Goal: Task Accomplishment & Management: Manage account settings

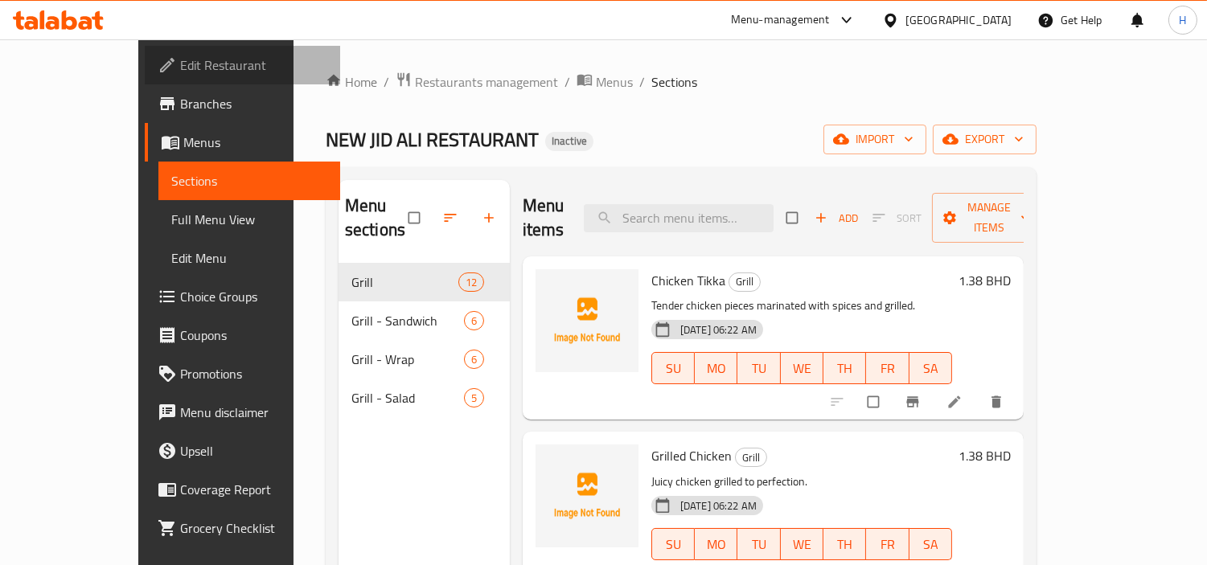
click at [180, 72] on span "Edit Restaurant" at bounding box center [253, 64] width 147 height 19
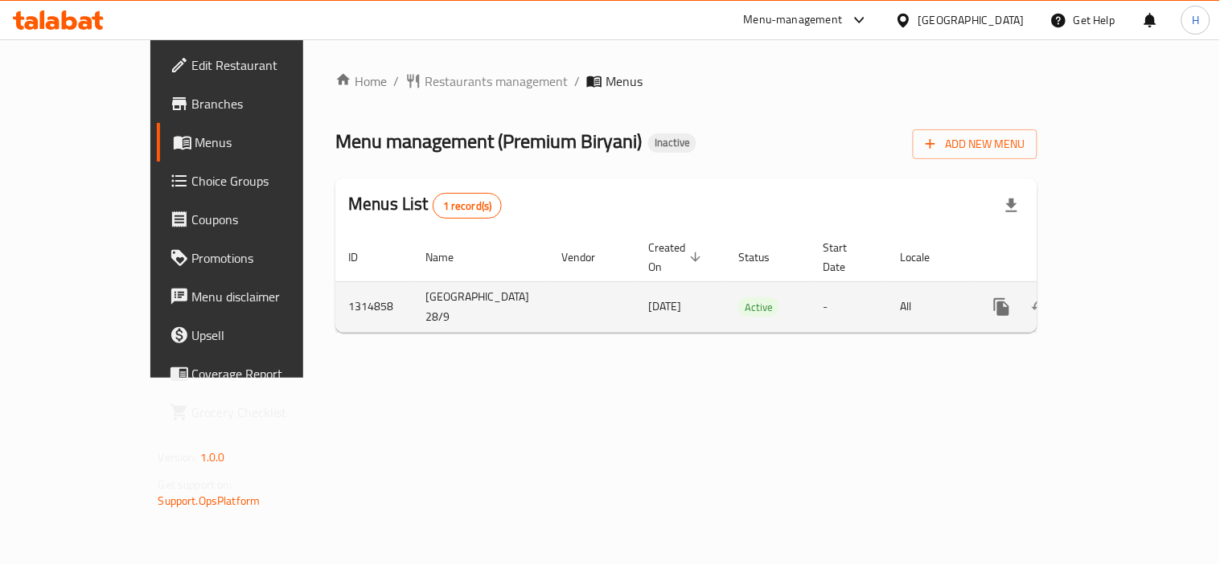
click at [1125, 300] on icon "enhanced table" at bounding box center [1118, 307] width 14 height 14
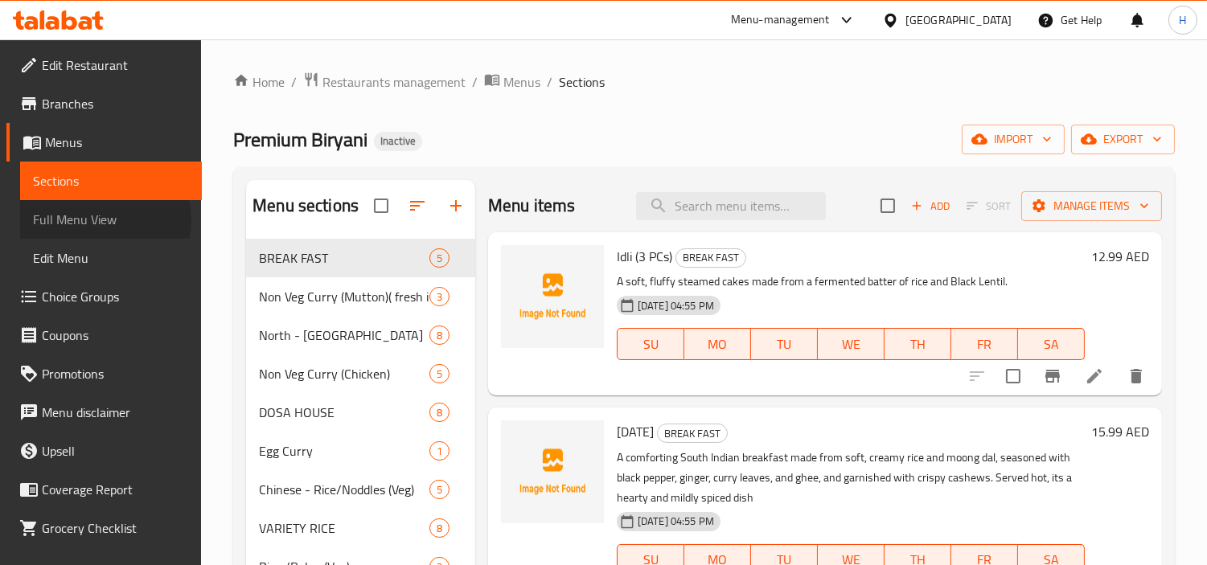
click at [101, 220] on span "Full Menu View" at bounding box center [111, 219] width 156 height 19
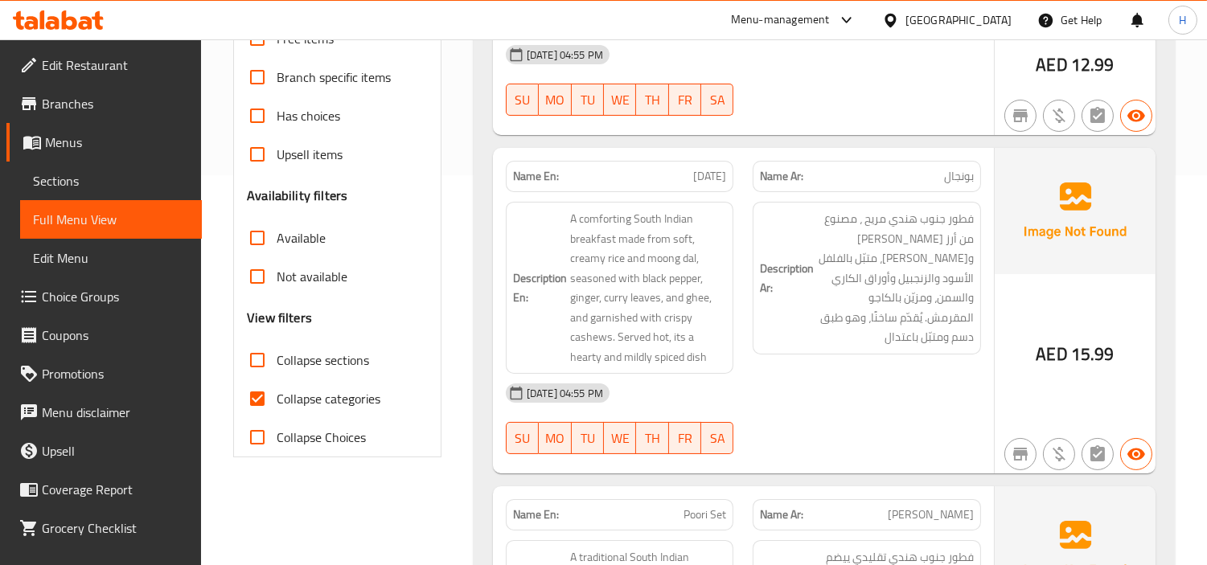
scroll to position [625, 0]
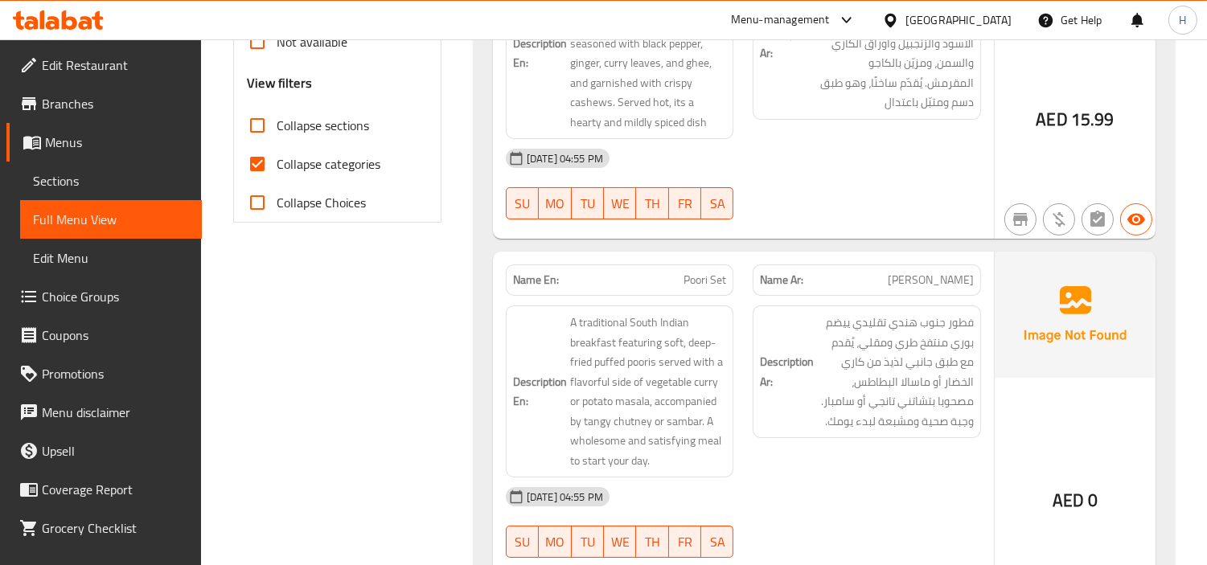
click at [269, 145] on input "Collapse categories" at bounding box center [257, 164] width 39 height 39
checkbox input "false"
click at [265, 108] on input "Collapse sections" at bounding box center [257, 125] width 39 height 39
checkbox input "true"
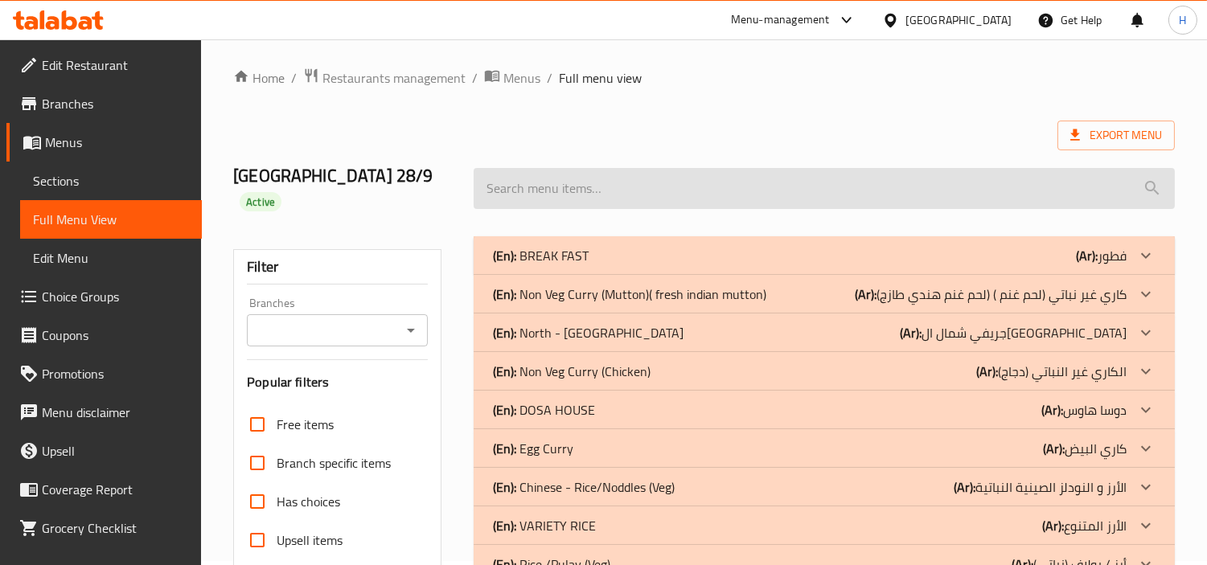
scroll to position [0, 0]
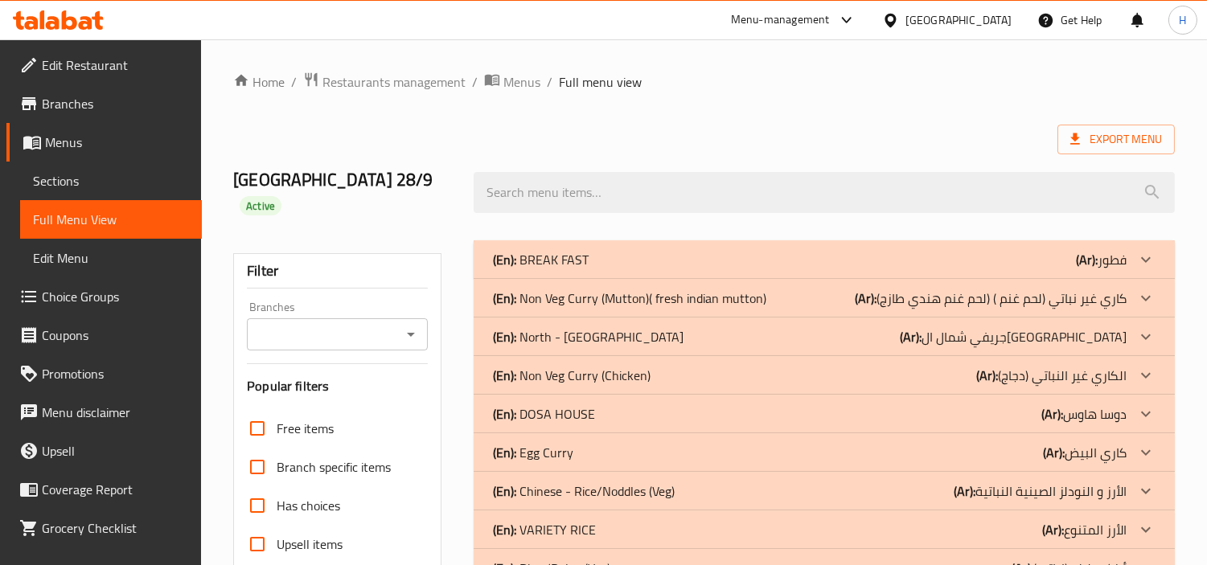
click at [641, 250] on div "(En): BREAK FAST (Ar): فطور" at bounding box center [810, 259] width 634 height 19
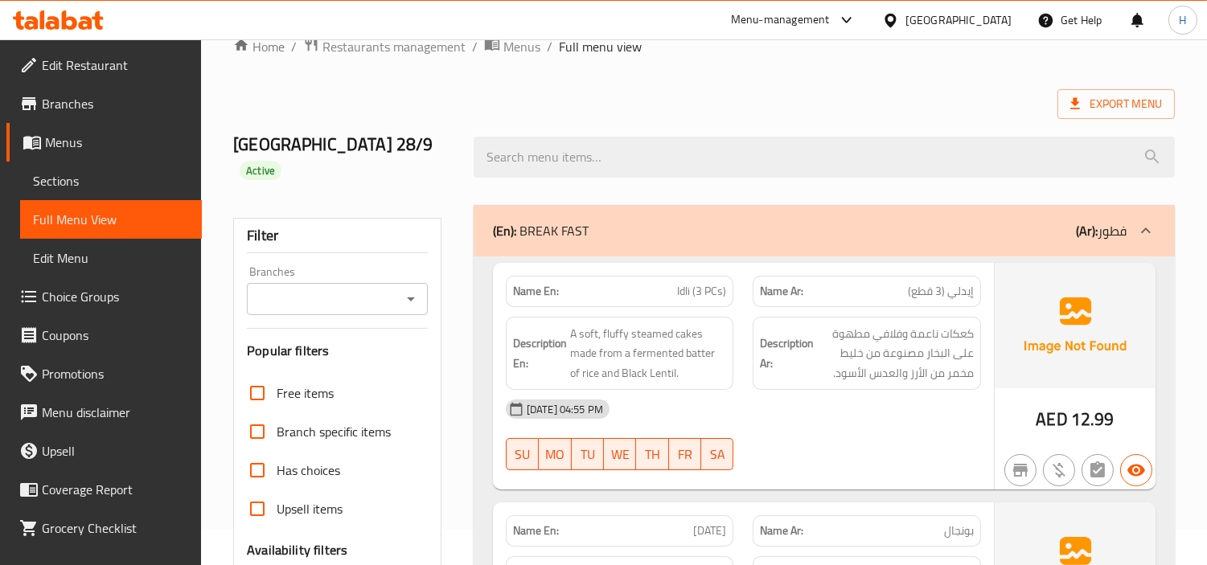
scroll to position [89, 0]
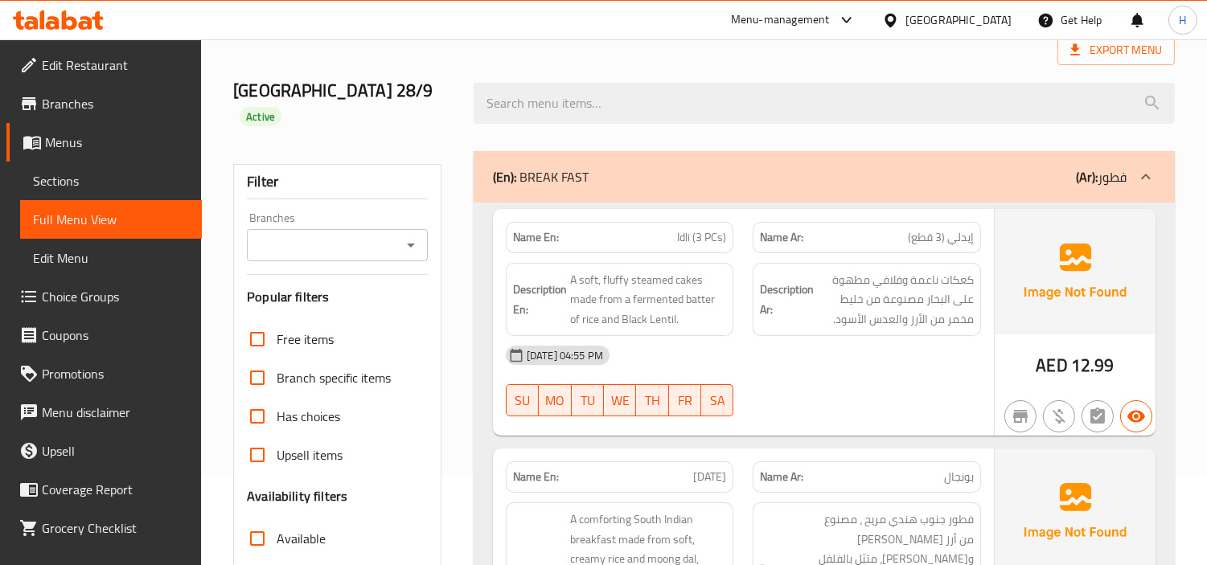
click at [871, 51] on div "Export Menu" at bounding box center [704, 50] width 942 height 30
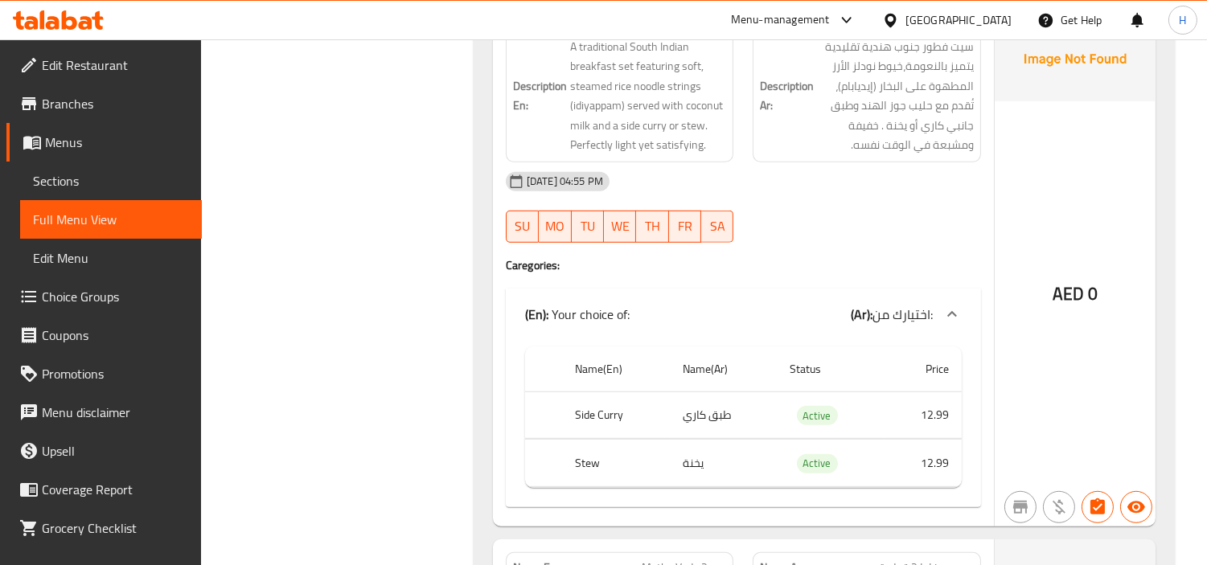
scroll to position [1698, 0]
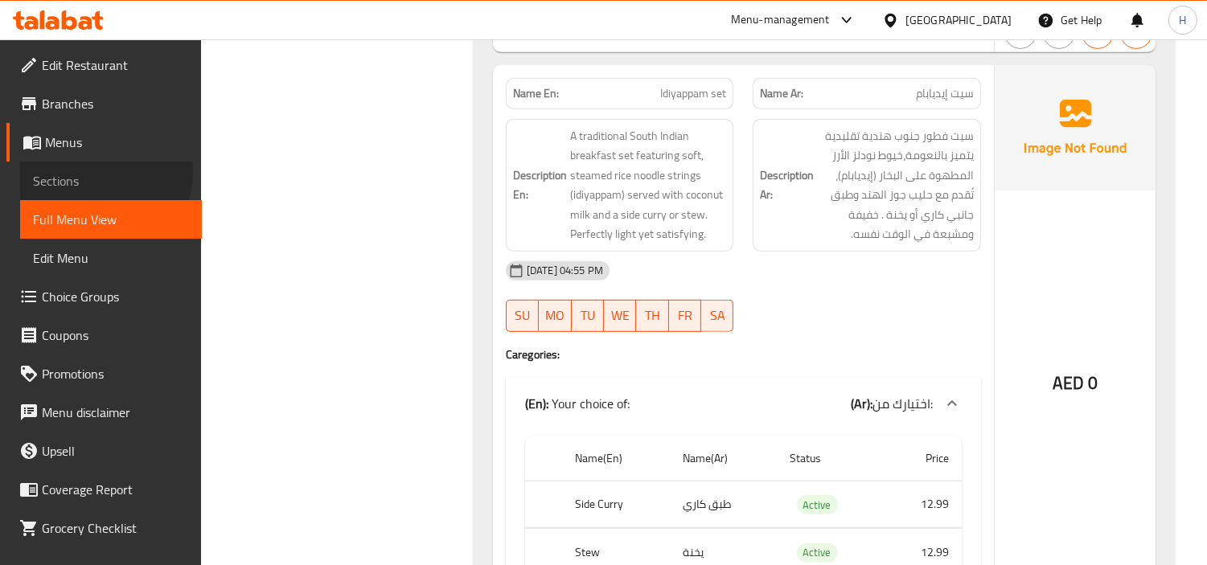
click at [91, 171] on span "Sections" at bounding box center [111, 180] width 156 height 19
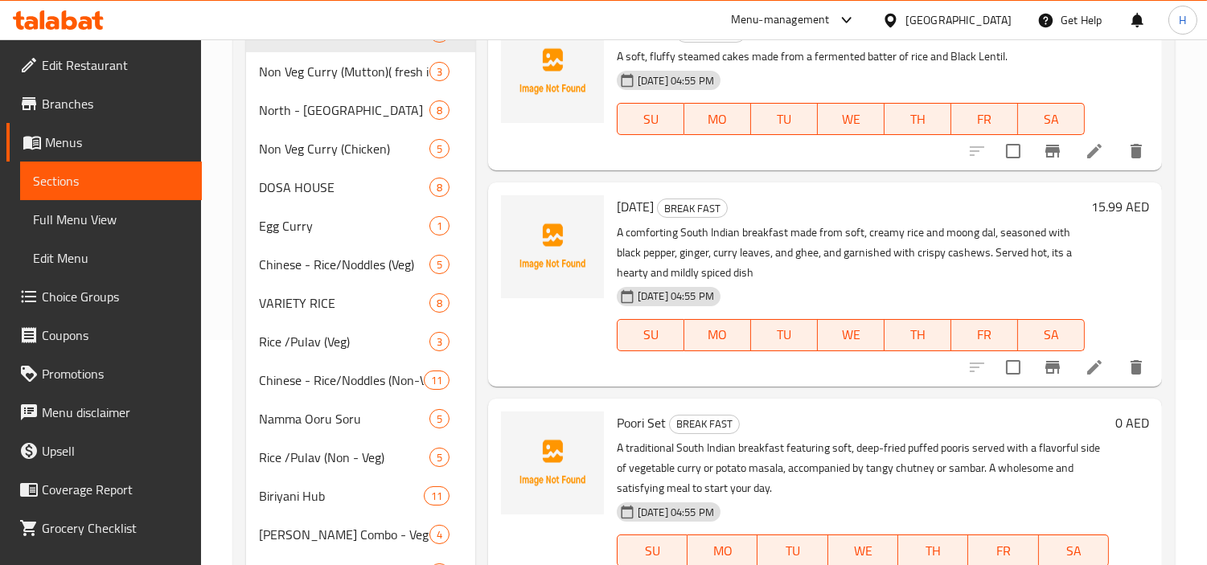
click at [68, 262] on span "Edit Menu" at bounding box center [111, 258] width 156 height 19
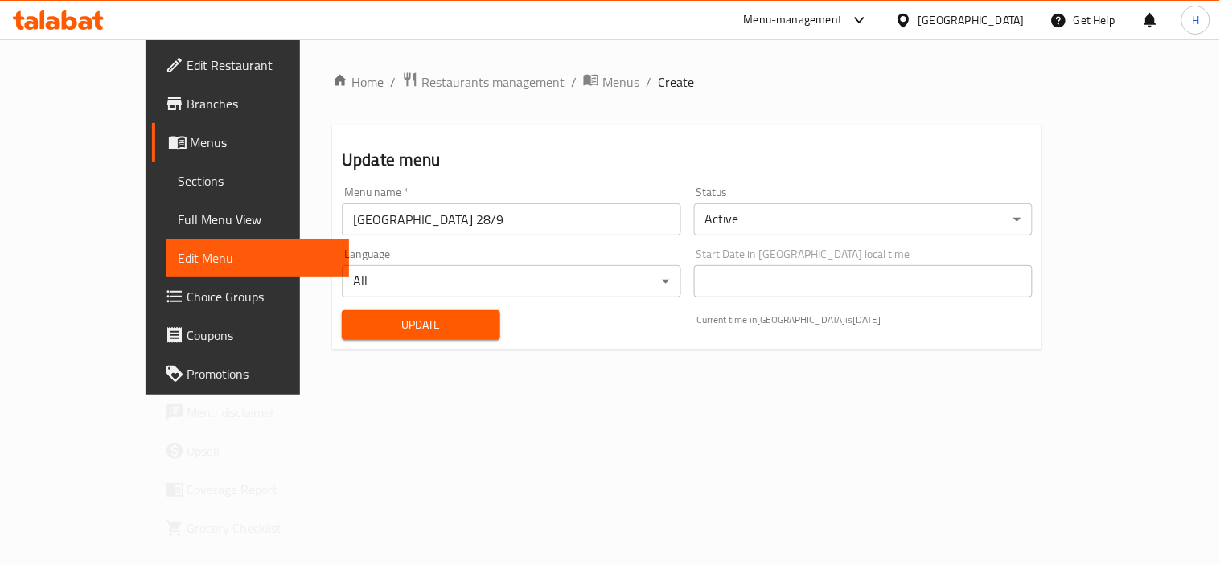
click at [187, 298] on span "Choice Groups" at bounding box center [261, 296] width 149 height 19
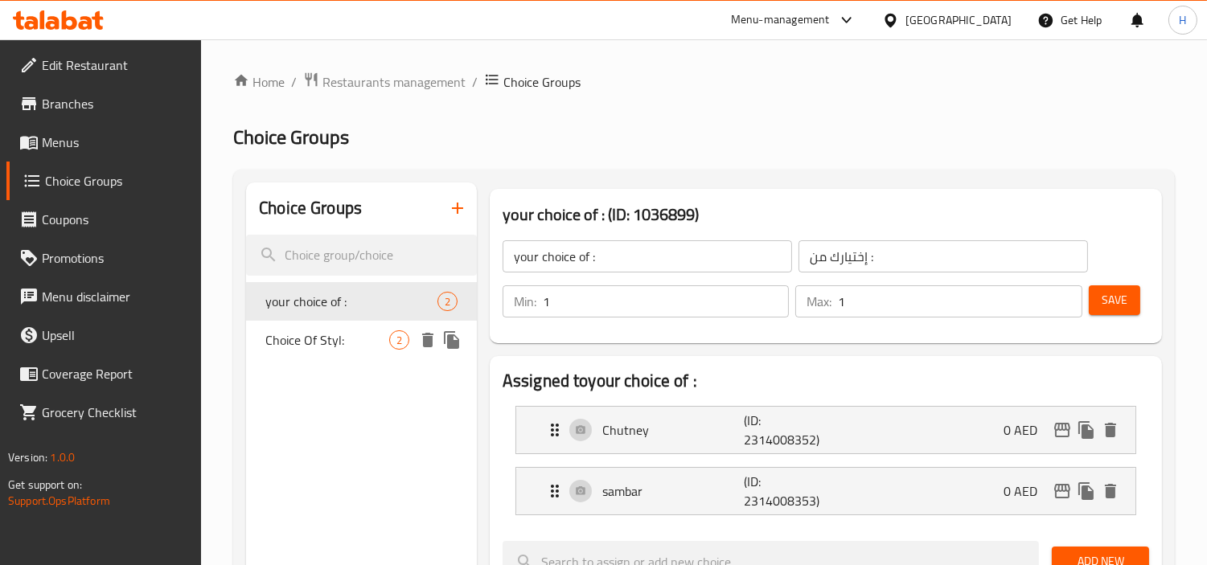
click at [335, 344] on span "Choice Of Styl:" at bounding box center [327, 340] width 124 height 19
type input "Choice Of Styl:"
type input "اختيارك من:"
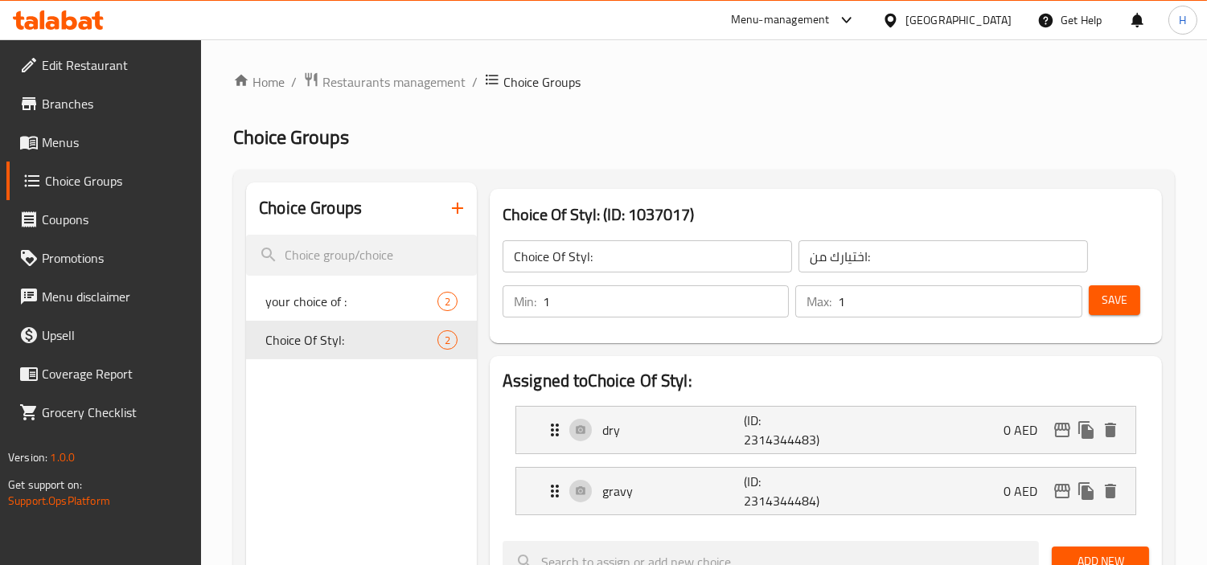
click at [626, 260] on input "Choice Of Styl:" at bounding box center [648, 256] width 290 height 32
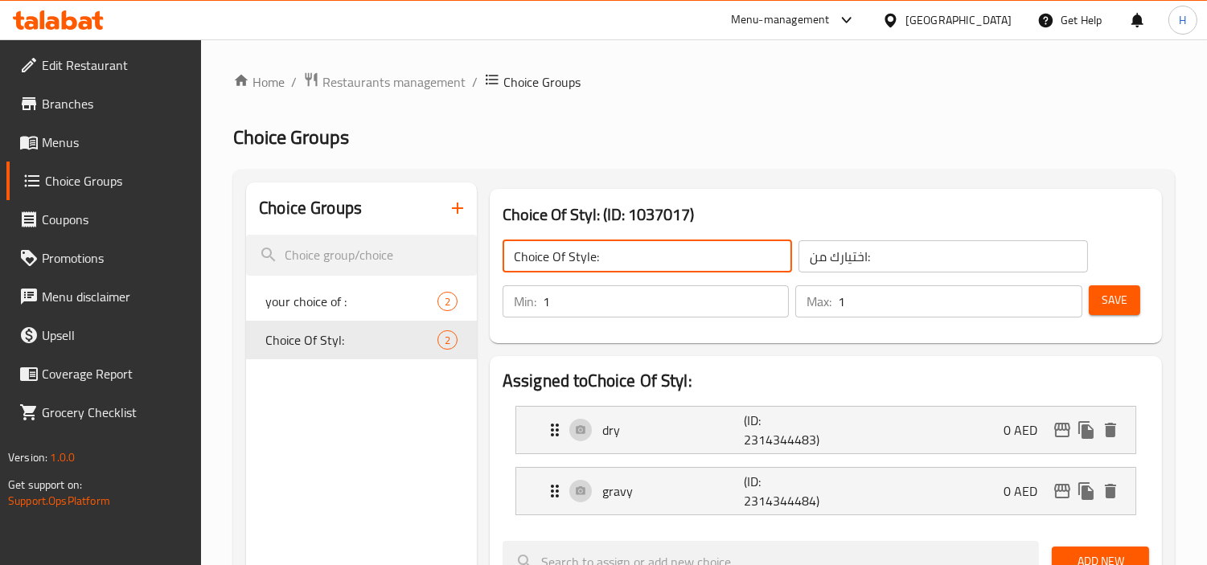
click at [583, 260] on input "Choice Of Style:" at bounding box center [648, 256] width 290 height 32
click at [914, 259] on input "اختيارك من:" at bounding box center [944, 256] width 290 height 32
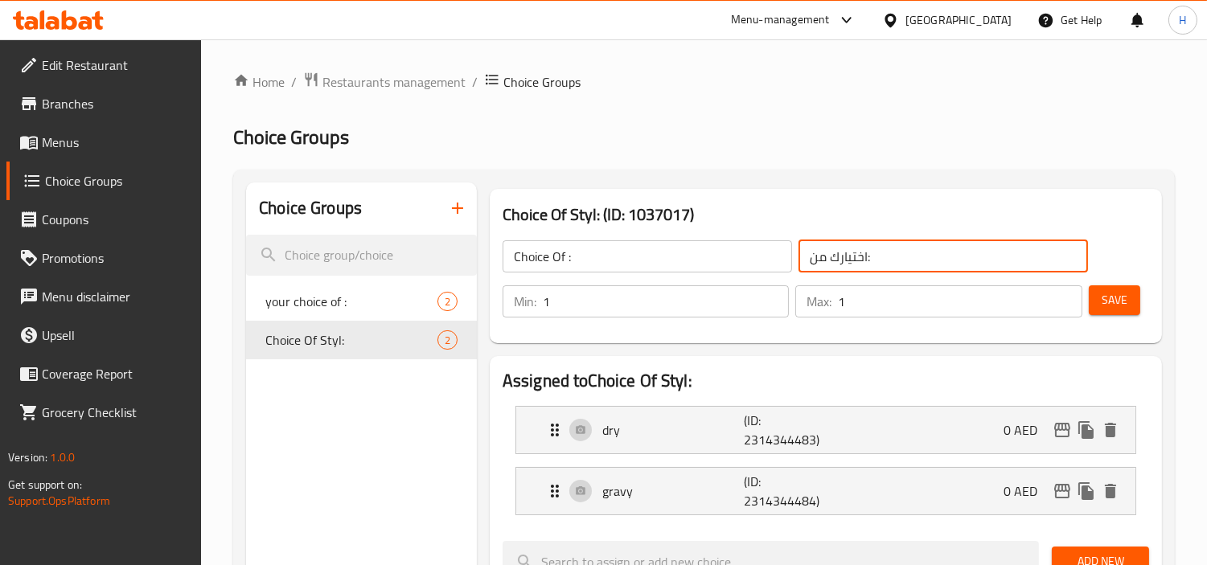
click at [511, 262] on input "Choice Of :" at bounding box center [648, 256] width 290 height 32
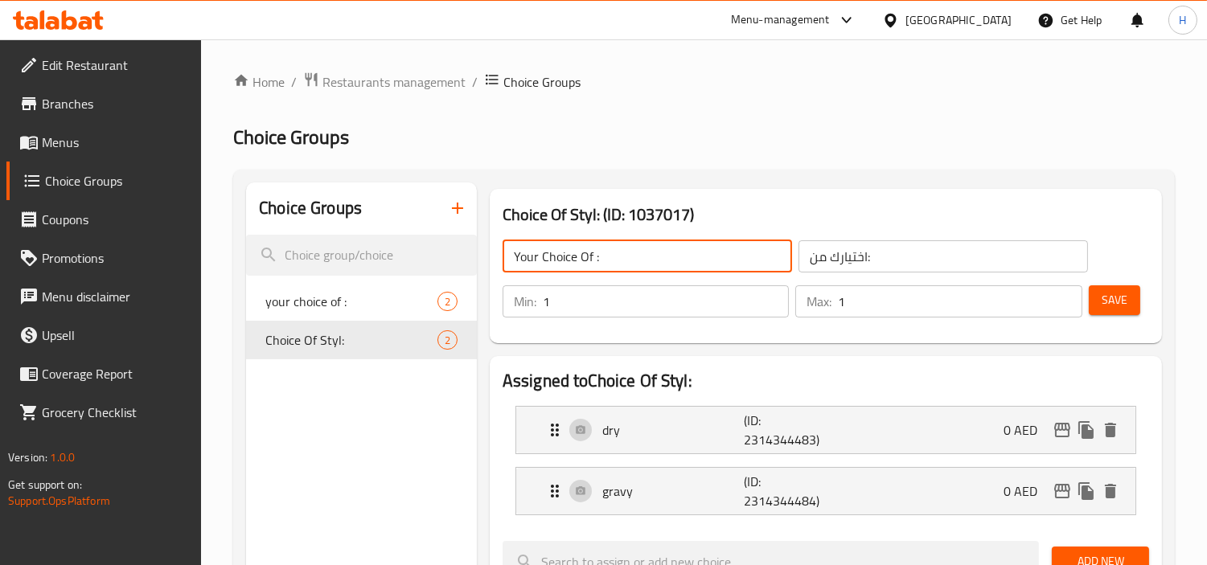
type input "Your Choice Of :"
click at [960, 245] on input "اختيارك من:" at bounding box center [944, 256] width 290 height 32
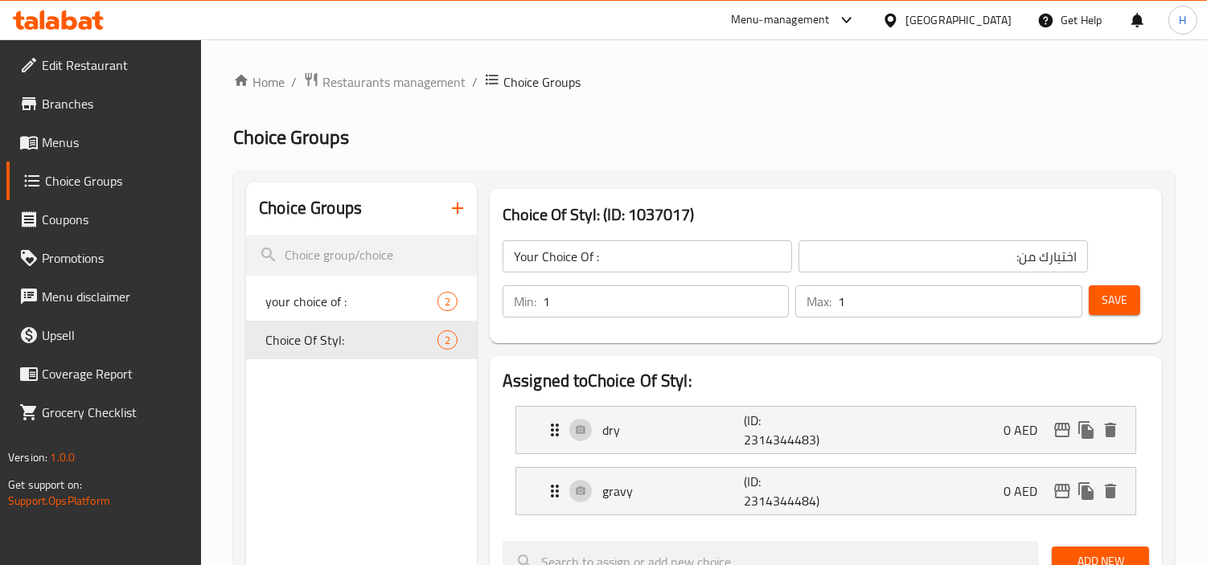
click at [1116, 323] on div "Min: 1 ​ Max: 1 ​ Save" at bounding box center [823, 301] width 660 height 51
click at [1099, 286] on button "Save" at bounding box center [1114, 301] width 51 height 30
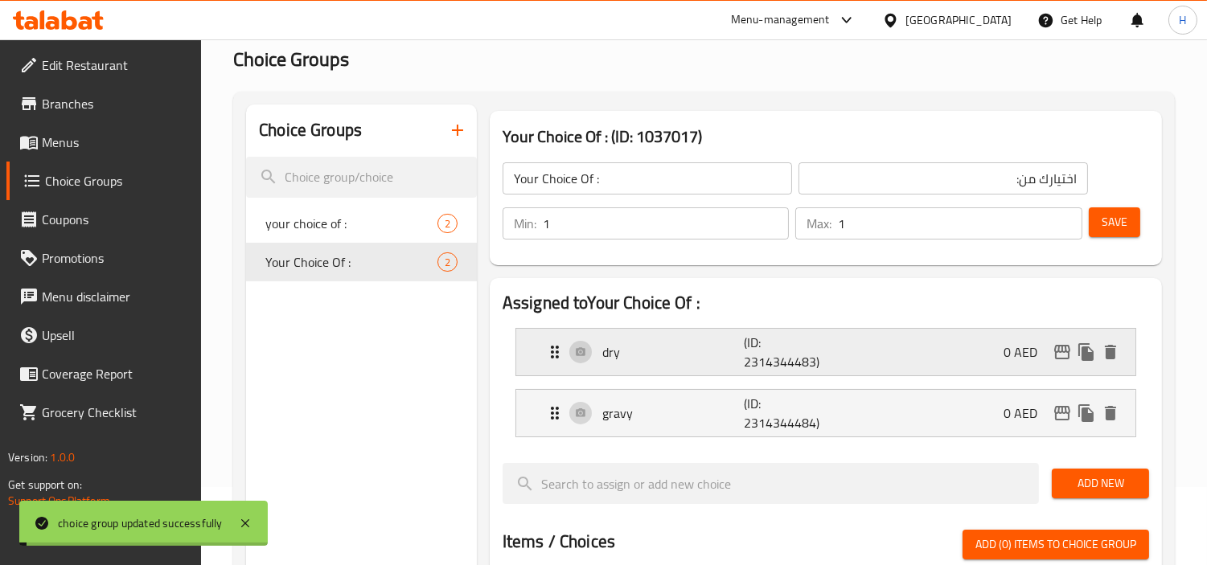
scroll to position [89, 0]
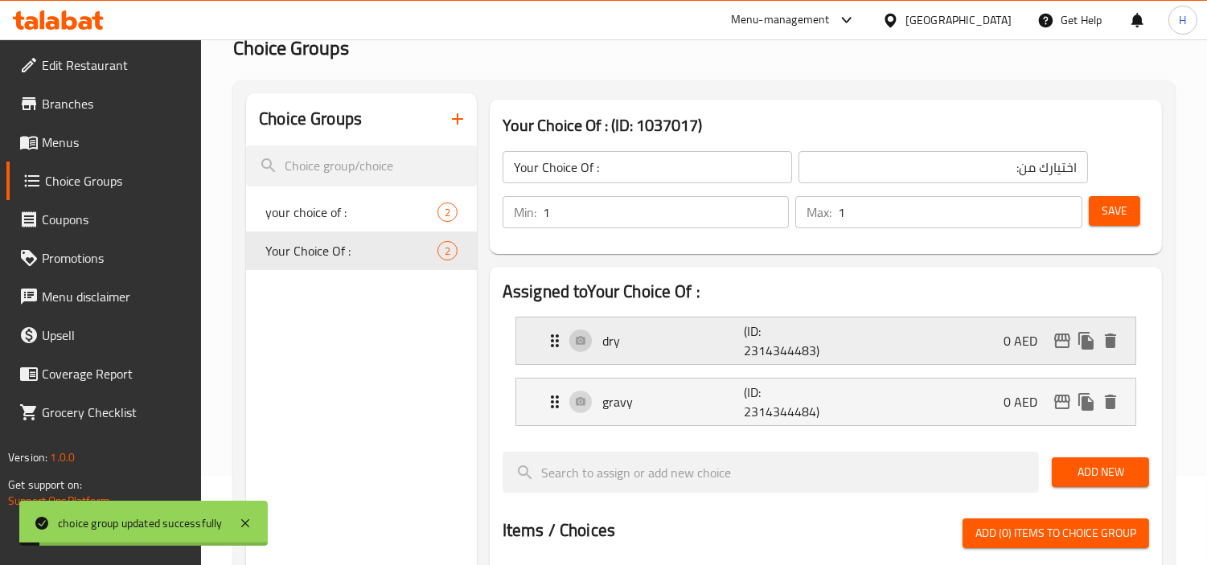
click at [603, 341] on p "dry" at bounding box center [673, 340] width 142 height 19
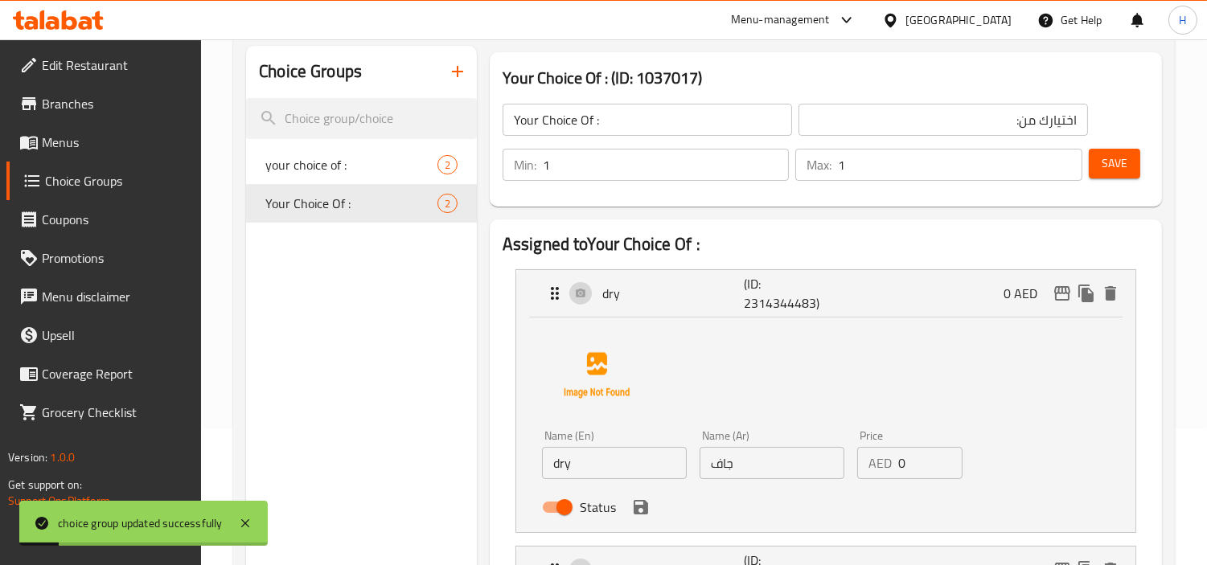
scroll to position [179, 0]
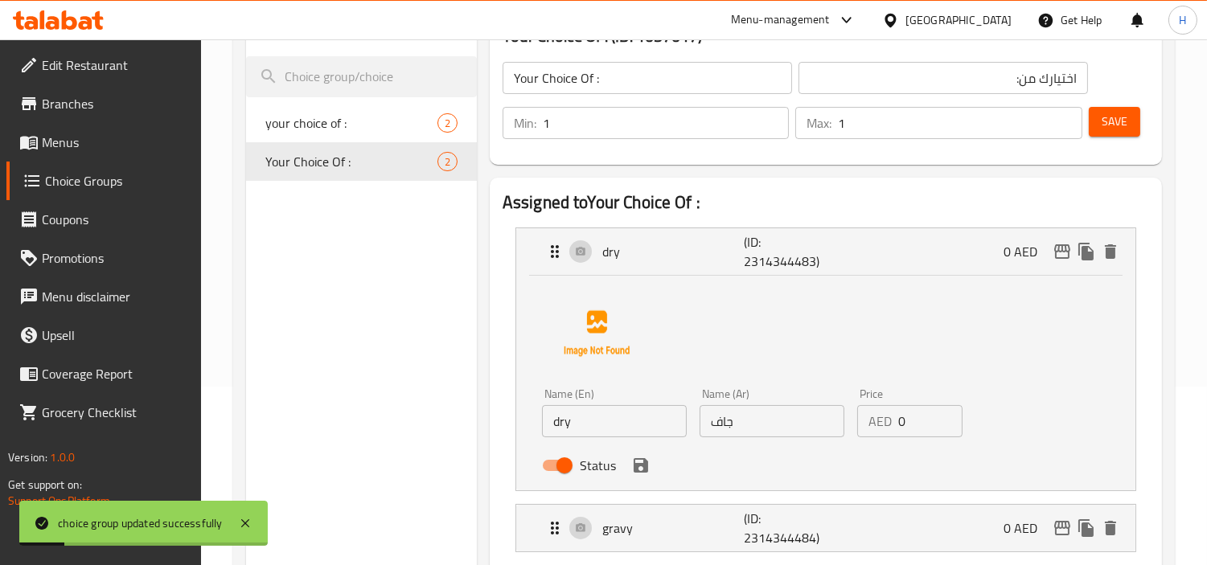
click at [763, 430] on input "جاف" at bounding box center [772, 421] width 145 height 32
type input "جاف"
click at [709, 527] on p "gravy" at bounding box center [673, 528] width 142 height 19
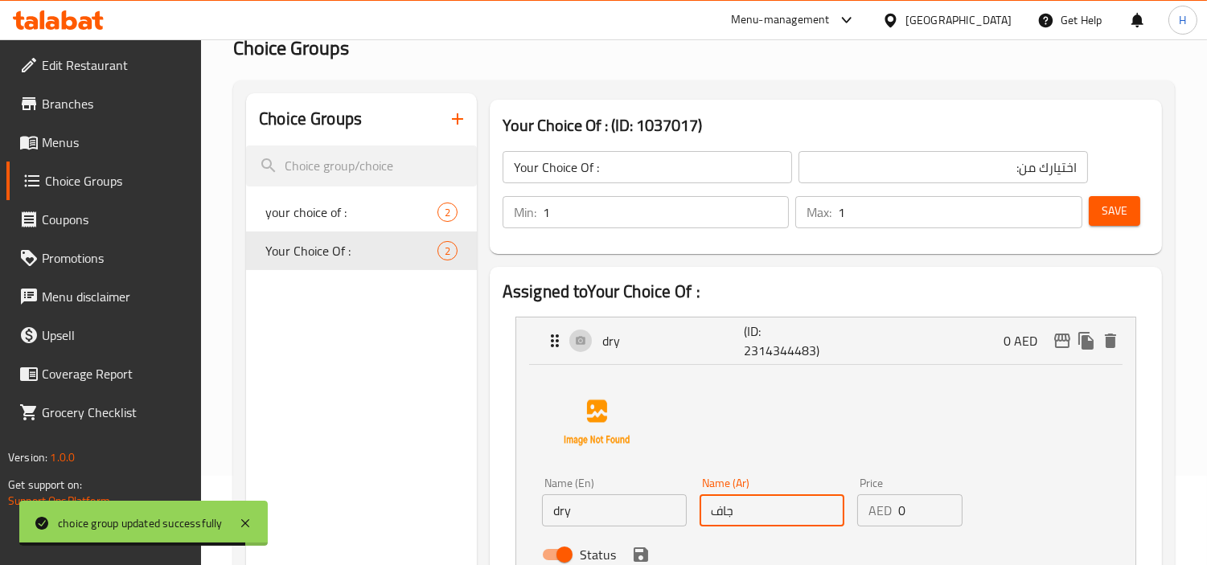
scroll to position [0, 0]
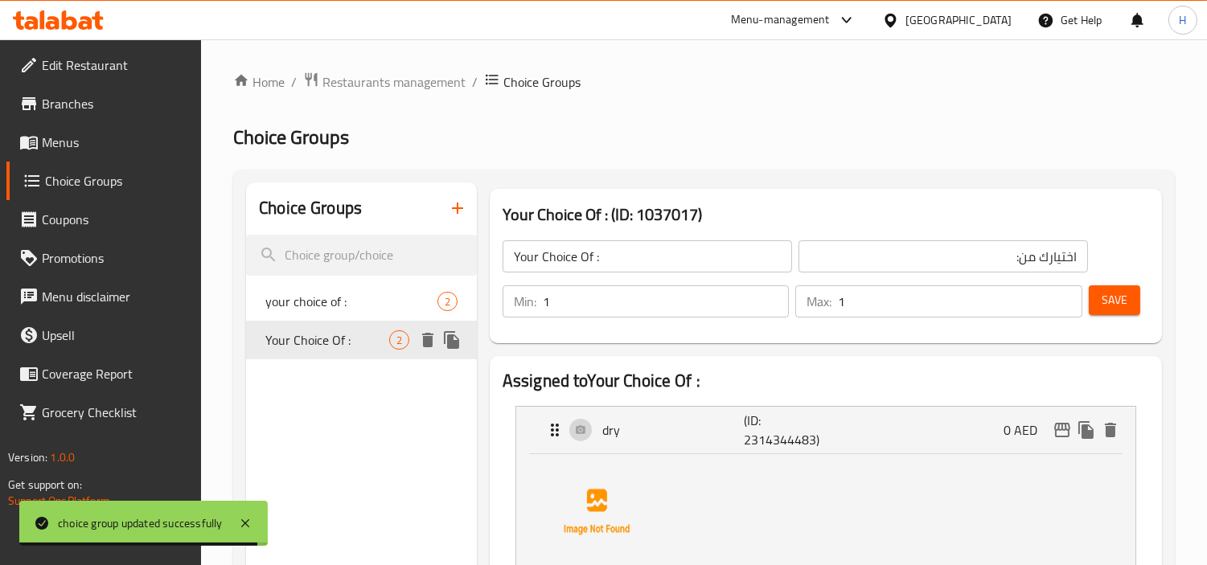
click at [346, 343] on span "Your Choice Of :" at bounding box center [327, 340] width 124 height 19
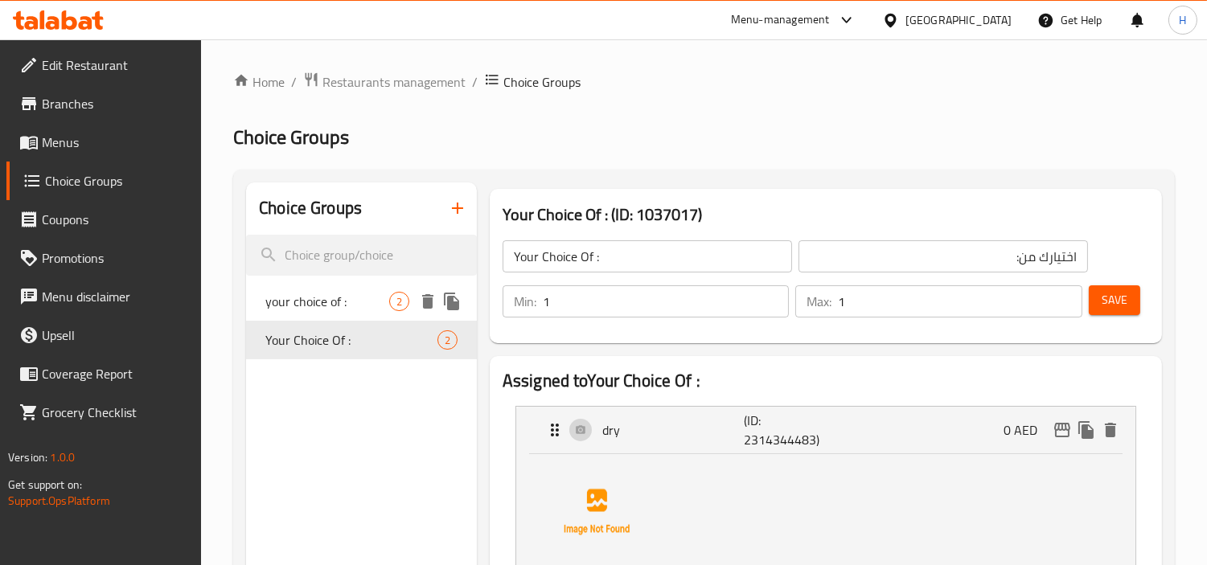
click at [338, 310] on span "your choice of :" at bounding box center [327, 301] width 124 height 19
type input "your choice of :"
type input "إختيارك من :"
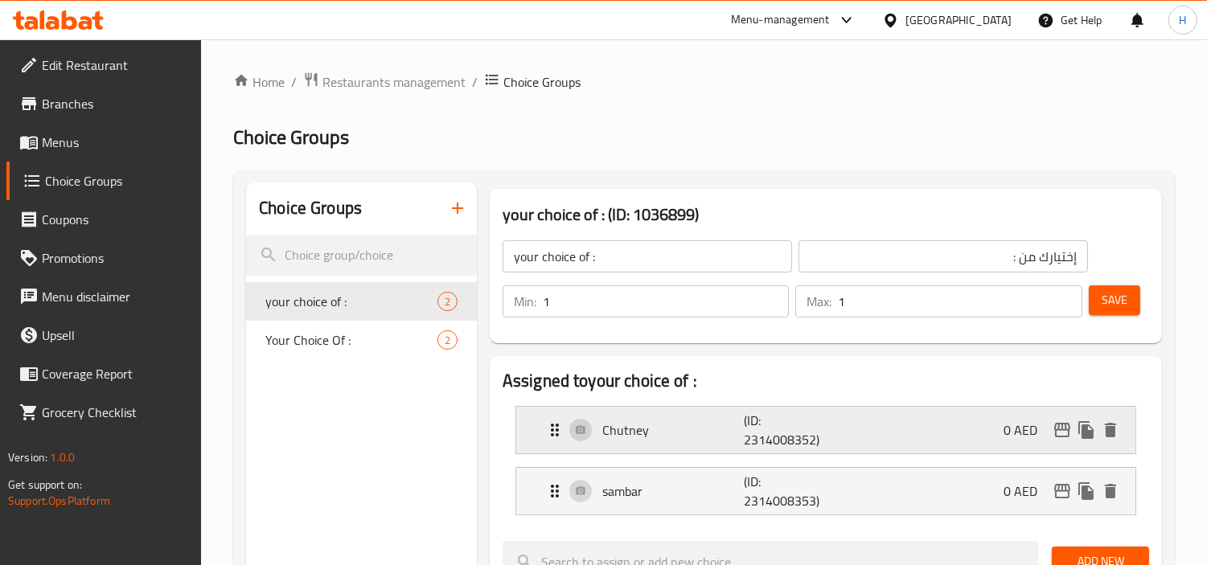
click at [680, 430] on p "Chutney" at bounding box center [673, 430] width 142 height 19
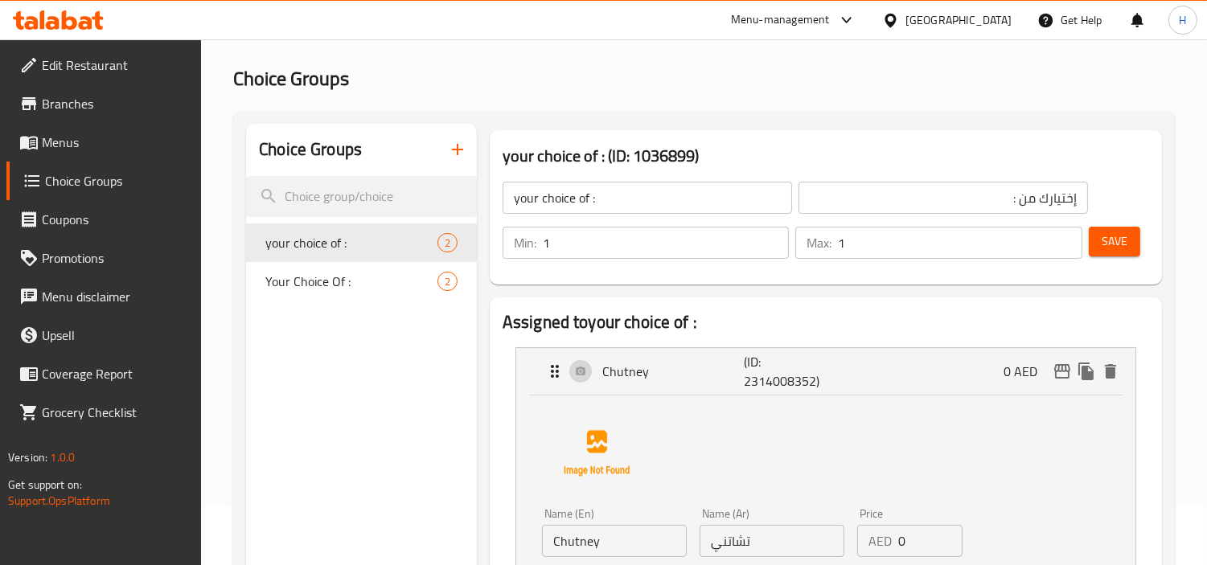
scroll to position [89, 0]
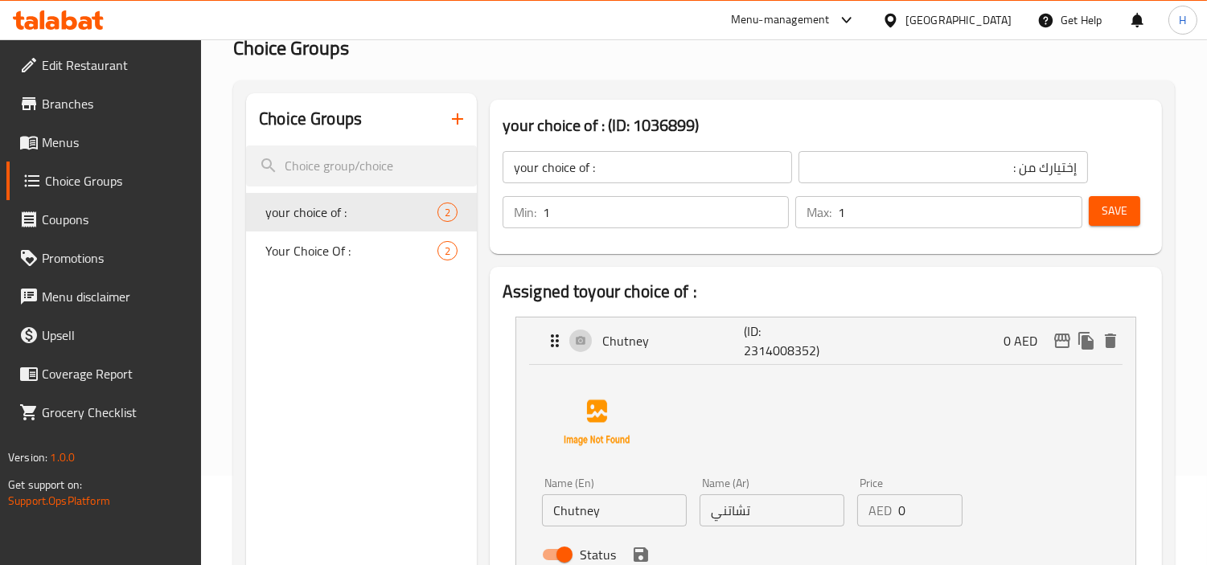
click at [109, 133] on span "Menus" at bounding box center [115, 142] width 147 height 19
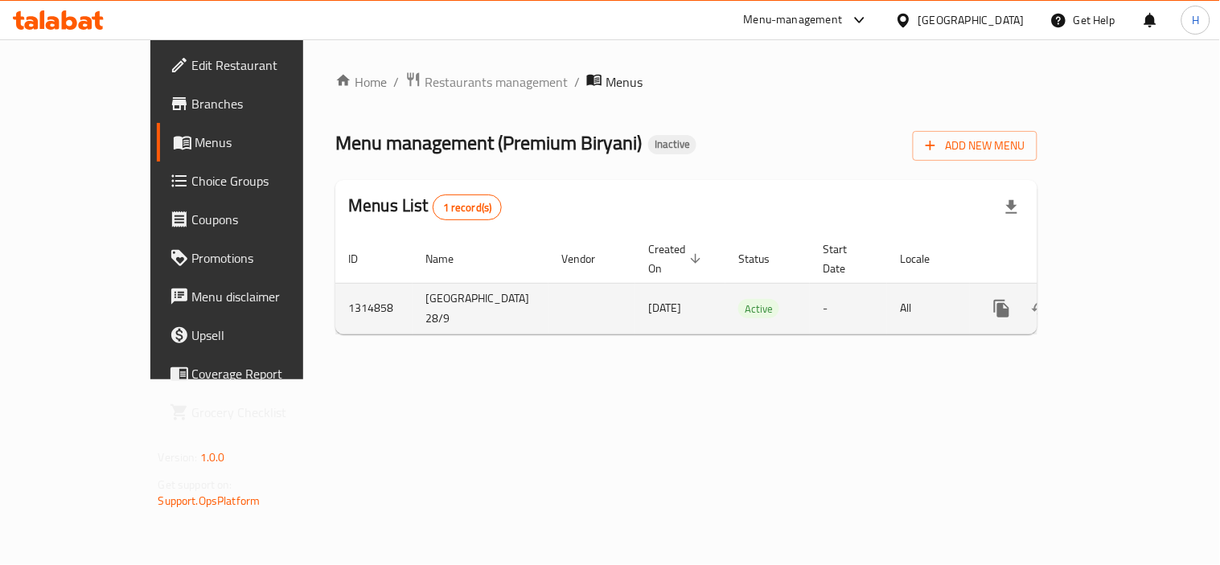
click at [1128, 299] on icon "enhanced table" at bounding box center [1117, 308] width 19 height 19
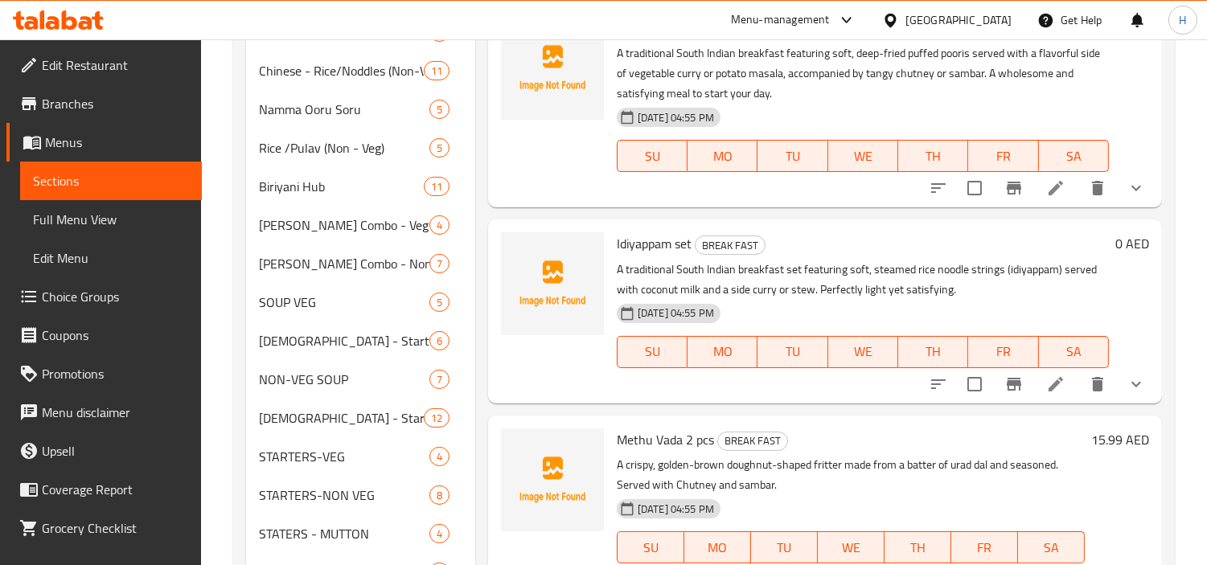
scroll to position [536, 0]
click at [1034, 389] on li at bounding box center [1056, 383] width 45 height 29
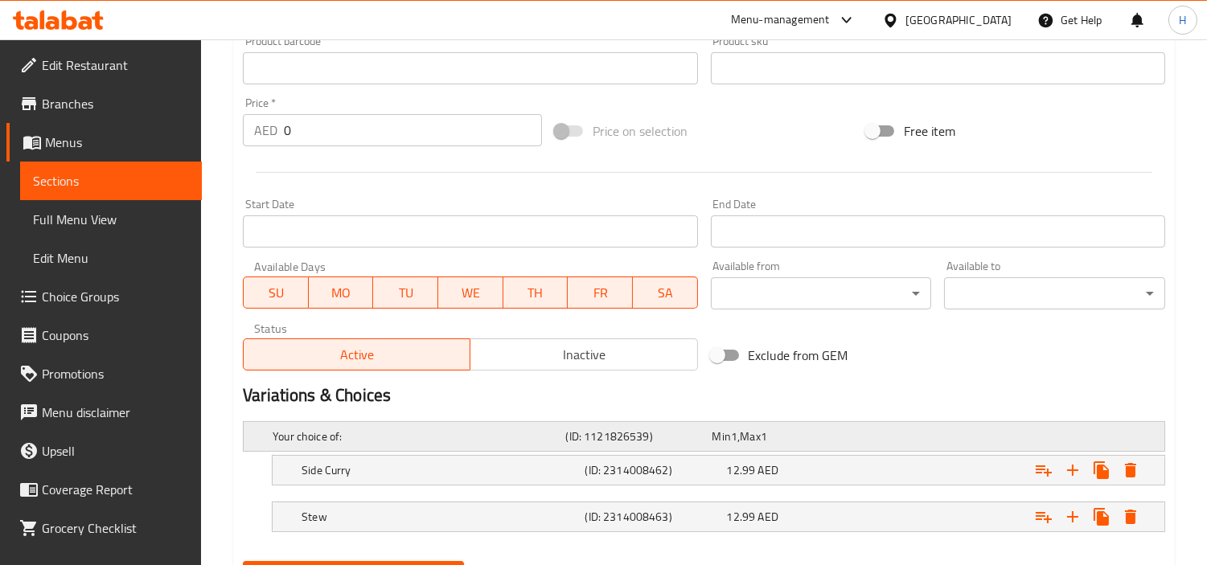
scroll to position [606, 0]
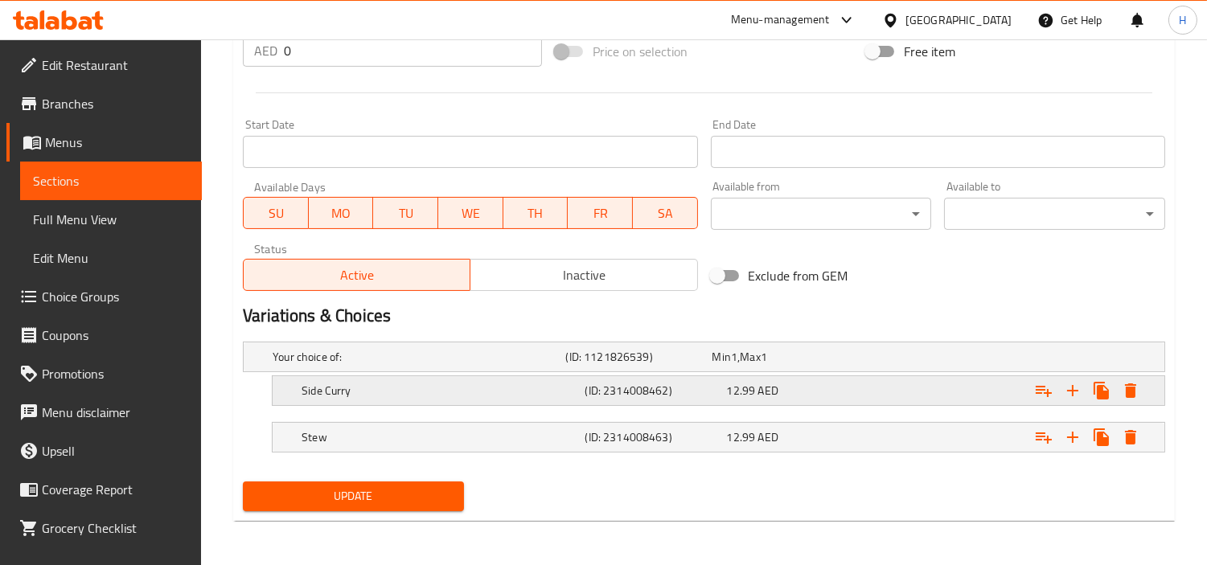
click at [706, 394] on h5 "(ID: 2314008462)" at bounding box center [652, 391] width 135 height 16
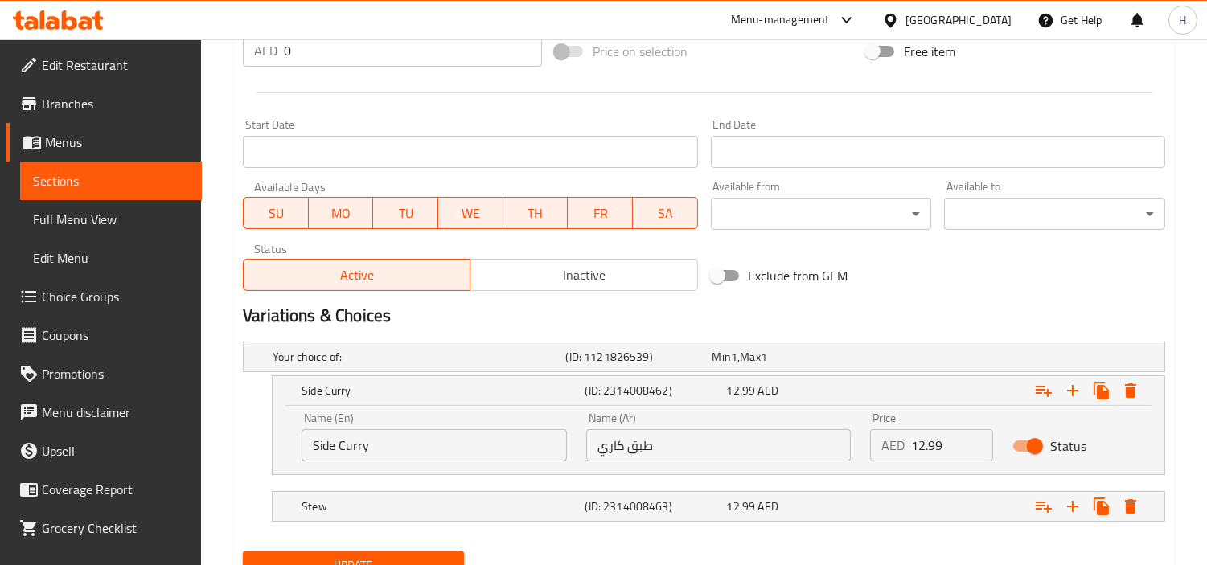
click at [684, 441] on input "طبق كاري" at bounding box center [718, 446] width 265 height 32
click at [668, 443] on input "طبق كاري" at bounding box center [718, 446] width 265 height 32
click at [508, 433] on input "Side Curry" at bounding box center [434, 446] width 265 height 32
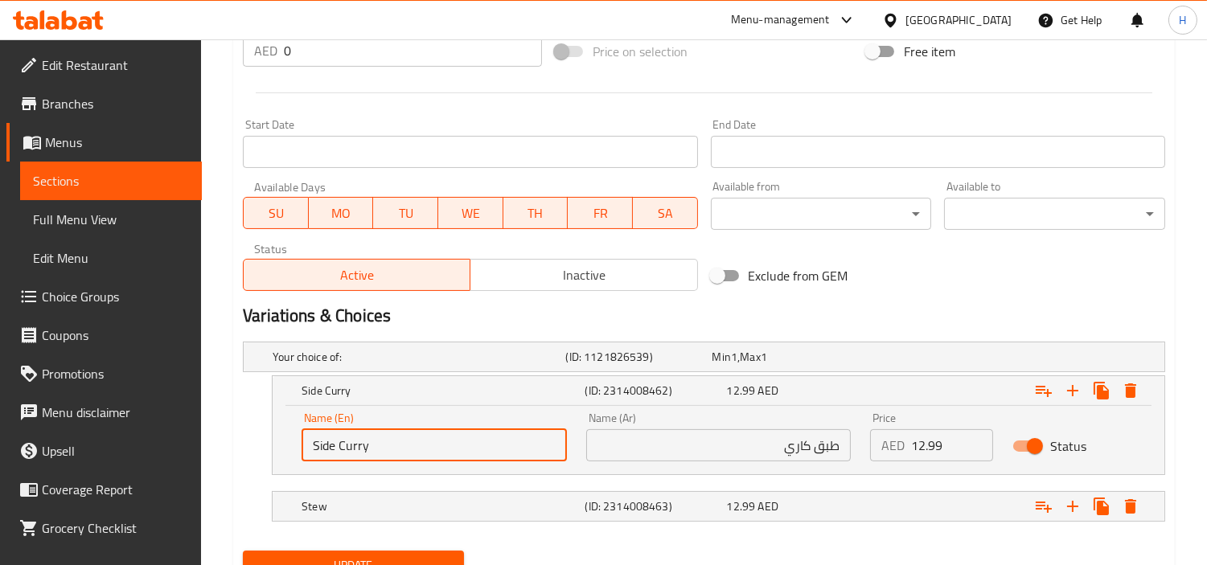
click at [813, 455] on input "طبق كاري" at bounding box center [718, 446] width 265 height 32
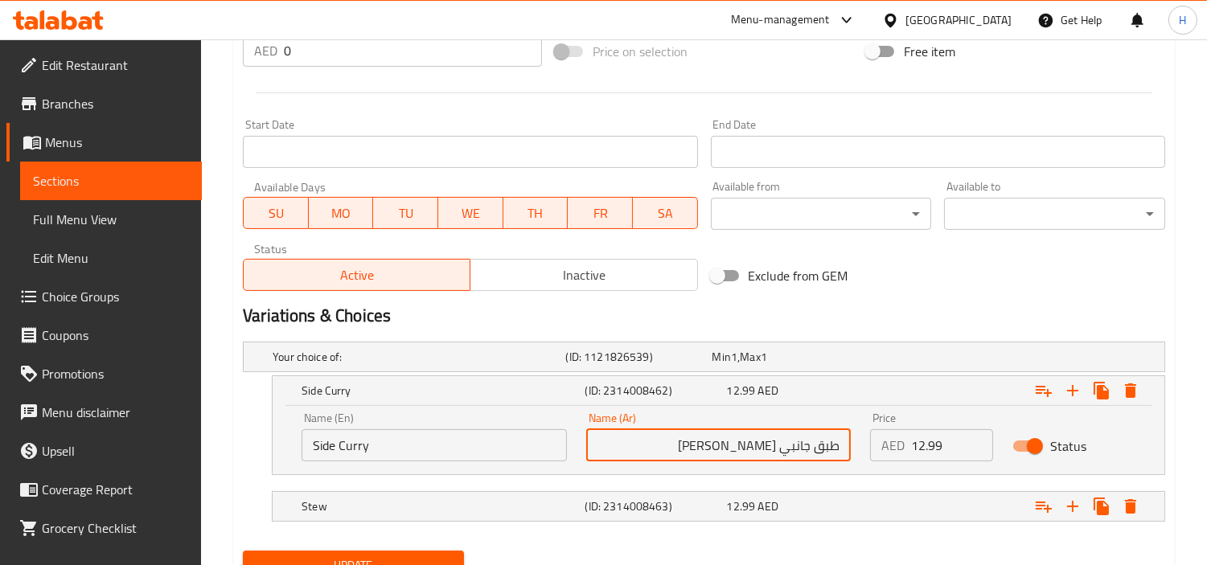
type input "طبق جانبي [PERSON_NAME]"
click at [376, 557] on span "Update" at bounding box center [353, 566] width 195 height 20
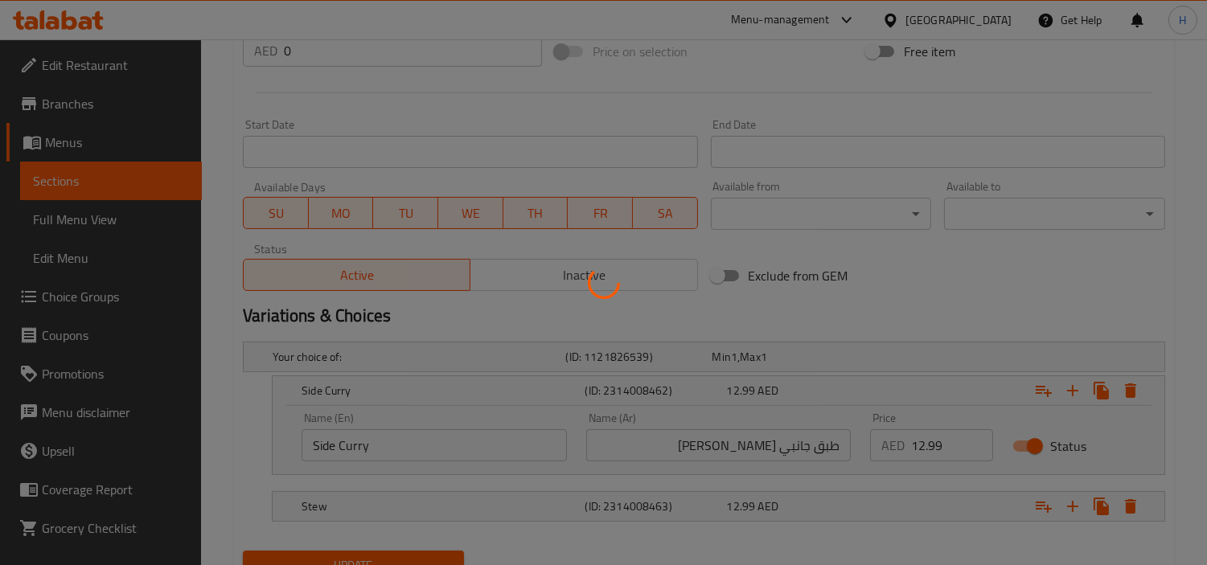
click at [420, 516] on div at bounding box center [603, 282] width 1207 height 565
click at [441, 509] on div at bounding box center [603, 282] width 1207 height 565
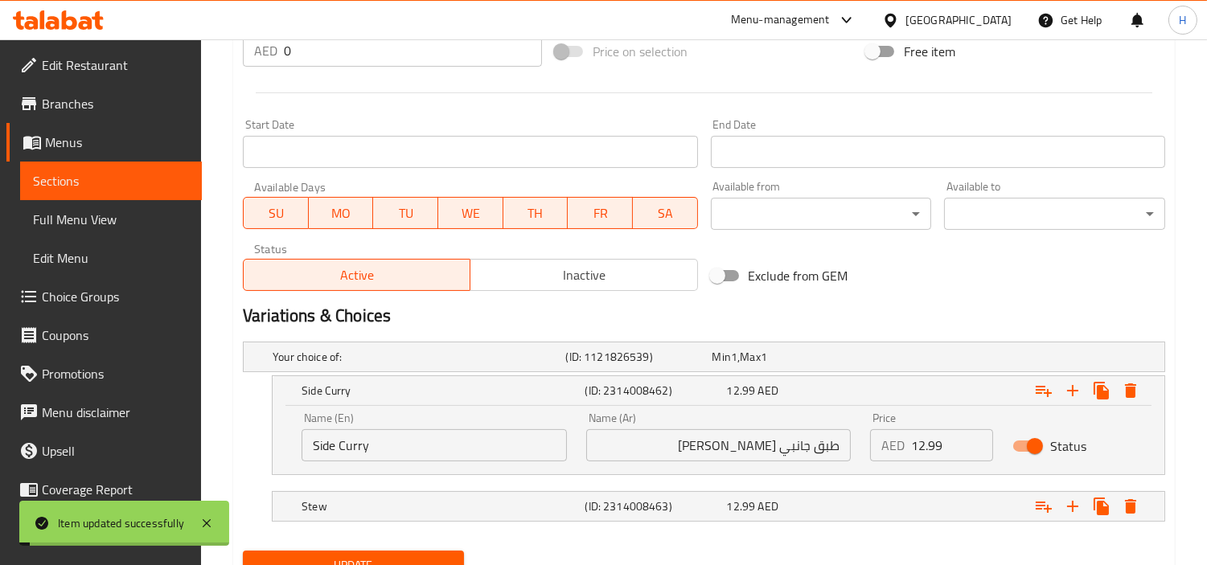
click at [441, 509] on h5 "Stew" at bounding box center [440, 507] width 277 height 16
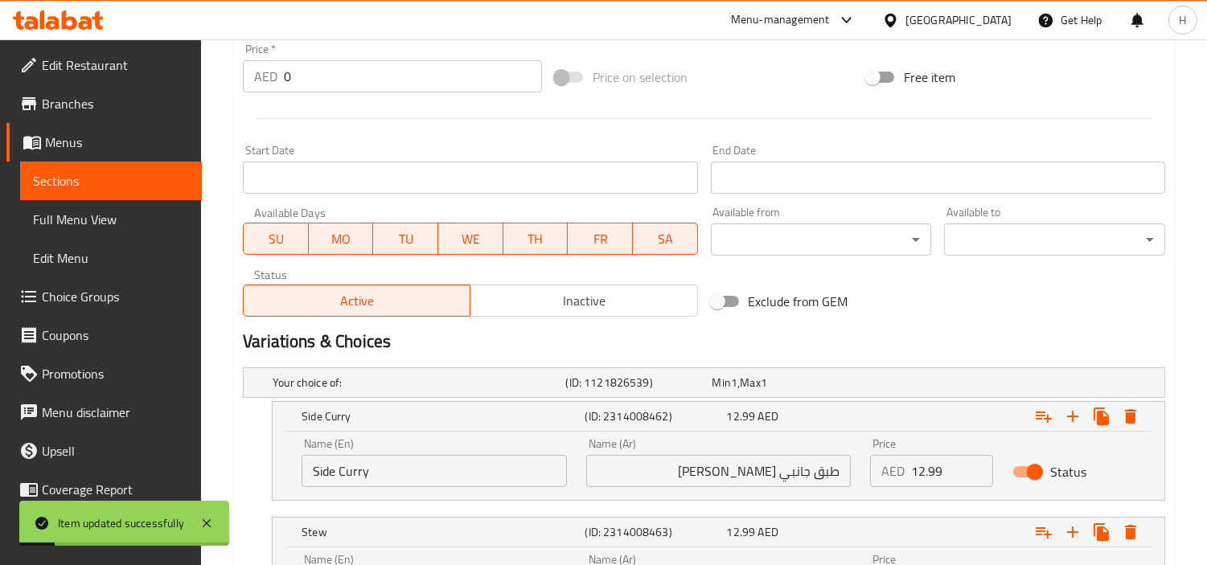
scroll to position [566, 0]
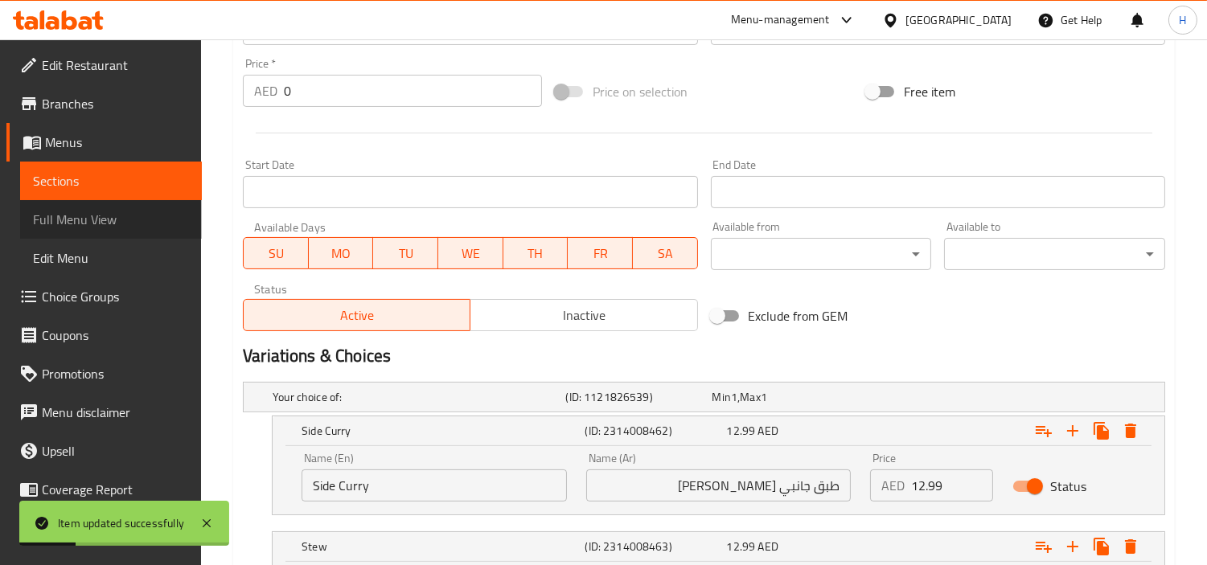
click at [162, 231] on link "Full Menu View" at bounding box center [111, 219] width 182 height 39
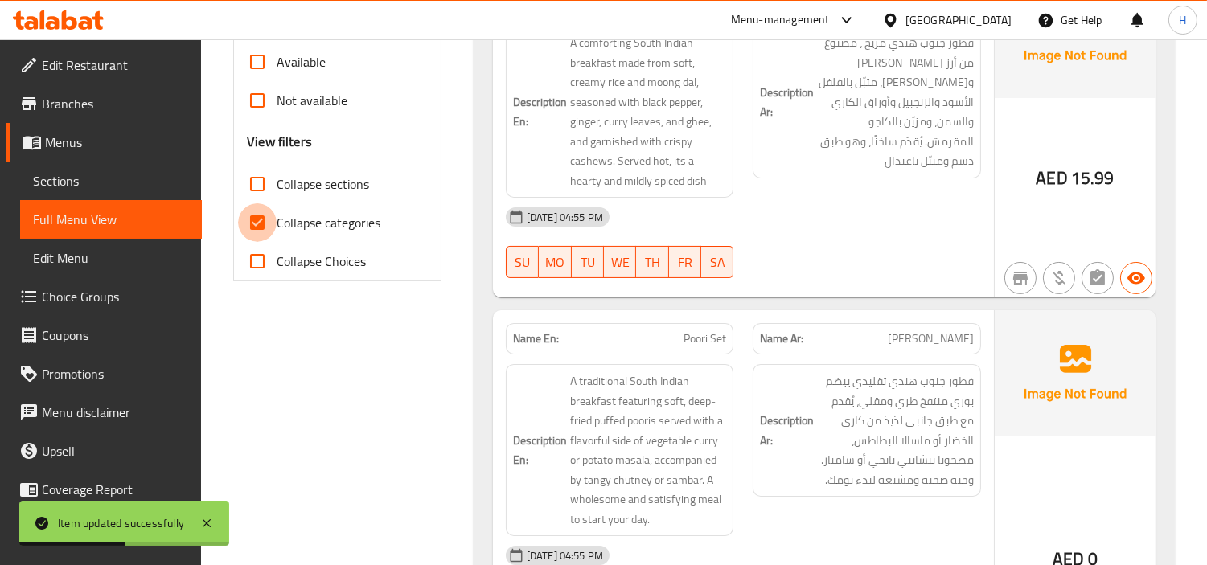
click at [276, 203] on input "Collapse categories" at bounding box center [257, 222] width 39 height 39
checkbox input "false"
click at [259, 165] on input "Collapse sections" at bounding box center [257, 184] width 39 height 39
checkbox input "true"
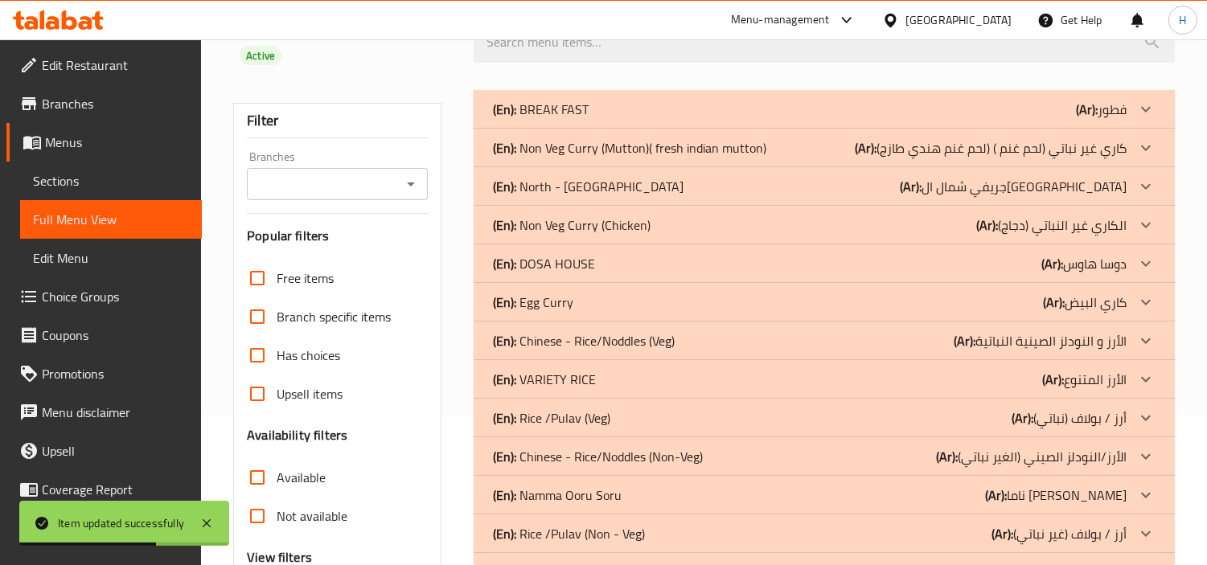
scroll to position [119, 0]
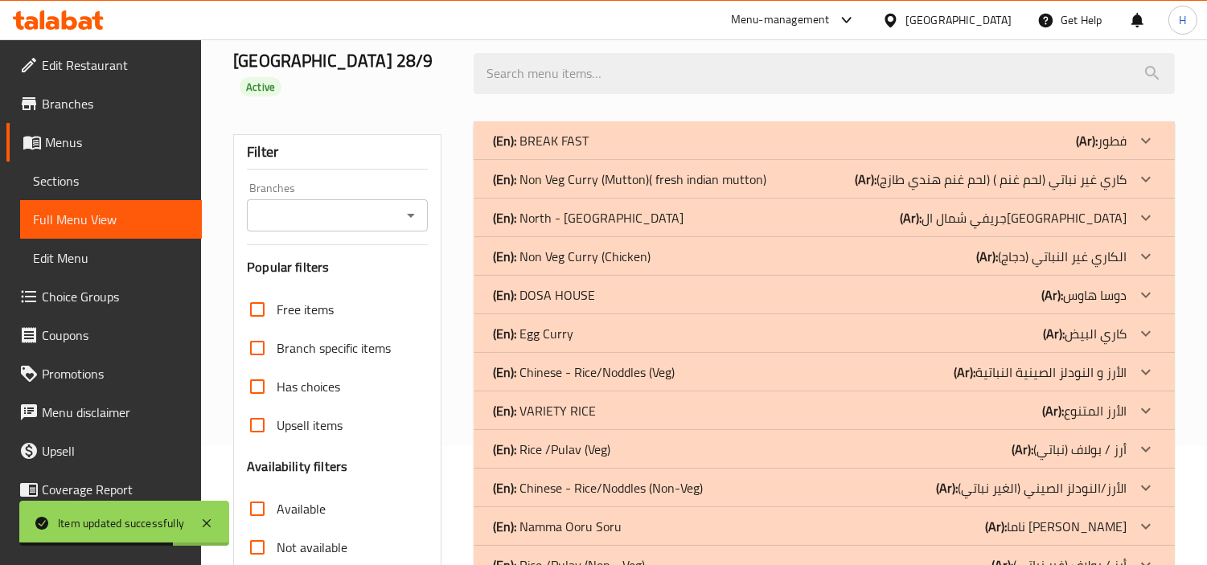
click at [664, 130] on div "(En): BREAK FAST (Ar): فطور" at bounding box center [824, 140] width 701 height 39
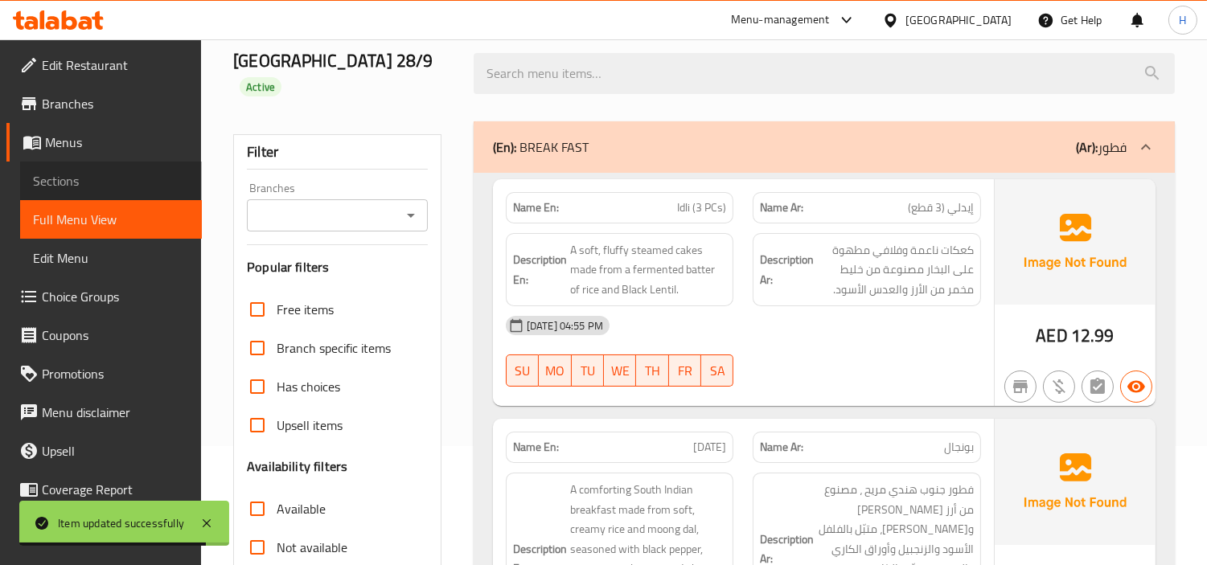
click at [158, 187] on span "Sections" at bounding box center [111, 180] width 156 height 19
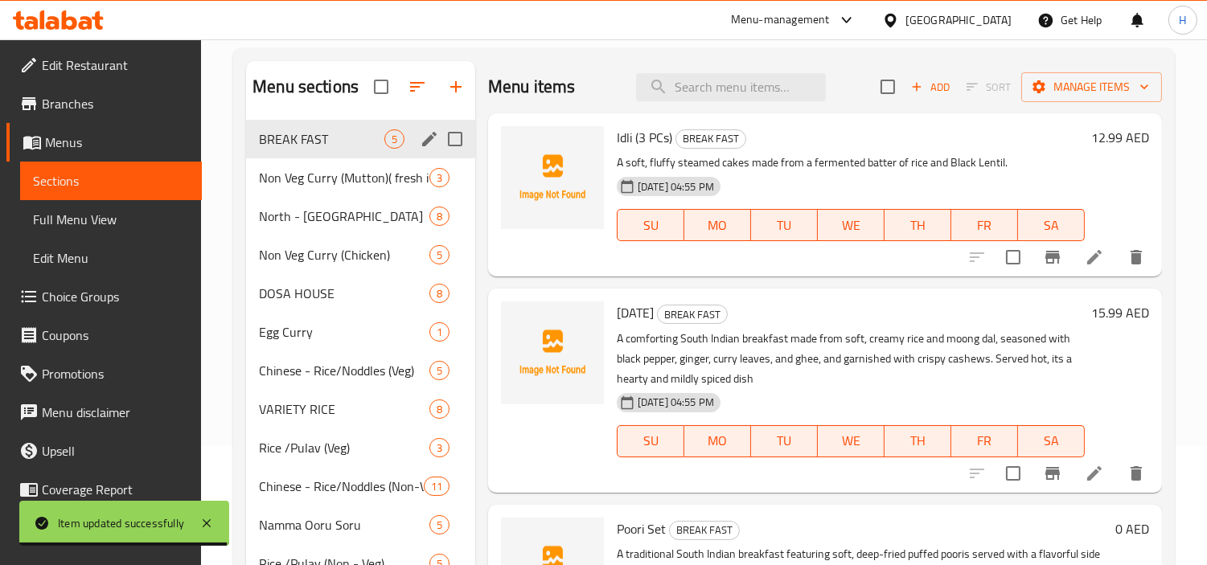
click at [434, 142] on icon "edit" at bounding box center [429, 138] width 19 height 19
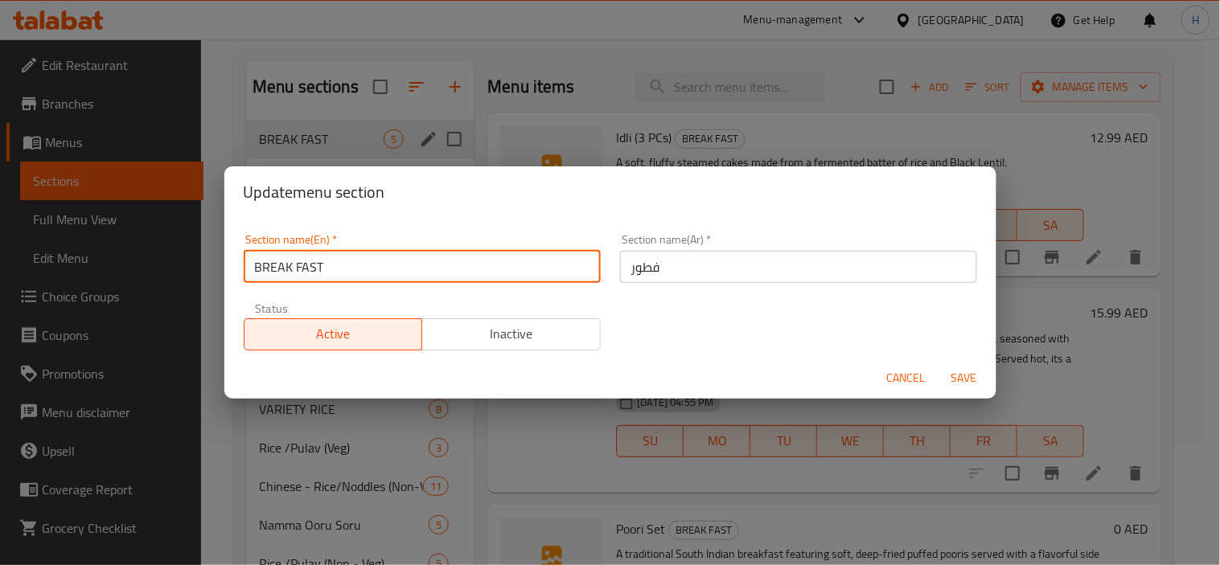
click at [300, 270] on input "BREAK FAST" at bounding box center [422, 267] width 357 height 32
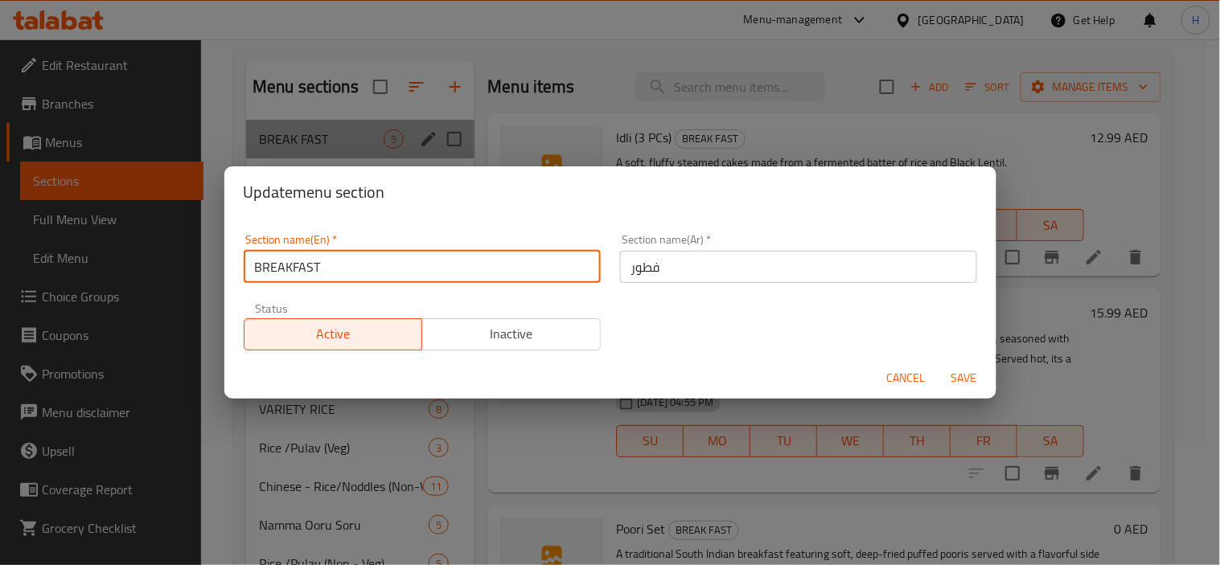
click at [342, 256] on input "BREAKFAST" at bounding box center [422, 267] width 357 height 32
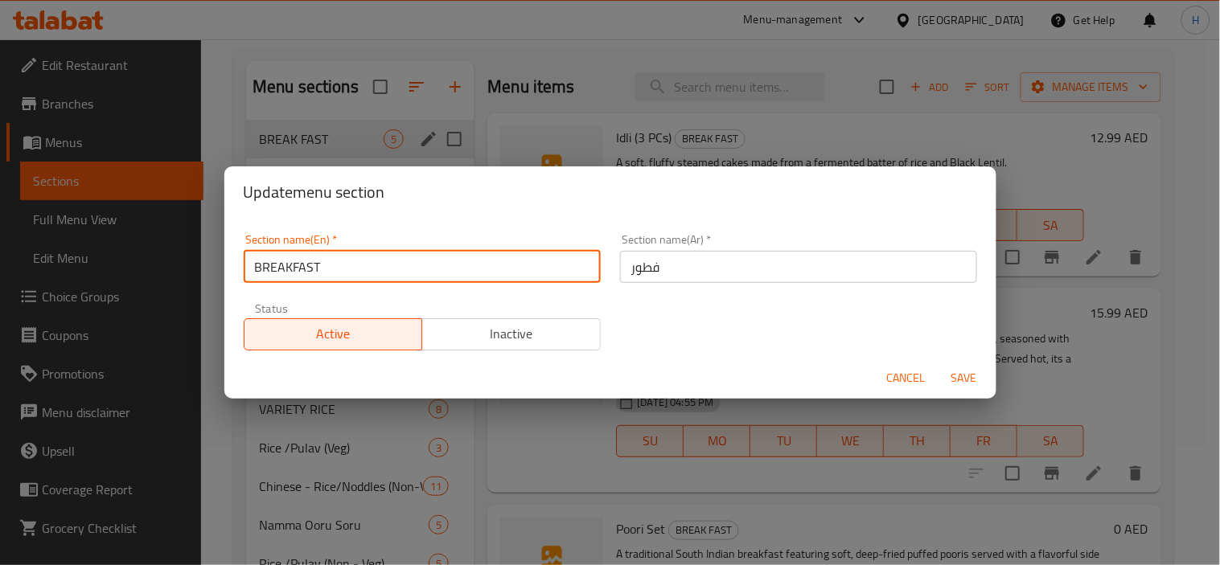
type input "BREAKFAS"
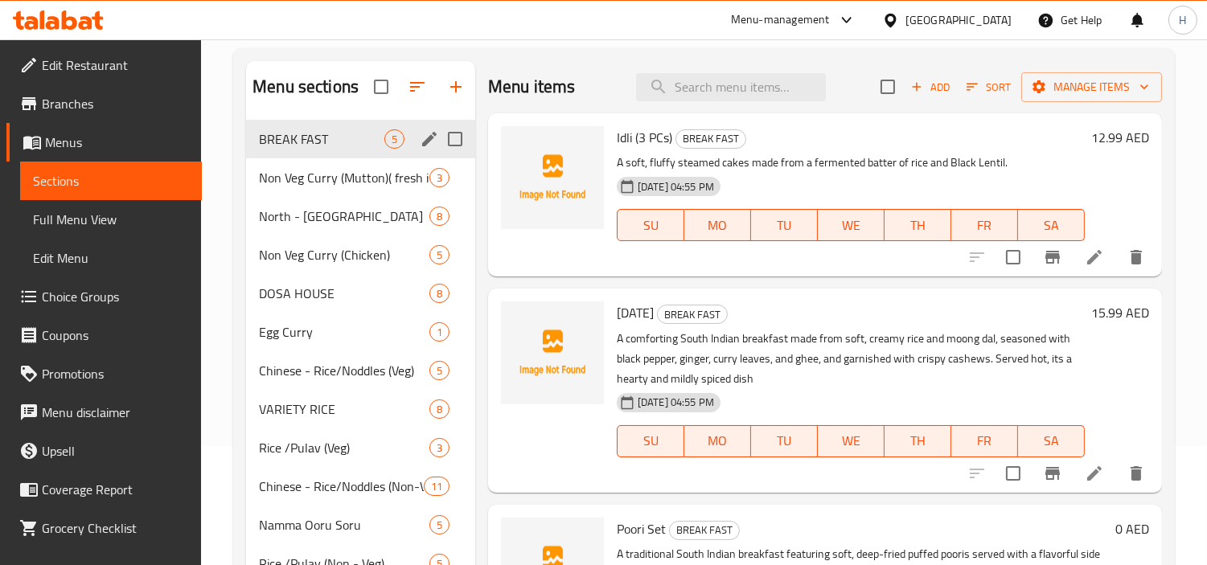
click at [447, 138] on input "Menu sections" at bounding box center [455, 139] width 34 height 34
checkbox input "true"
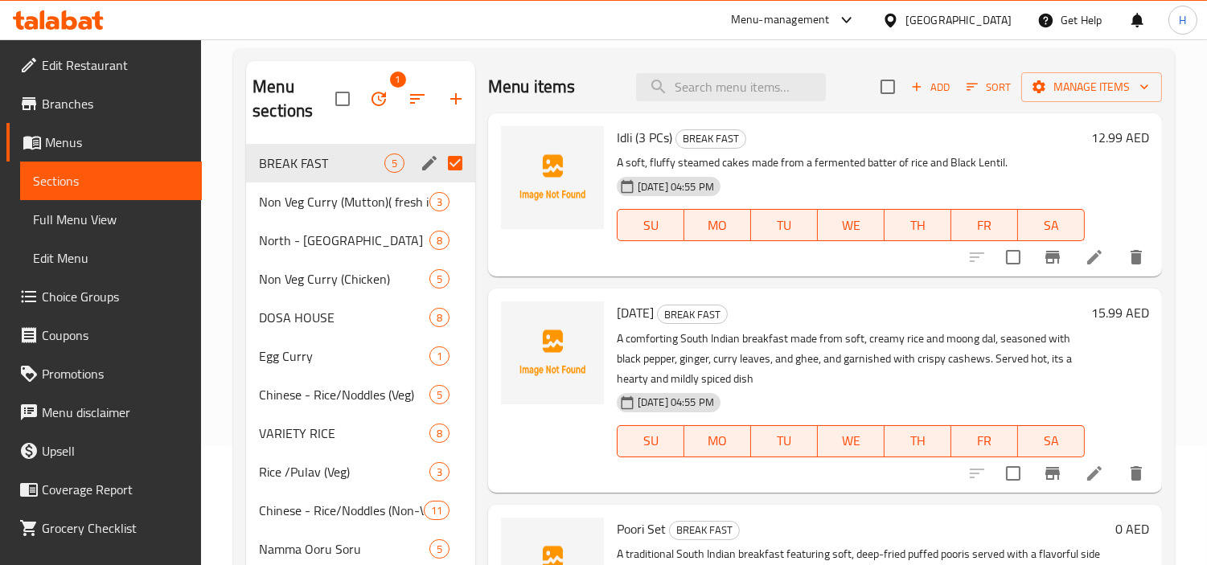
click at [428, 163] on icon "edit" at bounding box center [429, 163] width 14 height 14
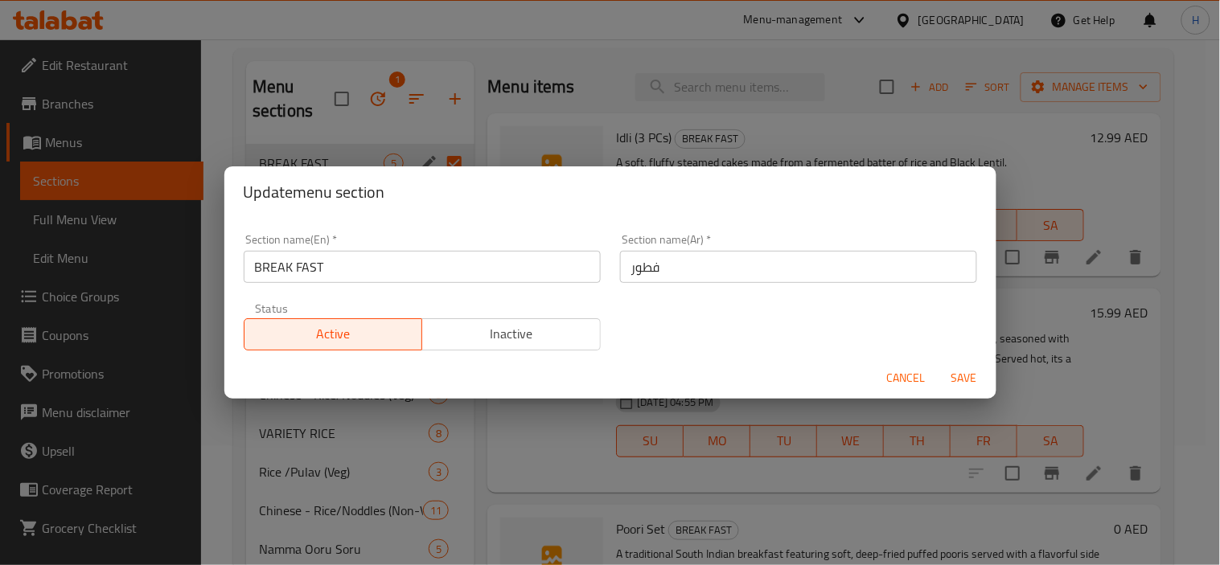
click at [434, 265] on input "BREAK FAST" at bounding box center [422, 267] width 357 height 32
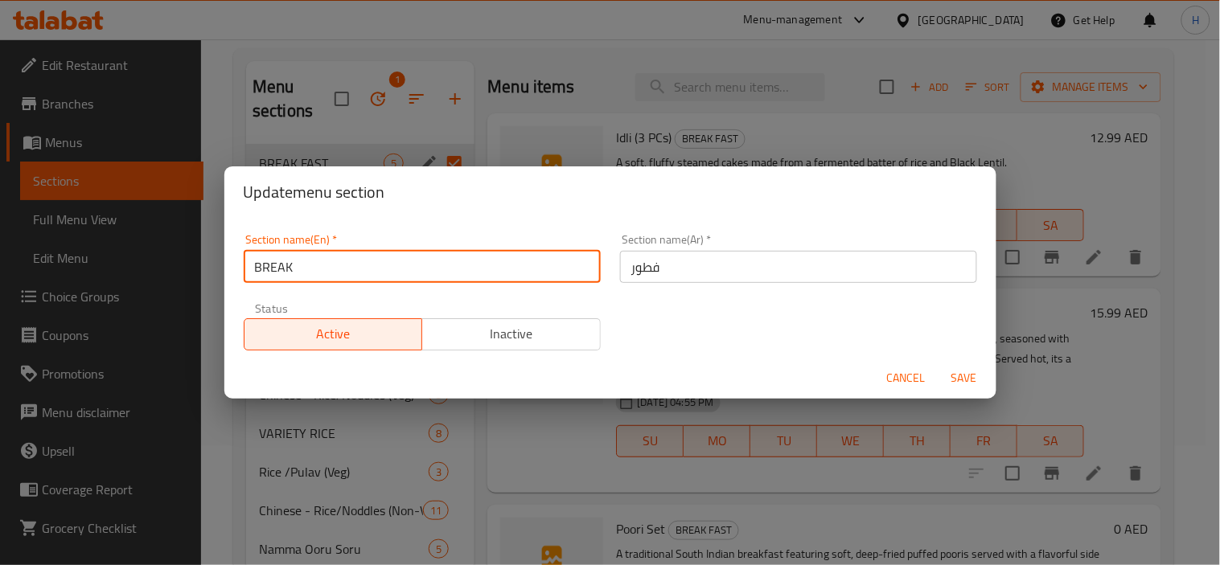
type input "Breakfast"
click at [740, 259] on input "فطور" at bounding box center [798, 267] width 357 height 32
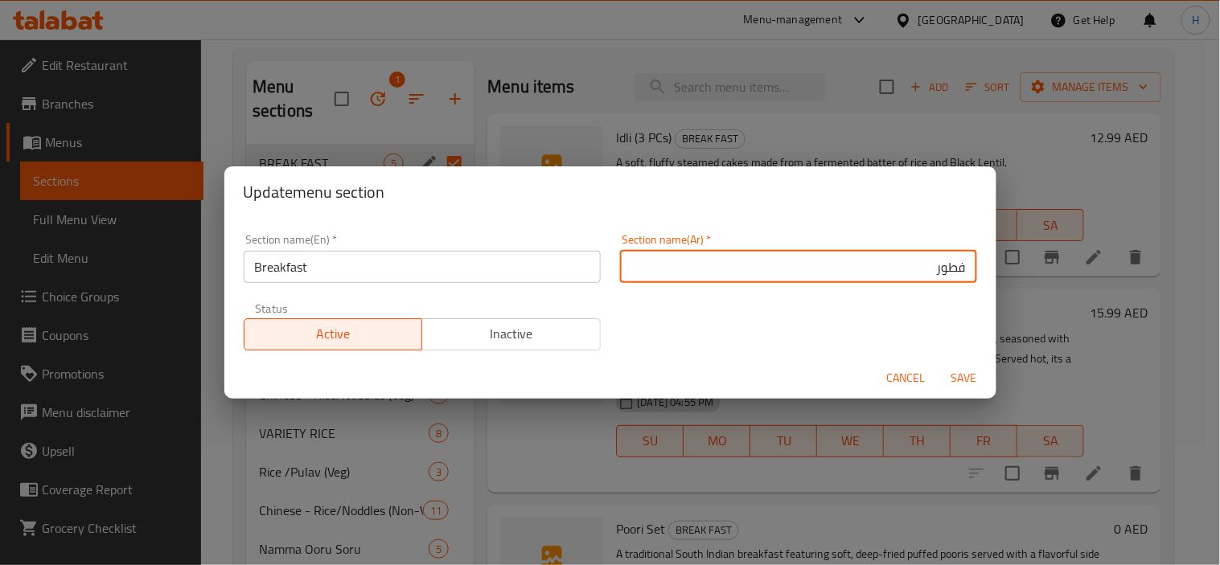
click at [874, 245] on div "Section name(Ar)   * فطور Section name(Ar) *" at bounding box center [798, 258] width 357 height 49
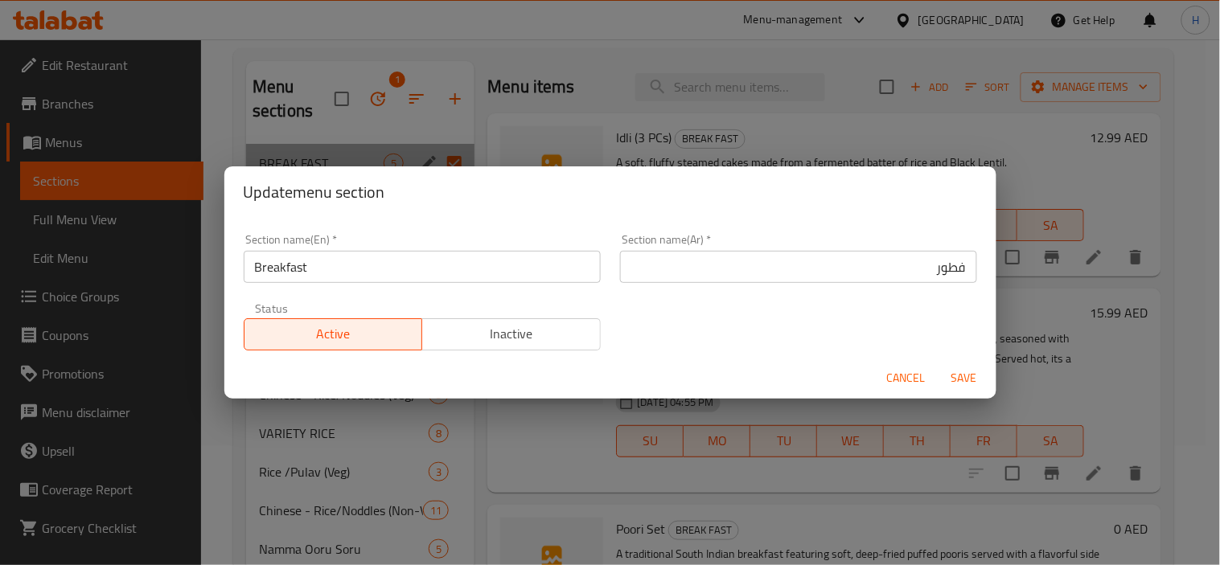
click at [874, 245] on div "Section name(Ar)   * فطور Section name(Ar) *" at bounding box center [798, 258] width 357 height 49
click at [883, 259] on input "فطور" at bounding box center [798, 267] width 357 height 32
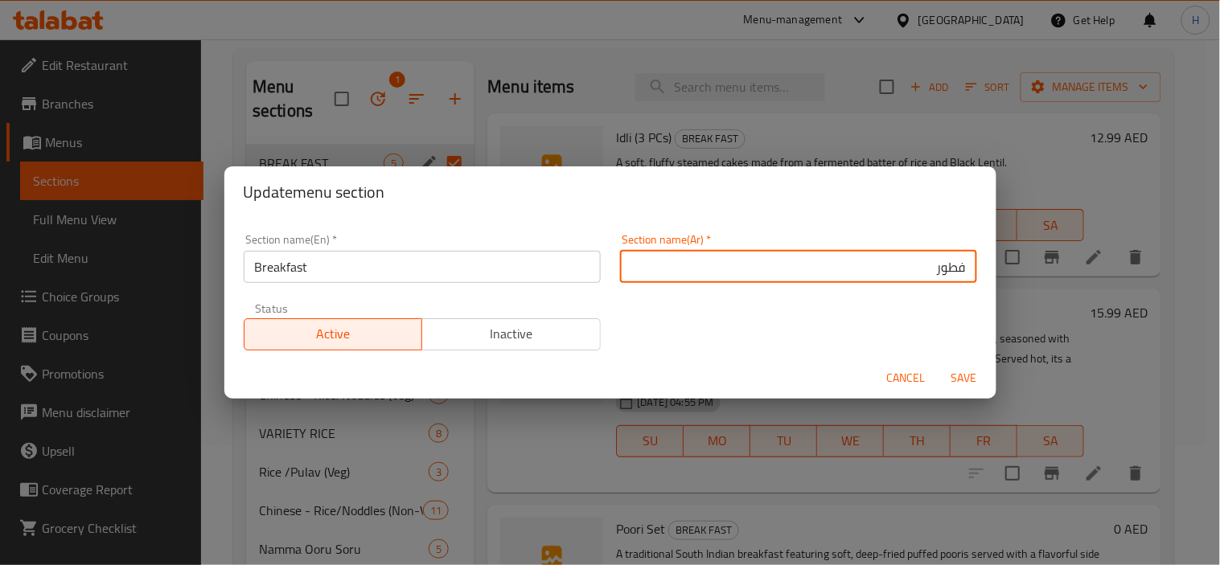
click at [883, 259] on input "فطور" at bounding box center [798, 267] width 357 height 32
type input "h"
type input "الإفطار"
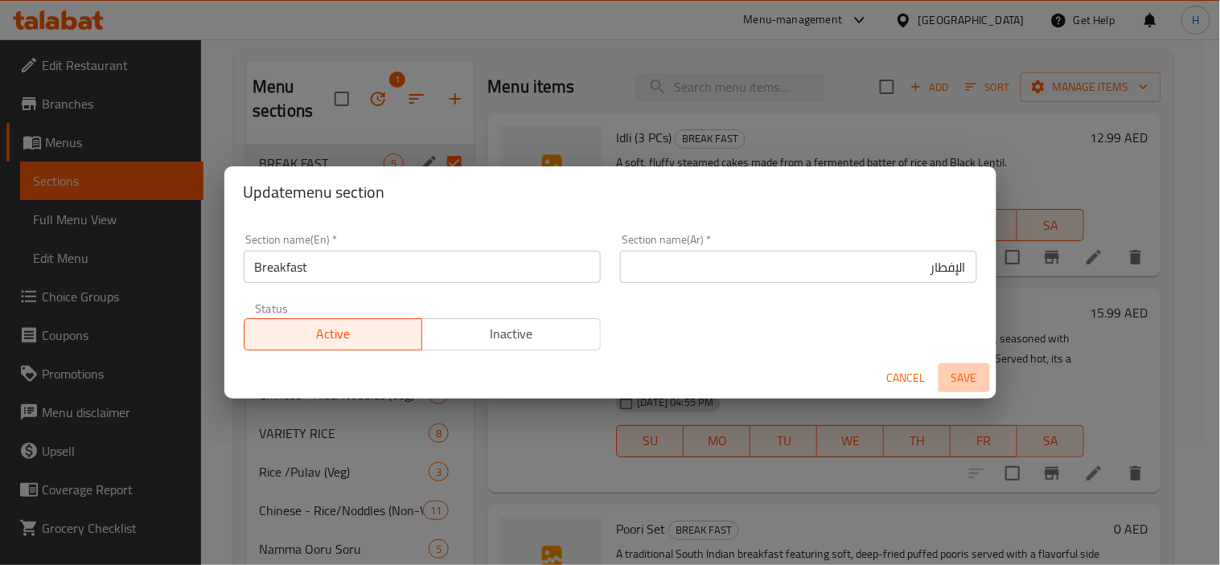
click at [973, 389] on button "Save" at bounding box center [964, 379] width 51 height 30
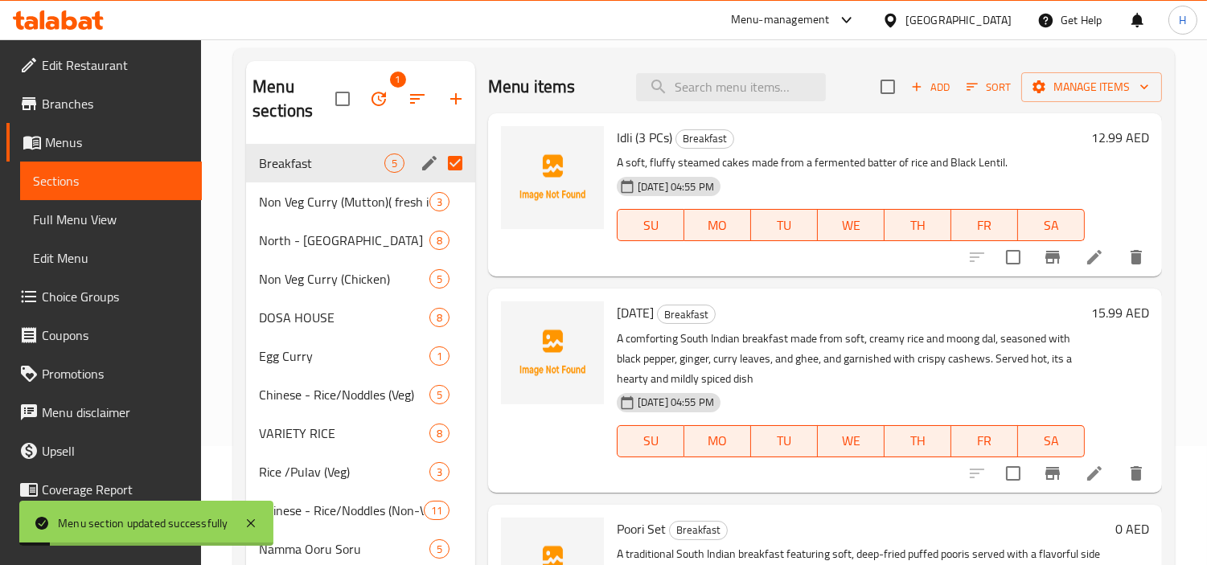
click at [114, 219] on span "Full Menu View" at bounding box center [111, 219] width 156 height 19
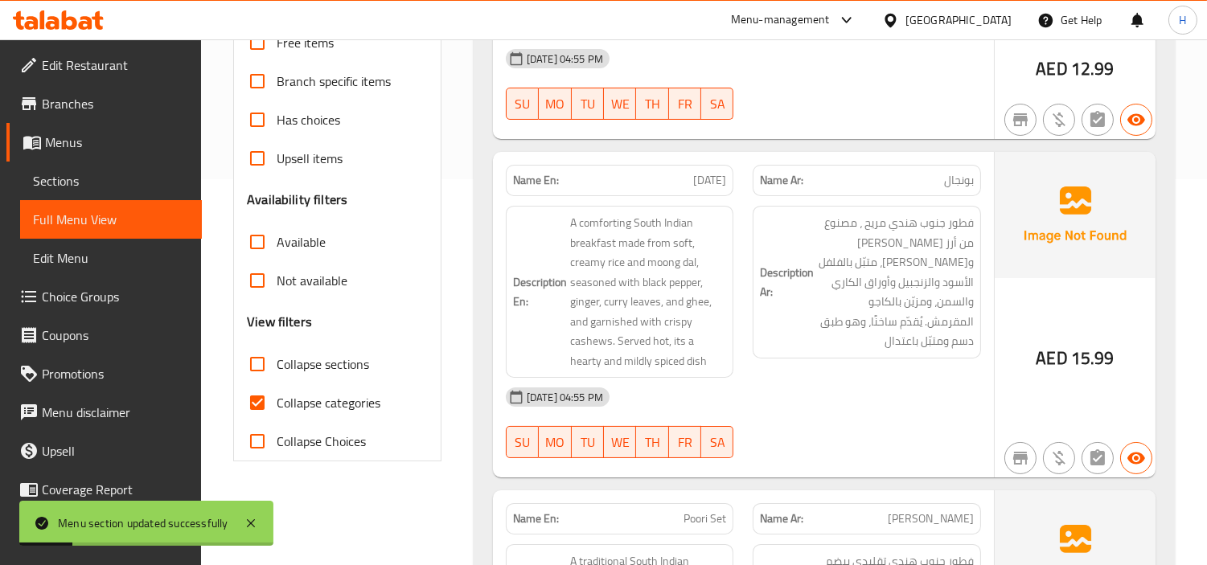
scroll to position [388, 0]
click at [295, 382] on label "Collapse categories" at bounding box center [309, 401] width 142 height 39
click at [277, 382] on input "Collapse categories" at bounding box center [257, 401] width 39 height 39
checkbox input "false"
click at [296, 350] on label "Collapse sections" at bounding box center [303, 362] width 131 height 39
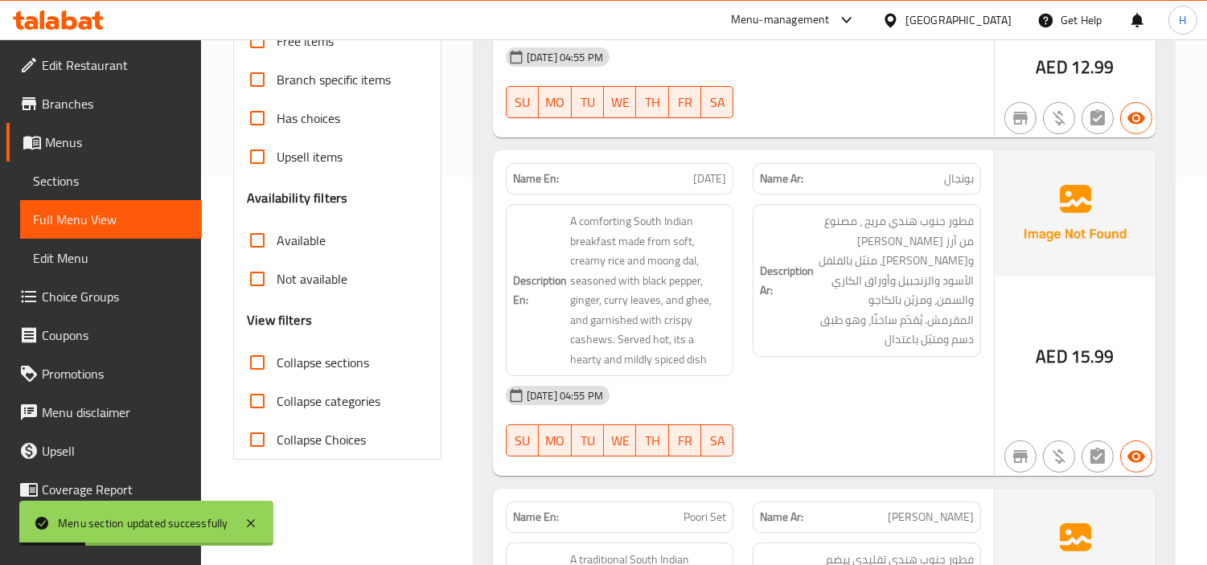
click at [277, 350] on input "Collapse sections" at bounding box center [257, 362] width 39 height 39
checkbox input "true"
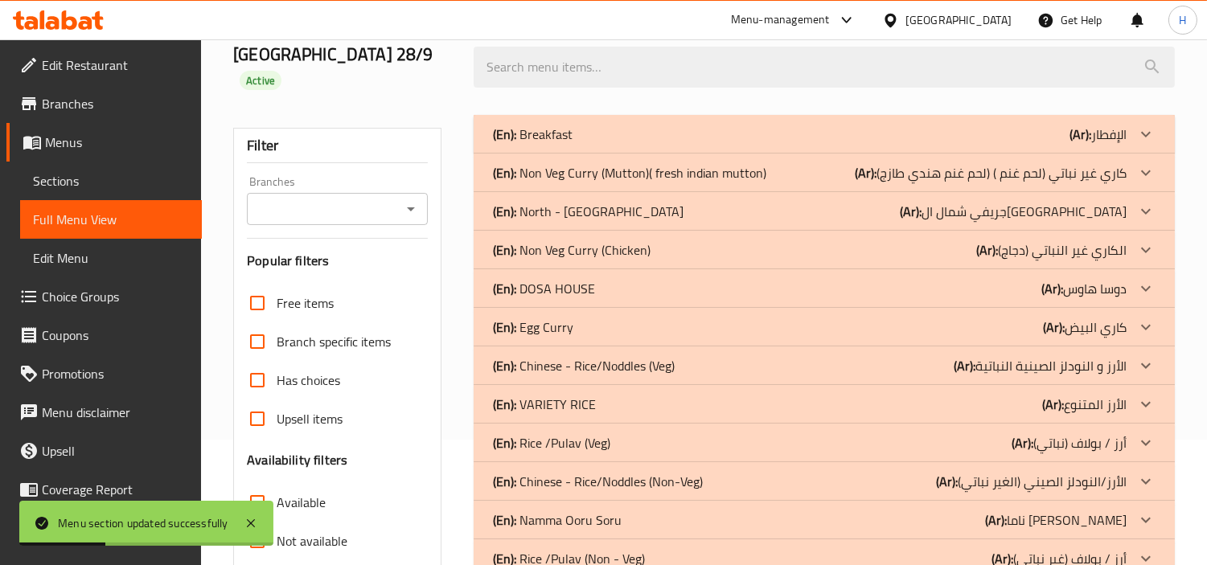
scroll to position [119, 0]
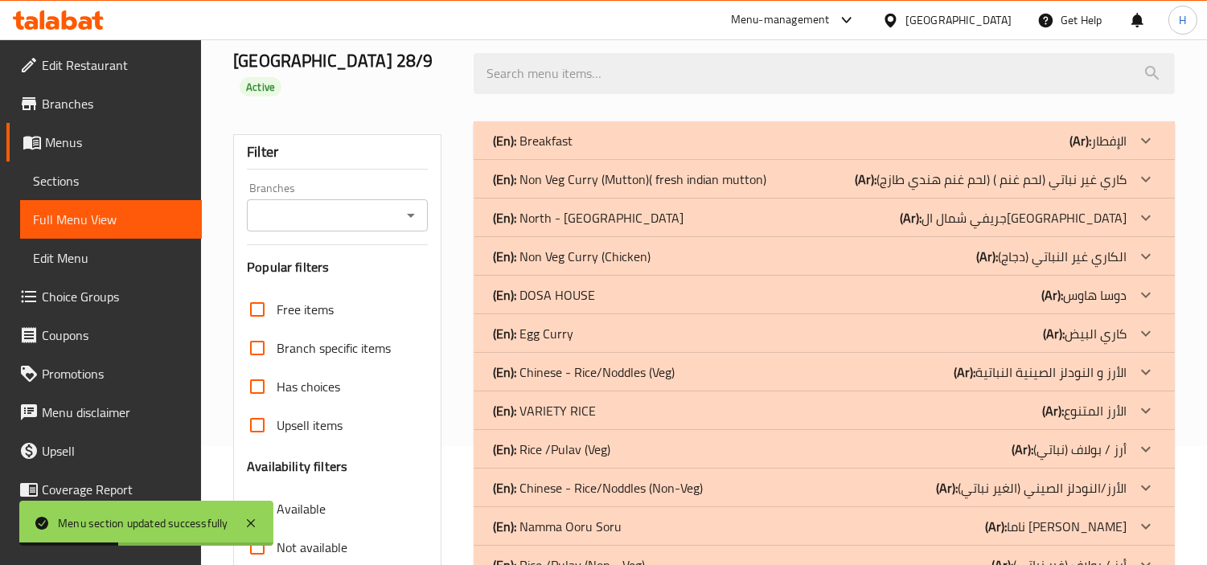
click at [748, 131] on div "(En): Breakfast (Ar): الإفطار" at bounding box center [810, 140] width 634 height 19
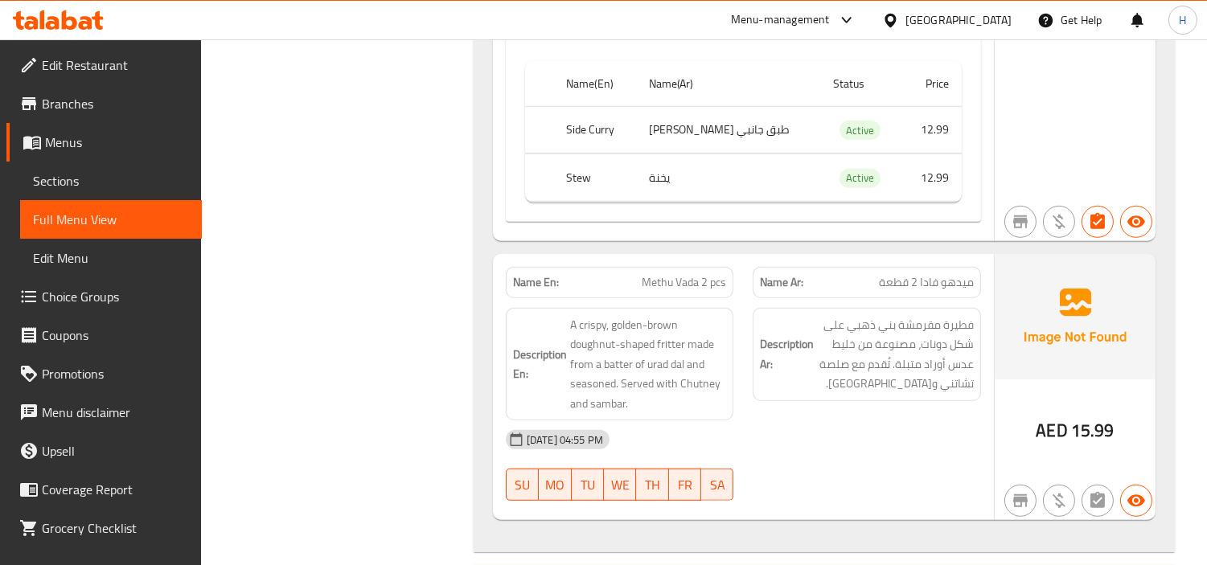
scroll to position [2112, 0]
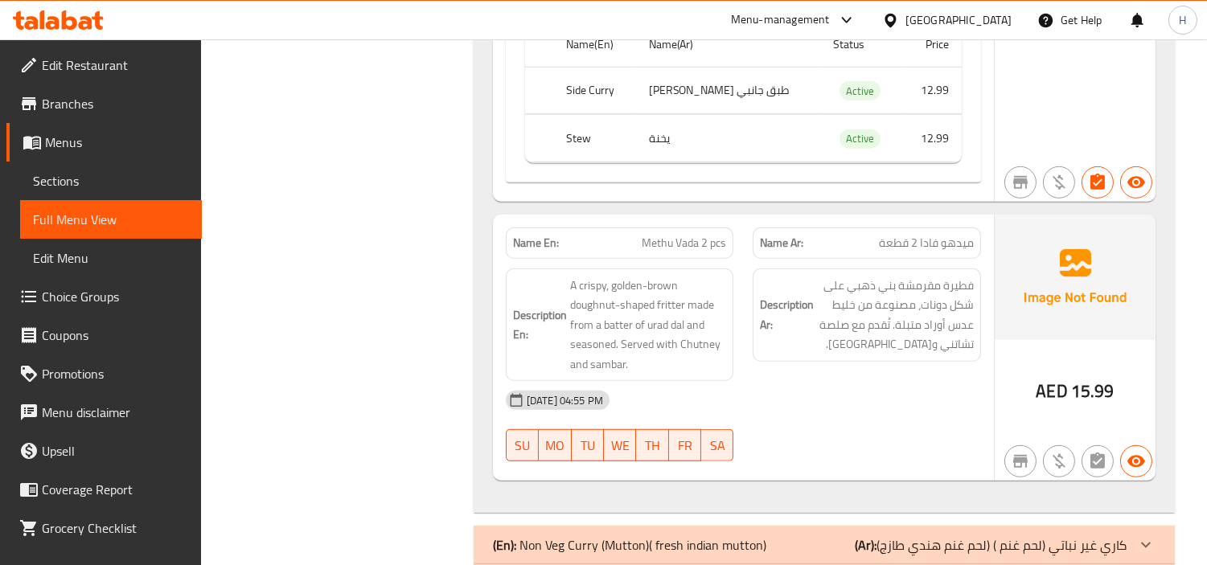
click at [658, 228] on div "Name En: Methu Vada 2 pcs" at bounding box center [620, 243] width 228 height 31
click at [664, 235] on span "Methu Vada 2 pcs" at bounding box center [684, 243] width 84 height 17
copy span "Methu Vada 2 pcs"
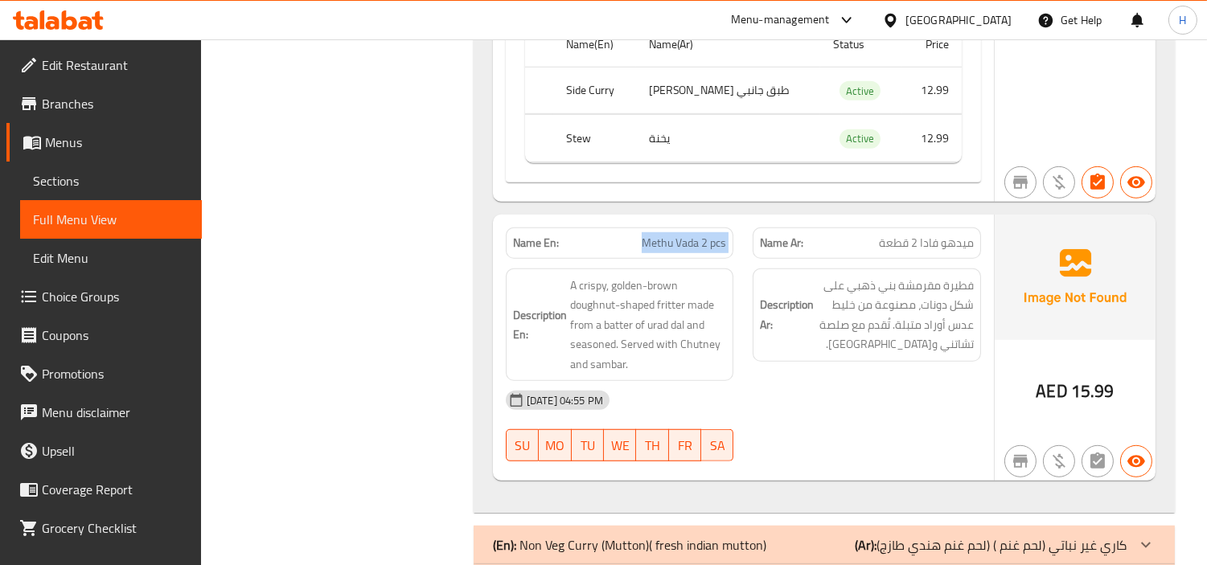
click at [146, 180] on span "Sections" at bounding box center [111, 180] width 156 height 19
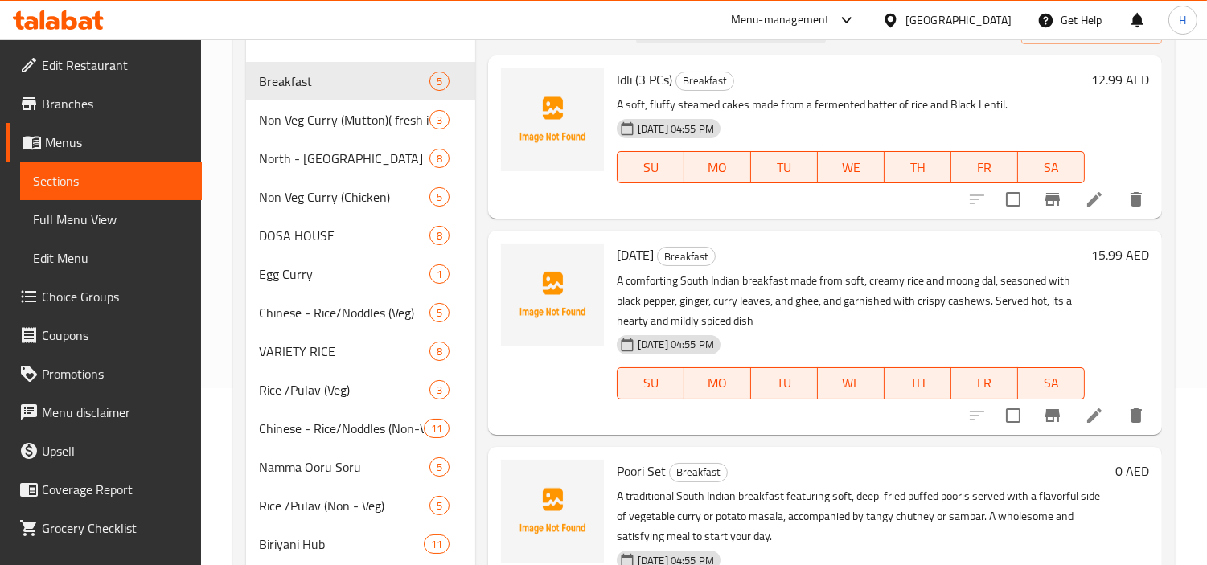
scroll to position [135, 0]
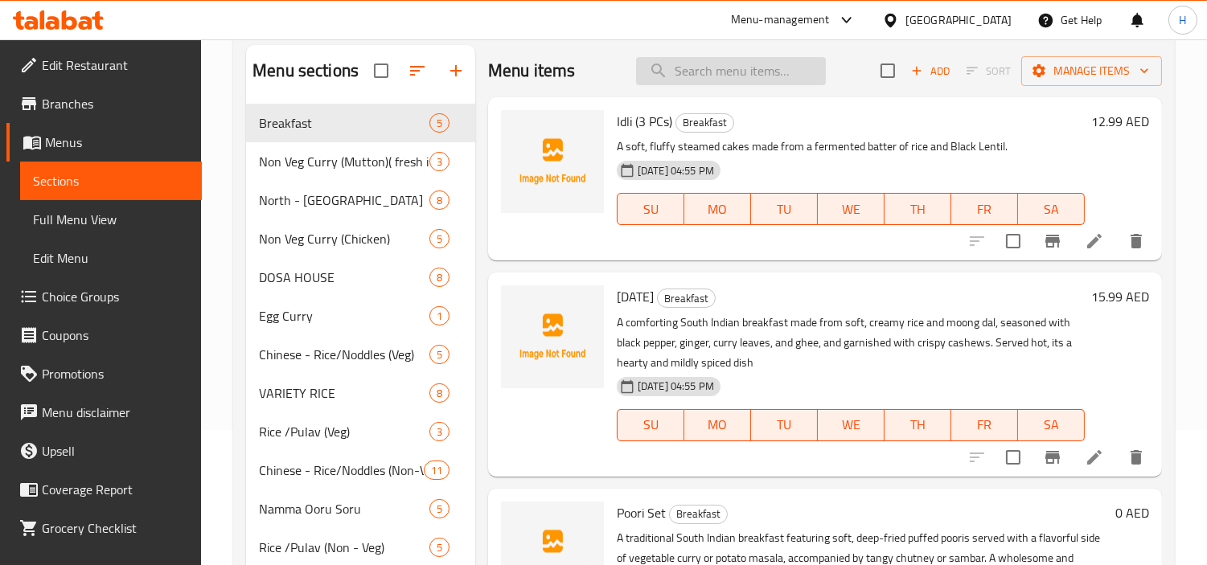
click at [701, 81] on input "search" at bounding box center [731, 71] width 190 height 28
paste input "Methu Vada 2 pcs"
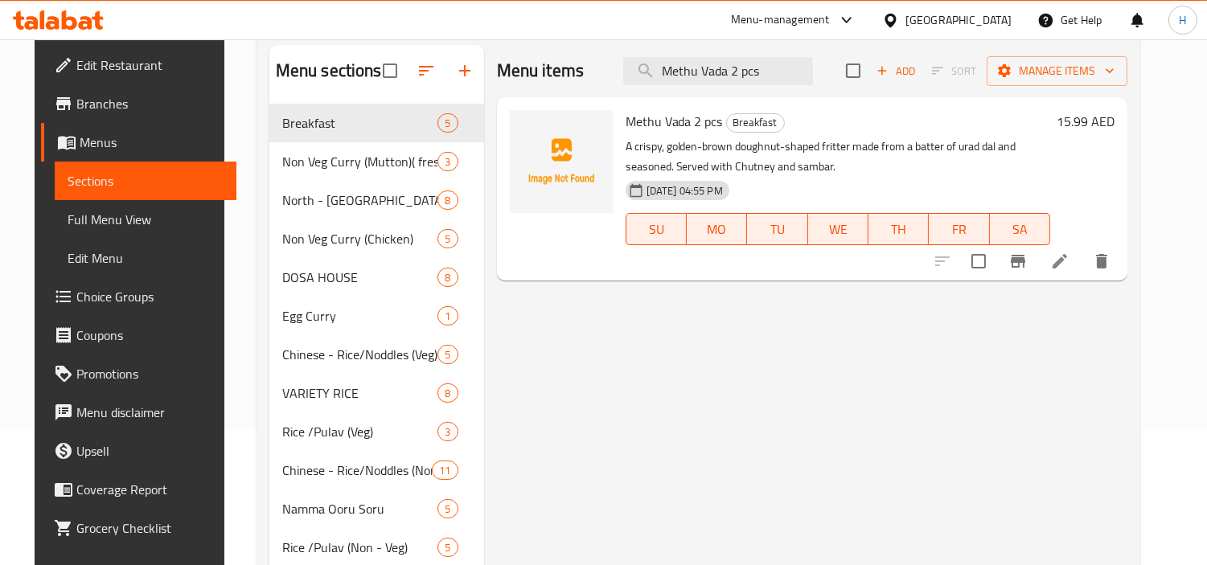
type input "Methu Vada 2 pcs"
click at [1070, 253] on icon at bounding box center [1059, 261] width 19 height 19
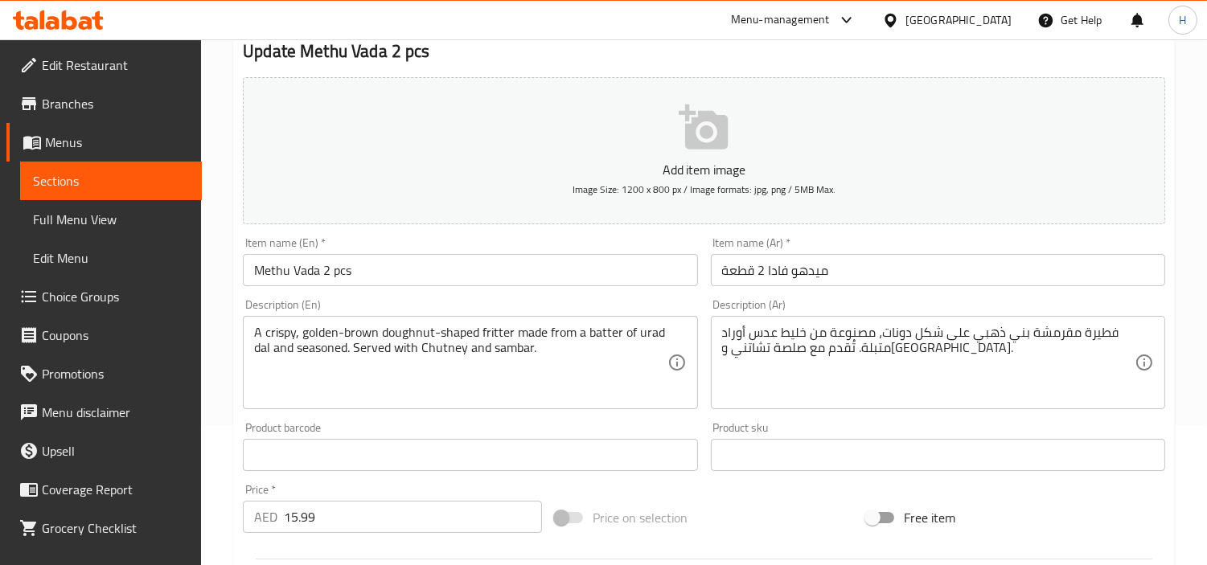
scroll to position [179, 0]
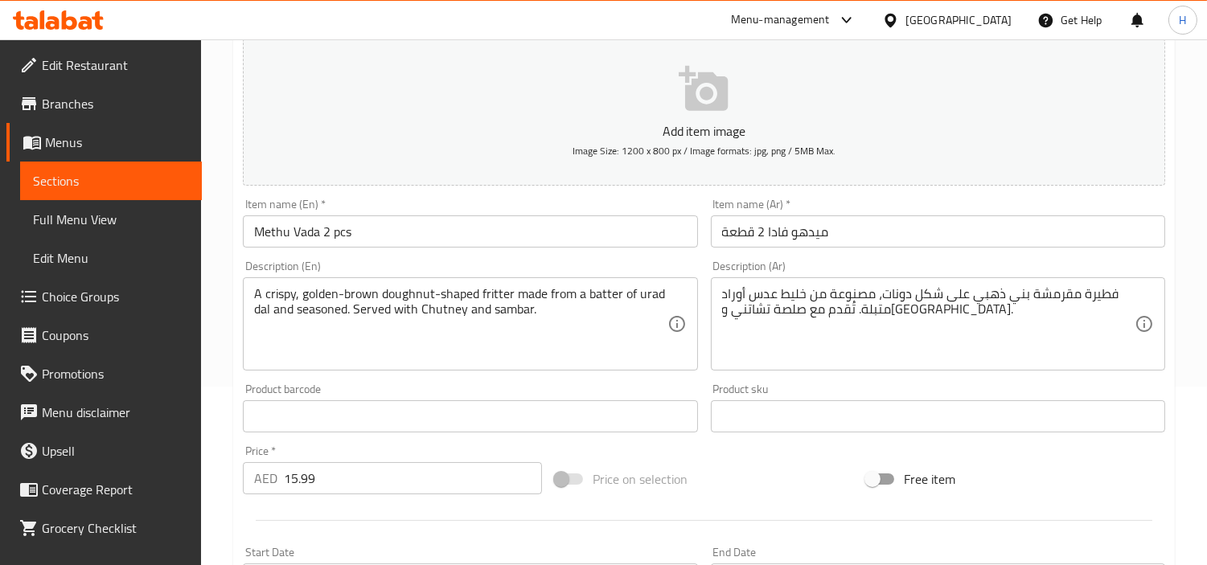
click at [972, 236] on input "ميدهو فادا 2 قطعة" at bounding box center [938, 232] width 454 height 32
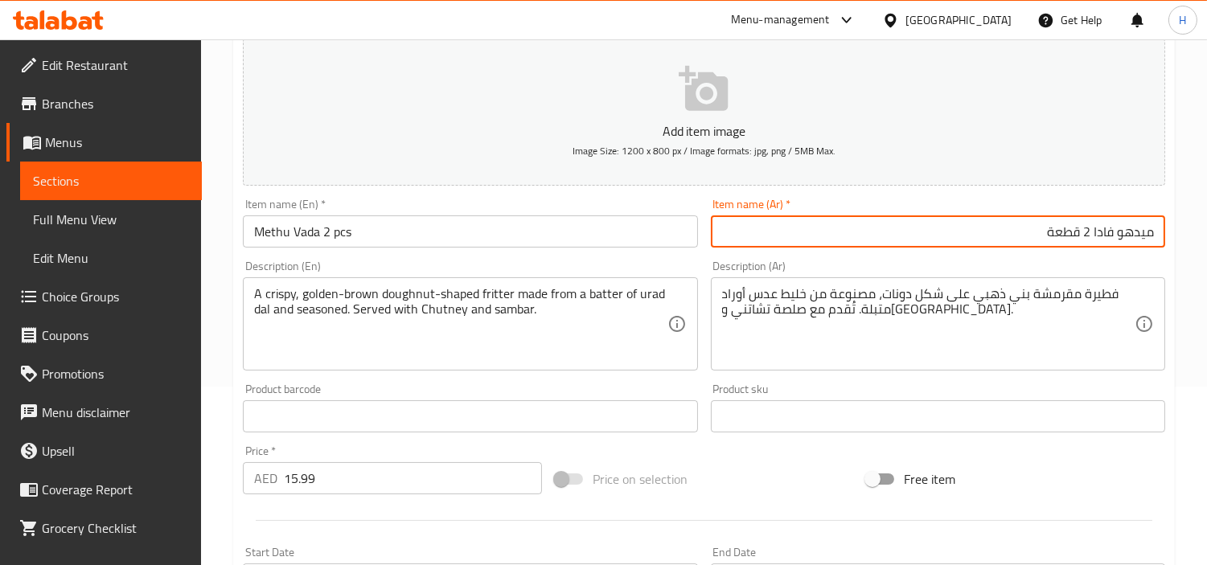
click at [1145, 247] on input "ميدهو فادا 2 قطعة" at bounding box center [938, 232] width 454 height 32
type input "ميثو فادا 2 قطعة"
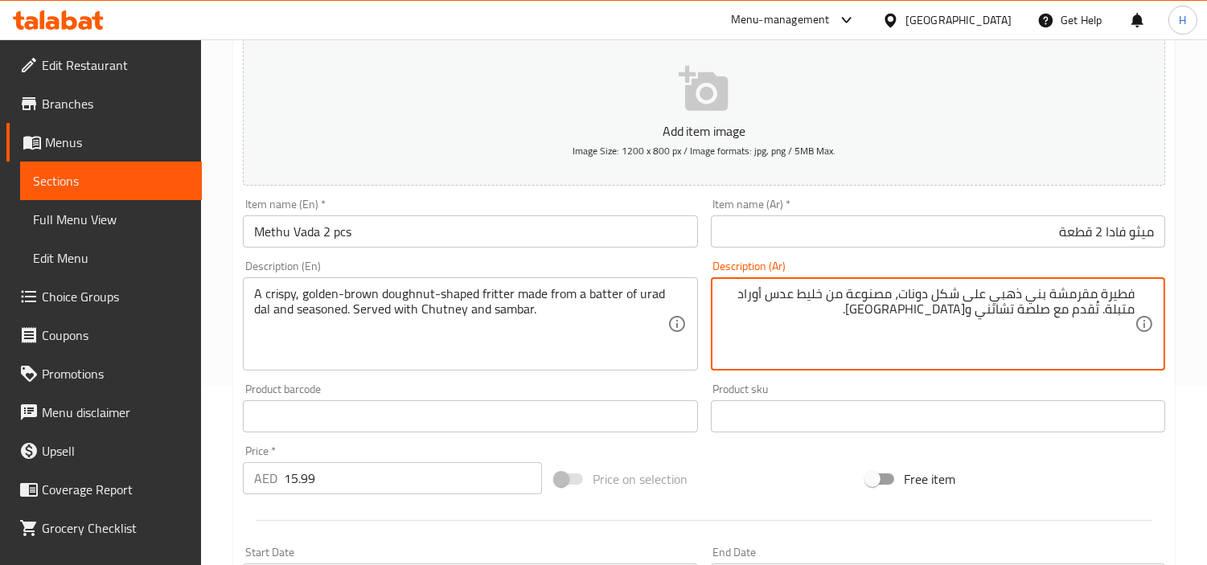
click at [1124, 293] on textarea "فطيرة مقرمشة بني ذهبي على شكل دونات، مصنوعة من خليط عدس أوراد متبلة. تُقدم مع ص…" at bounding box center [928, 324] width 413 height 76
click at [1095, 301] on textarea "فطيرة مقرمشة بني ذهبي على شكل دونات، مصنوعة من خليط عدس أوراد متبلة. تُقدم مع ص…" at bounding box center [928, 324] width 413 height 76
click at [753, 299] on textarea "فطيرة مقلية مقرمشة بني ذهبي على شكل دونات، مصنوعة من خليط عدس أوراد متبلة. تُقد…" at bounding box center [928, 324] width 413 height 76
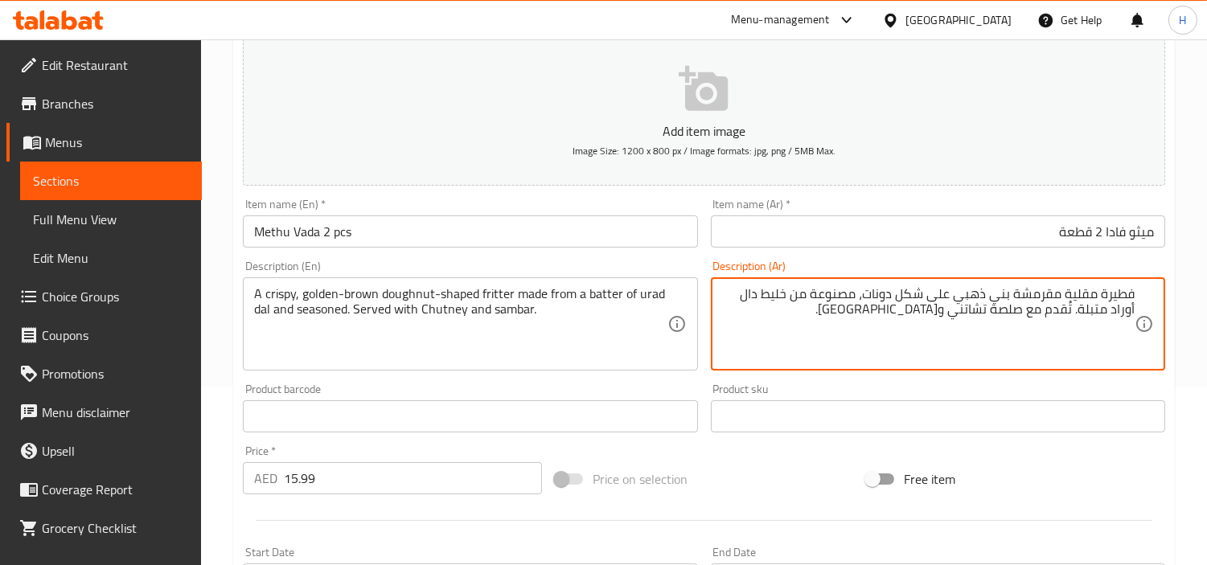
click at [1111, 315] on textarea "فطيرة مقلية مقرمشة بني ذهبي على شكل دونات، مصنوعة من خليط دال أوراد متبلة. تُقد…" at bounding box center [928, 324] width 413 height 76
click at [1059, 315] on textarea "فطيرة مقلية مقرمشة بني ذهبي على شكل دونات، مصنوعة من خليط دال أوراد ومتبلة. تُق…" at bounding box center [928, 324] width 413 height 76
click at [1001, 315] on textarea "فطيرة مقلية مقرمشة بني ذهبي على شكل دونات، مصنوعة من خليط دال أوراد ومتبلة. تقد…" at bounding box center [928, 324] width 413 height 76
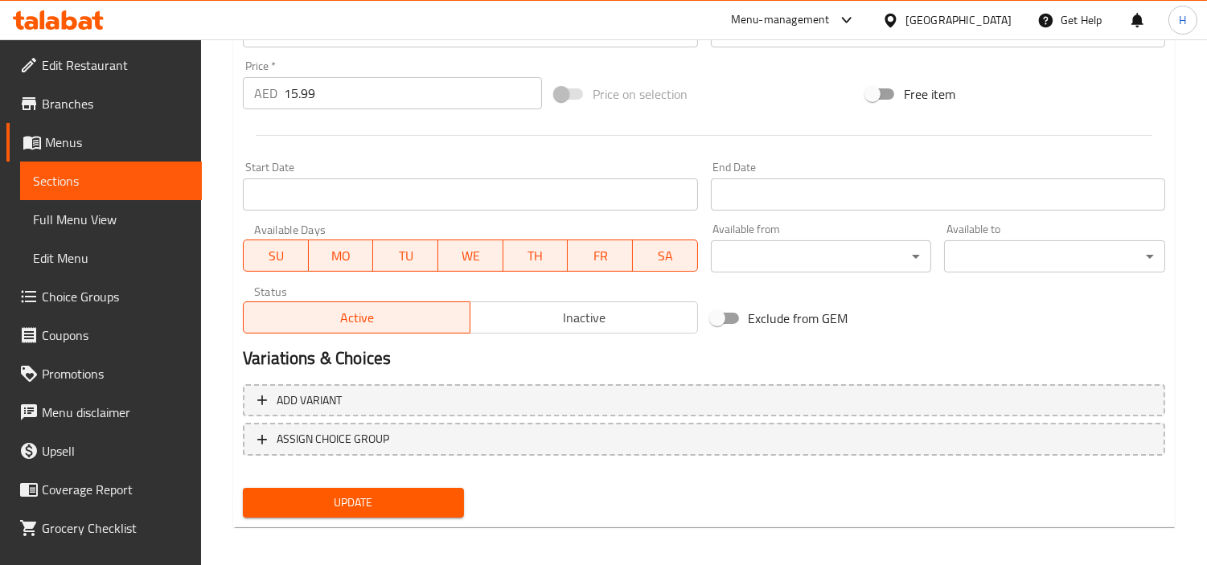
scroll to position [568, 0]
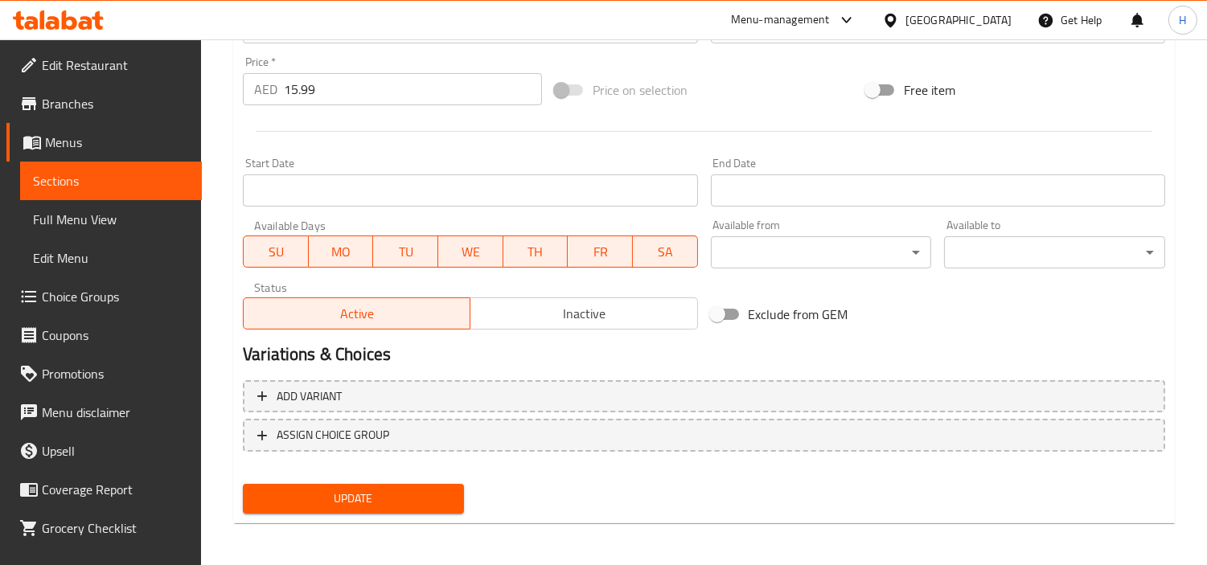
type textarea "فطيرة مقلية مقرمشة بني ذهبي على شكل دونات، مصنوعة من خليط دال أوراد ومتبلة. تقد…"
click at [448, 495] on span "Update" at bounding box center [353, 499] width 195 height 20
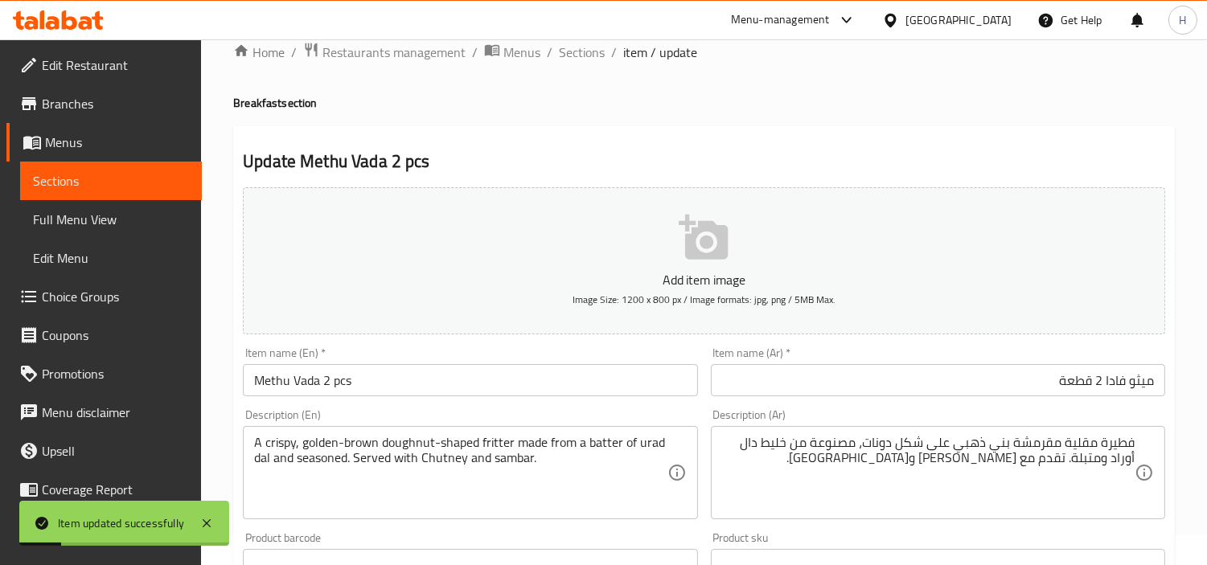
scroll to position [0, 0]
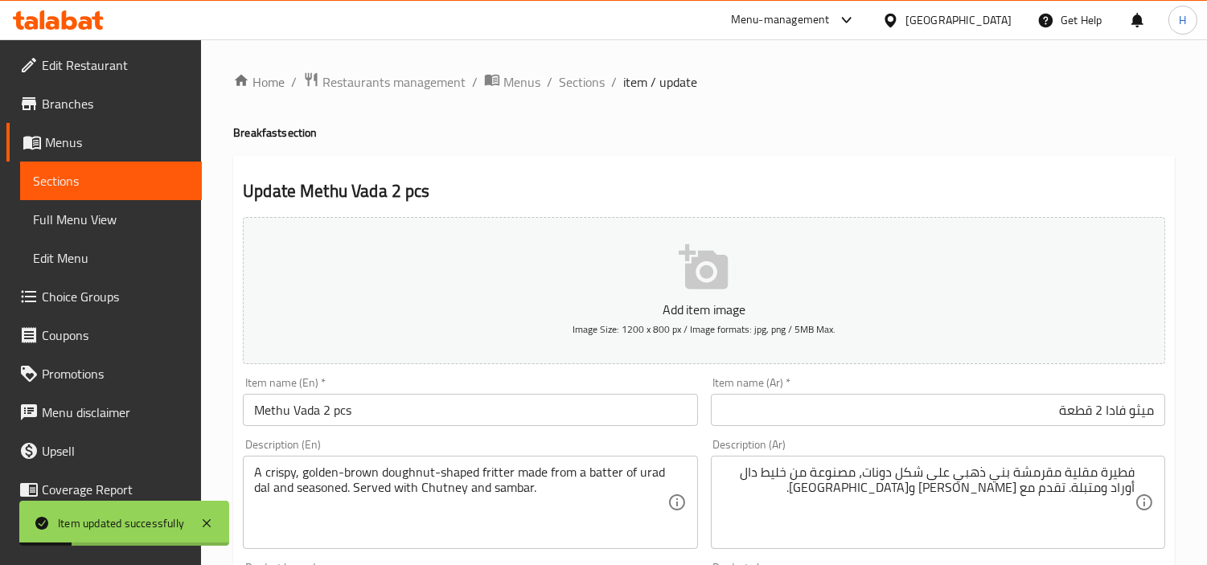
drag, startPoint x: 569, startPoint y: 78, endPoint x: 577, endPoint y: 93, distance: 16.9
click at [569, 79] on span "Sections" at bounding box center [582, 81] width 46 height 19
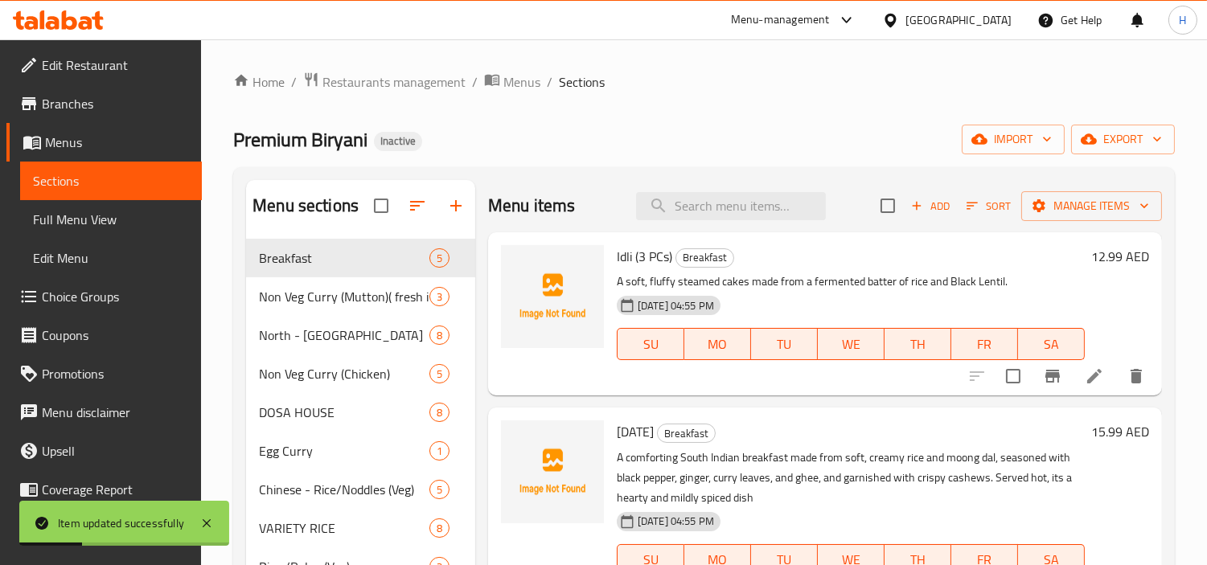
scroll to position [85, 0]
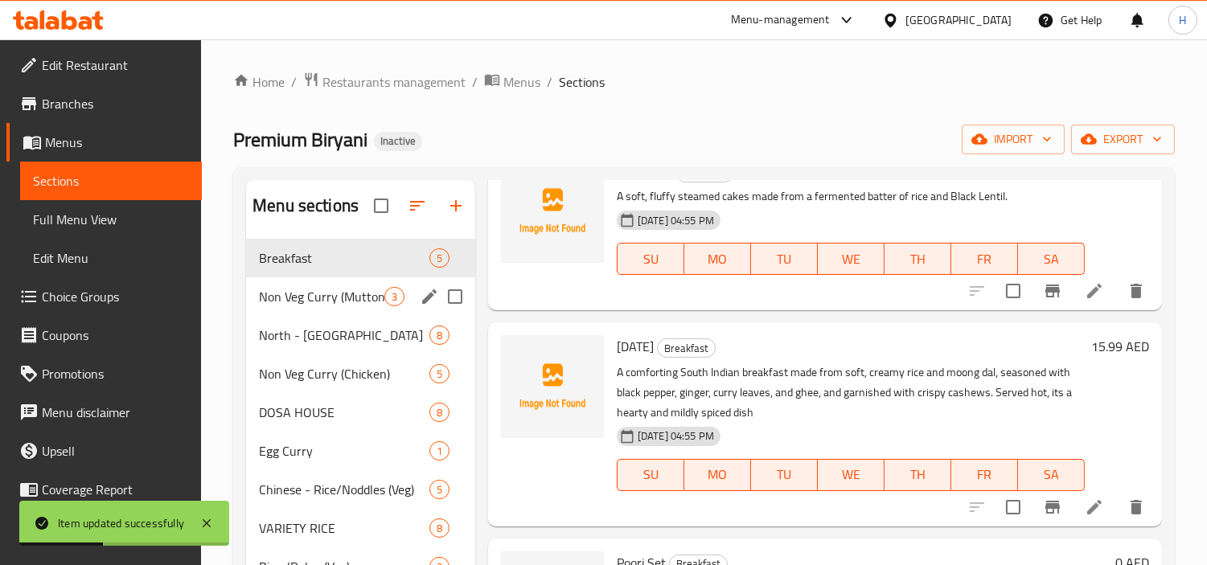
click at [312, 287] on span "Non Veg Curry (Mutton)( fresh indian mutton)" at bounding box center [321, 296] width 125 height 19
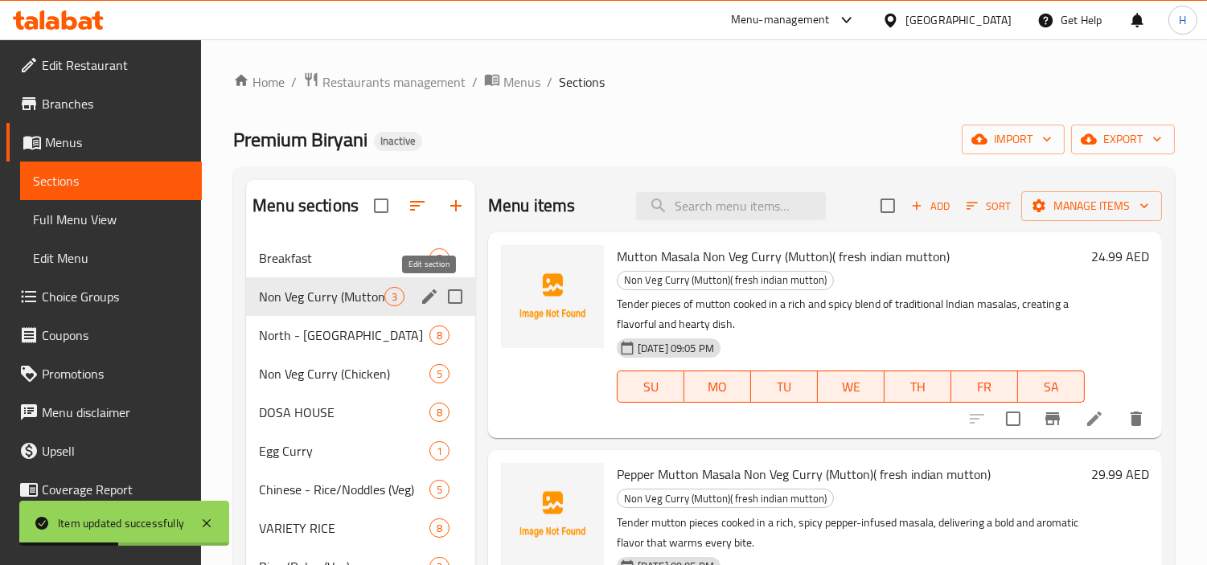
click at [433, 291] on icon "edit" at bounding box center [429, 297] width 14 height 14
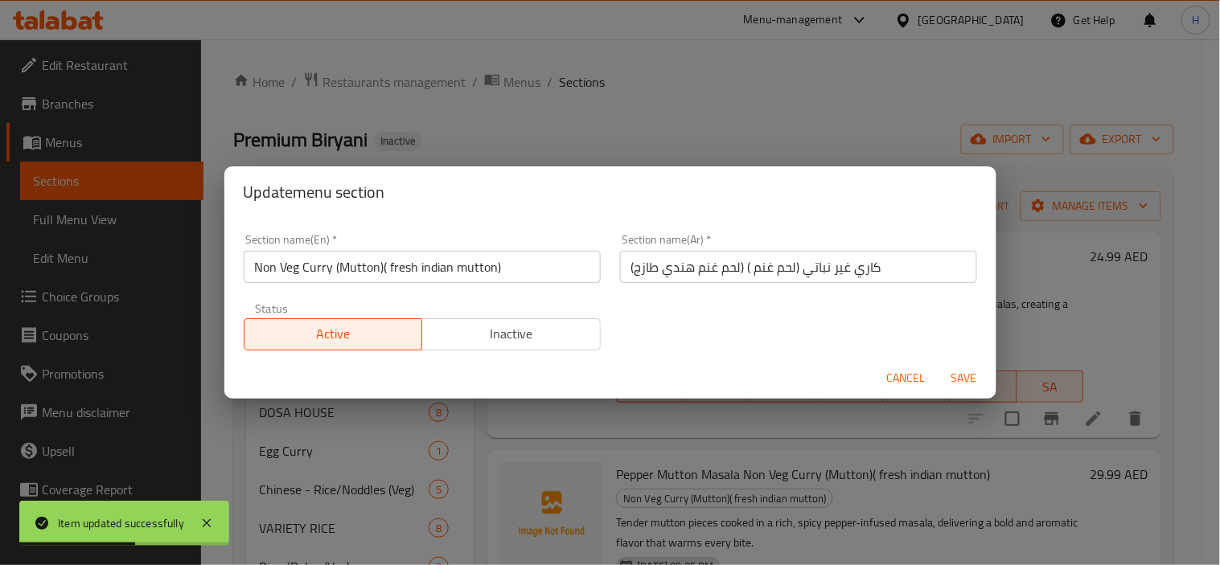
click at [669, 282] on input "كاري غير نباتي (لحم غنم ) (لحم غنم هندي طازج)" at bounding box center [798, 267] width 357 height 32
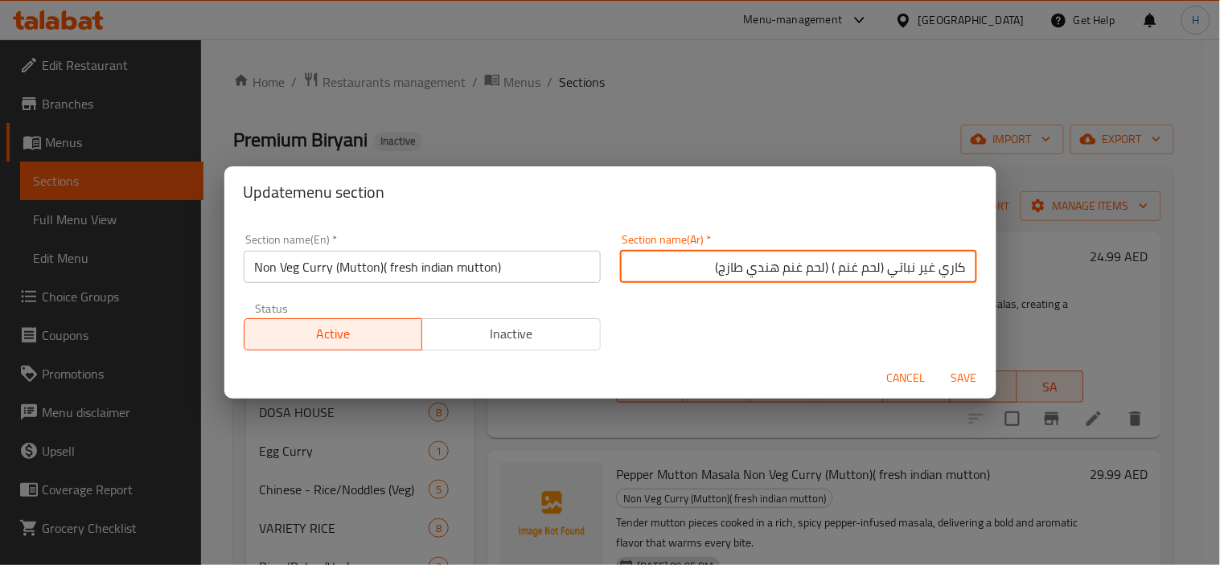
click at [379, 265] on input "Non Veg Curry (Mutton)( fresh indian mutton)" at bounding box center [422, 267] width 357 height 32
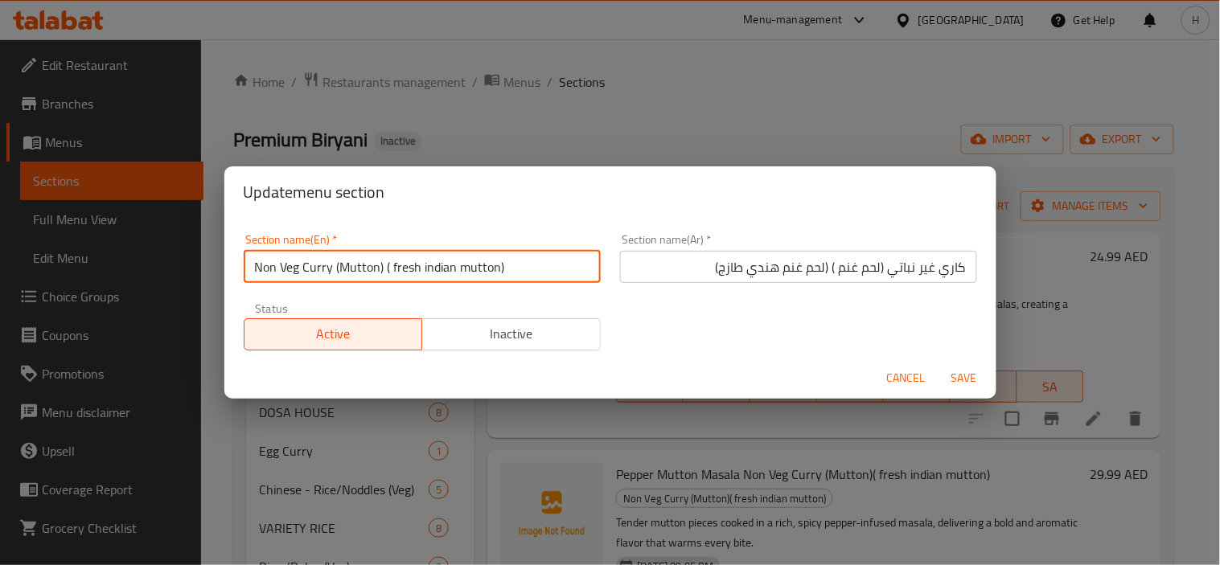
click at [445, 267] on input "Non Veg Curry (Mutton) ( fresh indian mutton)" at bounding box center [422, 267] width 357 height 32
drag, startPoint x: 445, startPoint y: 267, endPoint x: 487, endPoint y: 182, distance: 95.3
click at [487, 178] on div "Update menu section" at bounding box center [610, 191] width 772 height 51
click at [487, 265] on input "Non Veg Curry (Mutton) ( fresh indian mutton)" at bounding box center [422, 267] width 357 height 32
click at [515, 268] on input "Non Veg Curry (Mutton) ( fresh Indian mutton)" at bounding box center [422, 267] width 357 height 32
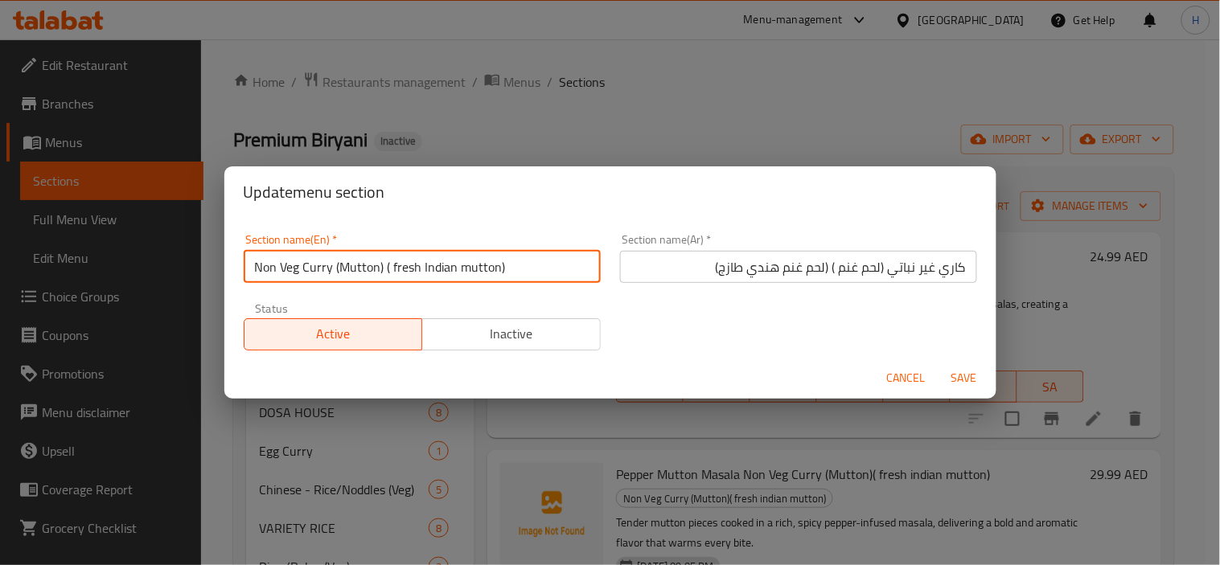
type input "Non Veg Curry (Mutton) ( fresh Indian mutton)"
click at [953, 376] on span "Save" at bounding box center [964, 378] width 39 height 20
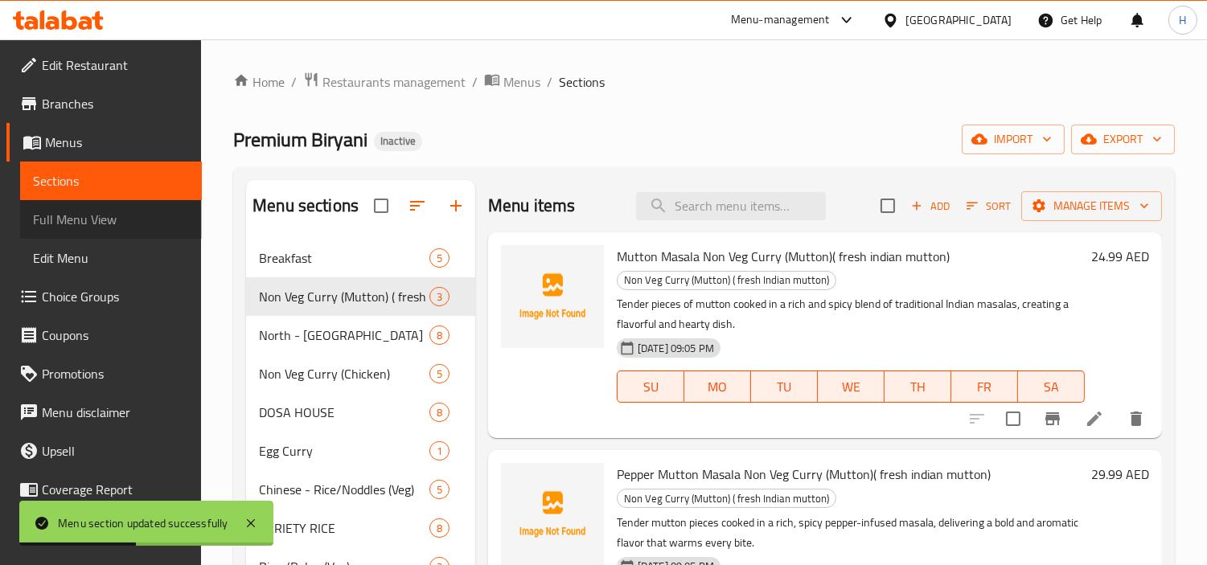
drag, startPoint x: 123, startPoint y: 206, endPoint x: 146, endPoint y: 368, distance: 164.1
click at [123, 206] on link "Full Menu View" at bounding box center [111, 219] width 182 height 39
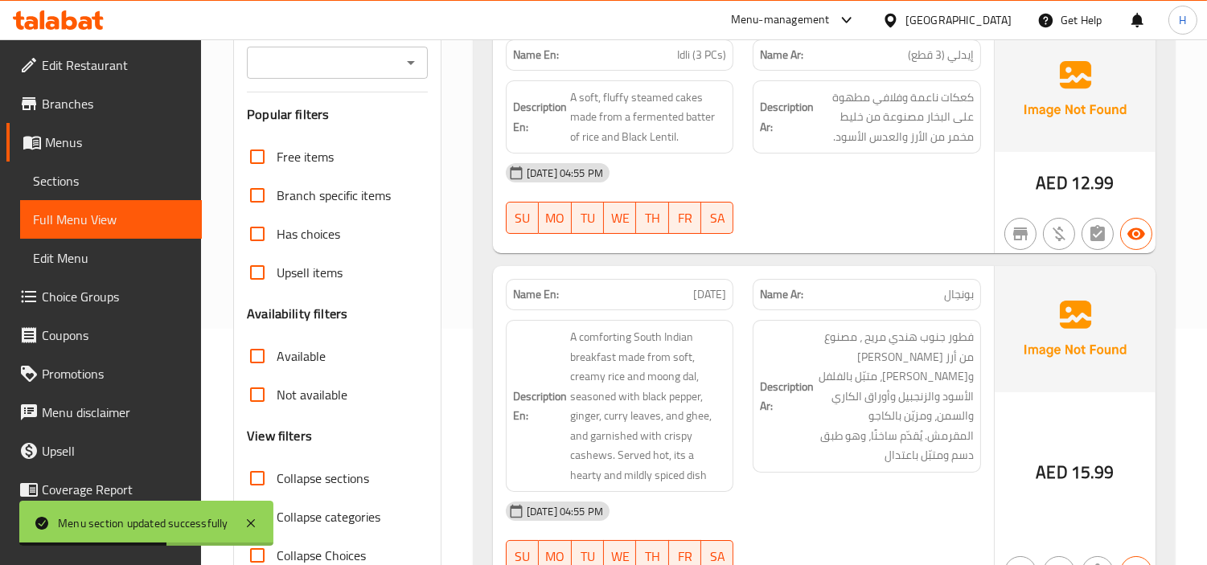
scroll to position [268, 0]
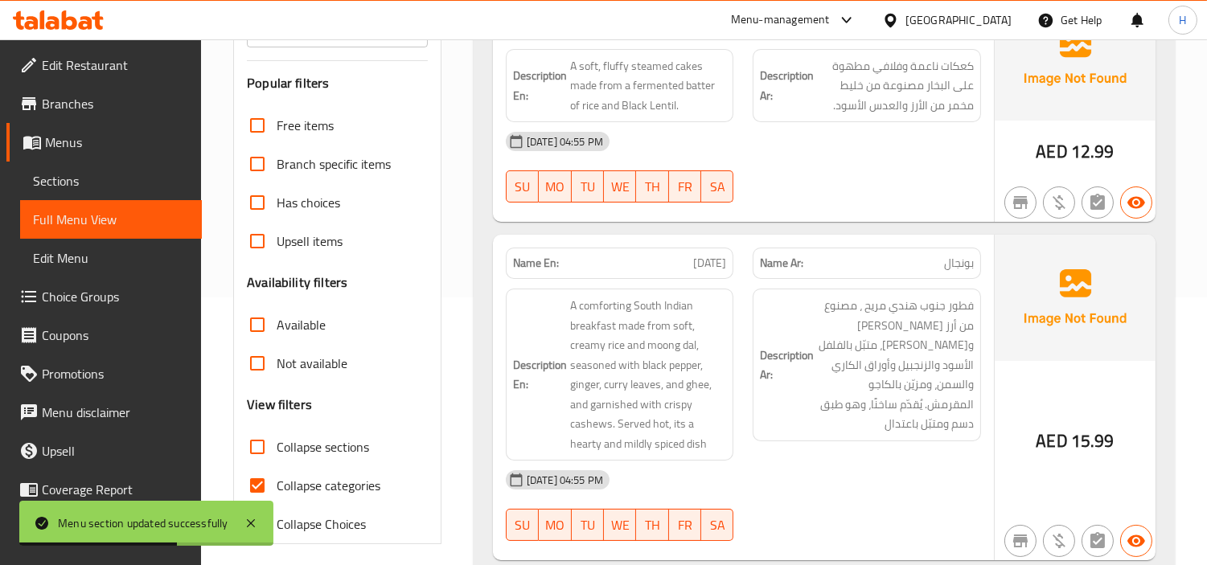
click at [253, 481] on input "Collapse categories" at bounding box center [257, 486] width 39 height 39
checkbox input "false"
click at [255, 435] on input "Collapse sections" at bounding box center [257, 447] width 39 height 39
checkbox input "true"
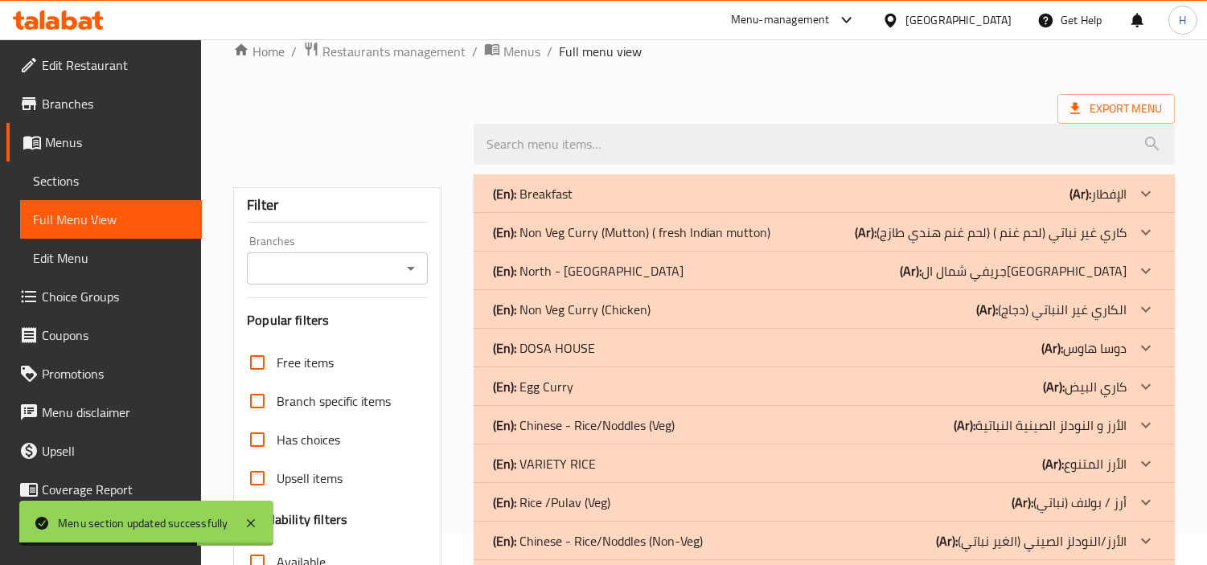
scroll to position [0, 0]
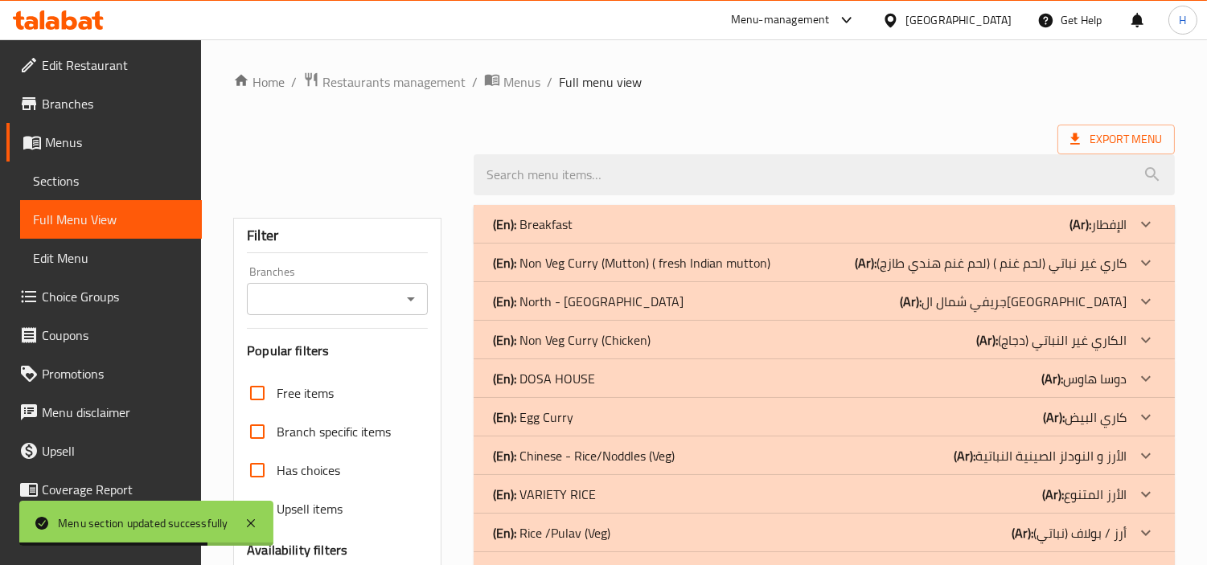
click at [682, 261] on p "(En): Non Veg Curry (Mutton) ( fresh Indian mutton)" at bounding box center [631, 262] width 277 height 19
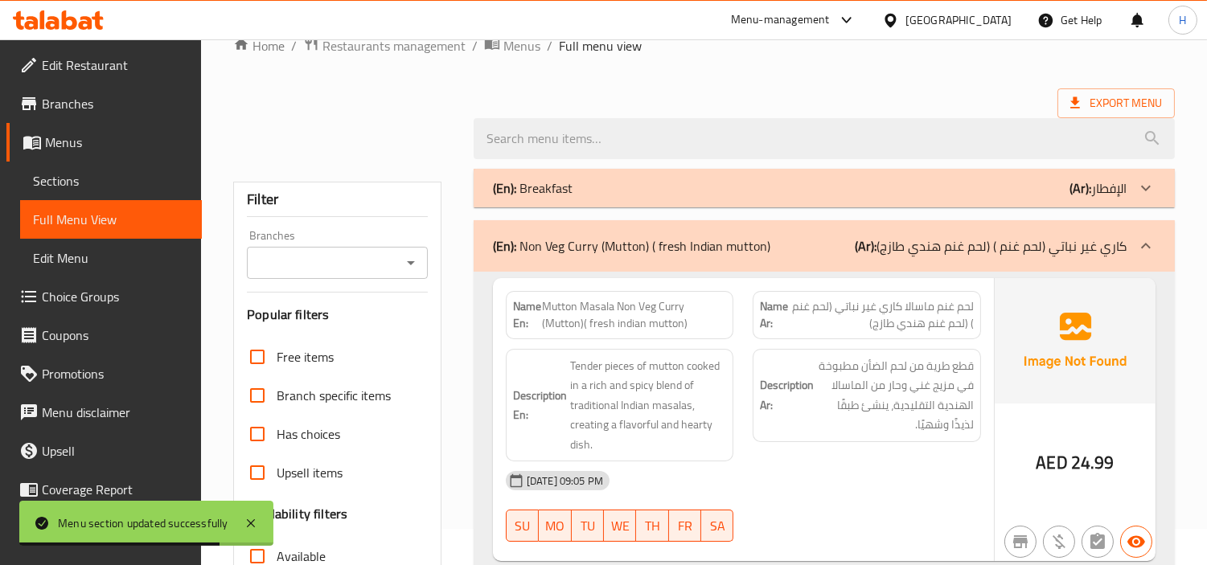
scroll to position [179, 0]
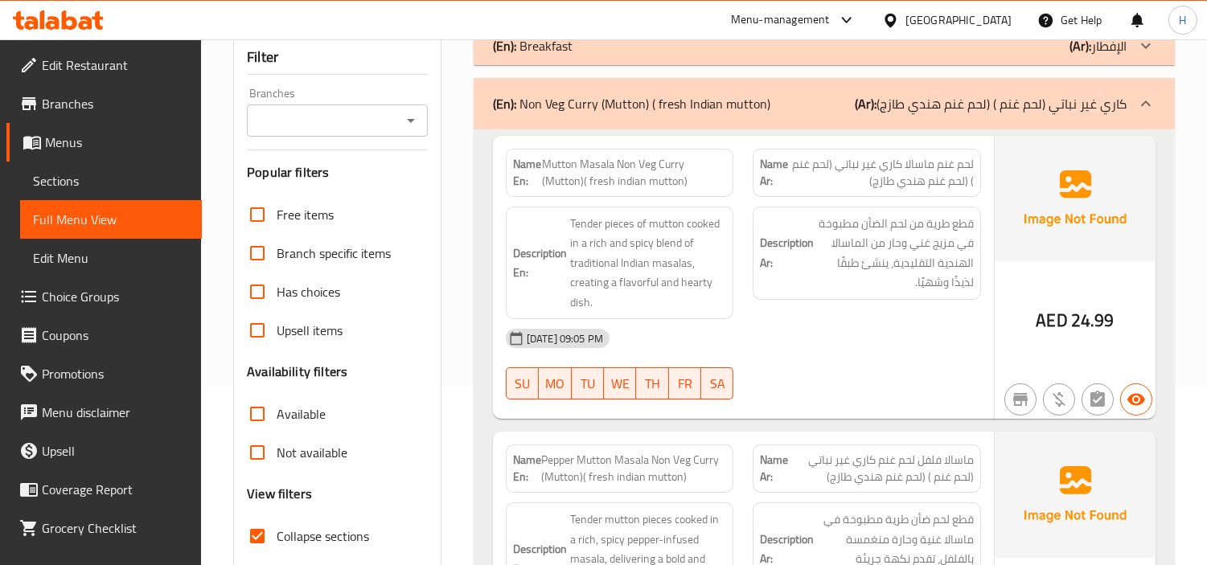
click at [565, 103] on p "(En): Non Veg Curry (Mutton) ( fresh Indian mutton)" at bounding box center [631, 103] width 277 height 19
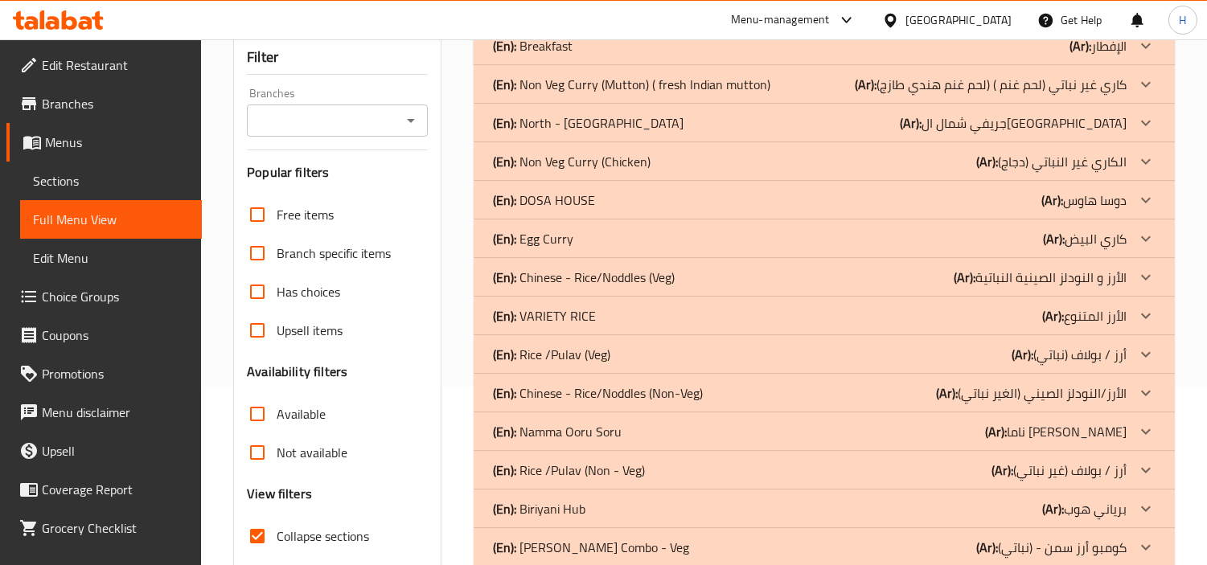
click at [565, 208] on p "(En): DOSA HOUSE" at bounding box center [544, 200] width 102 height 19
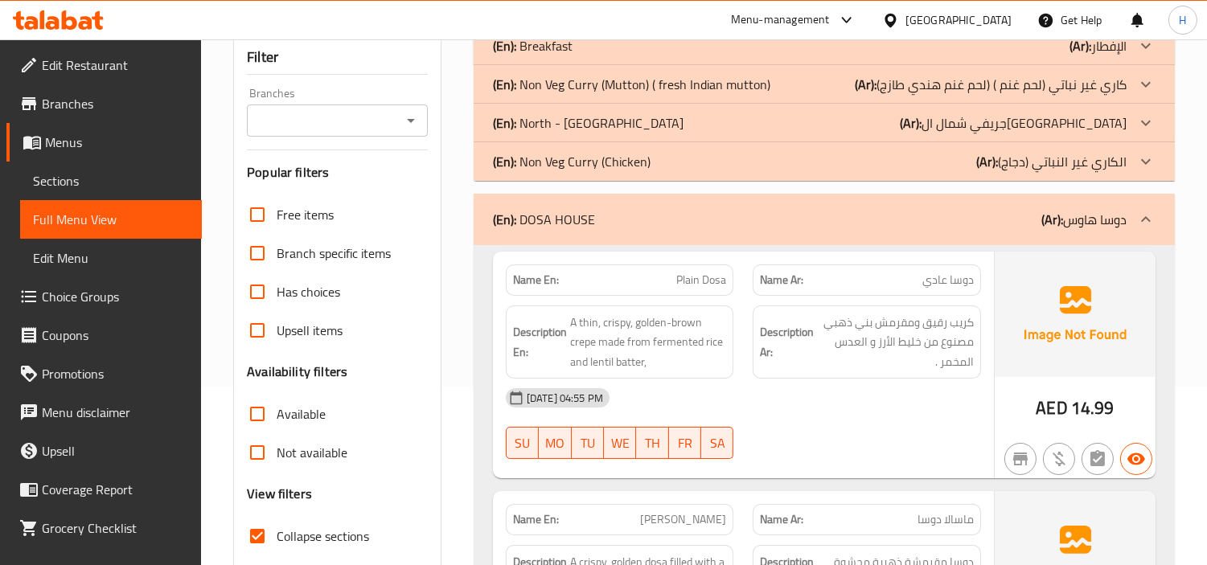
scroll to position [357, 0]
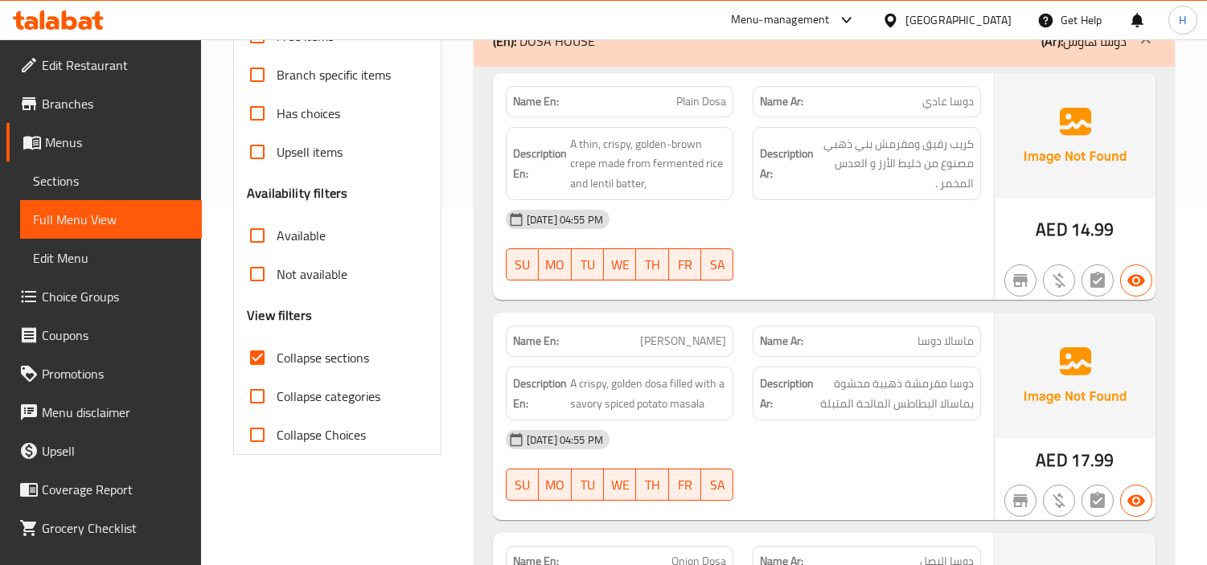
click at [129, 170] on link "Sections" at bounding box center [111, 181] width 182 height 39
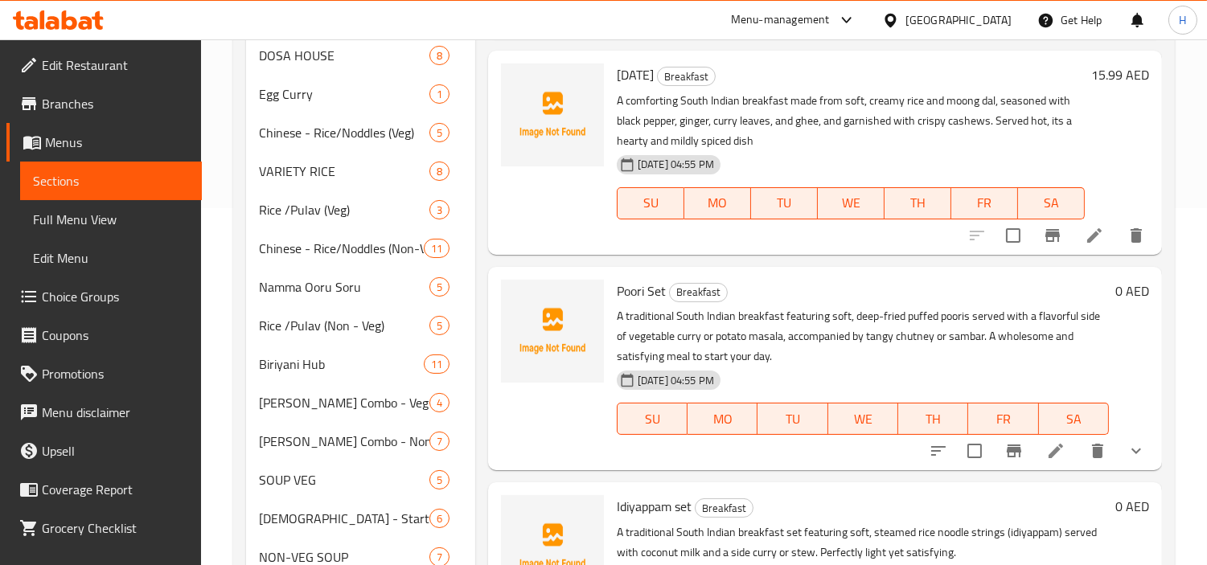
scroll to position [225, 0]
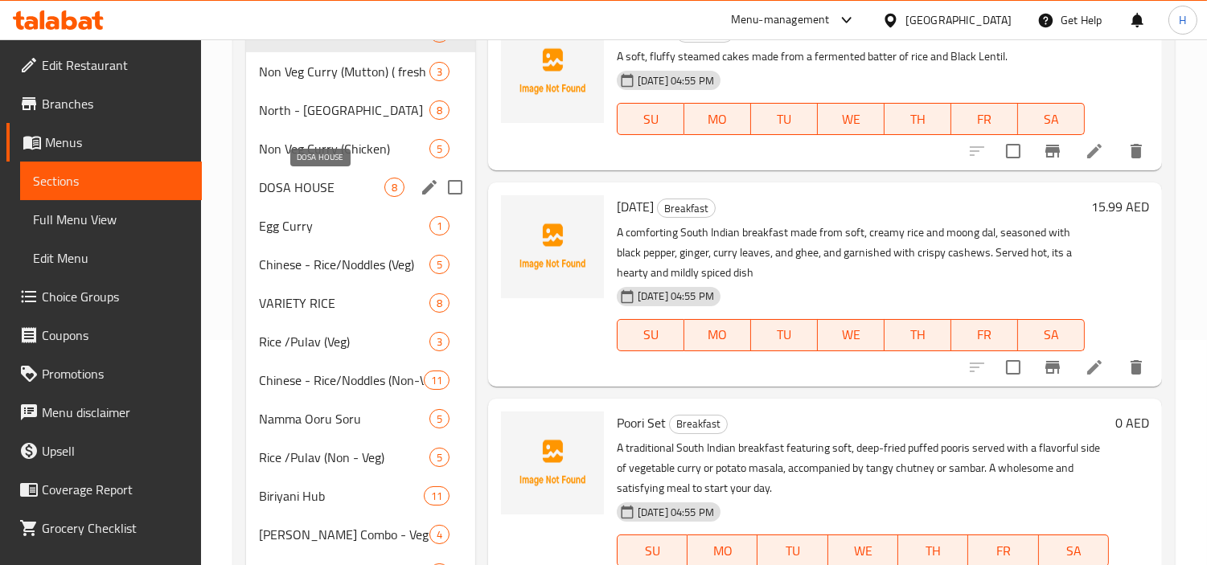
click at [327, 195] on span "DOSA HOUSE" at bounding box center [321, 187] width 125 height 19
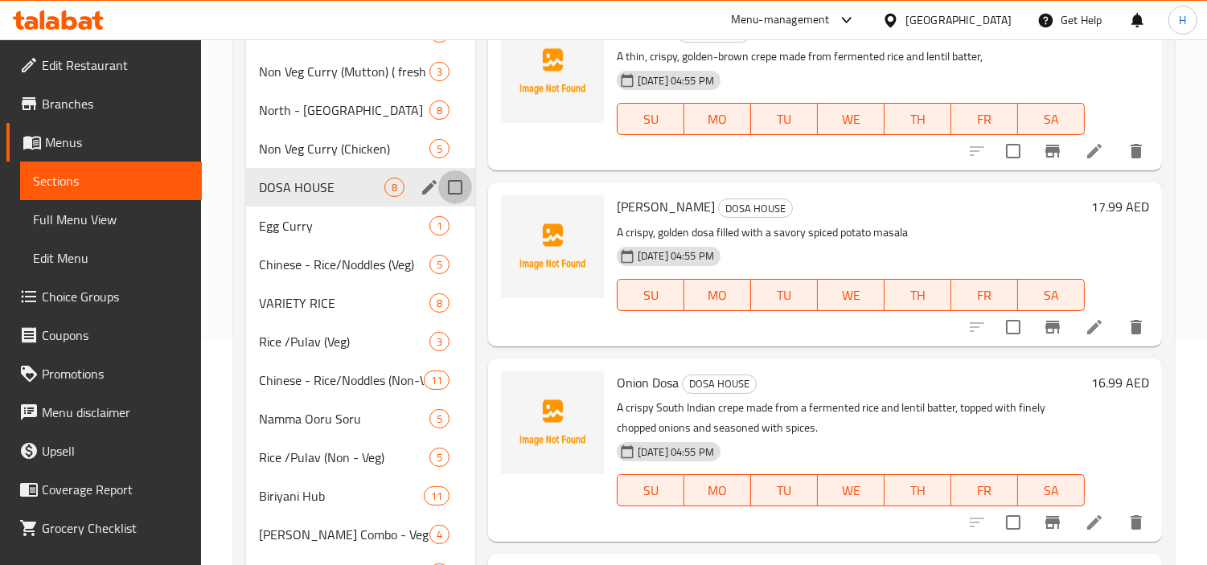
click at [452, 187] on input "Menu sections" at bounding box center [455, 188] width 34 height 34
checkbox input "true"
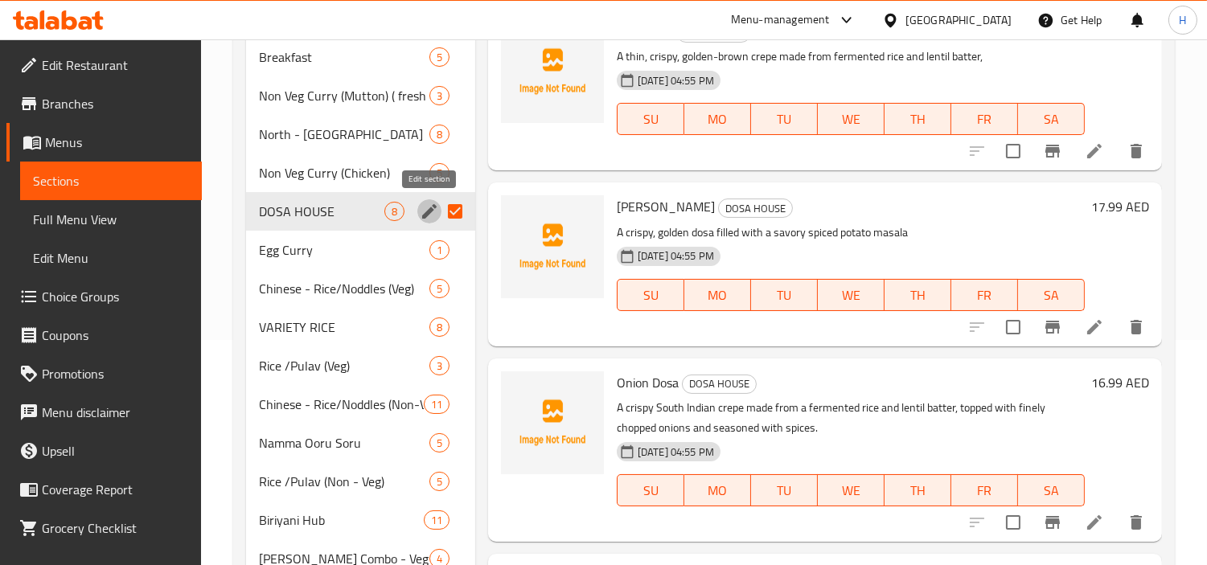
click at [422, 215] on icon "edit" at bounding box center [429, 211] width 14 height 14
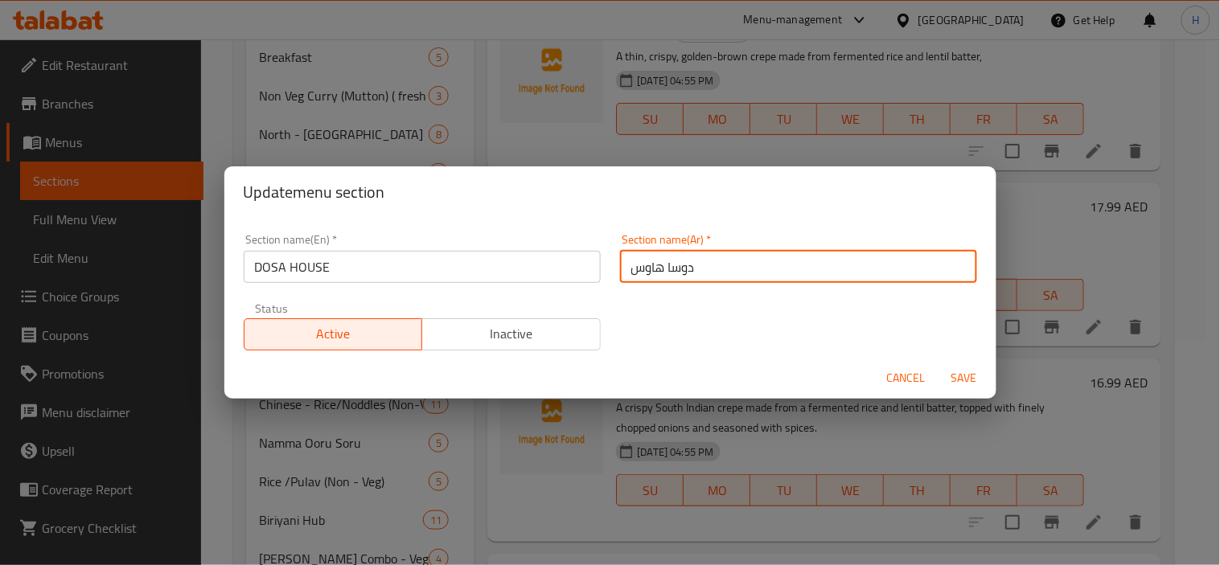
click at [825, 262] on input "دوسا هاوس" at bounding box center [798, 267] width 357 height 32
click at [959, 272] on input "دوسا هاوس" at bounding box center [798, 267] width 357 height 32
type input "الدوسا هاوس"
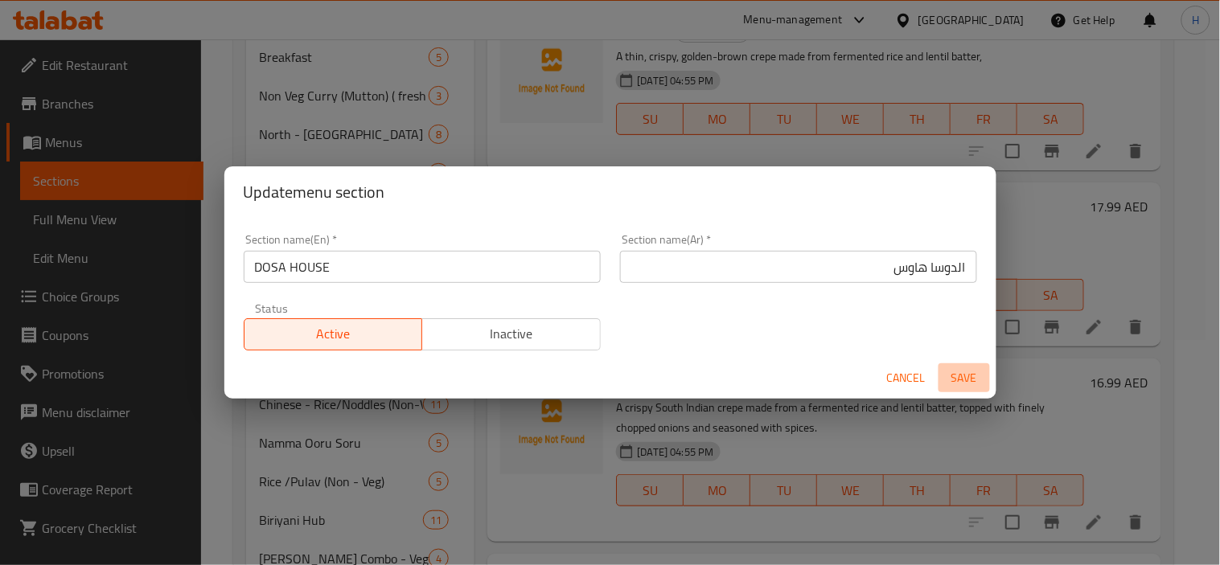
click at [970, 374] on span "Save" at bounding box center [964, 378] width 39 height 20
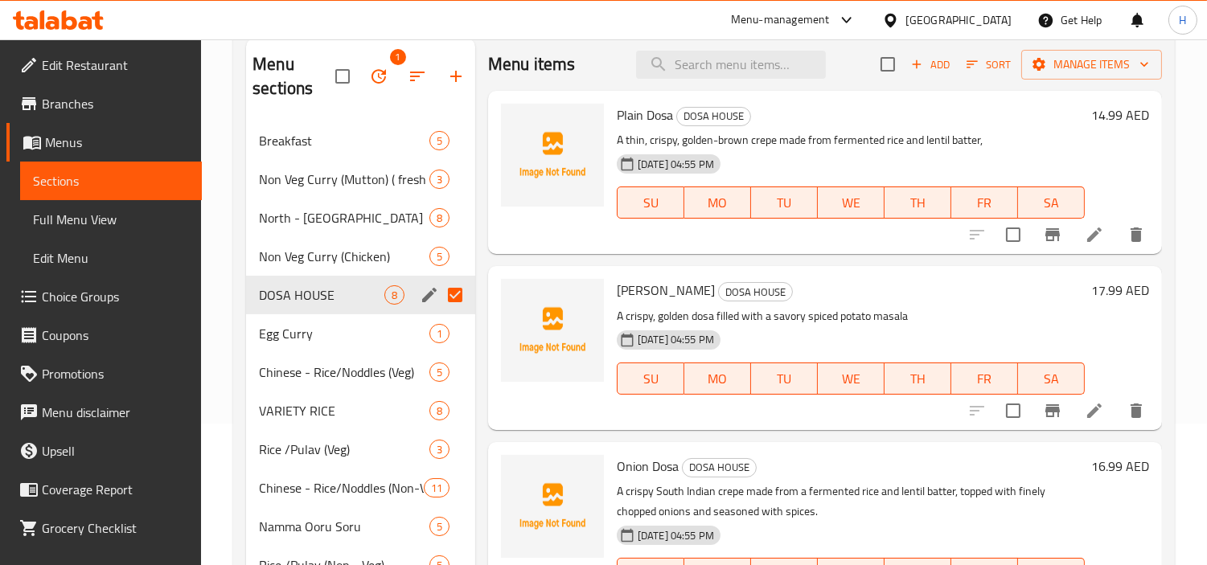
scroll to position [46, 0]
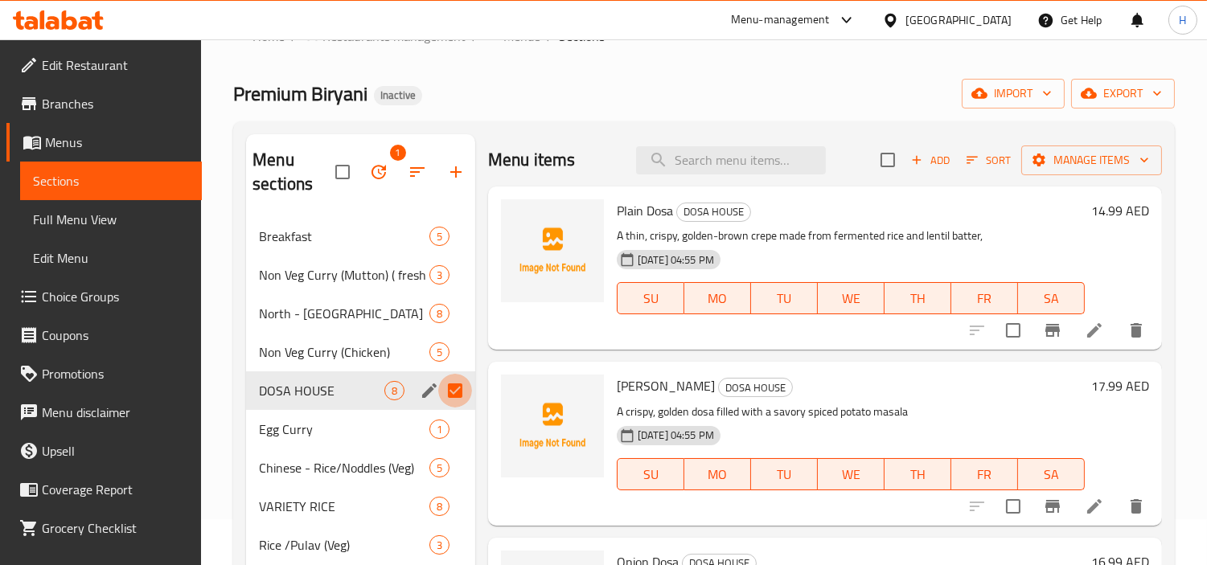
click at [456, 393] on input "Menu sections" at bounding box center [455, 391] width 34 height 34
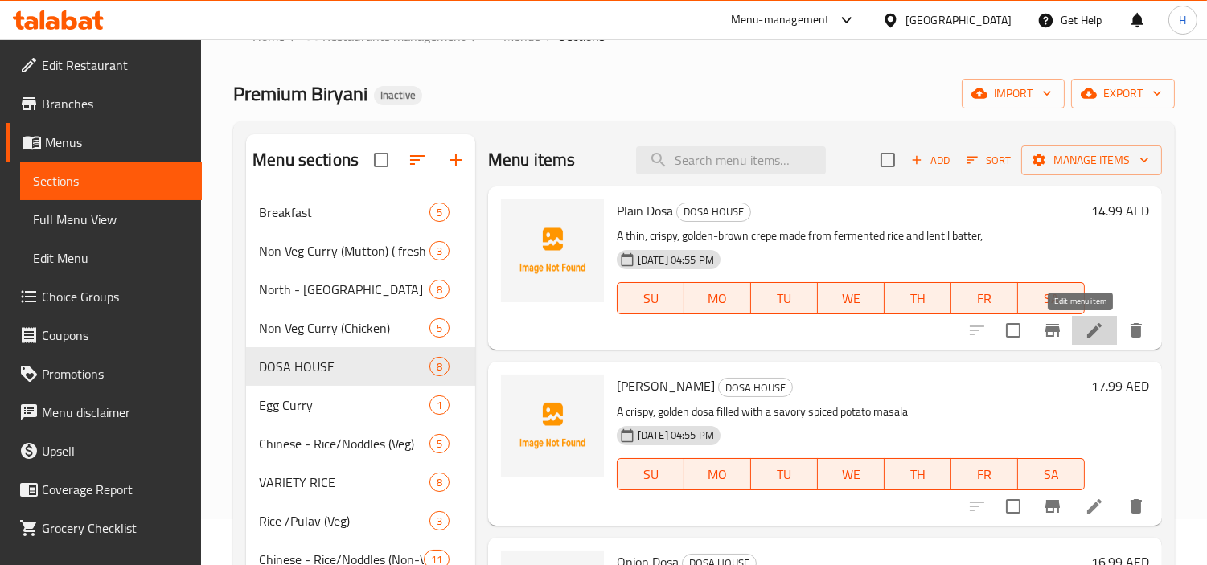
click at [1085, 336] on icon at bounding box center [1094, 330] width 19 height 19
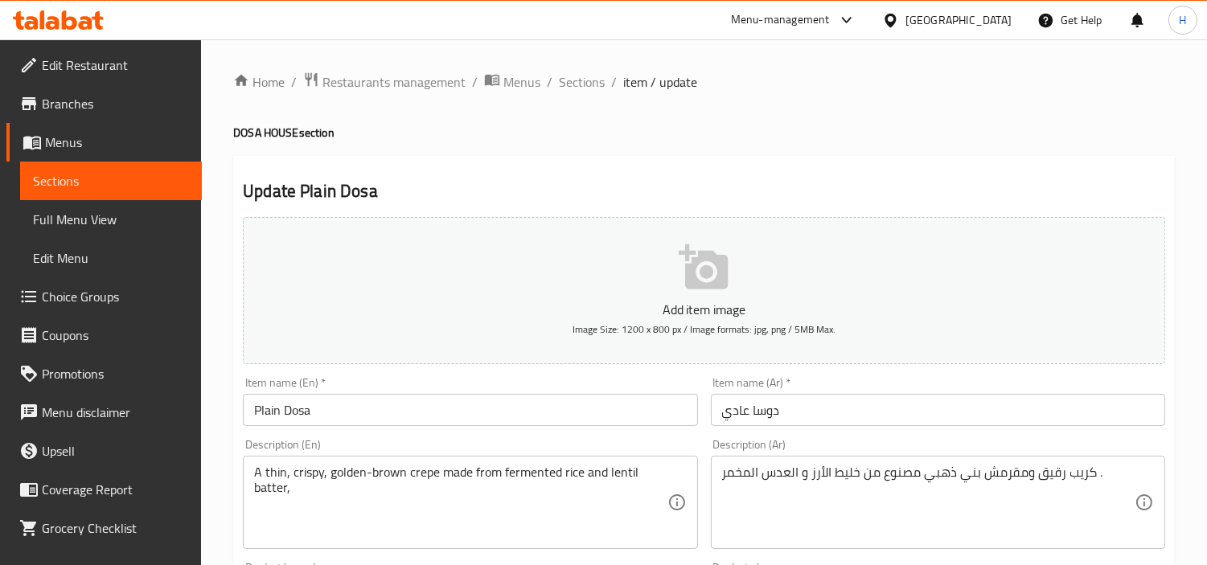
click at [979, 372] on div "Item name (Ar)   * [PERSON_NAME] Item name (Ar) *" at bounding box center [938, 402] width 467 height 62
click at [980, 384] on div "Item name (Ar)   * [PERSON_NAME] Item name (Ar) *" at bounding box center [938, 401] width 454 height 49
click at [981, 397] on input "دوسا عادي" at bounding box center [938, 410] width 454 height 32
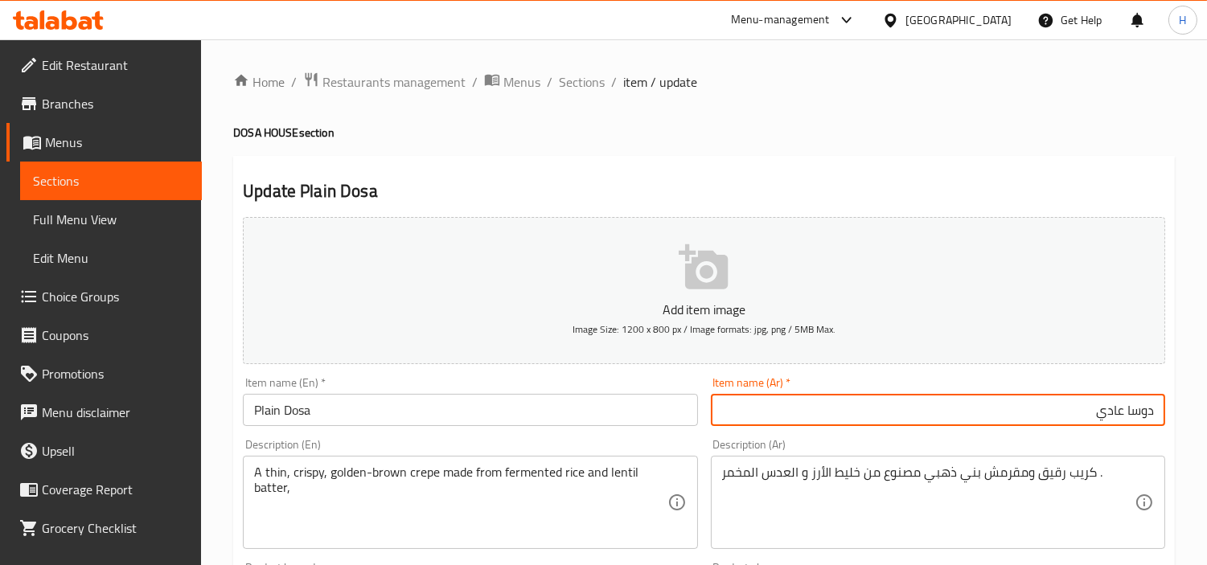
click at [975, 420] on input "دوسا عادي" at bounding box center [938, 410] width 454 height 32
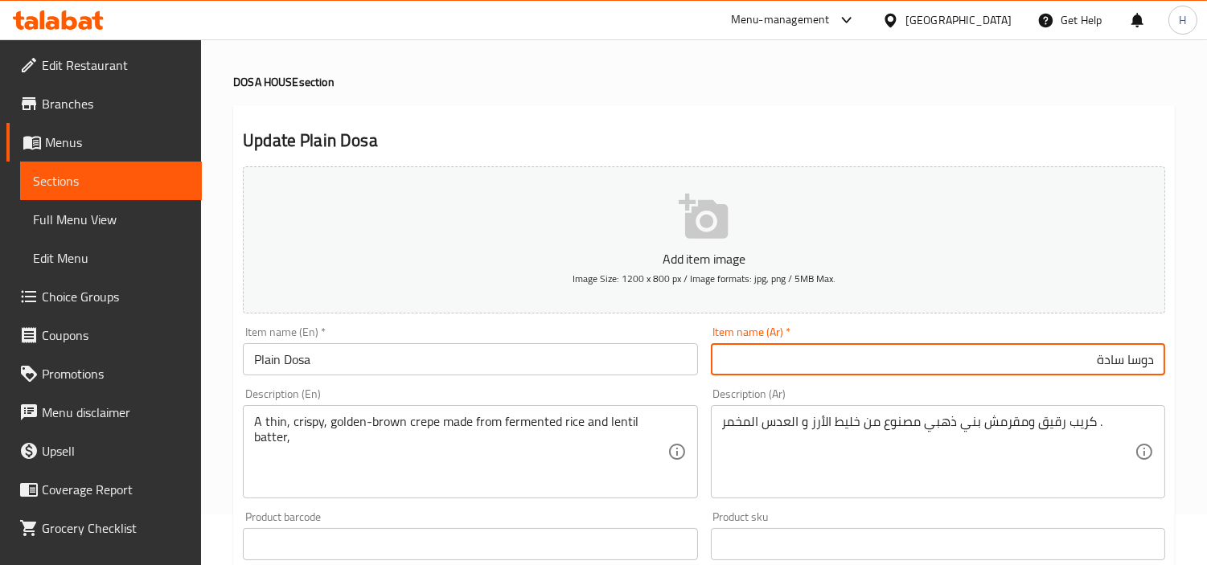
scroll to position [89, 0]
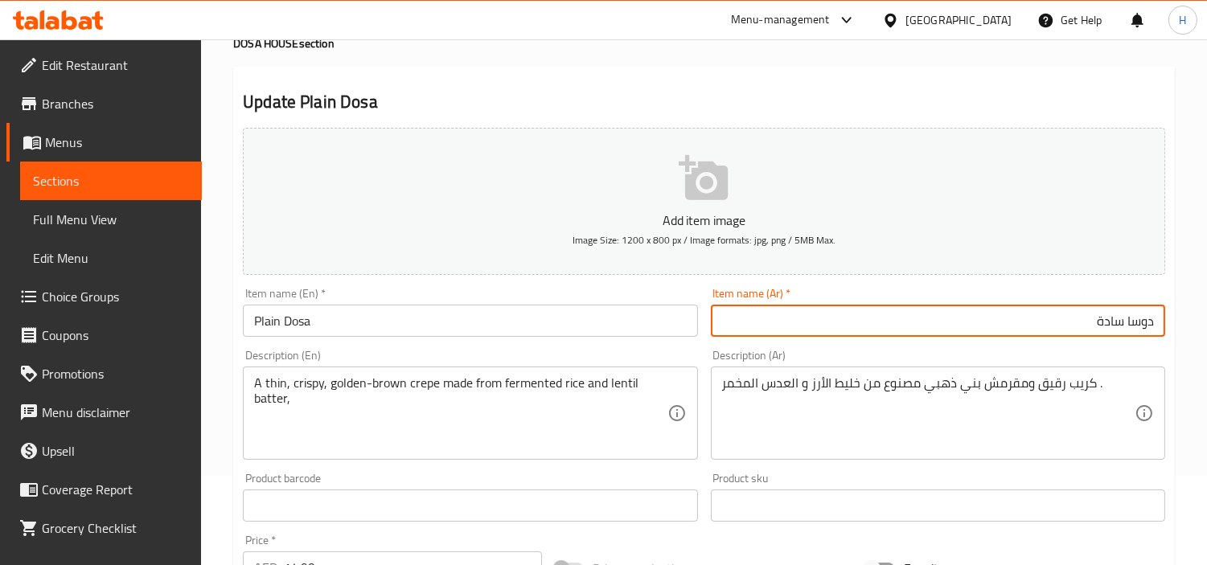
type input "دوسا سادة"
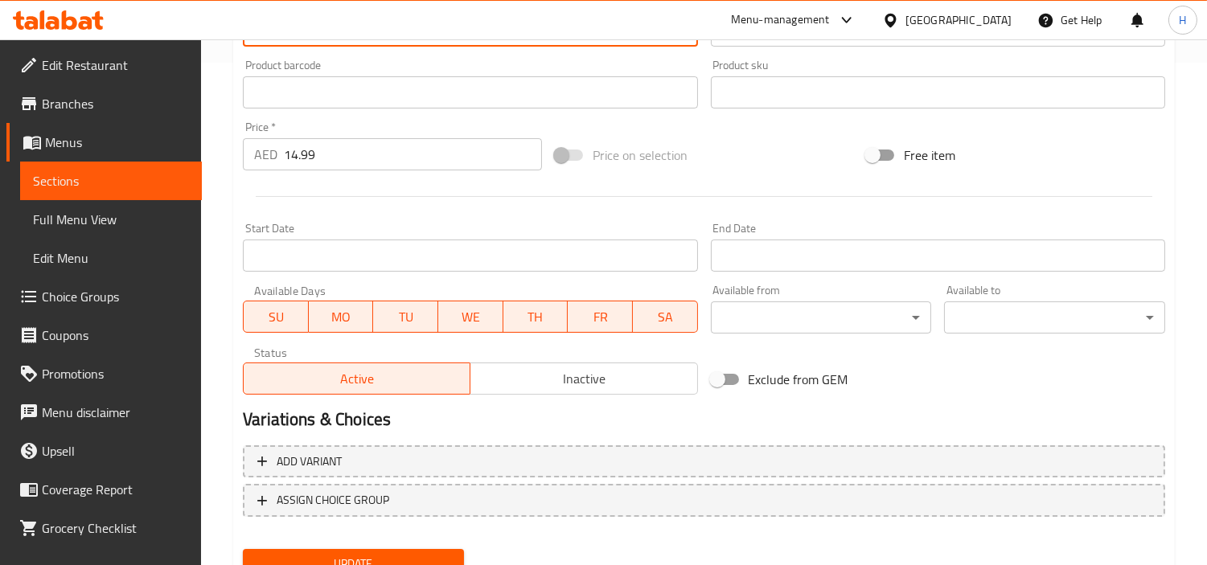
scroll to position [568, 0]
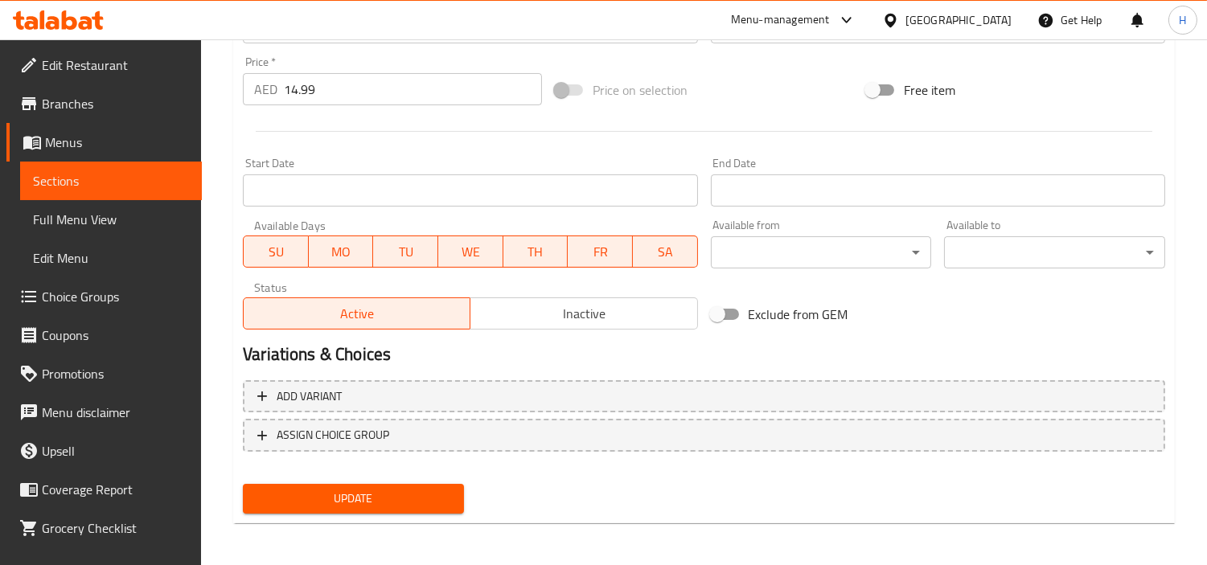
type textarea "A thin, crispy, golden-brown crepe made from fermented rice and lentil batter"
click at [375, 491] on span "Update" at bounding box center [353, 499] width 195 height 20
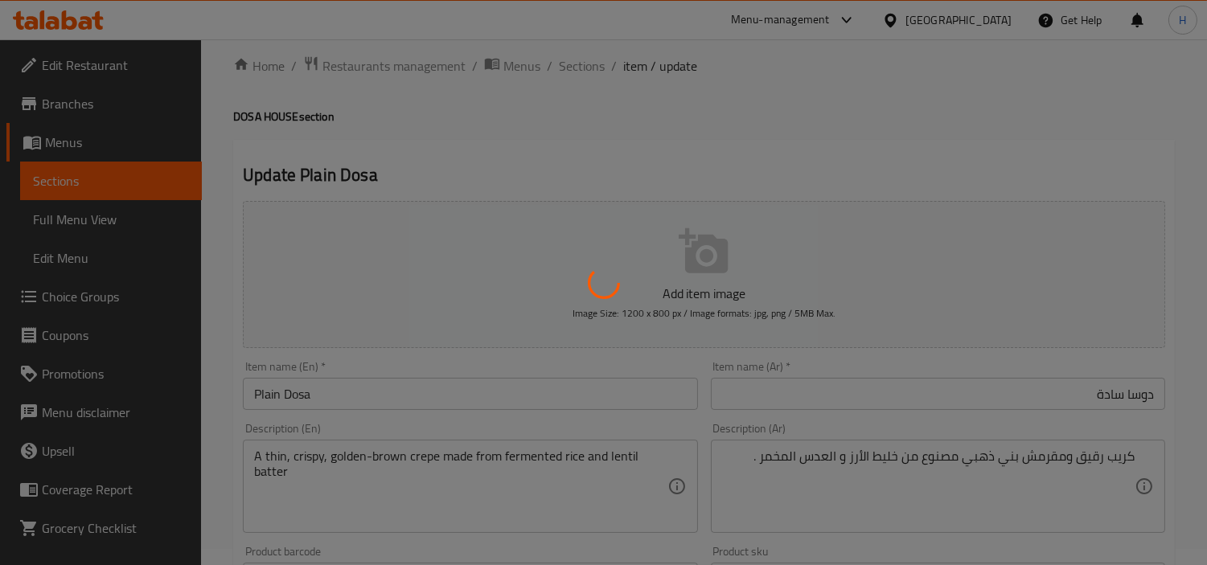
scroll to position [0, 0]
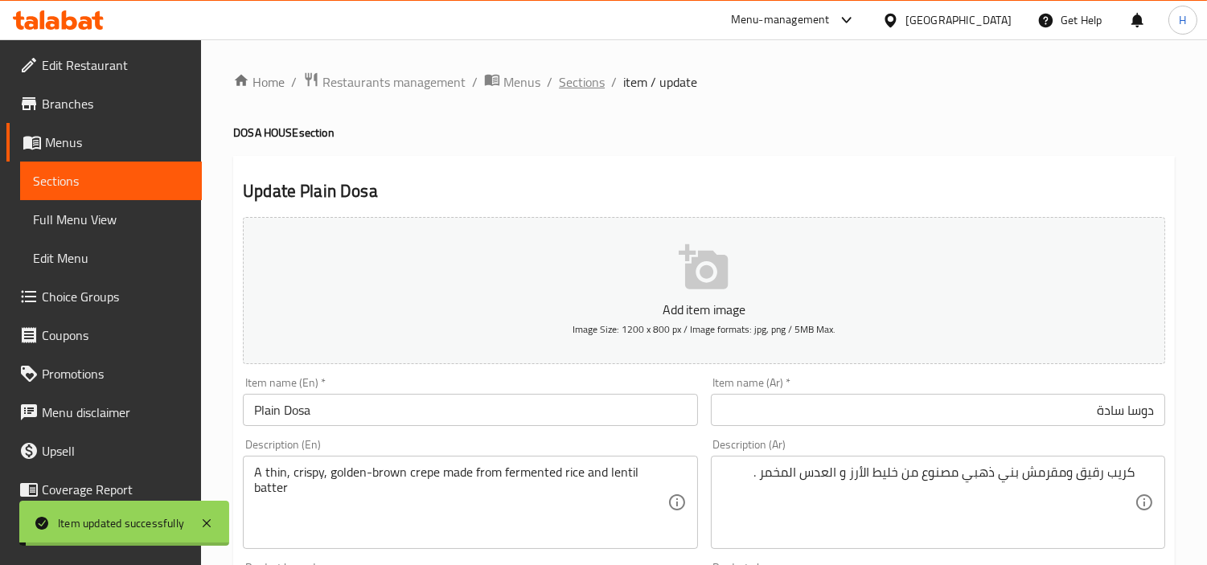
click at [573, 75] on span "Sections" at bounding box center [582, 81] width 46 height 19
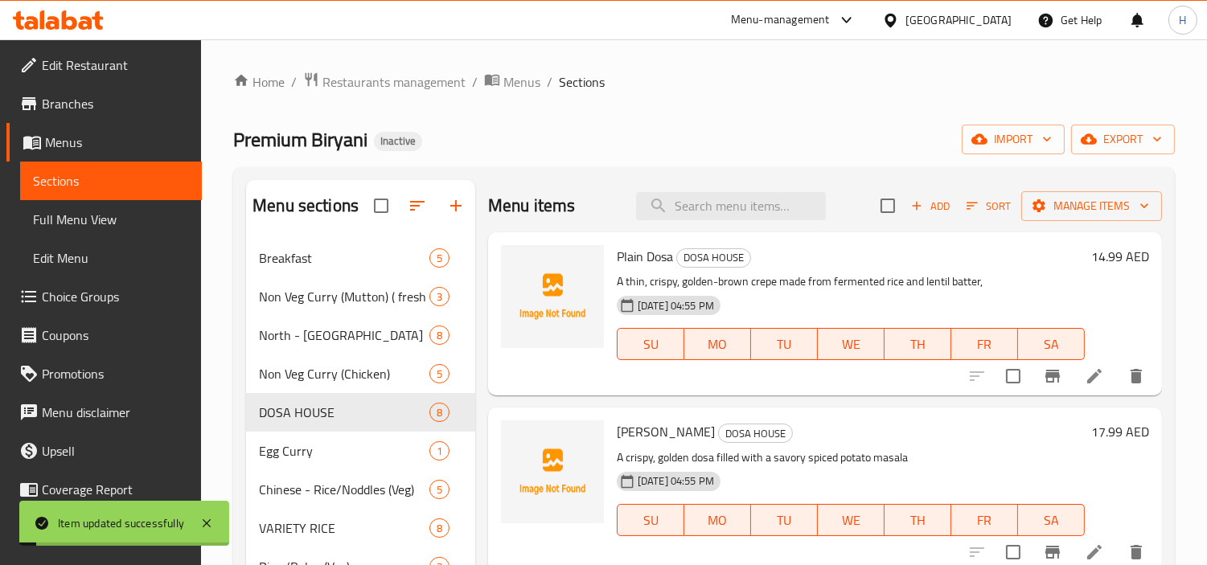
scroll to position [89, 0]
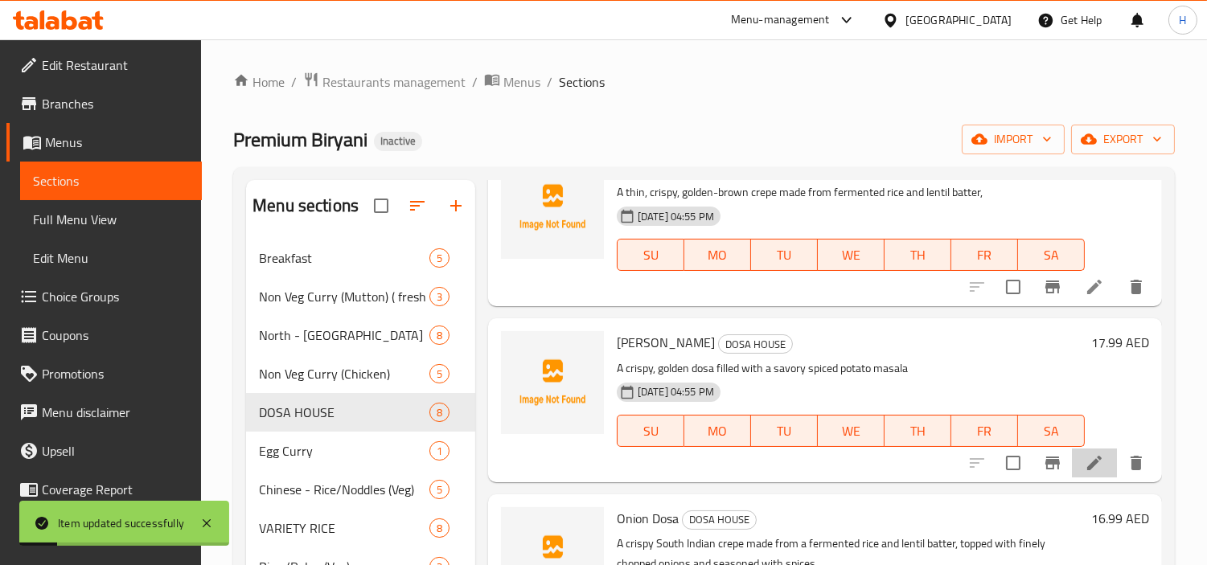
click at [1081, 452] on li at bounding box center [1094, 463] width 45 height 29
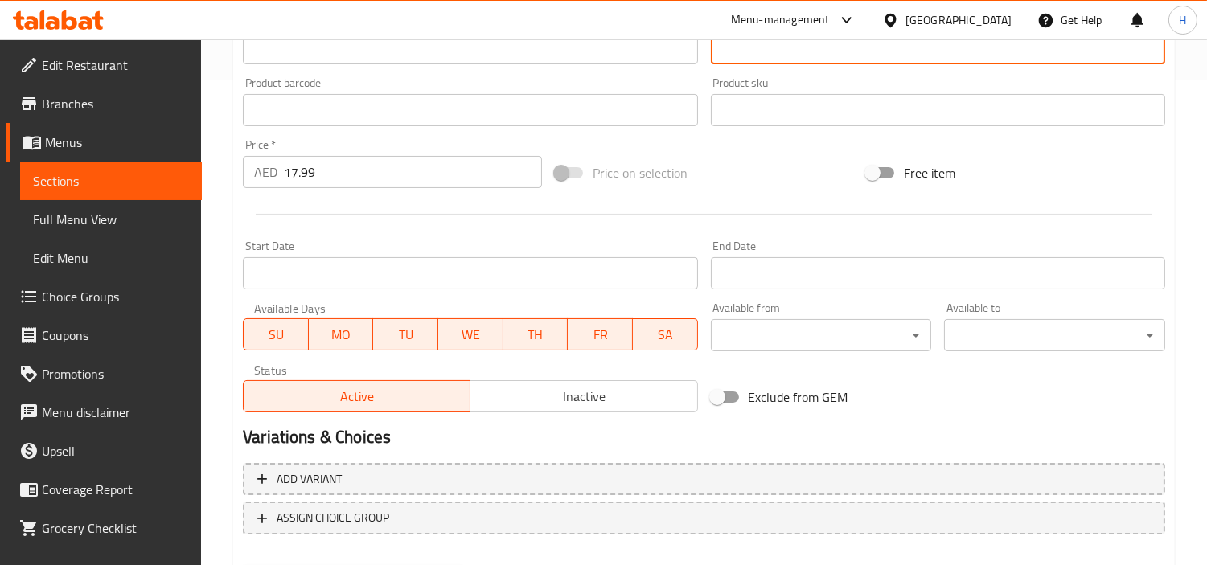
scroll to position [568, 0]
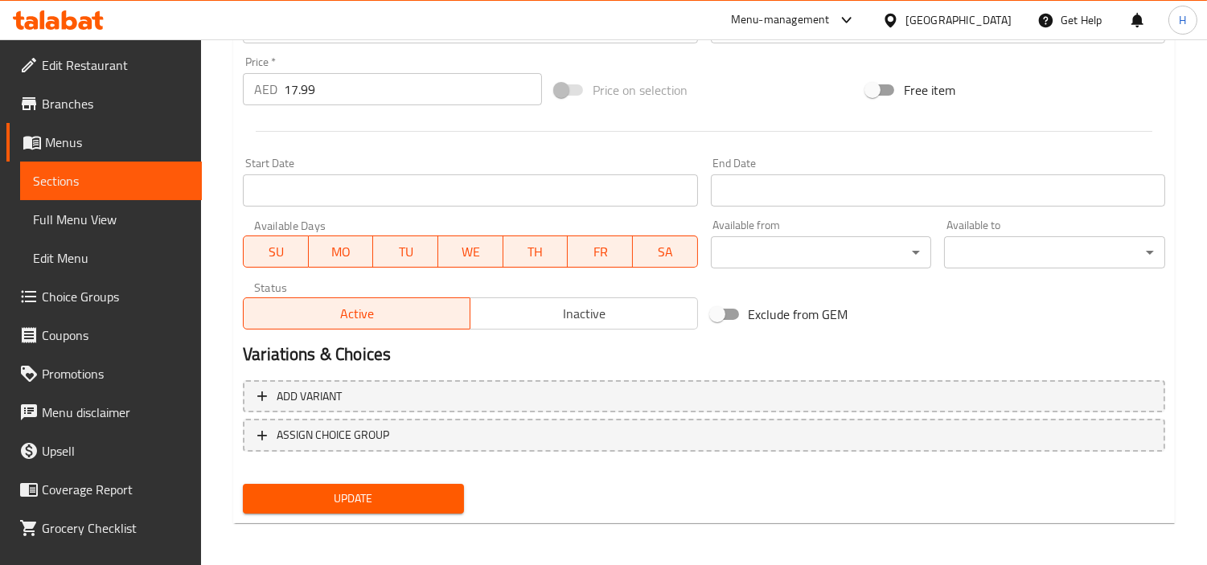
click at [393, 510] on button "Update" at bounding box center [353, 499] width 221 height 30
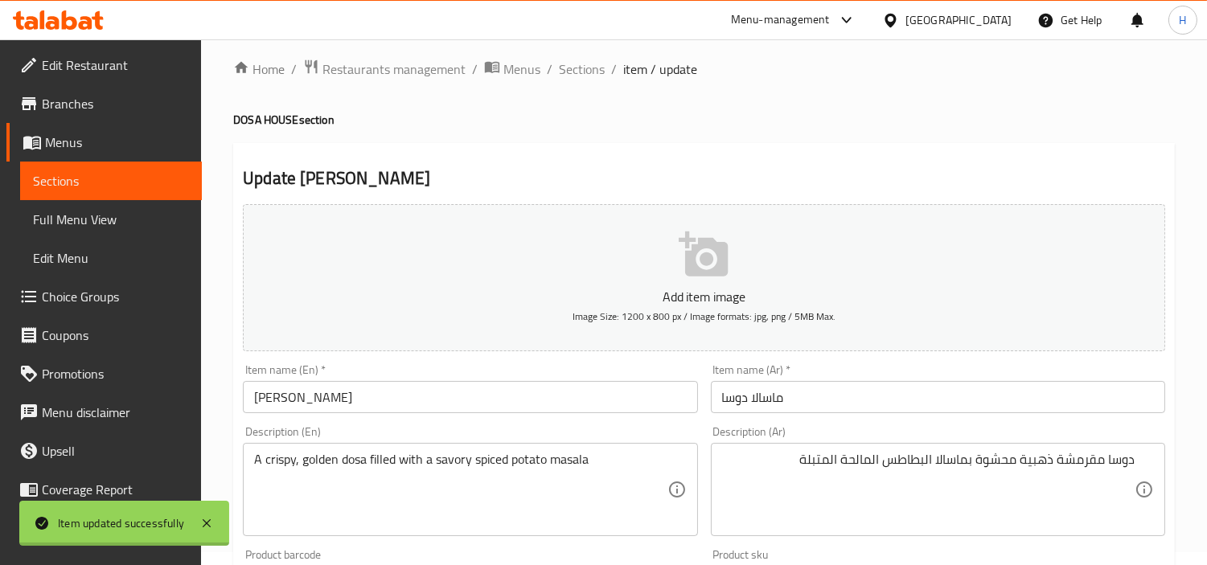
scroll to position [0, 0]
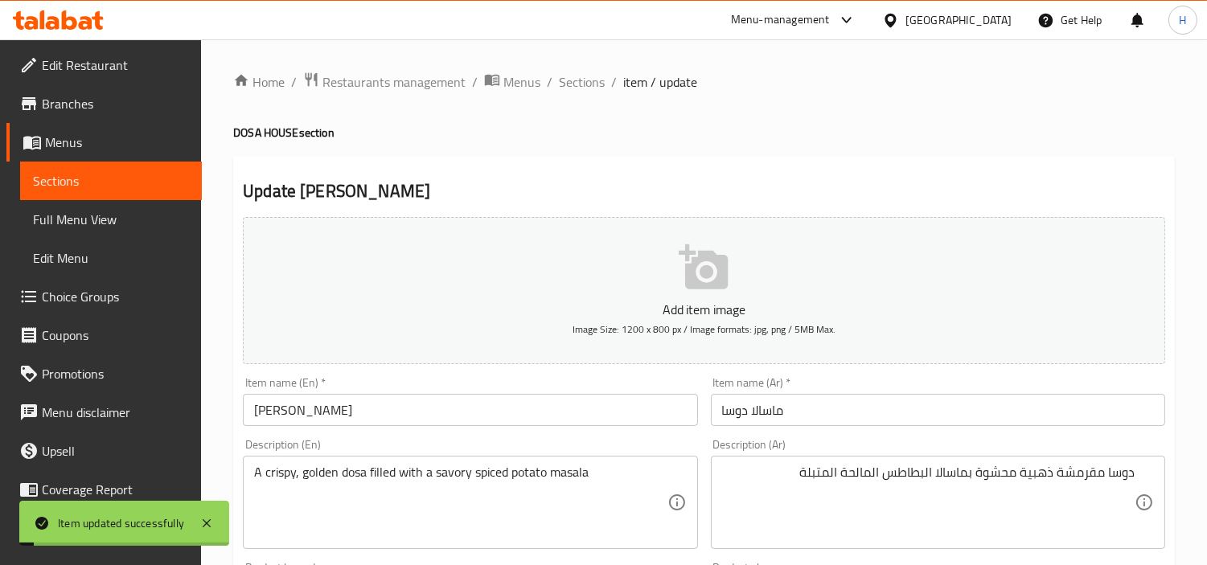
drag, startPoint x: 599, startPoint y: 76, endPoint x: 606, endPoint y: 92, distance: 17.3
click at [599, 76] on span "Sections" at bounding box center [582, 81] width 46 height 19
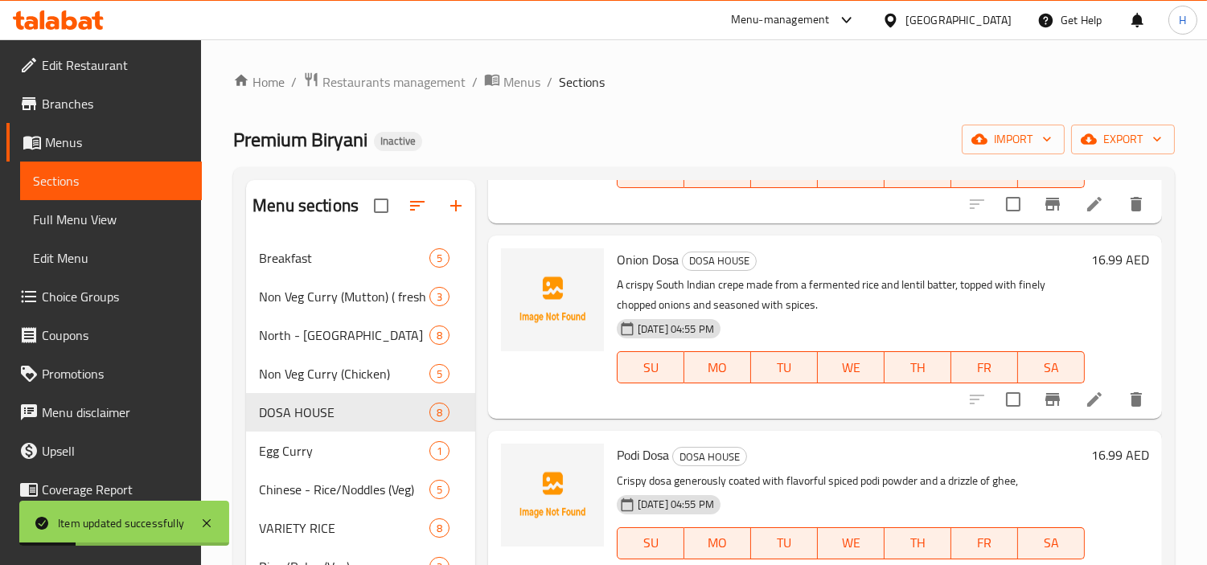
scroll to position [357, 0]
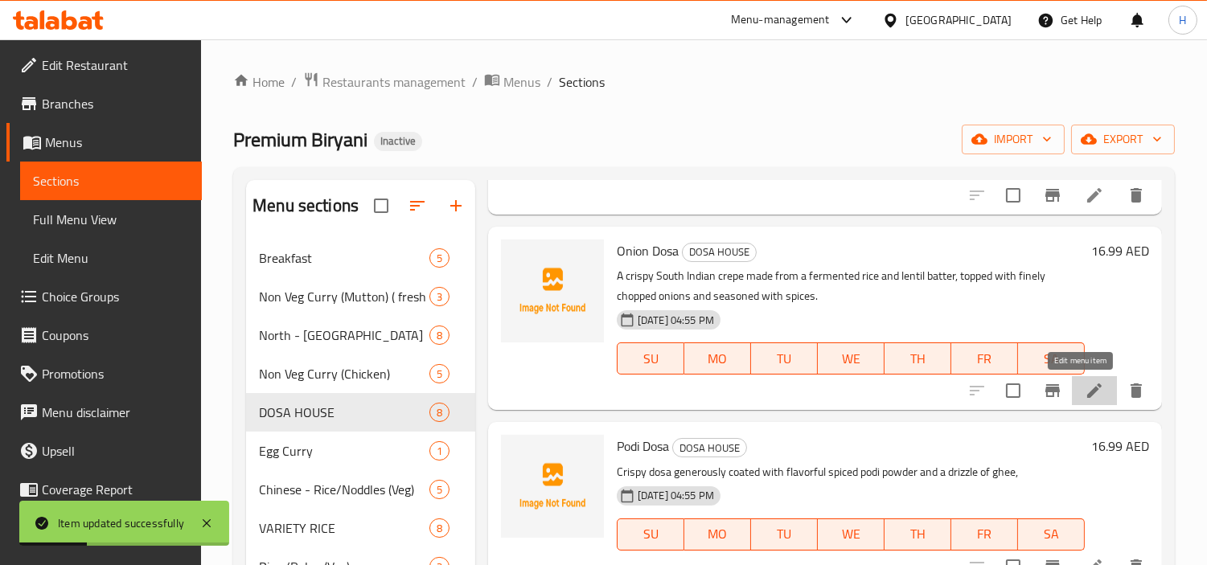
click at [1087, 397] on icon at bounding box center [1094, 391] width 14 height 14
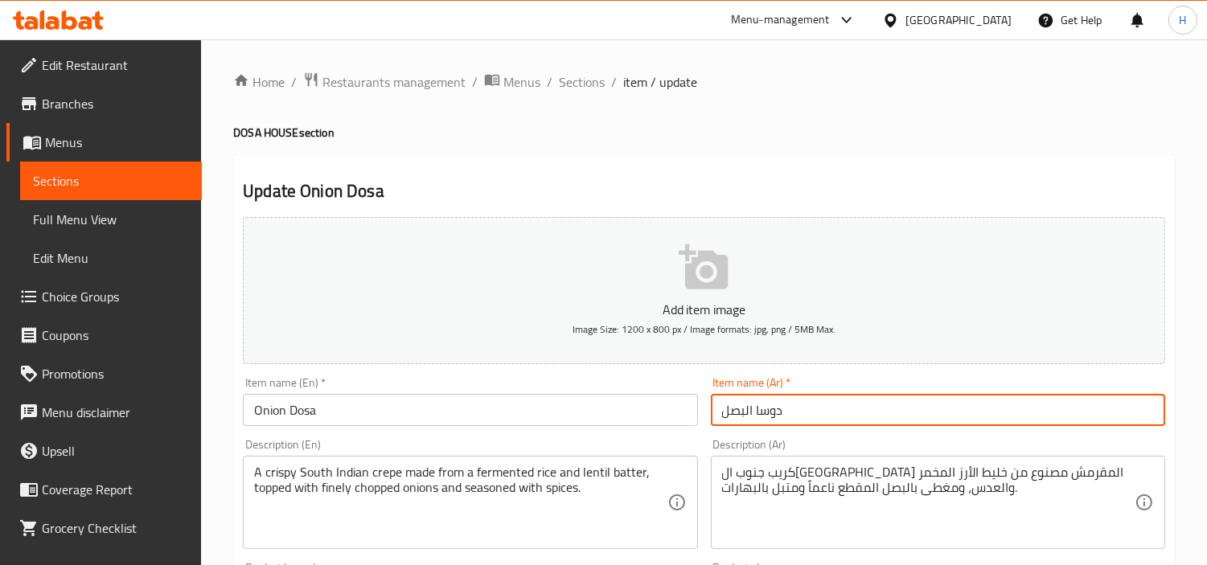
click at [890, 421] on input "دوسا البصل" at bounding box center [938, 410] width 454 height 32
click at [1116, 416] on input "دوسا البصل" at bounding box center [938, 410] width 454 height 32
type input "دوسا بصل"
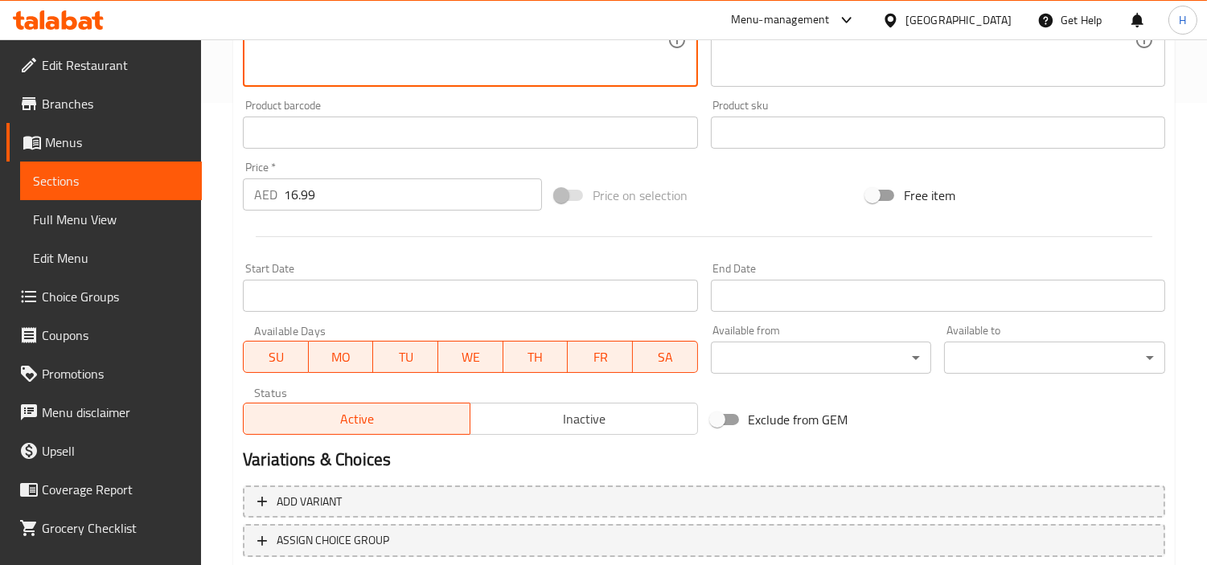
scroll to position [568, 0]
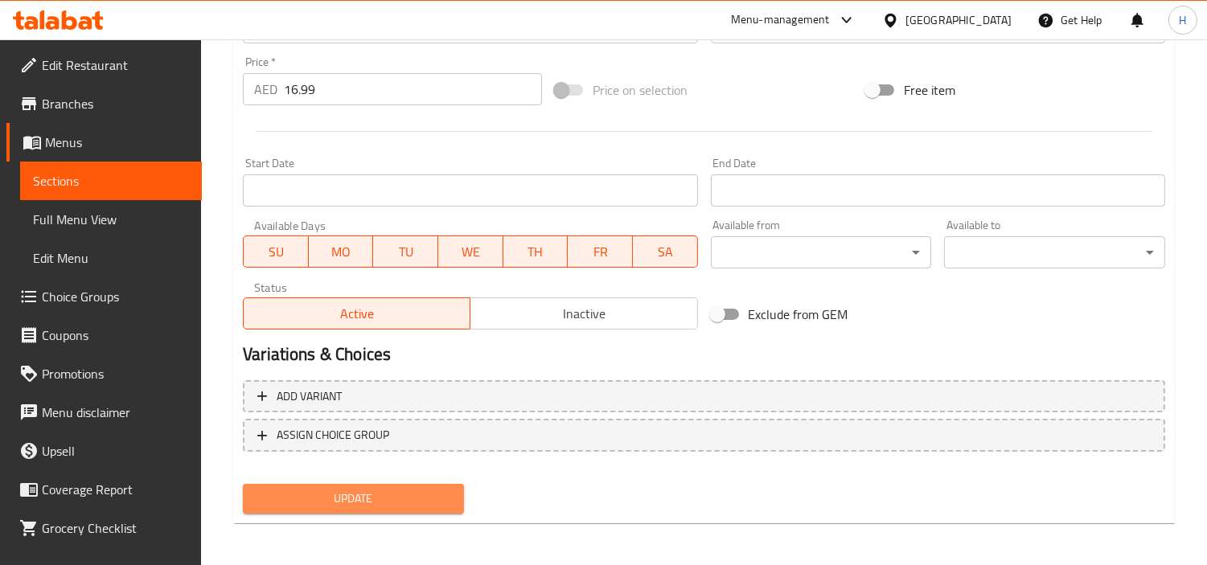
click at [336, 493] on span "Update" at bounding box center [353, 499] width 195 height 20
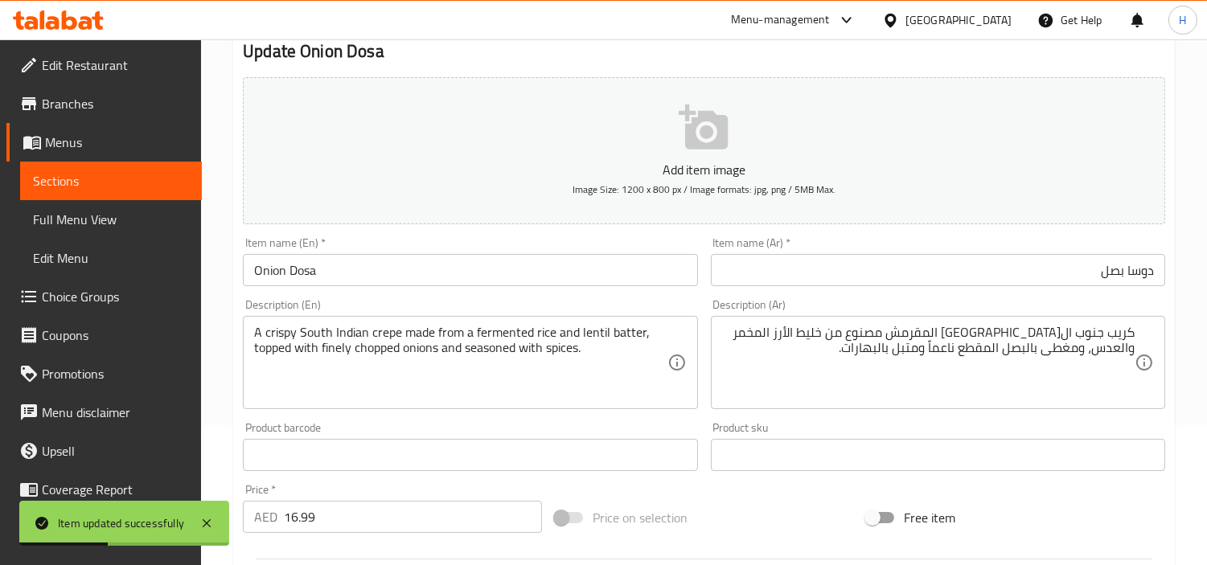
scroll to position [32, 0]
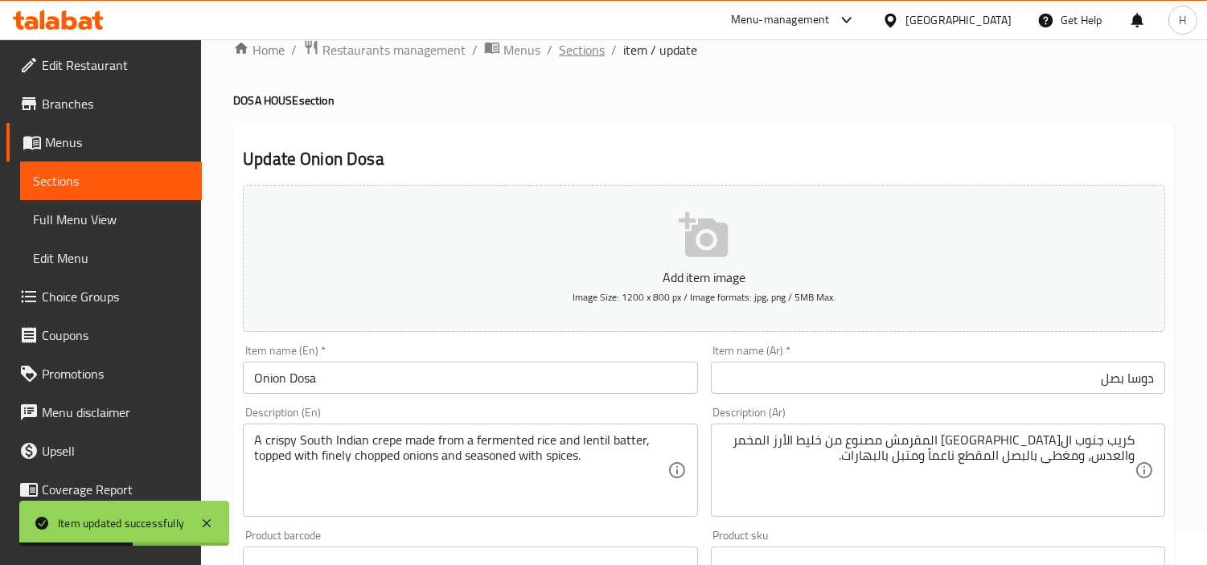
click at [578, 53] on span "Sections" at bounding box center [582, 49] width 46 height 19
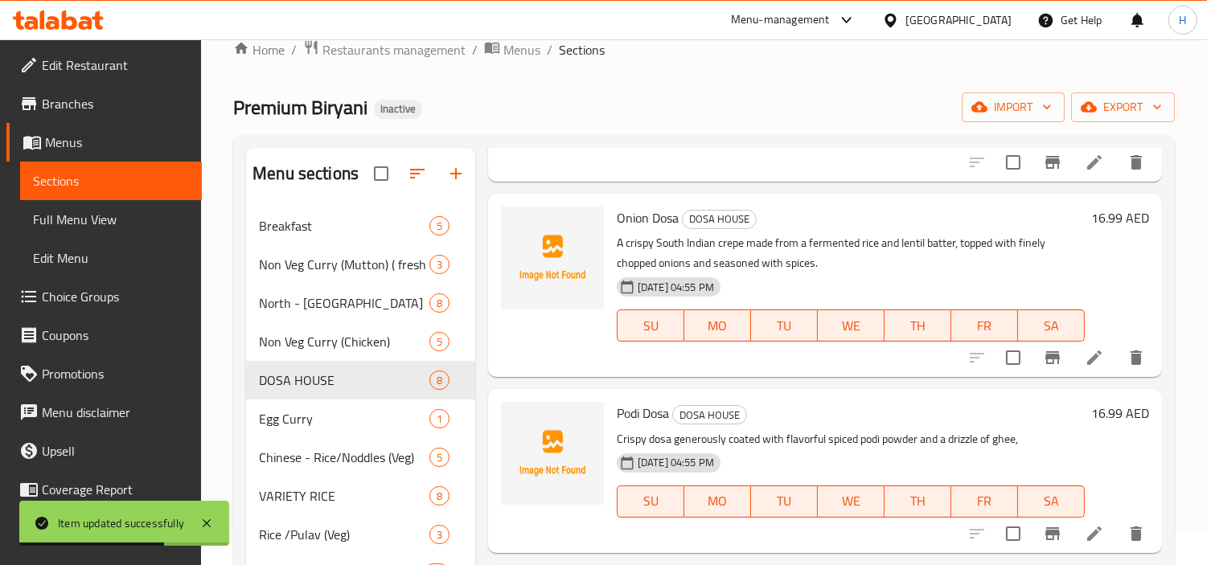
scroll to position [536, 0]
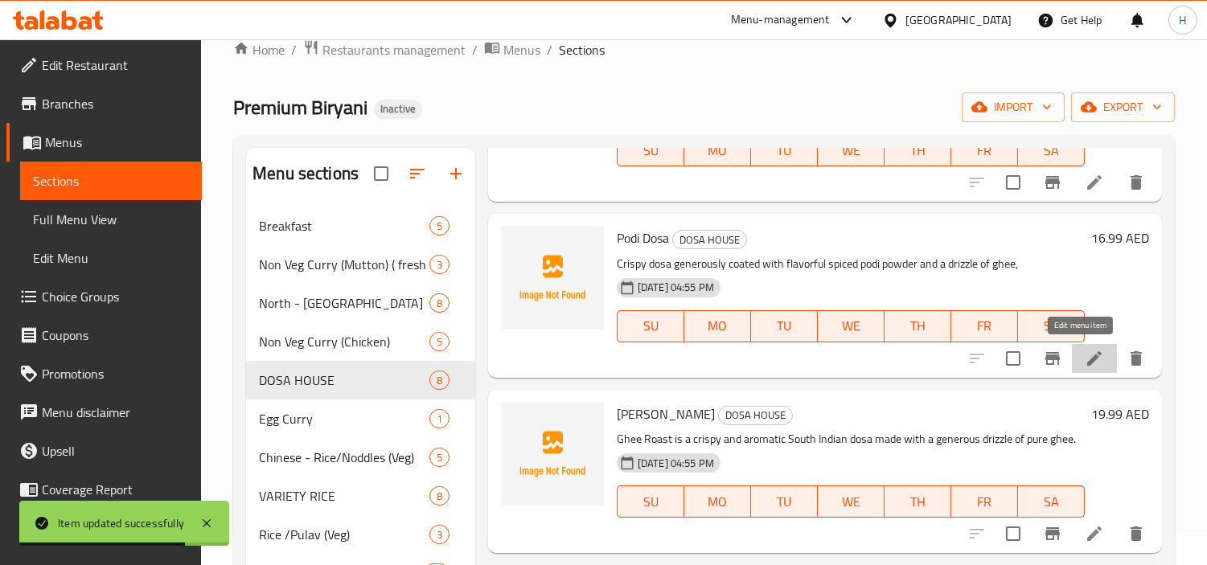
click at [1085, 360] on icon at bounding box center [1094, 358] width 19 height 19
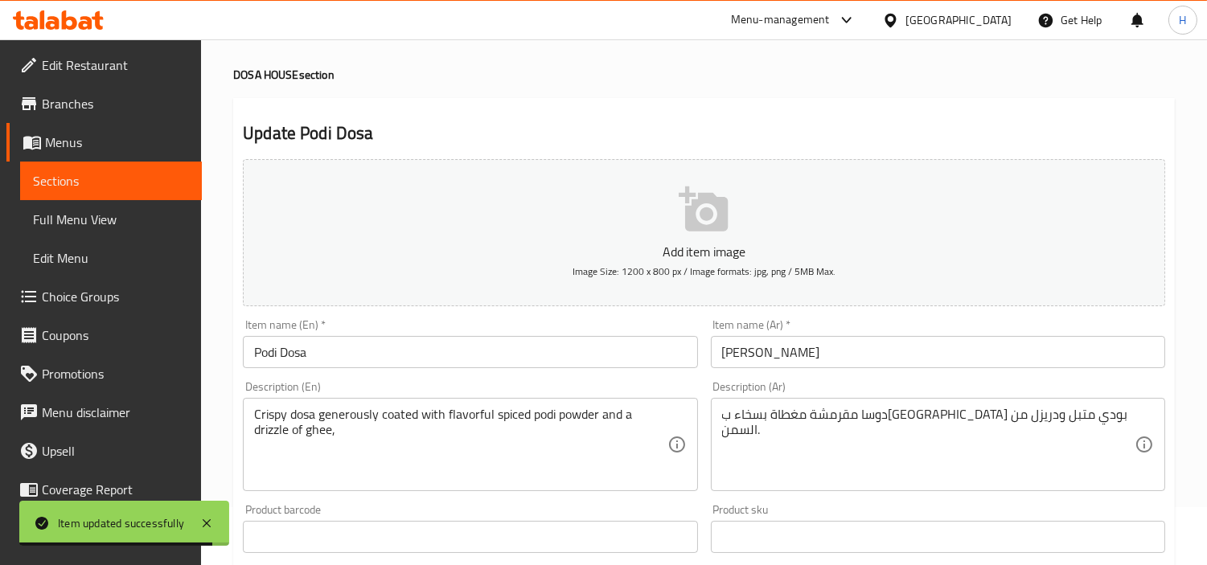
scroll to position [89, 0]
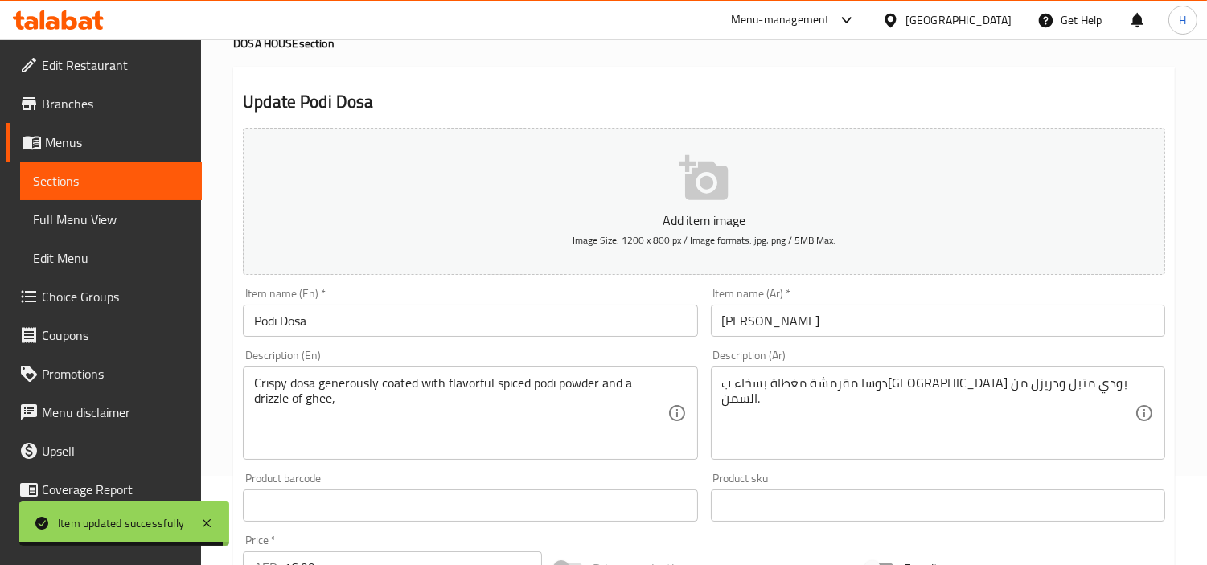
click at [927, 306] on input "[PERSON_NAME]" at bounding box center [938, 321] width 454 height 32
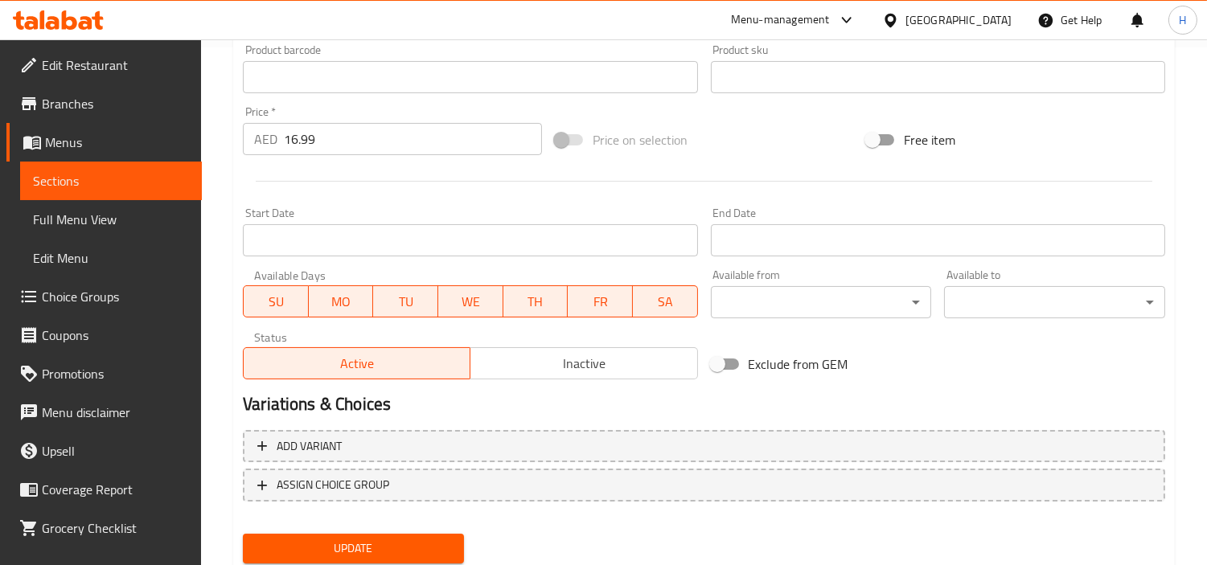
scroll to position [568, 0]
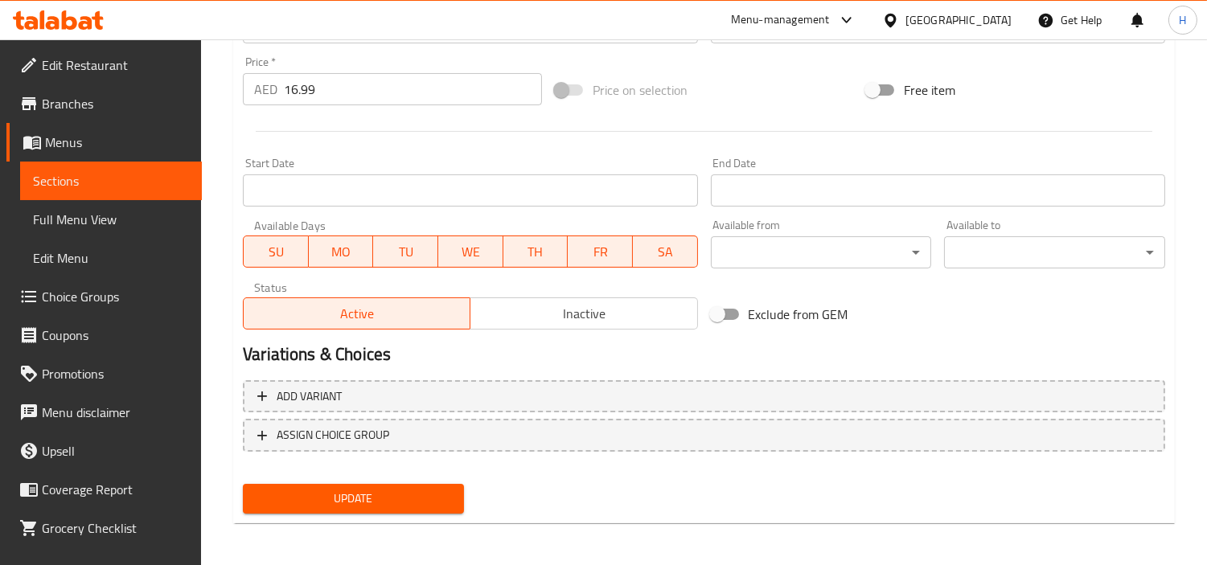
type textarea "Crispy dosa generously coated with flavorful spiced podi powder and a drizzle o…"
click at [416, 489] on span "Update" at bounding box center [353, 499] width 195 height 20
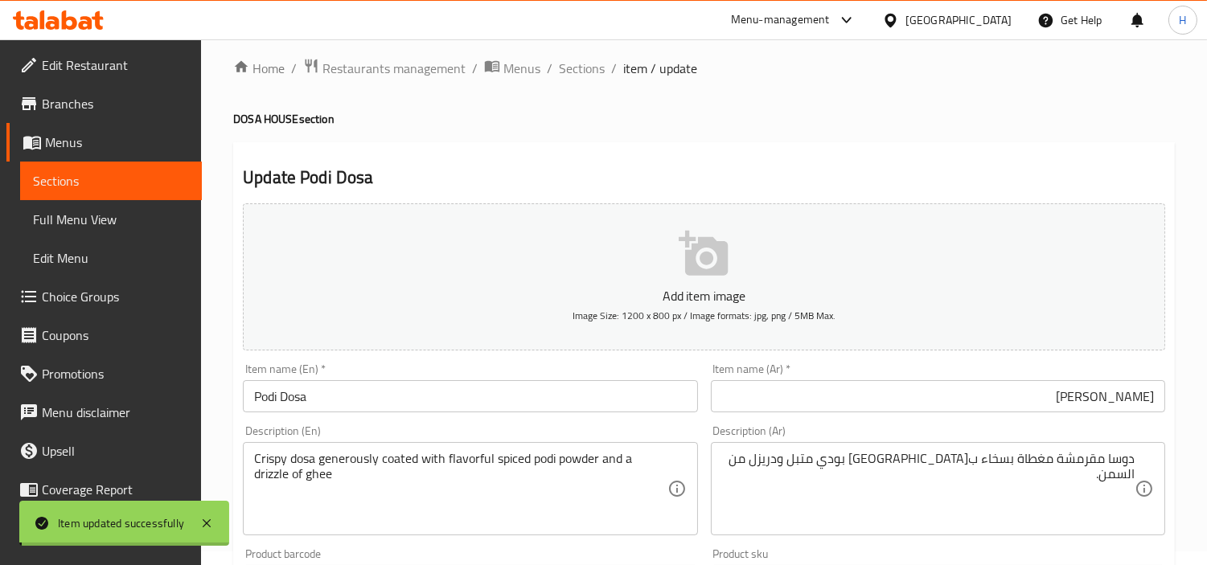
scroll to position [0, 0]
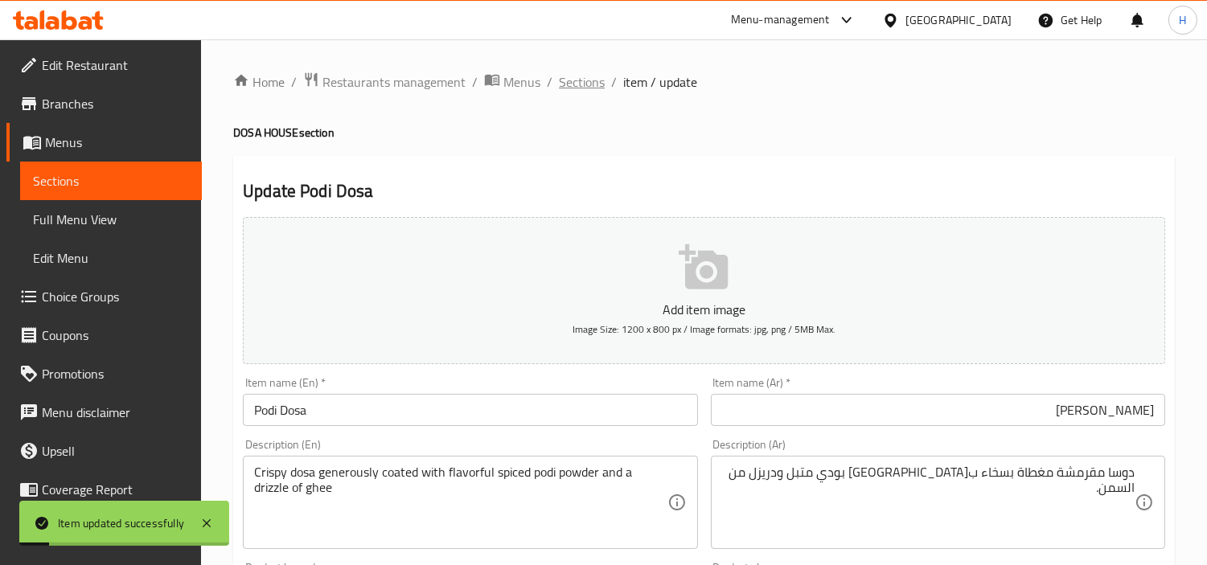
click at [588, 84] on span "Sections" at bounding box center [582, 81] width 46 height 19
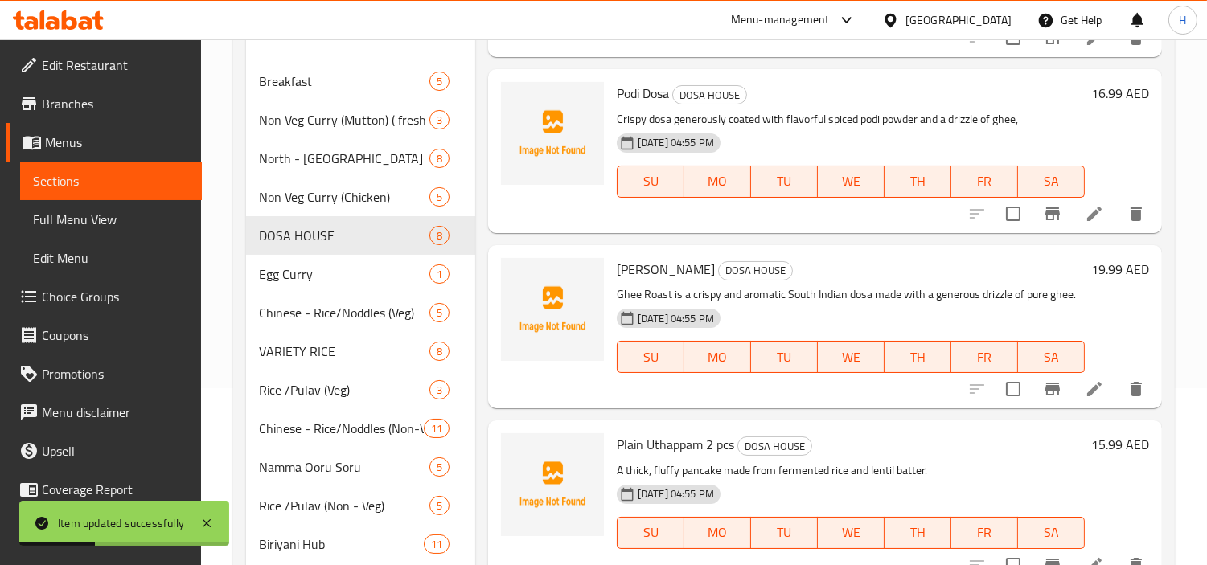
scroll to position [179, 0]
click at [1088, 388] on icon at bounding box center [1094, 387] width 19 height 19
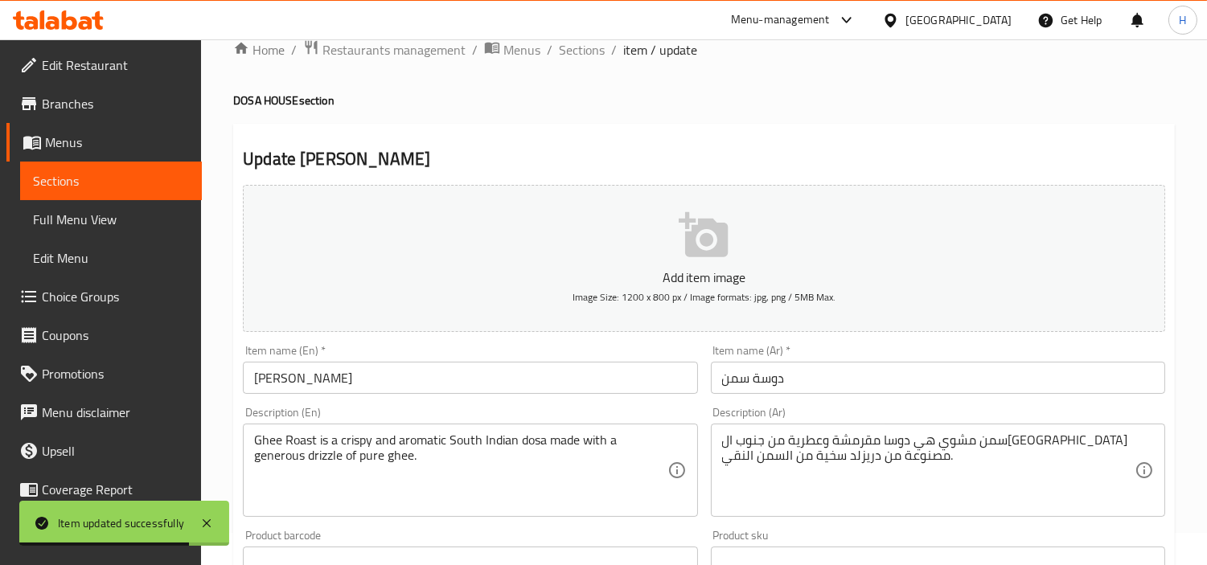
scroll to position [89, 0]
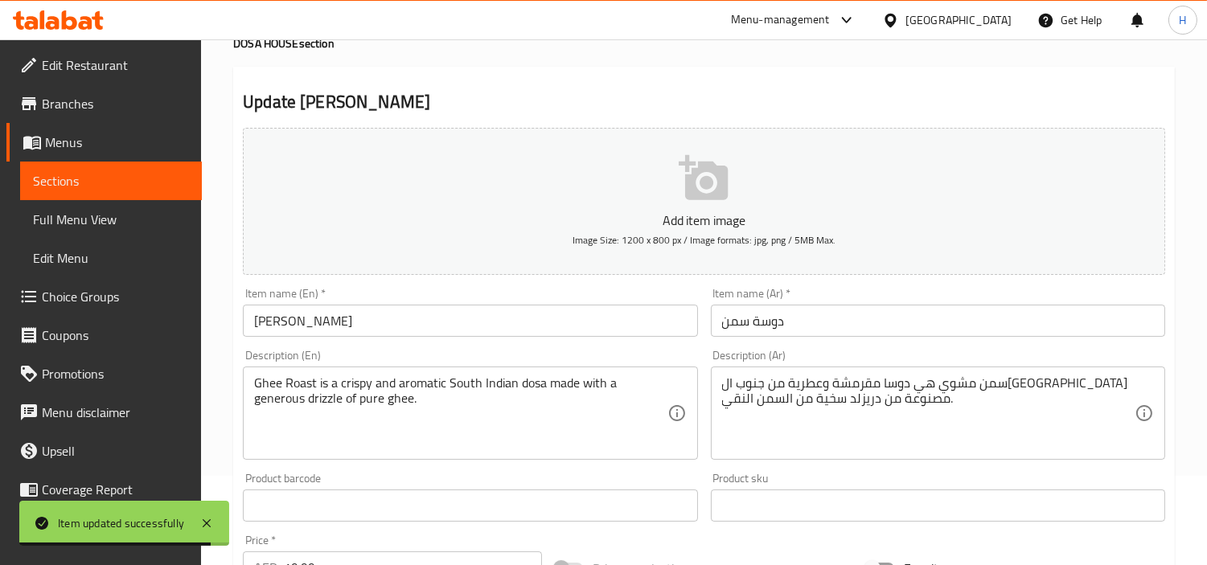
click at [848, 333] on input "دوسة سمن" at bounding box center [938, 321] width 454 height 32
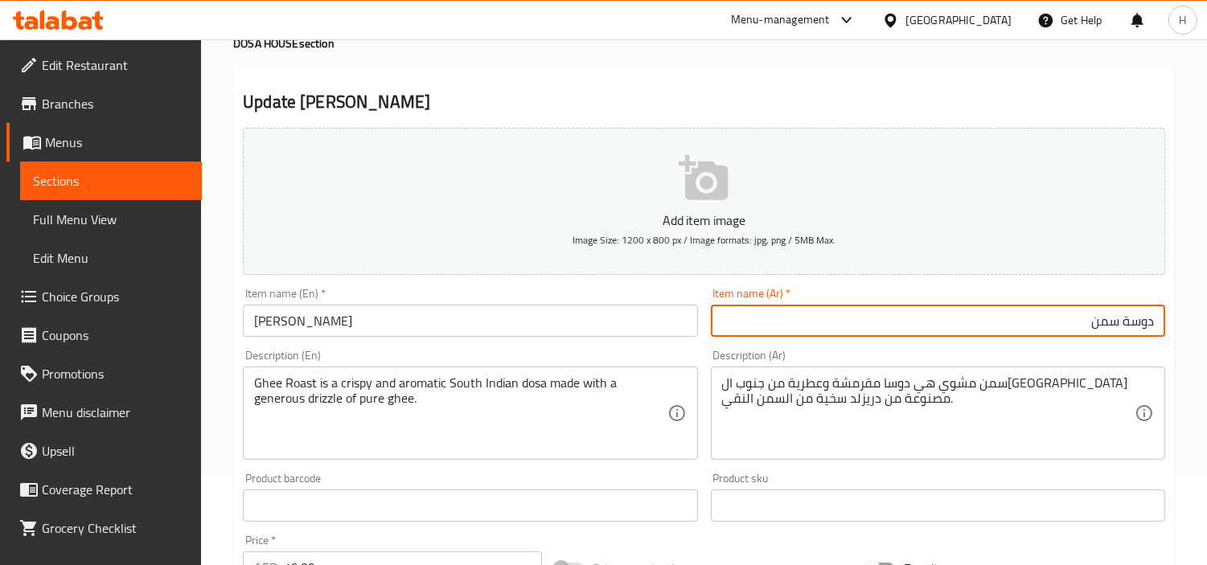
click at [1116, 330] on input "دوسة سمن" at bounding box center [938, 321] width 454 height 32
click at [1120, 327] on input "دوسة سمن" at bounding box center [938, 321] width 454 height 32
click at [1121, 327] on input "دوسة سمن" at bounding box center [938, 321] width 454 height 32
type input "دوسا سمن"
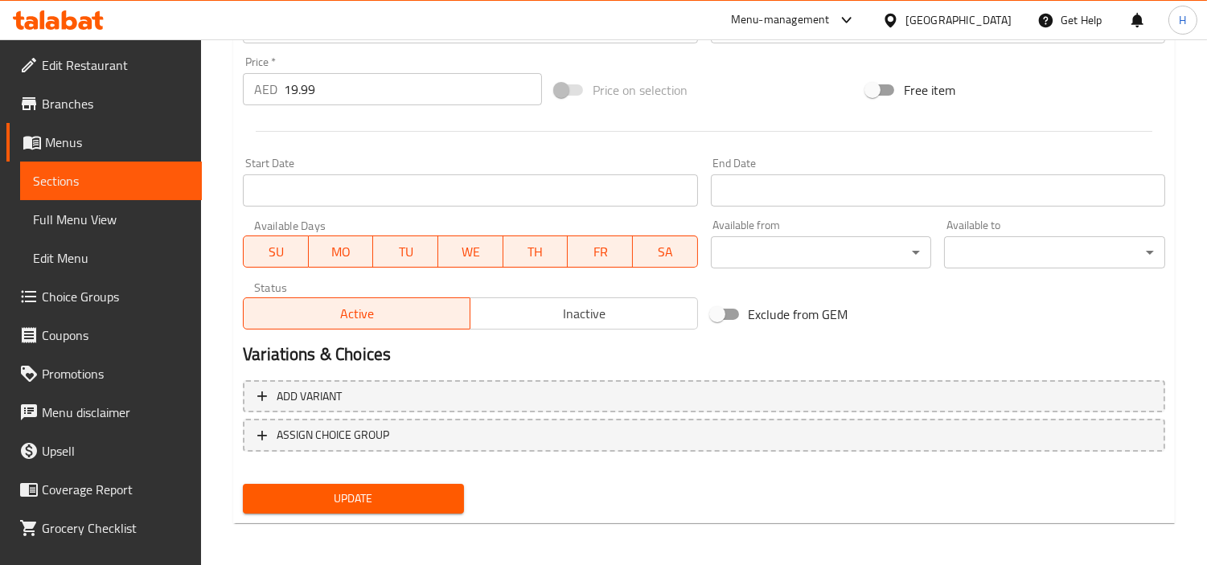
click at [364, 489] on span "Update" at bounding box center [353, 499] width 195 height 20
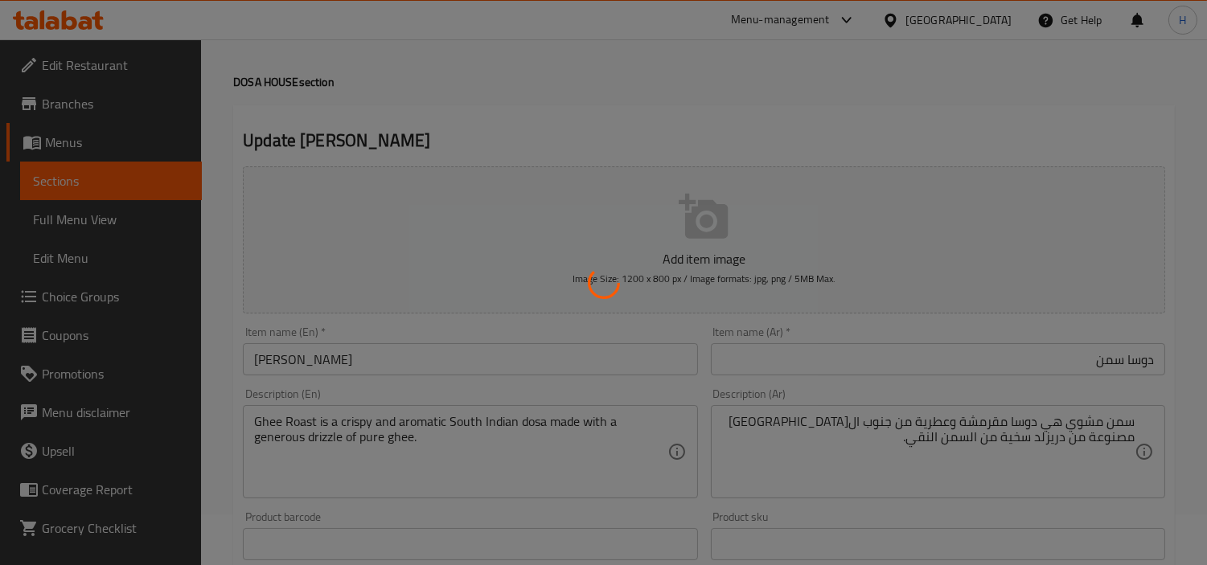
scroll to position [0, 0]
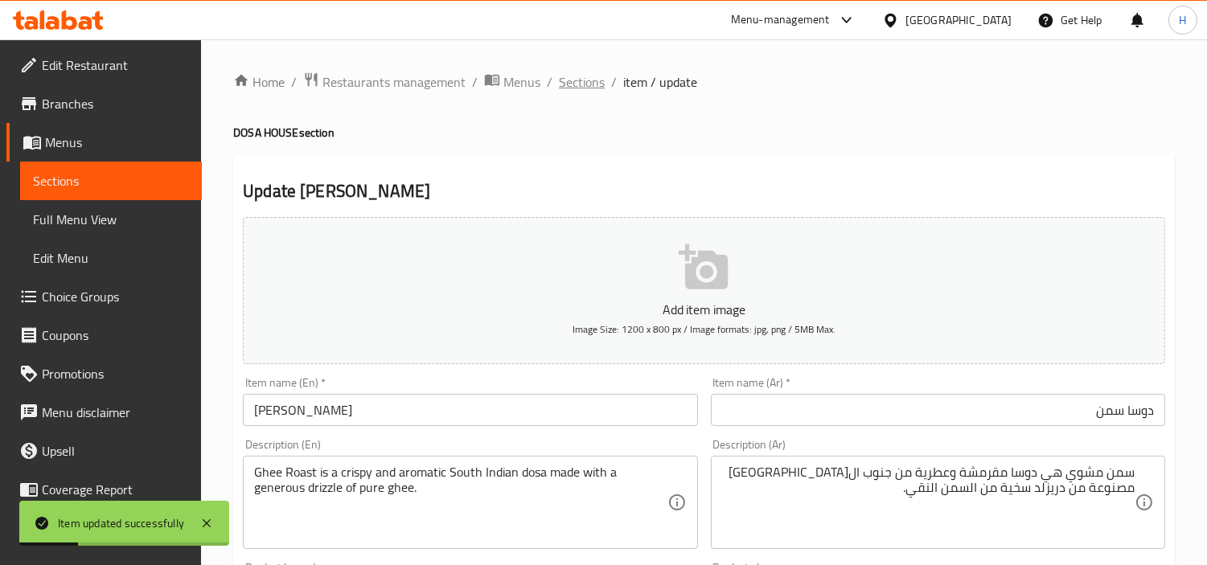
click at [569, 91] on span "Sections" at bounding box center [582, 81] width 46 height 19
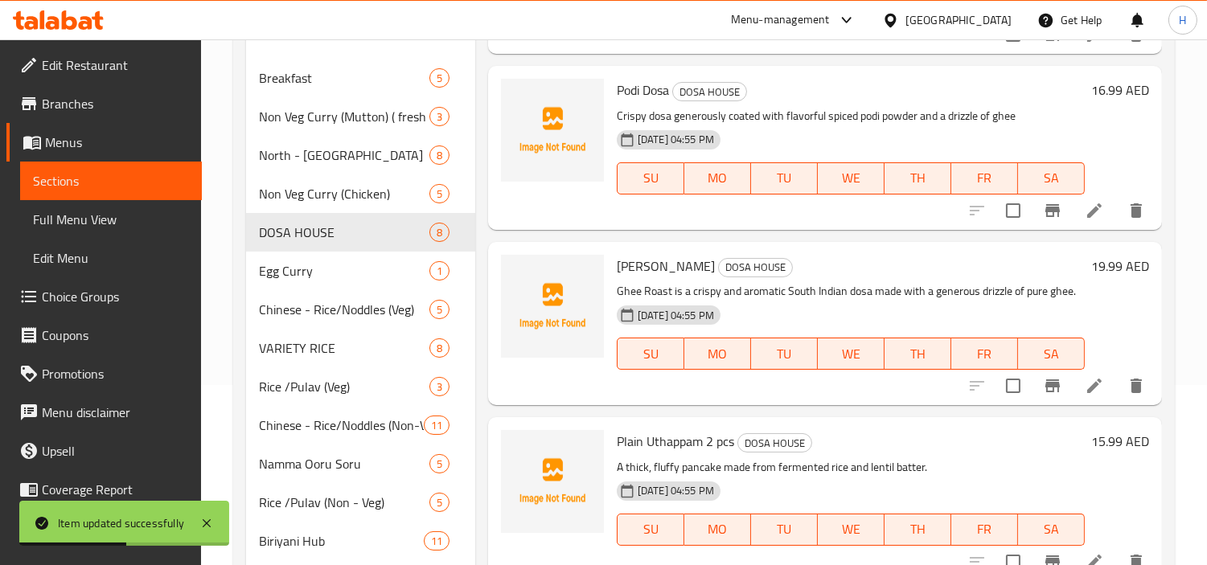
scroll to position [268, 0]
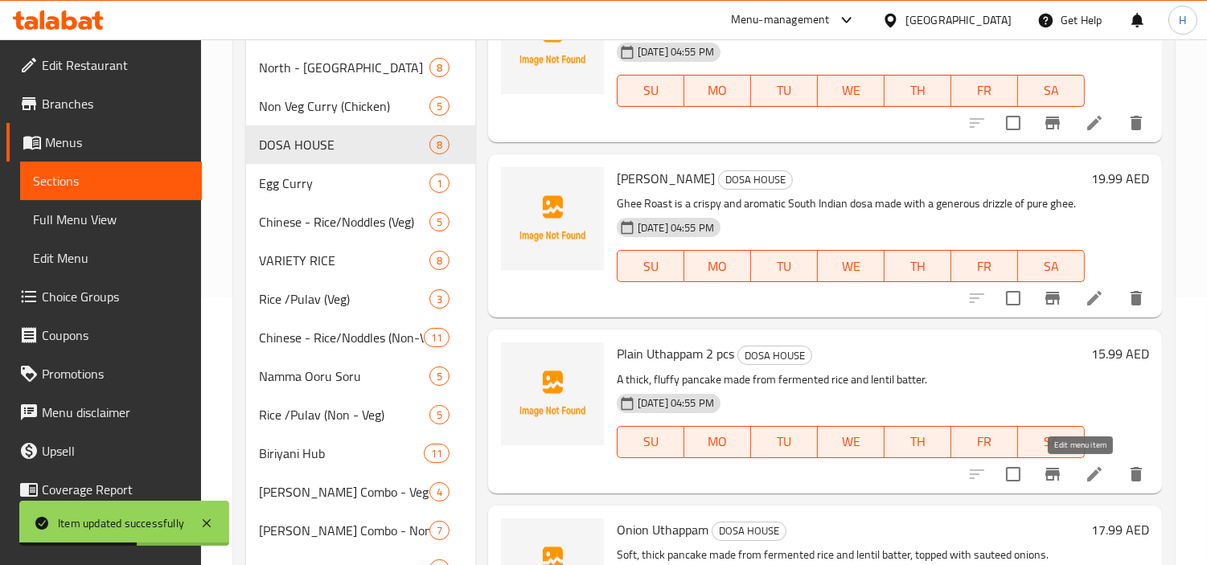
click at [1085, 479] on icon at bounding box center [1094, 474] width 19 height 19
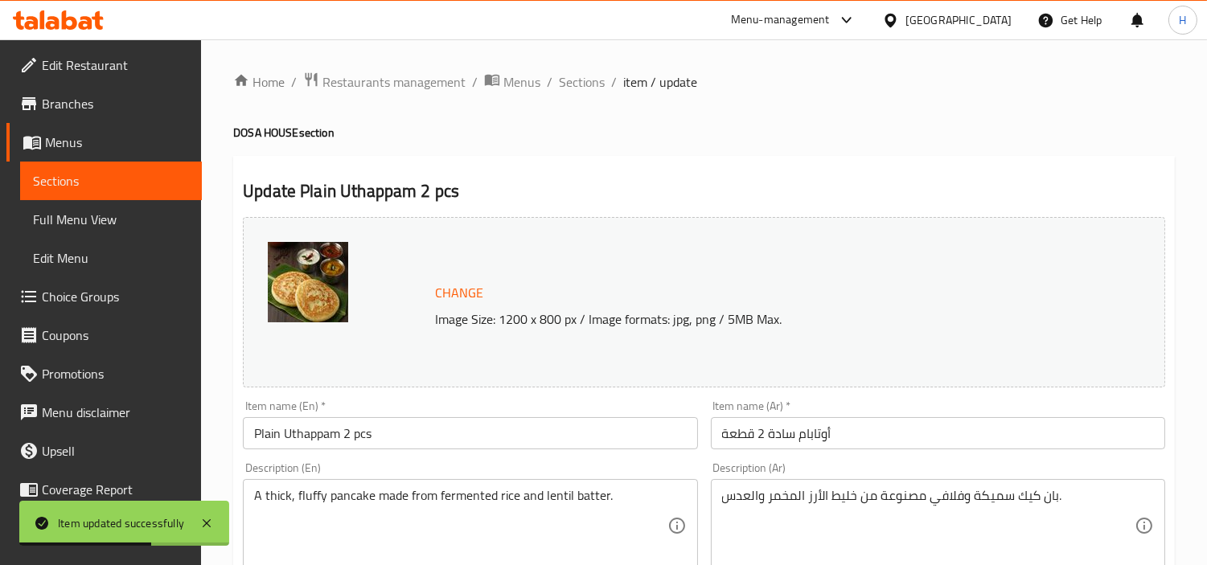
click at [964, 443] on input "أوتابام سادة 2 قطعة" at bounding box center [938, 433] width 454 height 32
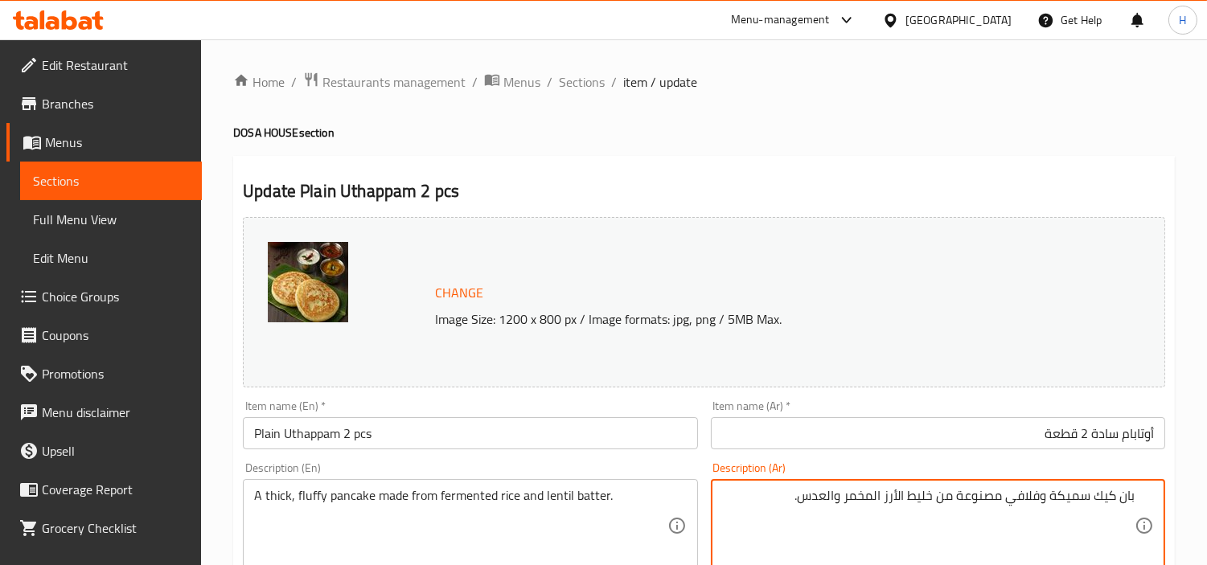
click at [1004, 499] on textarea "بان كيك سميكة وفلافي مصنوعة من خليط الأرز المخمر والعدس." at bounding box center [928, 526] width 413 height 76
click at [568, 85] on span "Sections" at bounding box center [582, 81] width 46 height 19
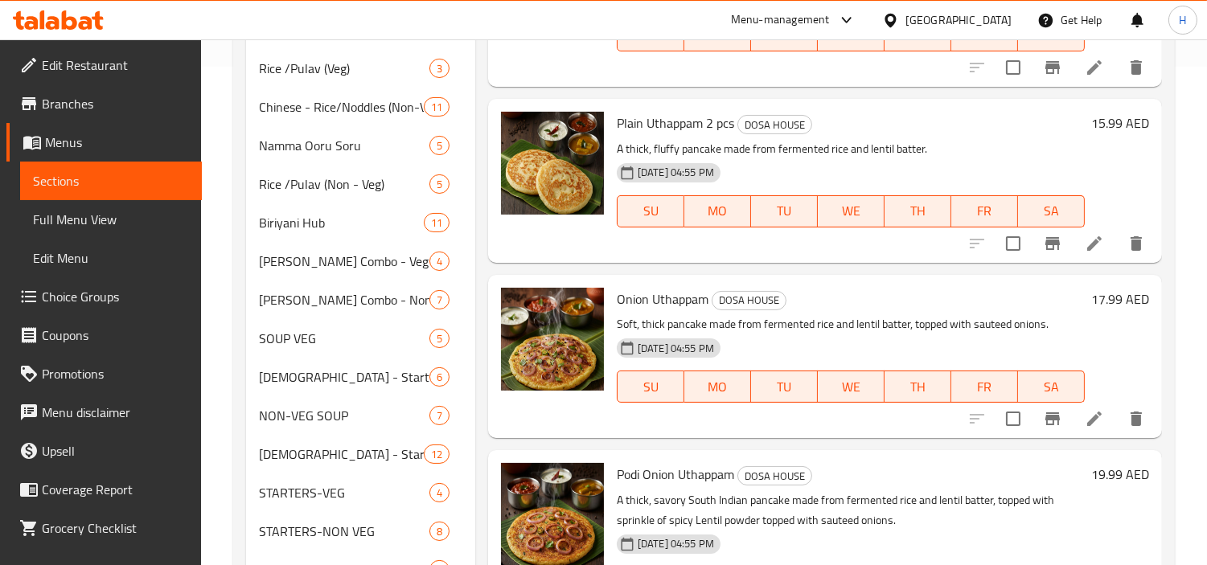
scroll to position [536, 0]
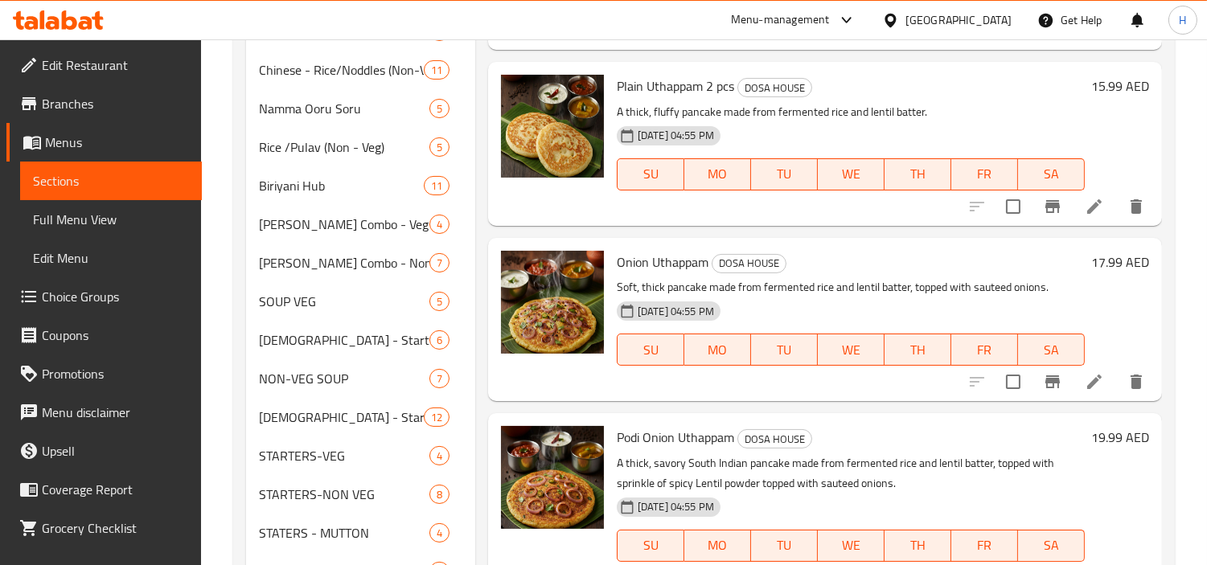
click at [1085, 387] on icon at bounding box center [1094, 381] width 19 height 19
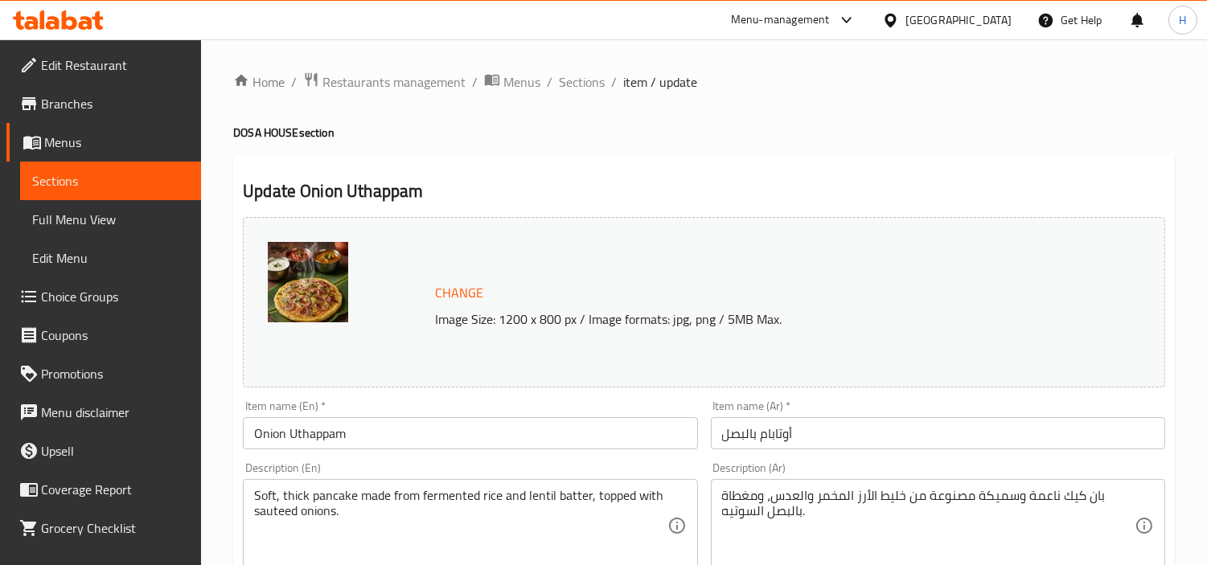
click at [947, 436] on input "أوتابام بالبصل" at bounding box center [938, 433] width 454 height 32
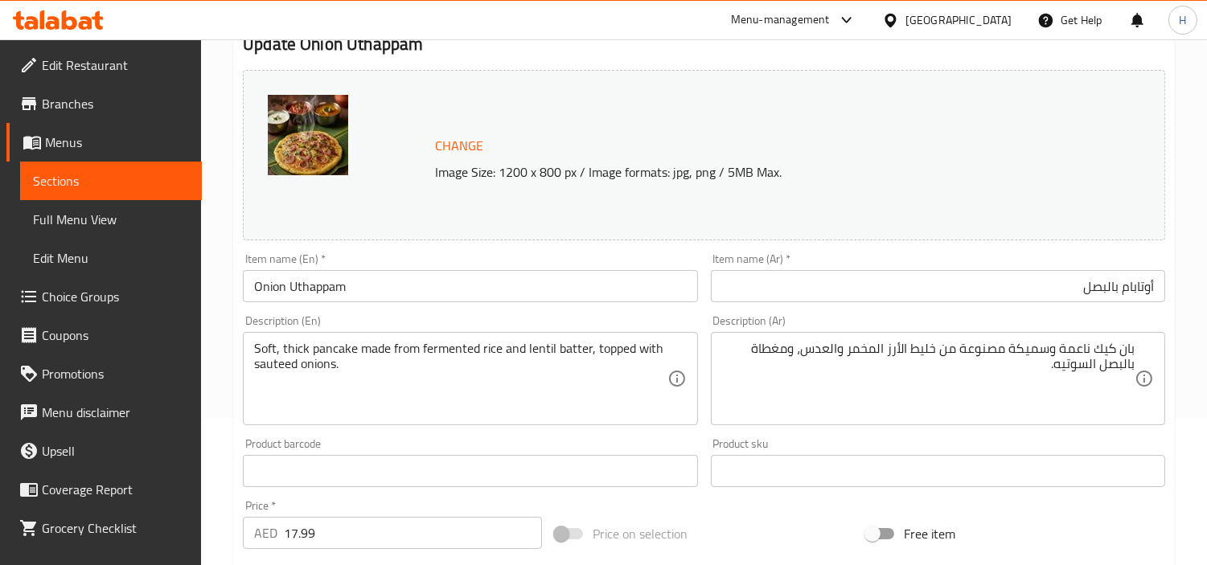
scroll to position [179, 0]
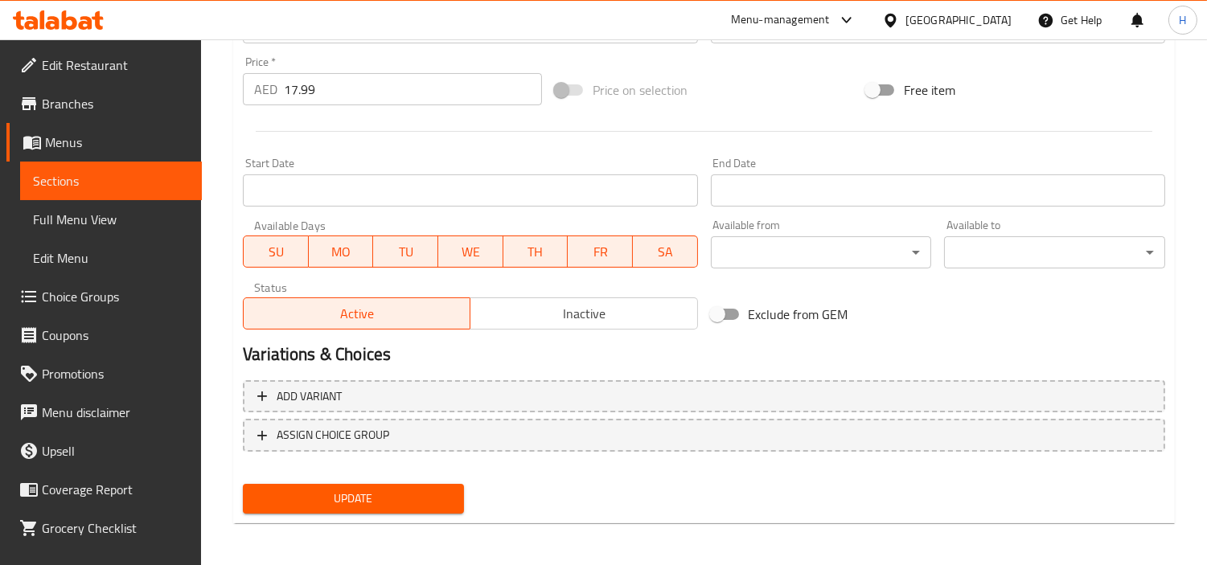
click at [405, 489] on span "Update" at bounding box center [353, 499] width 195 height 20
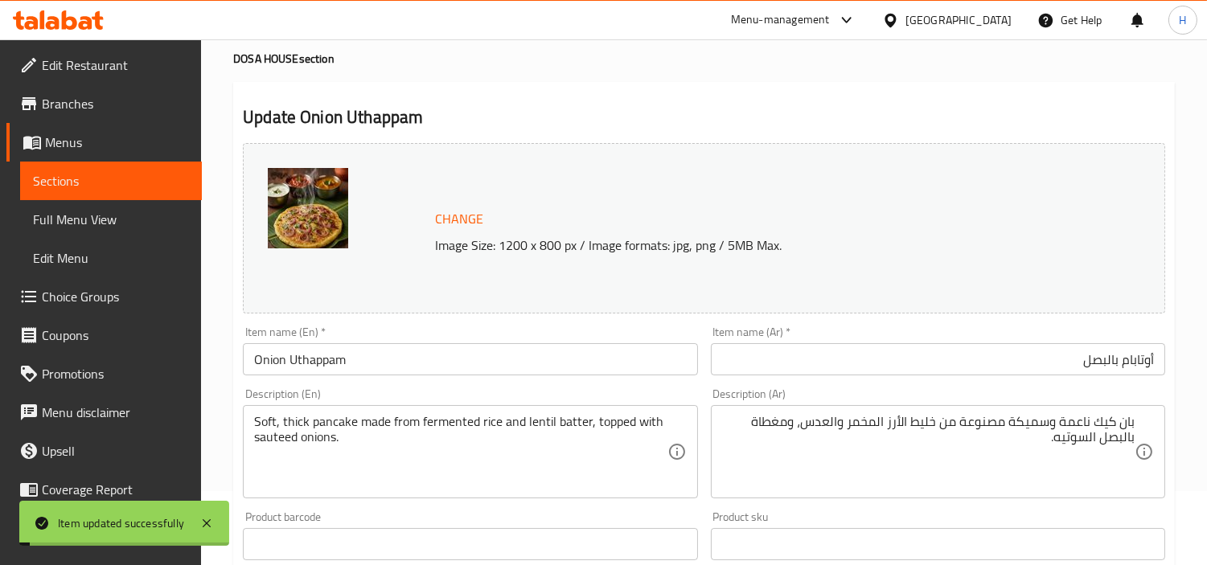
scroll to position [0, 0]
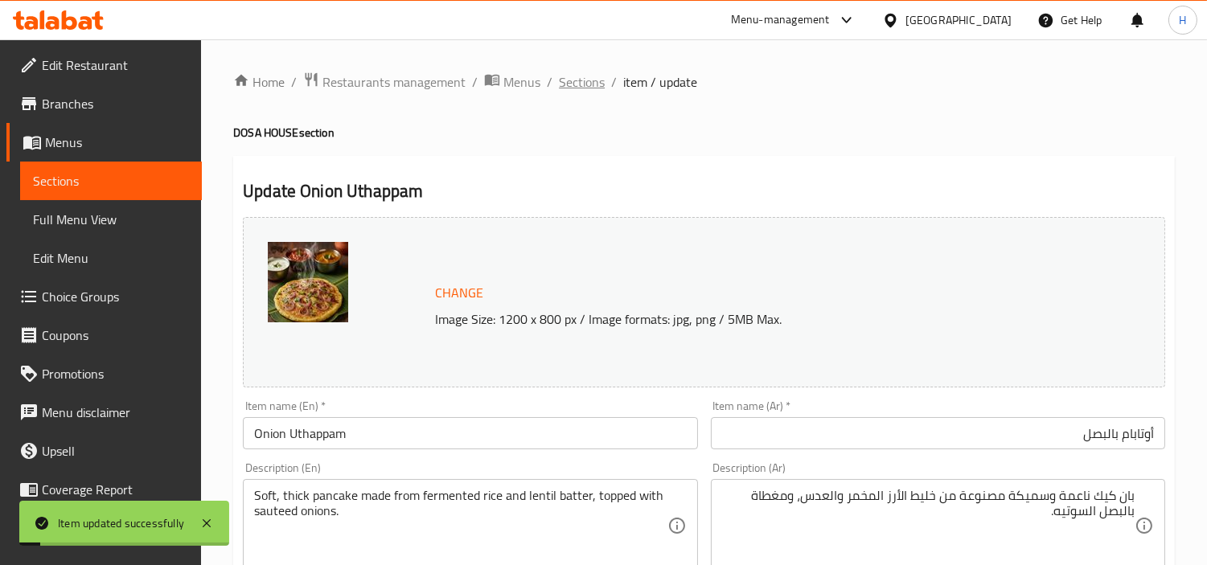
click at [590, 82] on span "Sections" at bounding box center [582, 81] width 46 height 19
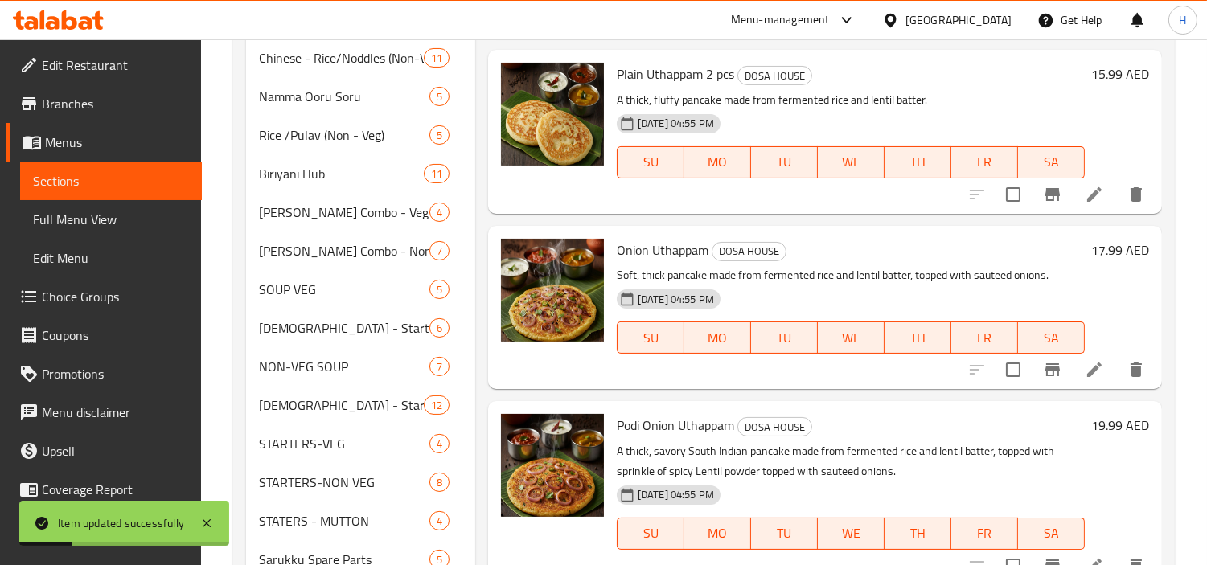
scroll to position [612, 0]
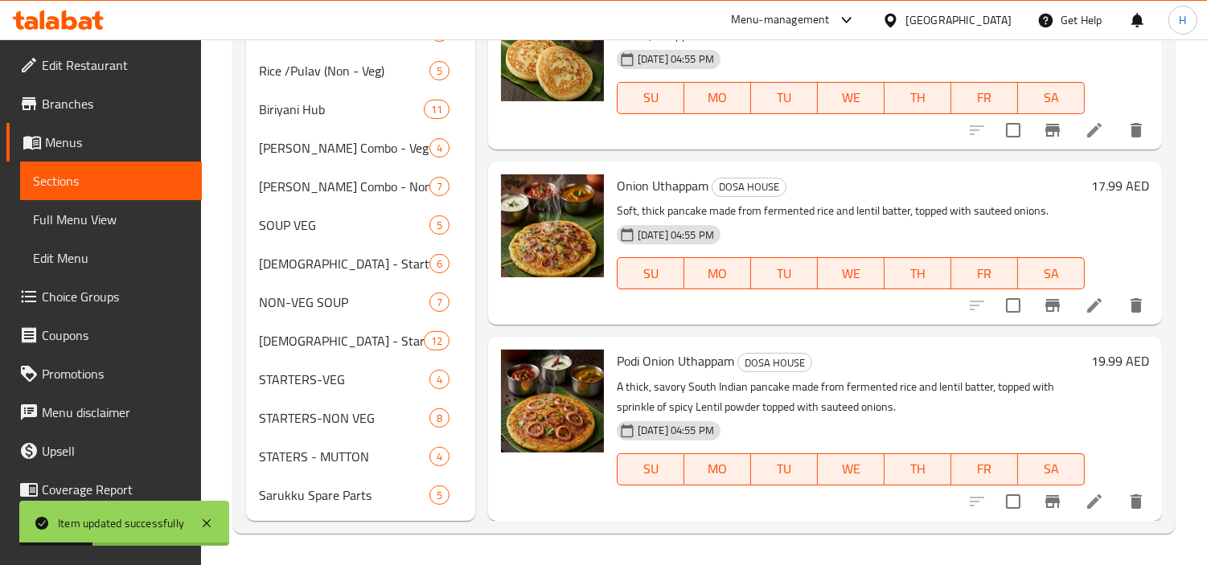
click at [1072, 505] on li at bounding box center [1094, 501] width 45 height 29
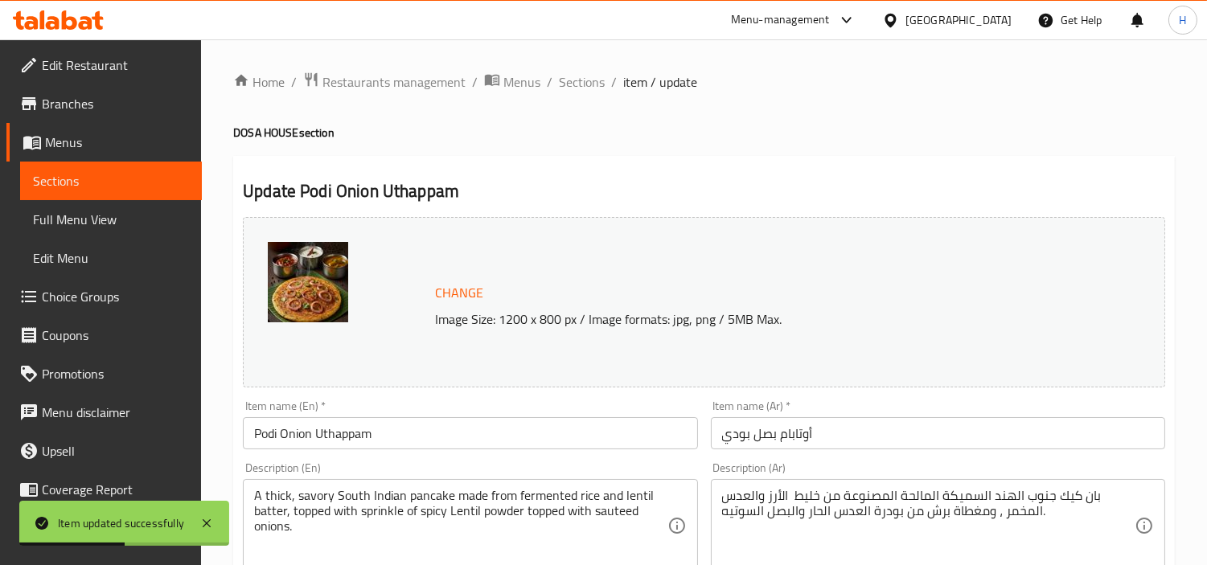
click at [927, 441] on input "أوتابام بصل بودي" at bounding box center [938, 433] width 454 height 32
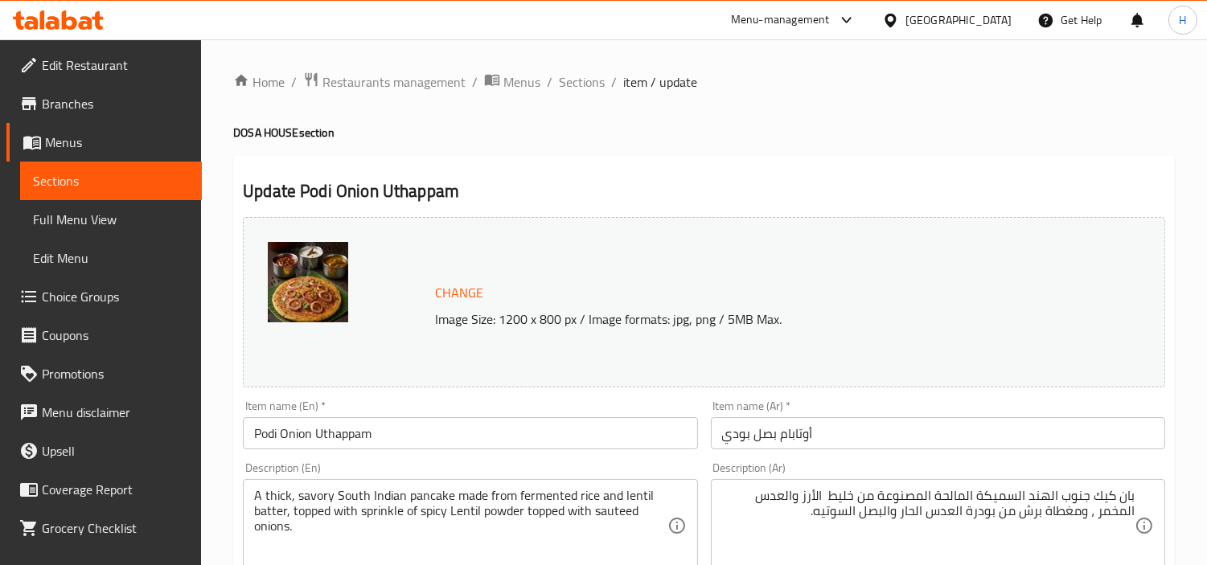
click at [585, 89] on span "Sections" at bounding box center [582, 81] width 46 height 19
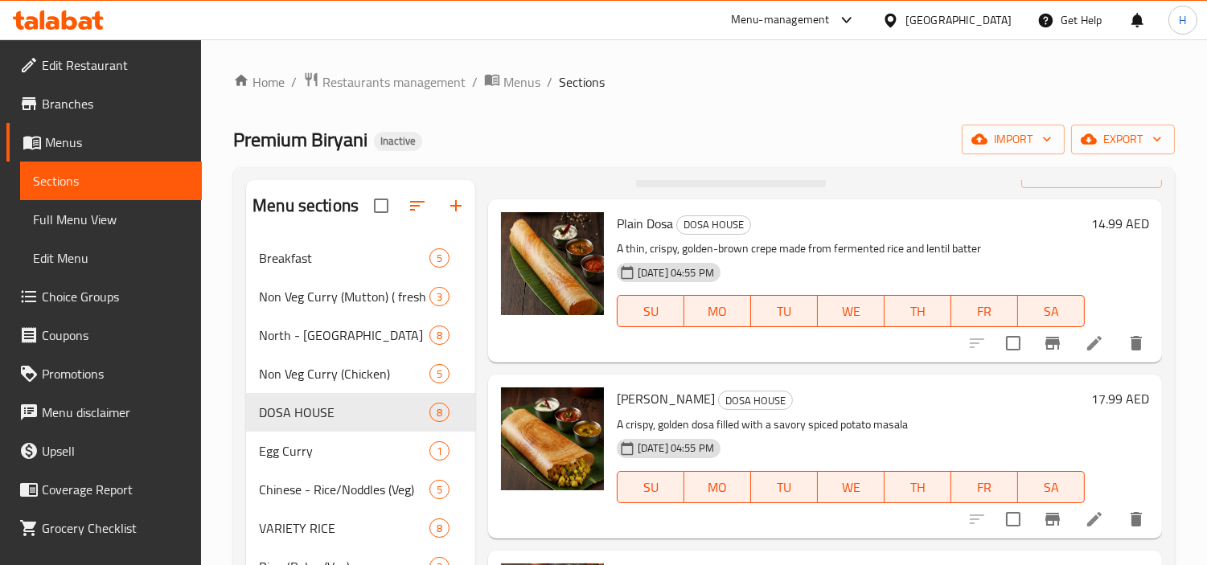
scroll to position [89, 0]
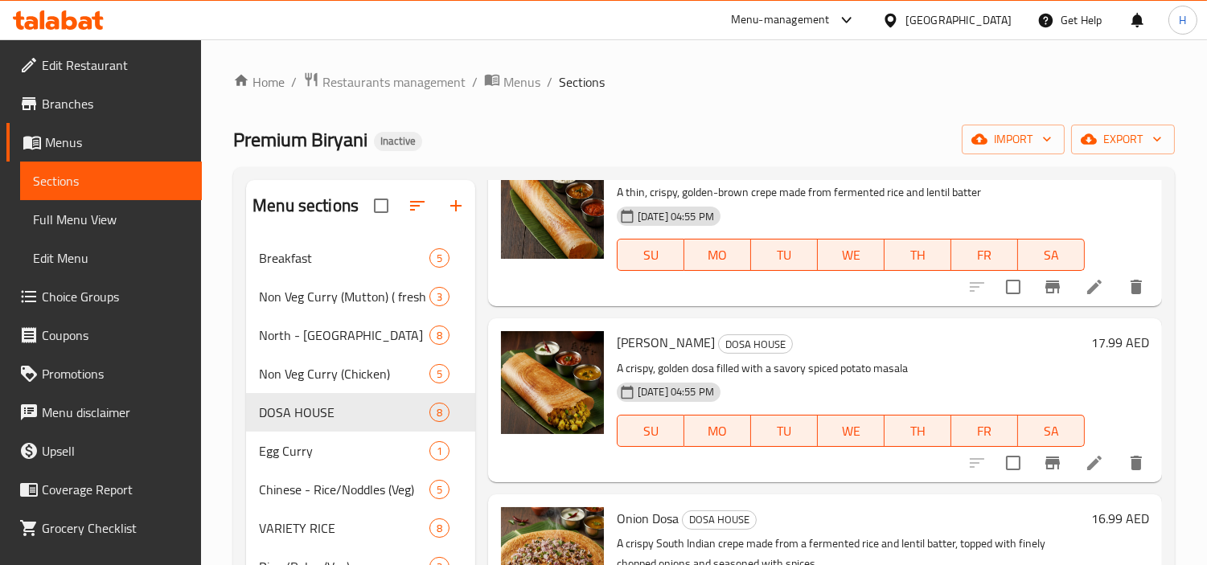
click at [142, 222] on span "Full Menu View" at bounding box center [111, 219] width 156 height 19
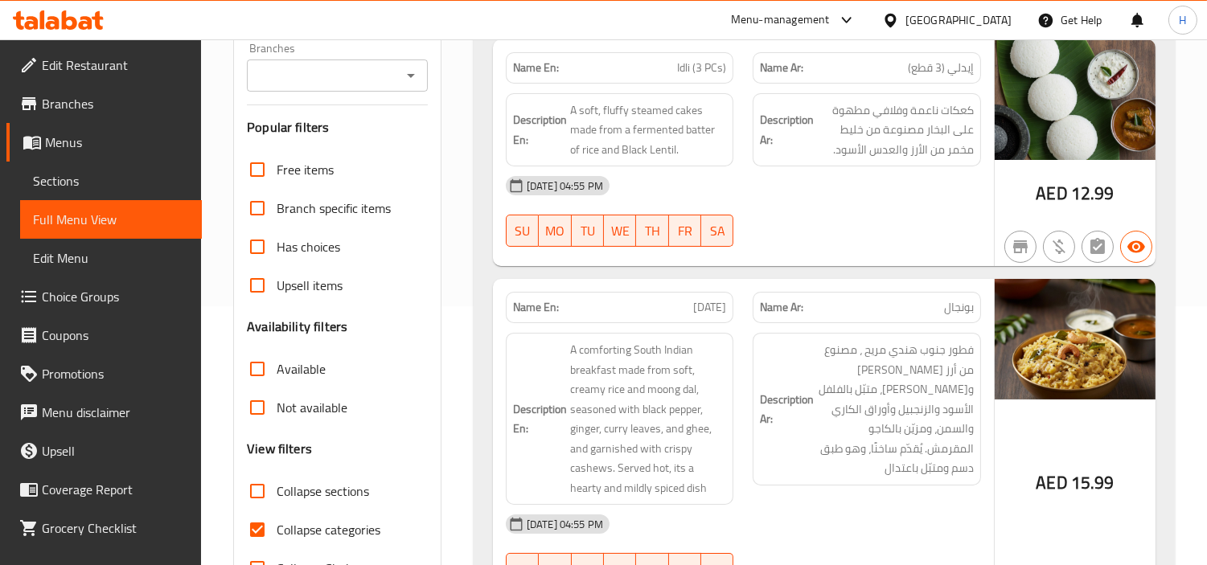
scroll to position [357, 0]
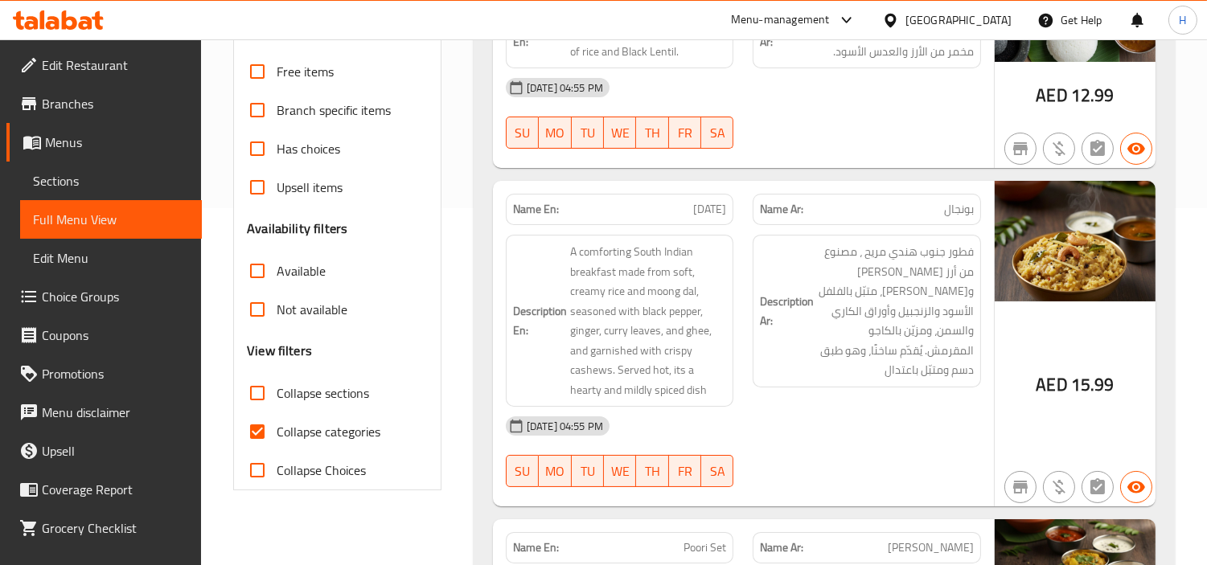
click at [306, 422] on span "Collapse categories" at bounding box center [329, 431] width 104 height 19
click at [277, 413] on input "Collapse categories" at bounding box center [257, 432] width 39 height 39
checkbox input "false"
click at [307, 380] on label "Collapse sections" at bounding box center [303, 393] width 131 height 39
click at [277, 380] on input "Collapse sections" at bounding box center [257, 393] width 39 height 39
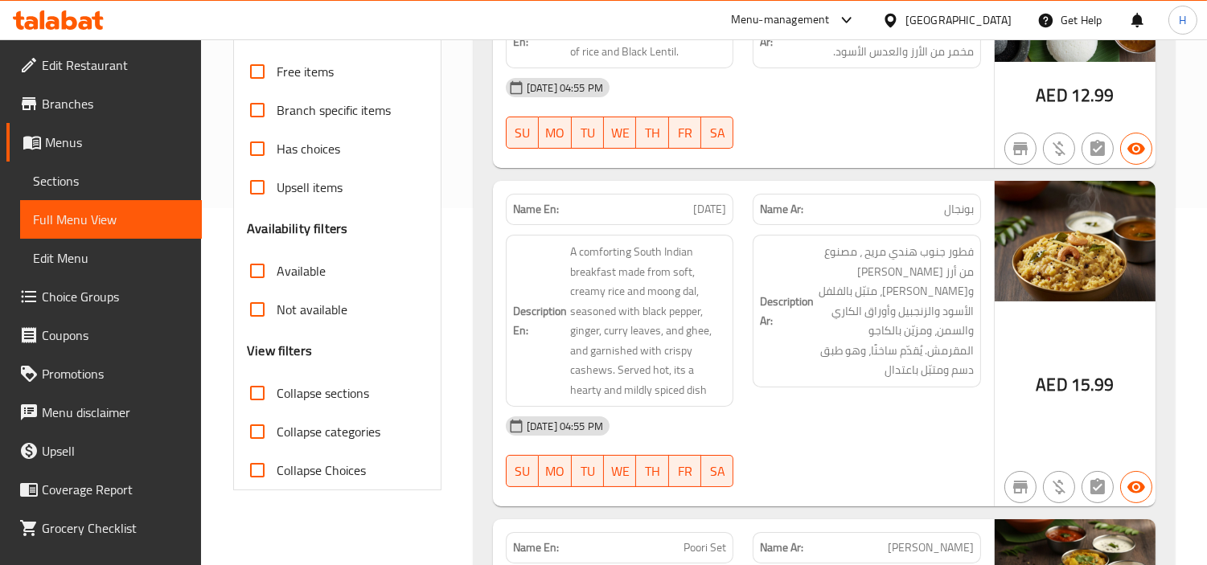
checkbox input "true"
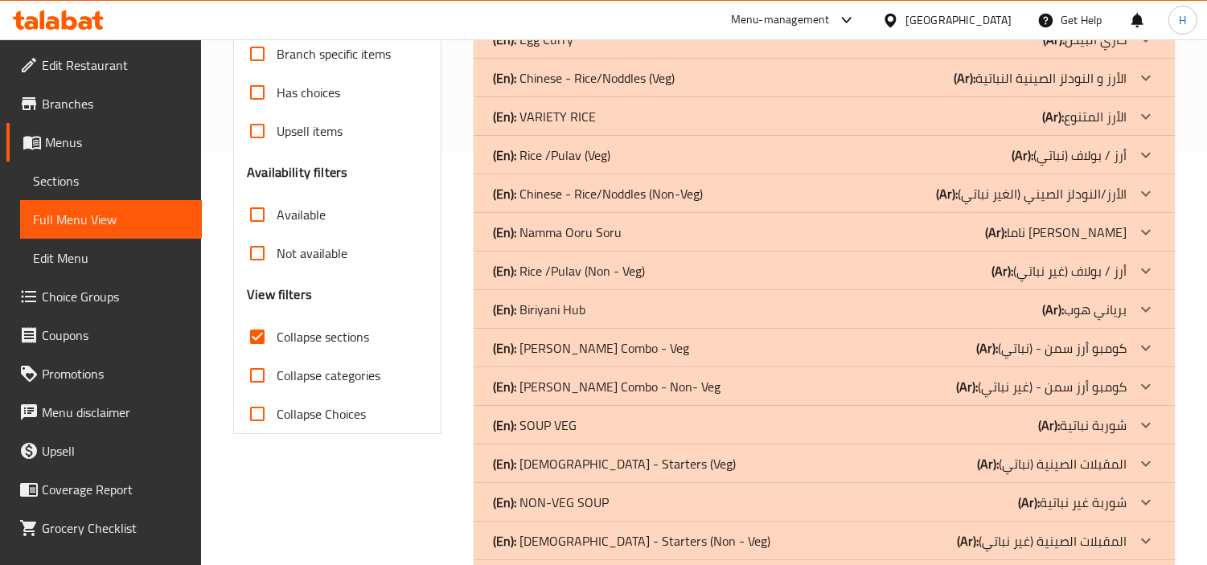
scroll to position [179, 0]
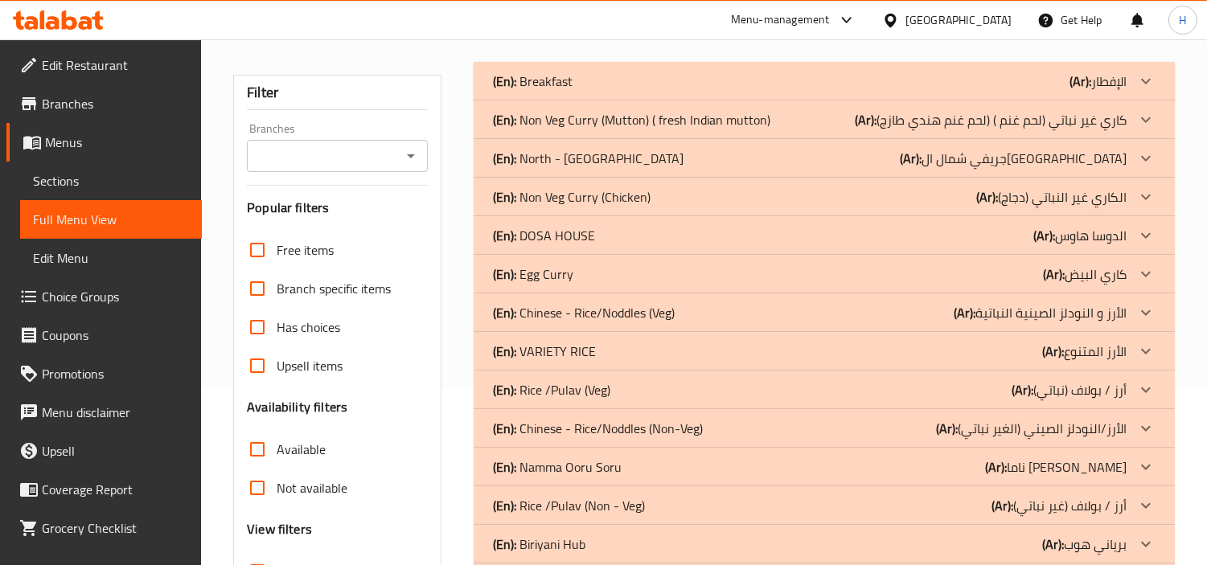
click at [613, 342] on div "(En): VARIETY RICE (Ar): الأرز المتنوع" at bounding box center [810, 351] width 634 height 19
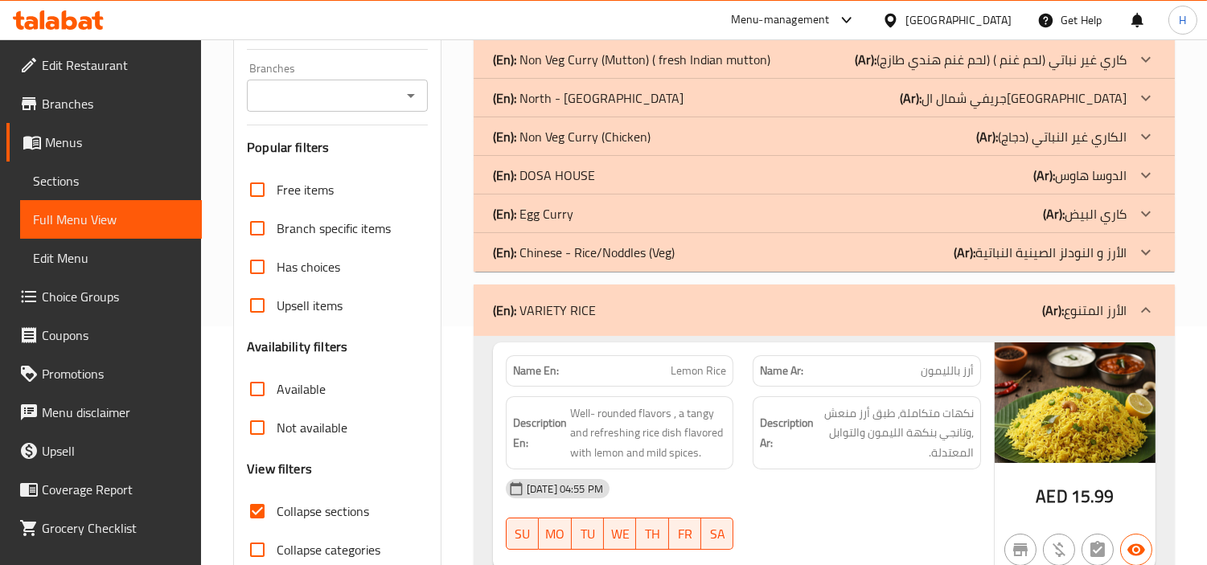
scroll to position [268, 0]
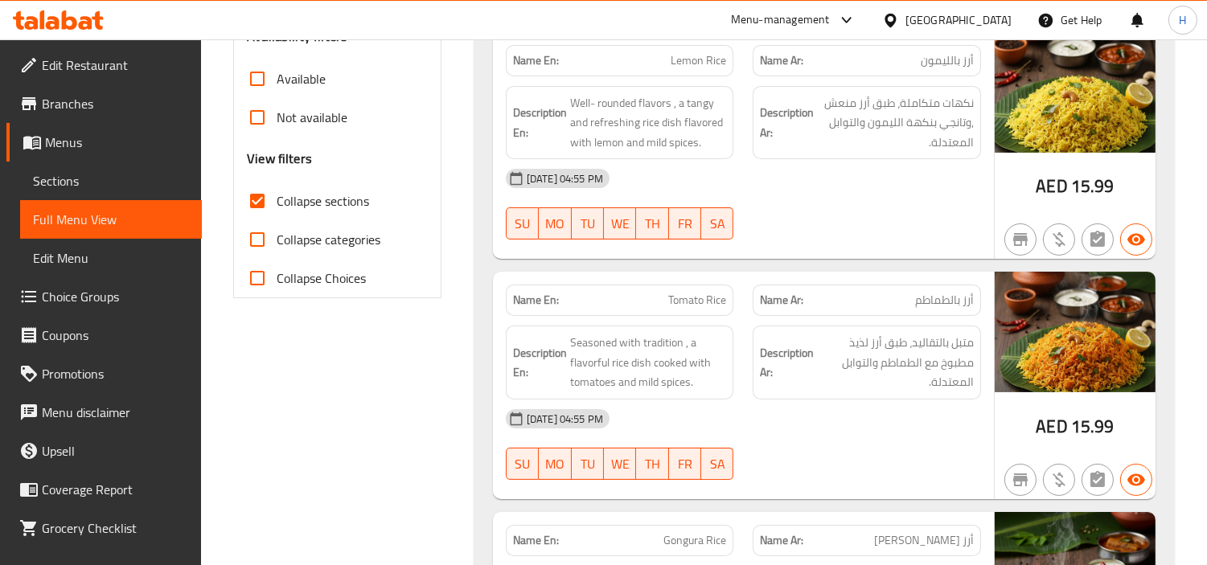
scroll to position [393, 0]
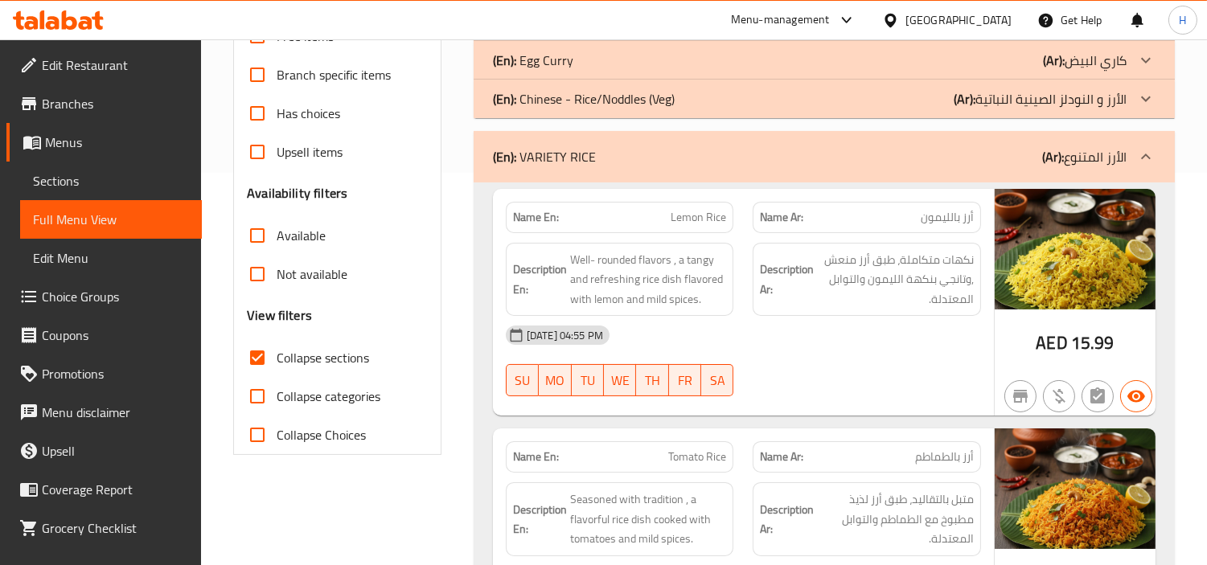
click at [849, 150] on div "(En): VARIETY RICE (Ar): الأرز المتنوع" at bounding box center [824, 156] width 701 height 51
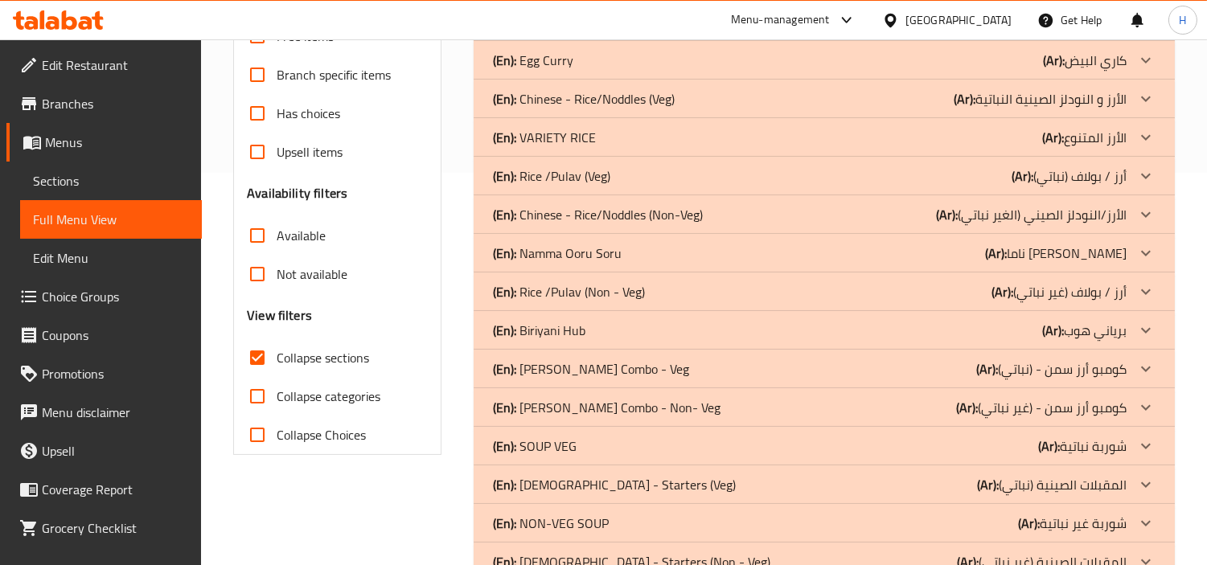
click at [841, 242] on div "(En): [PERSON_NAME] (Ar): ناما [PERSON_NAME]" at bounding box center [824, 253] width 701 height 39
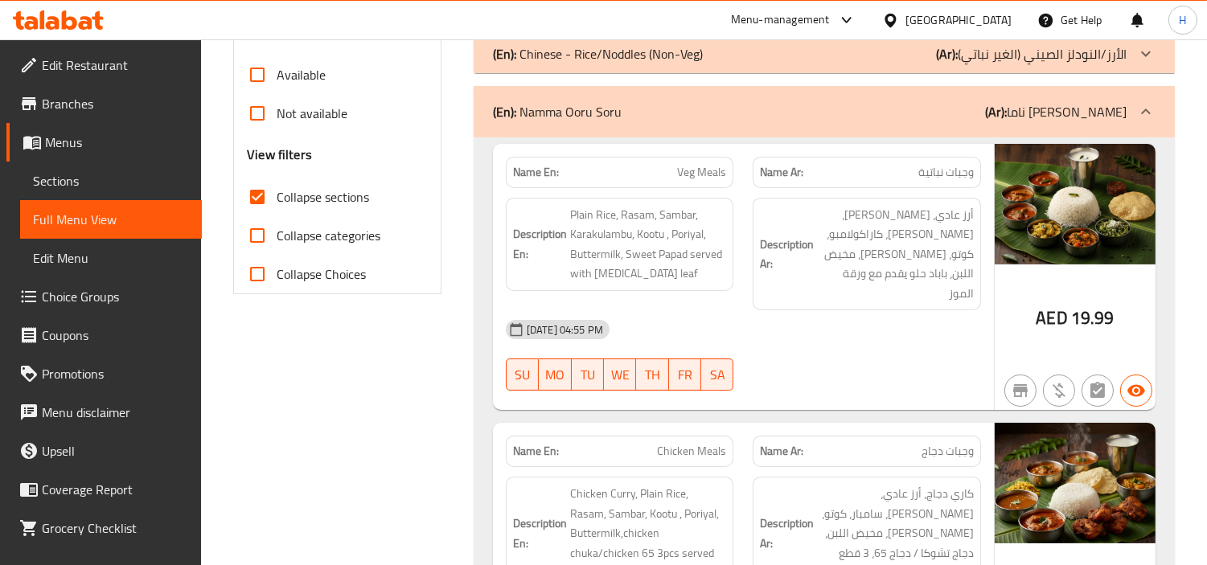
scroll to position [590, 0]
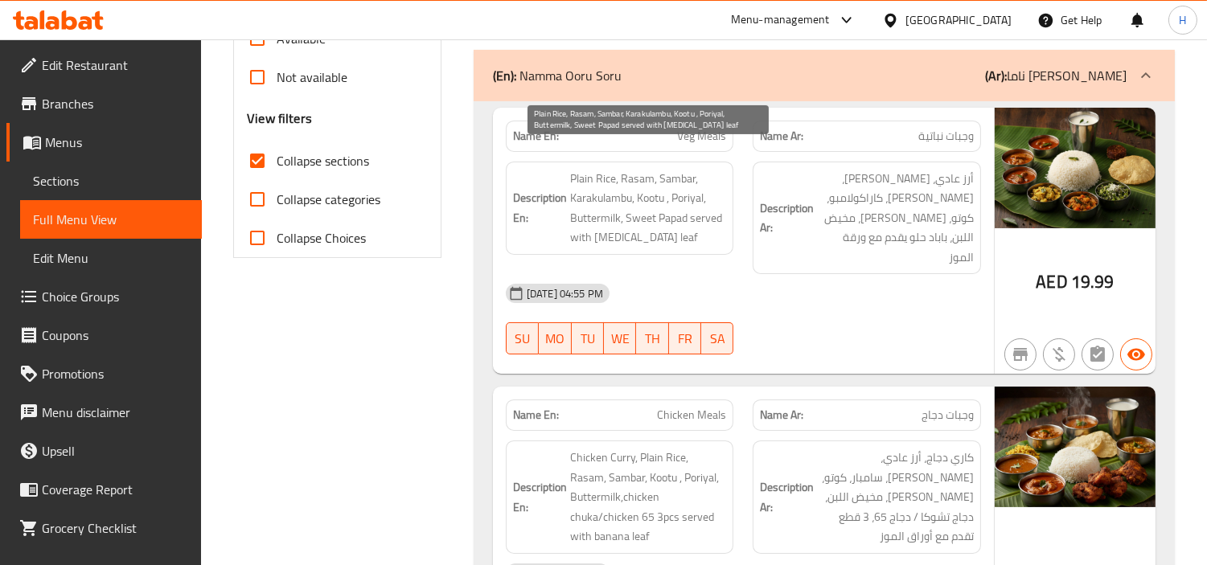
click at [634, 169] on span "Plain Rice, Rasam, Sambar, Karakulambu, Kootu , Poriyal, Buttermilk, Sweet Papa…" at bounding box center [648, 208] width 157 height 79
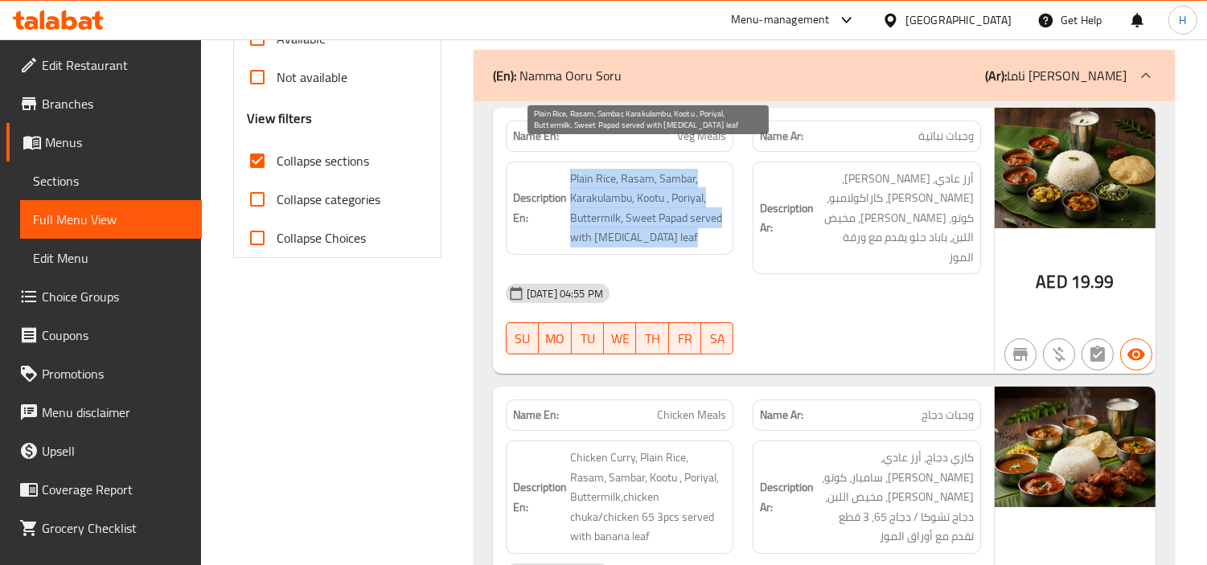
click at [634, 169] on span "Plain Rice, Rasam, Sambar, Karakulambu, Kootu , Poriyal, Buttermilk, Sweet Papa…" at bounding box center [648, 208] width 157 height 79
copy span "Plain Rice, Rasam, Sambar, Karakulambu, Kootu , Poriyal, Buttermilk, Sweet Papa…"
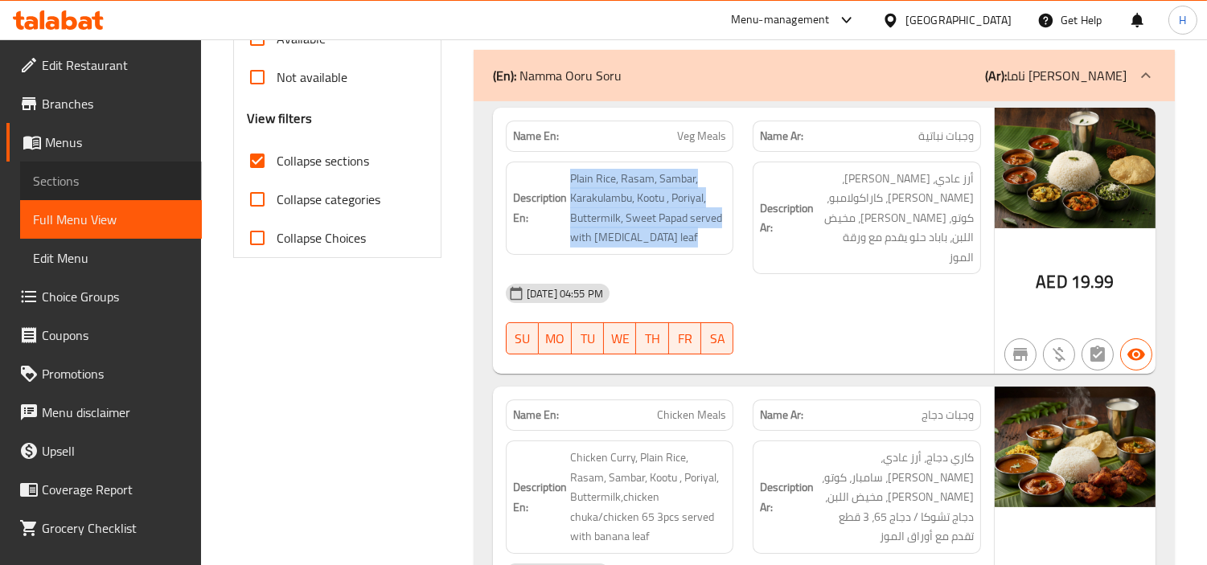
click at [114, 187] on span "Sections" at bounding box center [111, 180] width 156 height 19
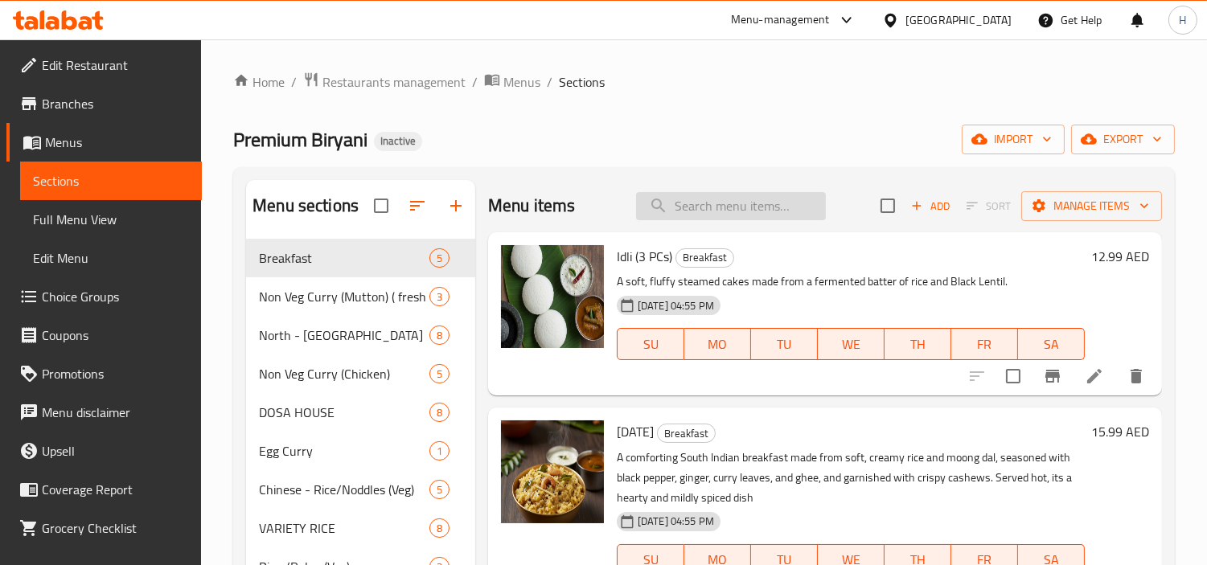
click at [721, 195] on input "search" at bounding box center [731, 206] width 190 height 28
paste input "Plain Rice, Rasam, Sambar, Karakulambu, Kootu , Poriyal, Buttermilk, Sweet Papa…"
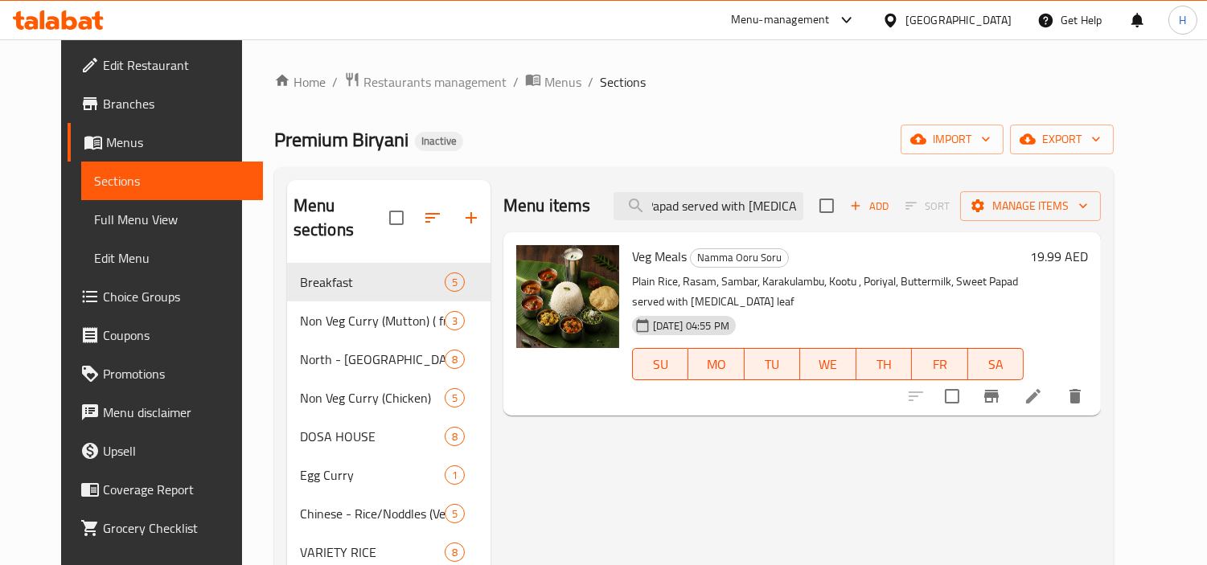
type input "Plain Rice, Rasam, Sambar, Karakulambu, Kootu , Poriyal, Buttermilk, Sweet Papa…"
click at [1056, 390] on li at bounding box center [1033, 396] width 45 height 29
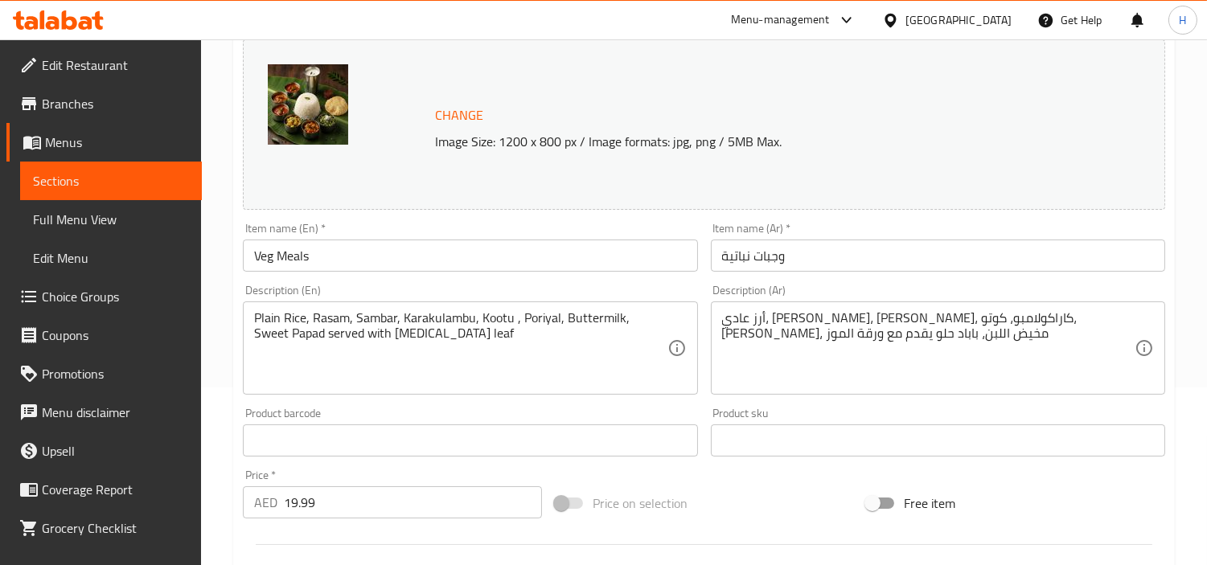
scroll to position [179, 0]
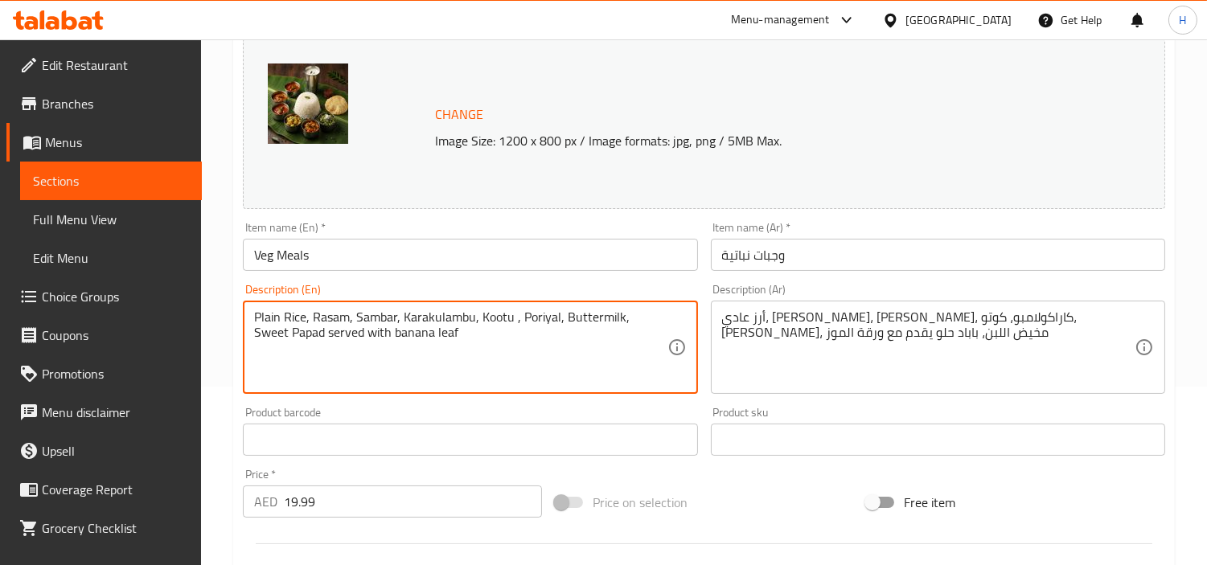
type textarea "Plain Rice, Rasam, Sambar, Karakulambu, Kootu , Poriyal, Buttermilk, Sweet Papa…"
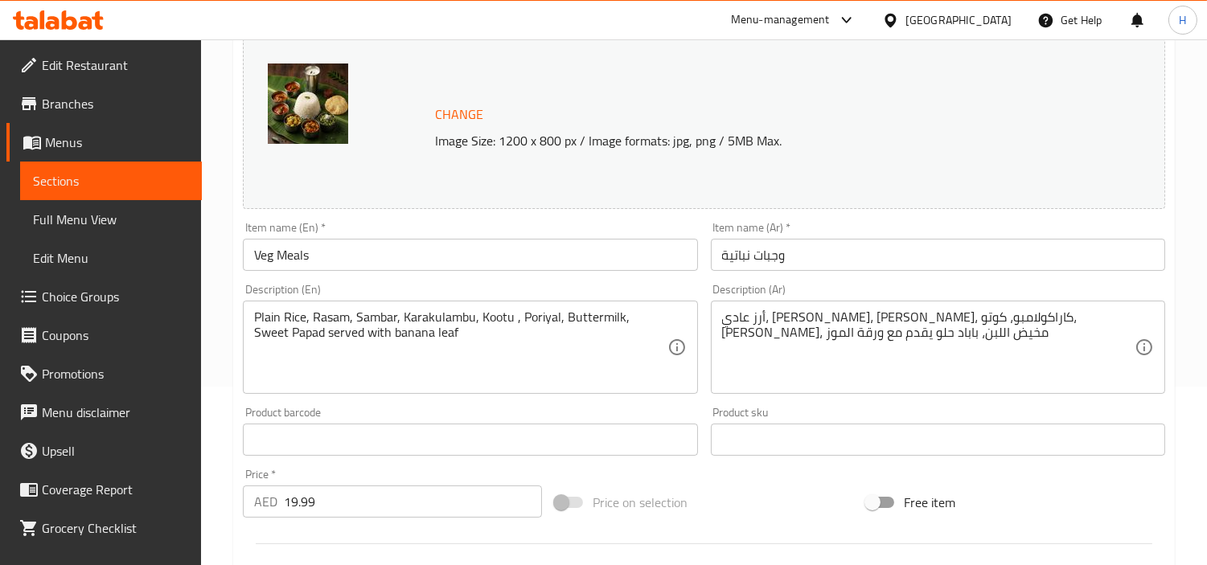
click at [863, 250] on input "وجبات نباتية" at bounding box center [938, 255] width 454 height 32
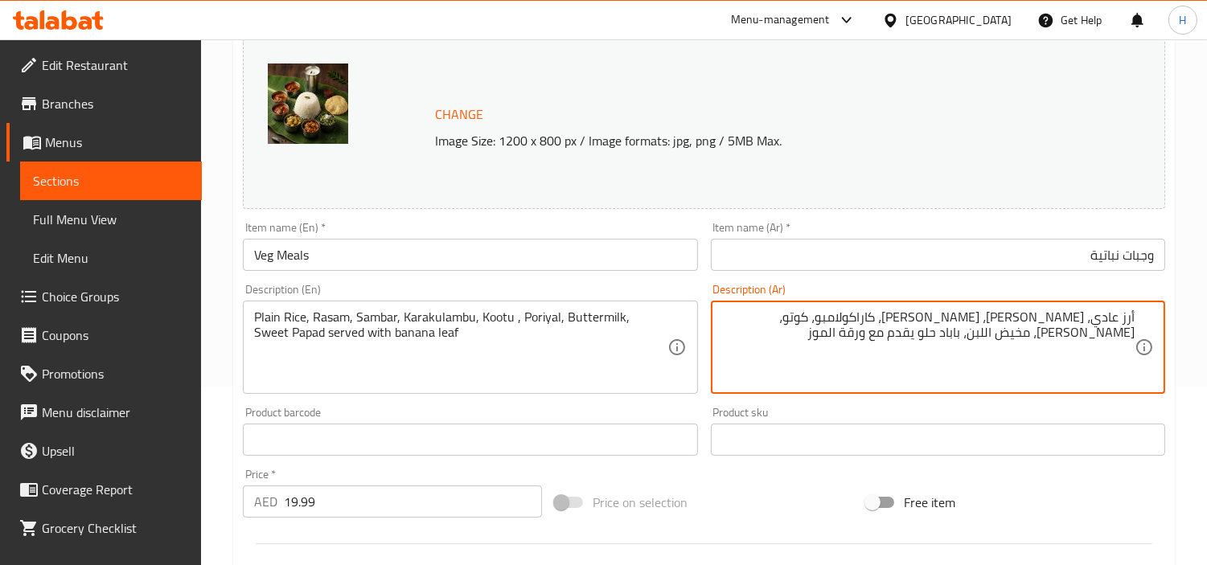
click at [1104, 320] on textarea "أرز عادي، [PERSON_NAME]، [PERSON_NAME]، كاراكولامبو، كوتو، [PERSON_NAME]، مخيض …" at bounding box center [928, 348] width 413 height 76
click at [1120, 317] on textarea "أرز عادي، [PERSON_NAME]، [PERSON_NAME]، كاراكولامبو، كوتو، [PERSON_NAME]، مخيض …" at bounding box center [928, 348] width 413 height 76
click at [1105, 317] on textarea "أرز عادي، [PERSON_NAME]، [PERSON_NAME]، كاراكولامبو، كوتو، [PERSON_NAME]، مخيض …" at bounding box center [928, 348] width 413 height 76
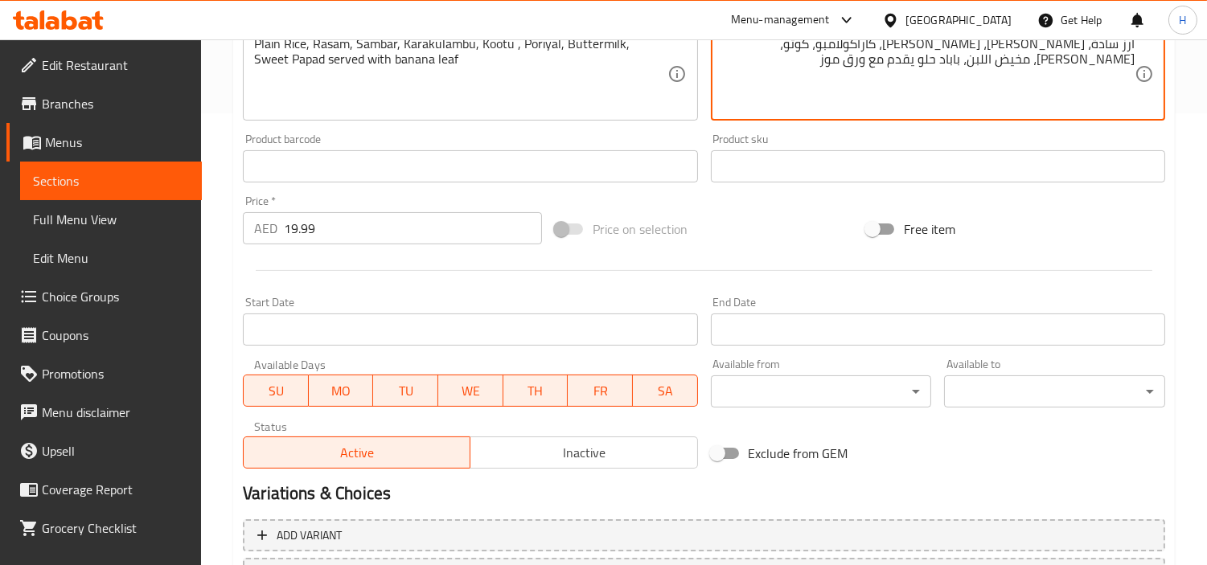
scroll to position [591, 0]
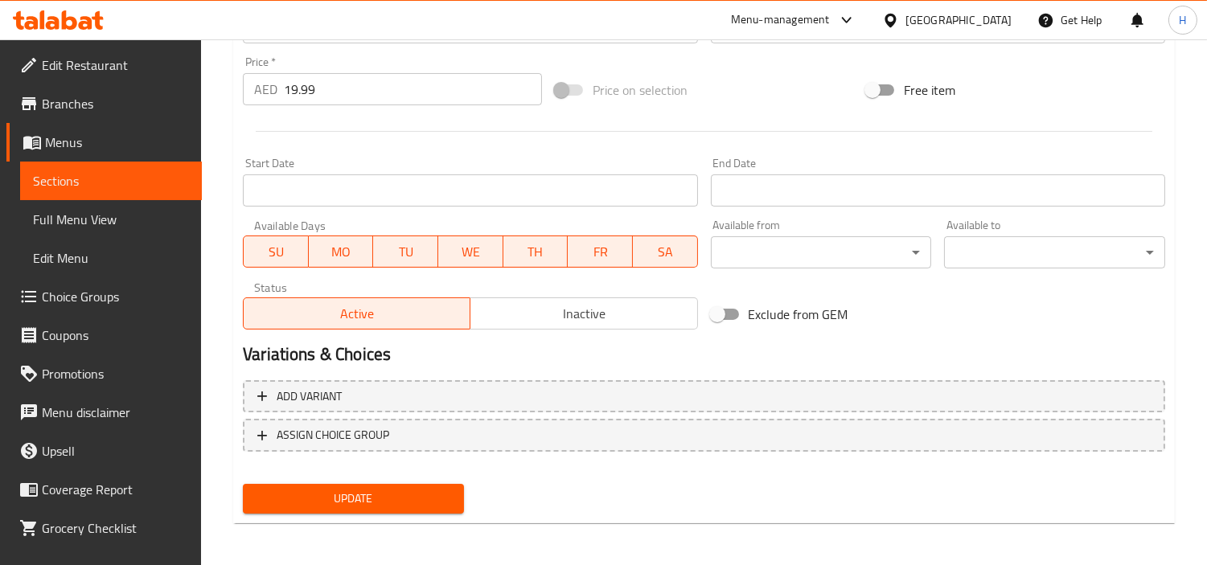
type textarea "أرز سادة، [PERSON_NAME]، [PERSON_NAME]، كاراكولامبو، كوتو، [PERSON_NAME]، مخيض …"
click at [406, 505] on span "Update" at bounding box center [353, 499] width 195 height 20
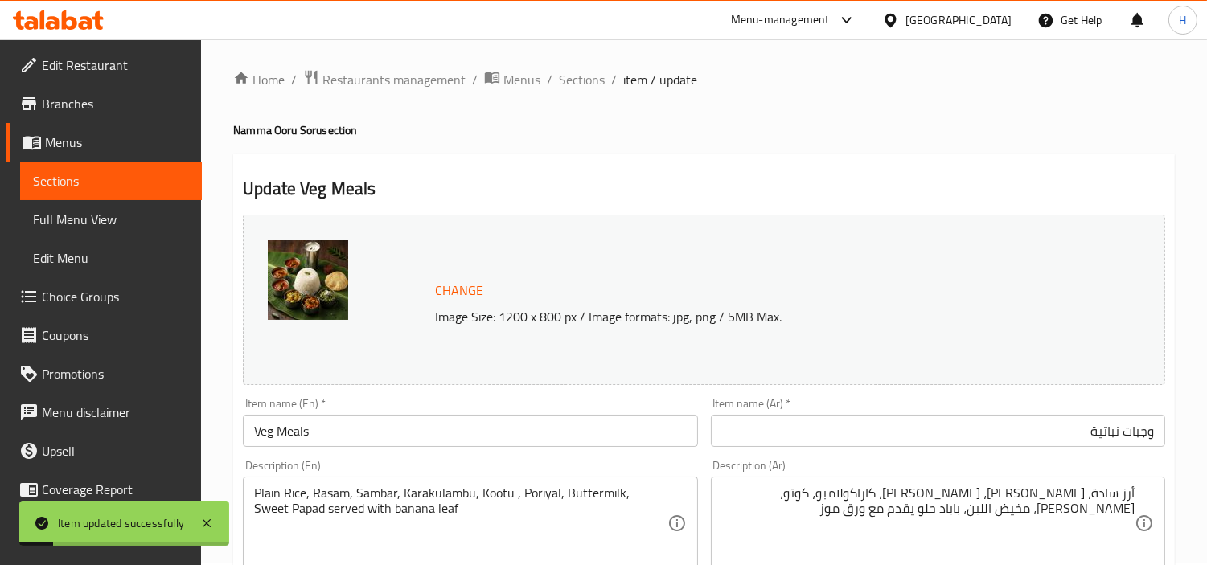
scroll to position [0, 0]
click at [568, 86] on span "Sections" at bounding box center [582, 81] width 46 height 19
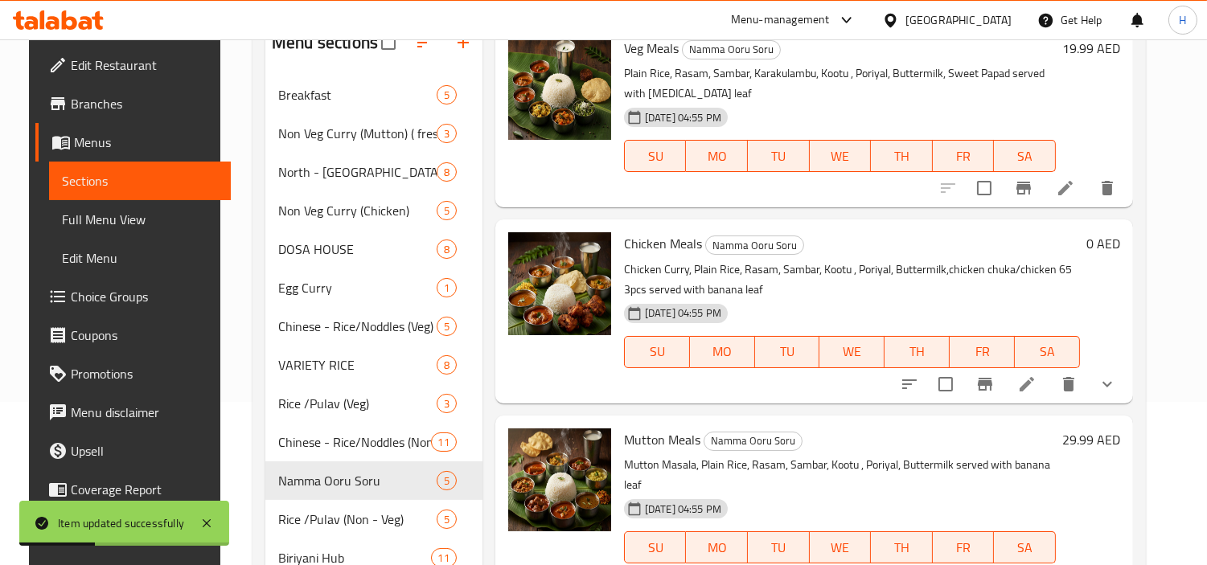
scroll to position [179, 0]
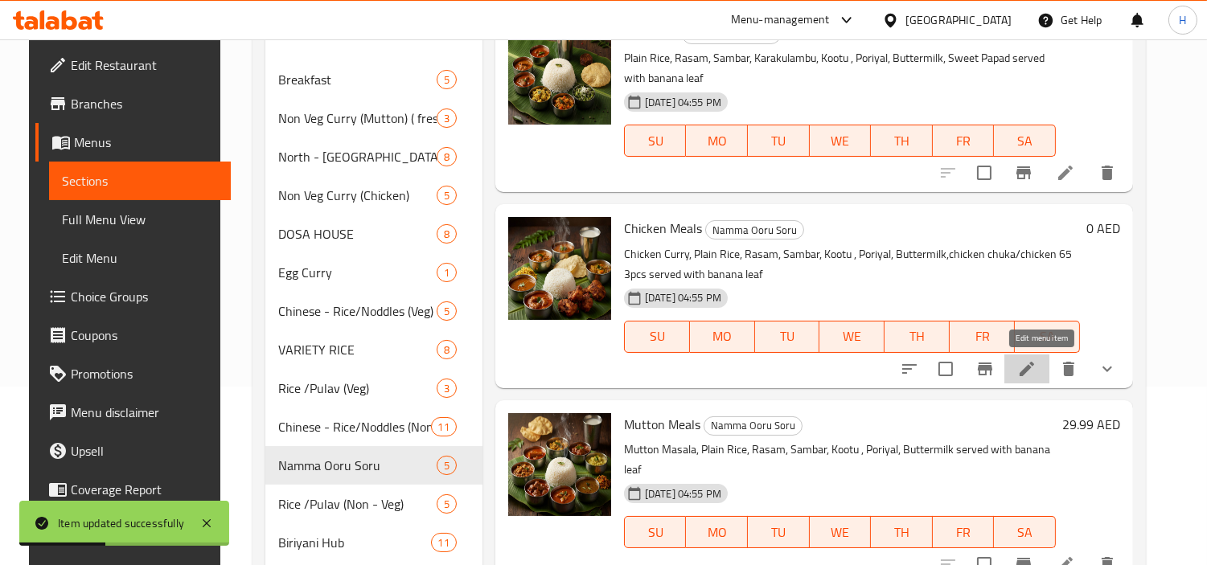
click at [1034, 371] on icon at bounding box center [1027, 369] width 14 height 14
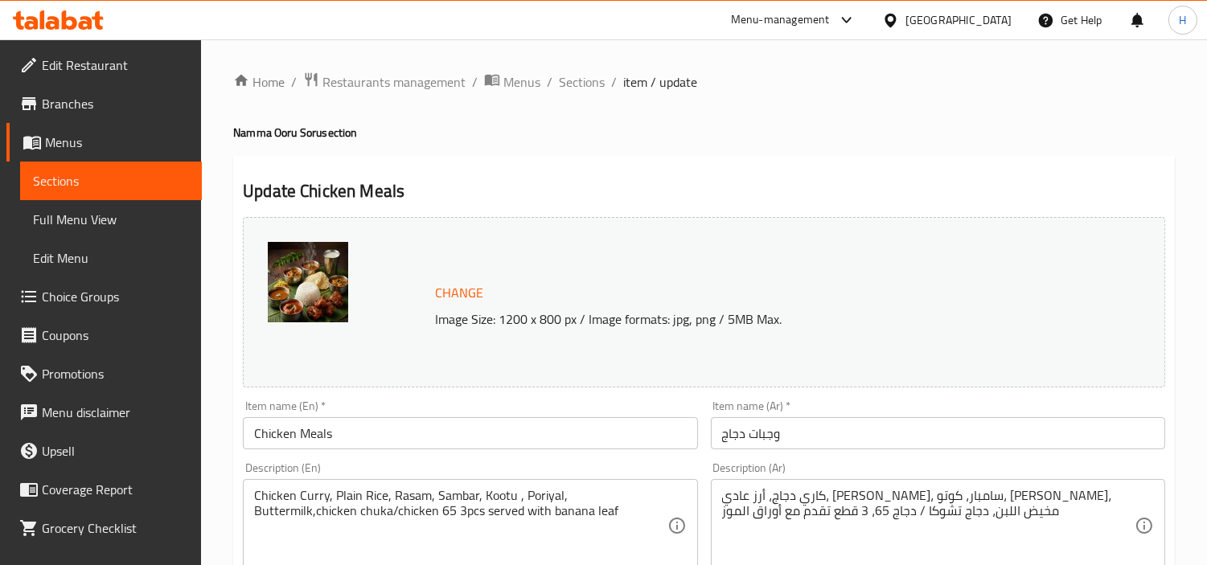
click at [1018, 439] on input "وجبات دجاج" at bounding box center [938, 433] width 454 height 32
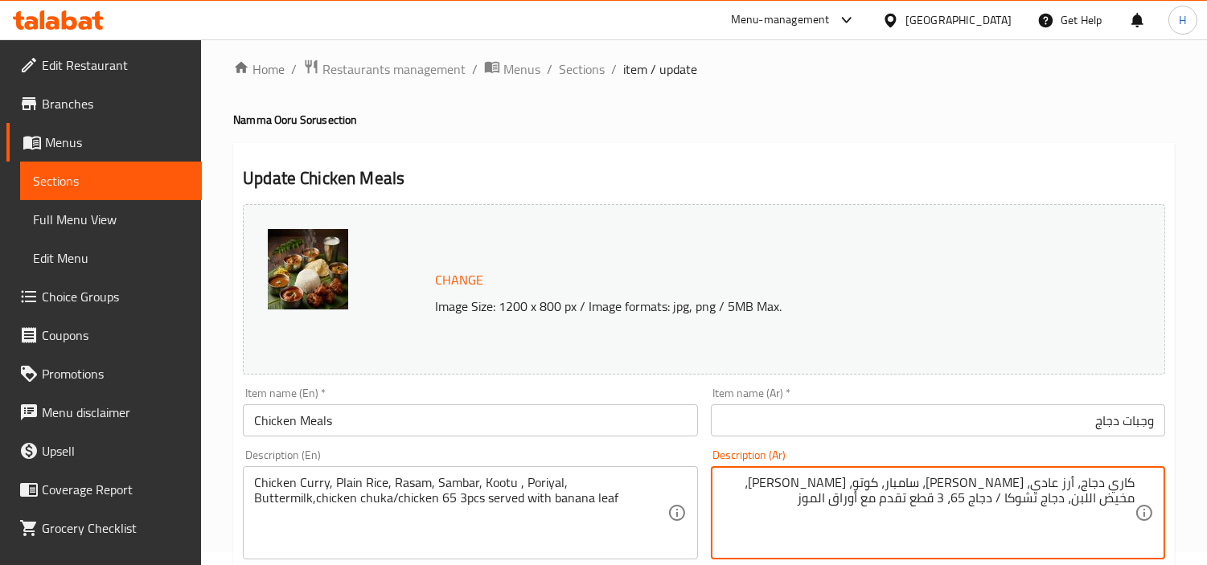
scroll to position [89, 0]
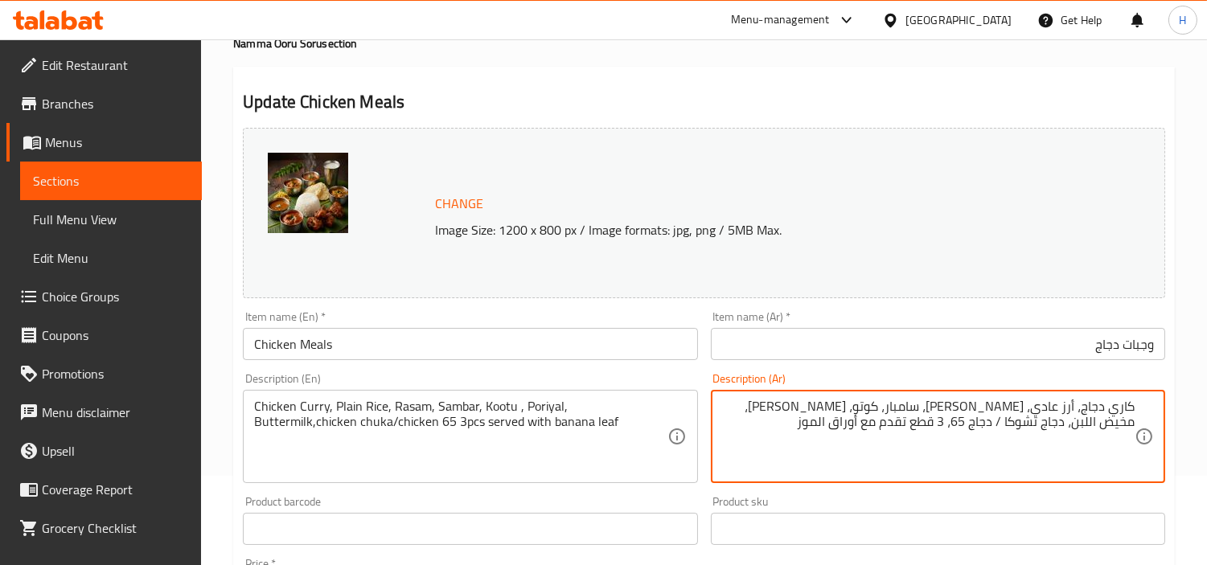
click at [1055, 412] on textarea "كاري دجاج، أرز عادي، [PERSON_NAME]، سامبار، كوتو، [PERSON_NAME]، مخيض اللبن، دج…" at bounding box center [928, 437] width 413 height 76
click at [973, 411] on textarea "كاري دجاج، أرز سادة، [PERSON_NAME]، سامبار، كوتو، [PERSON_NAME]، مخيض اللبن، دج…" at bounding box center [928, 437] width 413 height 76
click at [967, 412] on textarea "كاري دجاج، أرز سادة، [PERSON_NAME]، سامبار، كوتو، [PERSON_NAME]، مخيض اللبن، دج…" at bounding box center [928, 437] width 413 height 76
type textarea "كاري دجاج، أرز سادة، [PERSON_NAME]، سامبار، كوتو، [PERSON_NAME]، مخيض اللبن، دج…"
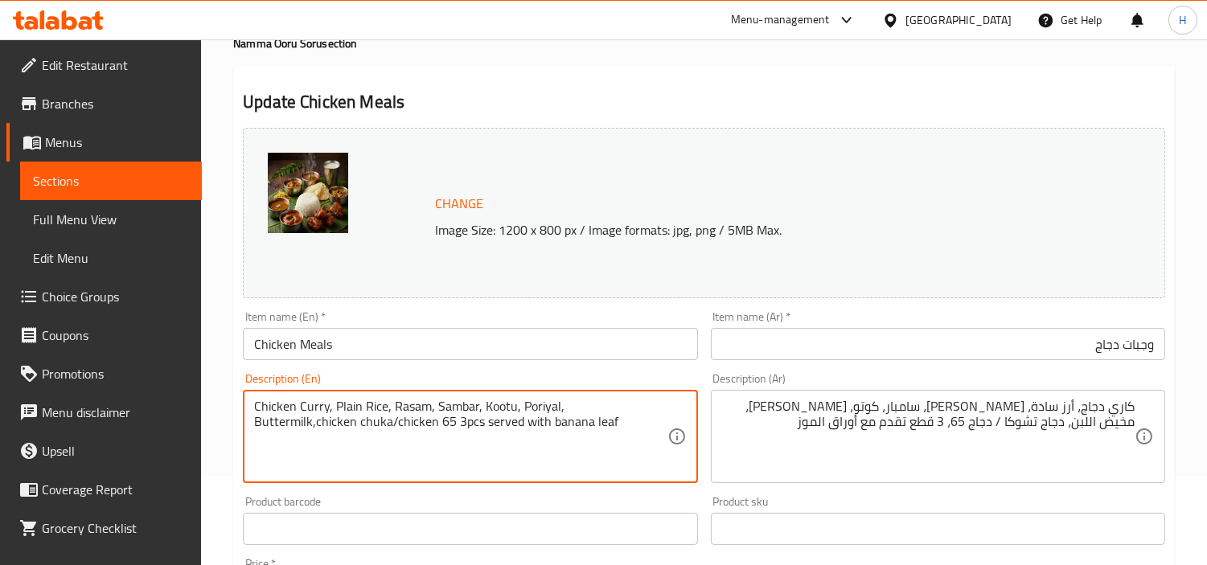
click at [624, 412] on textarea "Chicken Curry, Plain Rice, Rasam, Sambar, Kootu, Poriyal, Buttermilk,chicken ch…" at bounding box center [460, 437] width 413 height 76
click at [619, 413] on textarea "Chicken Curry, Plain Rice, Rasam, Sambar, Kootu, Poriyal, Buttermilk,chicken ch…" at bounding box center [460, 437] width 413 height 76
click at [623, 412] on textarea "Chicken Curry, Plain Rice, Rasam, Sambar, Kootu, Poriyal, Buttermilk,chicken ch…" at bounding box center [460, 437] width 413 height 76
type textarea "Chicken Curry, Plain Rice, Rasam, Sambar, Kootu, Poriyal, Buttermilk, chicken c…"
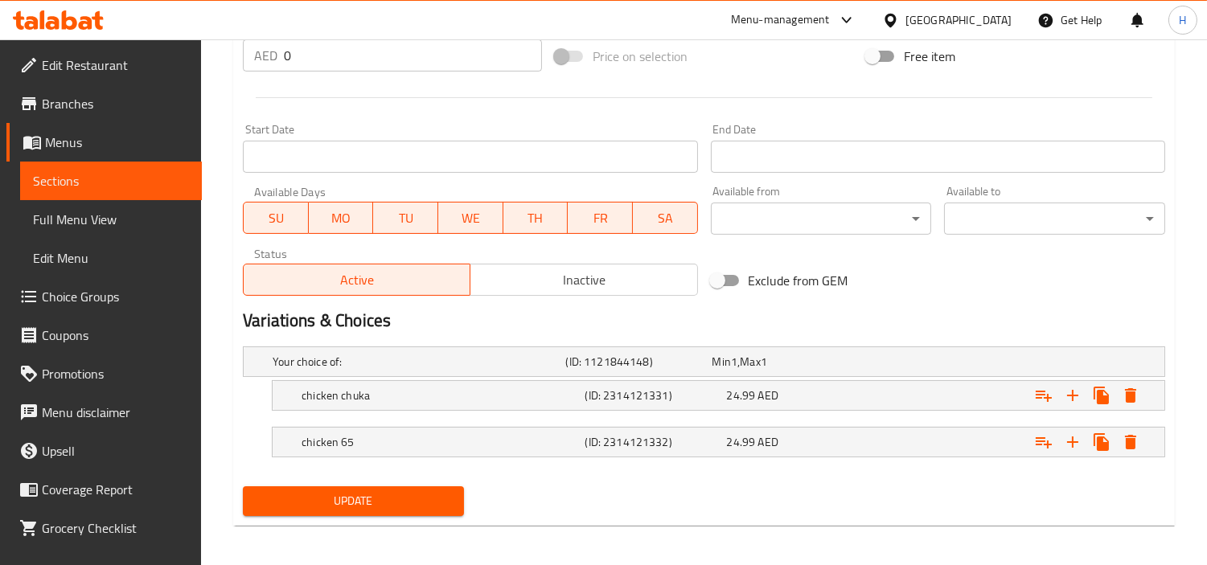
type textarea "كاري دجاج، أرز سادة، راسام، سامبار، كوتو، [PERSON_NAME]، مخيض اللبن، دجاج تشوكا…"
click at [344, 503] on span "Update" at bounding box center [353, 501] width 195 height 20
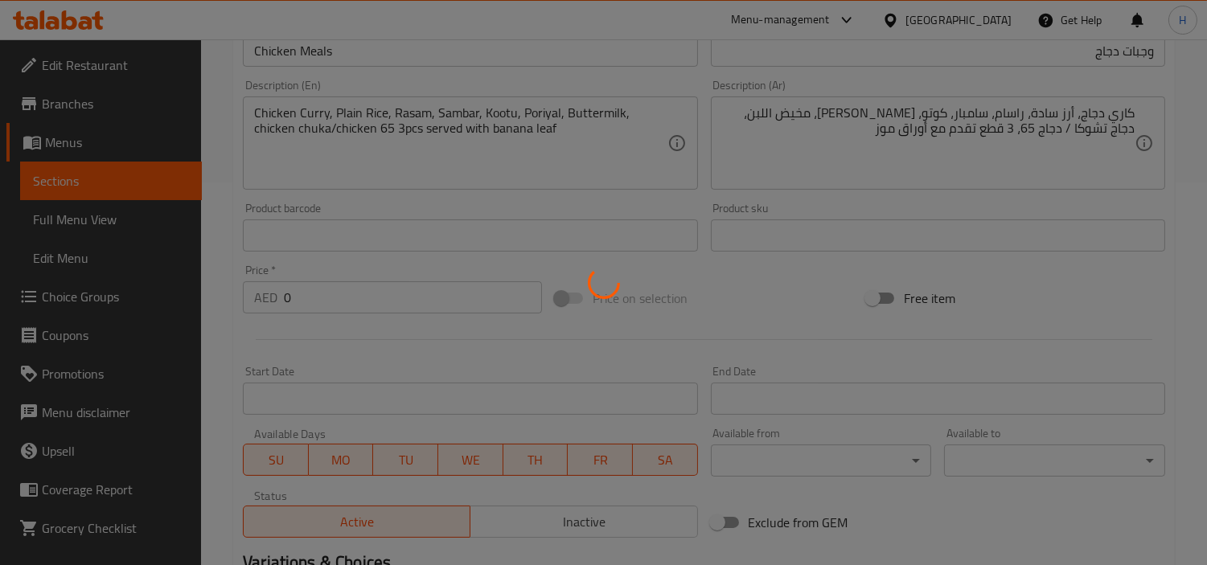
scroll to position [357, 0]
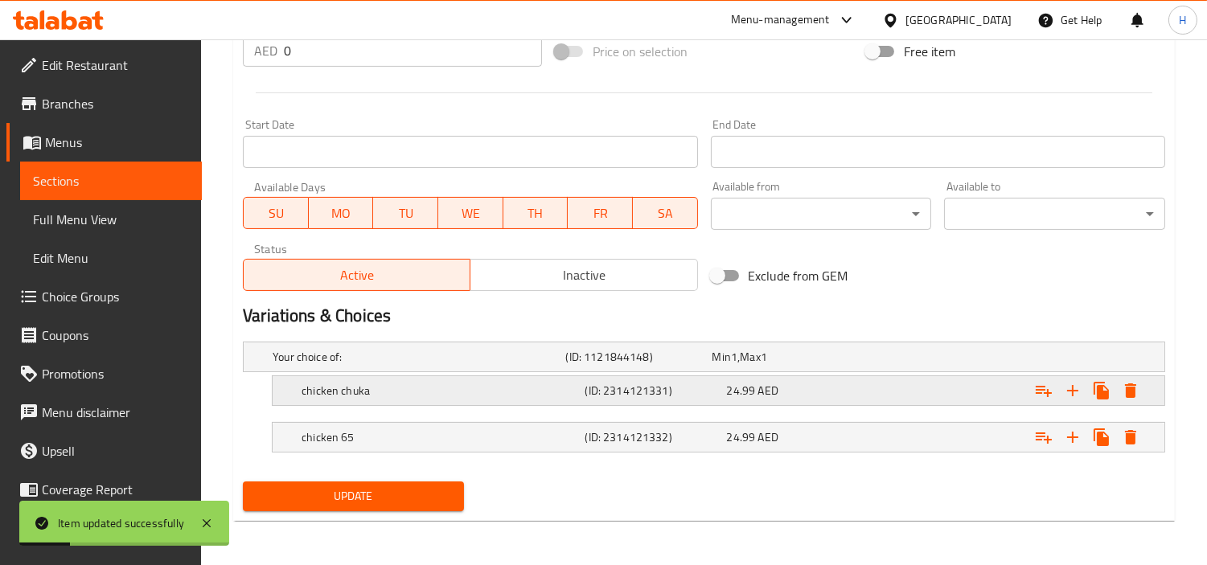
click at [784, 393] on div "24.99 AED" at bounding box center [794, 391] width 135 height 16
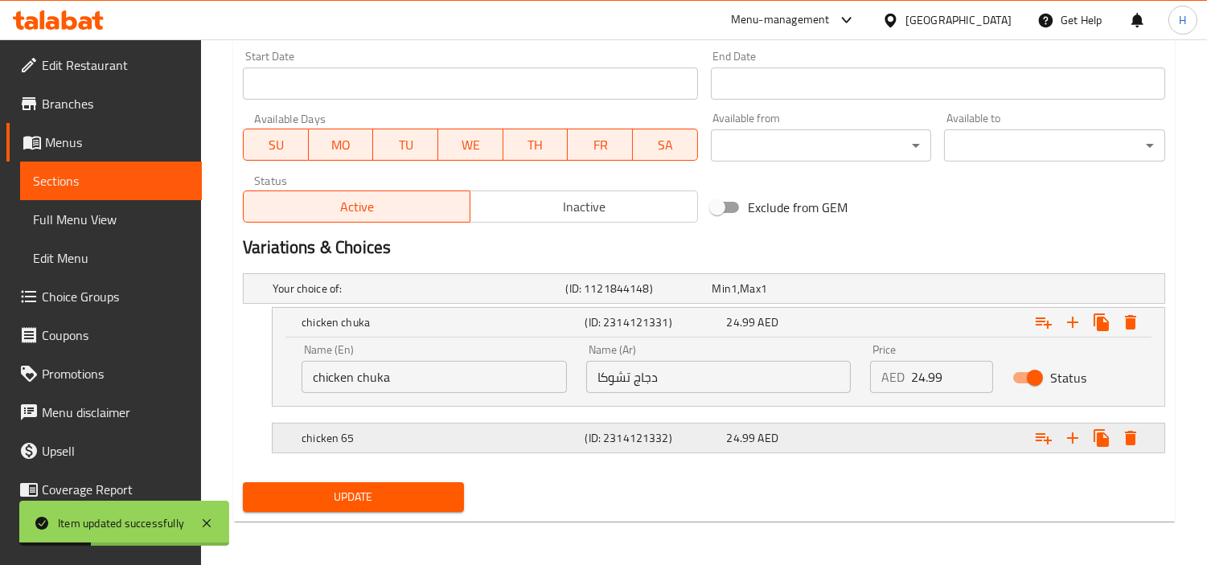
click at [783, 431] on div "24.99 AED" at bounding box center [794, 438] width 135 height 16
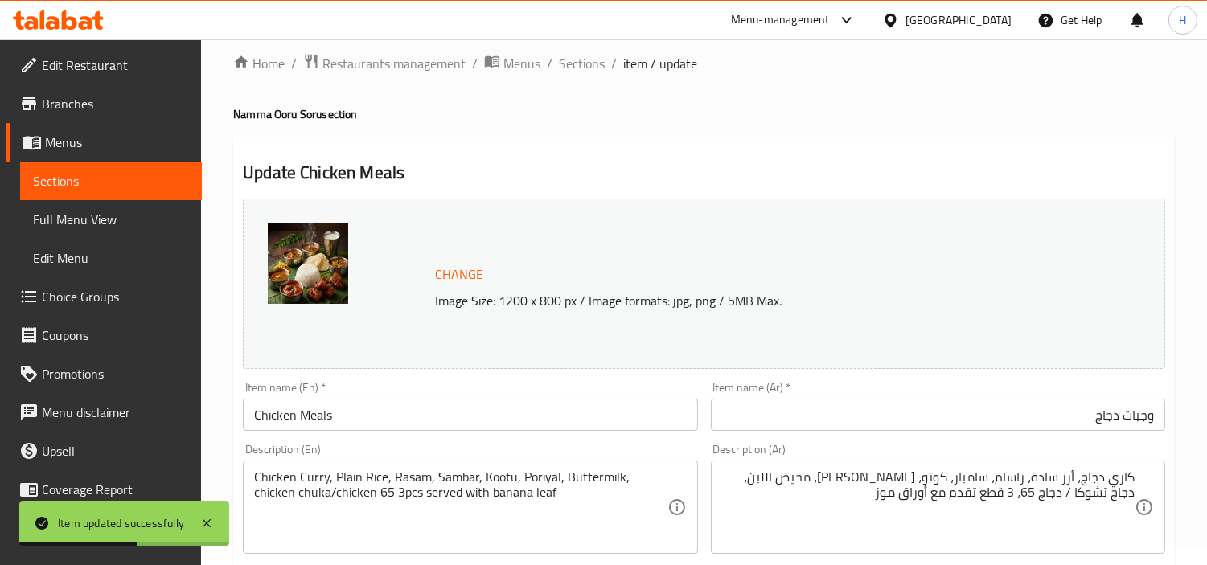
scroll to position [0, 0]
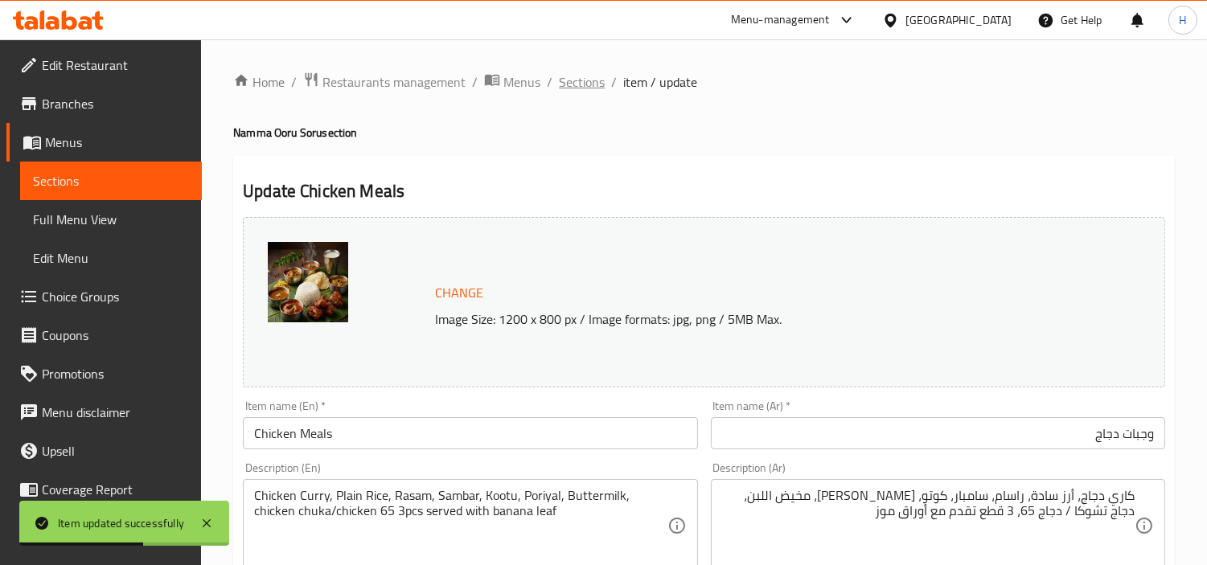
click at [571, 88] on span "Sections" at bounding box center [582, 81] width 46 height 19
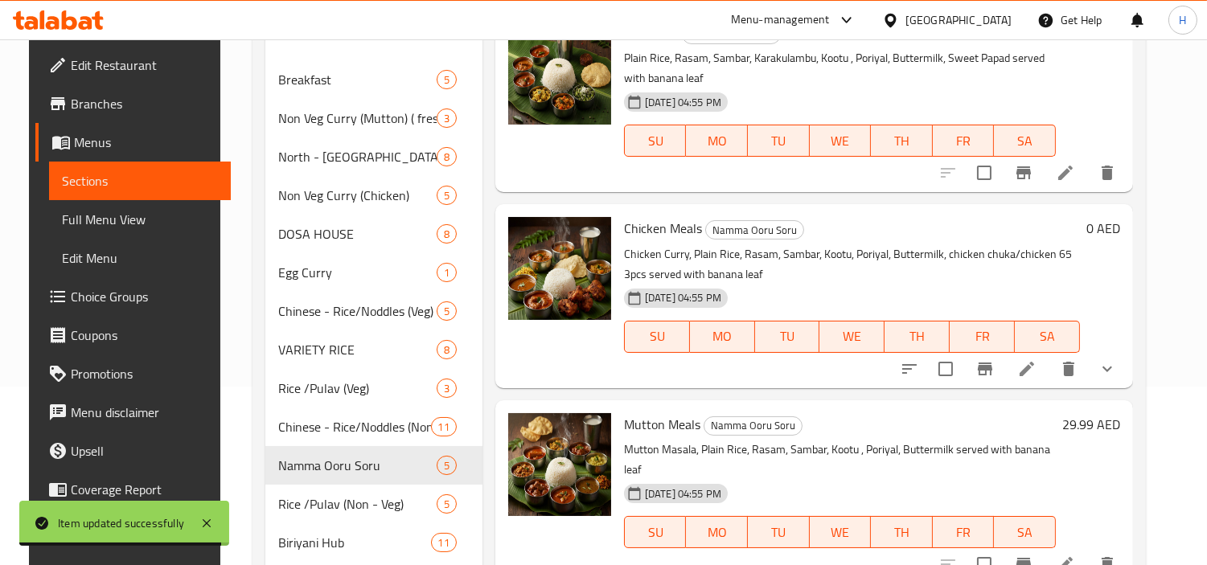
scroll to position [268, 0]
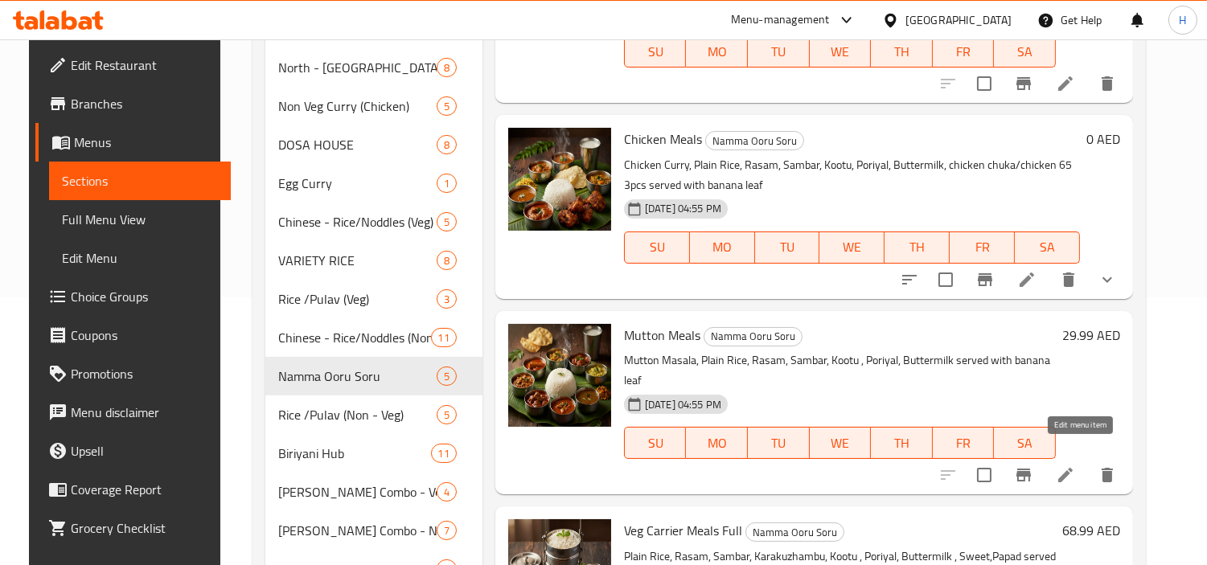
click at [1073, 466] on icon at bounding box center [1065, 475] width 19 height 19
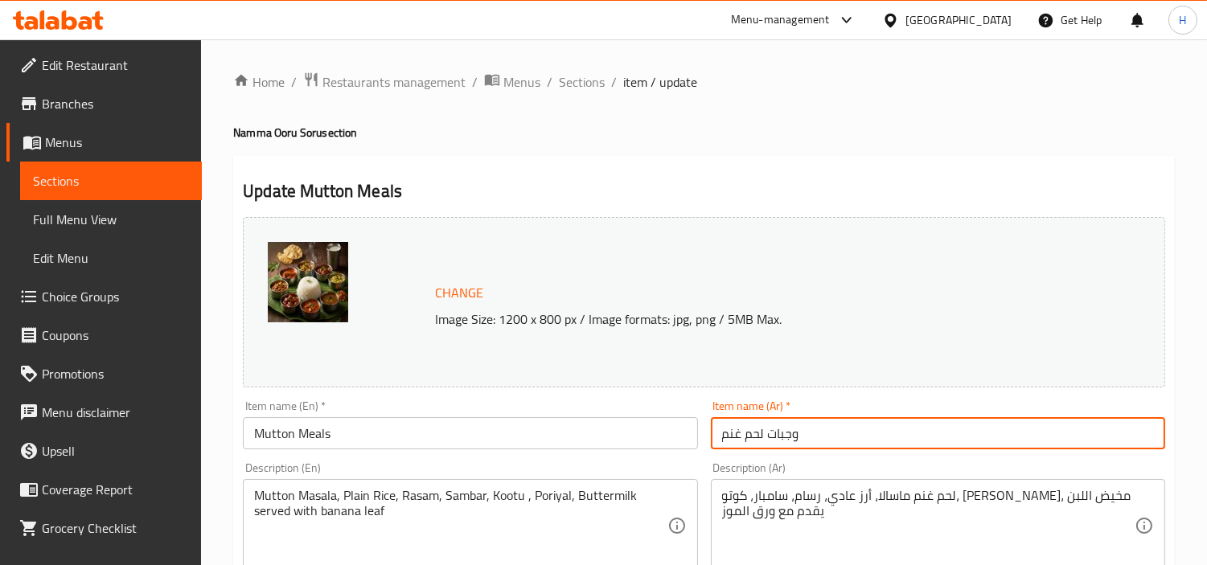
click at [846, 449] on input "وجبات لحم غنم" at bounding box center [938, 433] width 454 height 32
click at [853, 437] on input "وجبات لحم غنم" at bounding box center [938, 433] width 454 height 32
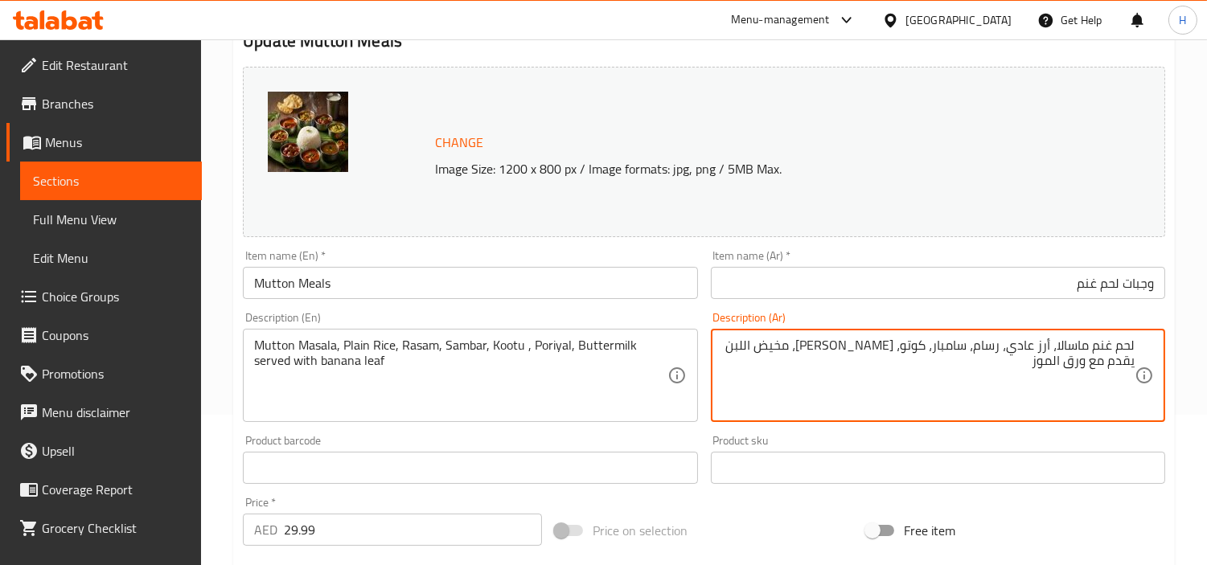
scroll to position [179, 0]
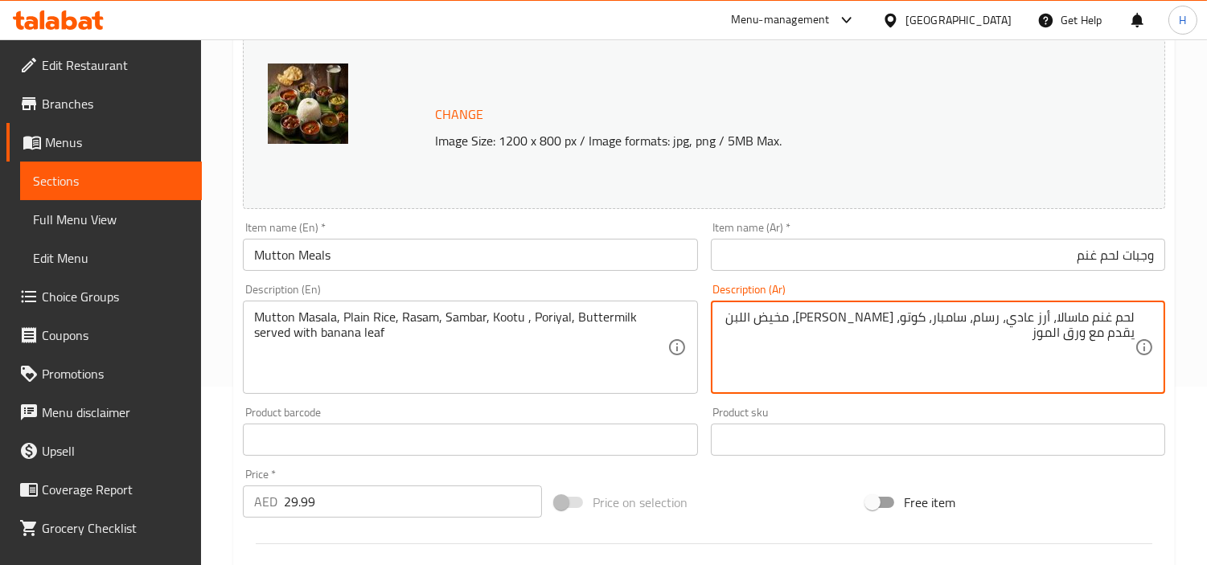
click at [1127, 340] on textarea "لحم غنم ماسالا، أرز عادي، رسام، سامبار، كوتو، [PERSON_NAME]، مخيض اللبن يقدم مع…" at bounding box center [928, 348] width 413 height 76
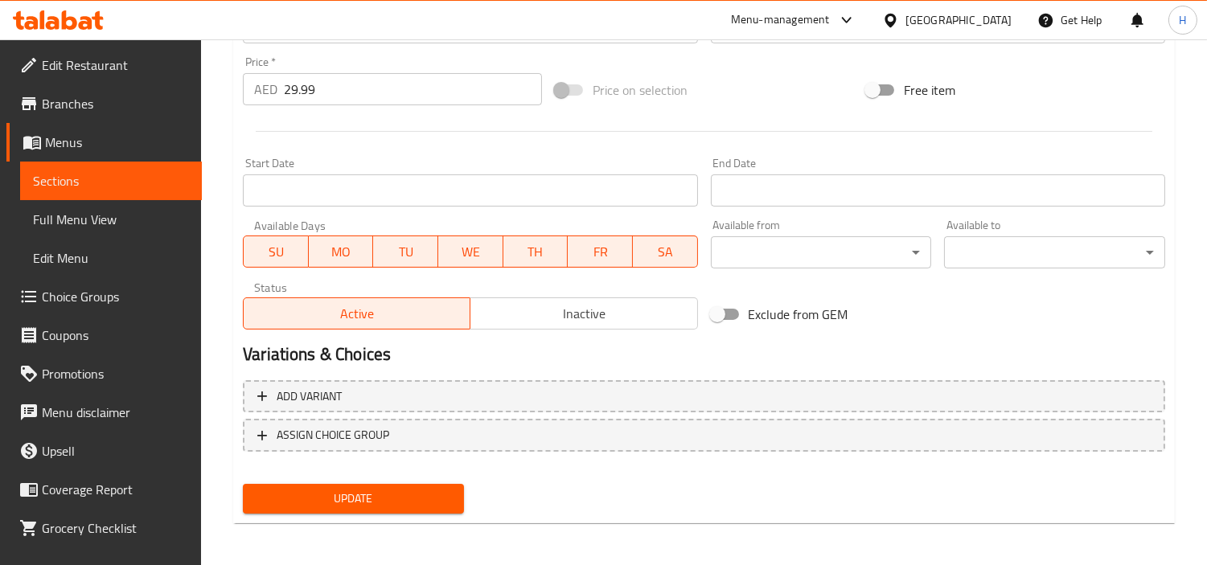
type textarea "لحم غنم ماسالا، أرز عادي، رسام، [PERSON_NAME]، كوتو، [PERSON_NAME]، مخيض اللبن …"
click at [365, 489] on span "Update" at bounding box center [353, 499] width 195 height 20
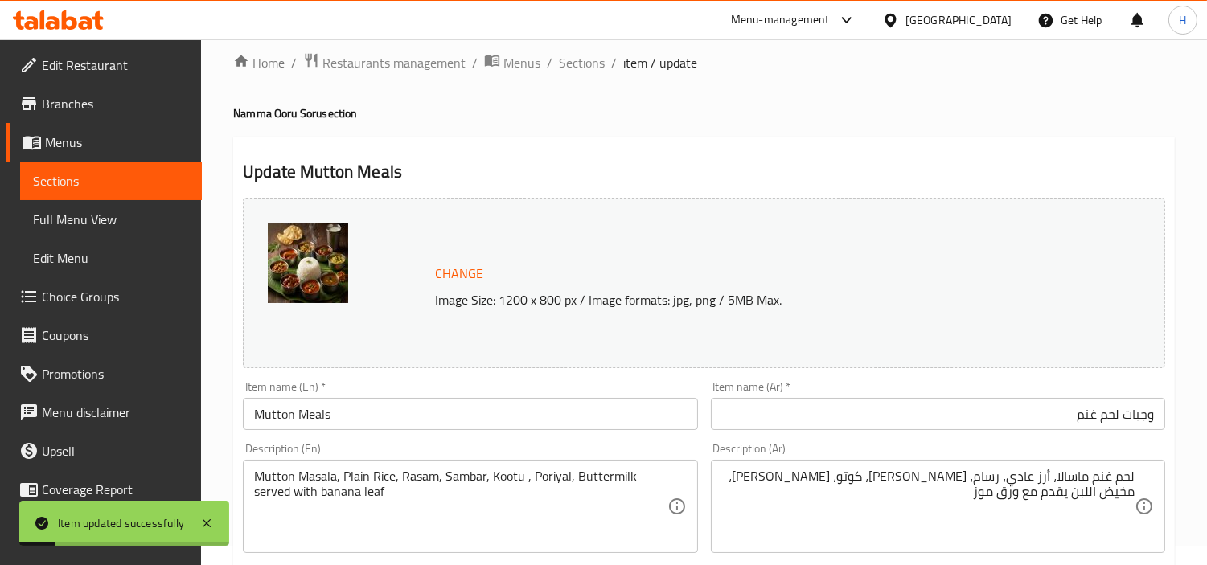
scroll to position [0, 0]
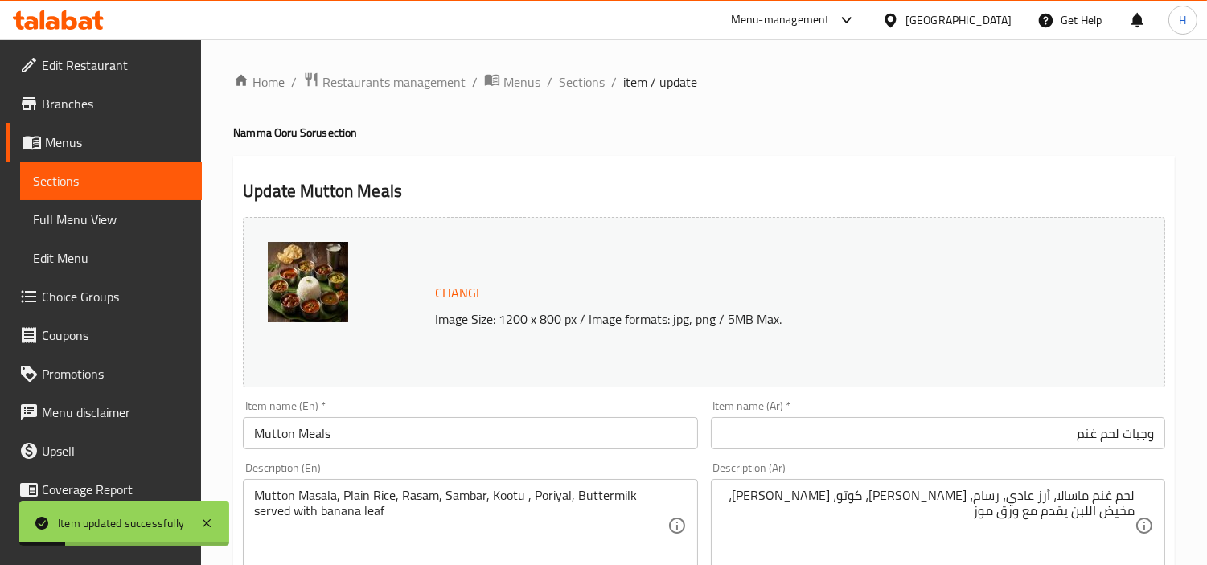
drag, startPoint x: 583, startPoint y: 85, endPoint x: 589, endPoint y: 97, distance: 13.3
click at [583, 85] on span "Sections" at bounding box center [582, 81] width 46 height 19
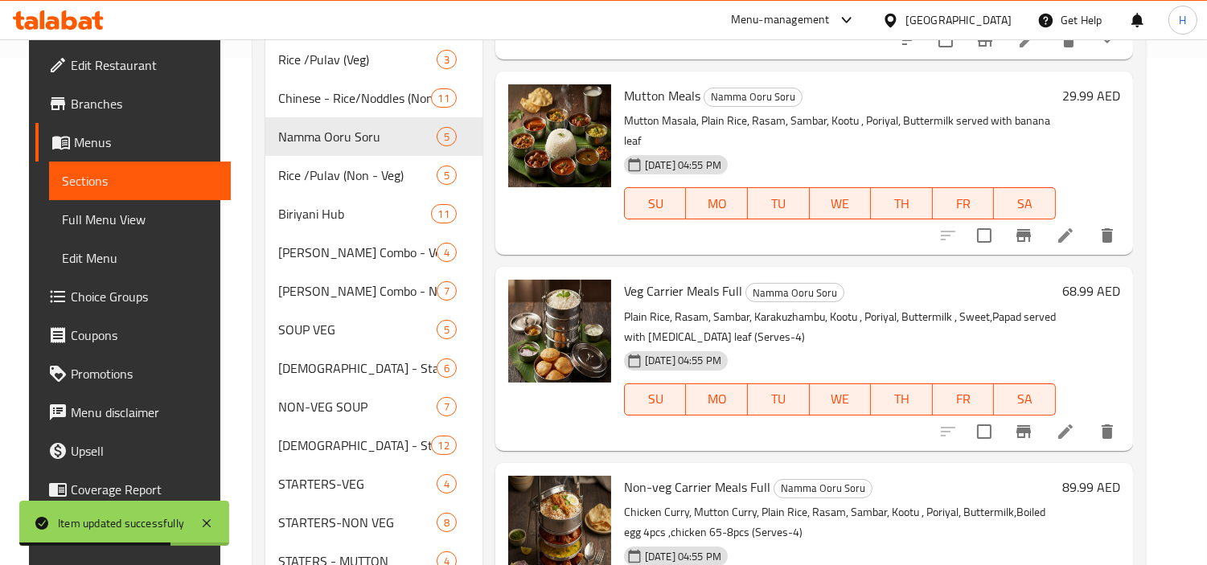
scroll to position [536, 0]
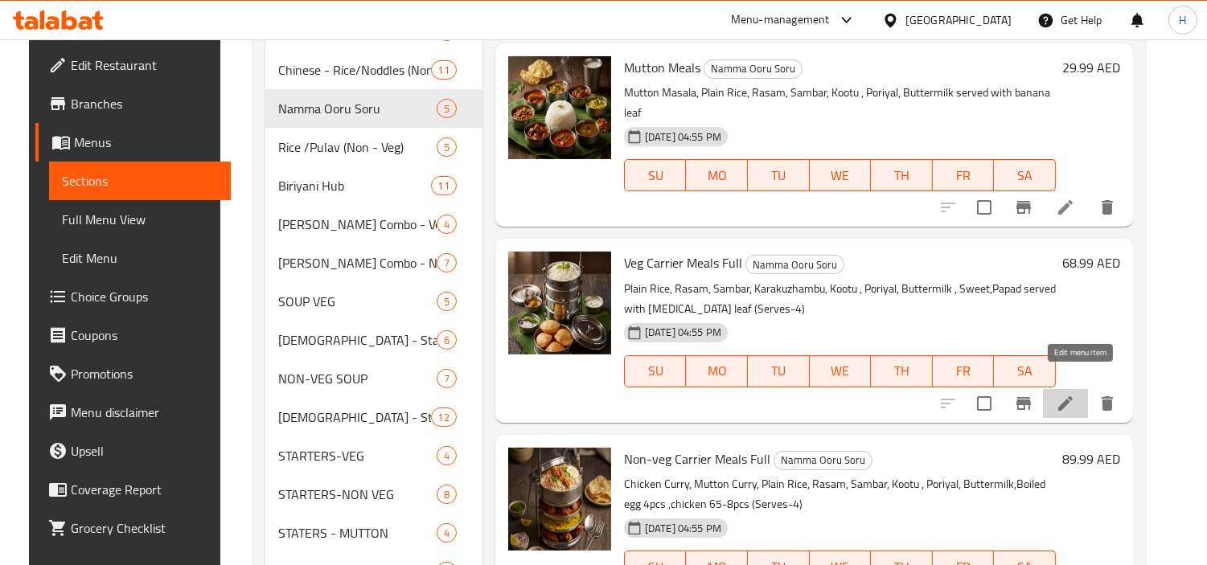
click at [1075, 394] on icon at bounding box center [1065, 403] width 19 height 19
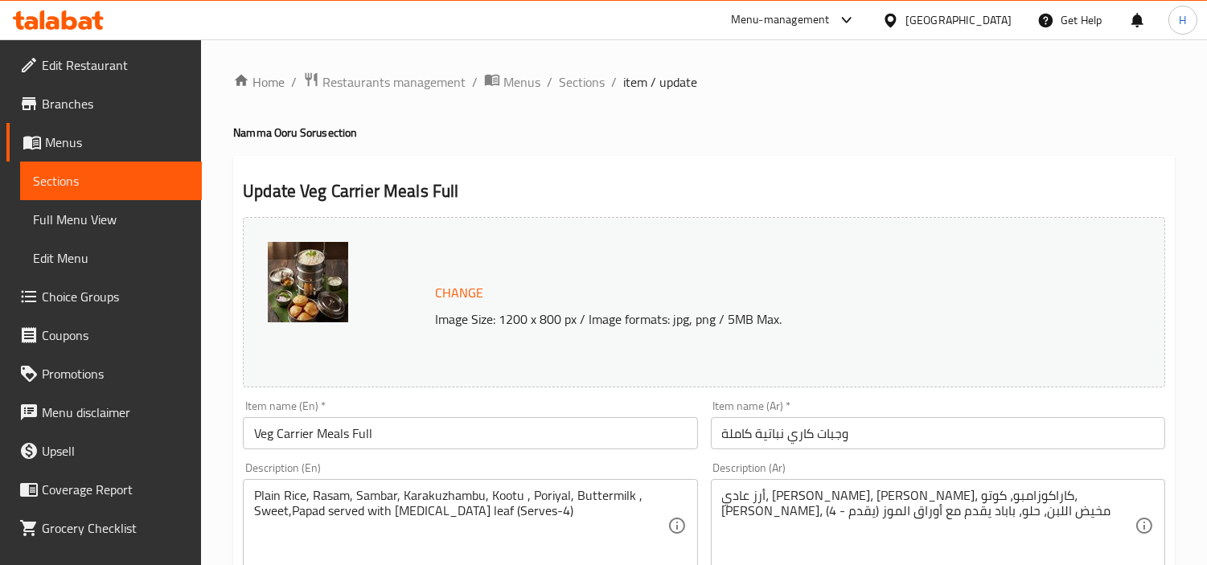
click at [1007, 445] on input "وجبات كاري نباتية كاملة" at bounding box center [938, 433] width 454 height 32
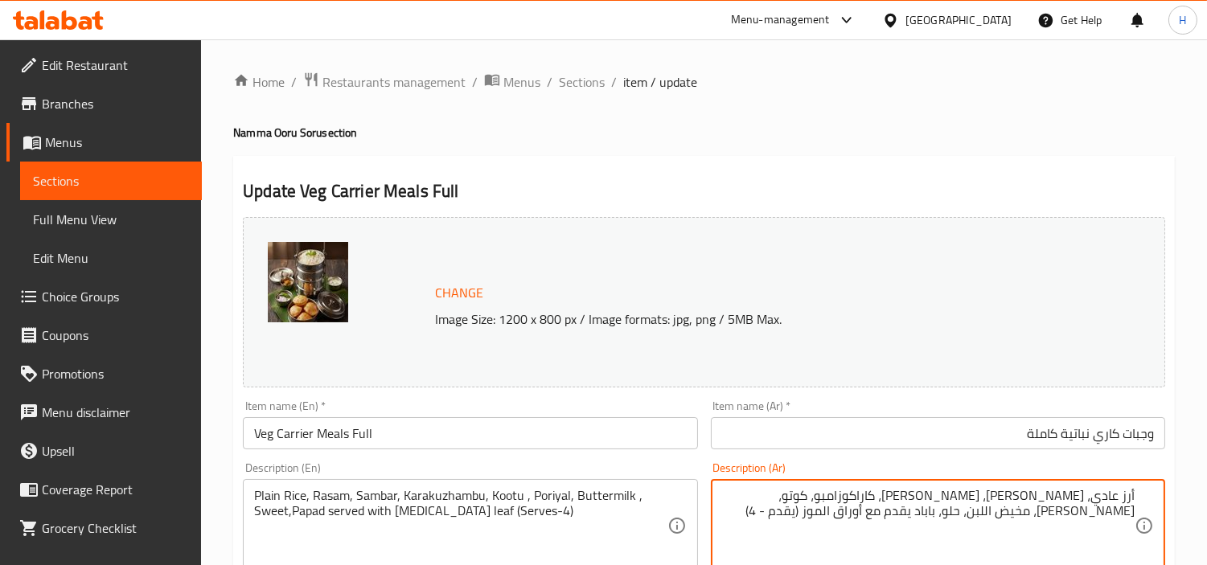
click at [1107, 495] on textarea "أرز عادي، [PERSON_NAME]، [PERSON_NAME]، كاراكوزامبو، كوتو، [PERSON_NAME]، مخيض …" at bounding box center [928, 526] width 413 height 76
click at [1028, 508] on textarea "أرز سادة، [PERSON_NAME]، [PERSON_NAME]، كاراكوزامبو، كوتو، [PERSON_NAME]، مخيض …" at bounding box center [928, 526] width 413 height 76
click at [1025, 501] on textarea "أرز سادة، [PERSON_NAME]، [PERSON_NAME]، كاراكوزامبو، كوتو، [PERSON_NAME]، مخيض …" at bounding box center [928, 526] width 413 height 76
click at [1075, 518] on textarea "أرز سادة، [PERSON_NAME]، [PERSON_NAME]، كاراكوزامبو، كوتو، [PERSON_NAME]، مخيض …" at bounding box center [928, 526] width 413 height 76
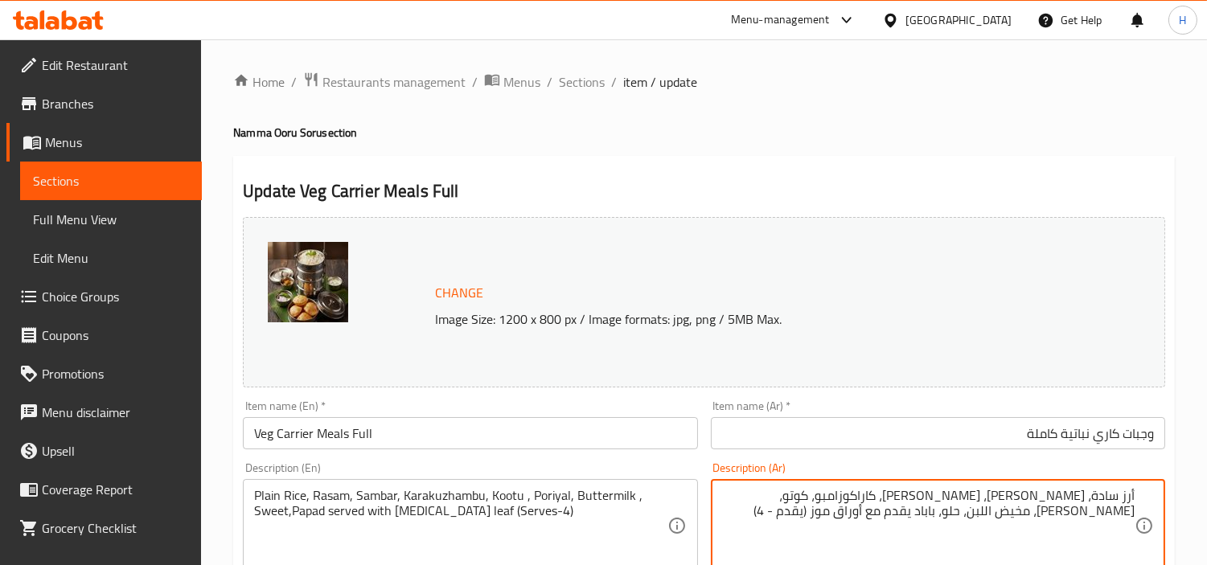
type textarea "أرز سادة، [PERSON_NAME]، [PERSON_NAME]، كاراكوزامبو، كوتو، [PERSON_NAME]، مخيض …"
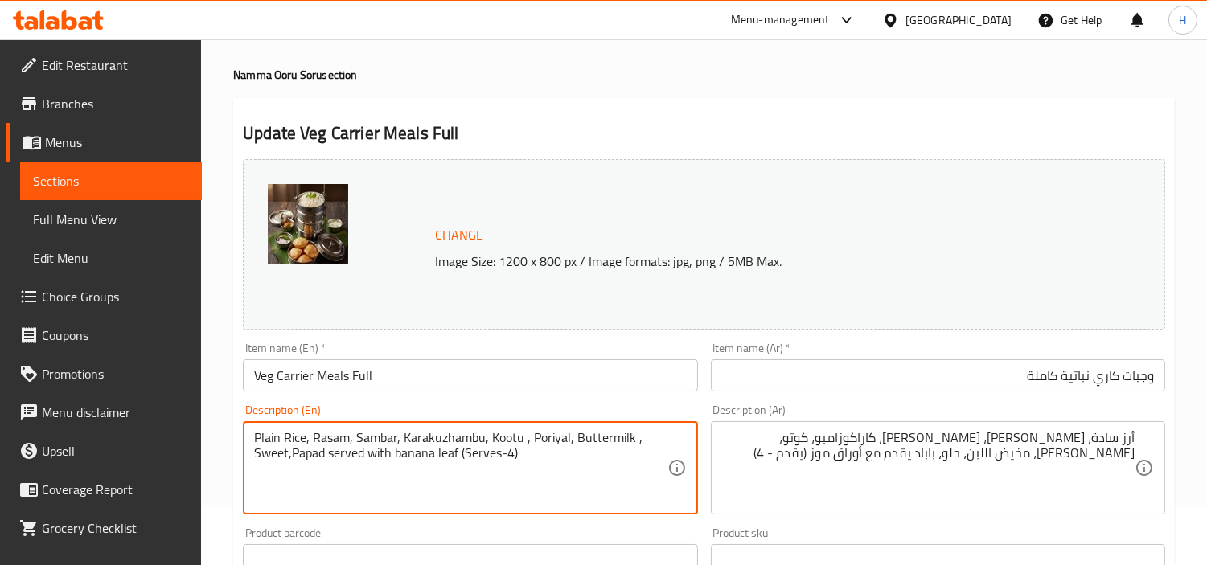
scroll to position [89, 0]
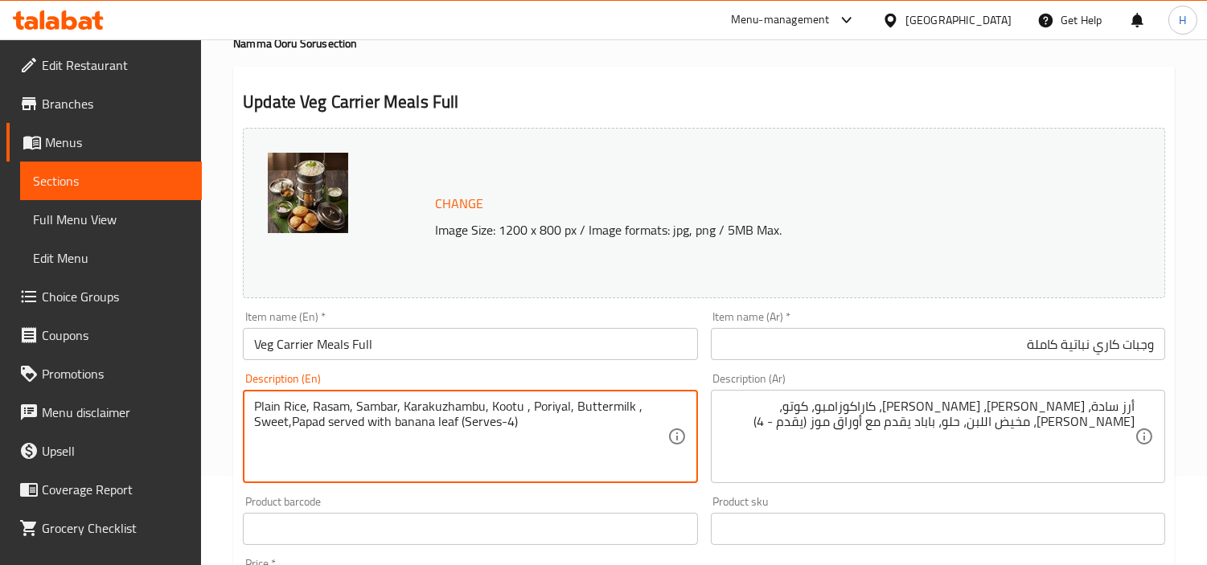
click at [290, 431] on textarea "Plain Rice, Rasam, Sambar, Karakuzhambu, Kootu , Poriyal, Buttermilk , Sweet,Pa…" at bounding box center [460, 437] width 413 height 76
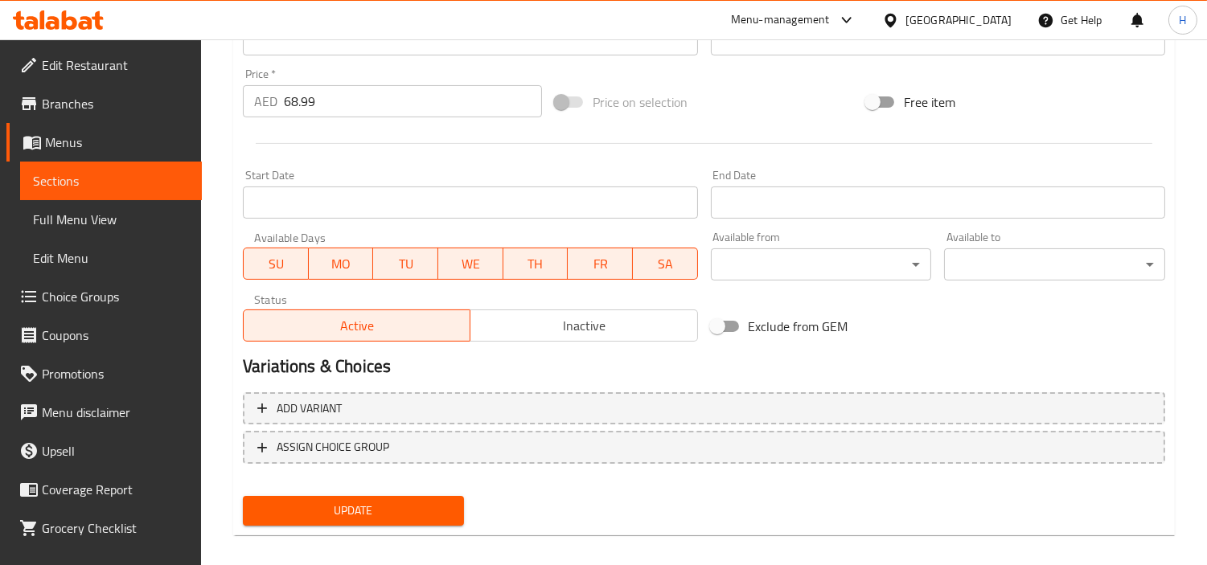
scroll to position [591, 0]
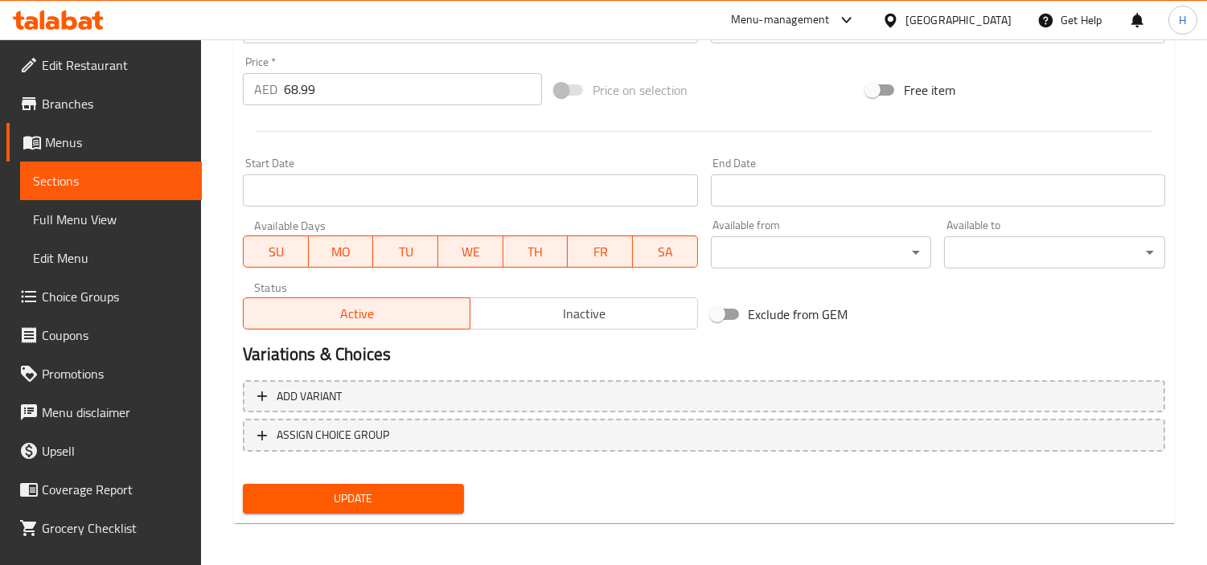
type textarea "Plain Rice, Rasam, Sambar, Karakuzhambu, Kootu , Poriyal, Buttermilk , Sweet, P…"
click at [407, 491] on span "Update" at bounding box center [353, 499] width 195 height 20
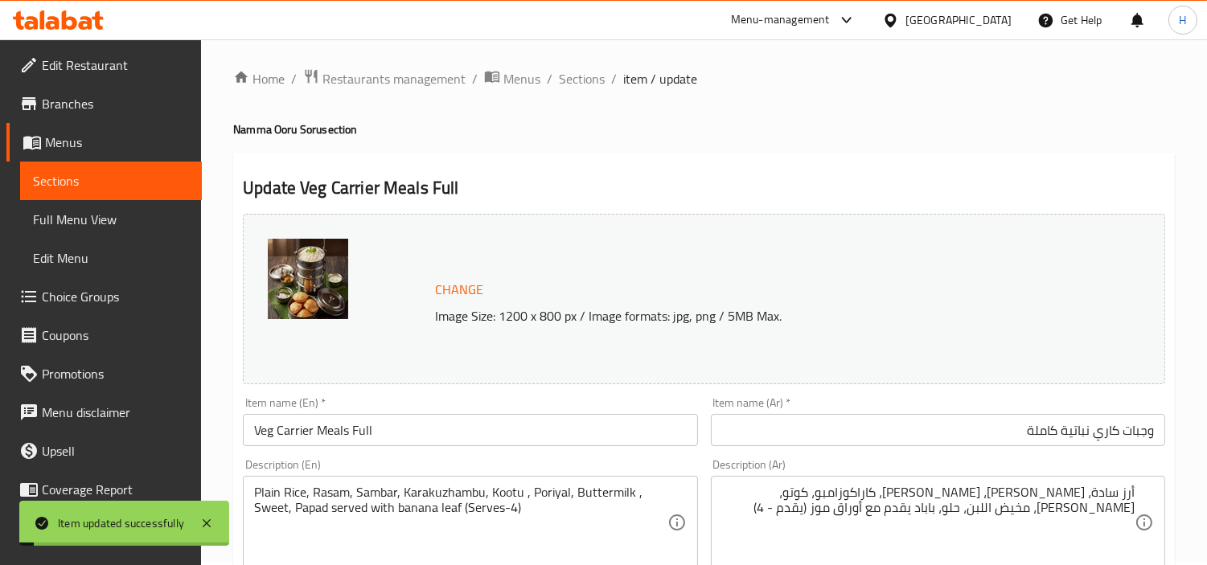
scroll to position [0, 0]
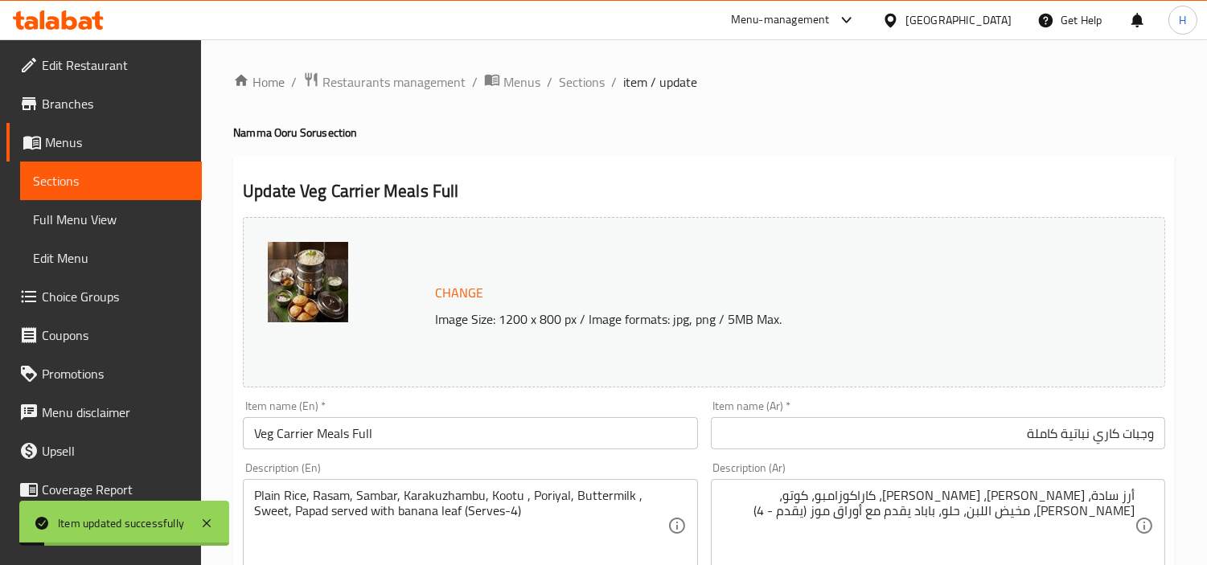
click at [585, 91] on span "Sections" at bounding box center [582, 81] width 46 height 19
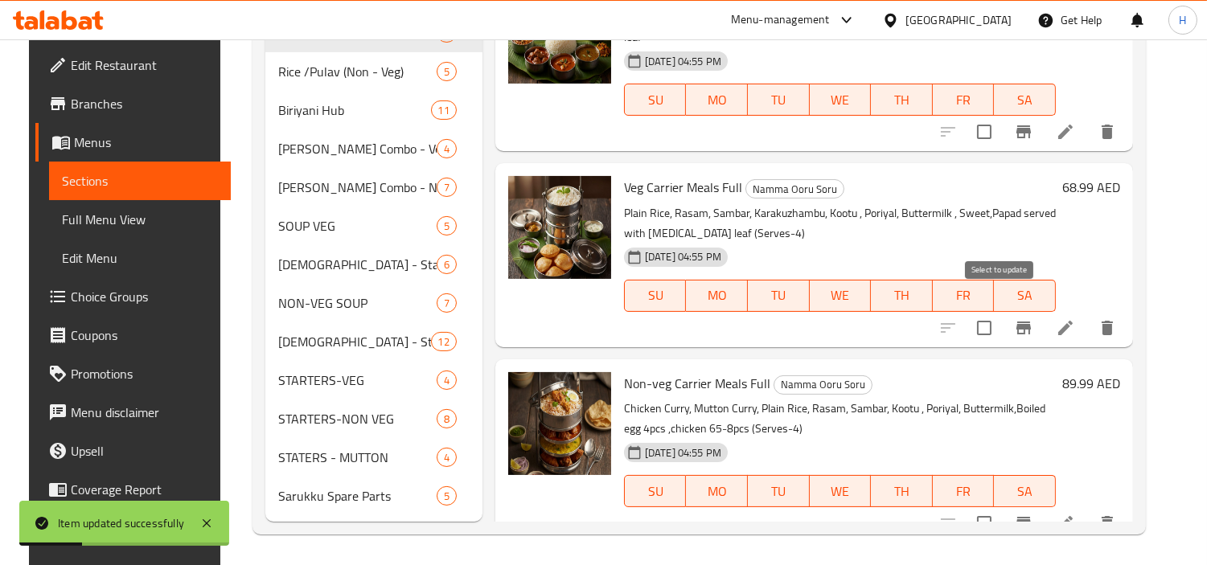
scroll to position [612, 0]
click at [1065, 508] on li at bounding box center [1065, 522] width 45 height 29
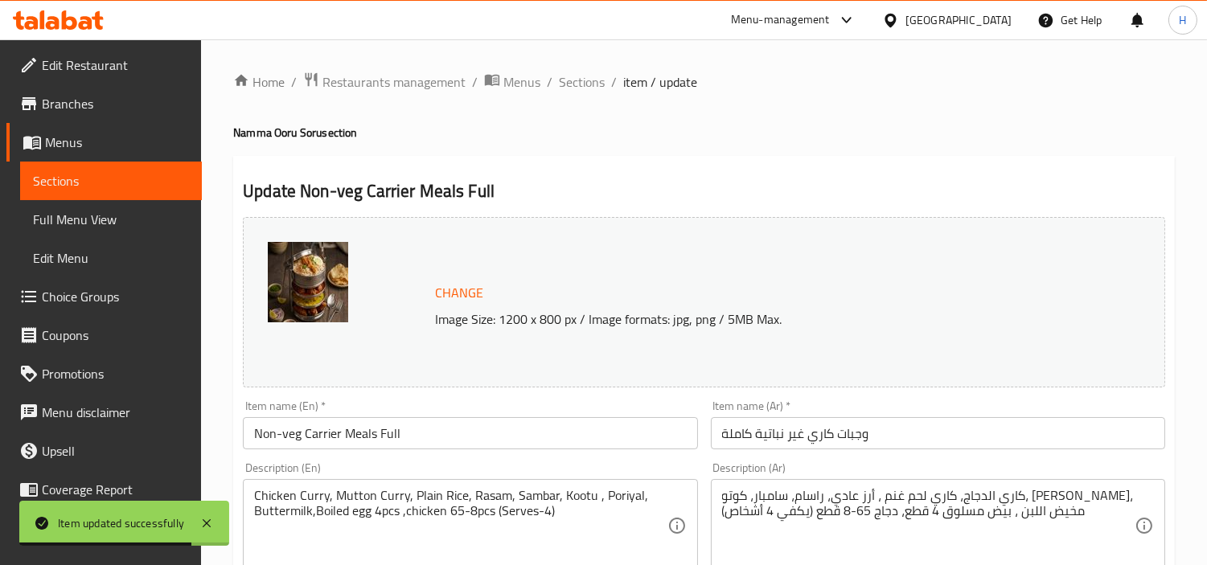
click at [314, 290] on img at bounding box center [308, 282] width 80 height 80
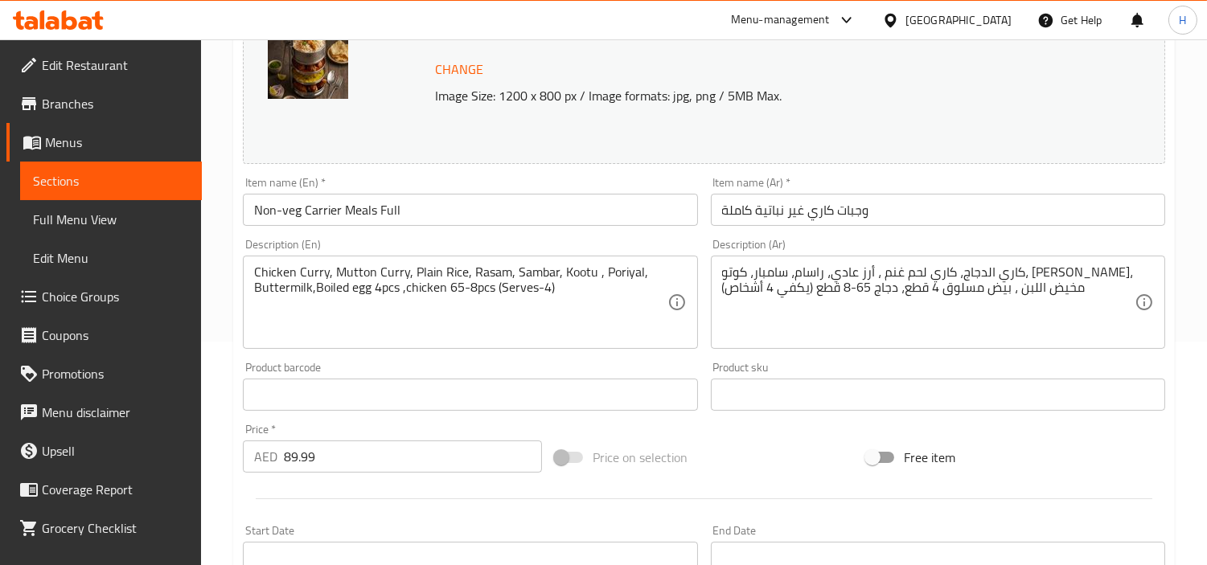
scroll to position [268, 0]
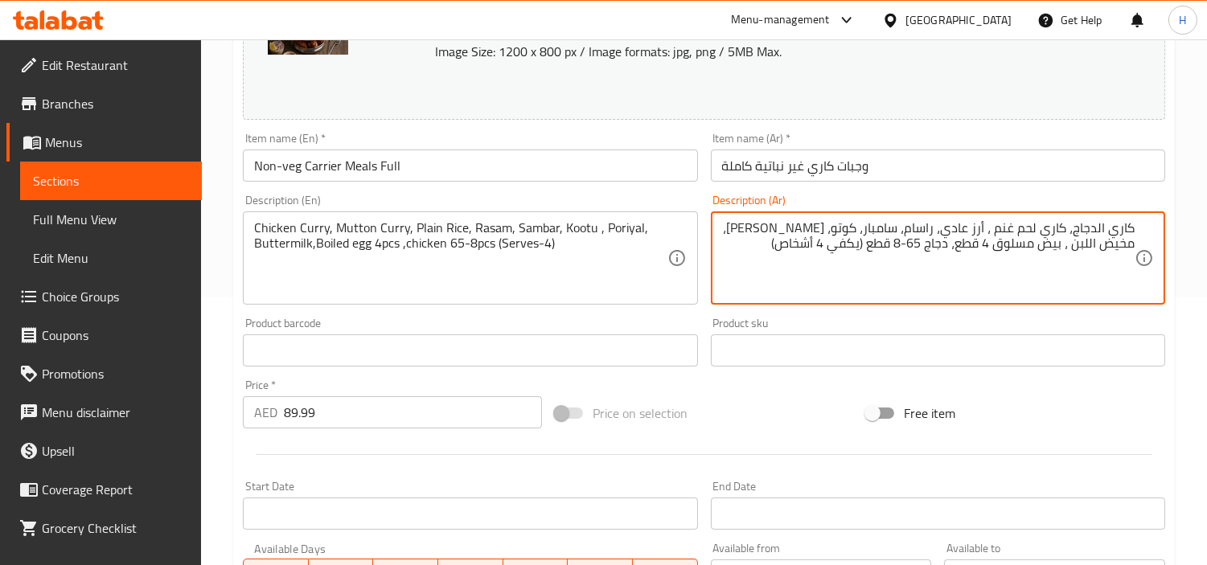
click at [965, 234] on textarea "كاري الدجاج، كاري لحم غنم ، أرز عادي، راسام، سامبار، كوتو، [PERSON_NAME]، مخيض …" at bounding box center [928, 258] width 413 height 76
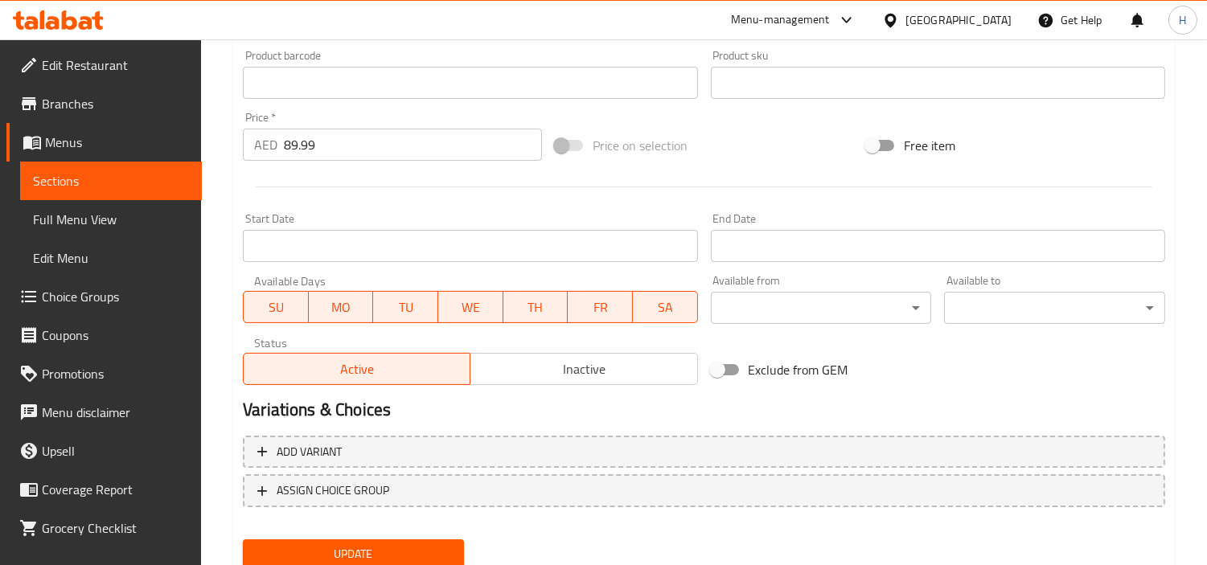
scroll to position [591, 0]
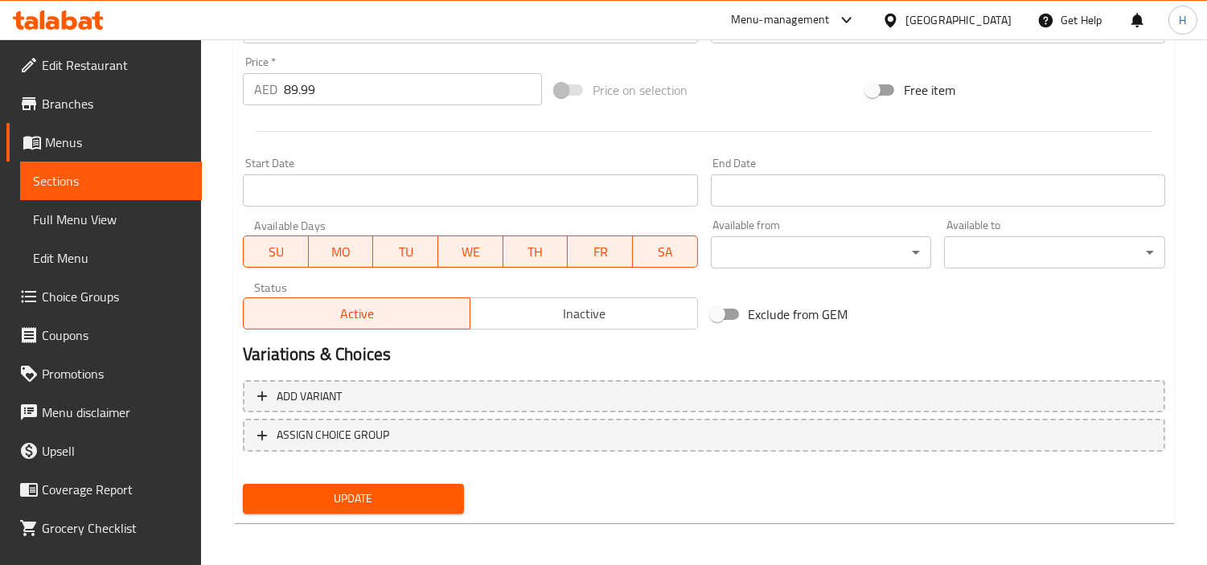
type textarea "كاري الدجاج، كاري لحم غنم ، أرز سادة، راسام، سامبار، كوتو، [PERSON_NAME]، مخيض …"
click at [435, 489] on span "Update" at bounding box center [353, 499] width 195 height 20
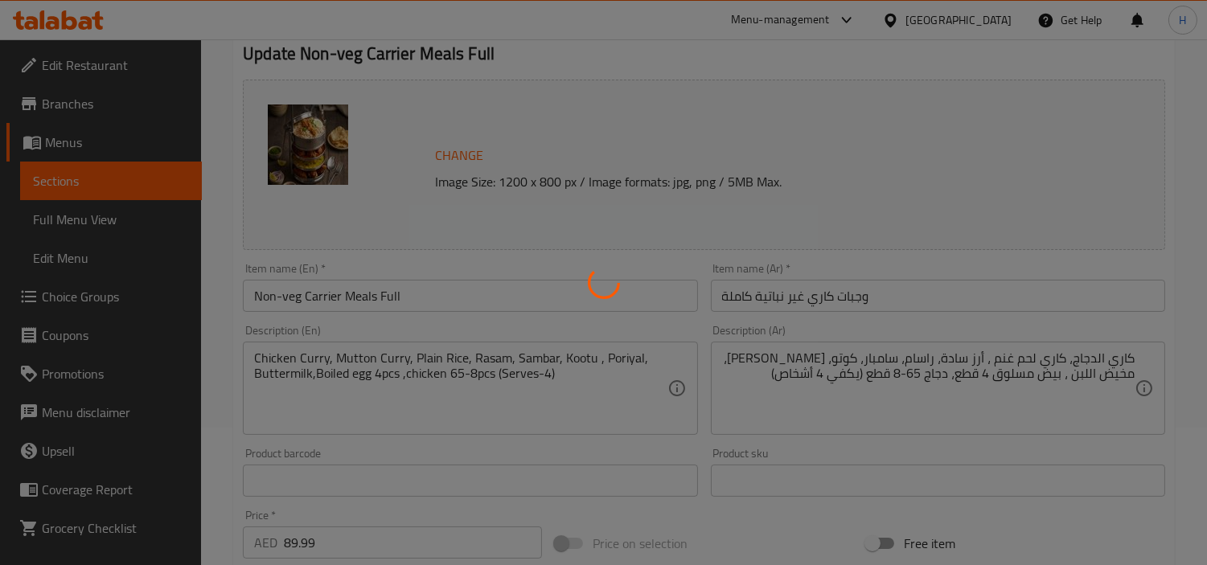
scroll to position [0, 0]
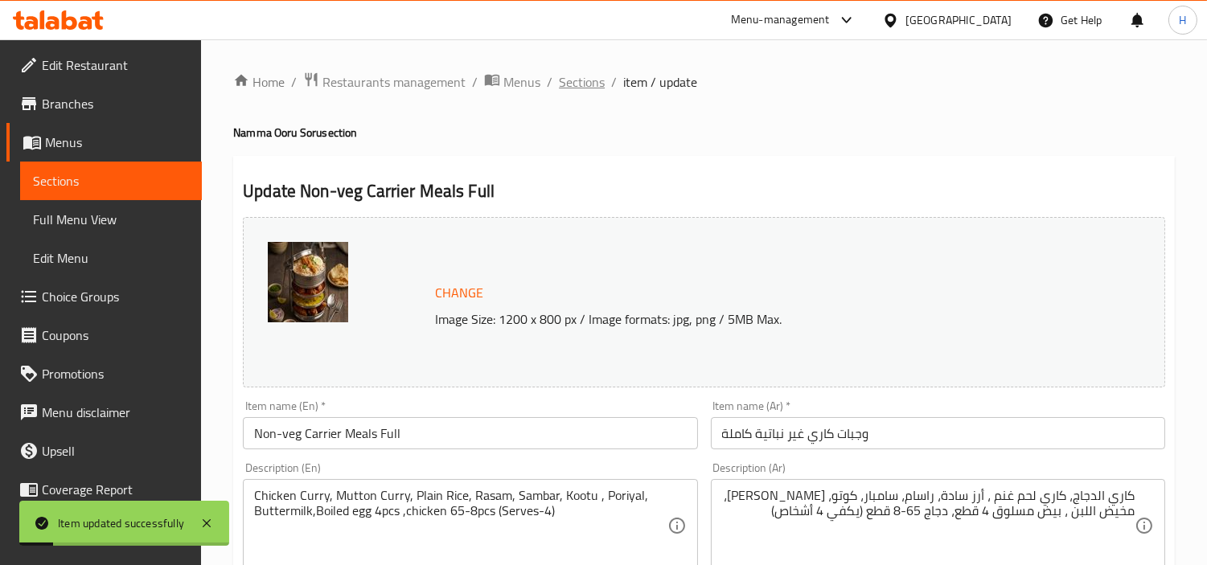
click at [594, 80] on span "Sections" at bounding box center [582, 81] width 46 height 19
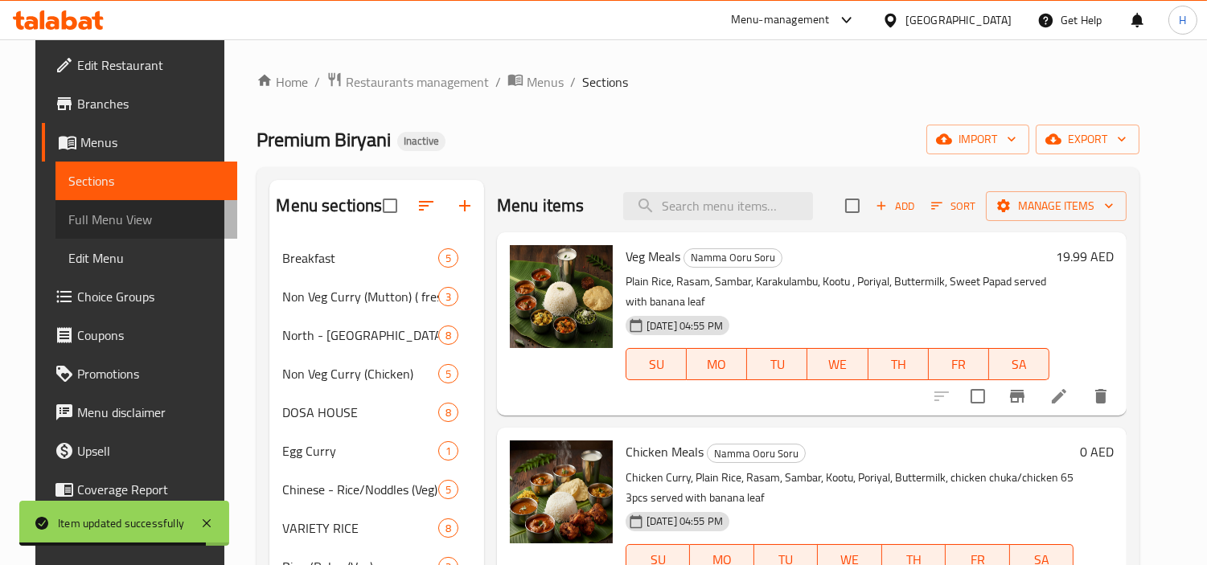
click at [159, 218] on span "Full Menu View" at bounding box center [146, 219] width 156 height 19
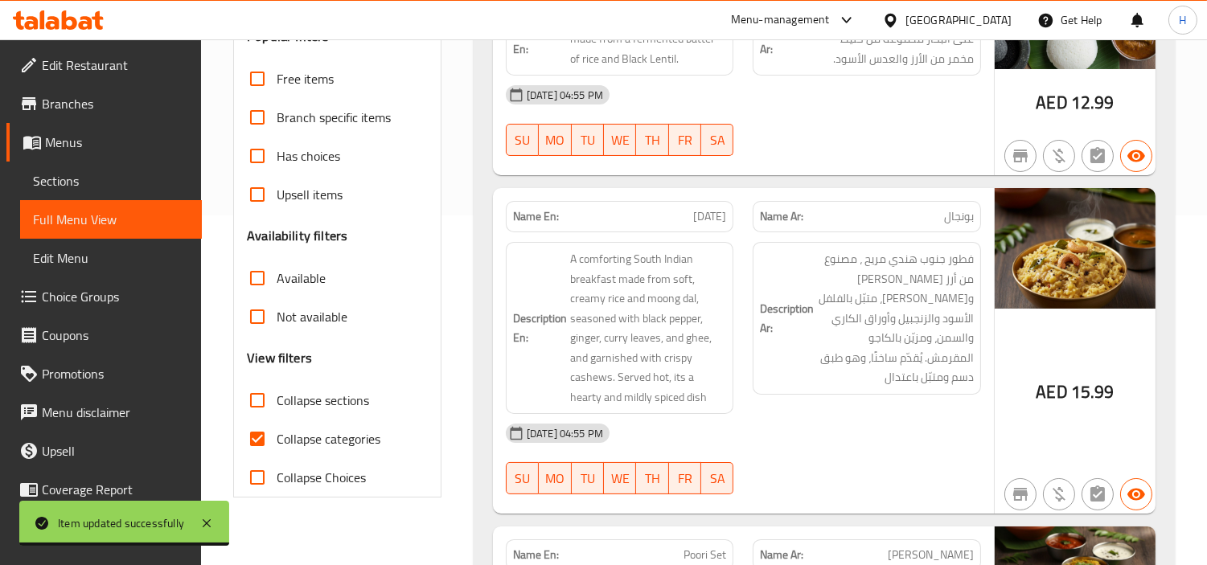
scroll to position [357, 0]
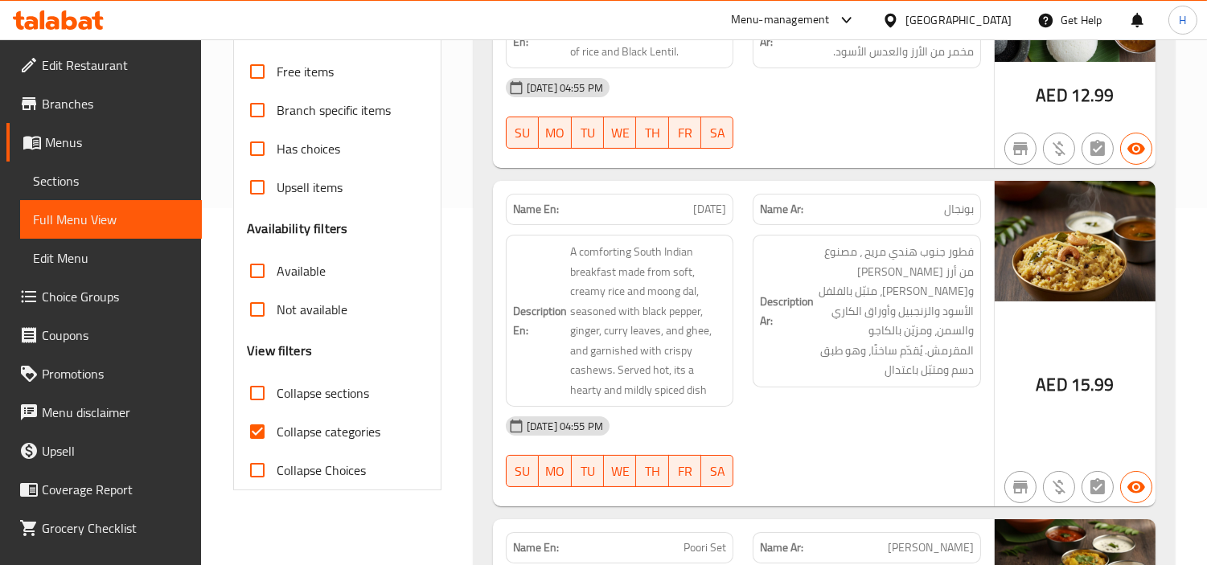
click at [263, 413] on input "Collapse categories" at bounding box center [257, 432] width 39 height 39
checkbox input "false"
click at [260, 374] on input "Collapse sections" at bounding box center [257, 393] width 39 height 39
checkbox input "true"
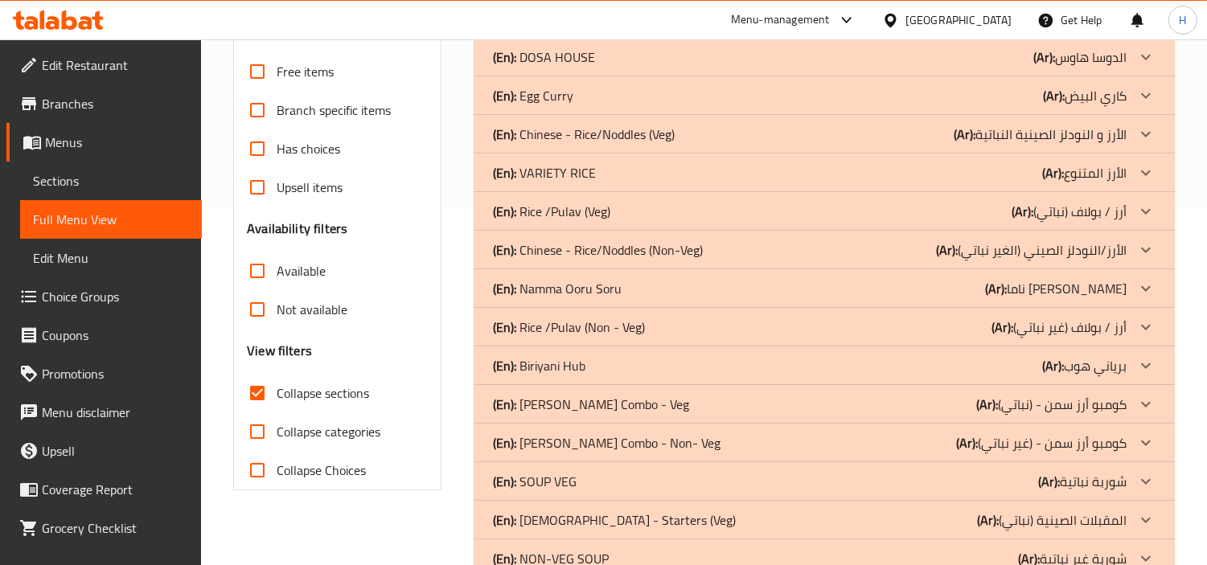
click at [634, 356] on div "(En): [PERSON_NAME] (Ar): برياني هوب" at bounding box center [810, 365] width 634 height 19
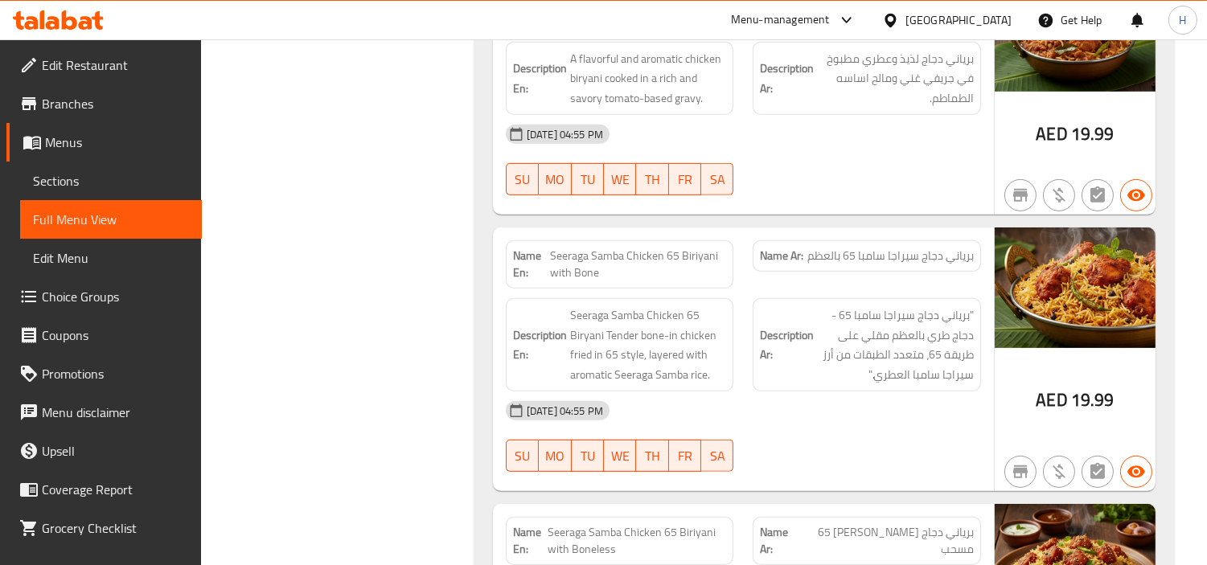
scroll to position [1429, 0]
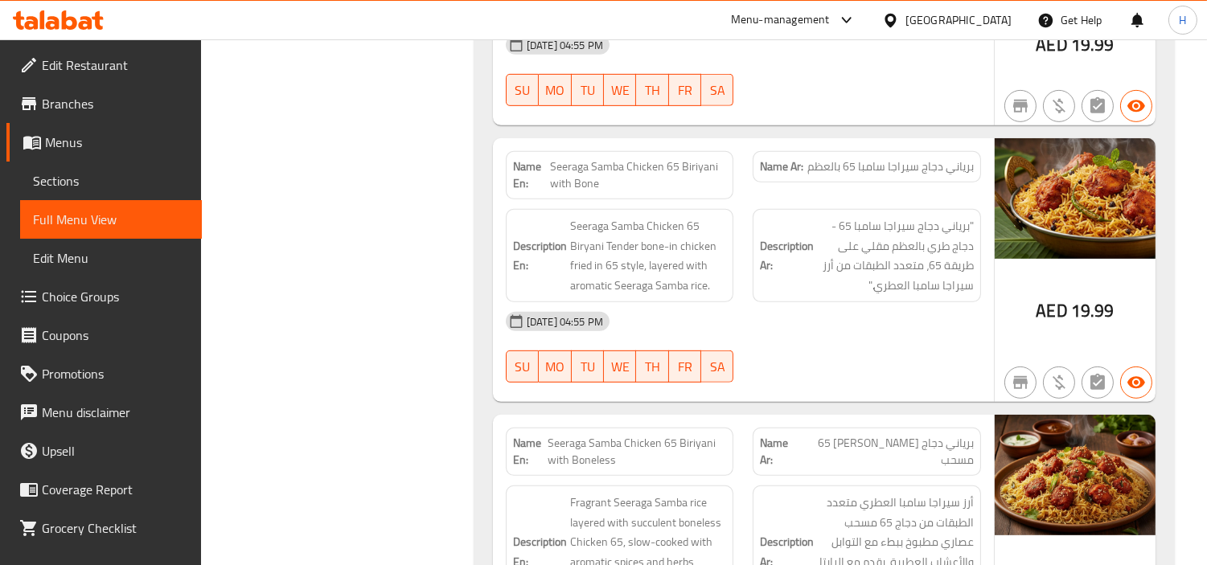
click at [639, 158] on span "Seeraga Samba Chicken 65 Biriyani with Bone" at bounding box center [638, 175] width 177 height 34
copy span "Seeraga Samba Chicken 65 Biriyani with Bone"
click at [72, 175] on span "Sections" at bounding box center [111, 180] width 156 height 19
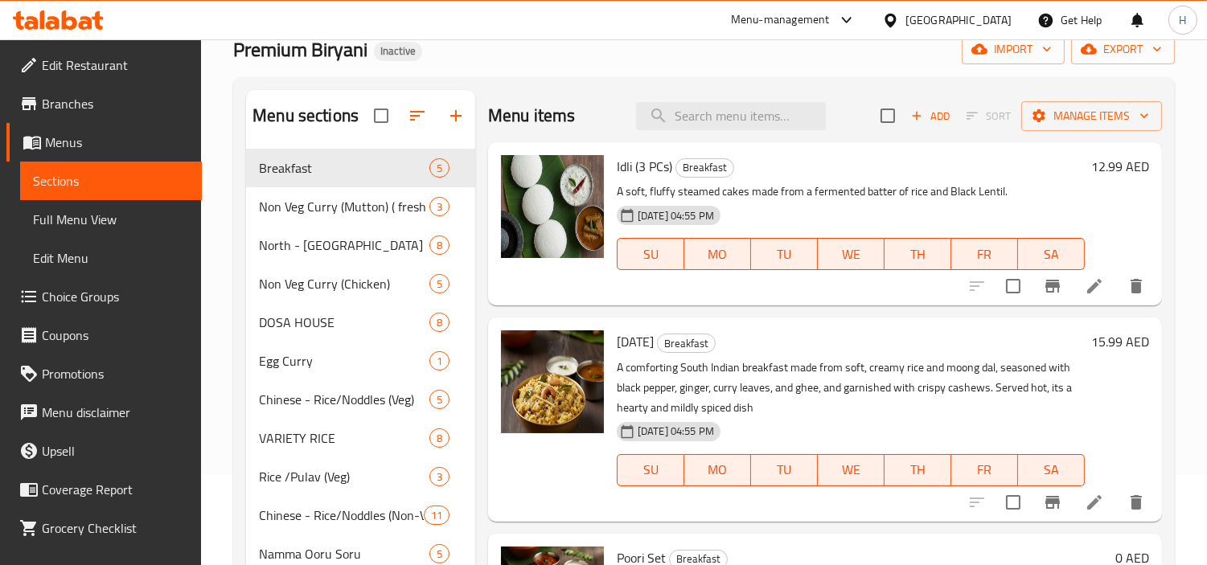
scroll to position [46, 0]
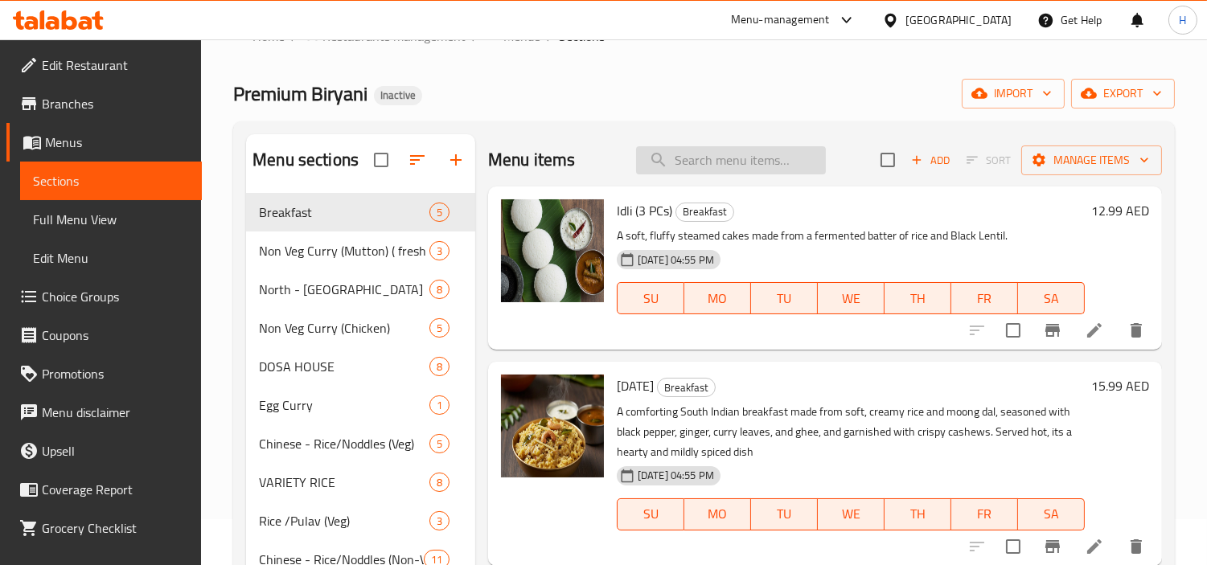
click at [714, 148] on input "search" at bounding box center [731, 160] width 190 height 28
paste input "Seeraga Samba Chicken 65 Biriyani with Bone"
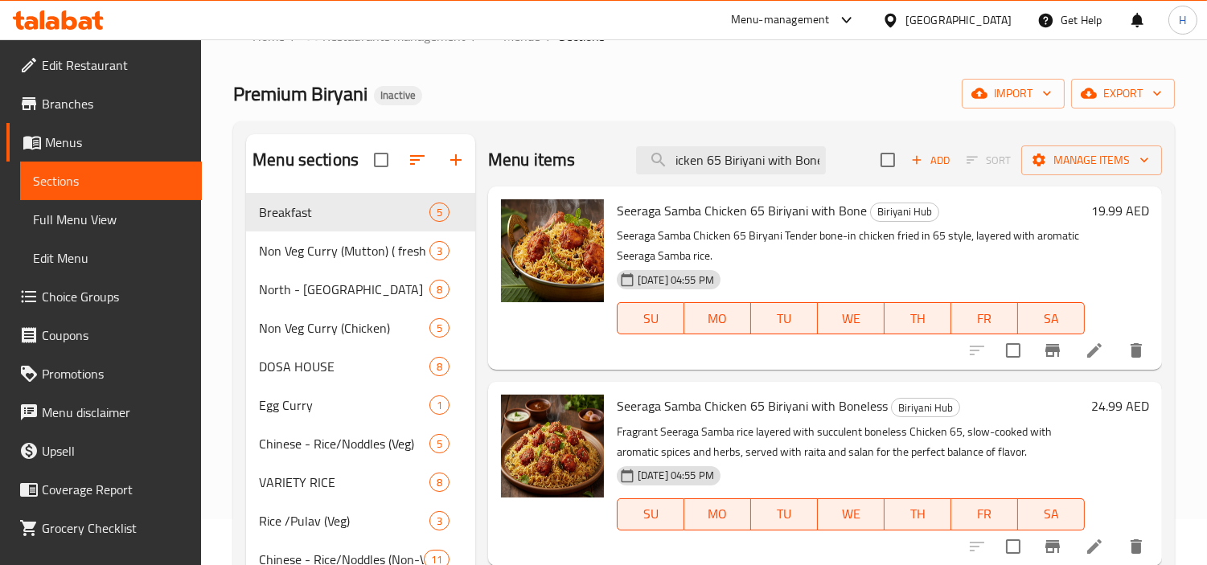
type input "Seeraga Samba Chicken 65 Biriyani with Bone"
click at [1083, 348] on li at bounding box center [1094, 350] width 45 height 29
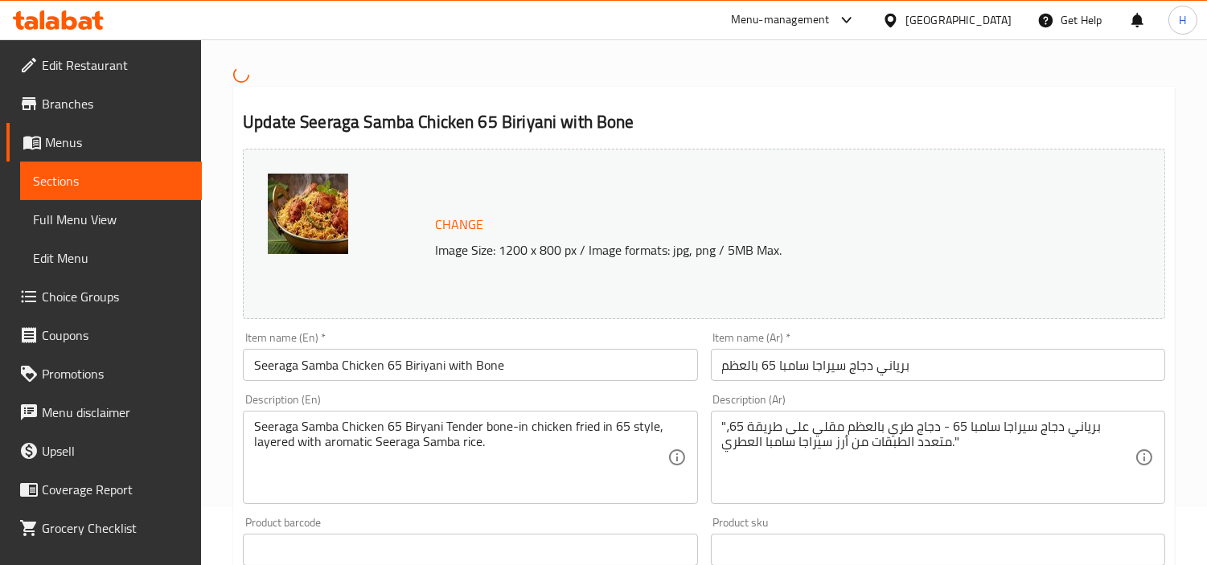
scroll to position [89, 0]
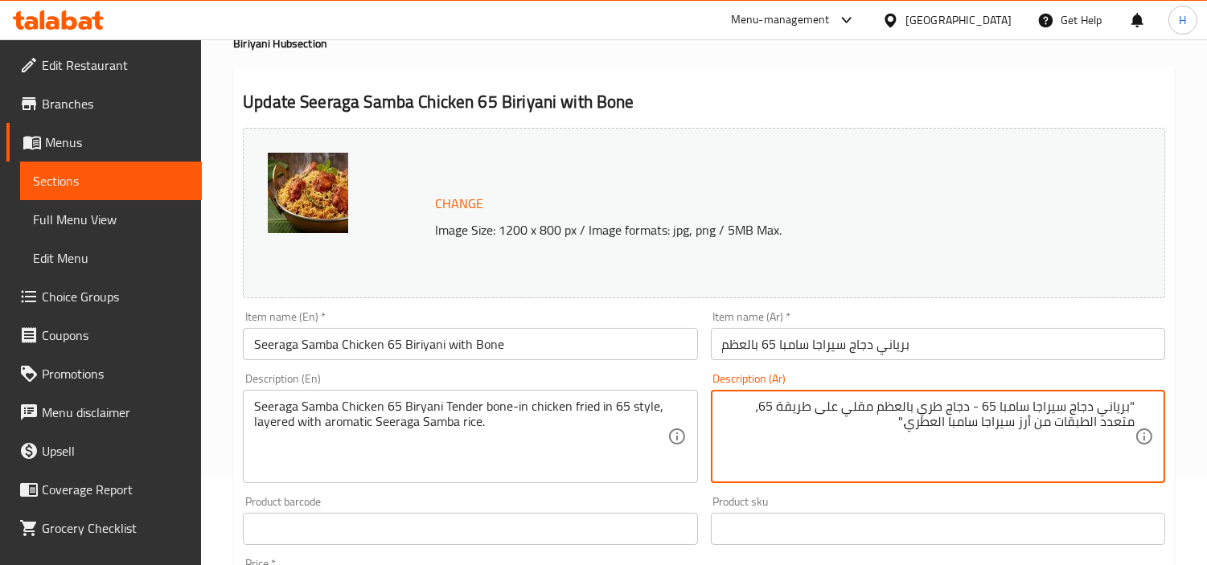
click at [896, 425] on textarea ""برياني دجاج سيراجا سامبا 65 - دجاج طري بالعظم مقلي على طريقة 65، متعدد الطبقات…" at bounding box center [928, 437] width 413 height 76
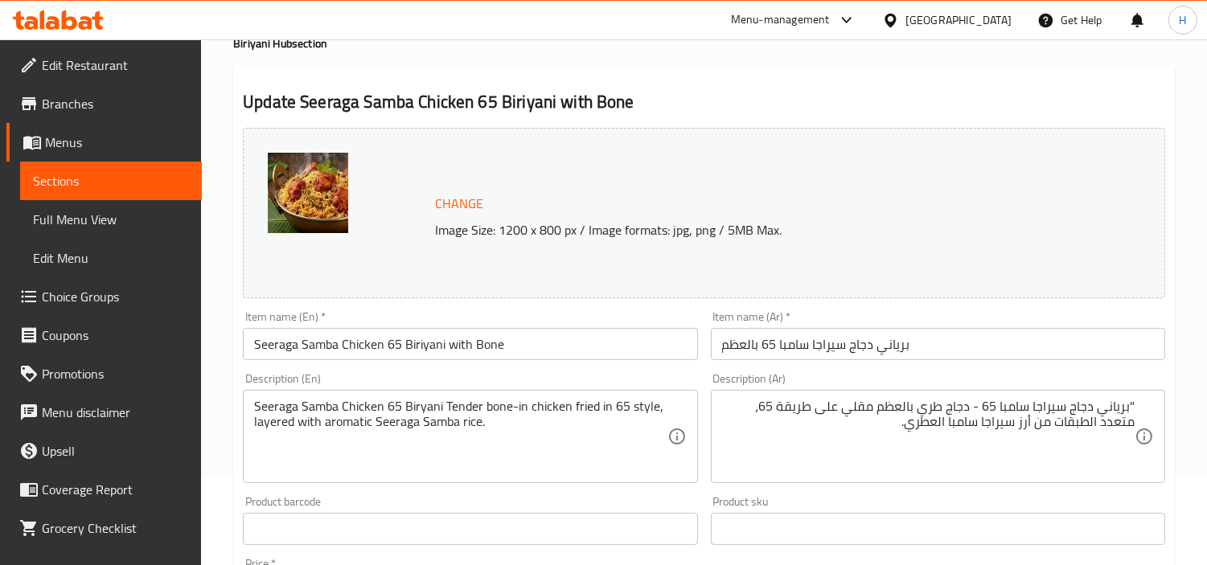
click at [1155, 409] on div ""برياني دجاج سيراجا سامبا 65 - دجاج طري بالعظم مقلي على طريقة 65، متعدد الطبقات…" at bounding box center [938, 436] width 454 height 93
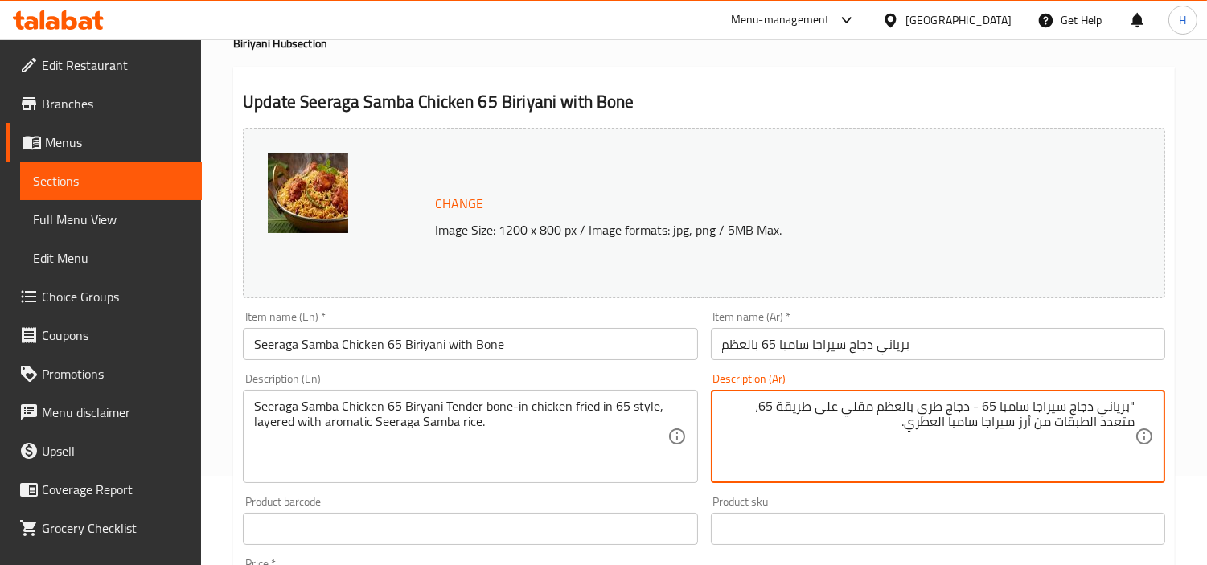
click at [1149, 406] on div ""برياني دجاج سيراجا سامبا 65 - دجاج طري بالعظم مقلي على طريقة 65، متعدد الطبقات…" at bounding box center [938, 436] width 454 height 93
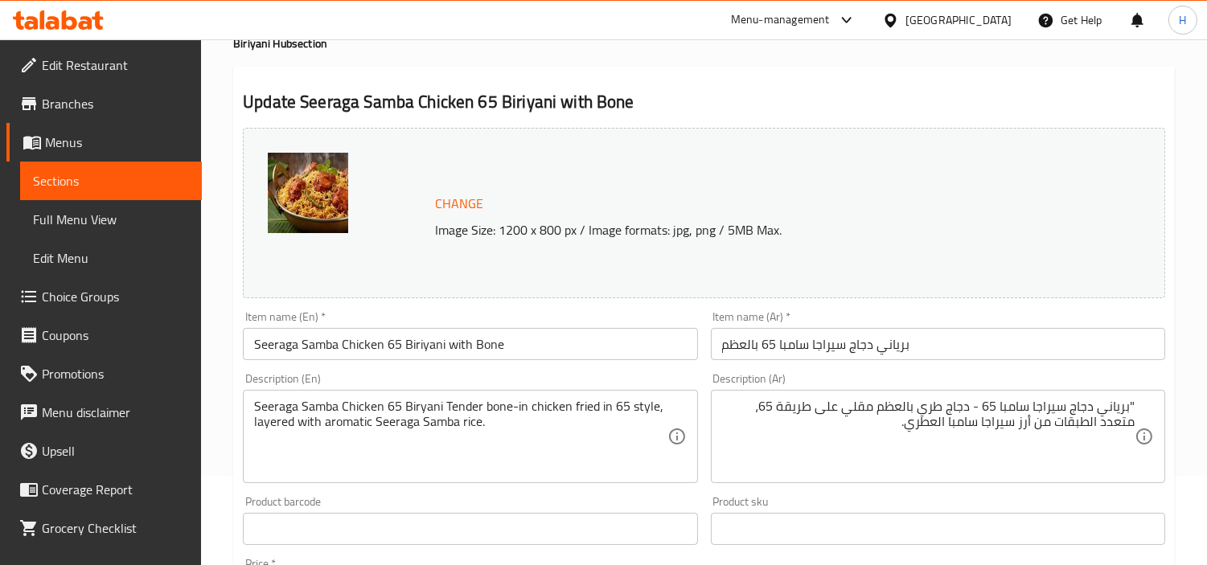
click at [1141, 406] on div ""برياني دجاج سيراجا سامبا 65 - دجاج طري بالعظم مقلي على طريقة 65، متعدد الطبقات…" at bounding box center [938, 436] width 454 height 93
click at [1137, 408] on div ""برياني دجاج سيراجا سامبا 65 - دجاج طري بالعظم مقلي على طريقة 65، متعدد الطبقات…" at bounding box center [938, 436] width 454 height 93
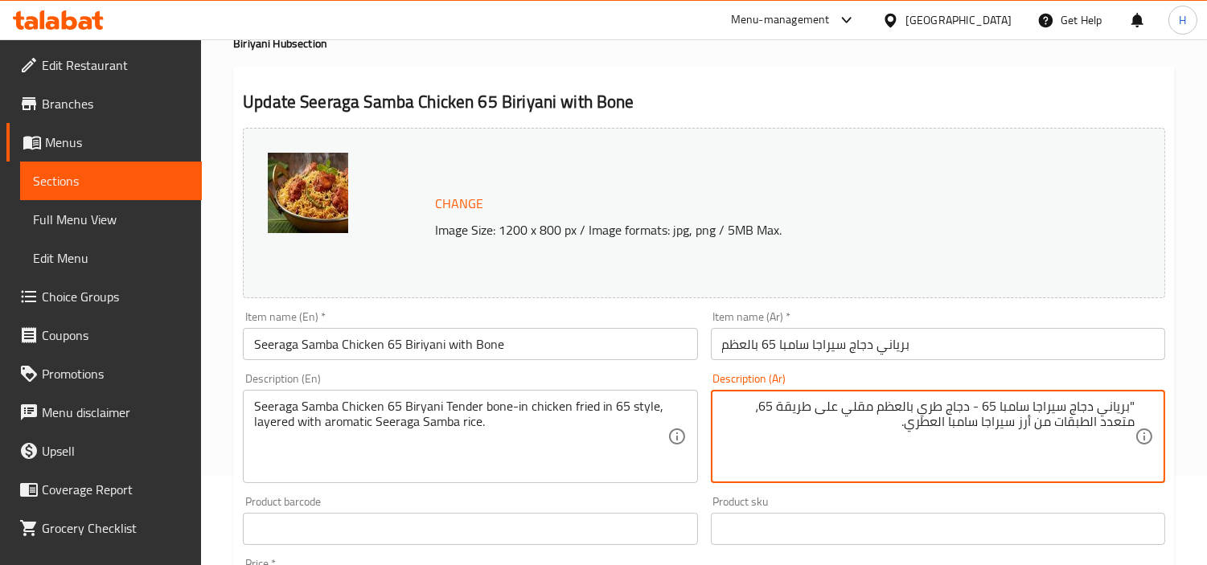
click at [1133, 413] on textarea ""برياني دجاج سيراجا سامبا 65 - دجاج طري بالعظم مقلي على طريقة 65، متعدد الطبقات…" at bounding box center [928, 437] width 413 height 76
drag, startPoint x: 1129, startPoint y: 407, endPoint x: 1161, endPoint y: 407, distance: 32.2
click at [993, 405] on textarea "برياني دجاج سيراجا سامبا 65 - دجاج طري بالعظم مقلي على طريقة 65، متعدد الطبقات …" at bounding box center [928, 437] width 413 height 76
click at [1074, 415] on textarea "برياني دجاج سيراجا سامبا - دجاج طري بالعظم مقلي على طريقة 65، متعدد الطبقات من …" at bounding box center [928, 437] width 413 height 76
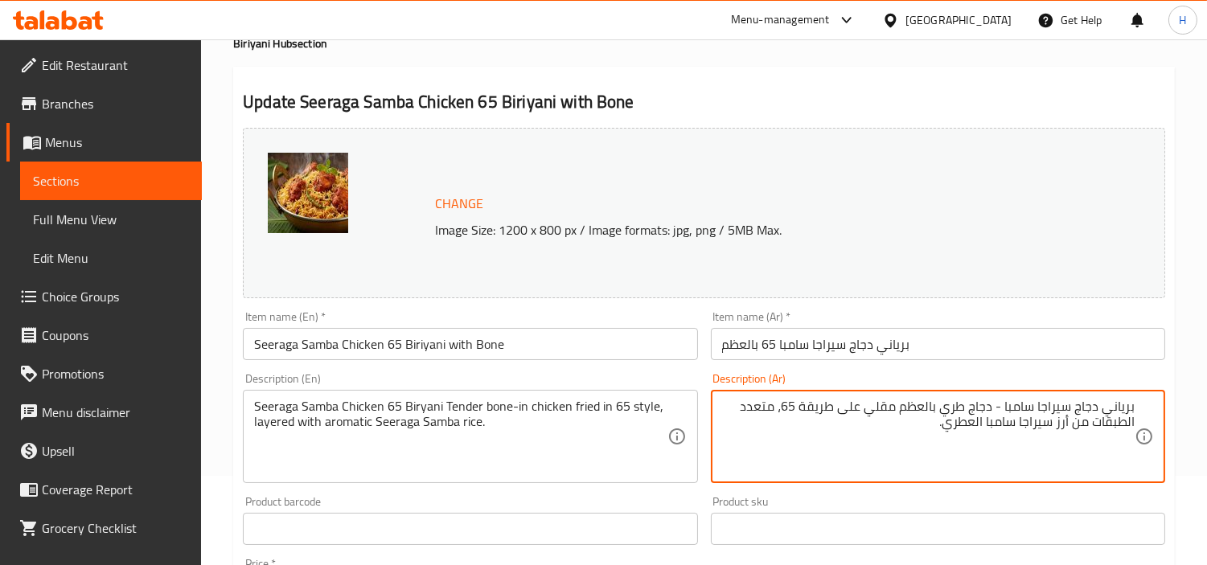
paste textarea "65"
type textarea "برياني دجاج 65 سيراجا سامبا - دجاج طري بالعظم مقلي على طريقة 65، متعدد الطبقات …"
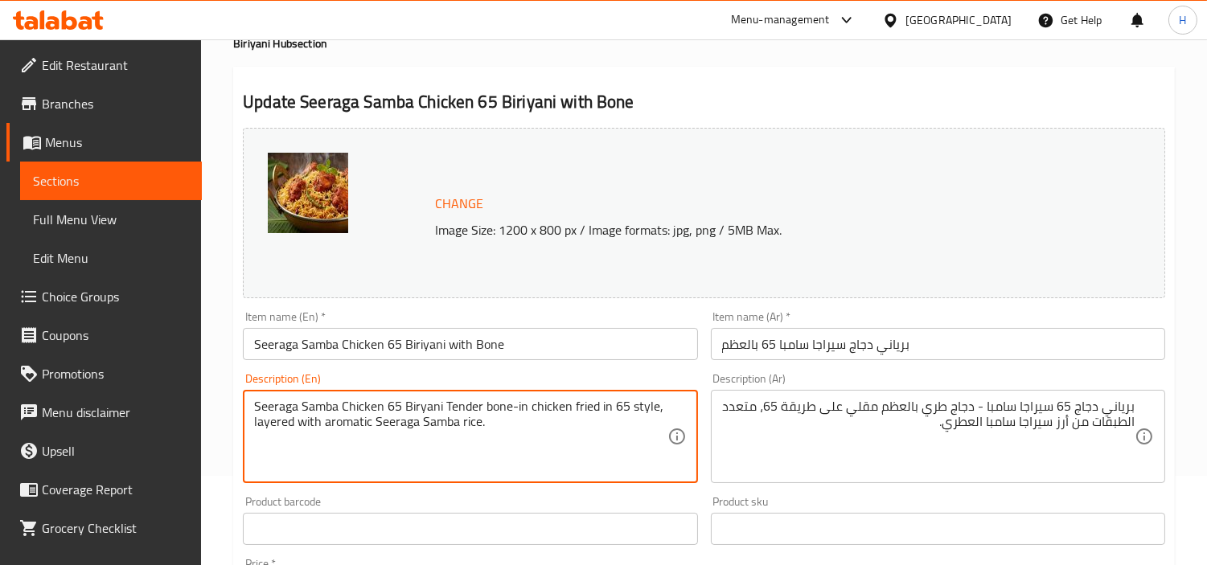
drag, startPoint x: 442, startPoint y: 406, endPoint x: 139, endPoint y: 390, distance: 303.7
type textarea "Tender bone-in chicken fried in 65 style, layered with aromatic Seeraga Samba r…"
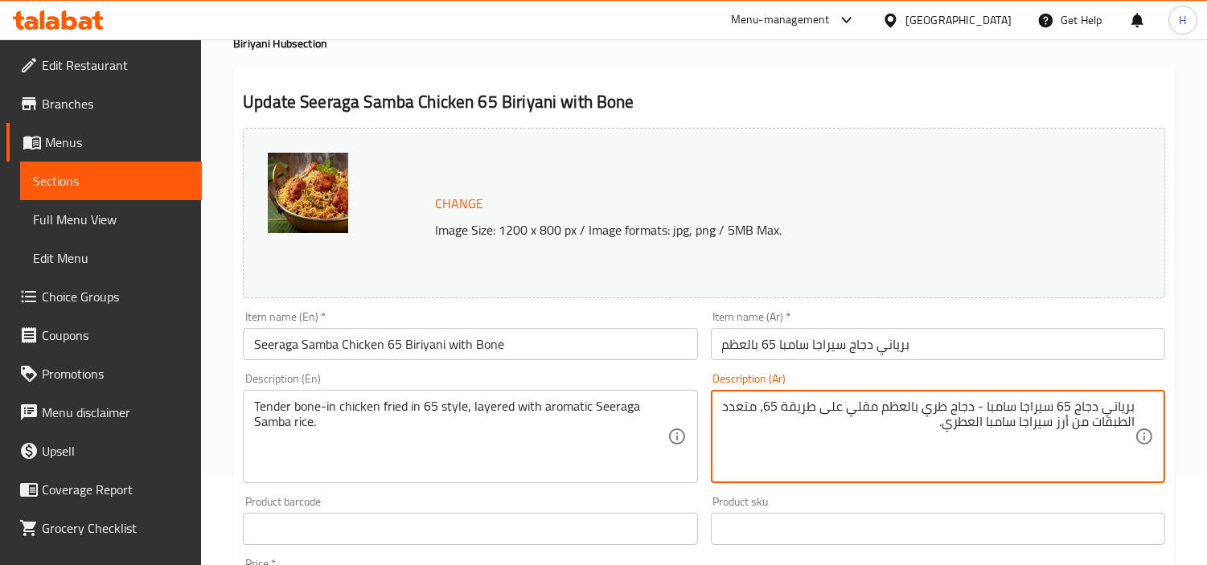
drag, startPoint x: 976, startPoint y: 413, endPoint x: 1161, endPoint y: 410, distance: 185.0
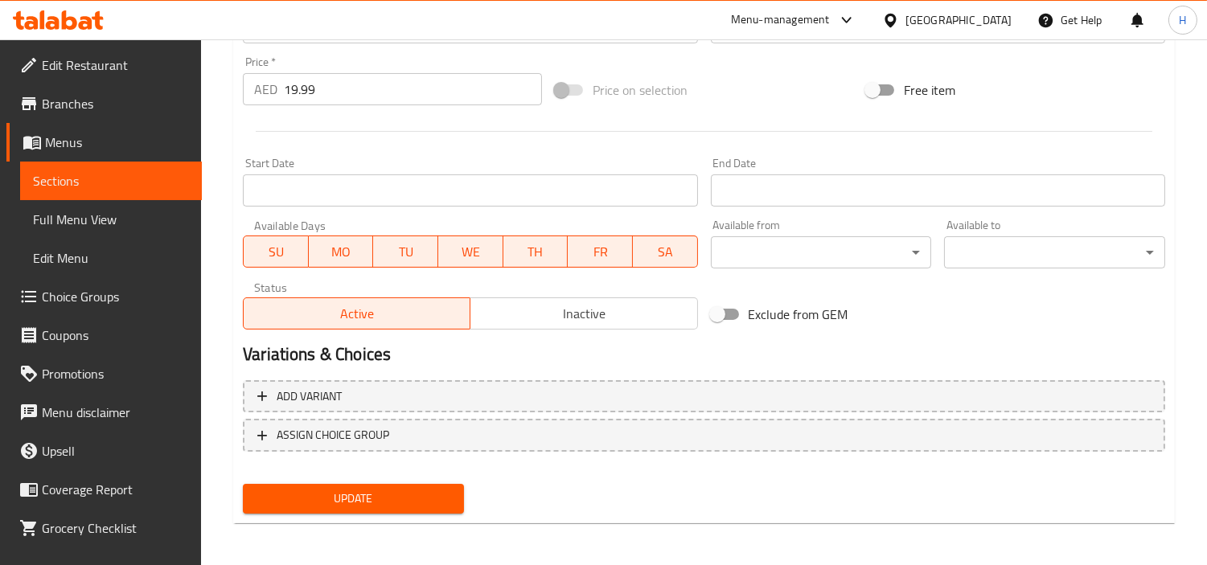
type textarea "دجاج طري بالعظم مقلي على طريقة 65، متعدد الطبقات من أرز سيراجا سامبا العطري."
click at [414, 489] on span "Update" at bounding box center [353, 499] width 195 height 20
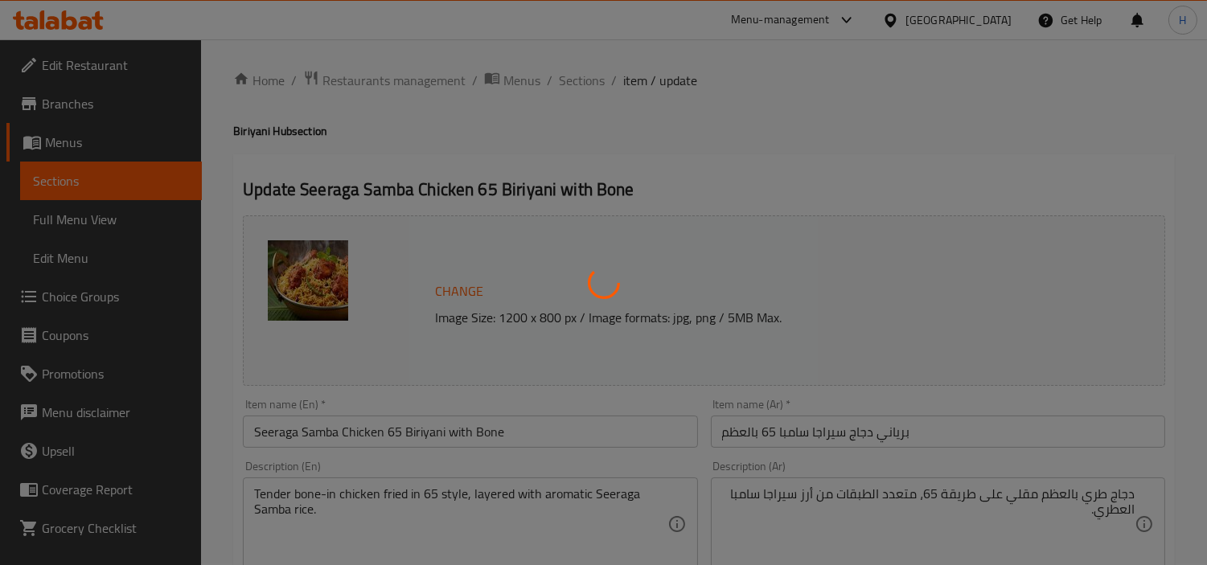
scroll to position [0, 0]
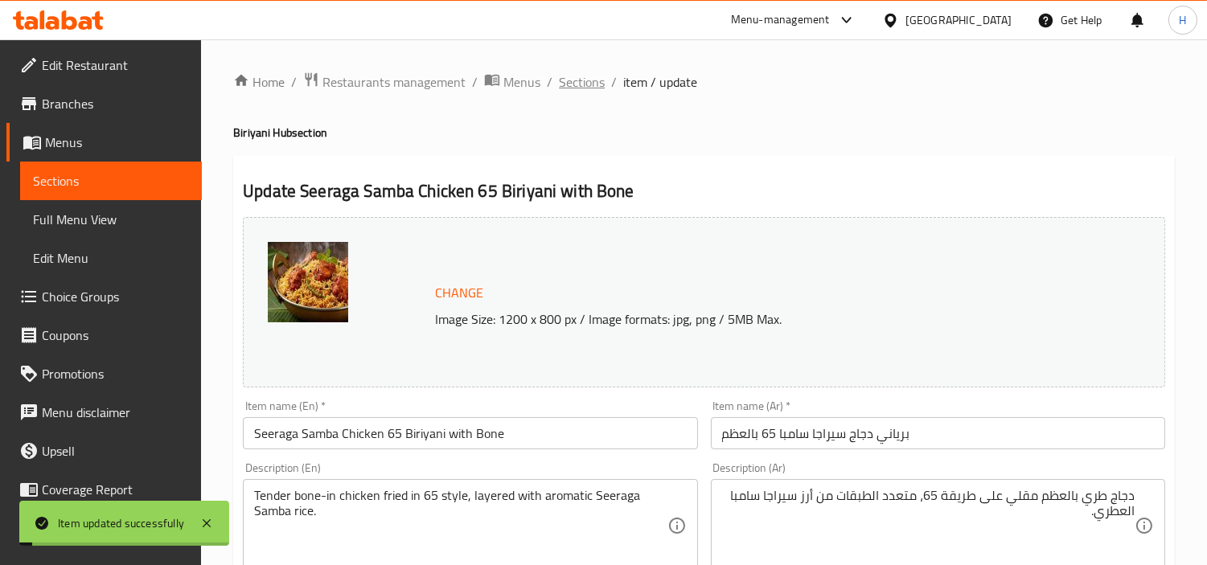
click at [575, 90] on span "Sections" at bounding box center [582, 81] width 46 height 19
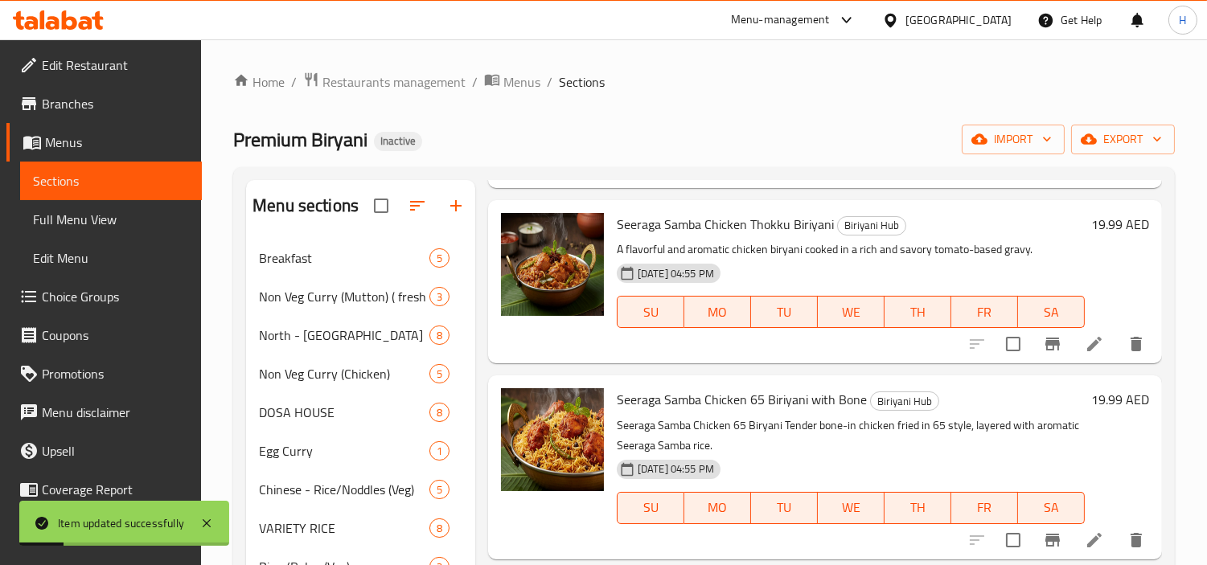
scroll to position [446, 0]
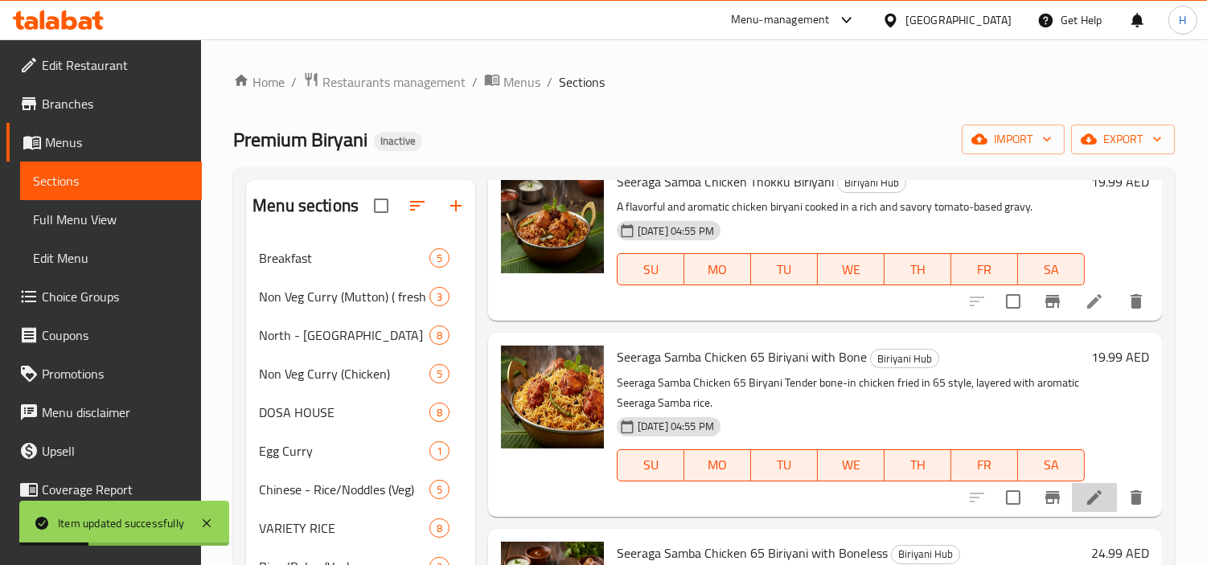
click at [1072, 501] on li at bounding box center [1094, 497] width 45 height 29
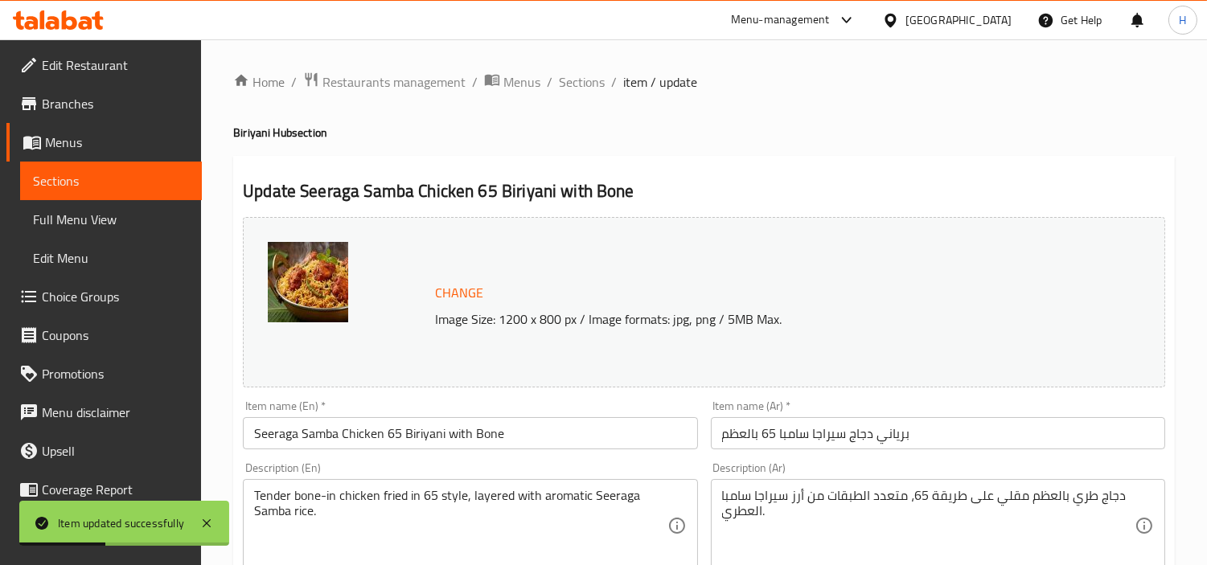
click at [953, 425] on input "برياني دجاج سيراجا سامبا 65 بالعظم" at bounding box center [938, 433] width 454 height 32
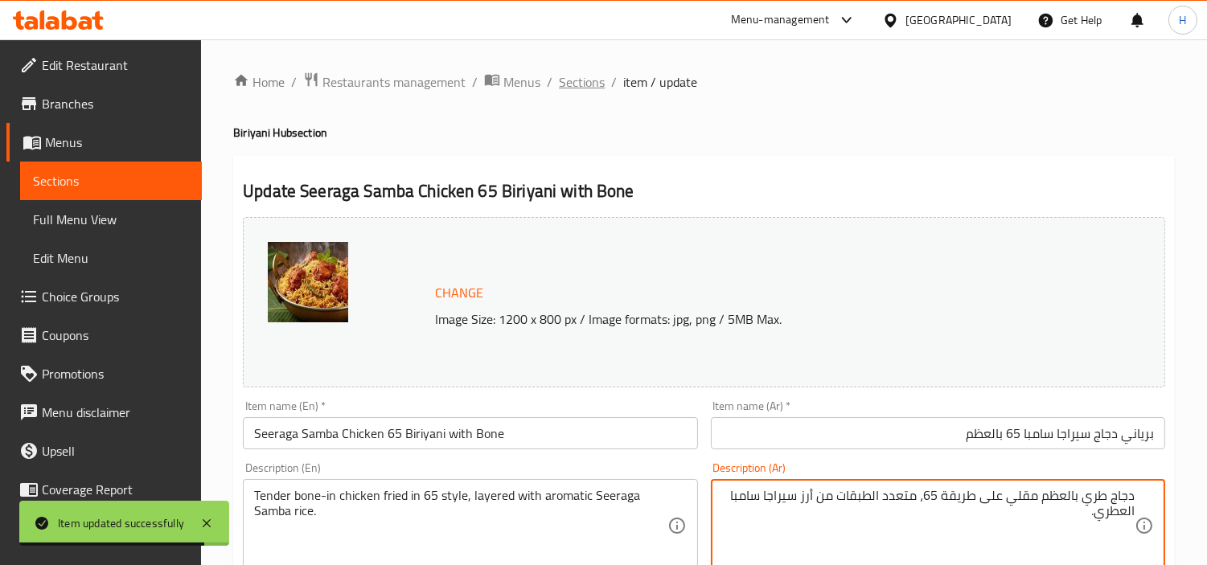
click at [579, 84] on span "Sections" at bounding box center [582, 81] width 46 height 19
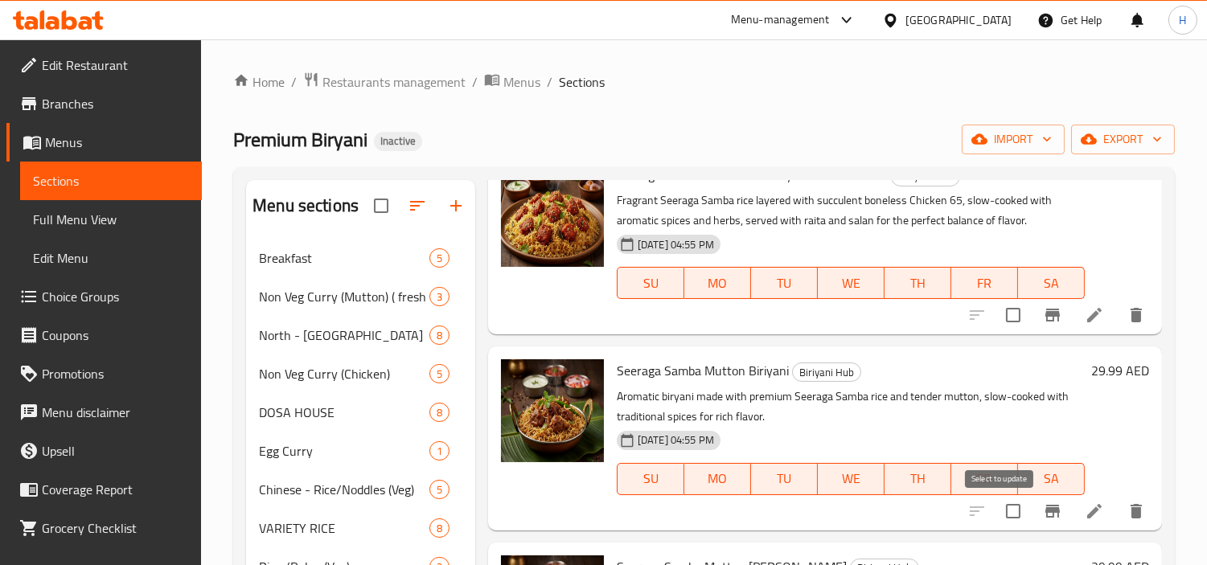
scroll to position [714, 0]
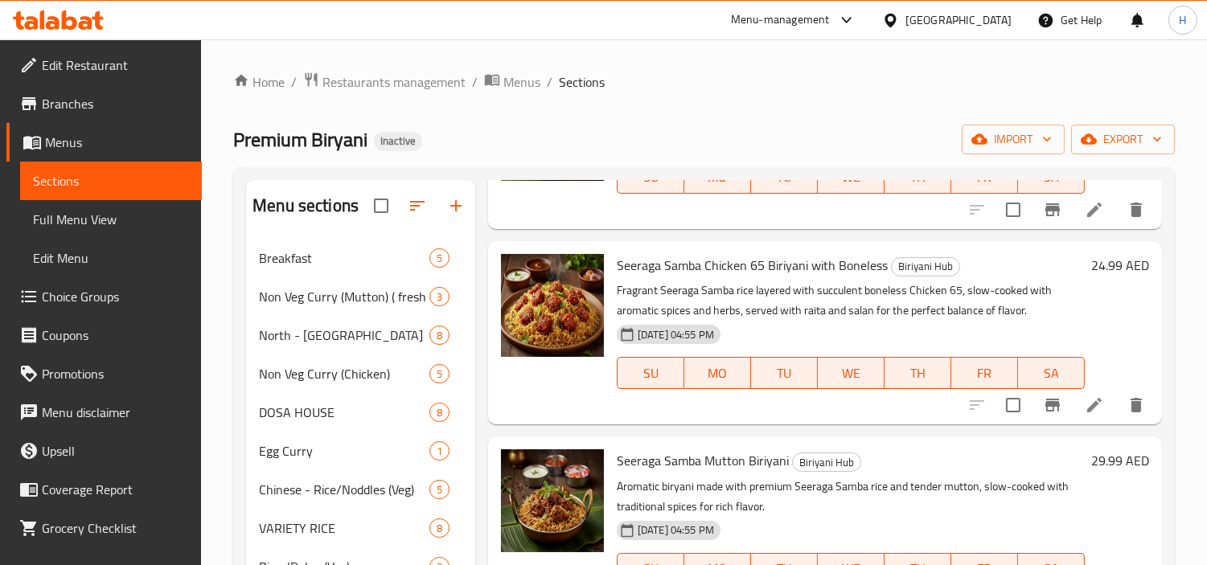
click at [1072, 399] on li at bounding box center [1094, 405] width 45 height 29
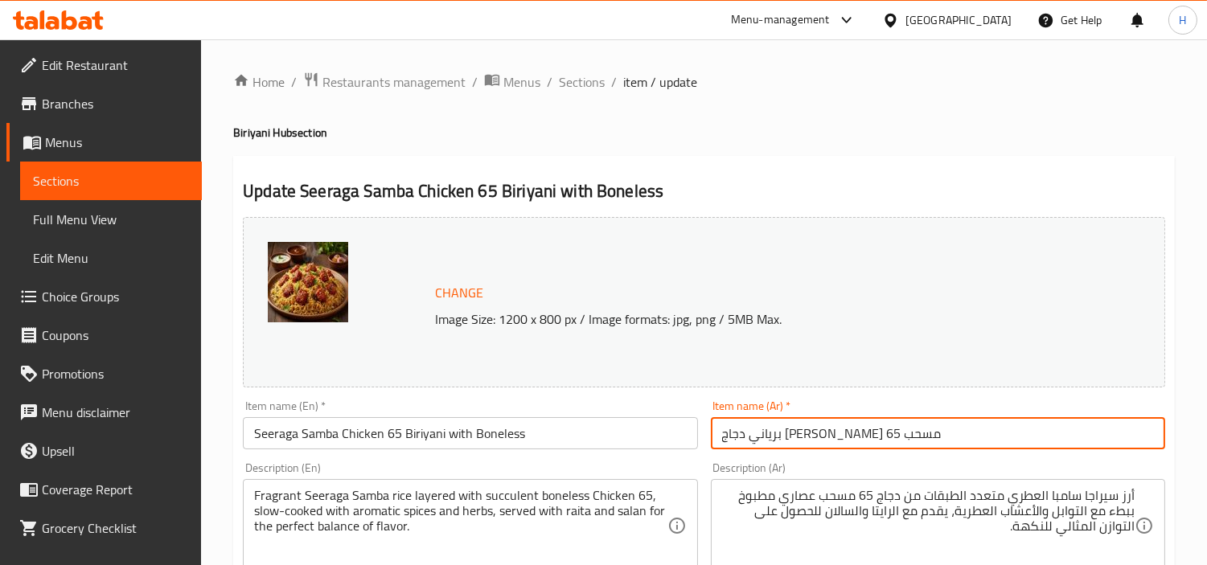
click at [753, 437] on input "برياني دجاج [PERSON_NAME] 65 مسحب" at bounding box center [938, 433] width 454 height 32
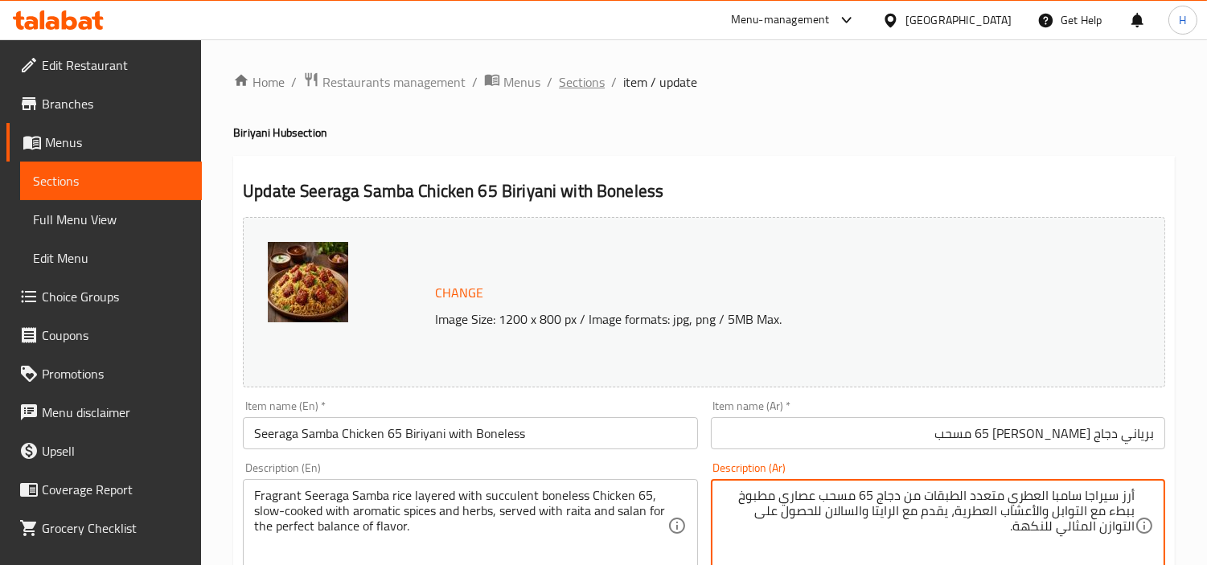
click at [571, 74] on span "Sections" at bounding box center [582, 81] width 46 height 19
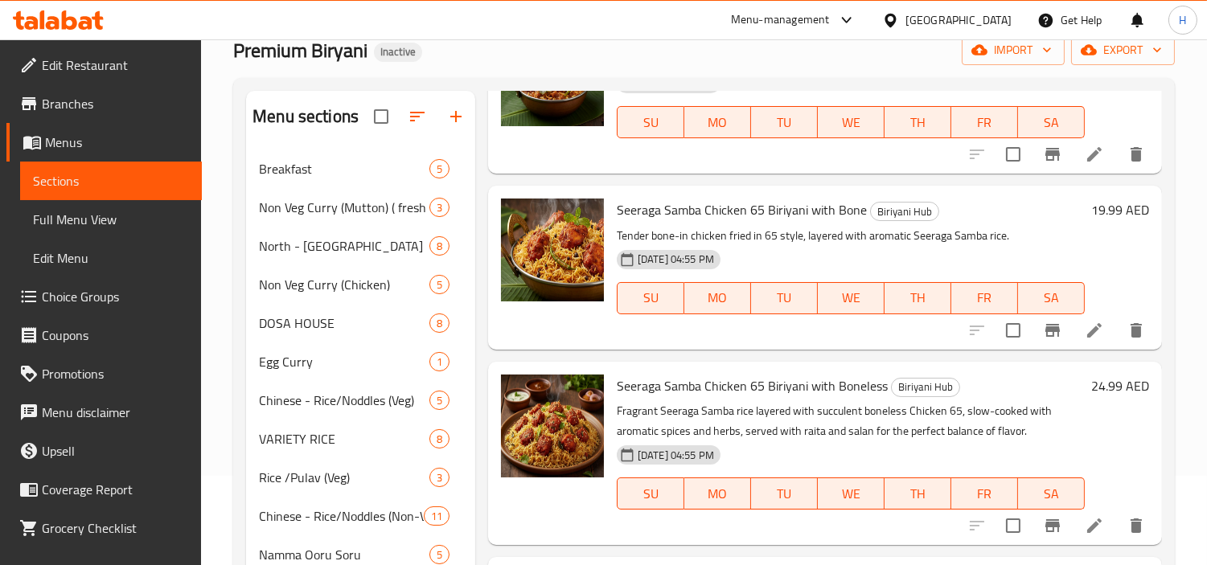
scroll to position [536, 0]
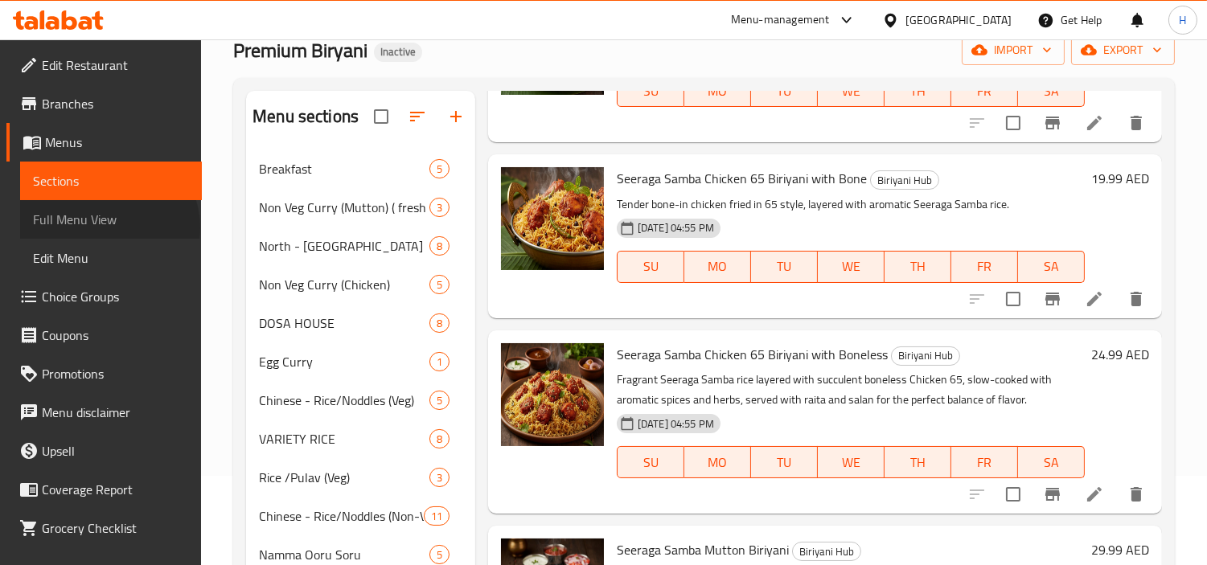
click at [108, 228] on span "Full Menu View" at bounding box center [111, 219] width 156 height 19
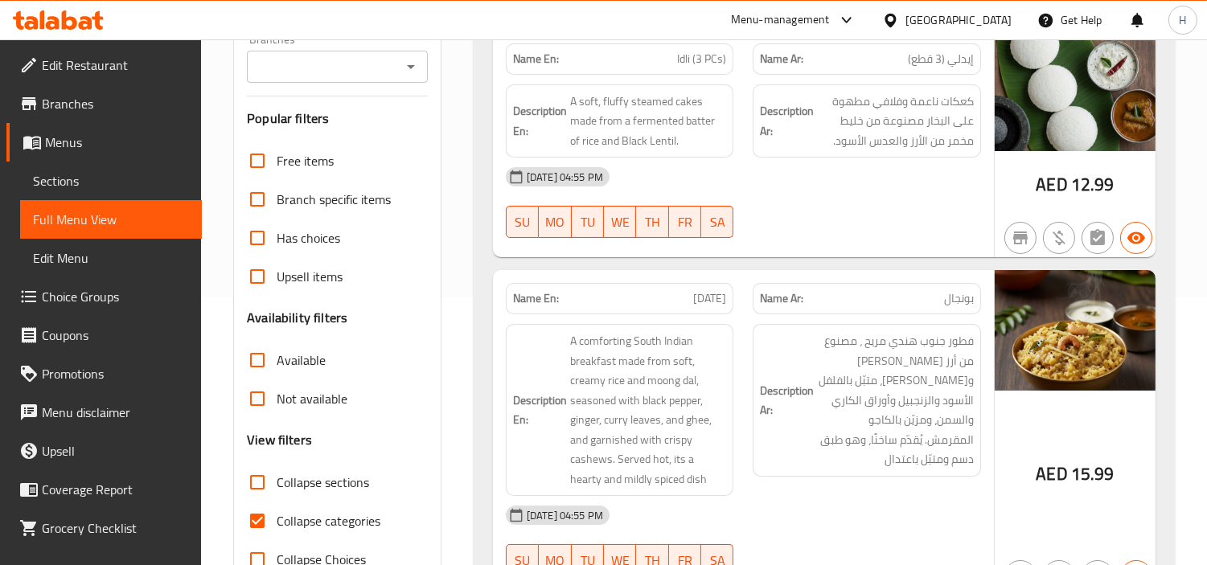
scroll to position [357, 0]
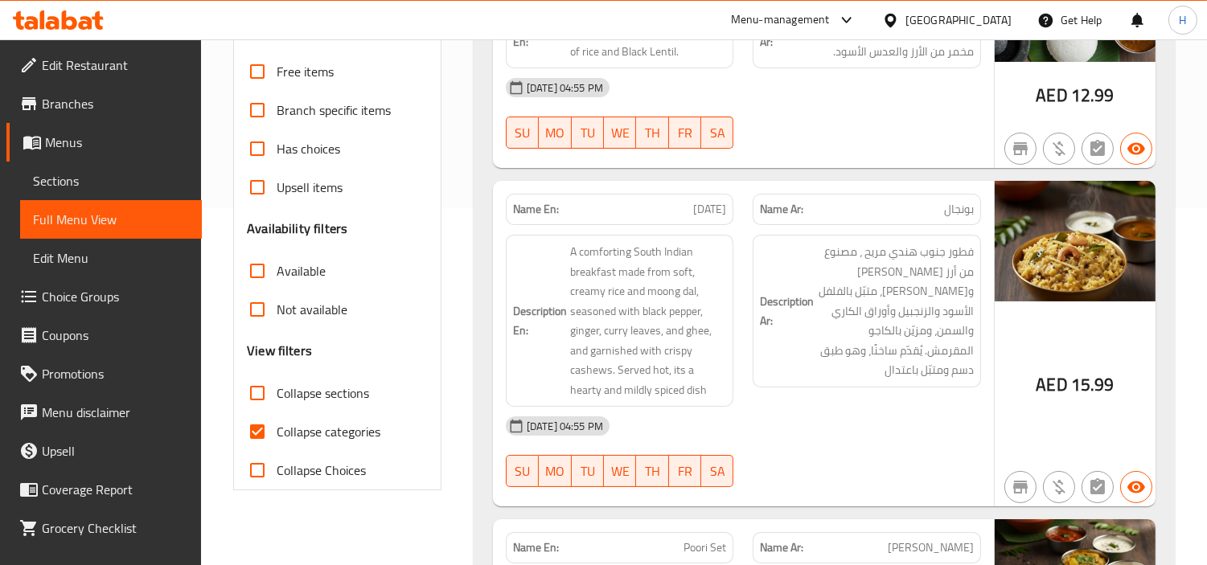
click at [270, 413] on input "Collapse categories" at bounding box center [257, 432] width 39 height 39
checkbox input "false"
click at [270, 374] on input "Collapse sections" at bounding box center [257, 393] width 39 height 39
checkbox input "true"
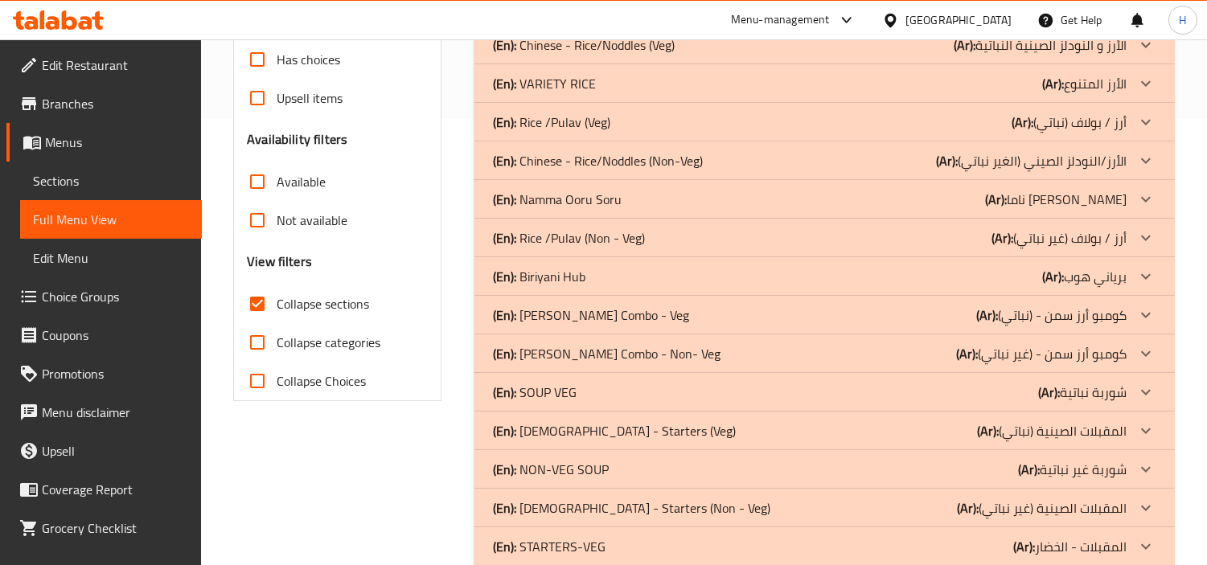
click at [656, 267] on div "(En): [PERSON_NAME] (Ar): برياني هوب" at bounding box center [810, 276] width 634 height 19
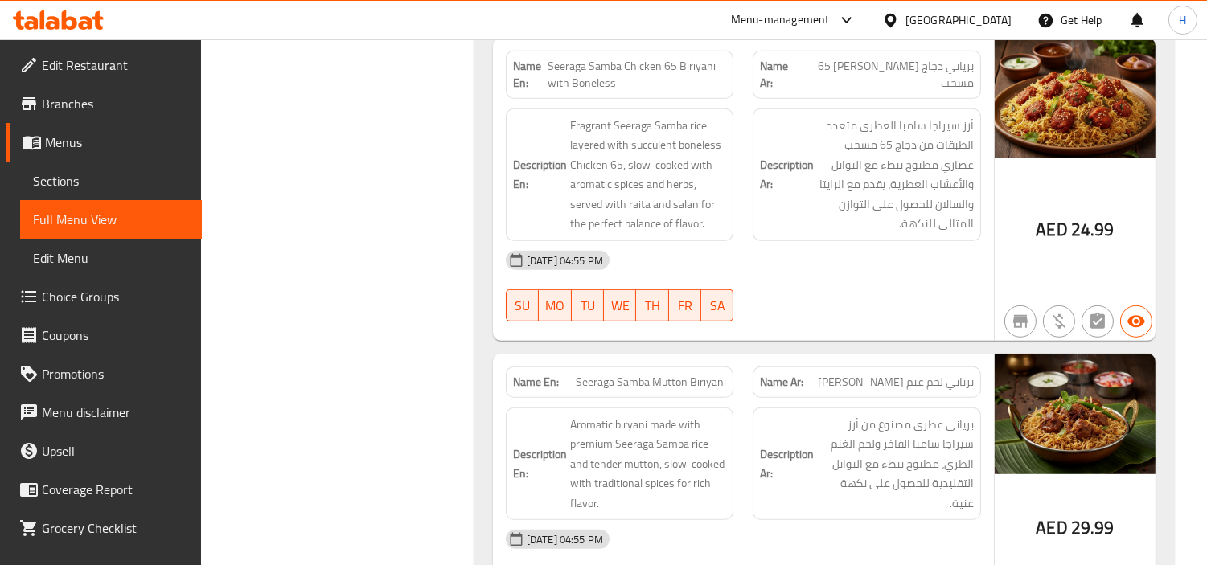
scroll to position [1877, 0]
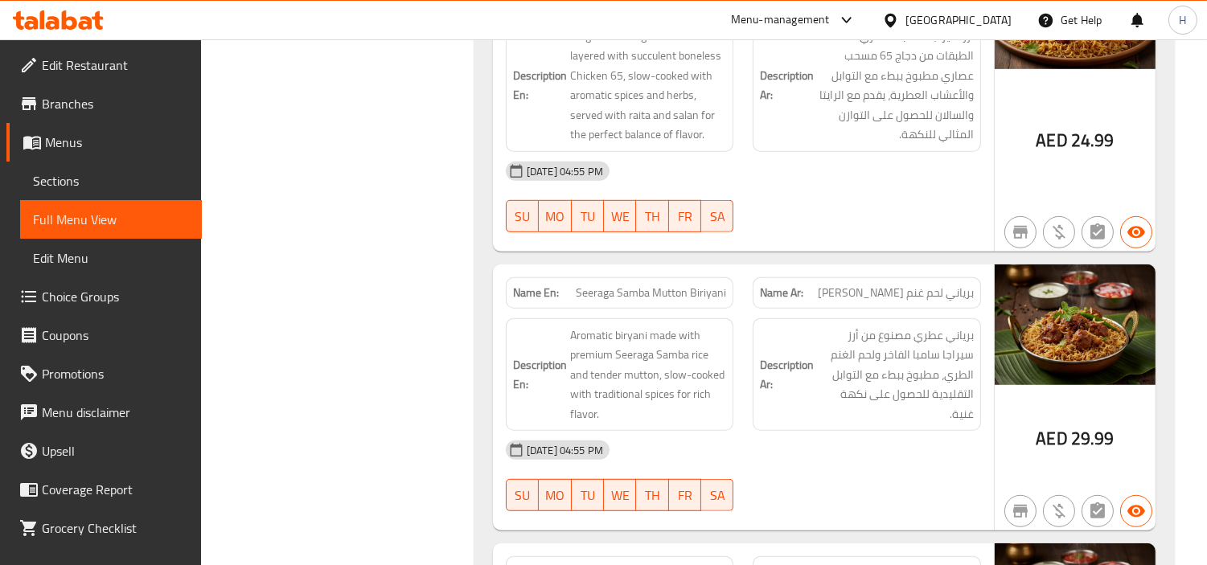
click at [871, 230] on div "Name En: Seeraga Samba Chicken Biriyani Name Ar: برياني دجاج سيراجا سامبا Descr…" at bounding box center [824, 479] width 701 height 3174
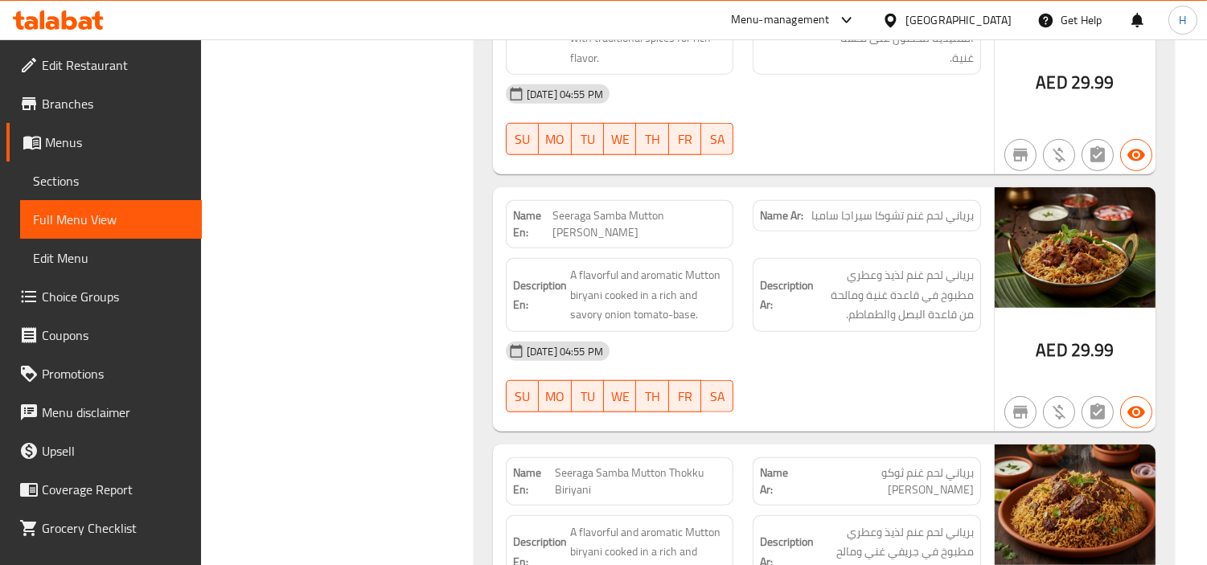
scroll to position [2234, 0]
click at [623, 207] on span "Seeraga Samba Mutton [PERSON_NAME]" at bounding box center [640, 224] width 174 height 34
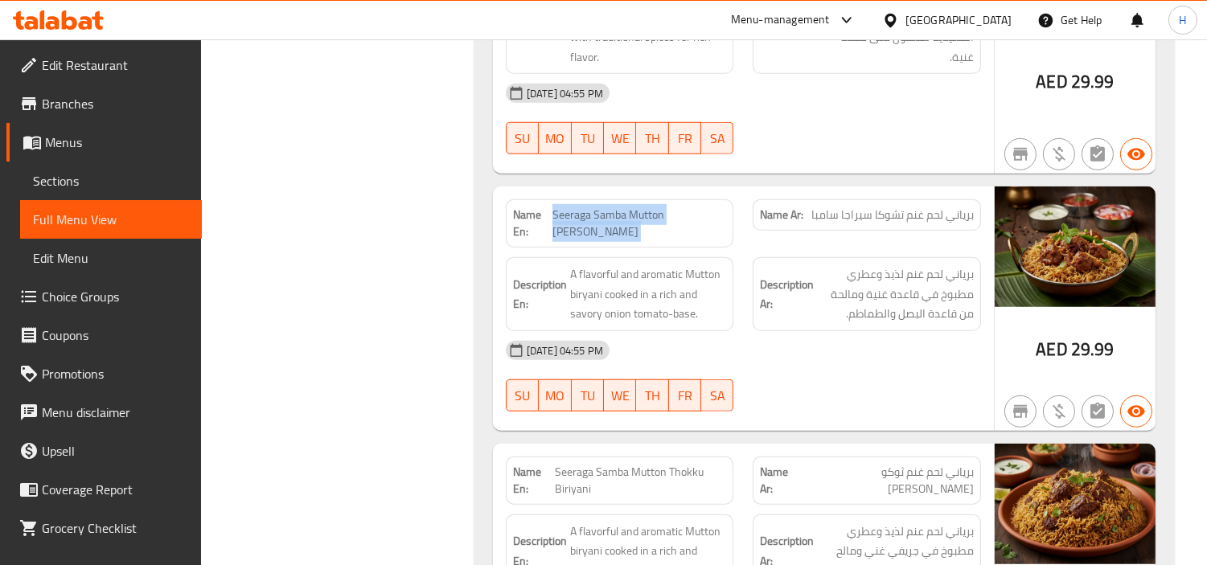
click at [623, 207] on span "Seeraga Samba Mutton [PERSON_NAME]" at bounding box center [640, 224] width 174 height 34
copy span "Seeraga Samba Mutton [PERSON_NAME]"
click at [171, 186] on span "Sections" at bounding box center [111, 180] width 156 height 19
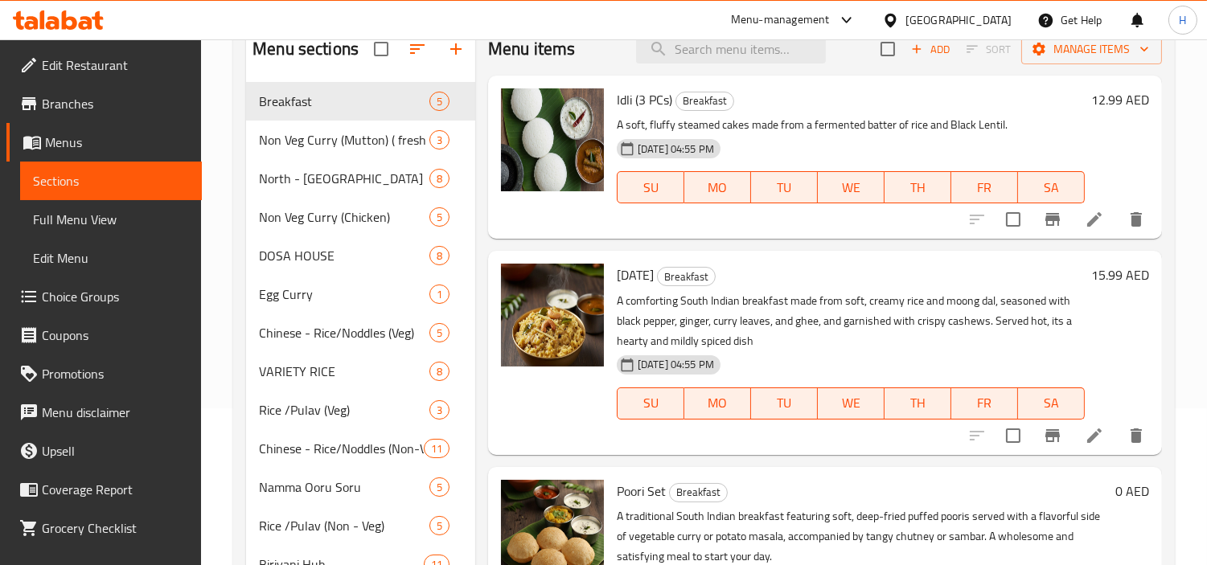
scroll to position [46, 0]
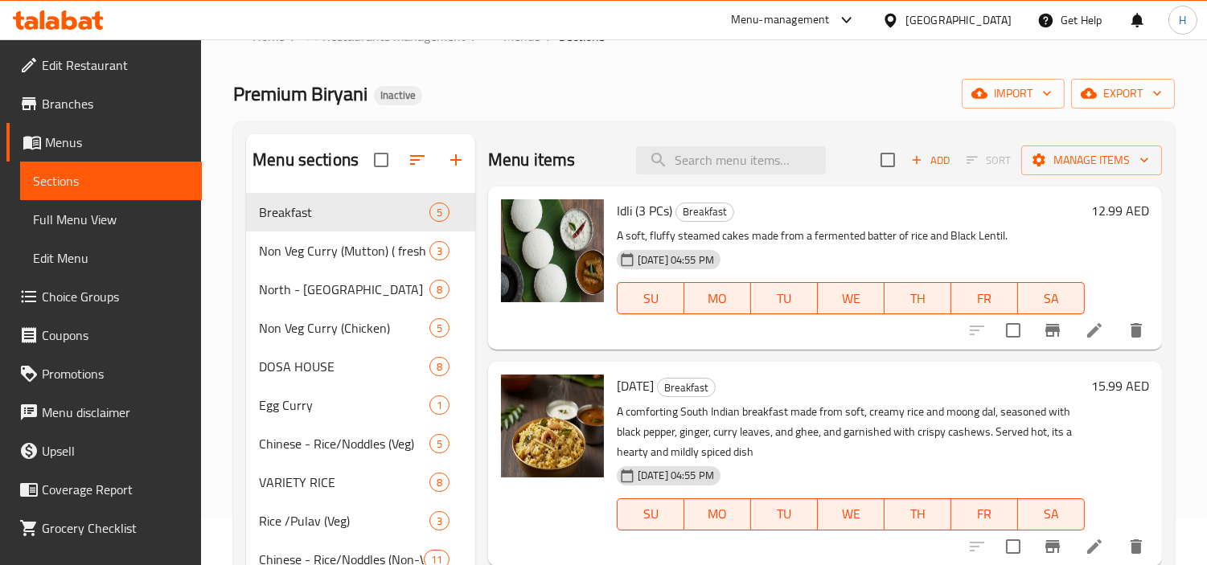
click at [789, 134] on div "Menu items Add Sort Manage items" at bounding box center [825, 160] width 674 height 52
click at [780, 153] on input "search" at bounding box center [731, 160] width 190 height 28
paste input "Seeraga Samba Mutton [PERSON_NAME]"
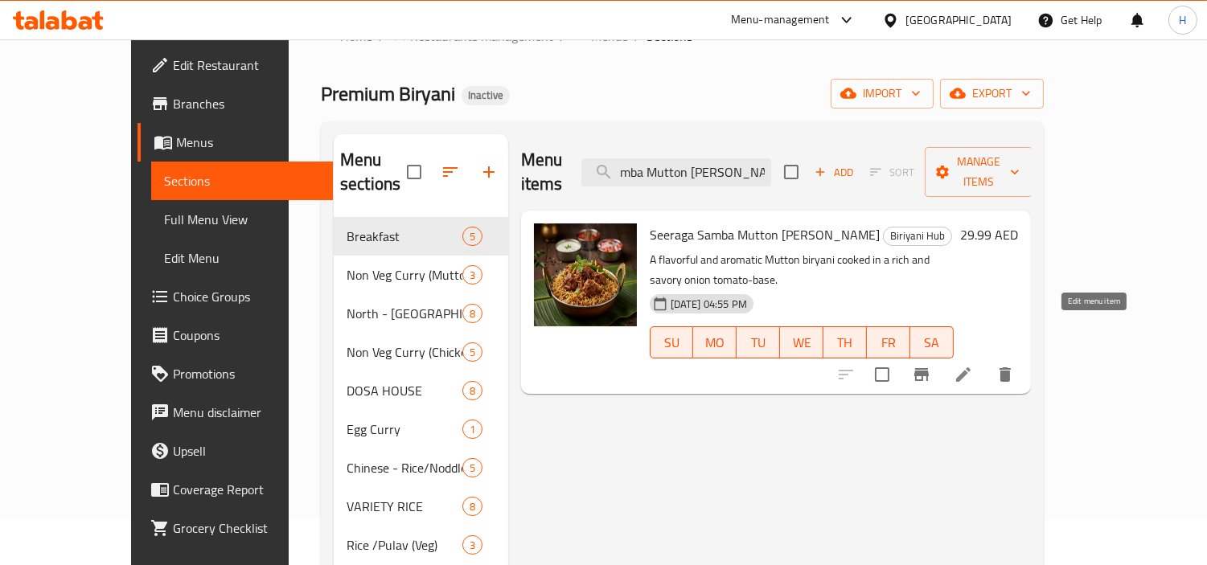
type input "Seeraga Samba Mutton [PERSON_NAME]"
click at [973, 365] on icon at bounding box center [963, 374] width 19 height 19
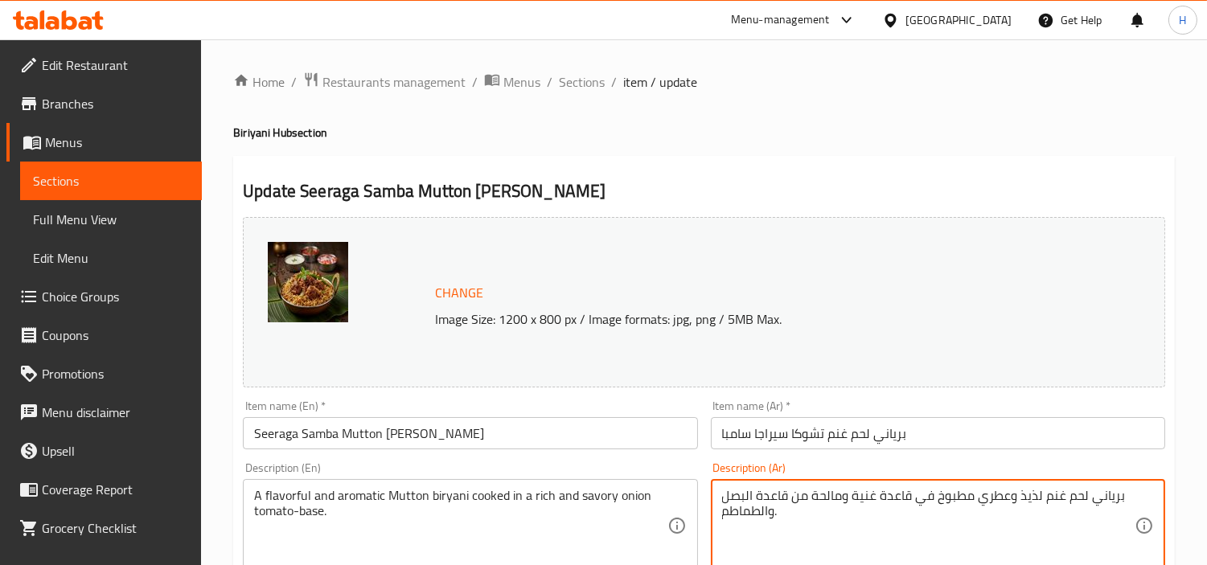
drag, startPoint x: 1001, startPoint y: 463, endPoint x: 977, endPoint y: 549, distance: 89.4
click at [977, 553] on textarea "برياني لحم غنم لذيذ وعطري مطبوخ في قاعدة غنية ومالحة من قاعدة البصل والطماطم." at bounding box center [928, 526] width 413 height 76
click at [976, 539] on textarea "برياني لحم غنم لذيذ وعطري مطبوخ في قاعدة غنية ومالحة من قاعدة البصل والطماطم." at bounding box center [928, 526] width 413 height 76
click at [915, 502] on textarea "برياني لحم غنم لذيذ وعطري مطبوخ في قاعدة غنية ومالحة من قاعدة البصل والطماطم." at bounding box center [928, 526] width 413 height 76
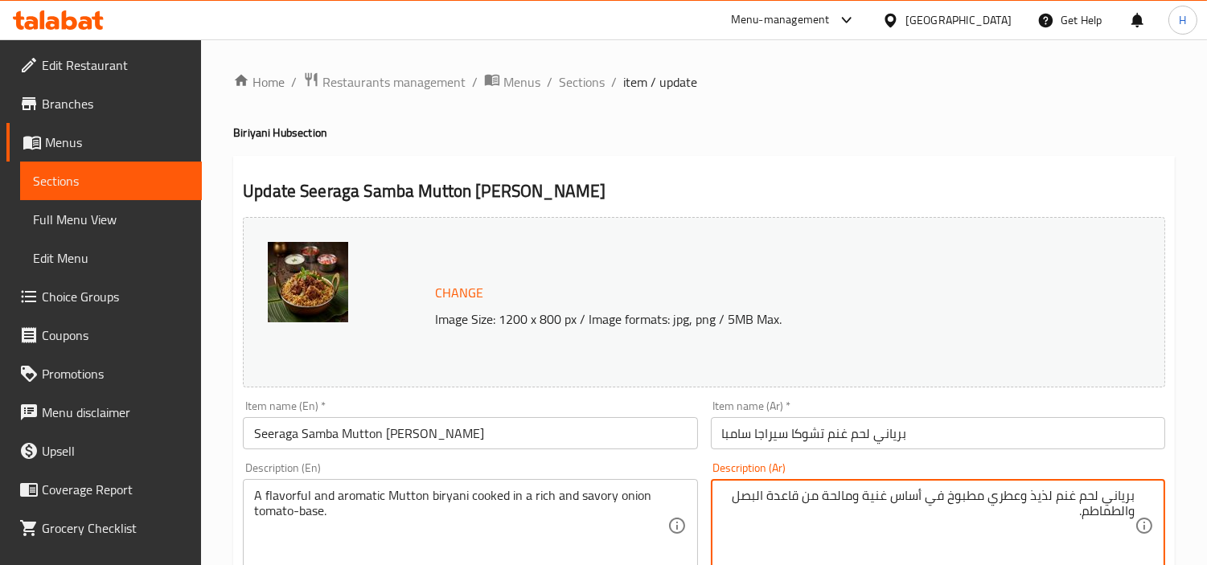
click at [864, 497] on textarea "برياني لحم غنم لذيذ وعطري مطبوخ في أساس غنية ومالحة من قاعدة البصل والطماطم." at bounding box center [928, 526] width 413 height 76
click at [825, 499] on textarea "برياني لحم غنم لذيذ وعطري مطبوخ في أساس غني ومالحة من قاعدة البصل والطماطم." at bounding box center [928, 526] width 413 height 76
click at [796, 504] on textarea "برياني لحم غنم لذيذ وعطري مطبوخ في أساس غني ومالح من قاعدة البصل والطماطم." at bounding box center [928, 526] width 413 height 76
click at [802, 497] on textarea "برياني لحم غنم لذيذ وعطري مطبوخ في أساس غني ومالح من البصل والطماطم." at bounding box center [928, 526] width 413 height 76
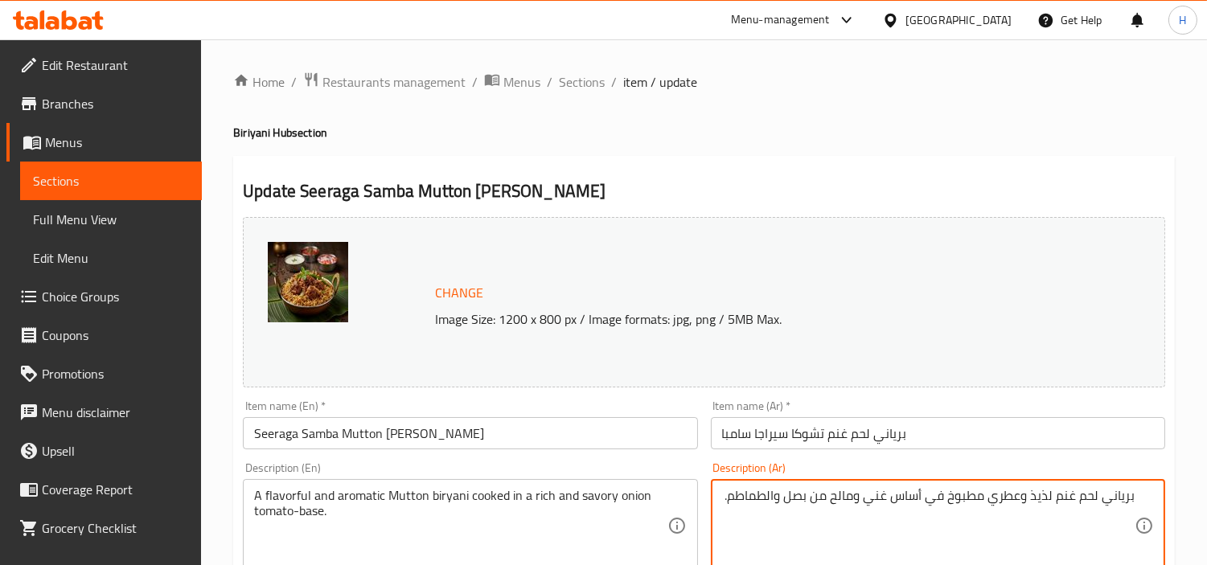
click at [771, 495] on textarea "برياني لحم غنم لذيذ وعطري مطبوخ في أساس غني ومالح من بصل والطماطم." at bounding box center [928, 526] width 413 height 76
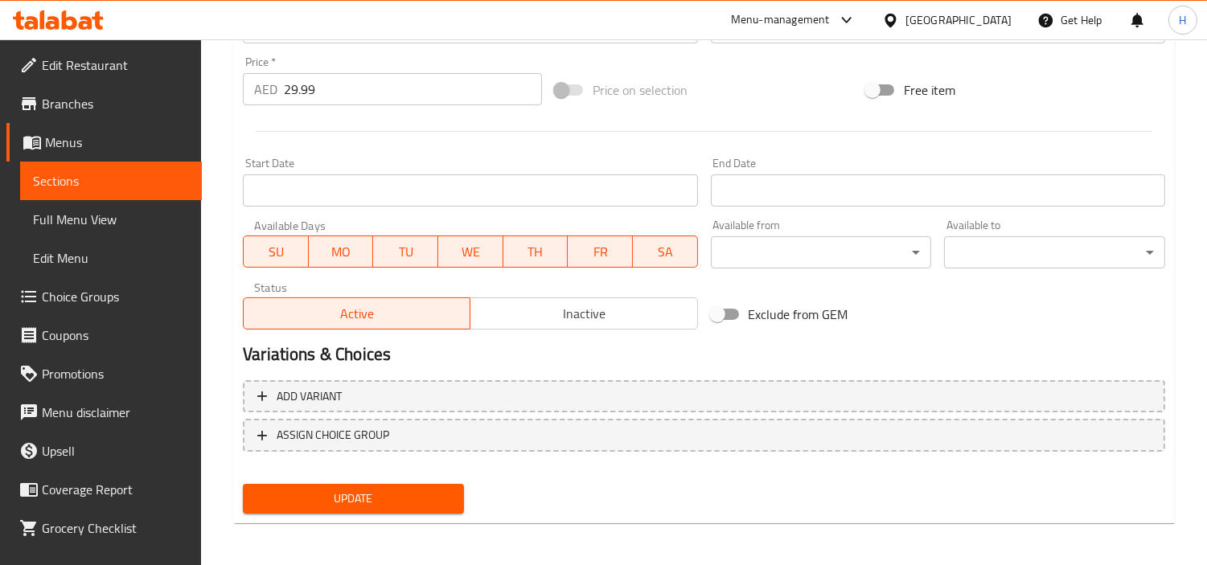
type textarea "برياني لحم غنم لذيذ وعطري مطبوخ في أساس غني ومالح من بصل وطماطم."
click at [407, 484] on button "Update" at bounding box center [353, 499] width 221 height 30
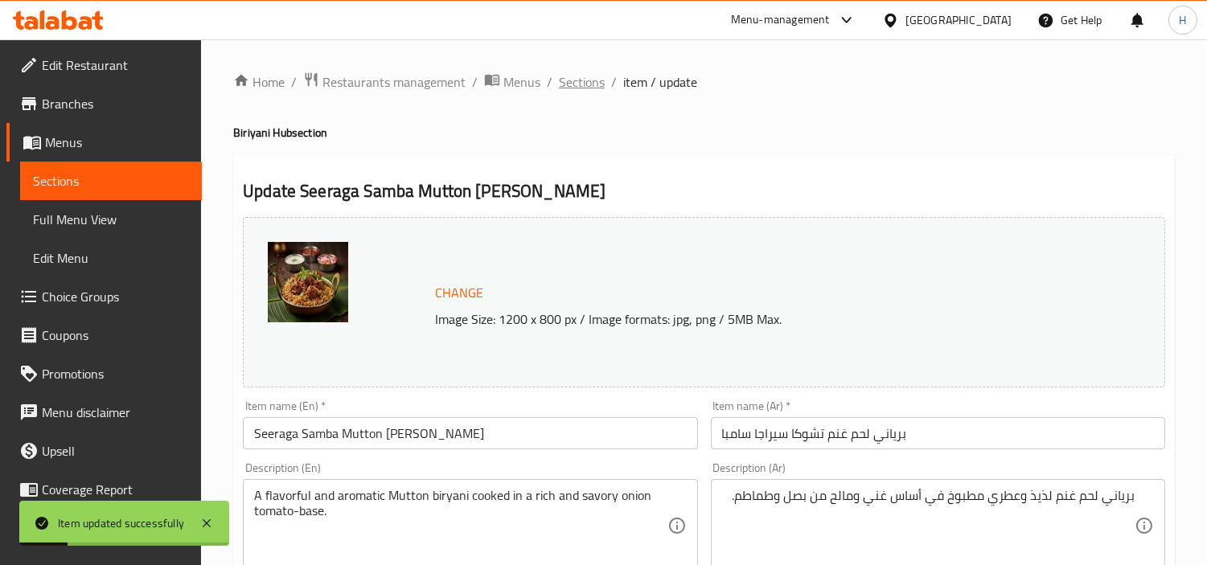
click at [593, 84] on span "Sections" at bounding box center [582, 81] width 46 height 19
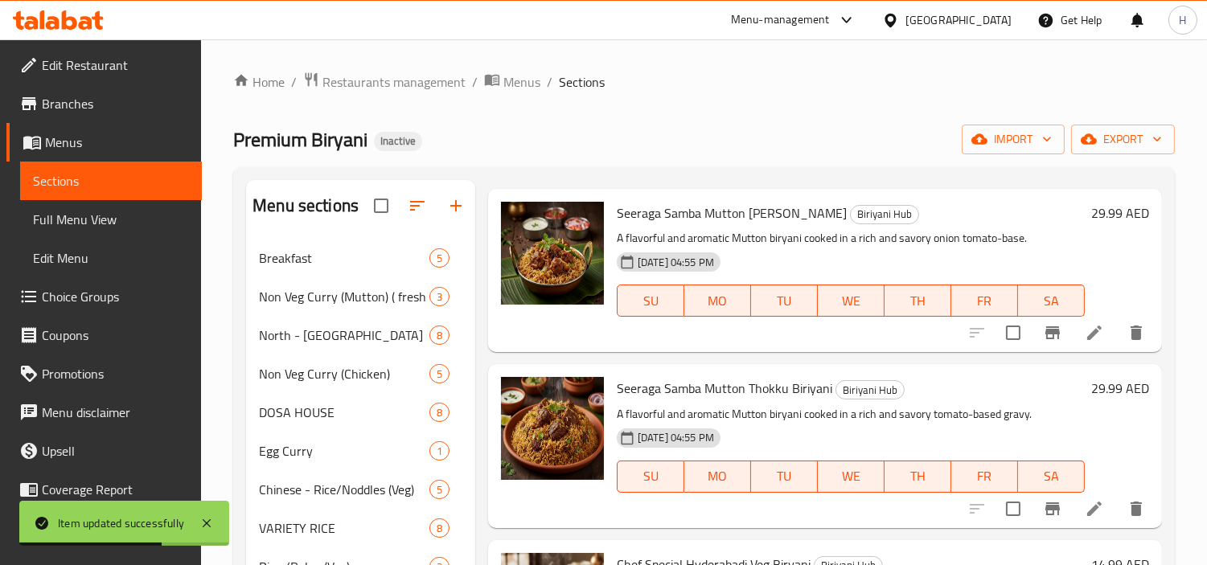
scroll to position [1160, 0]
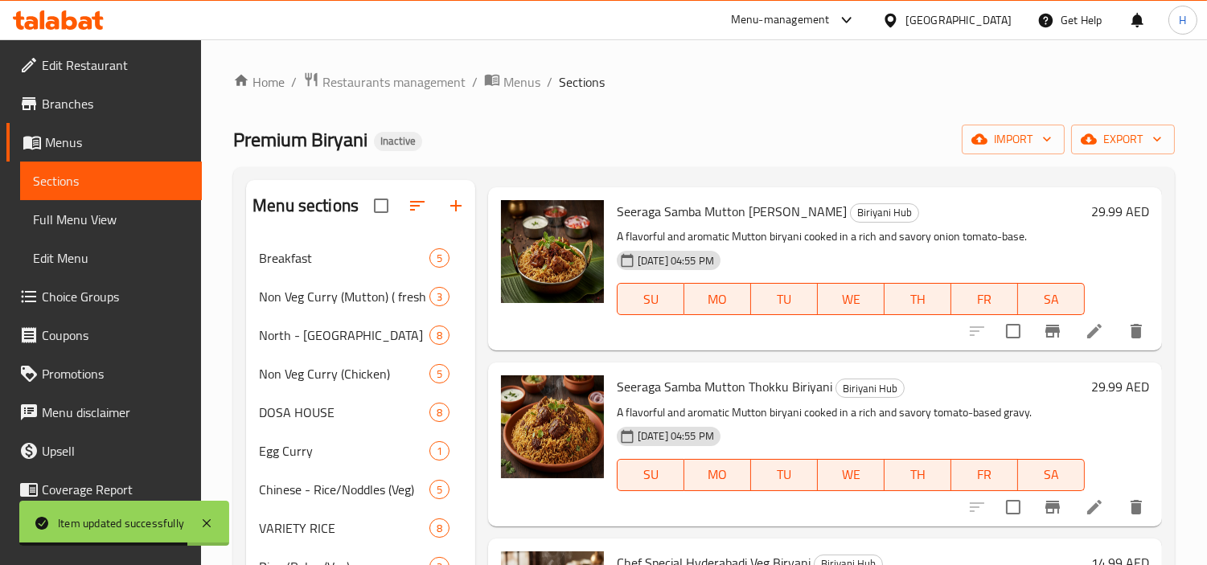
click at [137, 214] on span "Full Menu View" at bounding box center [111, 219] width 156 height 19
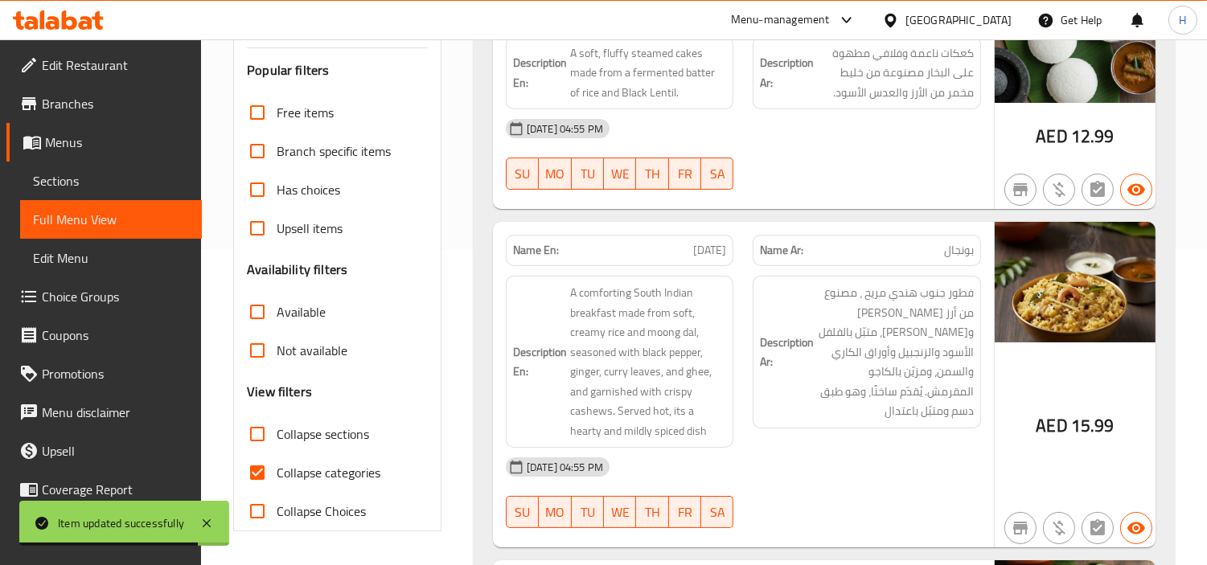
scroll to position [536, 0]
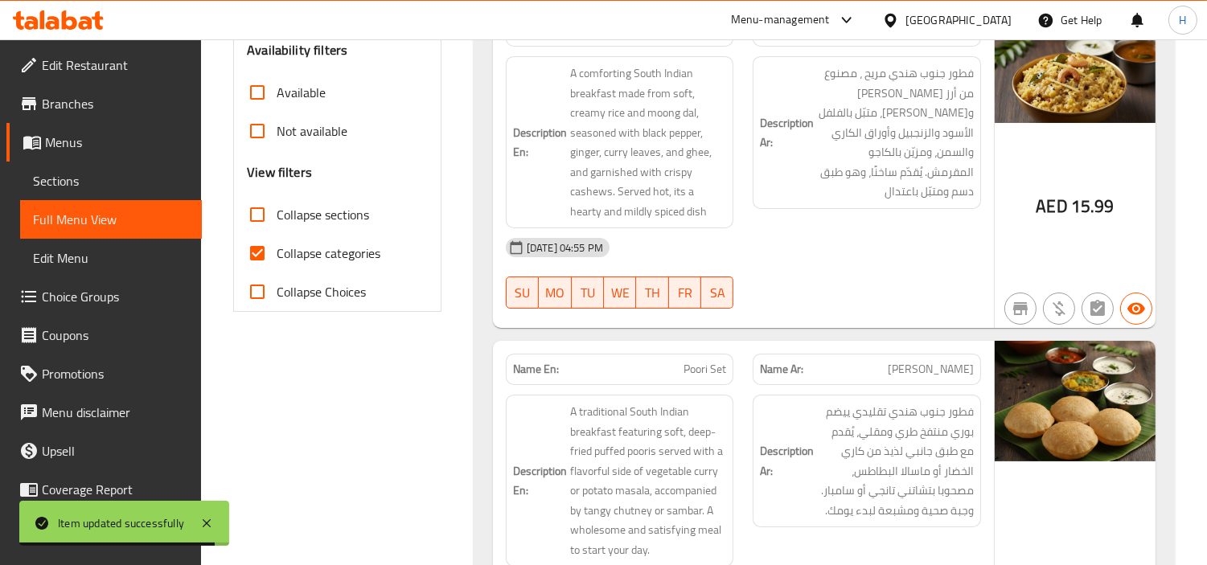
click at [292, 244] on span "Collapse categories" at bounding box center [329, 253] width 104 height 19
click at [277, 234] on input "Collapse categories" at bounding box center [257, 253] width 39 height 39
checkbox input "false"
click at [286, 205] on span "Collapse sections" at bounding box center [323, 214] width 92 height 19
click at [277, 195] on input "Collapse sections" at bounding box center [257, 214] width 39 height 39
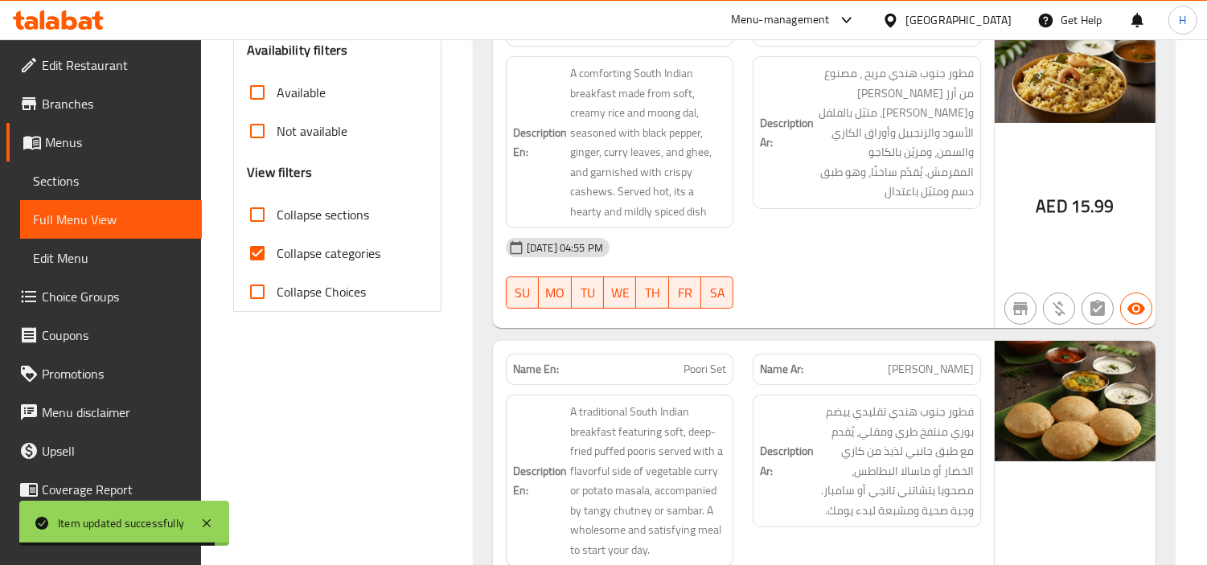
checkbox input "true"
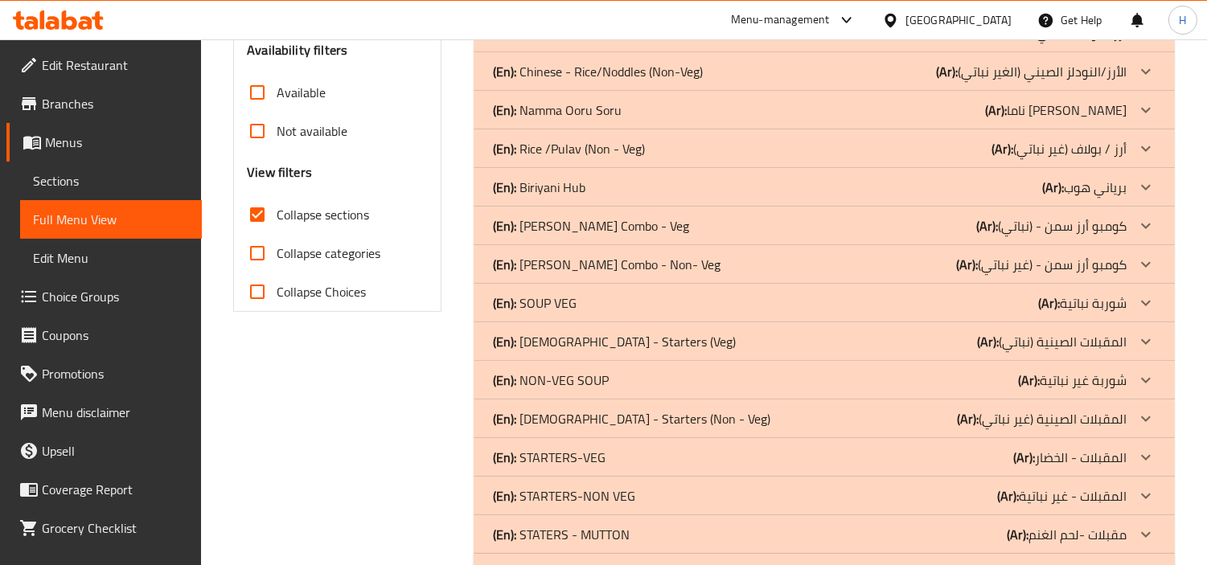
click at [608, 178] on div "(En): [PERSON_NAME] (Ar): برياني هوب" at bounding box center [810, 187] width 634 height 19
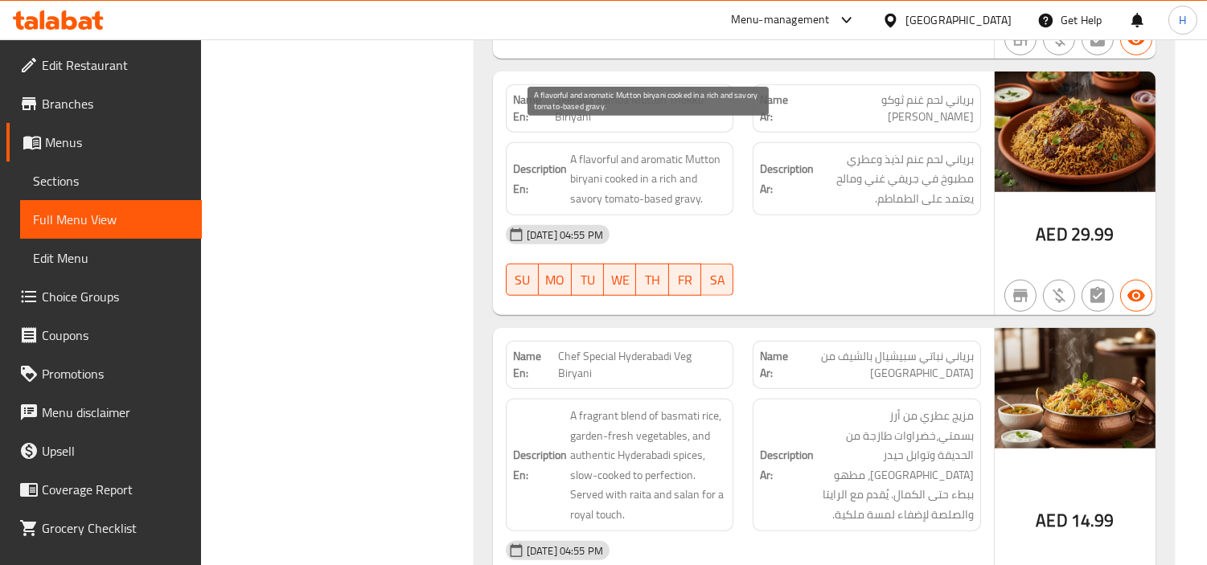
scroll to position [2497, 0]
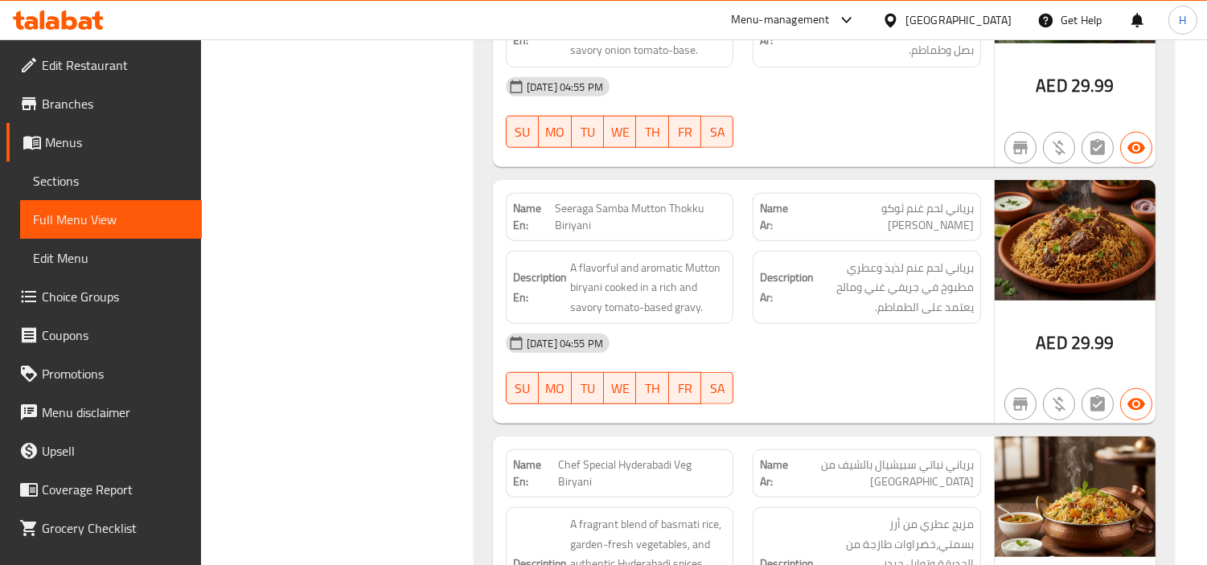
click at [686, 200] on span "Seeraga Samba Mutton Thokku Biriyani" at bounding box center [640, 217] width 171 height 34
copy span "Seeraga Samba Mutton Thokku Biriyani"
click at [131, 188] on span "Sections" at bounding box center [111, 180] width 156 height 19
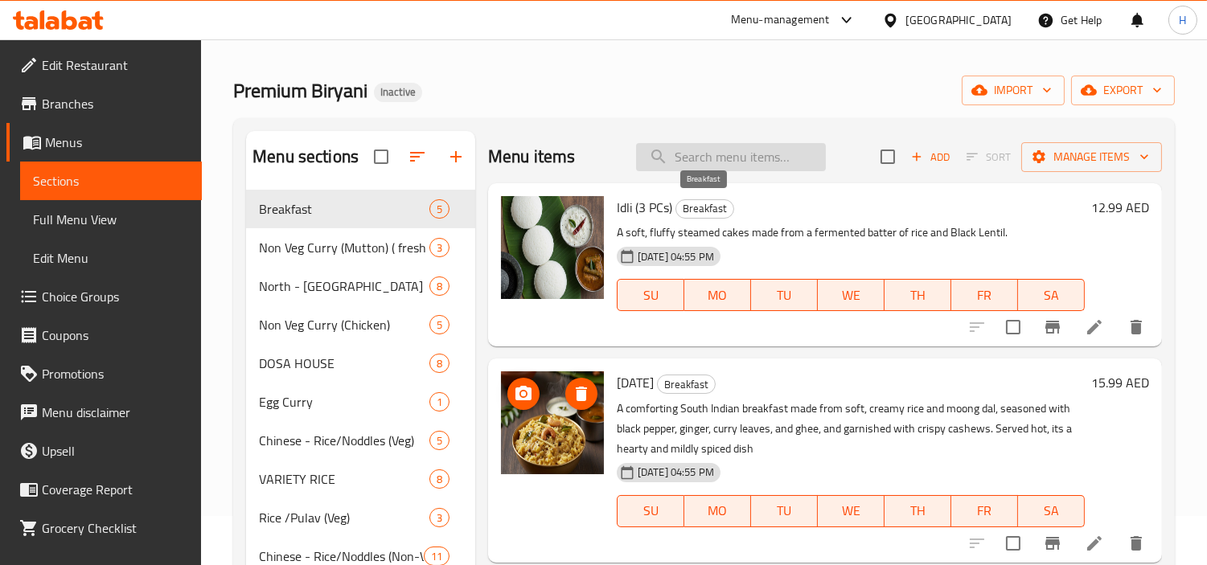
scroll to position [46, 0]
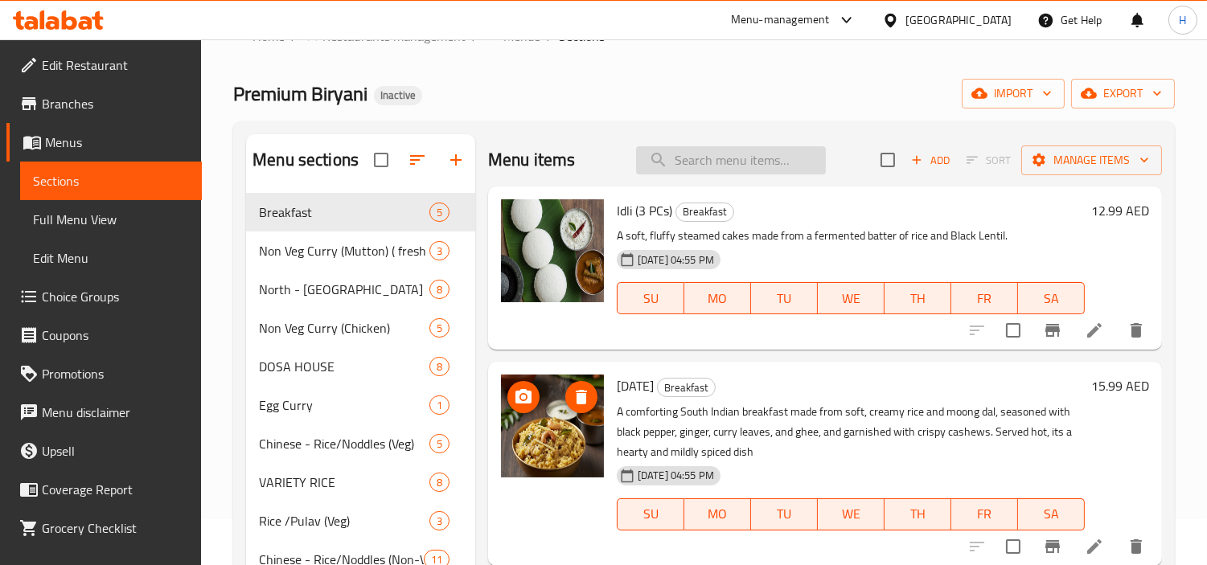
click at [726, 153] on input "search" at bounding box center [731, 160] width 190 height 28
paste input "Seeraga Samba Mutton Thokku Biriyani"
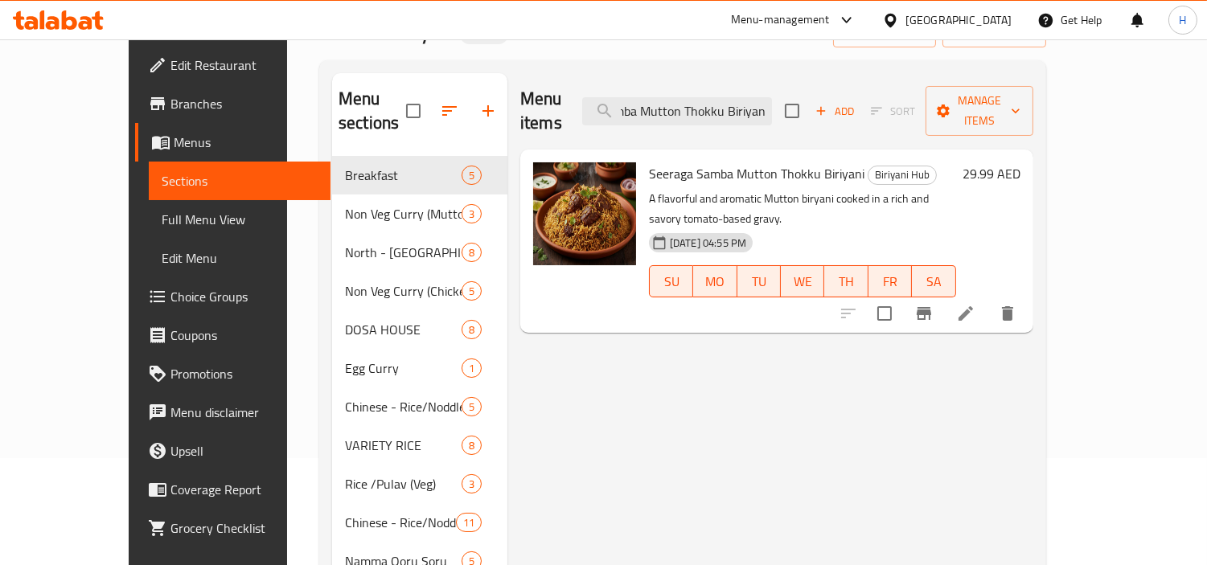
scroll to position [135, 0]
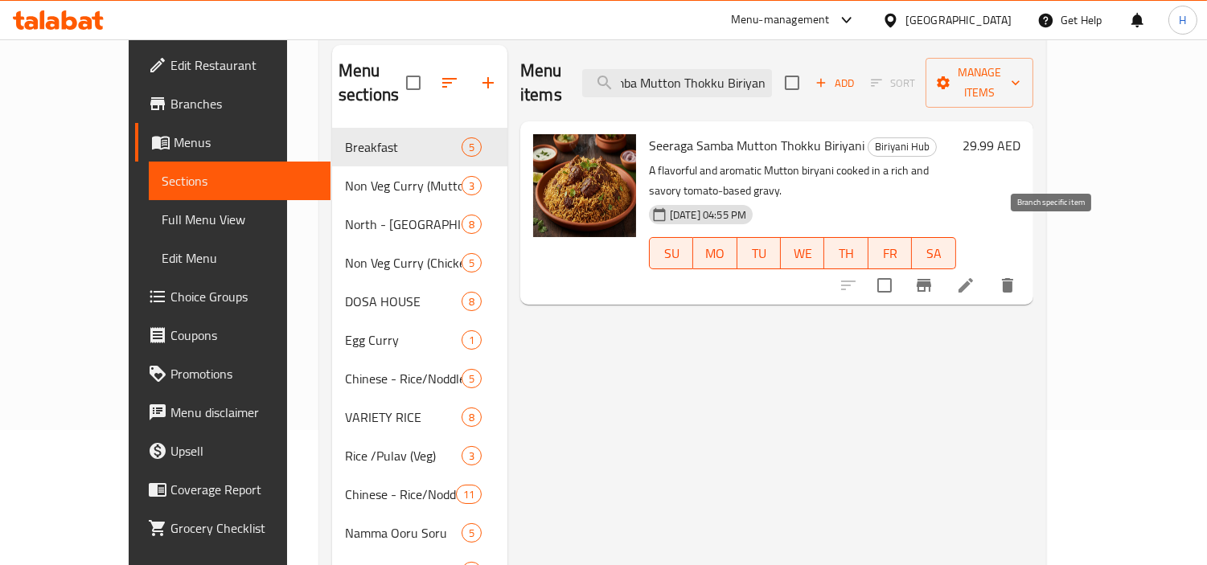
type input "Seeraga Samba Mutton Thokku Biriyani"
click at [989, 271] on li at bounding box center [965, 285] width 45 height 29
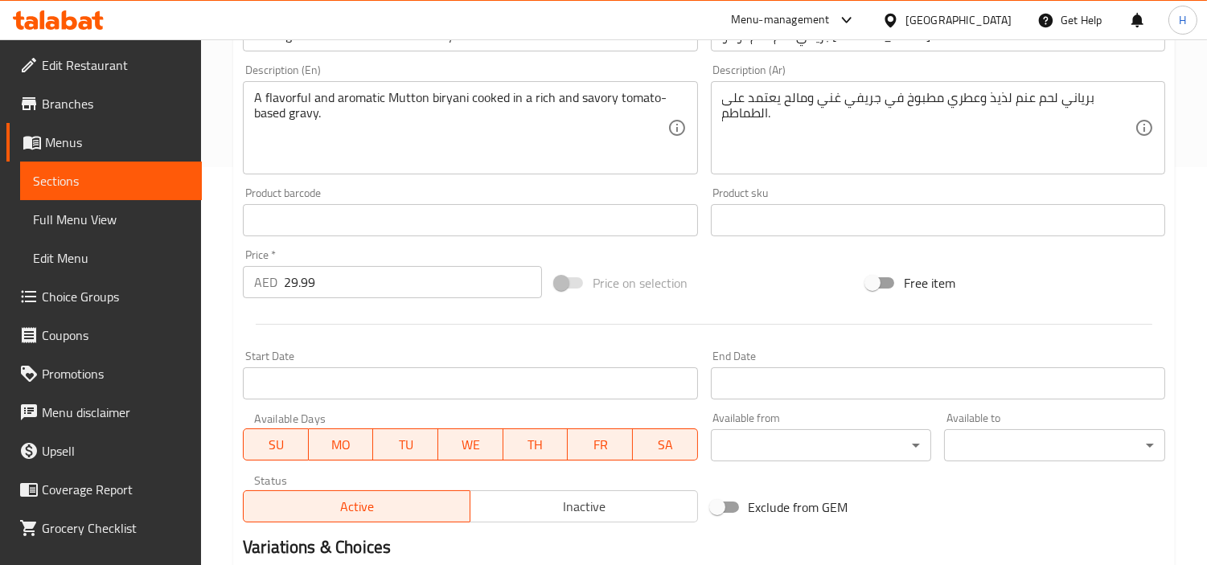
scroll to position [357, 0]
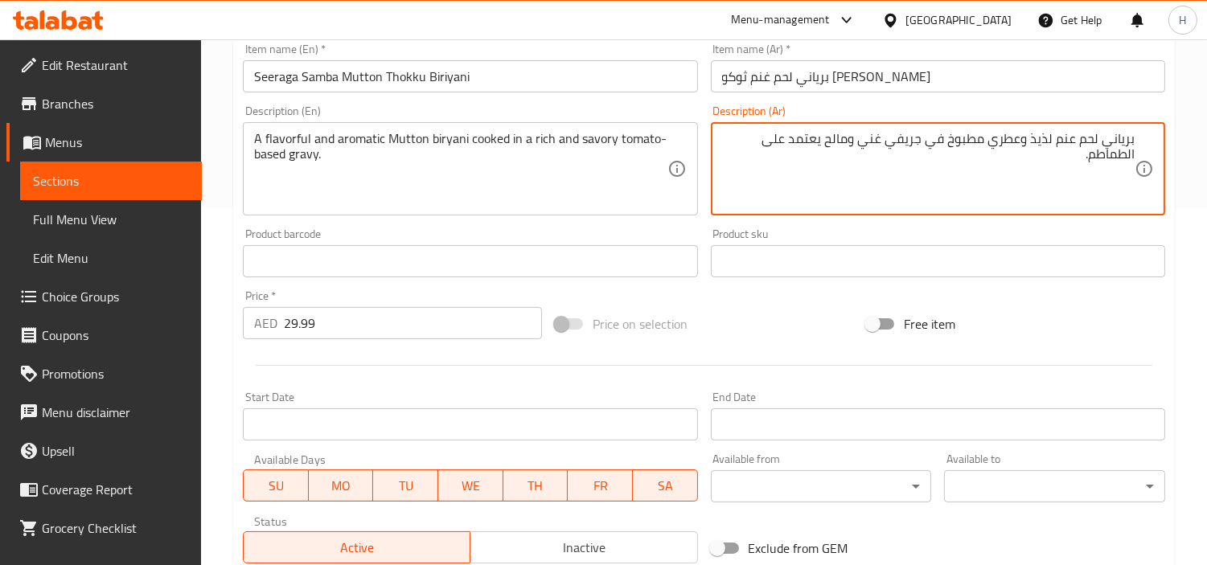
drag, startPoint x: 772, startPoint y: 146, endPoint x: 827, endPoint y: 141, distance: 54.9
click at [827, 141] on textarea "برياني لحم عنم لذيذ وعطري مطبوخ في جريفي غني ومالح يعتمد على الطماطم." at bounding box center [928, 169] width 413 height 76
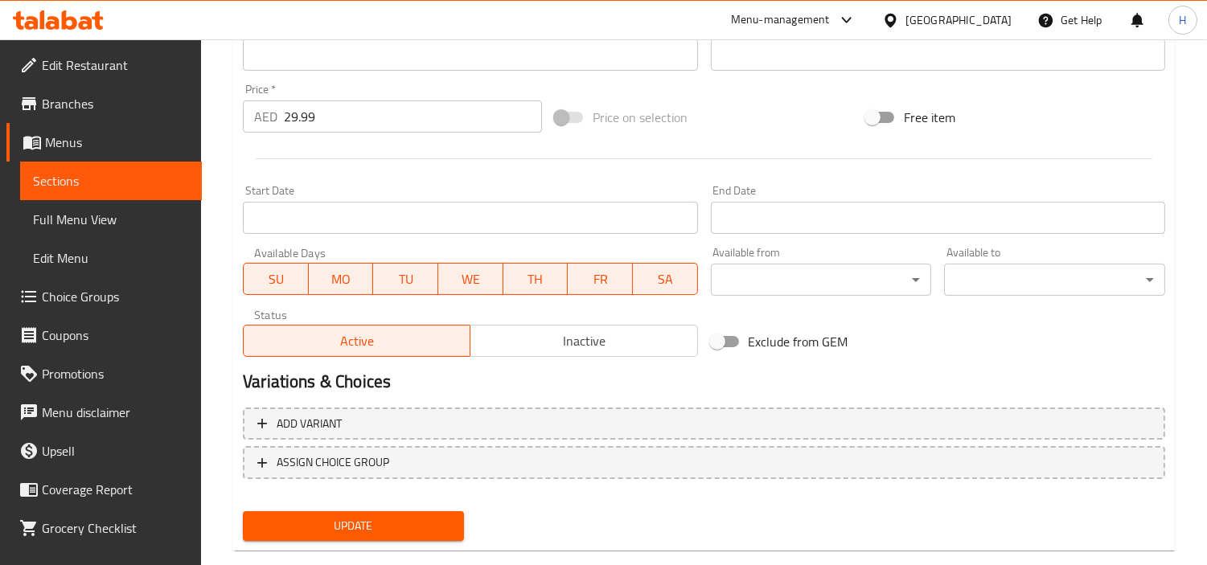
scroll to position [591, 0]
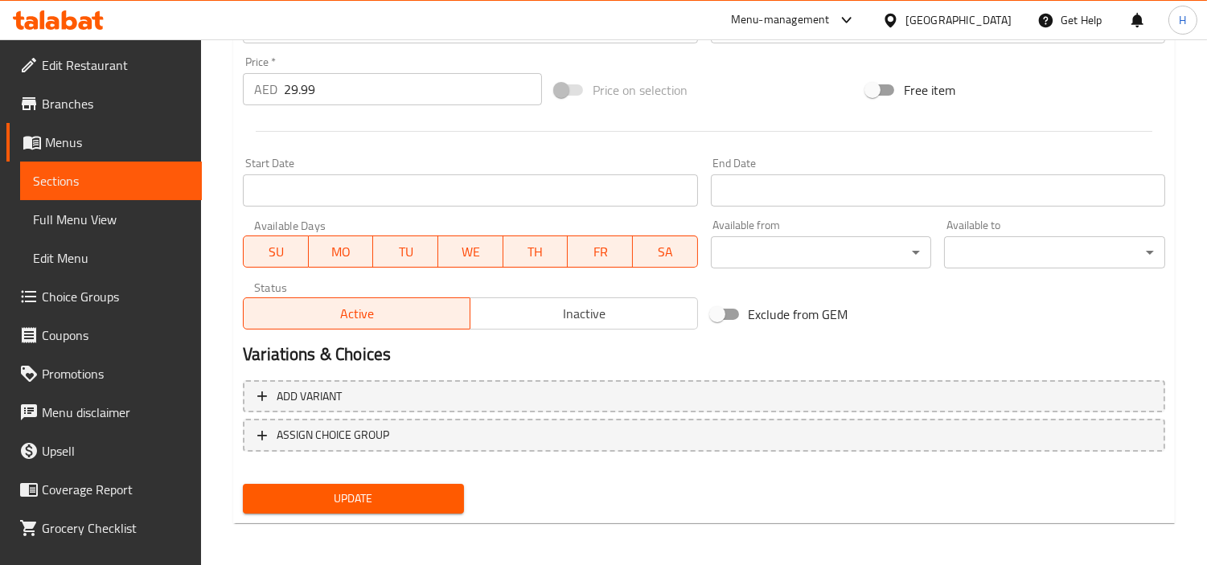
type textarea "برياني لحم عنم لذيذ وعطري مطبوخ في جريفي غني ومالح أساسه الطماطم."
click at [347, 492] on span "Update" at bounding box center [353, 499] width 195 height 20
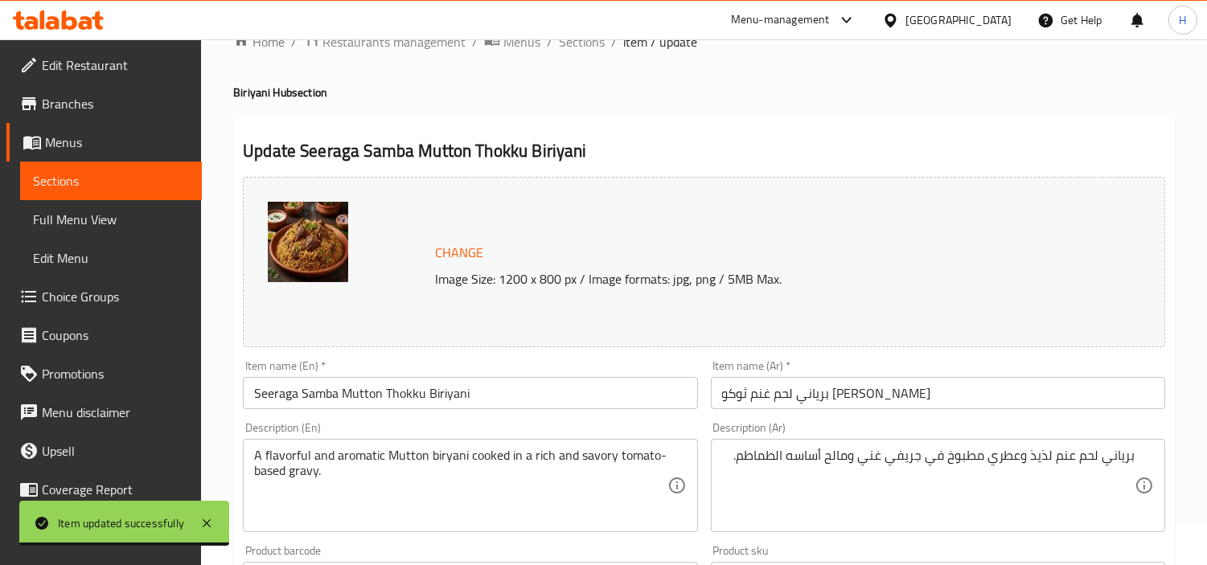
scroll to position [0, 0]
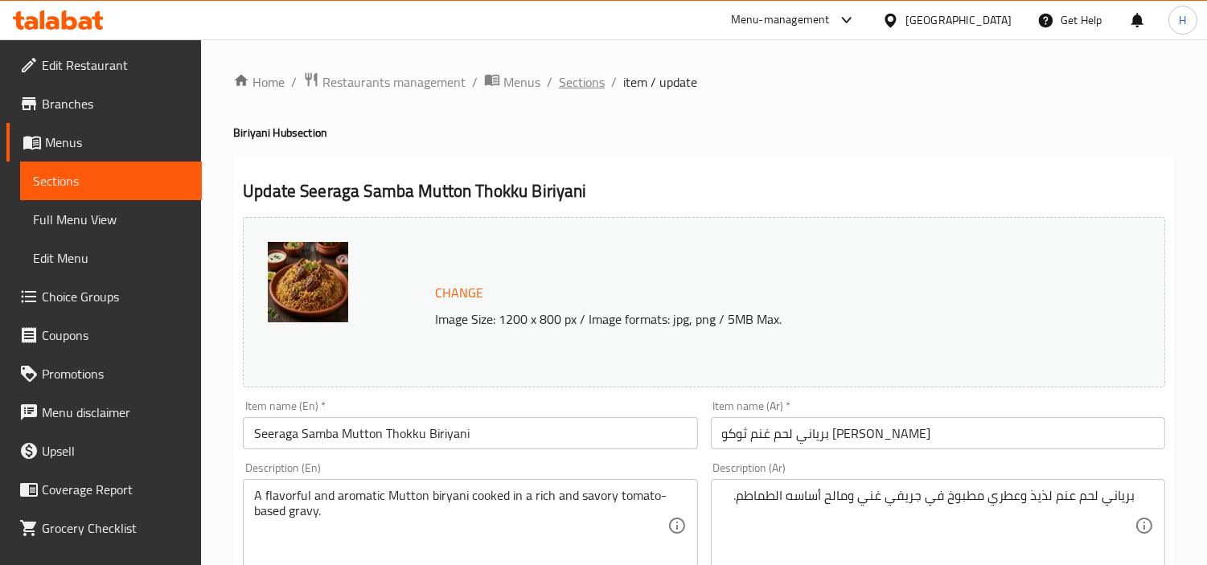
click at [573, 74] on span "Sections" at bounding box center [582, 81] width 46 height 19
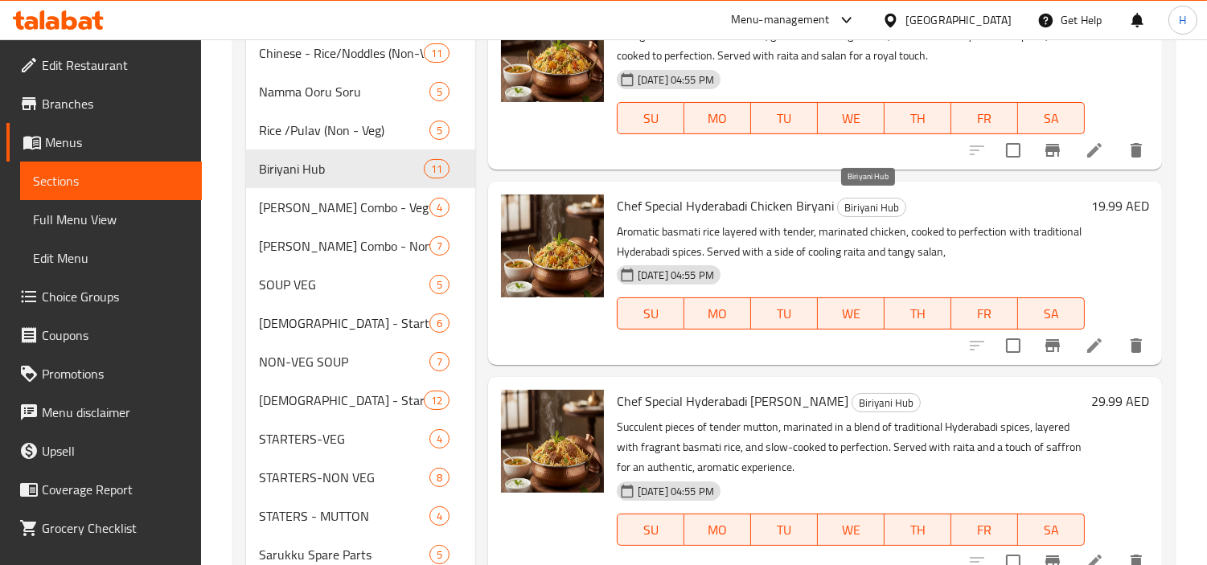
scroll to position [463, 0]
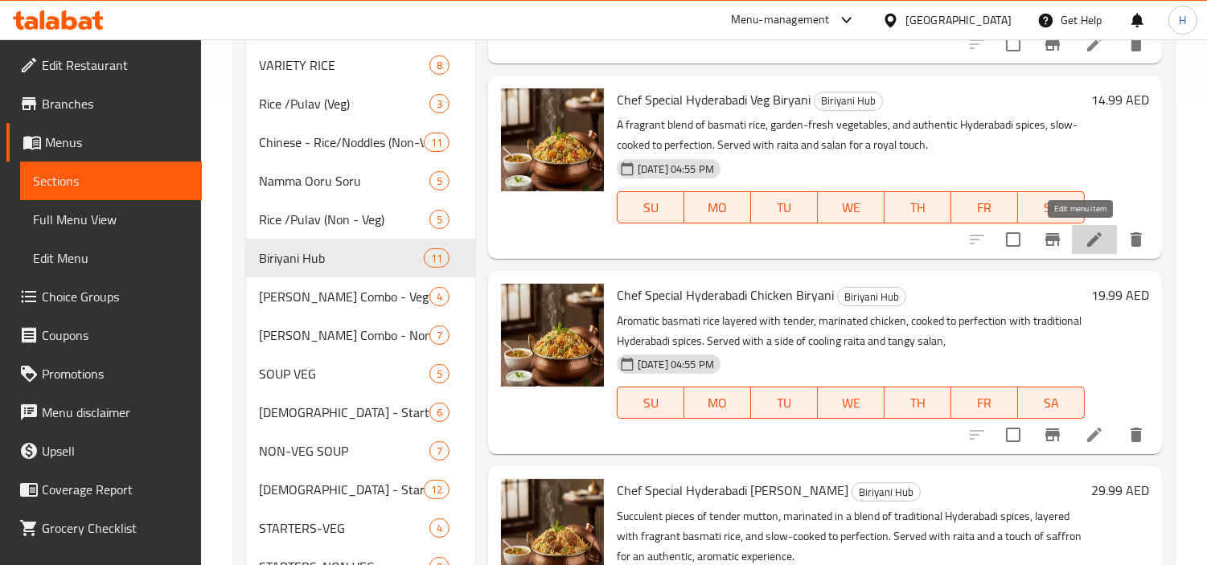
click at [1086, 241] on icon at bounding box center [1094, 239] width 19 height 19
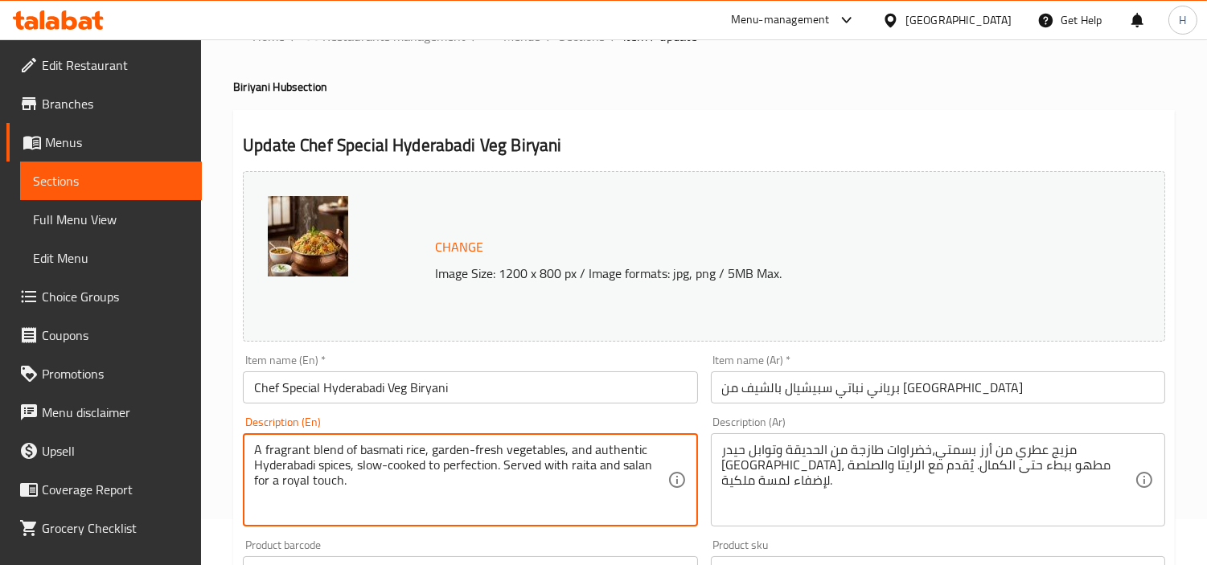
scroll to position [89, 0]
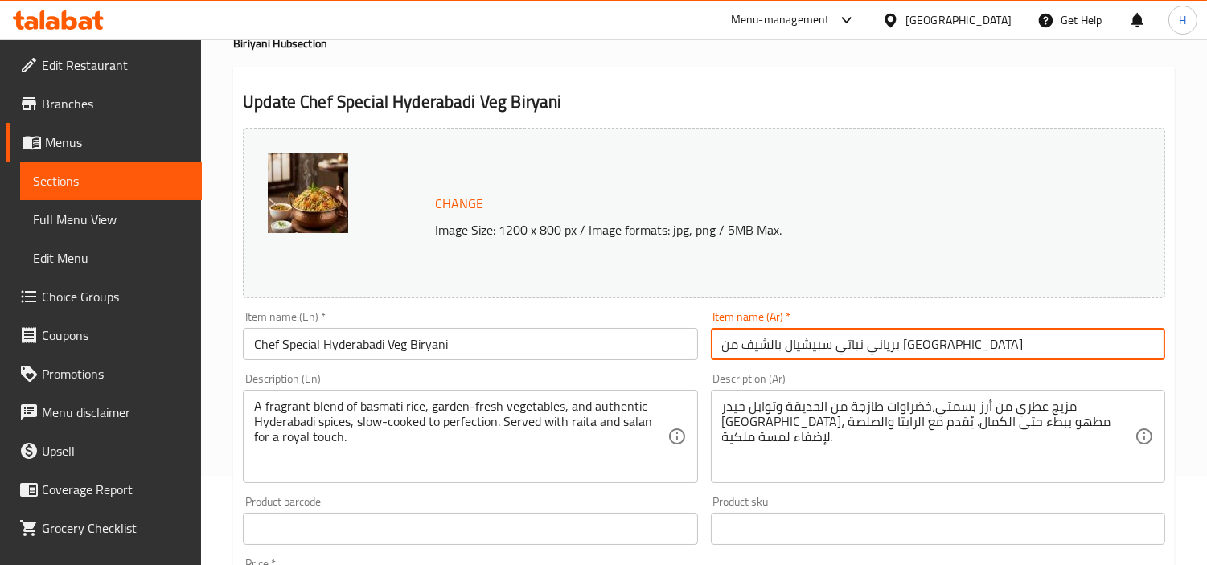
drag, startPoint x: 1019, startPoint y: 356, endPoint x: 1009, endPoint y: 347, distance: 13.7
click at [1013, 354] on input "برياني نباتي سبيشيال بالشيف من [GEOGRAPHIC_DATA]" at bounding box center [938, 344] width 454 height 32
click at [1107, 347] on input "برياني نباتي سبيشيال بالشيف من [GEOGRAPHIC_DATA]" at bounding box center [938, 344] width 454 height 32
click at [963, 347] on input "برياني خضروات سبيشيال بالشيف من [GEOGRAPHIC_DATA]" at bounding box center [938, 344] width 454 height 32
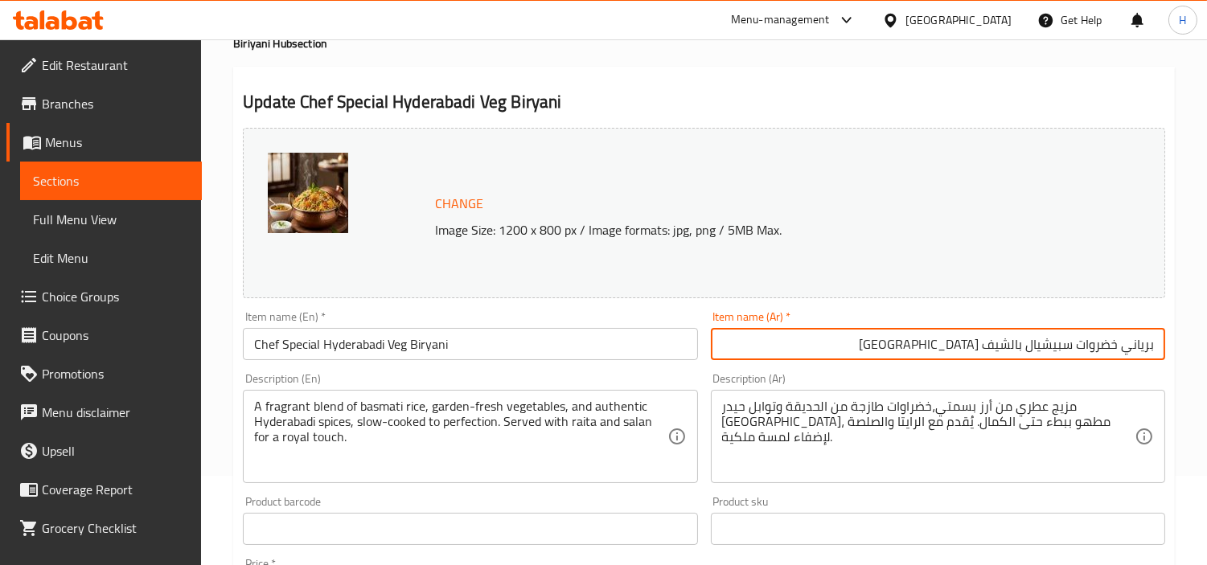
type input "برياني خضروات سبيشيال بالشيف [GEOGRAPHIC_DATA]"
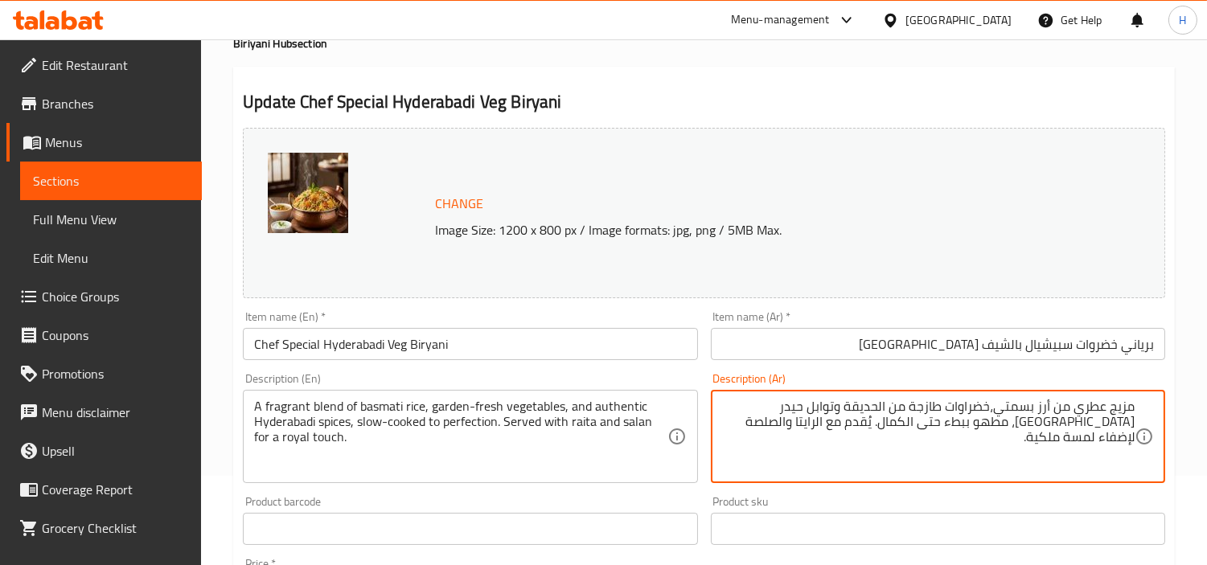
click at [898, 368] on div "Description (Ar) مزيج عطري من أرز بسمتي،خضراوات طازجة من الحديقة وتوابل حيدر [G…" at bounding box center [938, 428] width 467 height 123
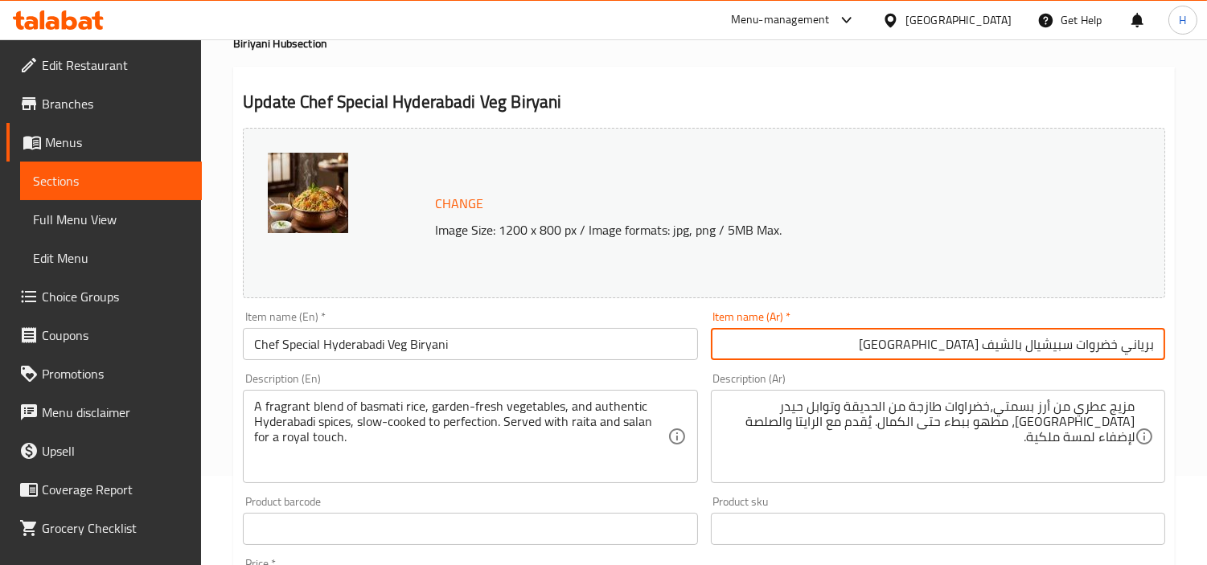
click at [902, 343] on input "برياني خضروات سبيشيال بالشيف [GEOGRAPHIC_DATA]" at bounding box center [938, 344] width 454 height 32
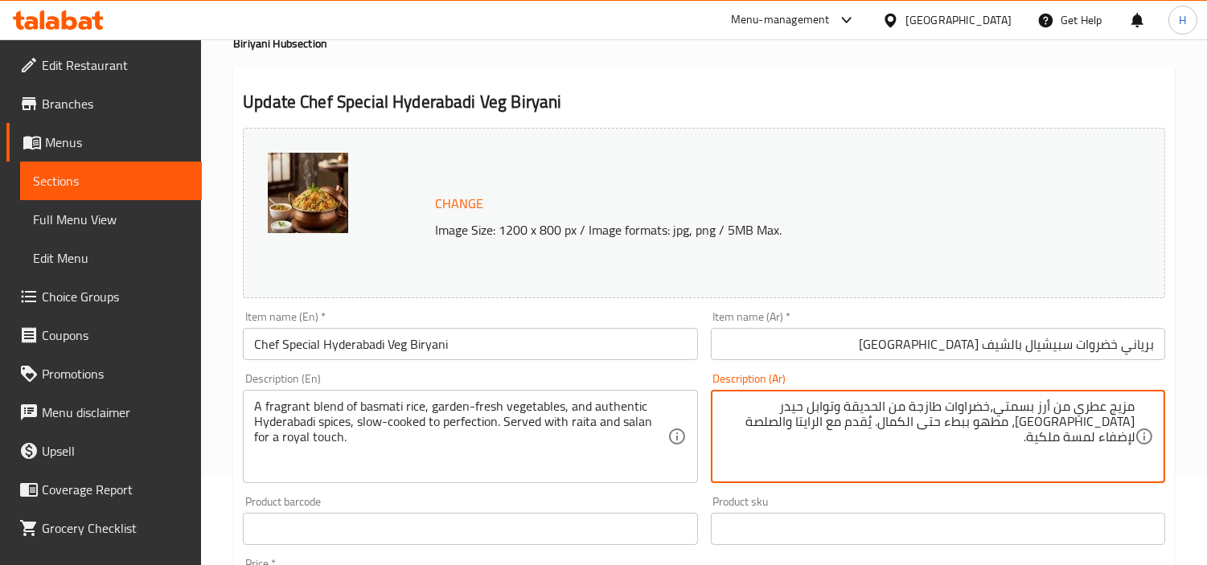
click at [886, 430] on textarea "مزيج عطري من أرز بسمتي،خضراوات طازجة من الحديقة وتوابل حيدر [GEOGRAPHIC_DATA]، …" at bounding box center [928, 437] width 413 height 76
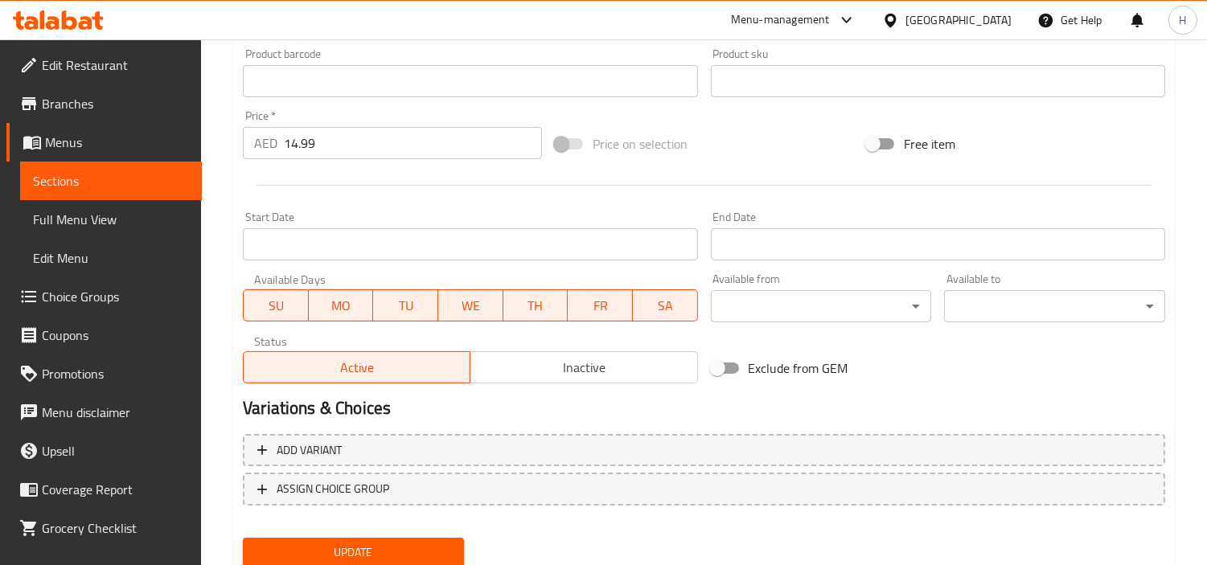
scroll to position [591, 0]
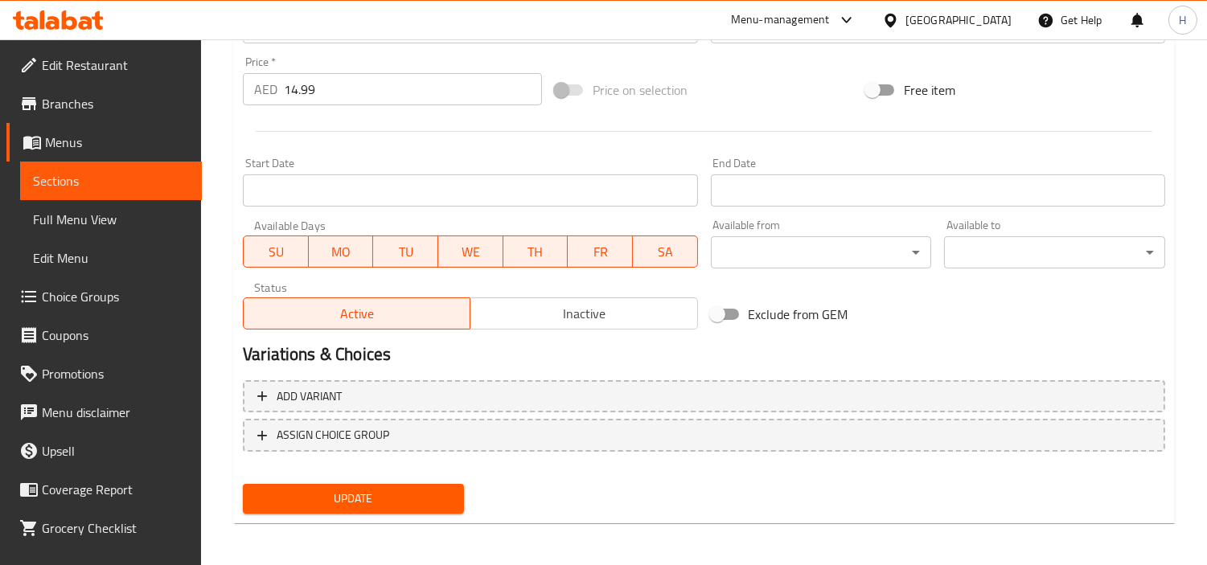
type textarea "مزيج عطري من أرز بسمتي،خضراوات طازجة من الحديقة وتوابل حيدر [GEOGRAPHIC_DATA]، …"
click at [423, 489] on span "Update" at bounding box center [353, 499] width 195 height 20
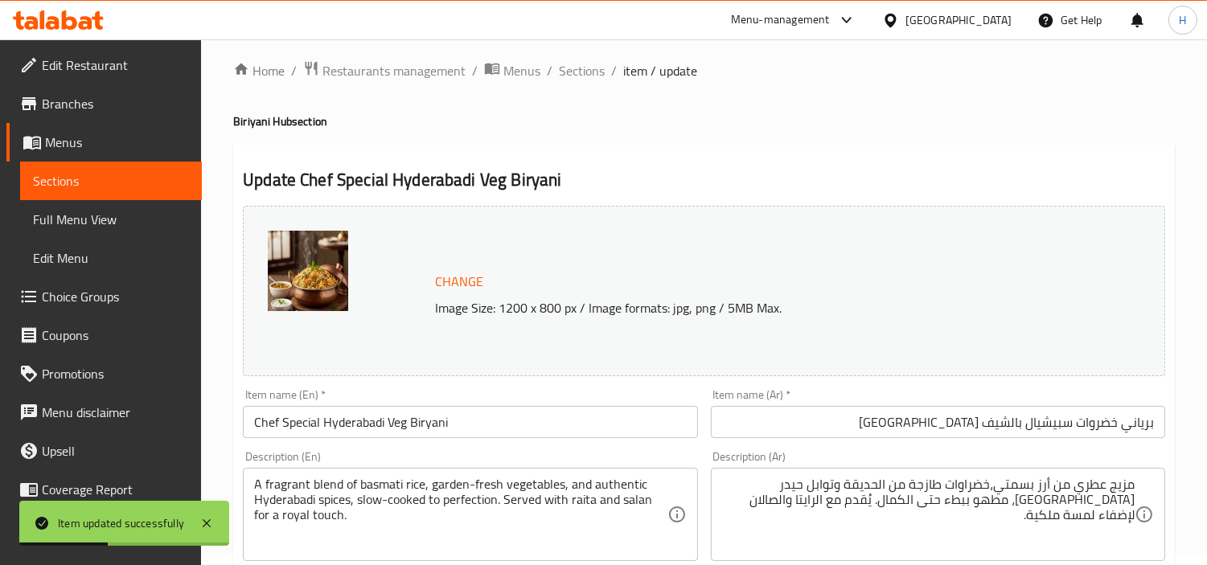
scroll to position [0, 0]
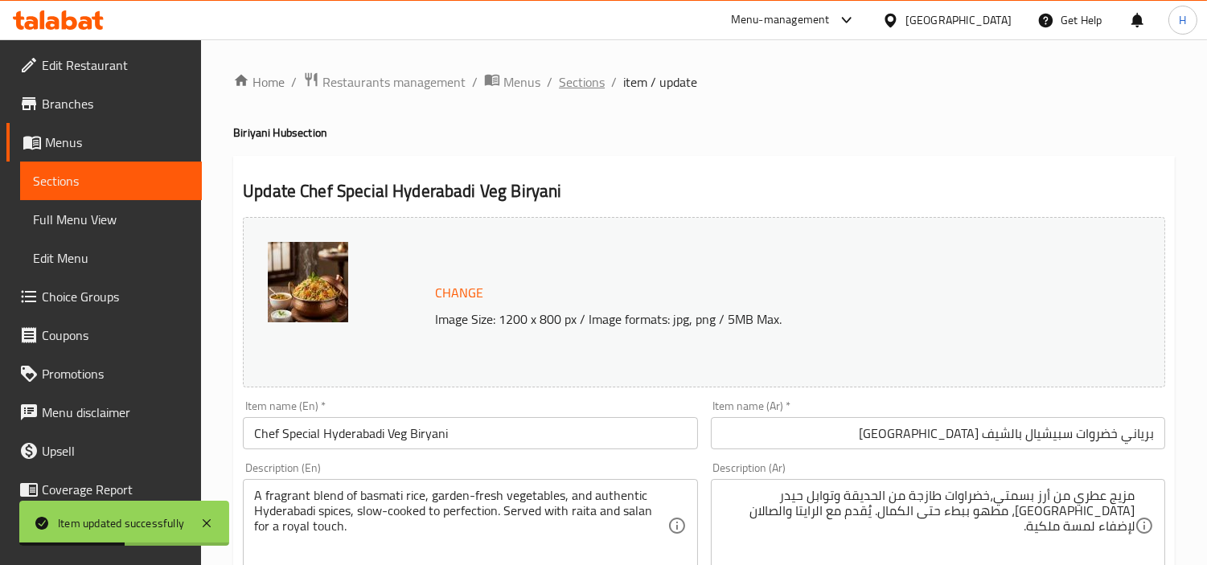
click at [576, 84] on span "Sections" at bounding box center [582, 81] width 46 height 19
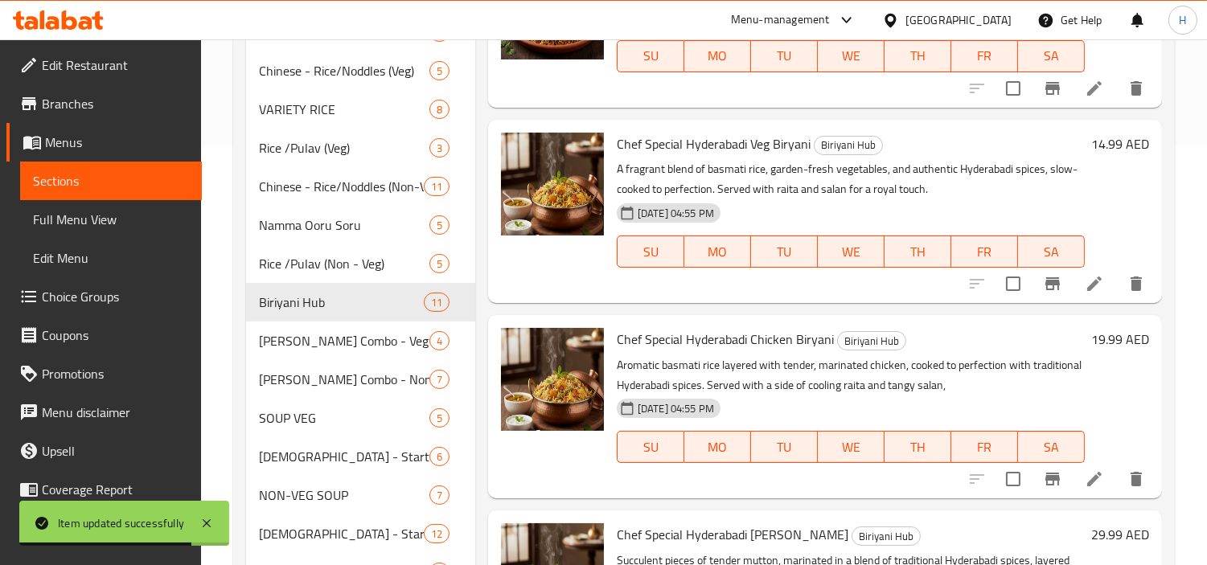
scroll to position [536, 0]
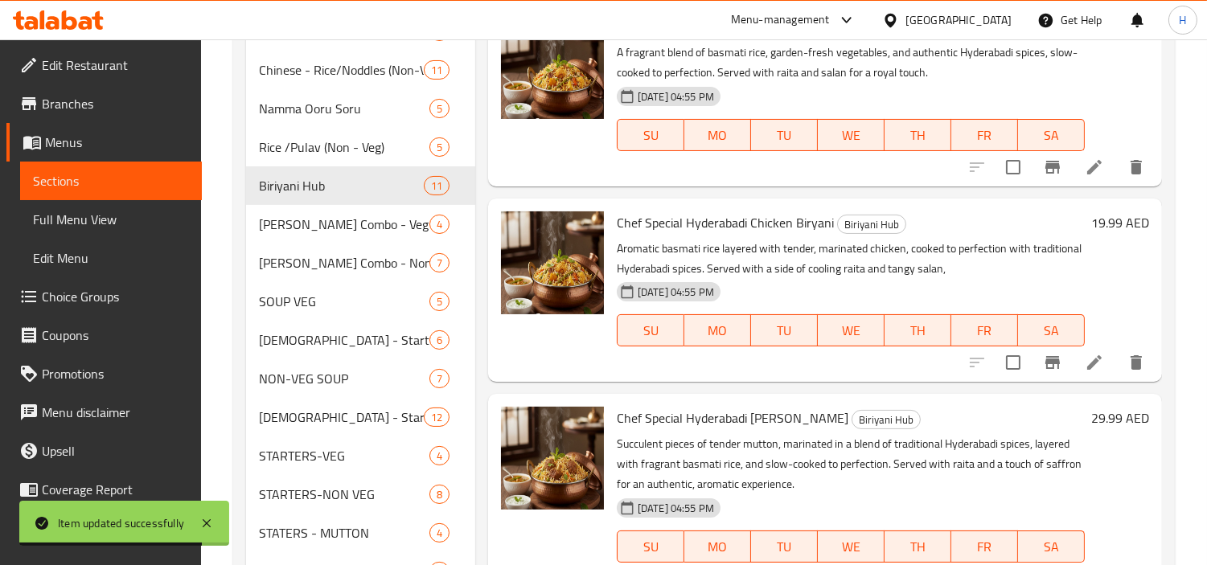
click at [1085, 368] on icon at bounding box center [1094, 362] width 19 height 19
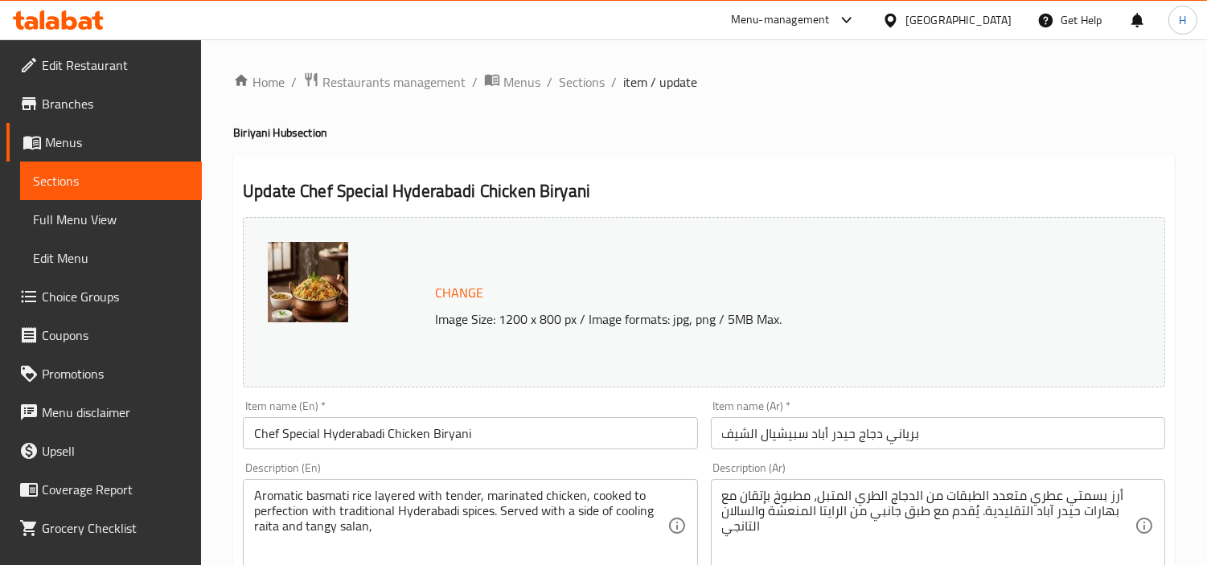
click at [854, 127] on h4 "Biriyani Hub section" at bounding box center [704, 133] width 942 height 16
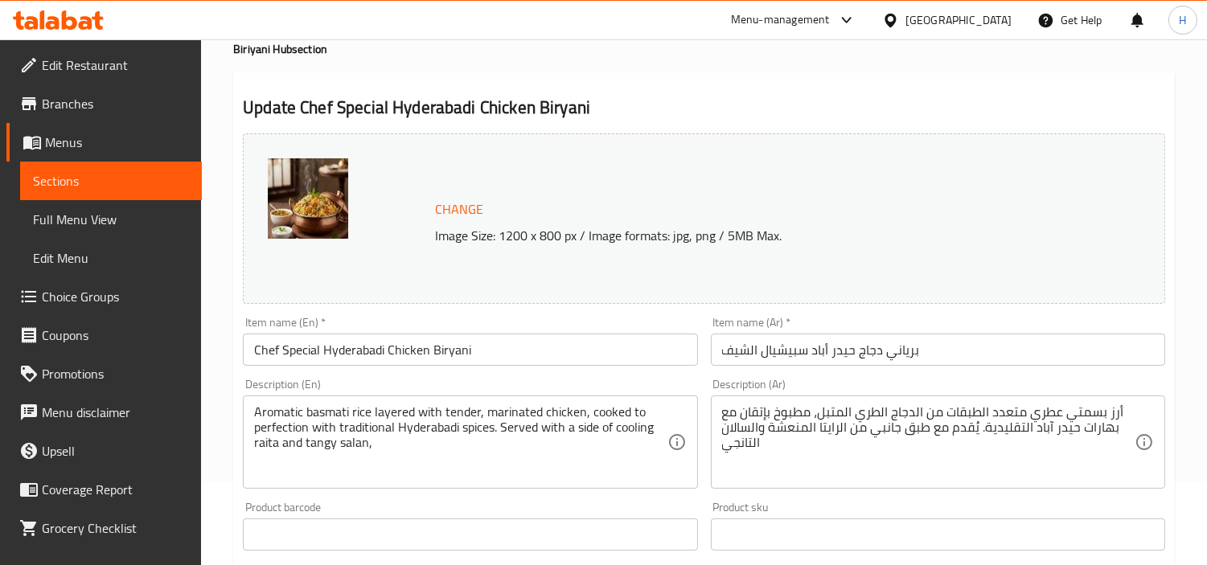
scroll to position [179, 0]
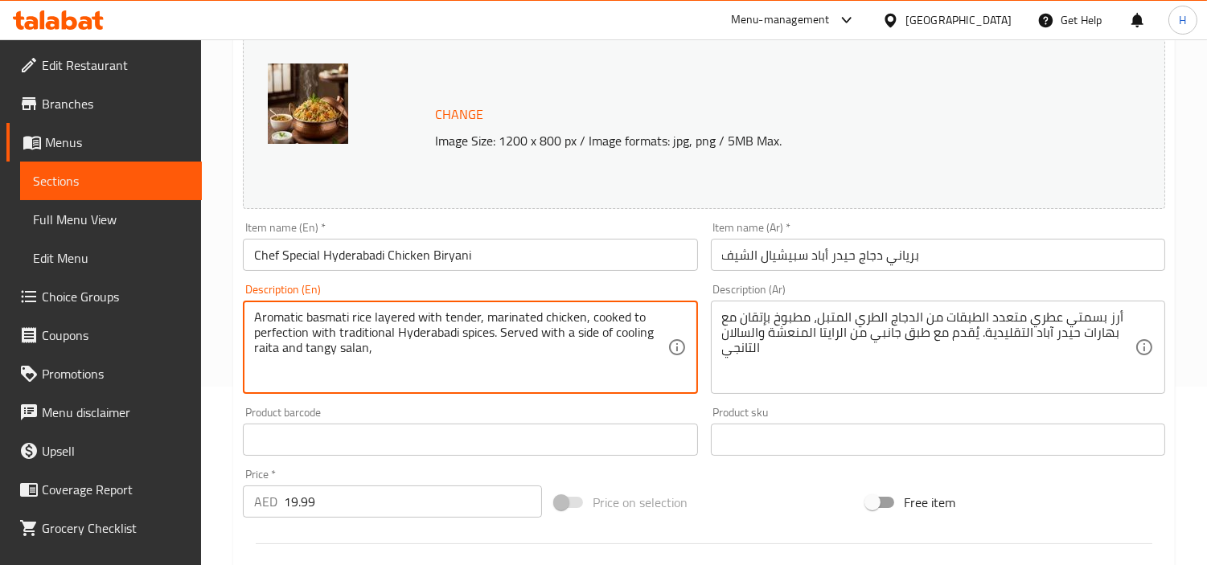
click at [449, 347] on textarea "Aromatic basmati rice layered with tender, marinated chicken, cooked to perfect…" at bounding box center [460, 348] width 413 height 76
type textarea "Aromatic basmati rice layered with tender, marinated chicken, cooked to perfect…"
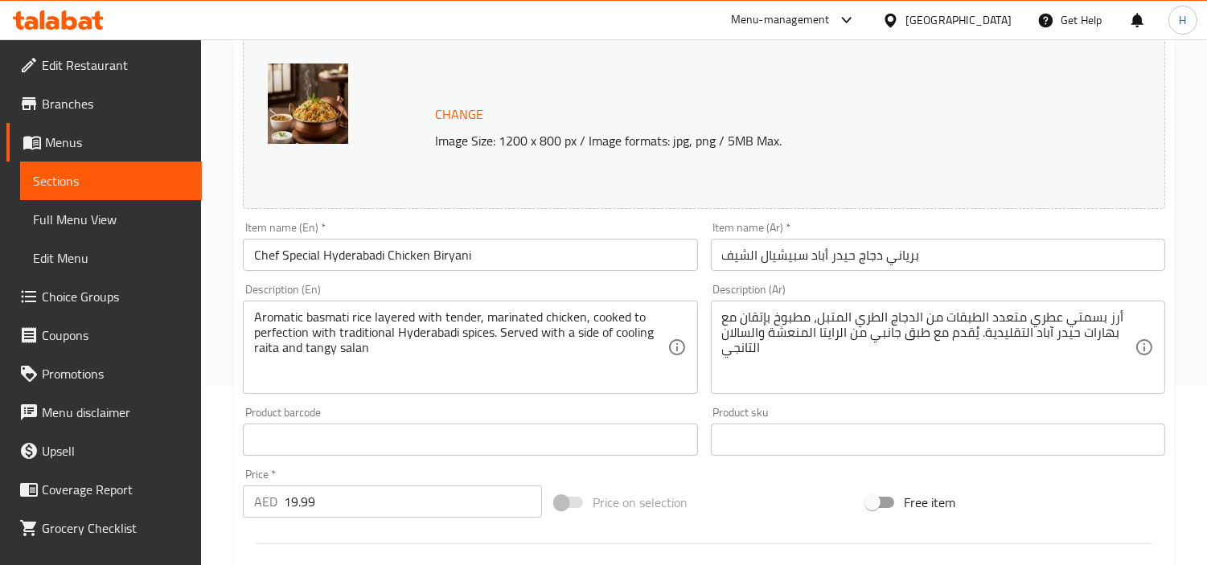
click at [902, 245] on input "برياني دجاج حيدر أباد سبيشيال الشيف" at bounding box center [938, 255] width 454 height 32
click at [911, 272] on div "Item name (Ar)   * برياني دجاج حيدر أباد سبيشيال الشيف Item name (Ar) *" at bounding box center [938, 247] width 467 height 62
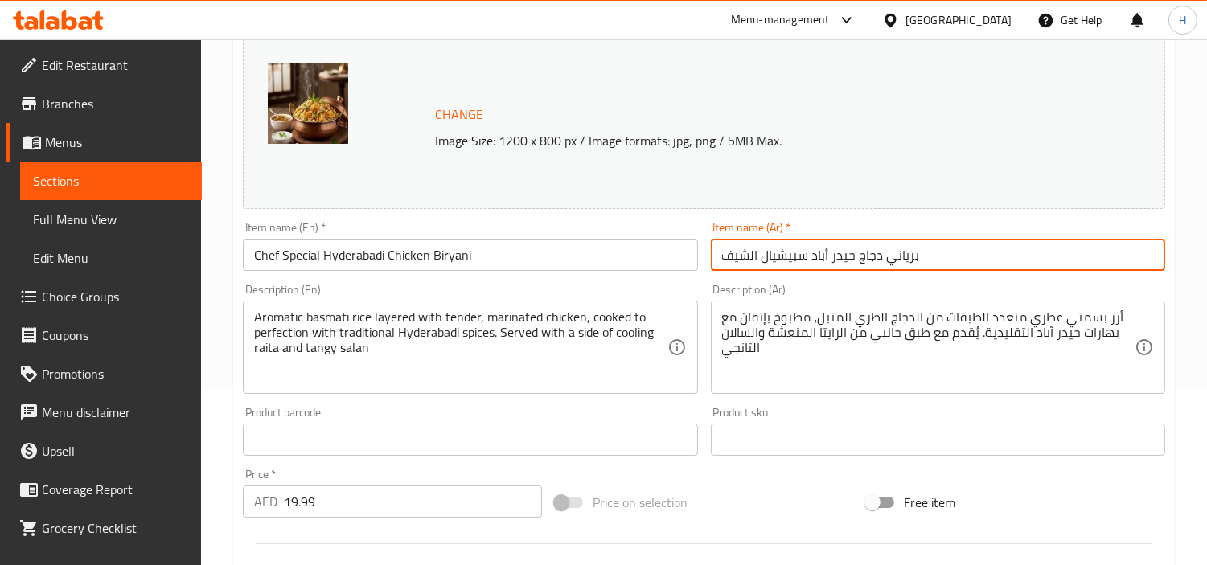
click at [911, 264] on input "برياني دجاج حيدر أباد سبيشيال الشيف" at bounding box center [938, 255] width 454 height 32
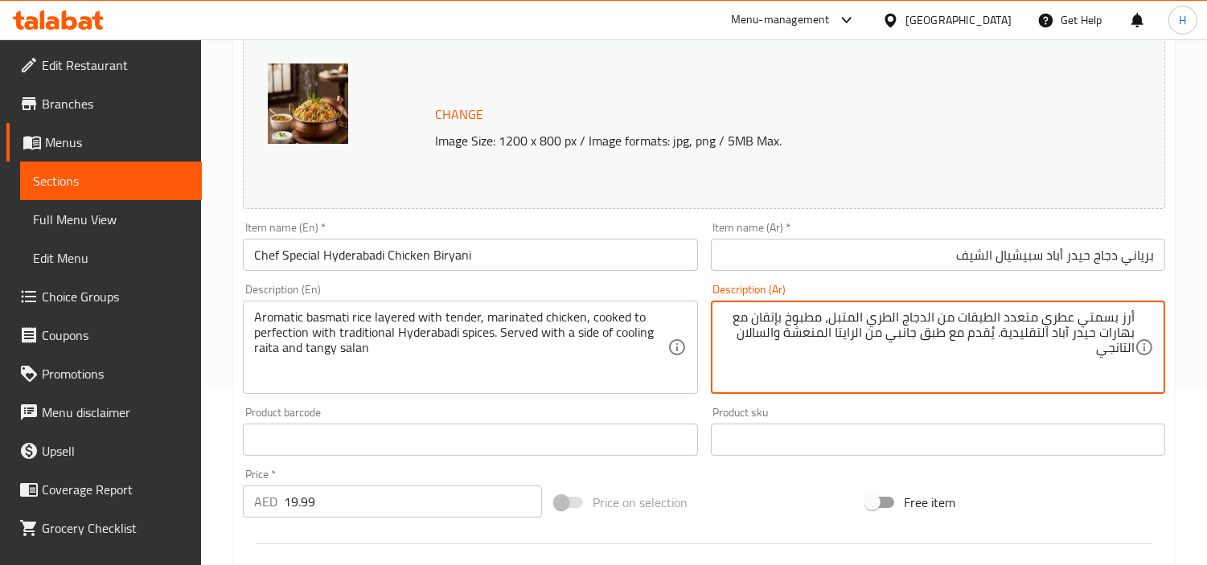
click at [994, 339] on textarea "أرز بسمتي عطري متعدد الطبقات من الدجاج الطري المتبل، مطبوخ بإتقان مع بهارات حيد…" at bounding box center [928, 348] width 413 height 76
click at [858, 339] on textarea "أرز بسمتي عطري متعدد الطبقات من الدجاج الطري المتبل، مطبوخ بإتقان مع بهارات حيد…" at bounding box center [928, 348] width 413 height 76
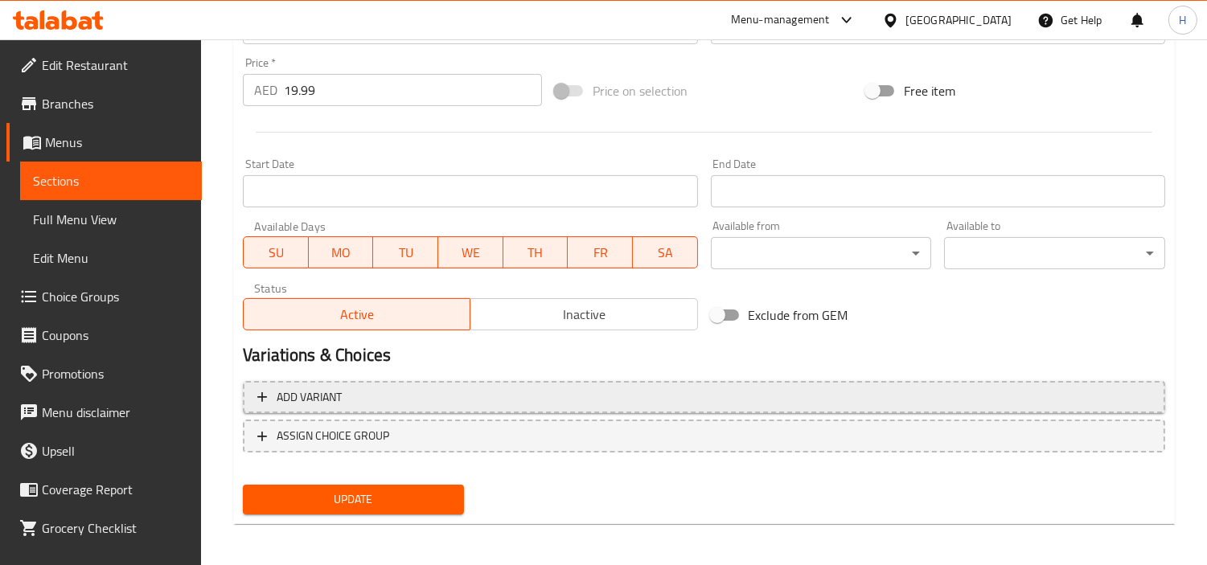
scroll to position [591, 0]
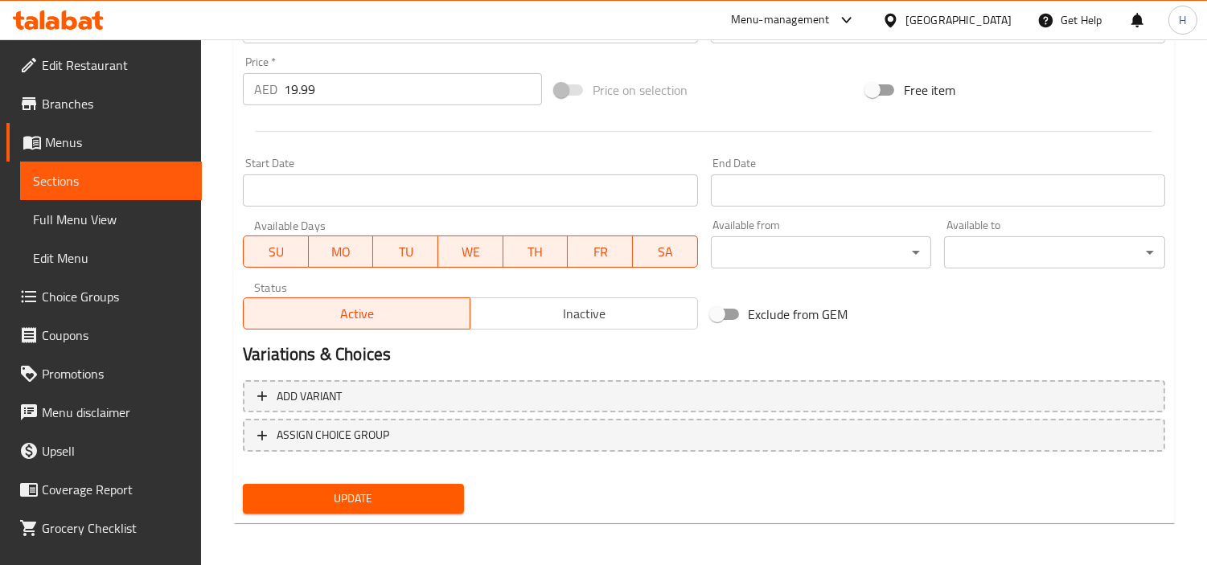
type textarea "أرز بسمتي عطري متعدد الطبقات من الدجاج الطري المتبل، مطبوخ بإتقان مع بهارات حيد…"
drag, startPoint x: 0, startPoint y: 458, endPoint x: 0, endPoint y: 397, distance: 61.9
drag, startPoint x: 0, startPoint y: 397, endPoint x: 330, endPoint y: 487, distance: 342.1
click at [334, 489] on span "Update" at bounding box center [353, 499] width 195 height 20
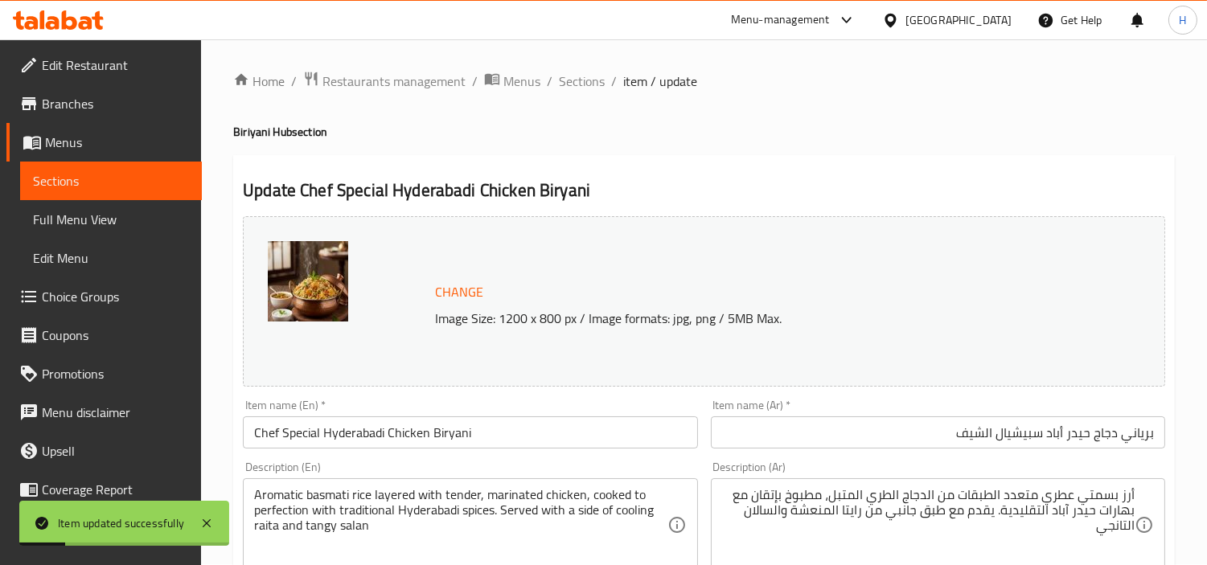
scroll to position [0, 0]
click at [586, 89] on span "Sections" at bounding box center [582, 81] width 46 height 19
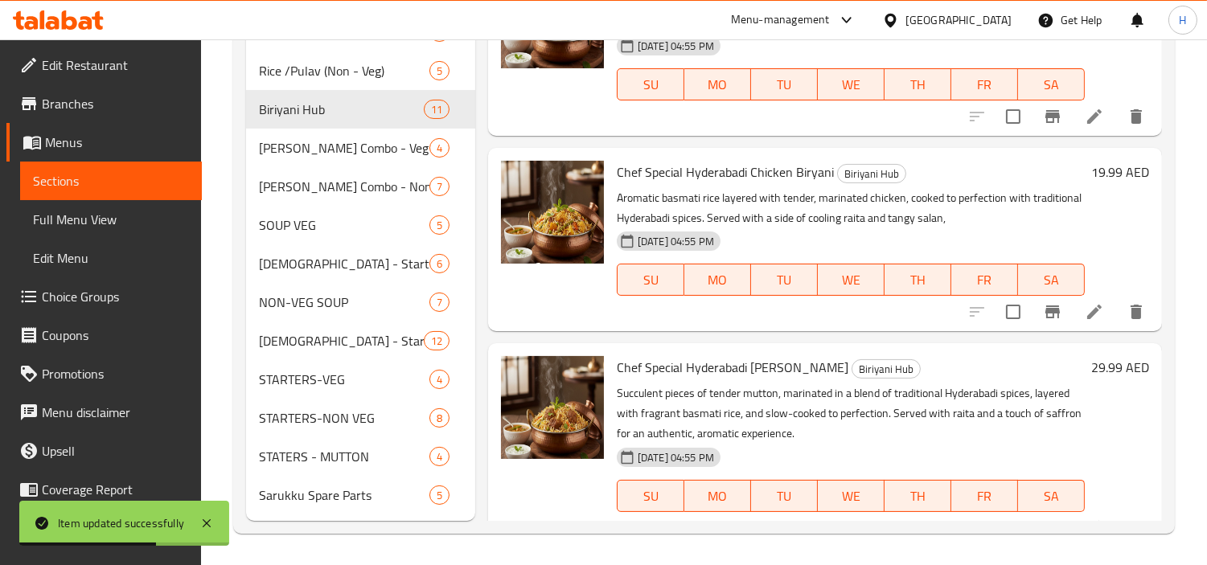
scroll to position [1160, 0]
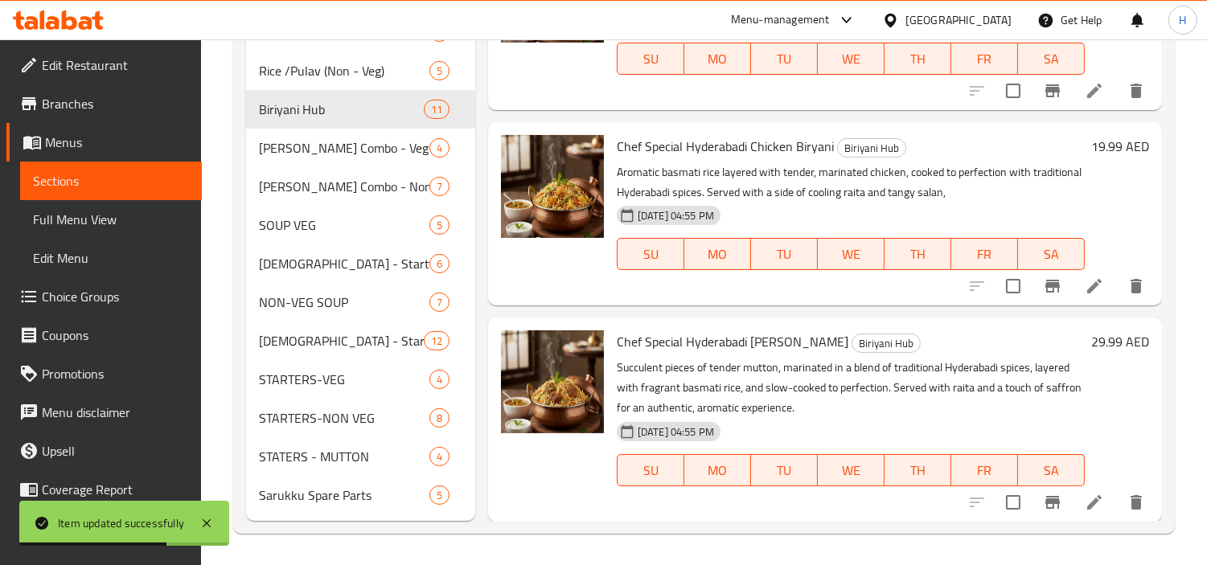
click at [1090, 489] on li at bounding box center [1094, 502] width 45 height 29
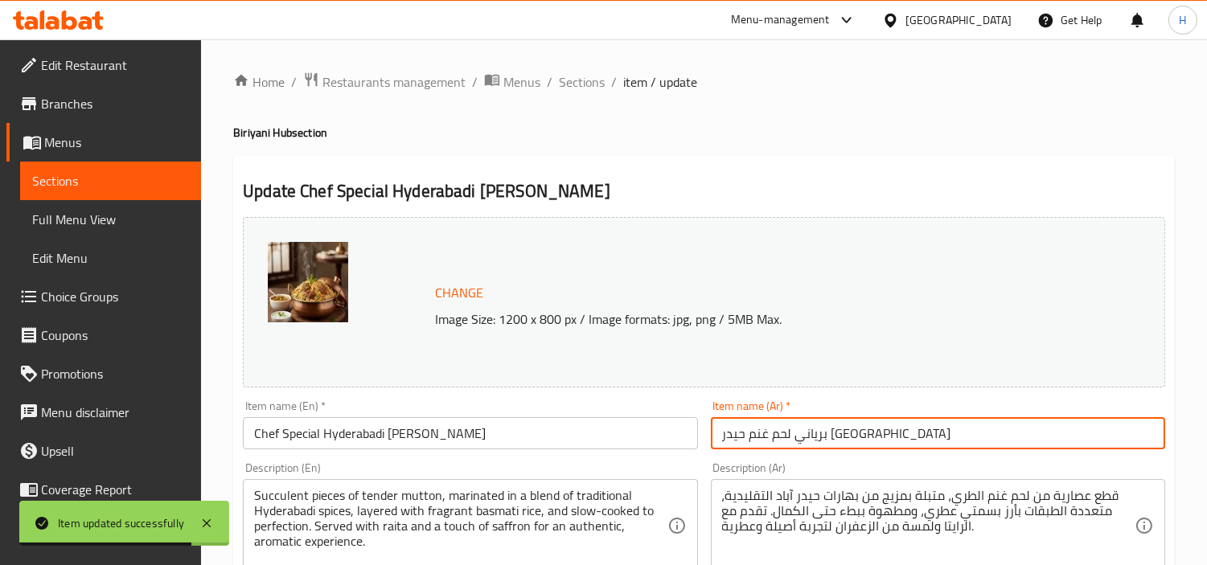
click at [906, 435] on input "برياني لحم غنم حيدر [GEOGRAPHIC_DATA]" at bounding box center [938, 433] width 454 height 32
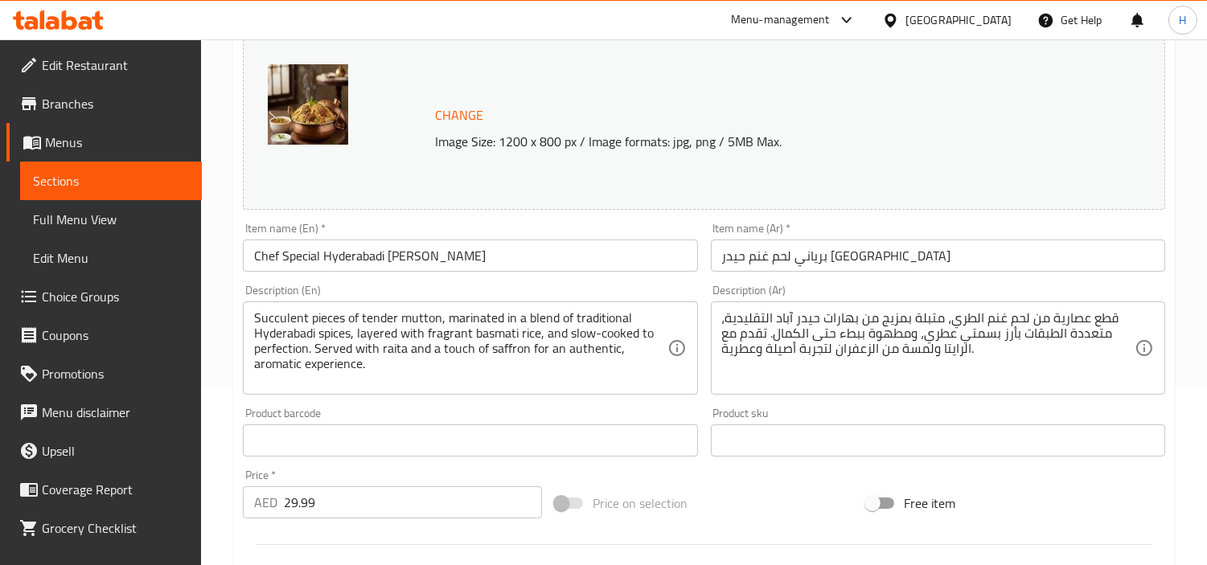
scroll to position [179, 0]
click at [944, 283] on div "Description (Ar) قطع عصارية من لحم غنم الطري، متبلة بمزيج من بهارات حيدر آباد ا…" at bounding box center [938, 338] width 467 height 123
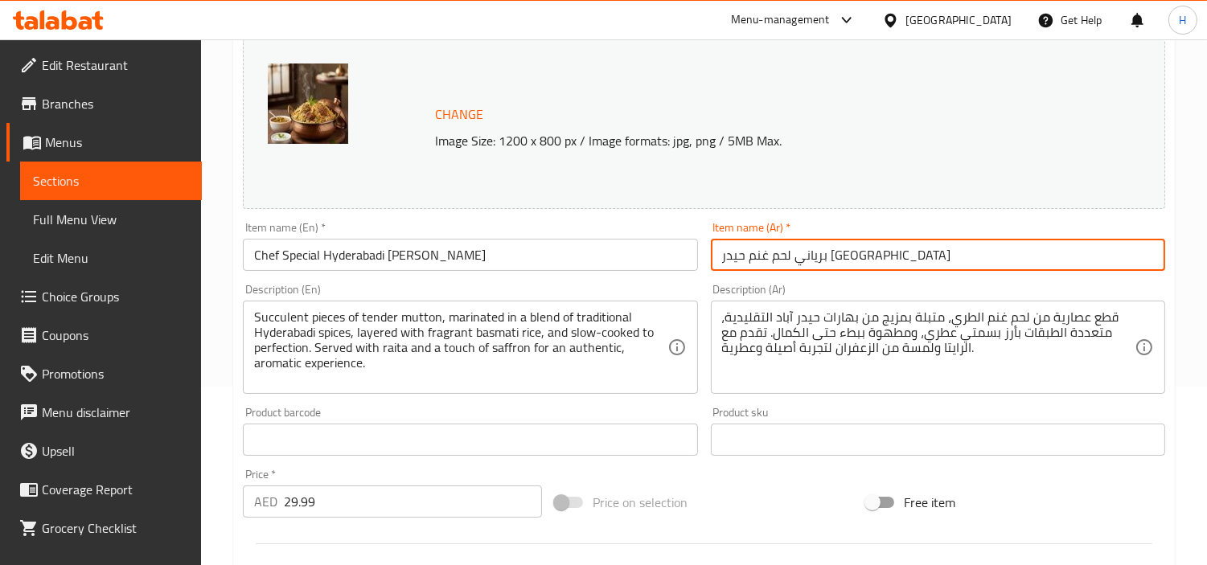
click at [950, 263] on input "برياني لحم غنم حيدر [GEOGRAPHIC_DATA]" at bounding box center [938, 255] width 454 height 32
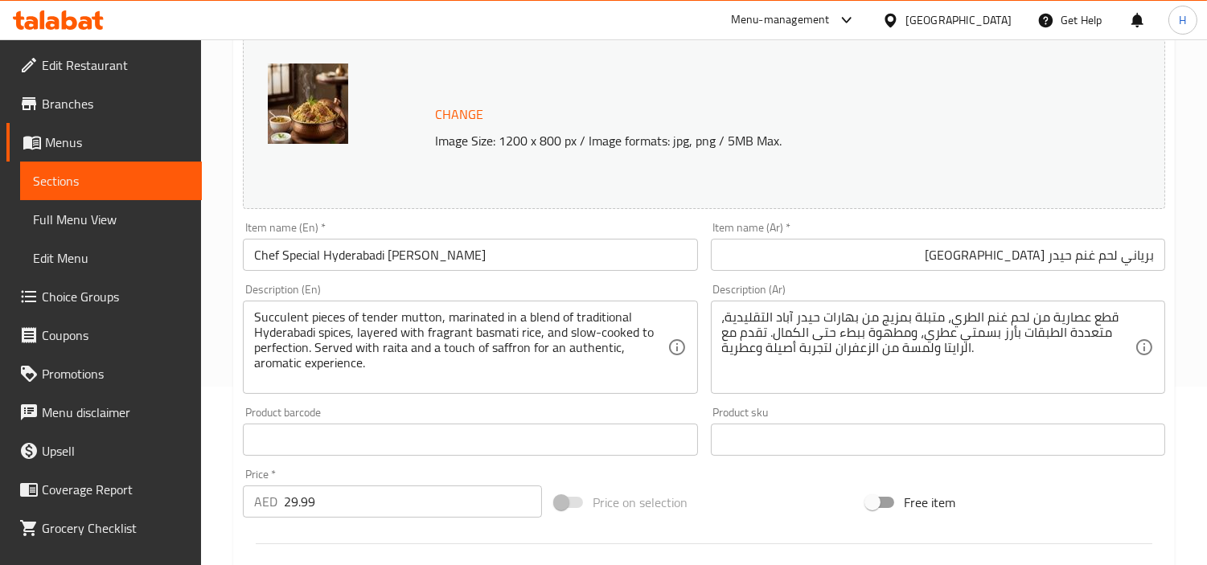
click at [1009, 252] on input "برياني لحم غنم حيدر [GEOGRAPHIC_DATA]" at bounding box center [938, 255] width 454 height 32
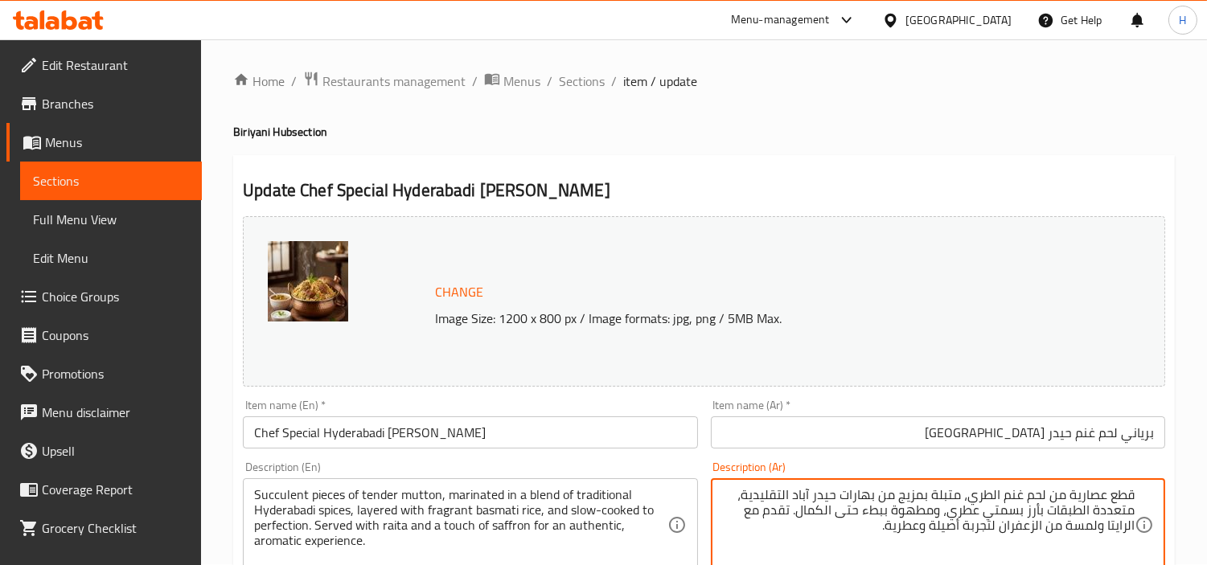
scroll to position [0, 0]
click at [573, 73] on span "Sections" at bounding box center [582, 81] width 46 height 19
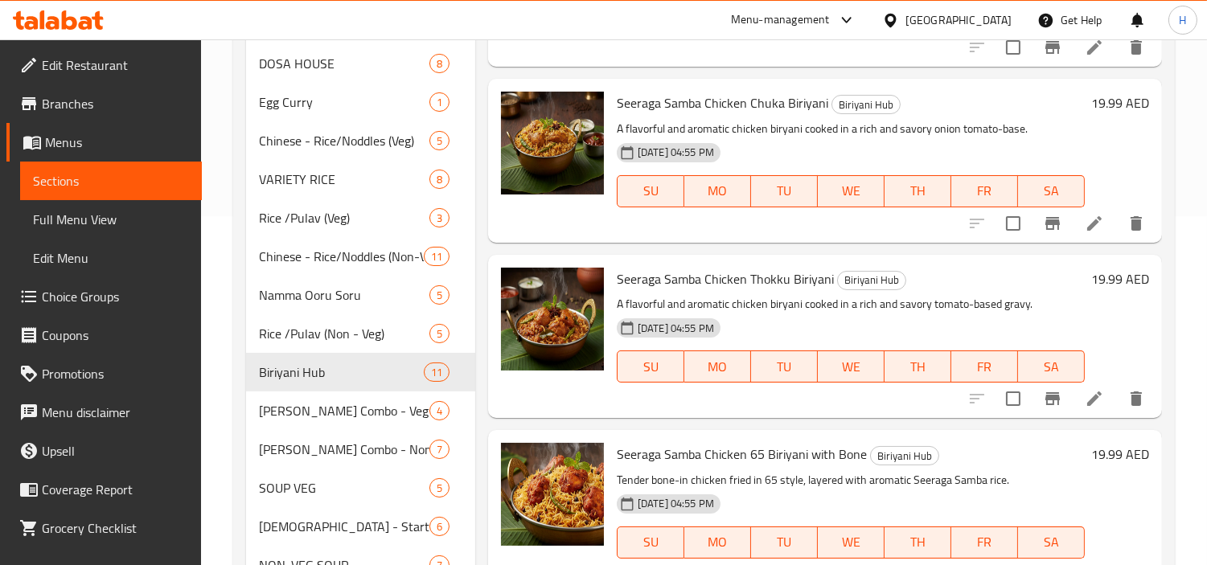
scroll to position [357, 0]
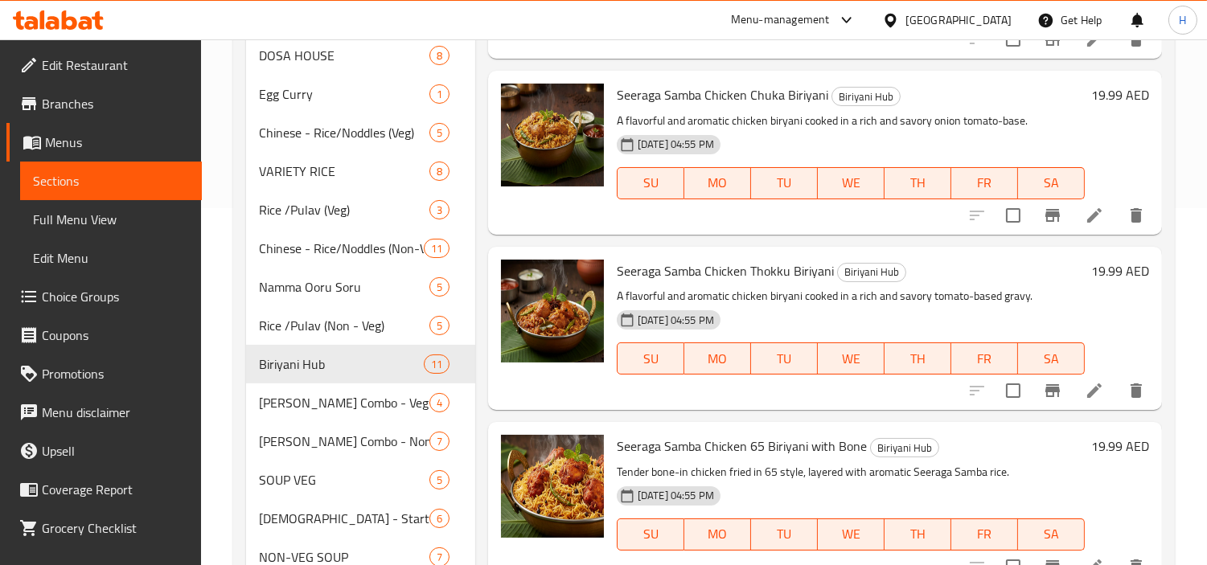
click at [105, 206] on link "Full Menu View" at bounding box center [111, 219] width 182 height 39
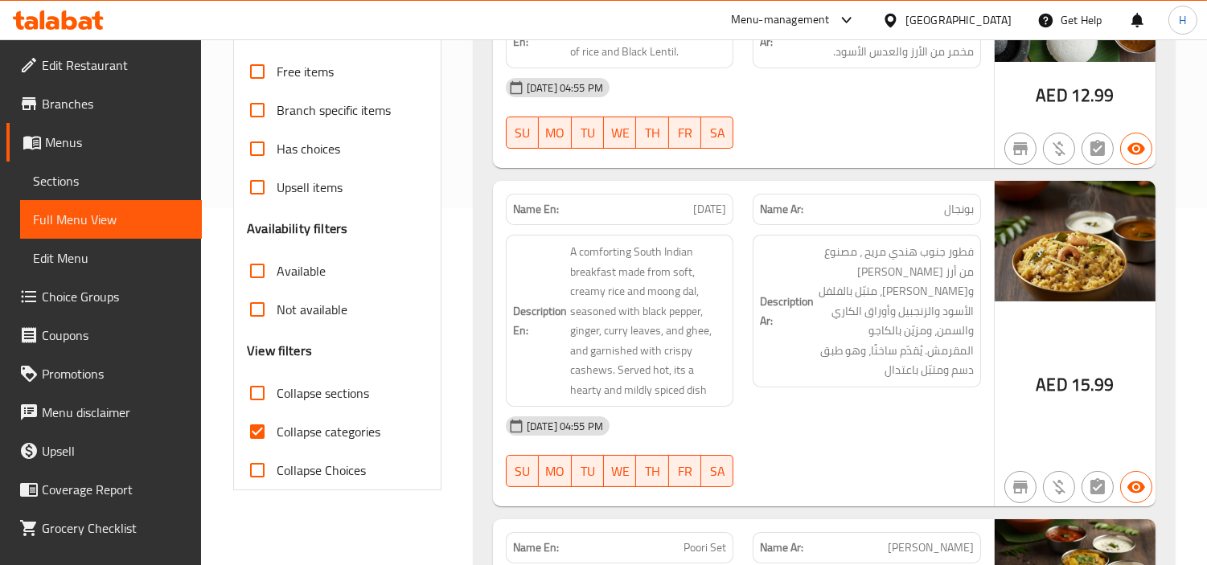
click at [117, 187] on span "Sections" at bounding box center [111, 180] width 156 height 19
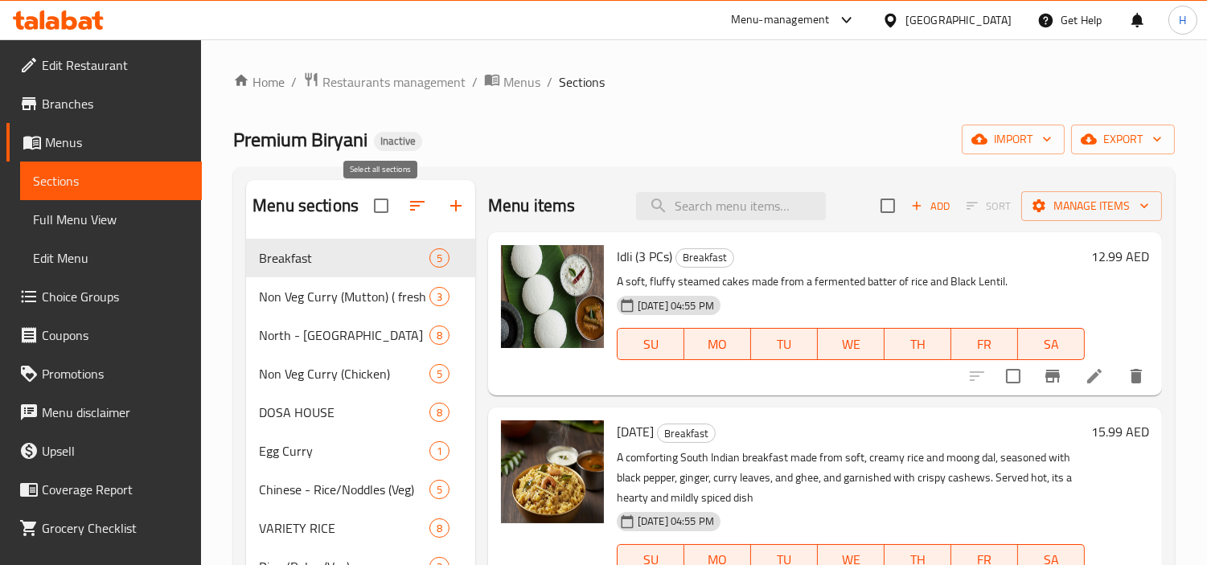
click at [383, 199] on input "checkbox" at bounding box center [381, 206] width 34 height 34
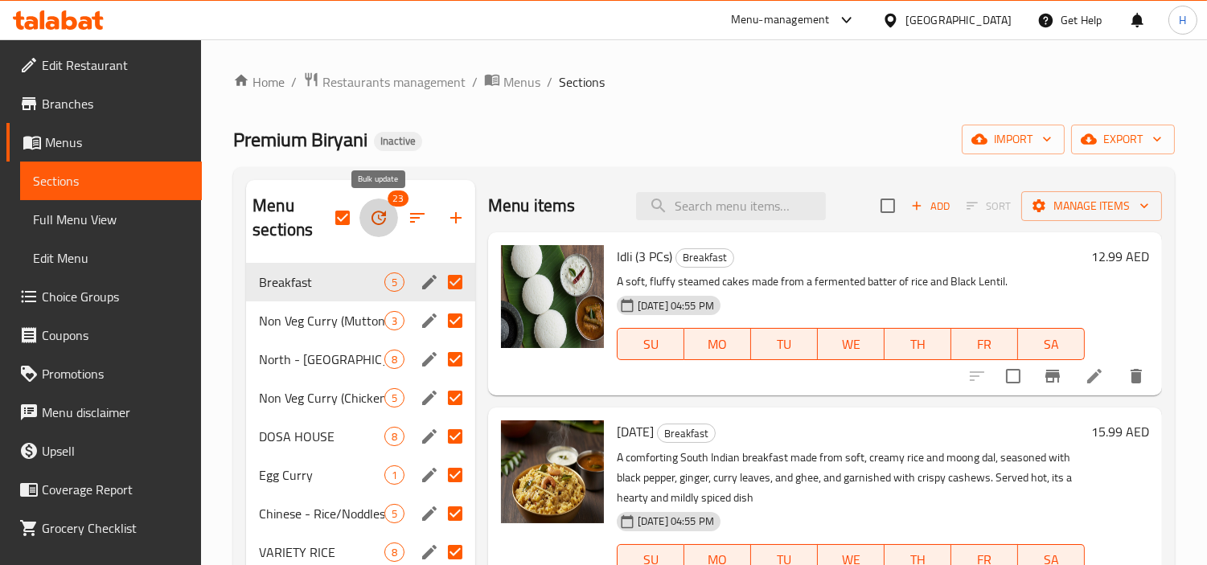
click at [383, 221] on icon "button" at bounding box center [378, 217] width 19 height 19
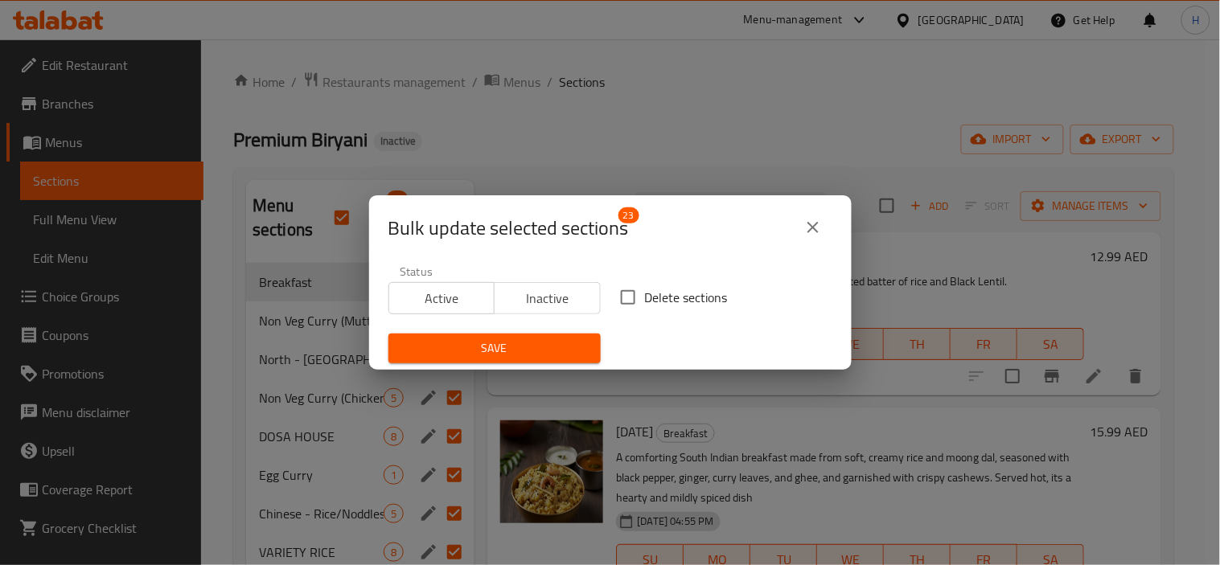
click at [805, 225] on icon "close" at bounding box center [813, 227] width 19 height 19
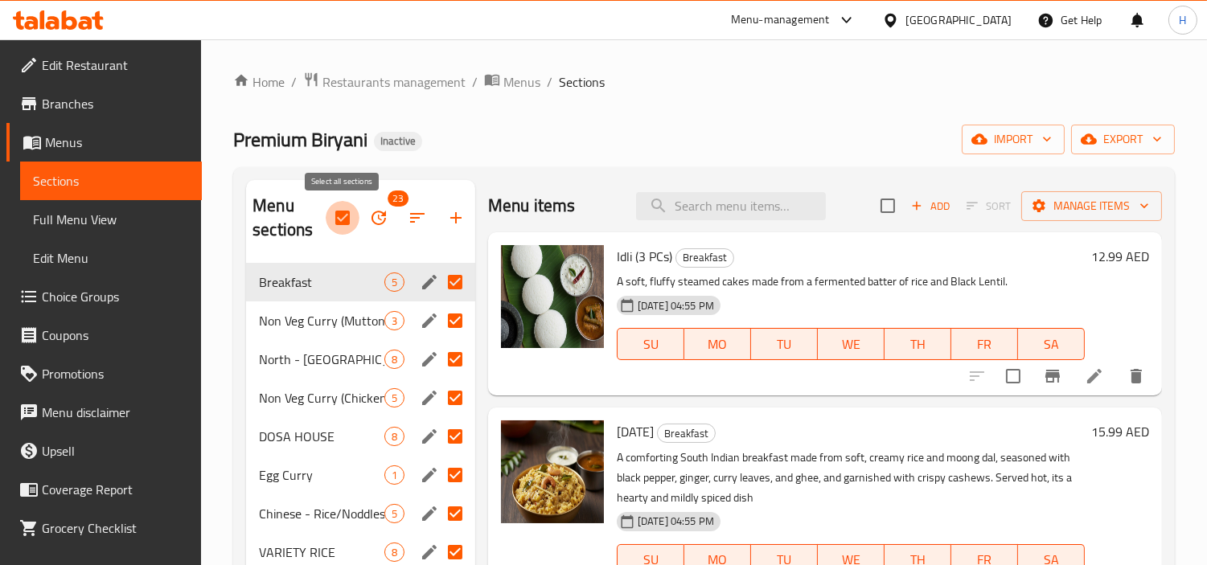
click at [332, 219] on input "checkbox" at bounding box center [343, 218] width 34 height 34
checkbox input "false"
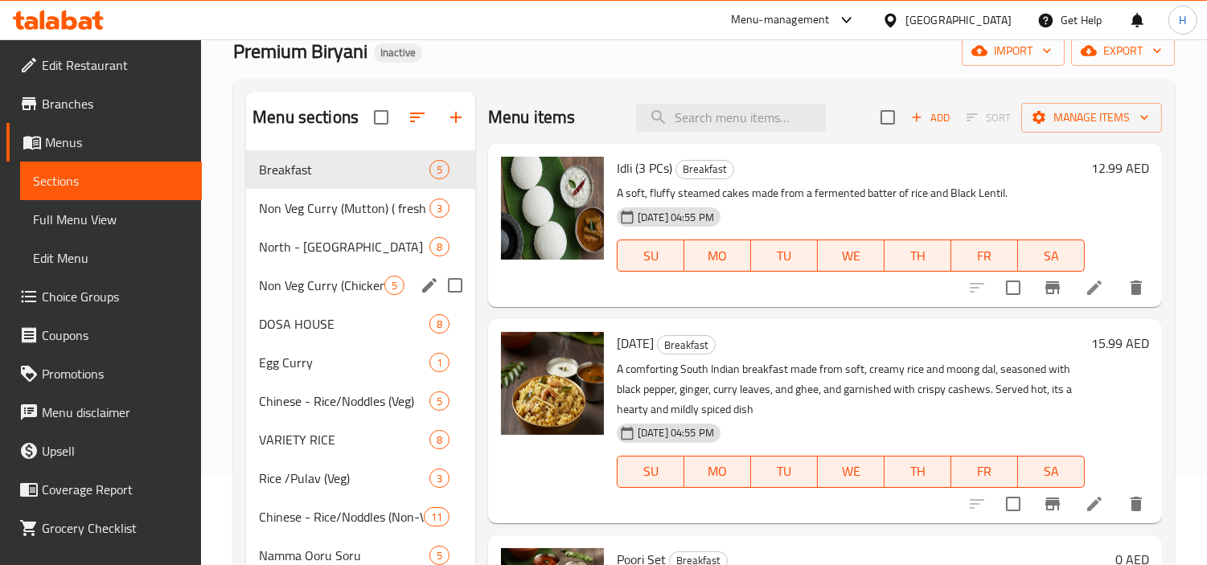
scroll to position [89, 0]
click at [57, 218] on span "Full Menu View" at bounding box center [111, 219] width 156 height 19
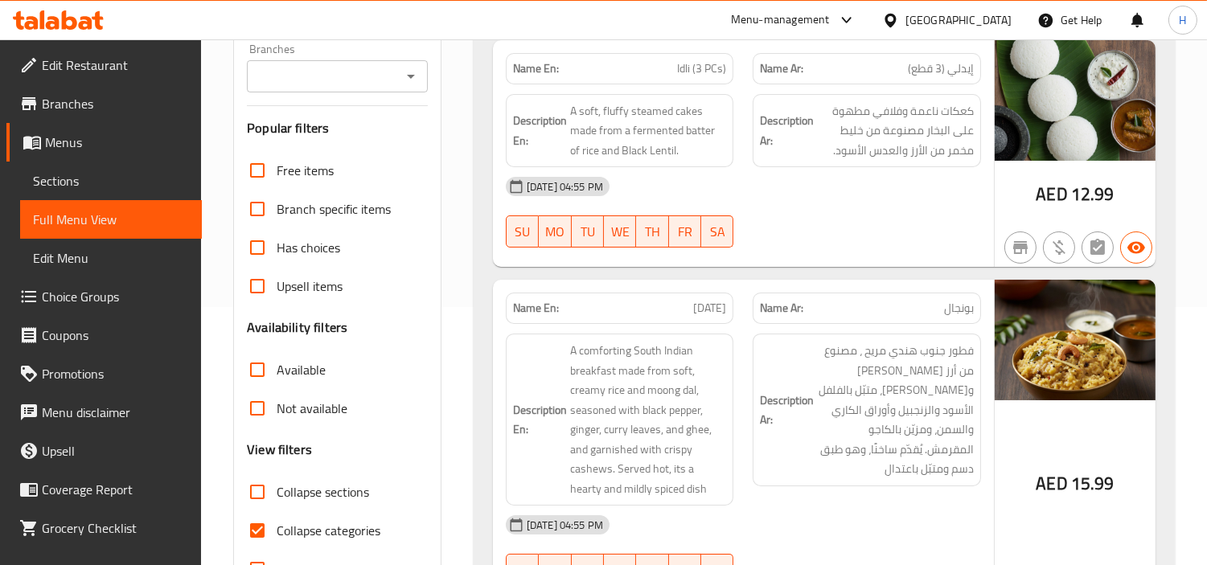
scroll to position [357, 0]
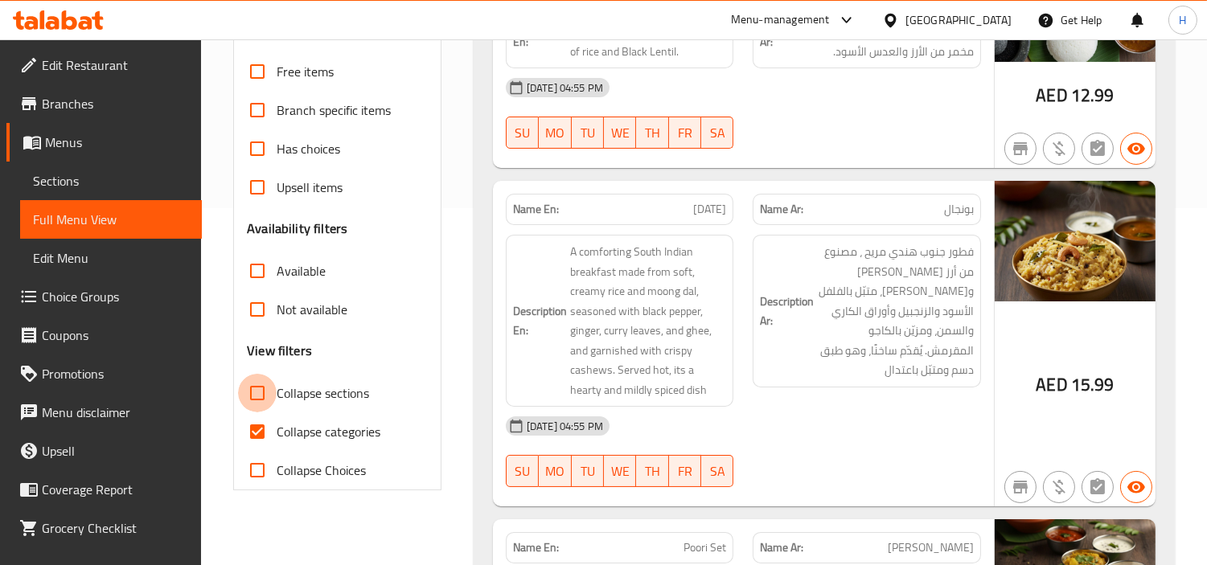
click at [258, 382] on input "Collapse sections" at bounding box center [257, 393] width 39 height 39
checkbox input "true"
click at [255, 413] on input "Collapse categories" at bounding box center [257, 432] width 39 height 39
checkbox input "false"
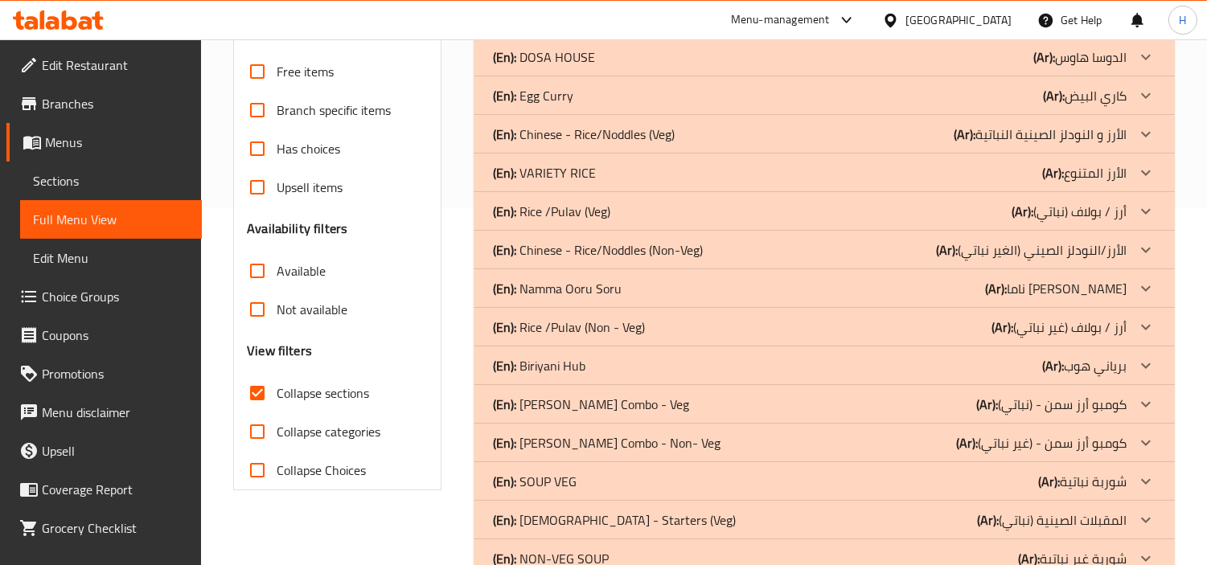
scroll to position [536, 0]
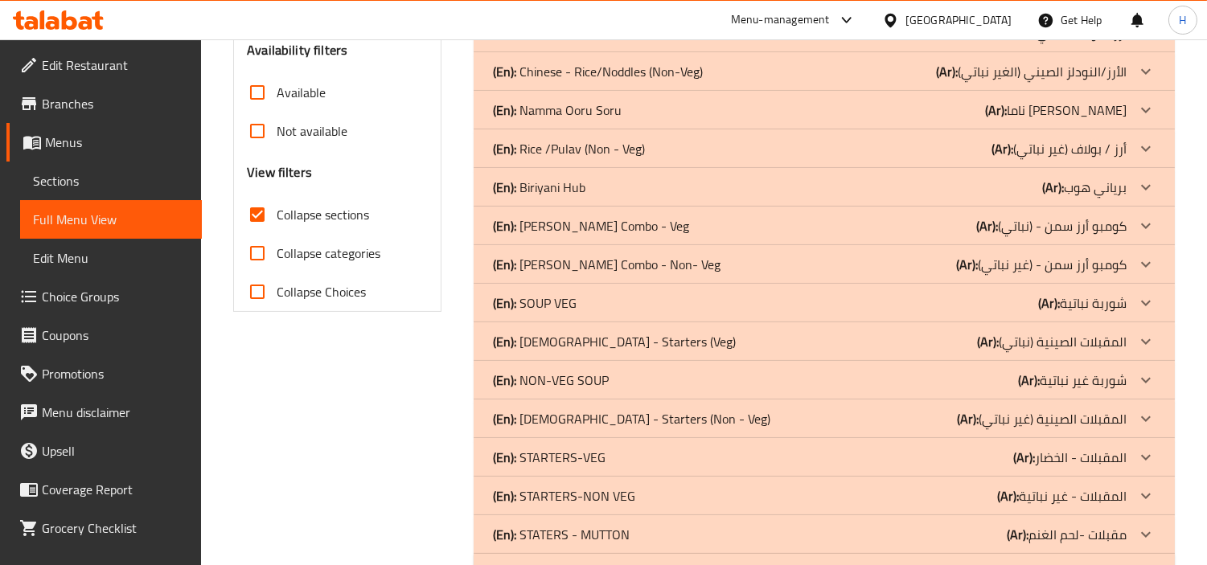
click at [647, 294] on div "(En): SOUP VEG (Ar): شوربة نباتية" at bounding box center [810, 303] width 634 height 19
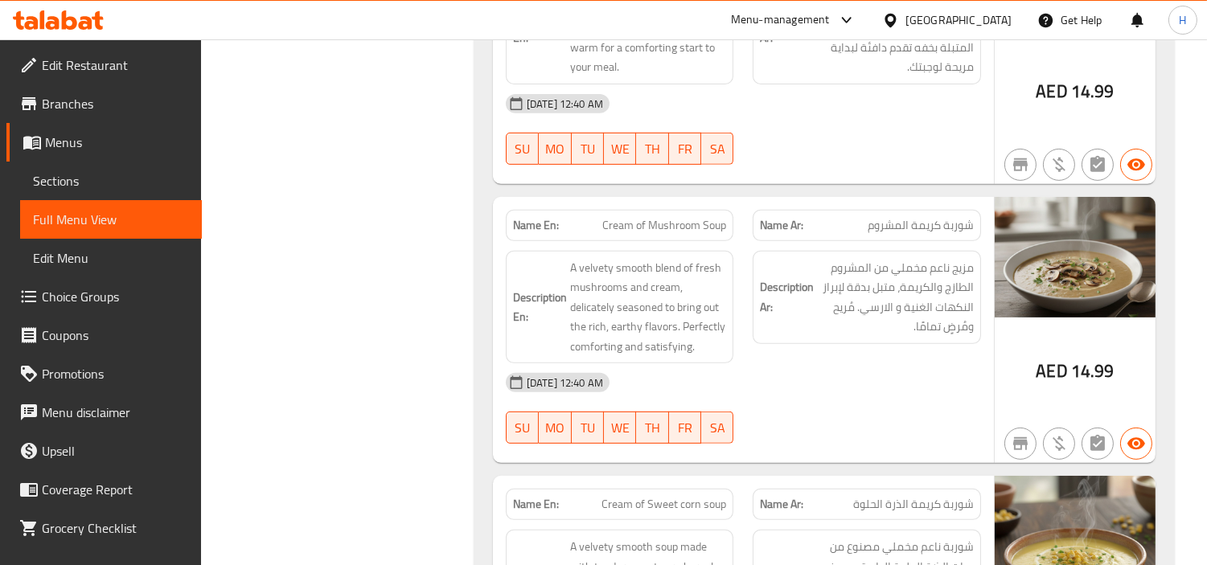
scroll to position [1251, 0]
click at [697, 243] on div "Description En: A velvety smooth blend of fresh mushrooms and cream, delicately…" at bounding box center [620, 309] width 248 height 133
click at [701, 213] on div "Name En: Cream of Mushroom Soup" at bounding box center [620, 227] width 228 height 31
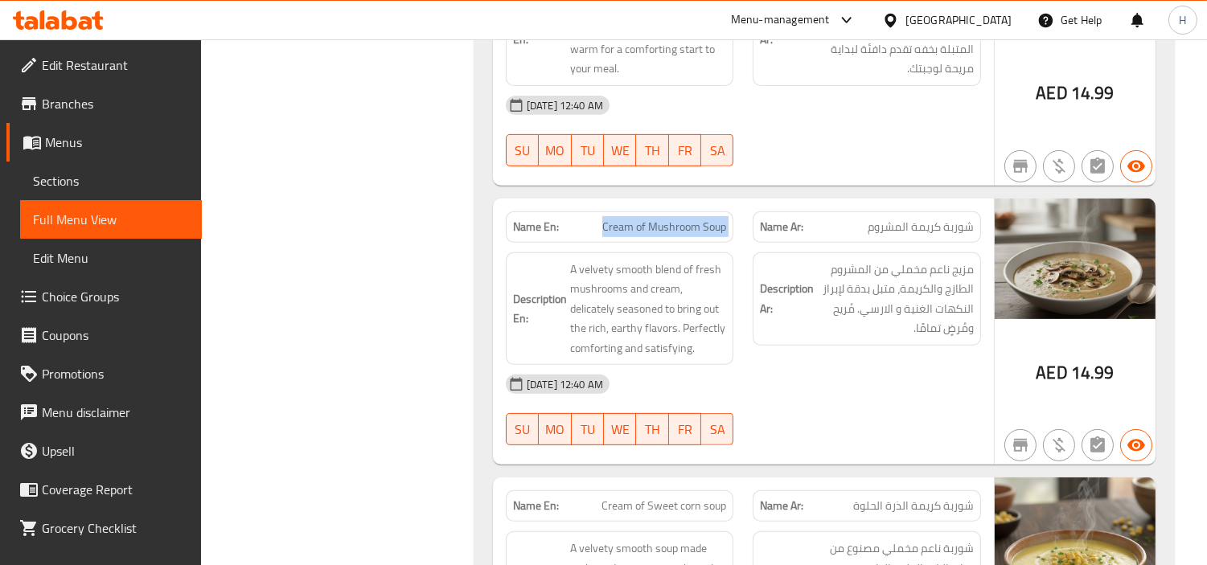
click at [701, 213] on div "Name En: Cream of Mushroom Soup" at bounding box center [620, 227] width 228 height 31
copy span "Cream of Mushroom Soup"
click at [113, 189] on span "Sections" at bounding box center [111, 180] width 156 height 19
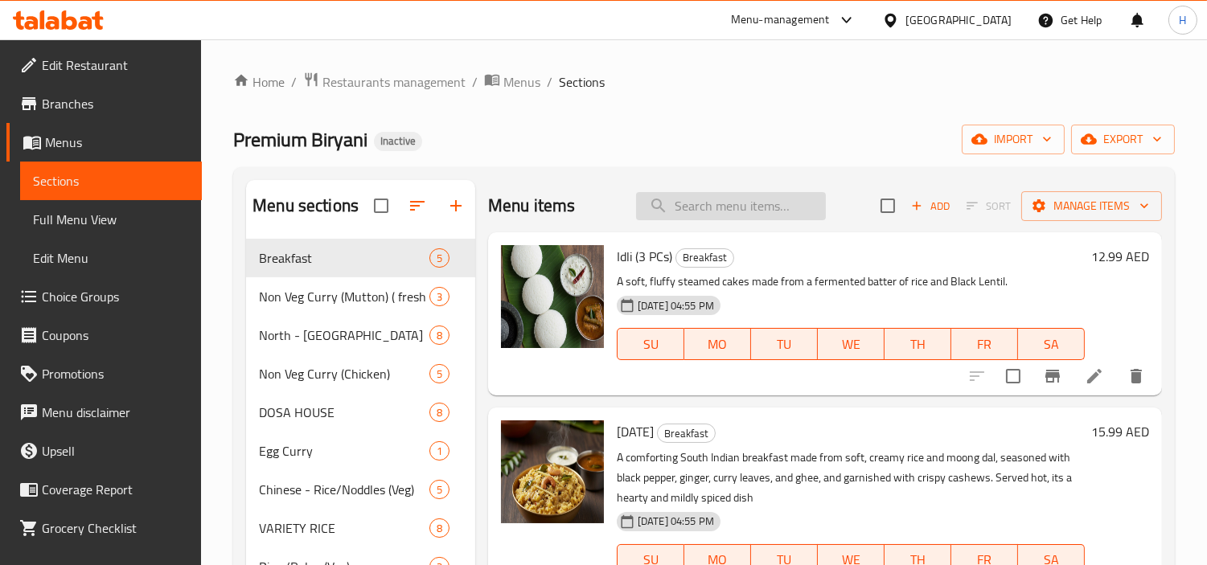
click at [749, 215] on input "search" at bounding box center [731, 206] width 190 height 28
paste input "Cream of Mushroom Soup"
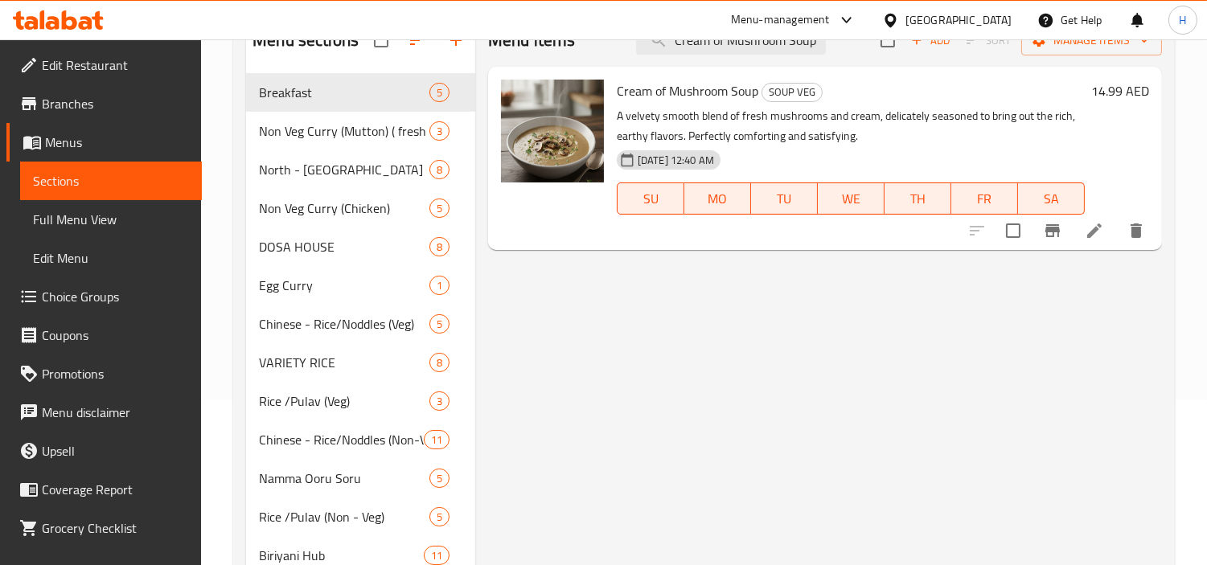
scroll to position [179, 0]
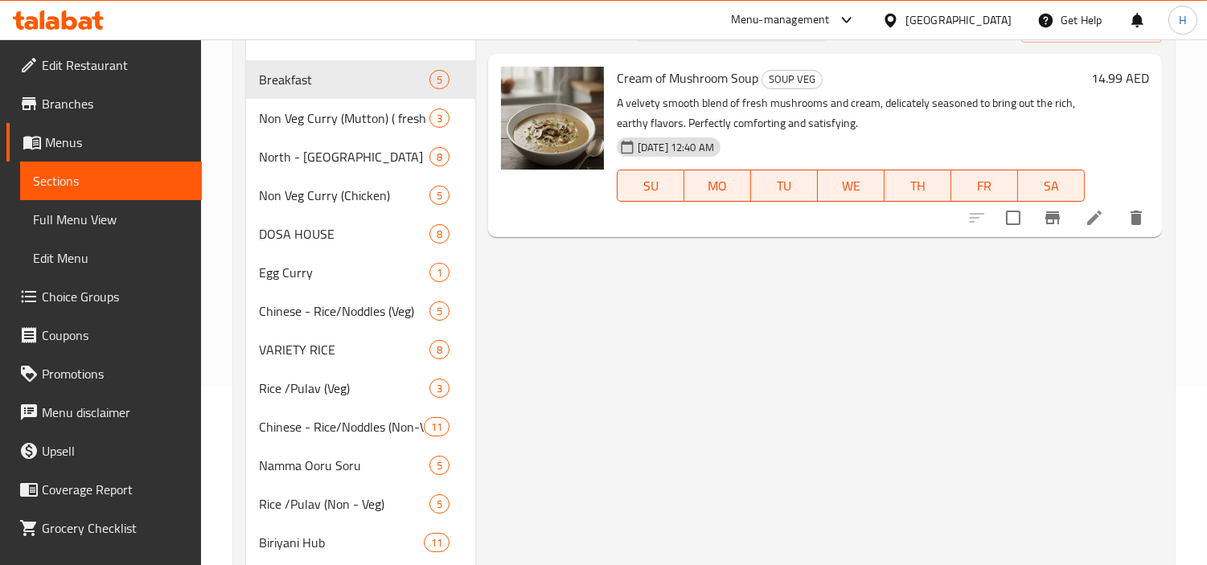
type input "Cream of Mushroom Soup"
click at [1089, 229] on li at bounding box center [1094, 217] width 45 height 29
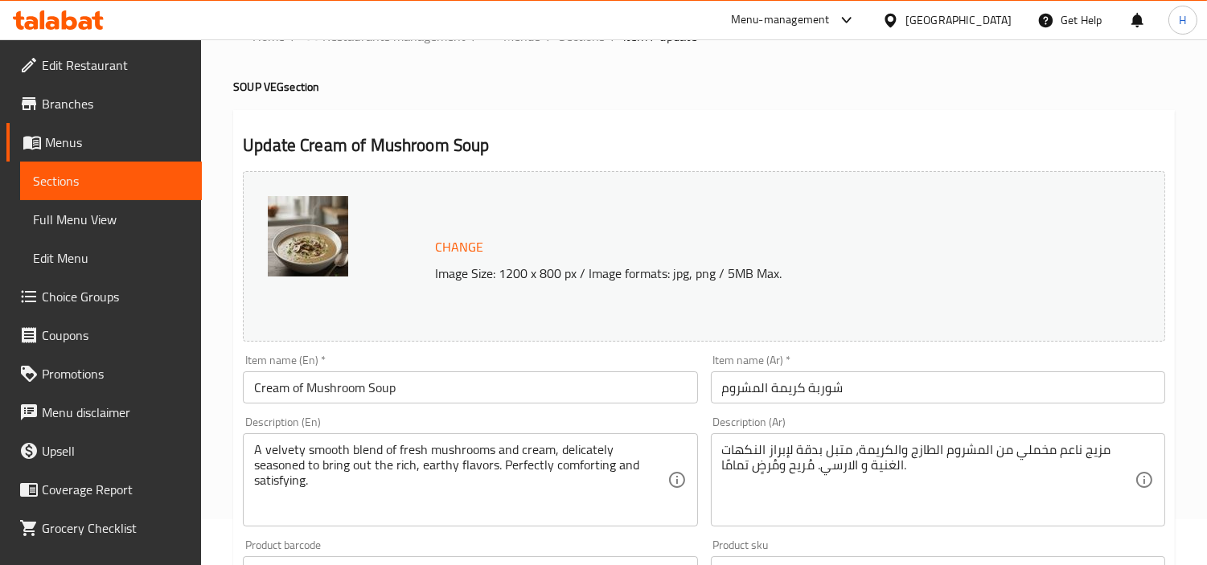
scroll to position [89, 0]
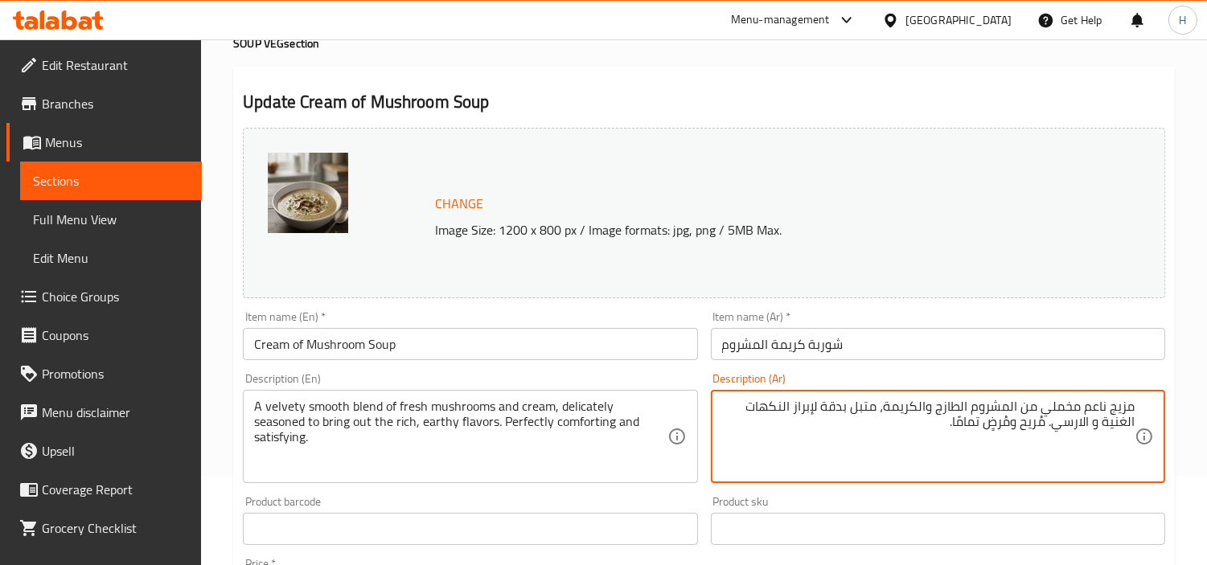
click at [1070, 430] on textarea "مزيج ناعم مخملي من المشروم الطازج والكريمة، متبل بدقة لإبراز النكهات الغنية و ا…" at bounding box center [928, 437] width 413 height 76
drag, startPoint x: 938, startPoint y: 433, endPoint x: 1057, endPoint y: 429, distance: 119.1
click at [1057, 429] on textarea "مزيج ناعم مخملي من المشروم الطازج والكريمة، متبل بدقة لإبراز النكهات الغنية وال…" at bounding box center [928, 437] width 413 height 76
type textarea "مزيج ناعم مخملي من المشروم الطازج والكريمة، متبل بدقة لإبراز النكهات الغنية وال…"
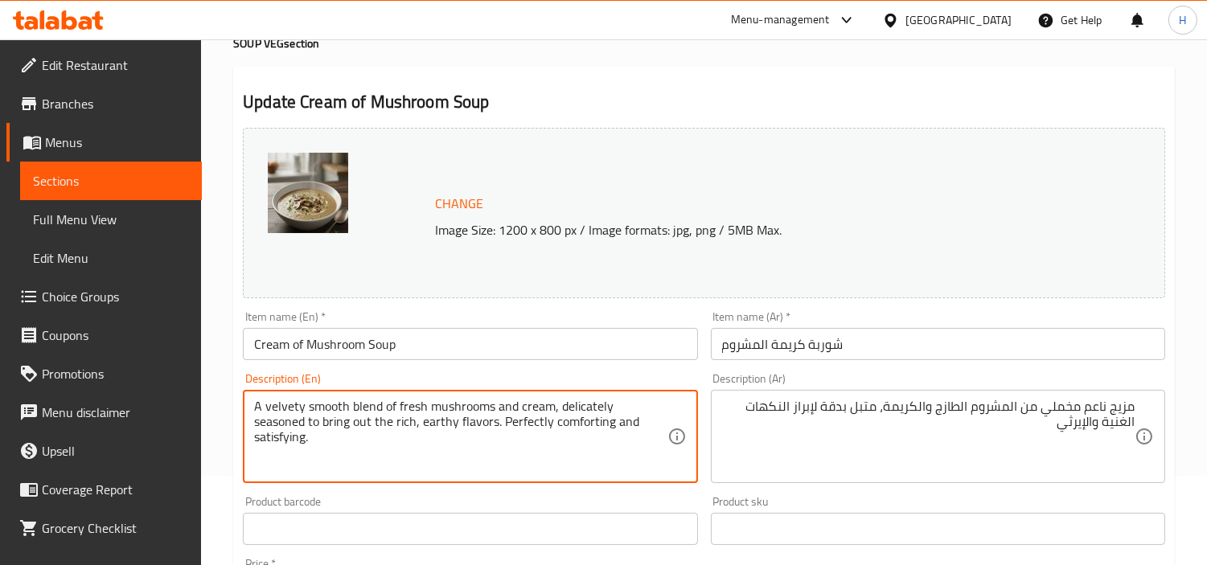
drag, startPoint x: 647, startPoint y: 422, endPoint x: 446, endPoint y: 432, distance: 201.3
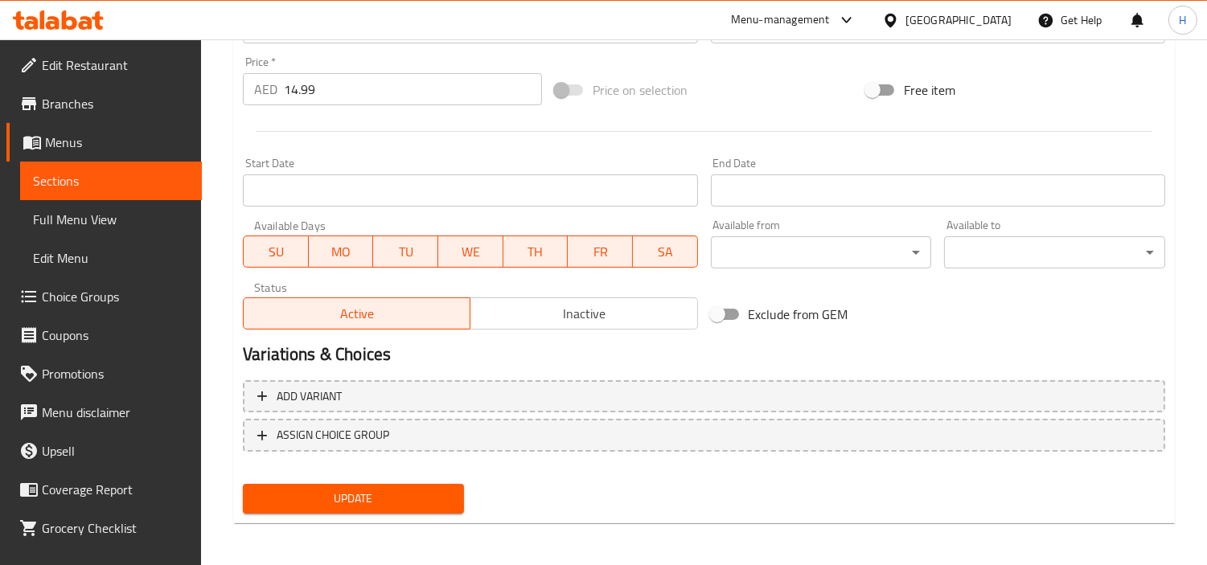
type textarea "A velvety smooth blend of fresh mushrooms and cream, delicately seasoned to bri…"
click at [432, 489] on span "Update" at bounding box center [353, 499] width 195 height 20
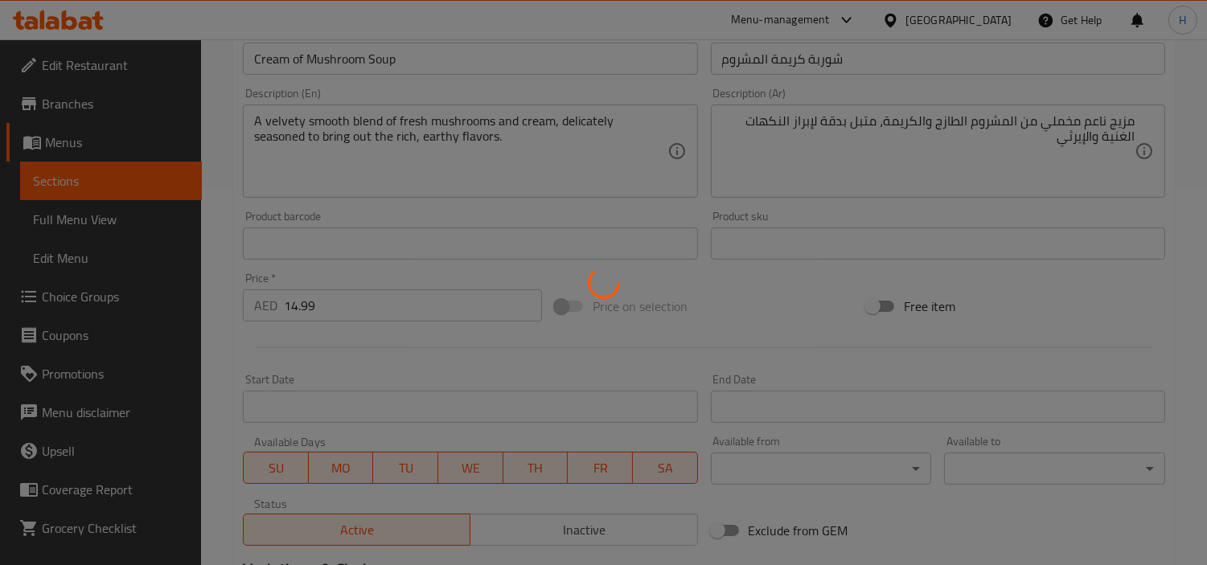
scroll to position [323, 0]
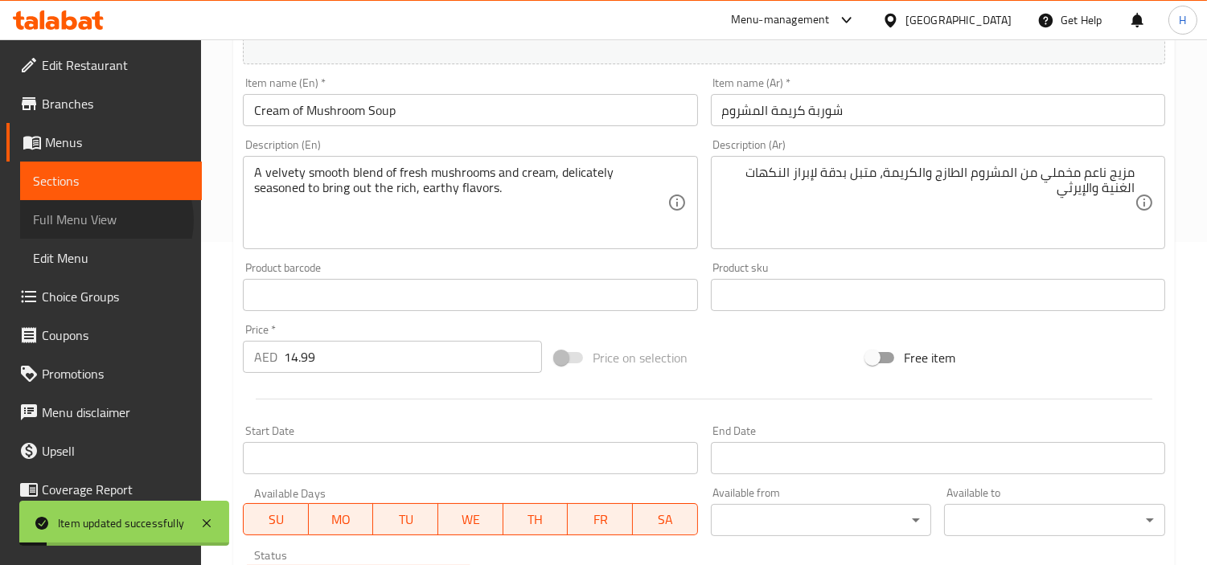
click at [105, 220] on span "Full Menu View" at bounding box center [111, 219] width 156 height 19
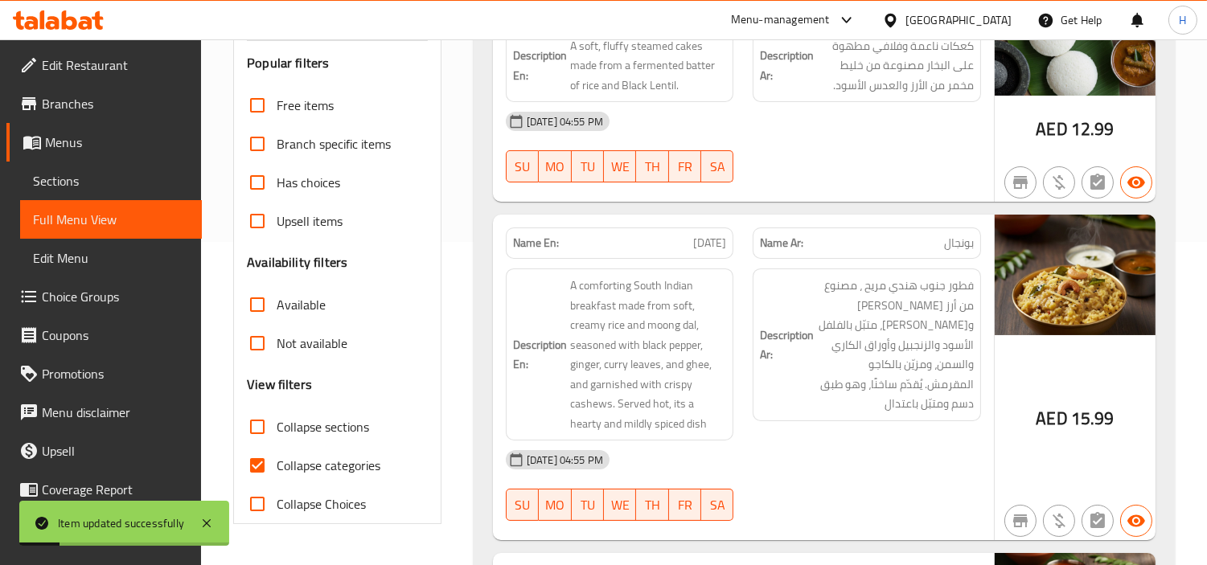
scroll to position [381, 0]
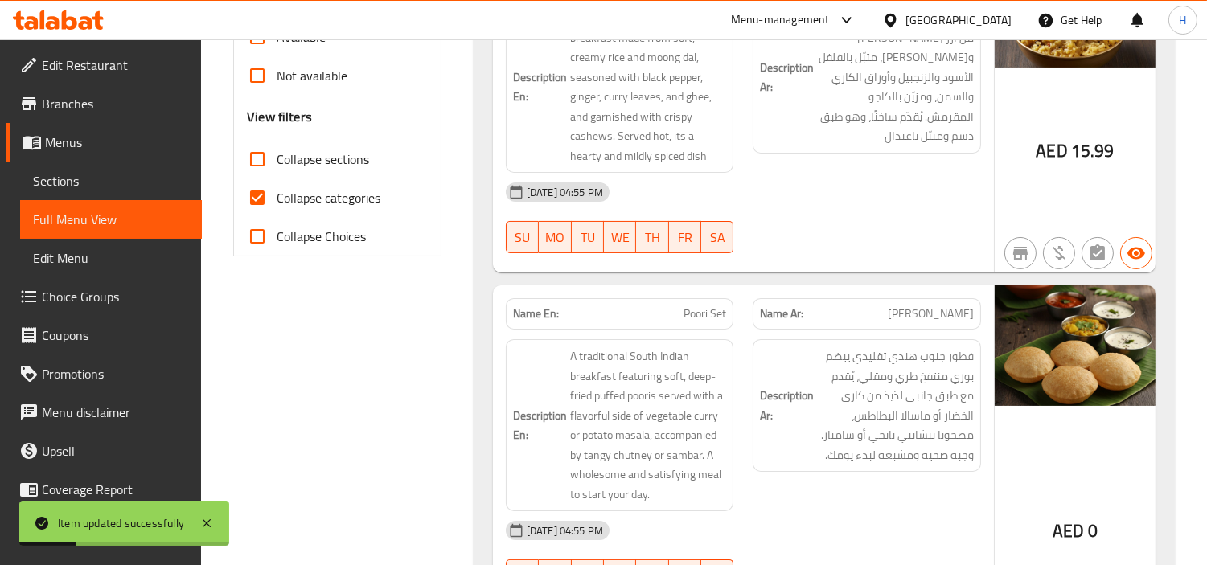
scroll to position [591, 0]
click at [300, 150] on span "Collapse sections" at bounding box center [323, 159] width 92 height 19
click at [277, 145] on input "Collapse sections" at bounding box center [257, 159] width 39 height 39
checkbox input "true"
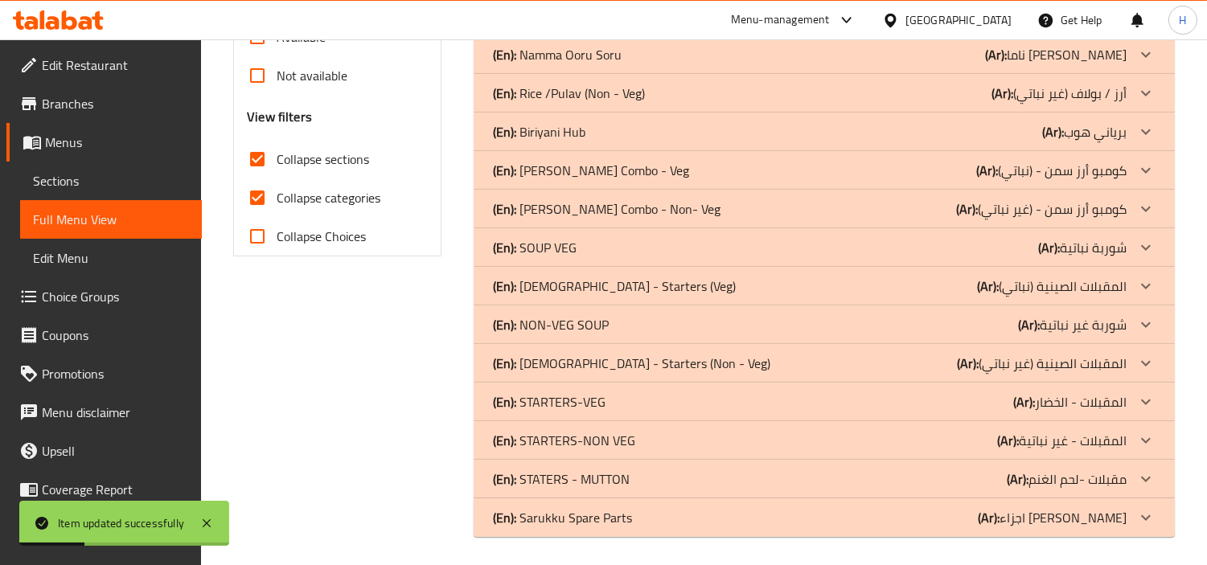
click at [300, 188] on span "Collapse categories" at bounding box center [329, 197] width 104 height 19
click at [277, 183] on input "Collapse categories" at bounding box center [257, 198] width 39 height 39
checkbox input "false"
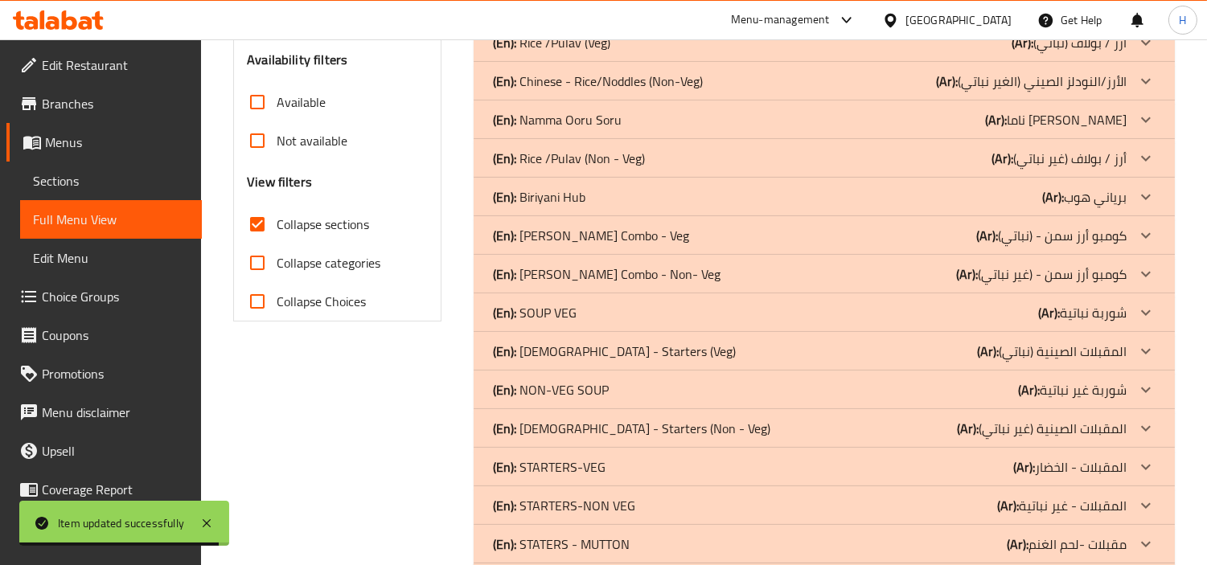
scroll to position [571, 0]
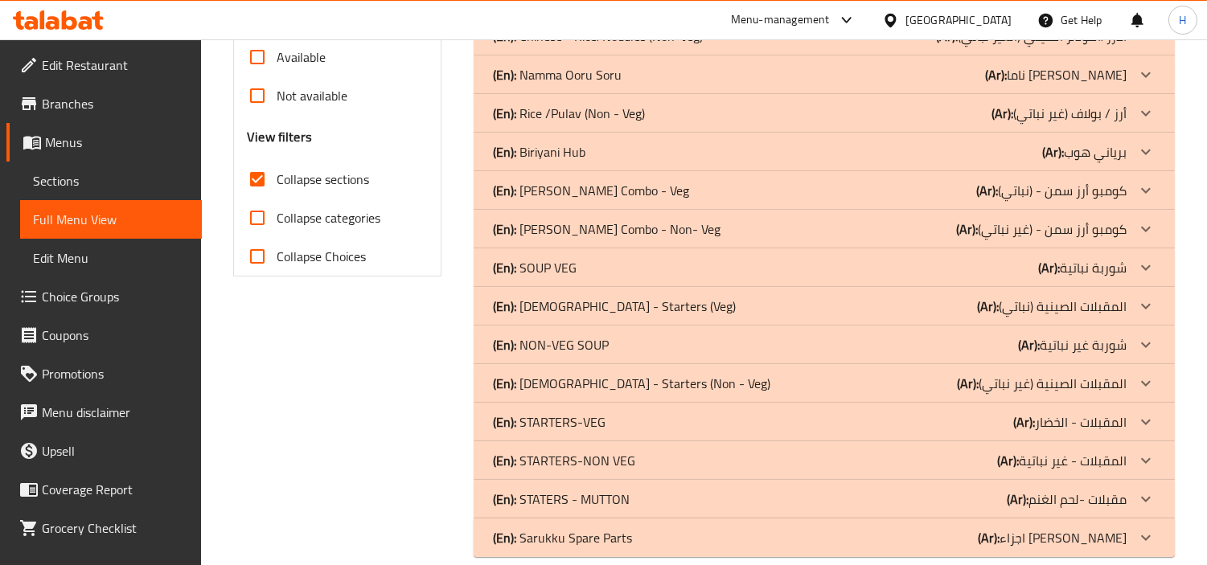
click at [663, 249] on div "(En): SOUP VEG (Ar): شوربة نباتية" at bounding box center [824, 268] width 701 height 39
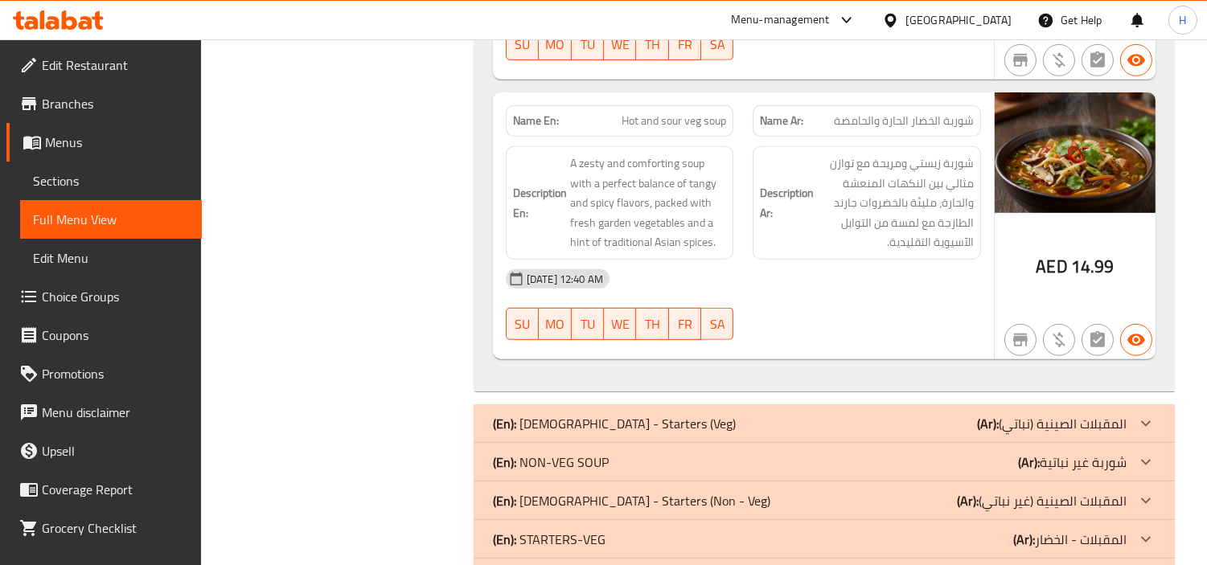
scroll to position [1936, 0]
click at [638, 112] on span "Hot and sour veg soup" at bounding box center [674, 120] width 105 height 17
copy span "Hot and sour veg soup"
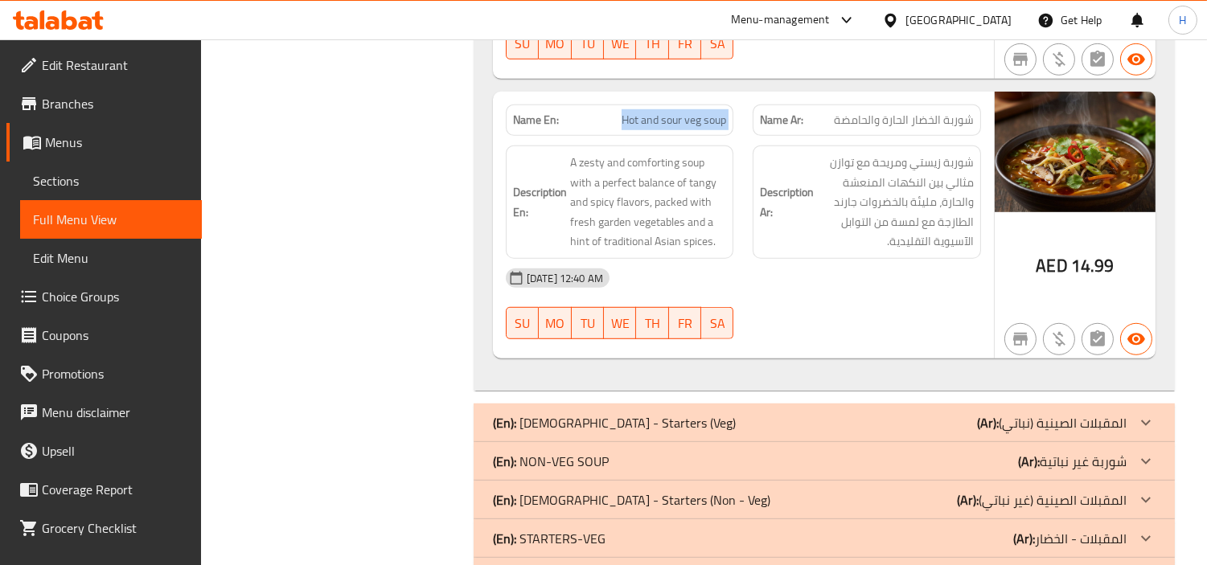
click at [76, 167] on link "Sections" at bounding box center [111, 181] width 182 height 39
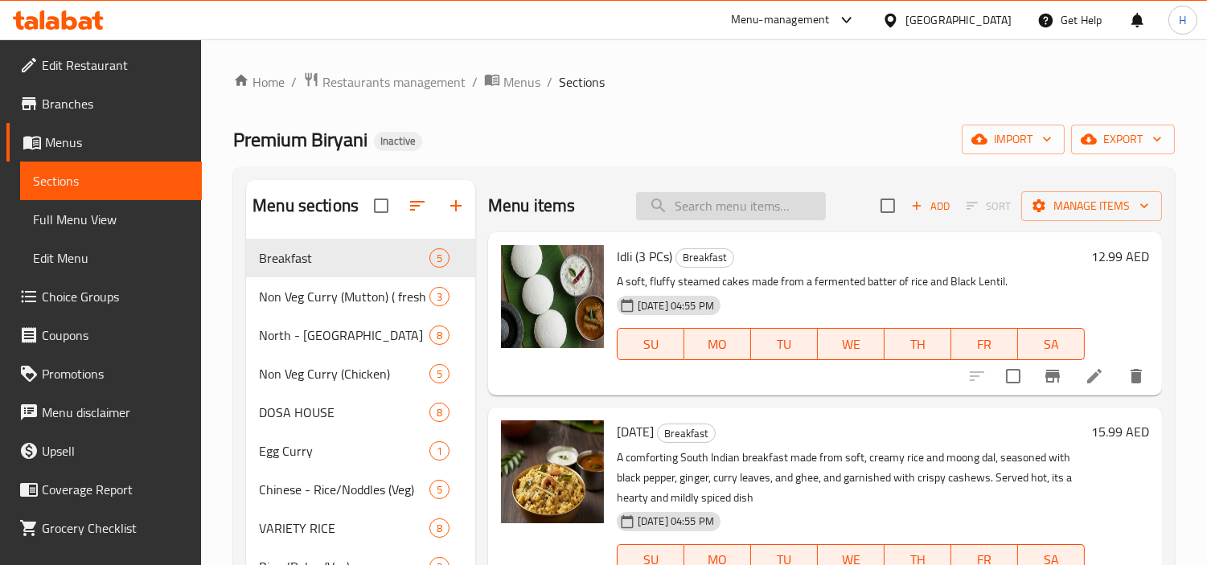
click at [750, 202] on input "search" at bounding box center [731, 206] width 190 height 28
paste input "Hot and sour veg soup"
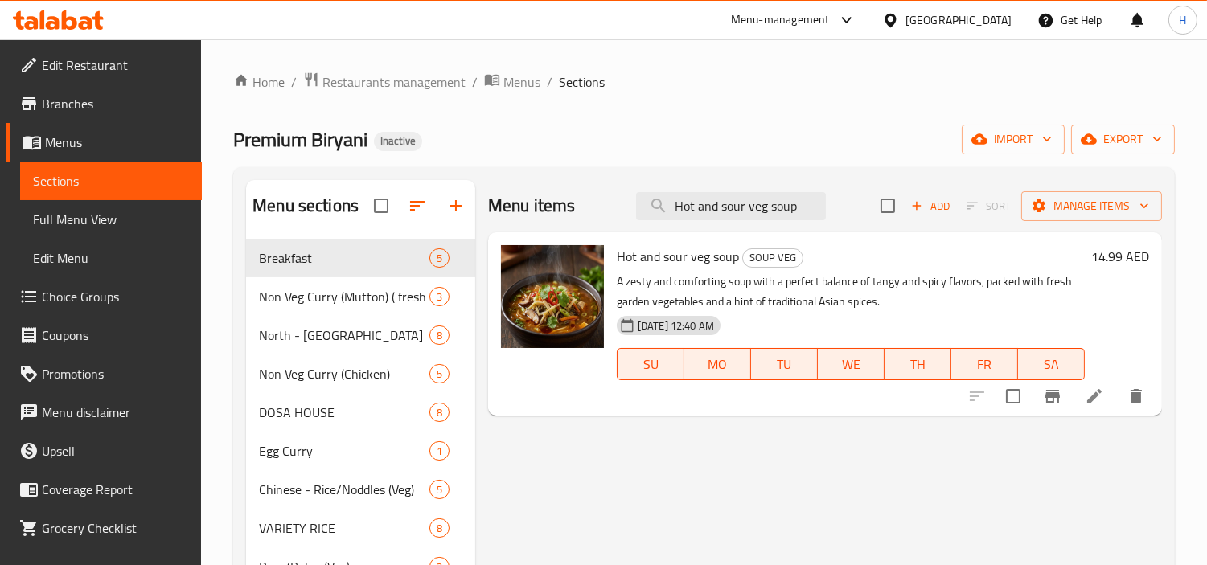
type input "Hot and sour veg soup"
click at [1104, 397] on icon at bounding box center [1094, 396] width 19 height 19
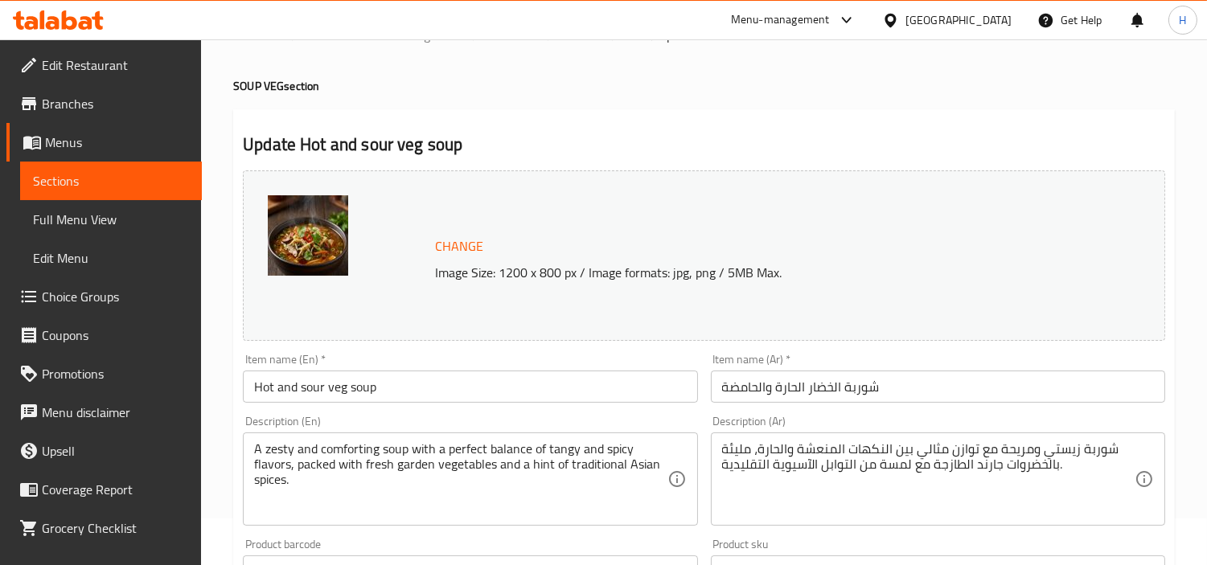
scroll to position [89, 0]
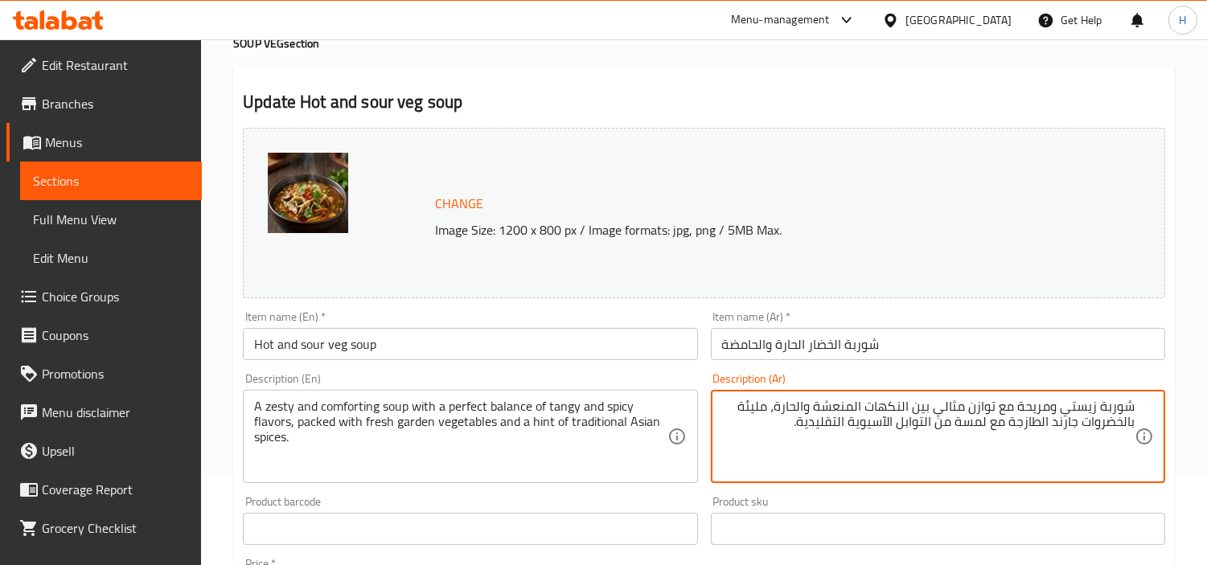
click at [1063, 428] on textarea "شوربة زيستي ومريحة مع توازن مثالي بين النكهات المنعشة والحارة، مليئة بالخضروات …" at bounding box center [928, 437] width 413 height 76
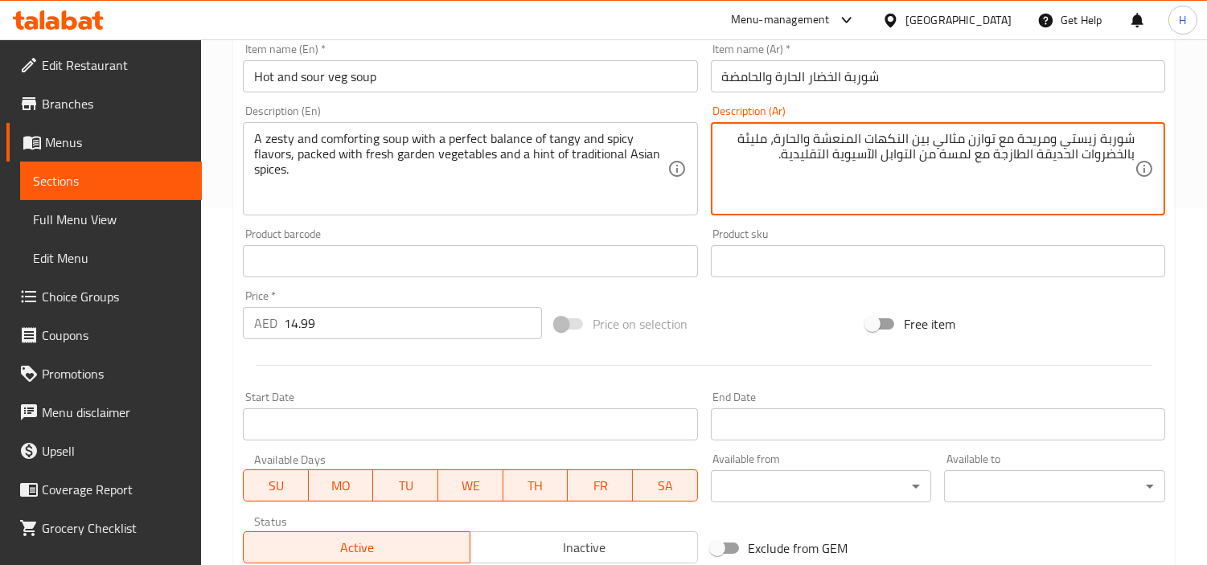
scroll to position [591, 0]
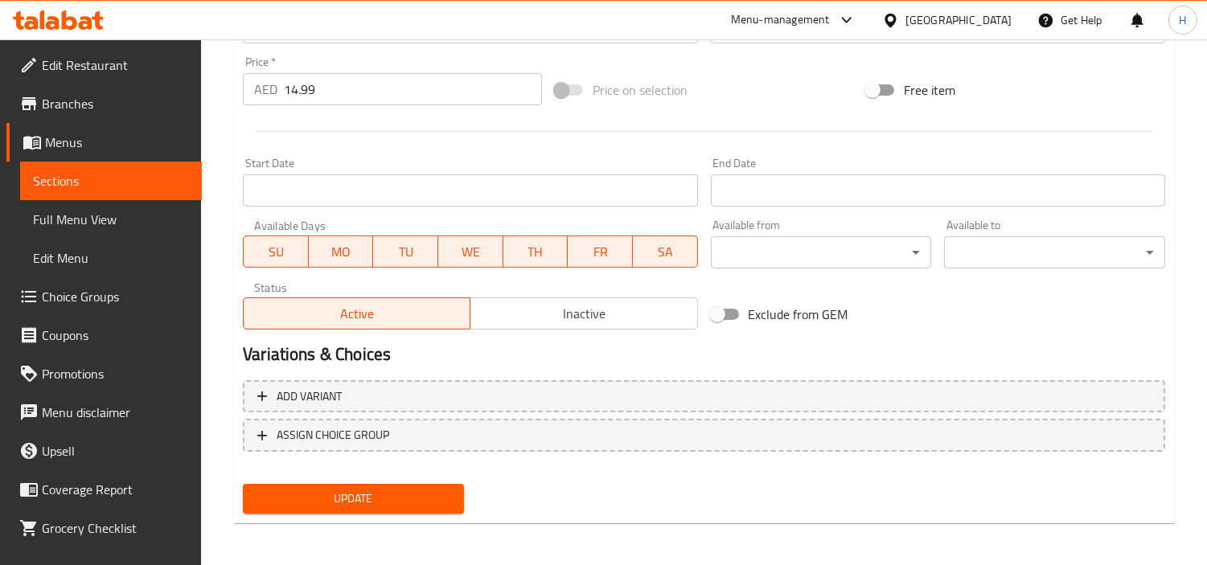
type textarea "شوربة زيستي ومريحة مع توازن مثالي بين النكهات المنعشة والحارة، مليئة بالخضروات …"
click at [340, 499] on span "Update" at bounding box center [353, 499] width 195 height 20
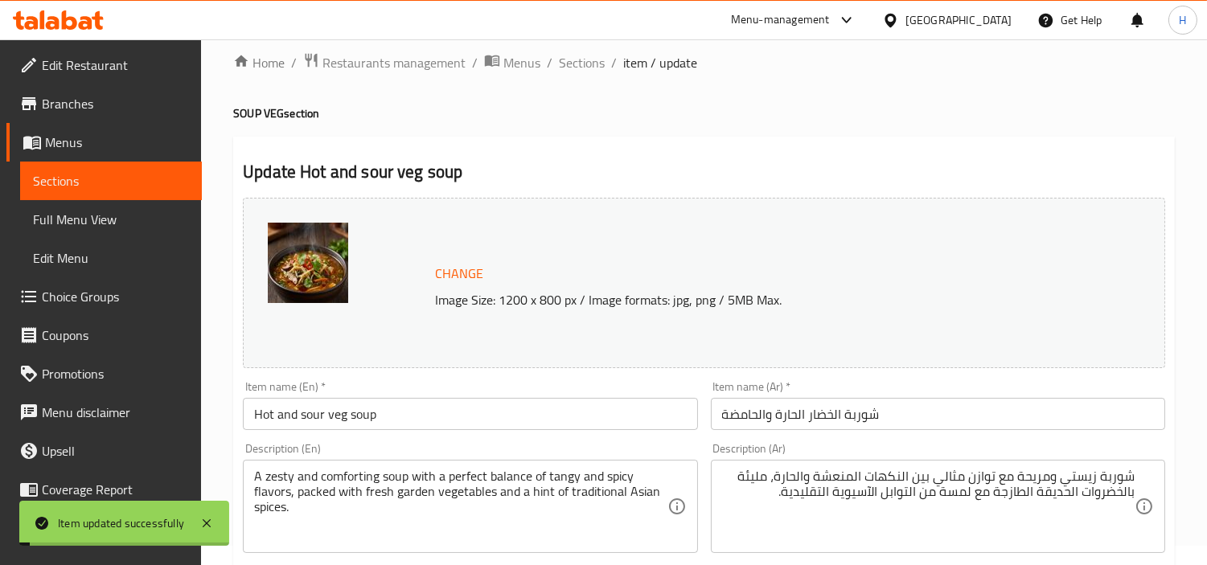
scroll to position [0, 0]
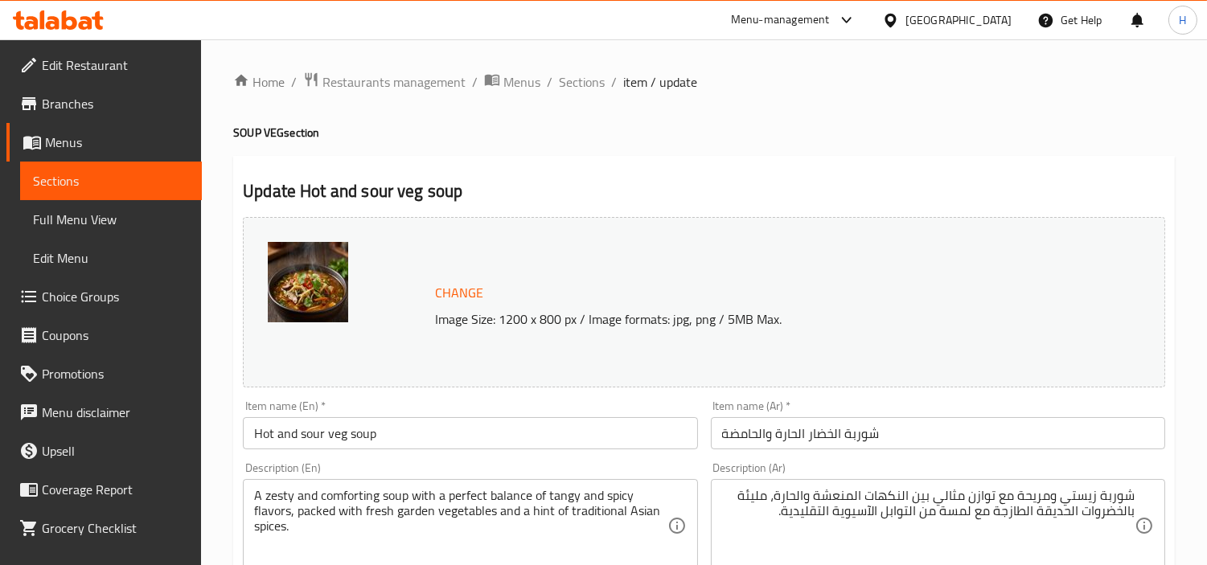
click at [119, 217] on span "Full Menu View" at bounding box center [111, 219] width 156 height 19
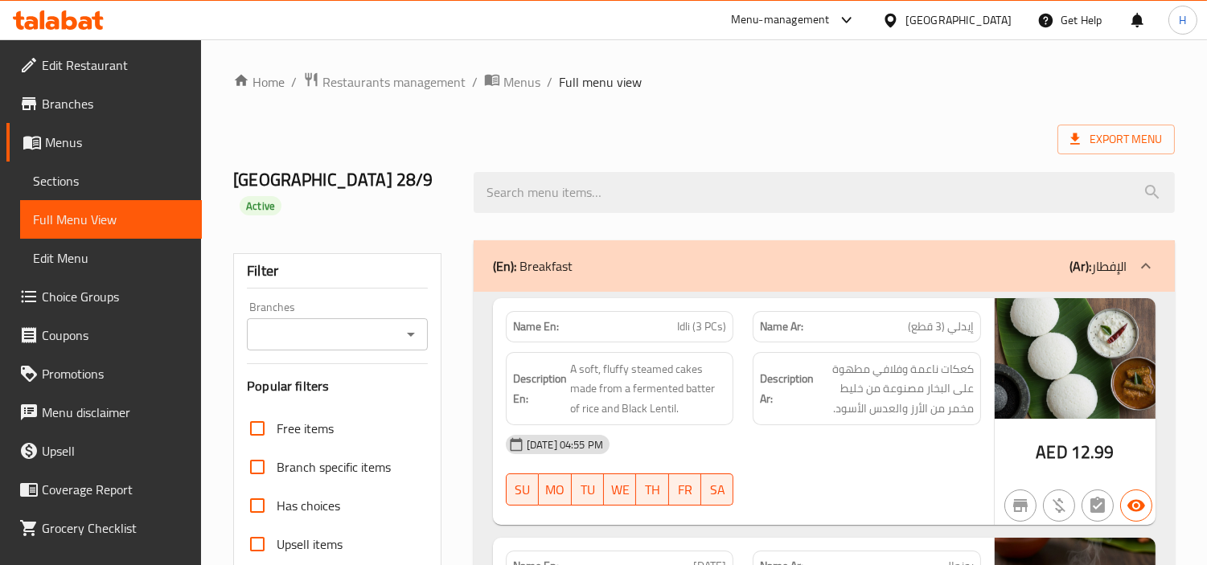
scroll to position [268, 0]
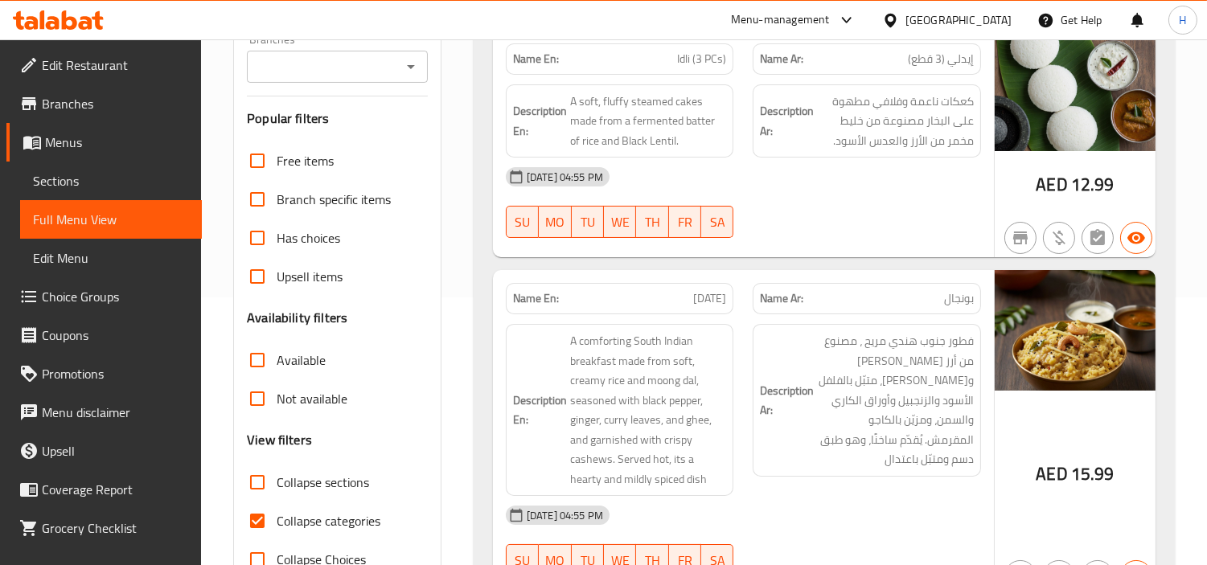
click at [257, 463] on input "Collapse sections" at bounding box center [257, 482] width 39 height 39
checkbox input "true"
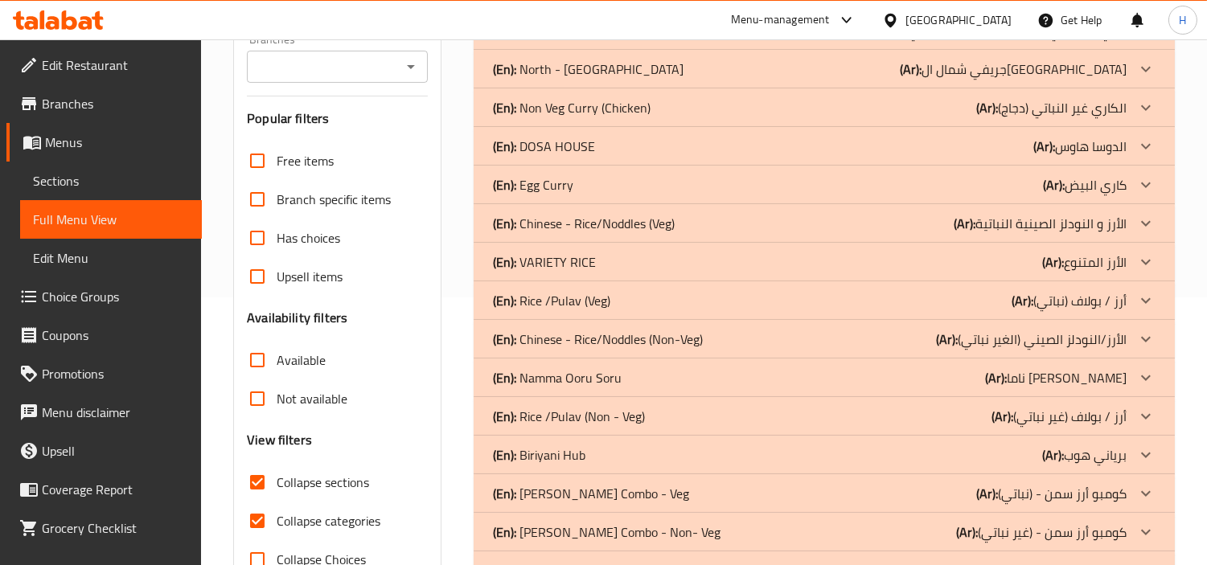
click at [257, 502] on input "Collapse categories" at bounding box center [257, 521] width 39 height 39
checkbox input "false"
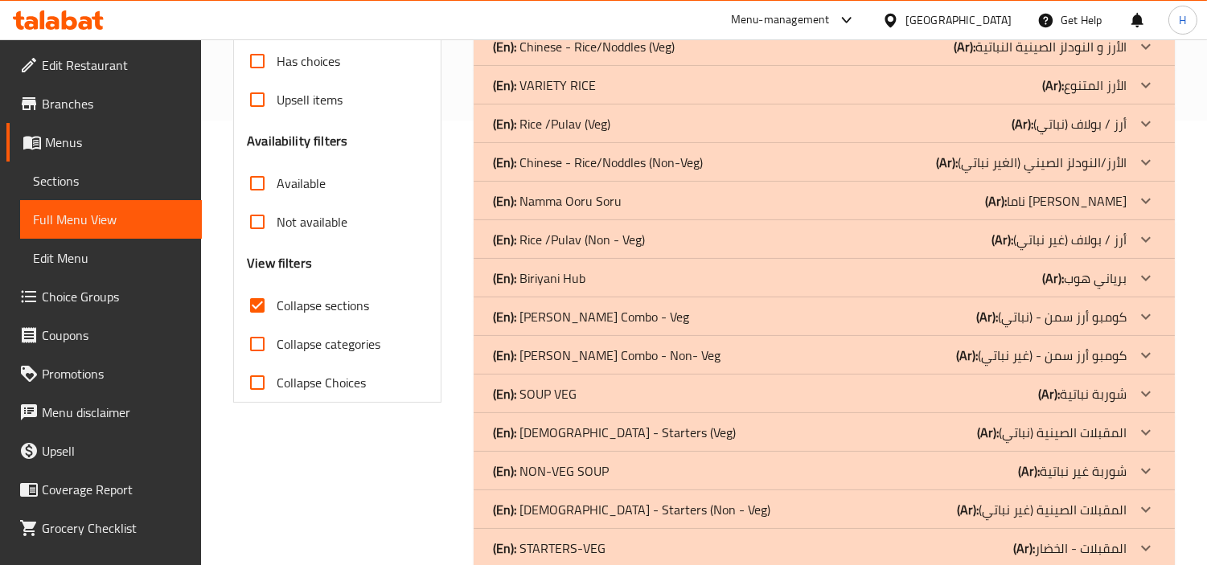
scroll to position [446, 0]
click at [676, 460] on div "(En): NON-VEG SOUP (Ar): شوربة غير نباتية" at bounding box center [810, 469] width 634 height 19
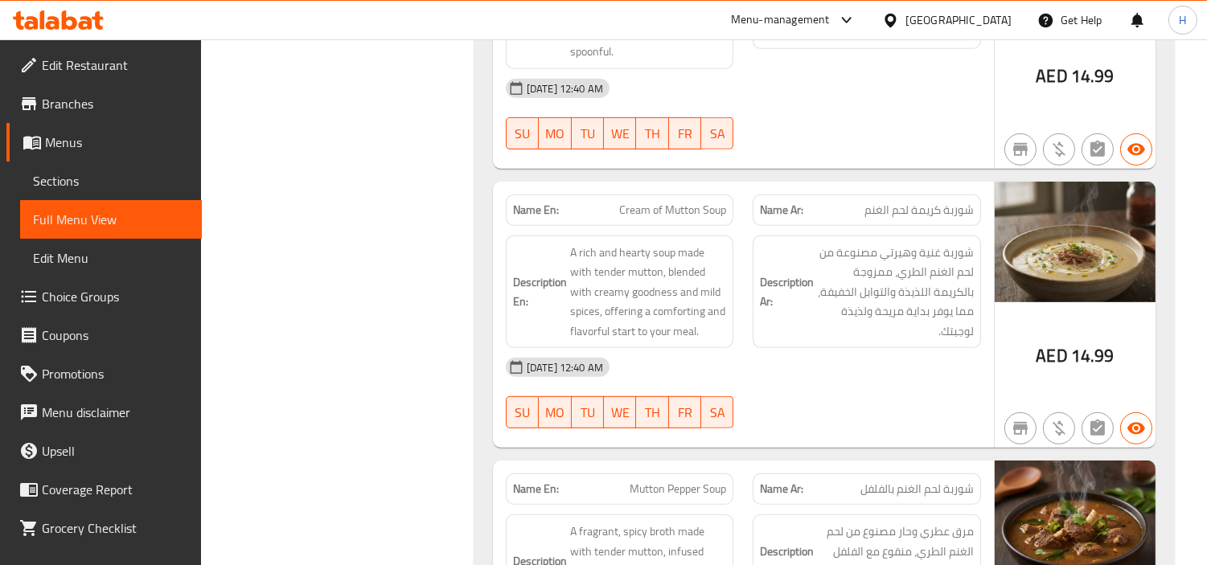
scroll to position [1710, 0]
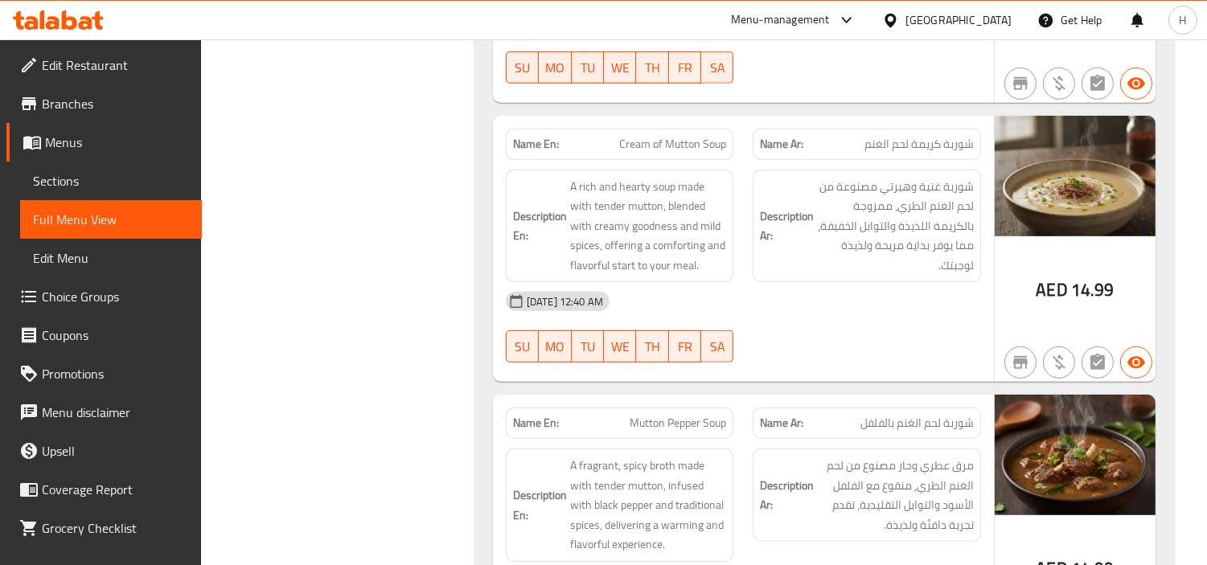
click at [689, 119] on div "Name En: Cream of Mutton Soup" at bounding box center [620, 144] width 248 height 51
copy span "Cream of Mutton Soup"
click at [103, 187] on span "Sections" at bounding box center [111, 180] width 156 height 19
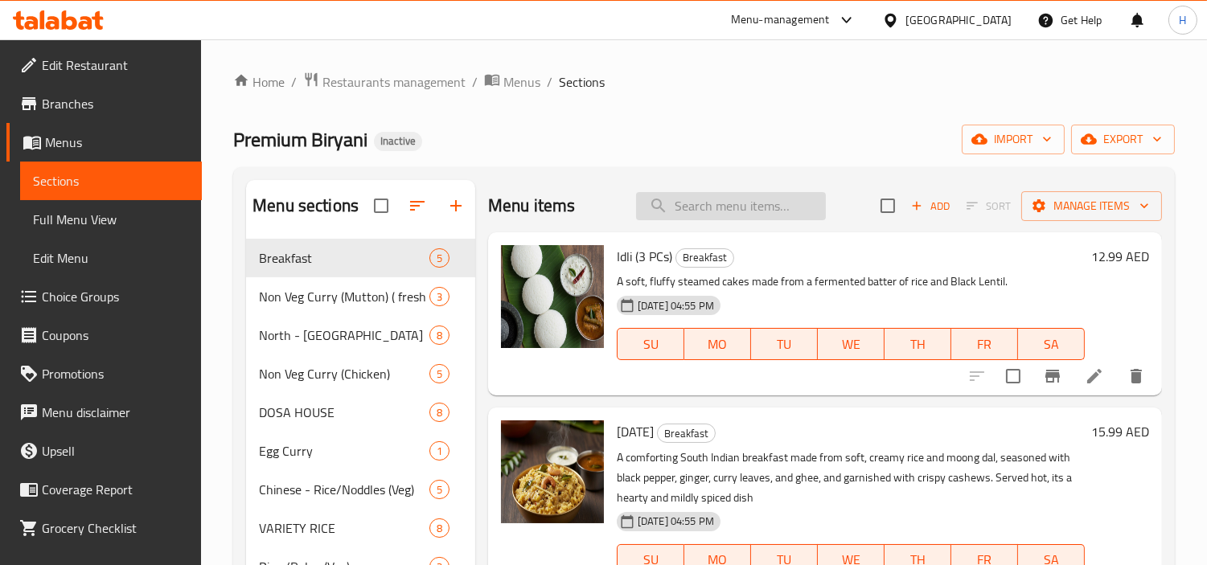
drag, startPoint x: 701, startPoint y: 212, endPoint x: 681, endPoint y: 205, distance: 21.1
click at [701, 212] on input "search" at bounding box center [731, 206] width 190 height 28
paste input "Cream of Mutton Soup"
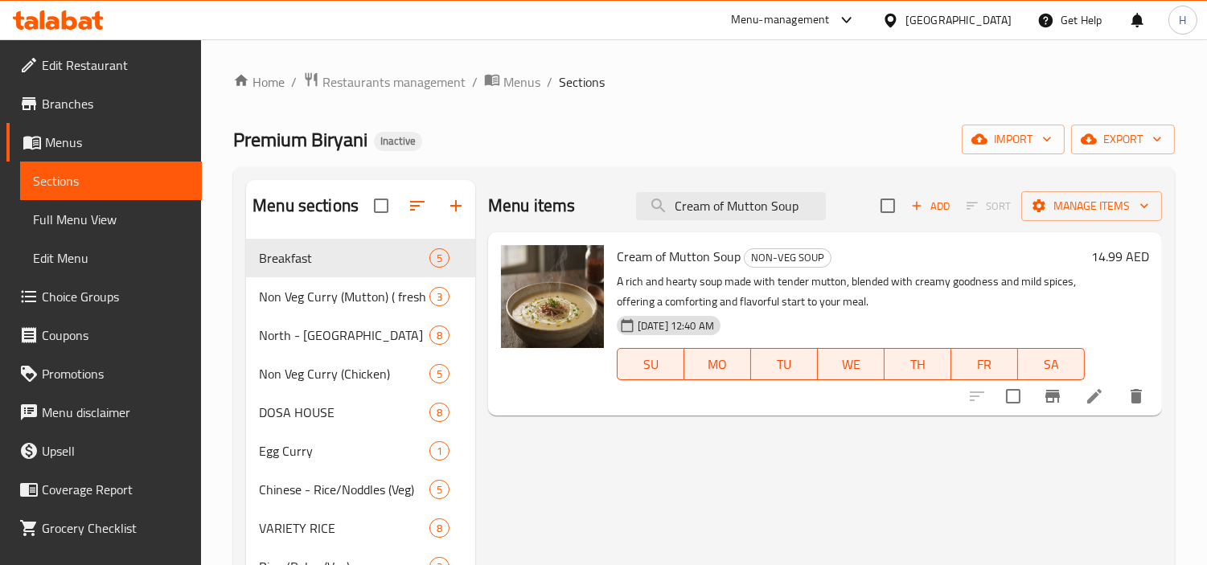
type input "Cream of Mutton Soup"
click at [1090, 411] on li at bounding box center [1094, 396] width 45 height 29
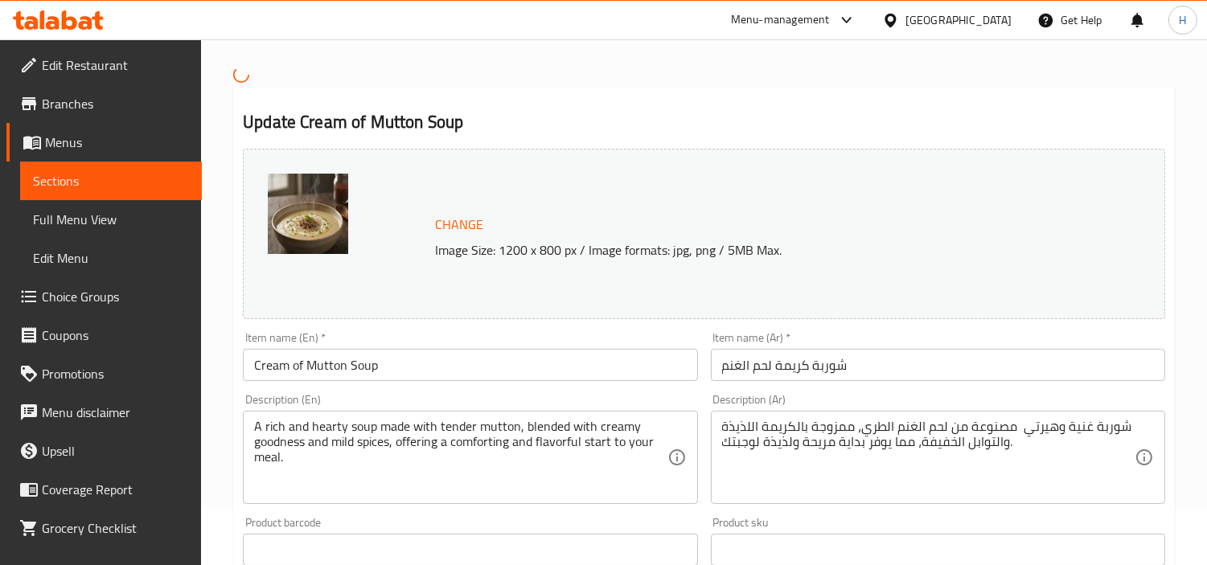
scroll to position [89, 0]
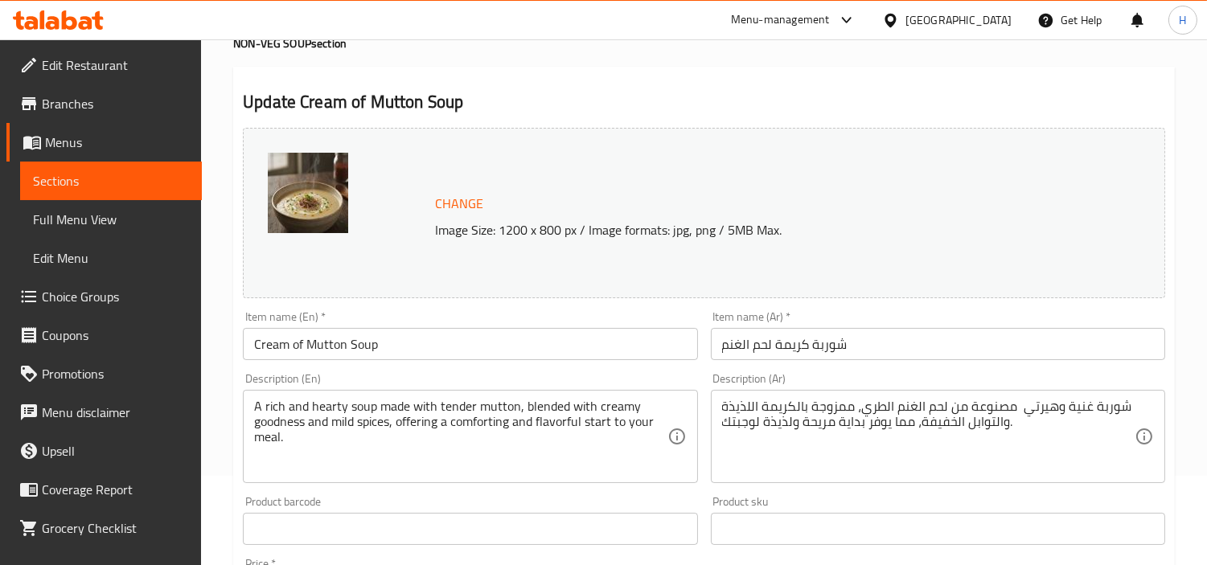
drag, startPoint x: 791, startPoint y: 427, endPoint x: 777, endPoint y: 413, distance: 20.5
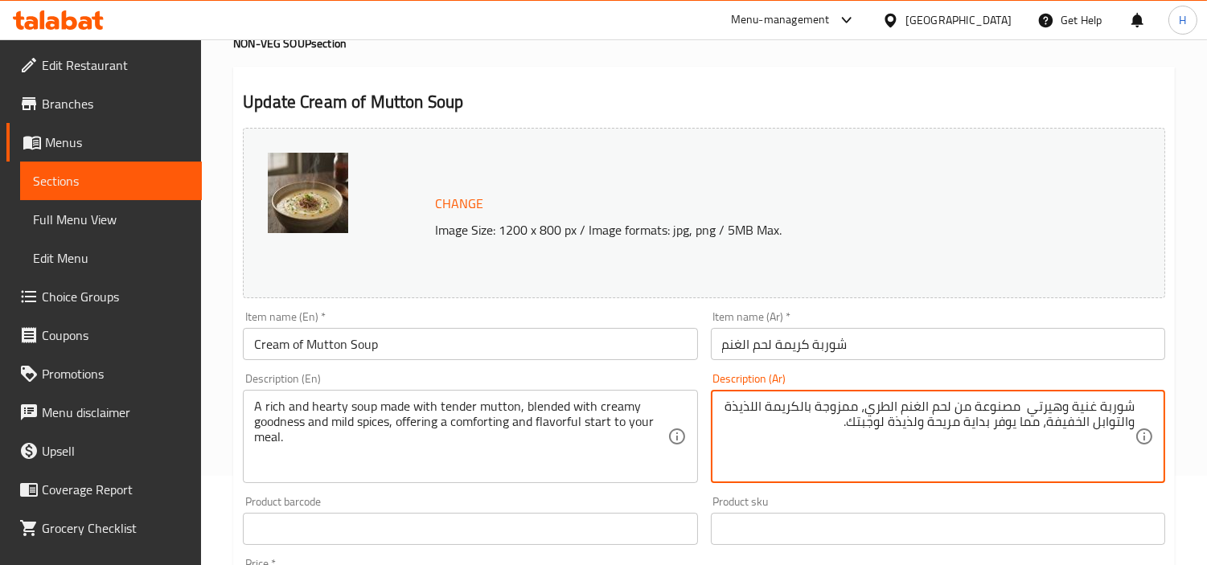
click at [1073, 425] on textarea "شوربة غنية وهيرتي مصنوعة من لحم الغنم الطري، ممزوجة بالكريمة اللذيذة والتوابل ا…" at bounding box center [928, 437] width 413 height 76
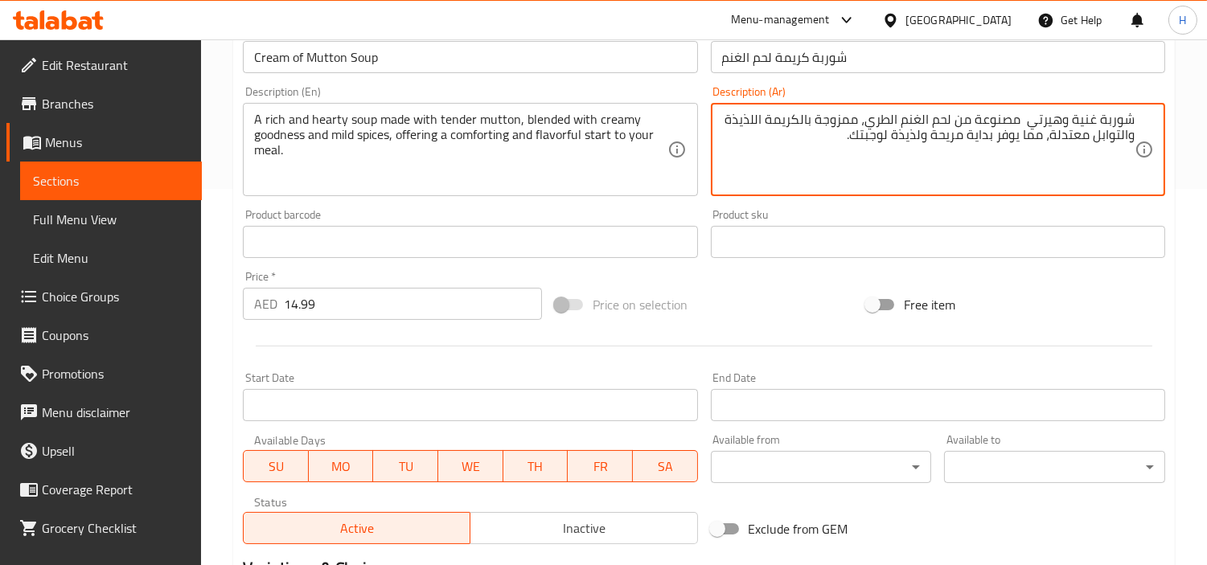
scroll to position [357, 0]
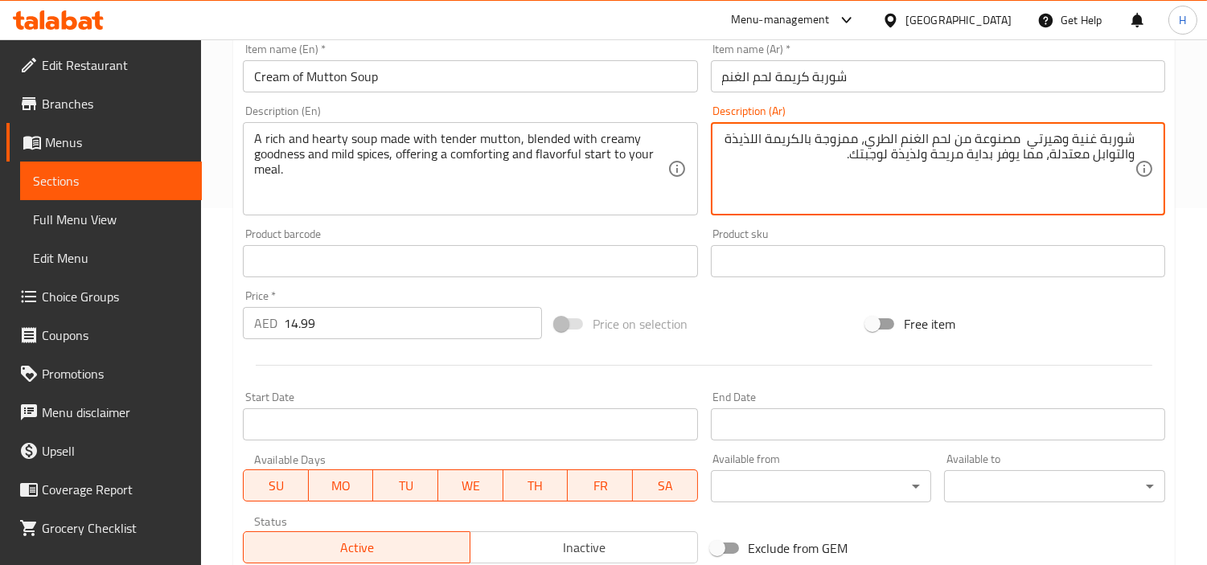
type textarea "شوربة غنية وهيرتي مصنوعة من لحم الغنم الطري، ممزوجة بالكريمة اللذيذة والتوابل م…"
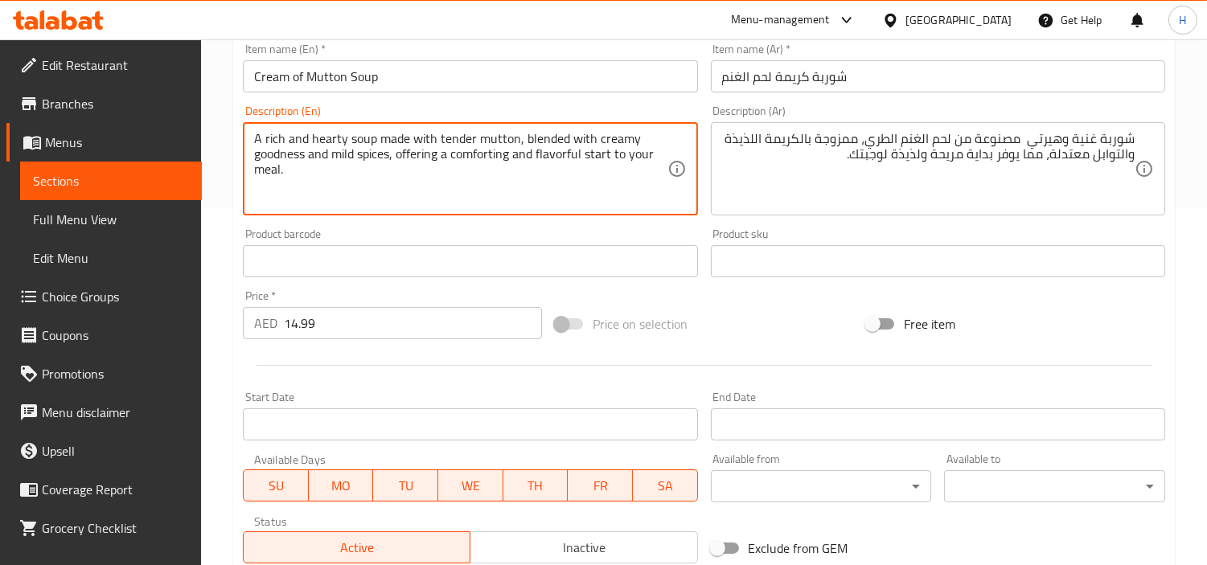
drag, startPoint x: 532, startPoint y: 195, endPoint x: 405, endPoint y: 162, distance: 131.5
type textarea "A rich and hearty soup made with tender mutton, blended with creamy goodness an…"
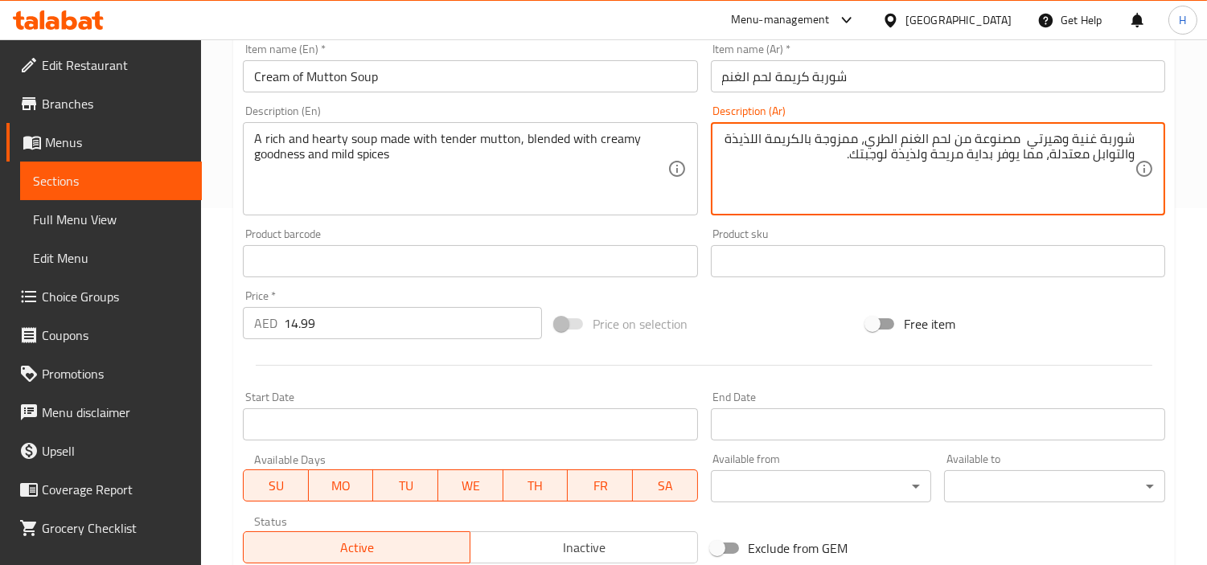
drag, startPoint x: 831, startPoint y: 158, endPoint x: 1052, endPoint y: 158, distance: 221.2
click at [1052, 158] on textarea "شوربة غنية وهيرتي مصنوعة من لحم الغنم الطري، ممزوجة بالكريمة اللذيذة والتوابل م…" at bounding box center [928, 169] width 413 height 76
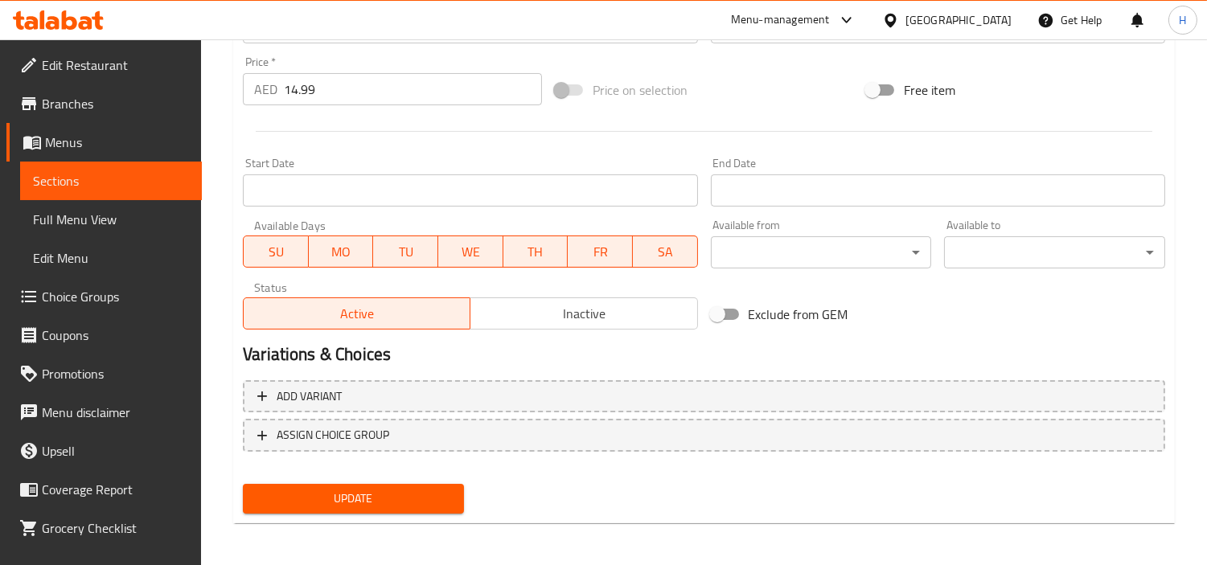
type textarea "شوربة غنية وهيرتي مصنوعة من لحم الغنم الطري، ممزوجة بالكريمة اللذيذة والتوابل م…"
drag, startPoint x: 420, startPoint y: 492, endPoint x: 441, endPoint y: 475, distance: 26.9
click at [421, 493] on span "Update" at bounding box center [353, 499] width 195 height 20
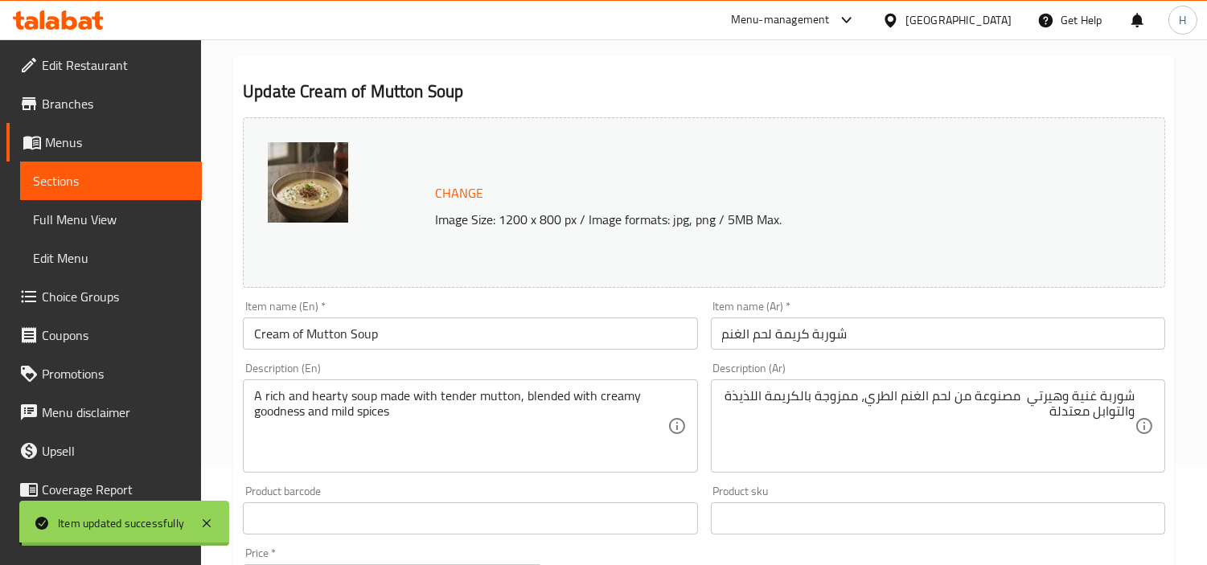
scroll to position [0, 0]
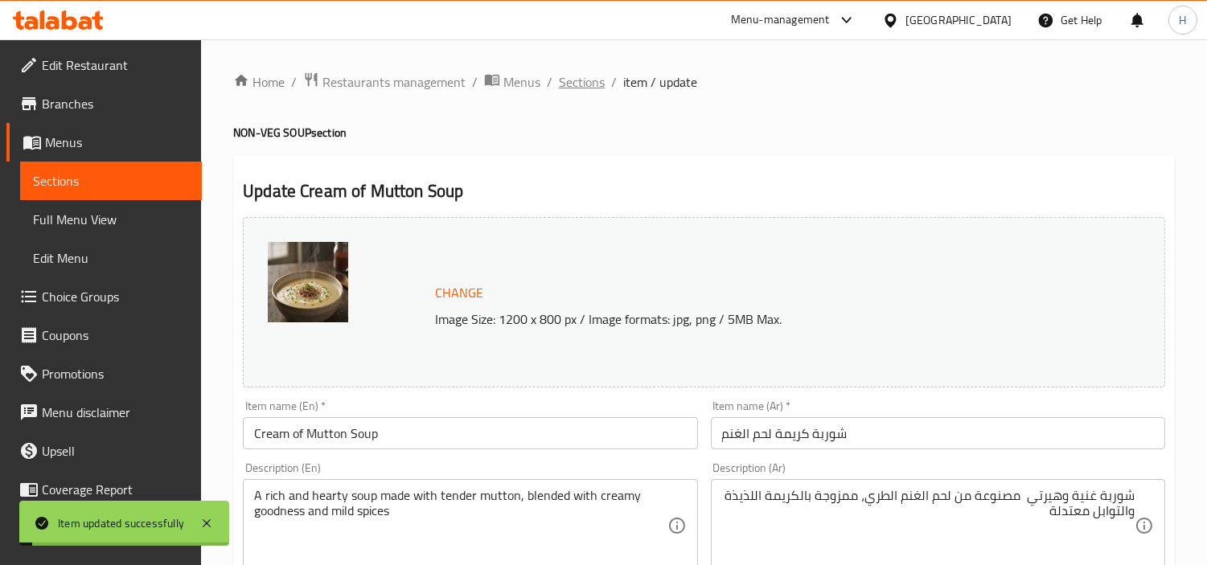
click at [575, 78] on span "Sections" at bounding box center [582, 81] width 46 height 19
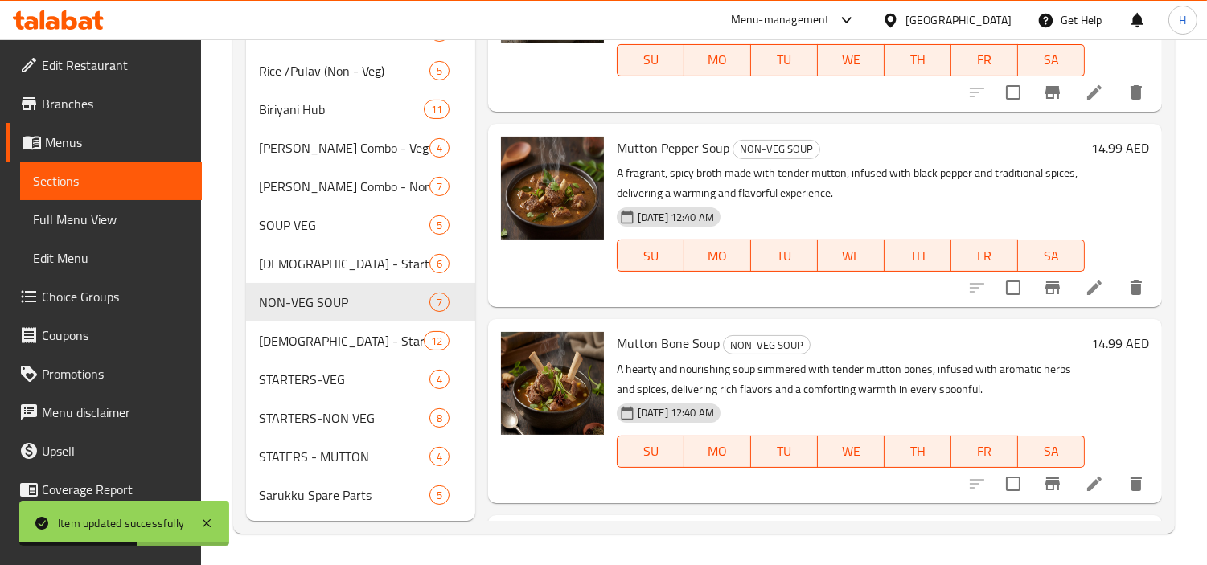
scroll to position [278, 0]
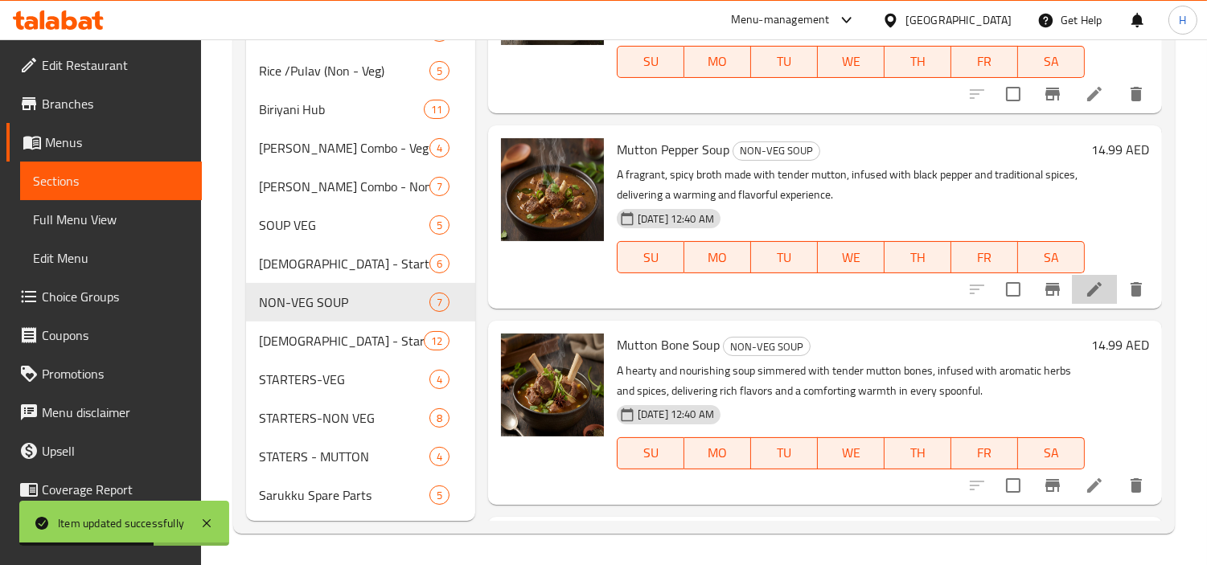
click at [1087, 291] on icon at bounding box center [1094, 289] width 14 height 14
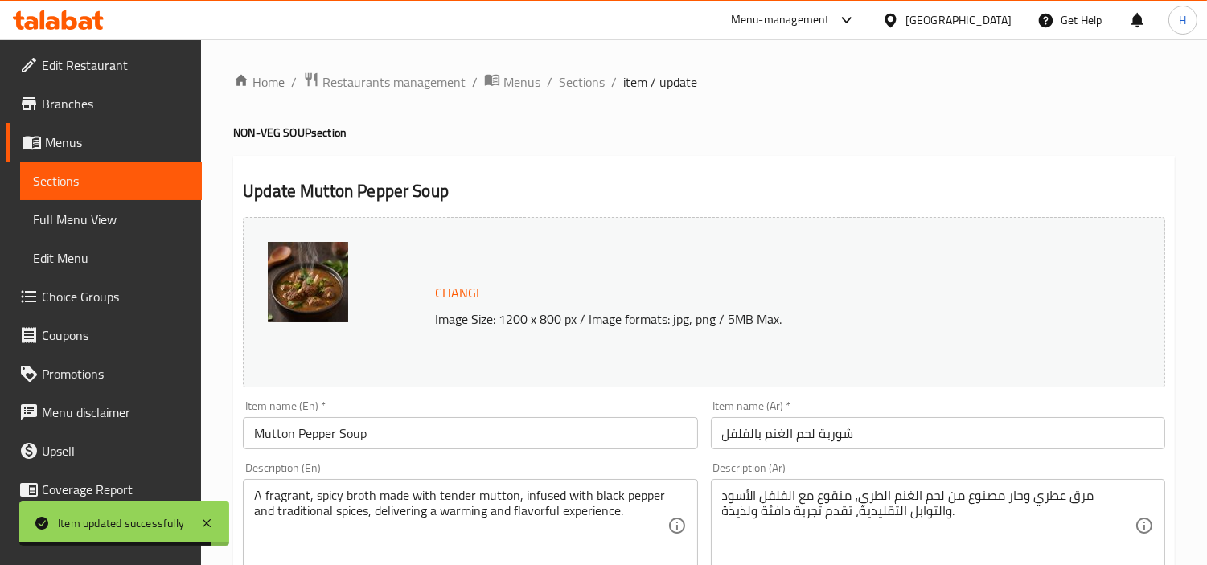
click at [951, 451] on div "Item name (Ar)   * شوربة لحم الغنم بالفلفل Item name (Ar) *" at bounding box center [938, 425] width 467 height 62
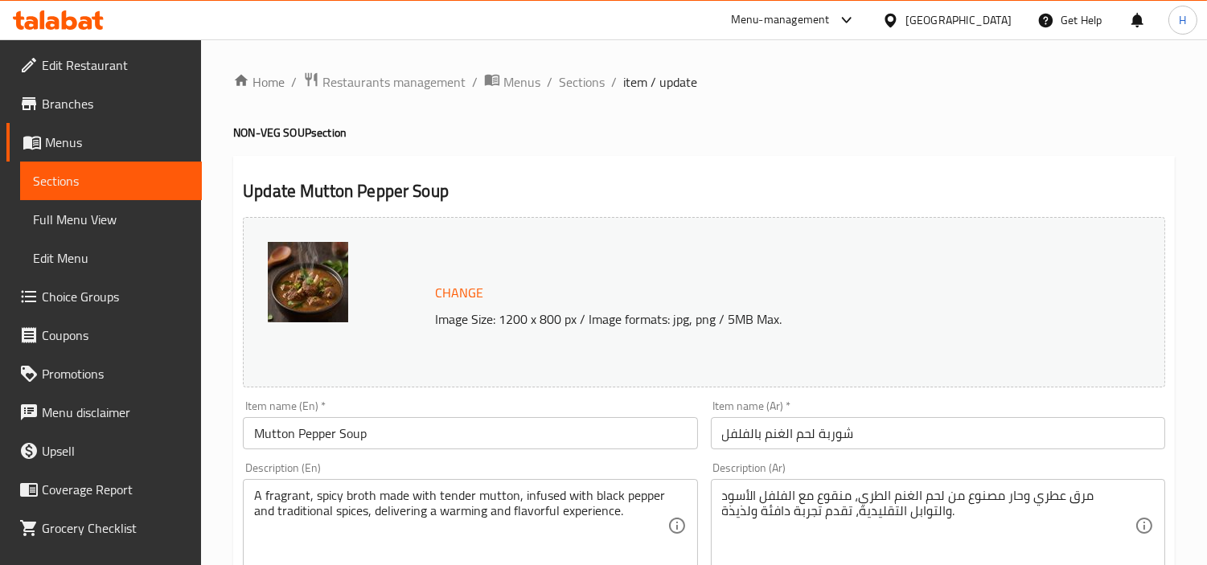
click at [935, 435] on input "شوربة لحم الغنم بالفلفل" at bounding box center [938, 433] width 454 height 32
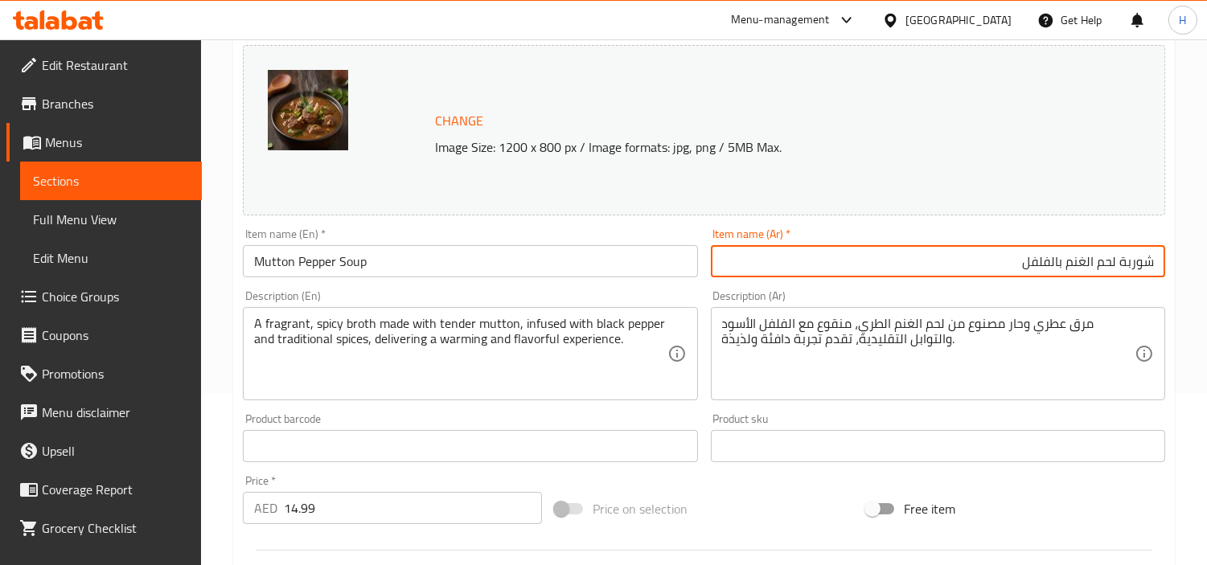
scroll to position [179, 0]
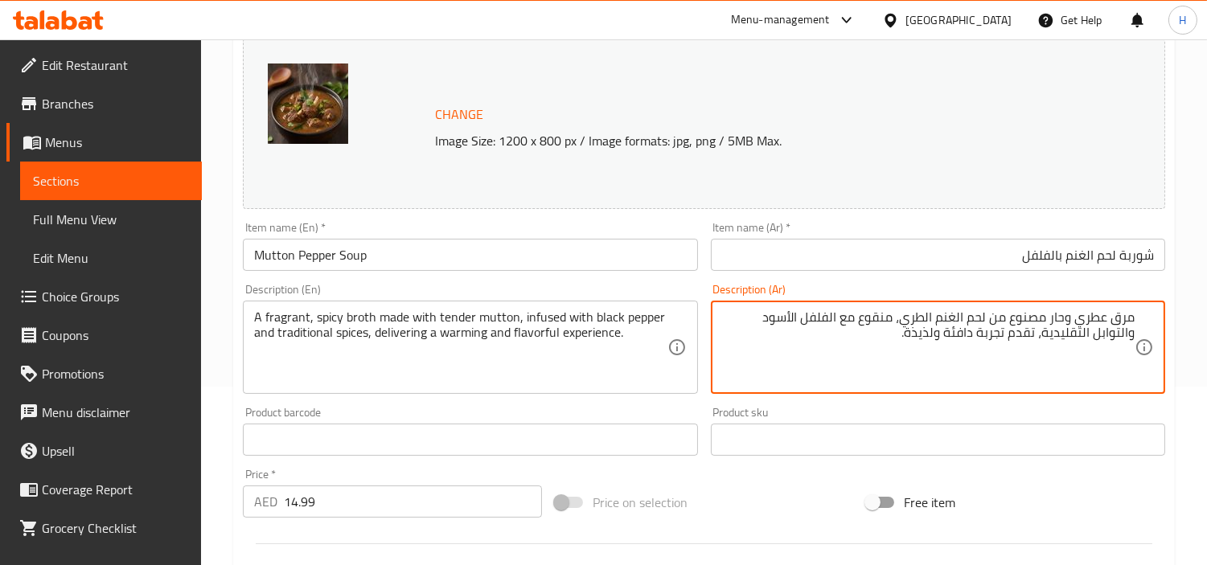
drag, startPoint x: 887, startPoint y: 338, endPoint x: 1042, endPoint y: 355, distance: 156.2
click at [1042, 355] on textarea "مرق عطري وحار مصنوع من لحم الغنم الطري، منقوع مع الفلفل الأسود والتوابل التقليد…" at bounding box center [928, 348] width 413 height 76
type textarea "مرق عطري وحار مصنوع من لحم الغنم الطري، منقوع مع الفلفل الأسود والتوابل التقليد…"
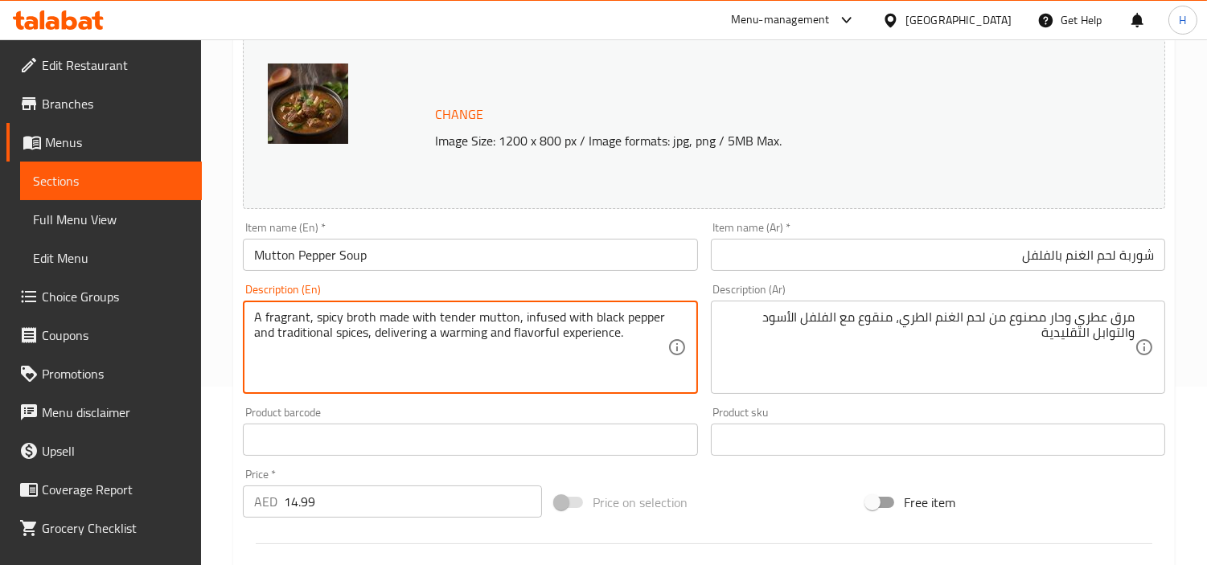
drag, startPoint x: 639, startPoint y: 333, endPoint x: 368, endPoint y: 347, distance: 270.6
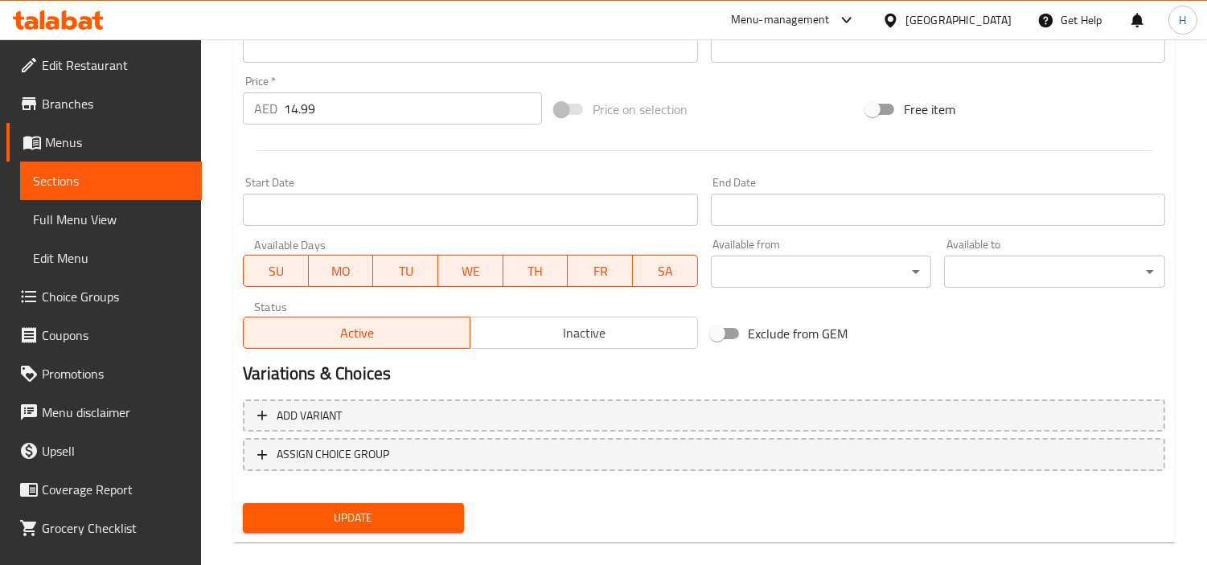
scroll to position [591, 0]
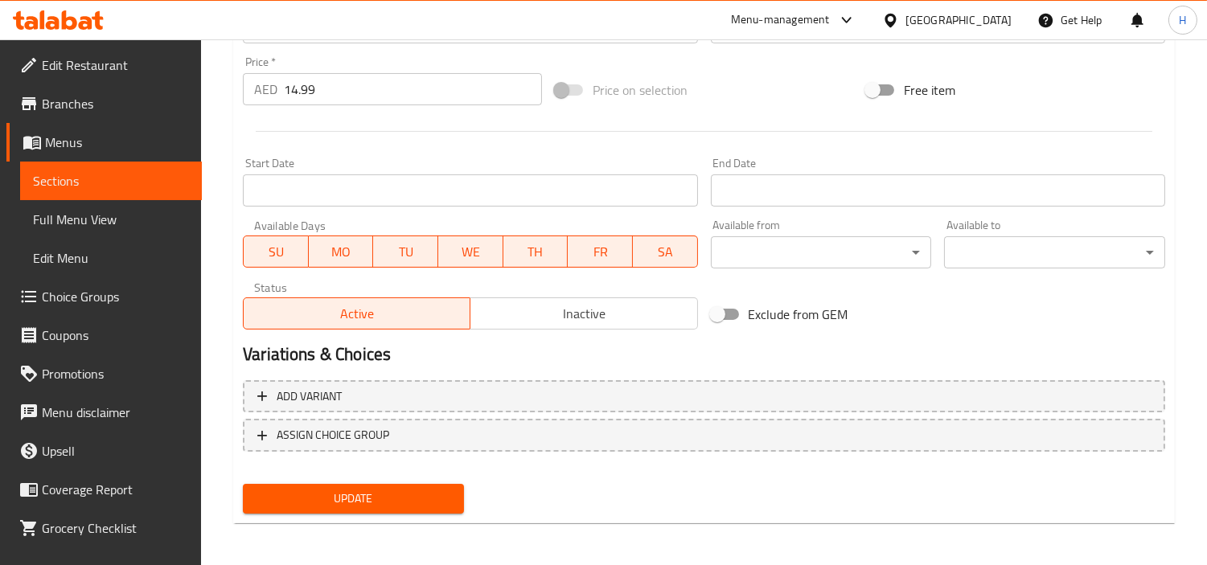
type textarea "A fragrant, spicy broth made with tender mutton, infused with black pepper and …"
click at [404, 479] on div "Update" at bounding box center [353, 499] width 234 height 43
click at [402, 496] on span "Update" at bounding box center [353, 499] width 195 height 20
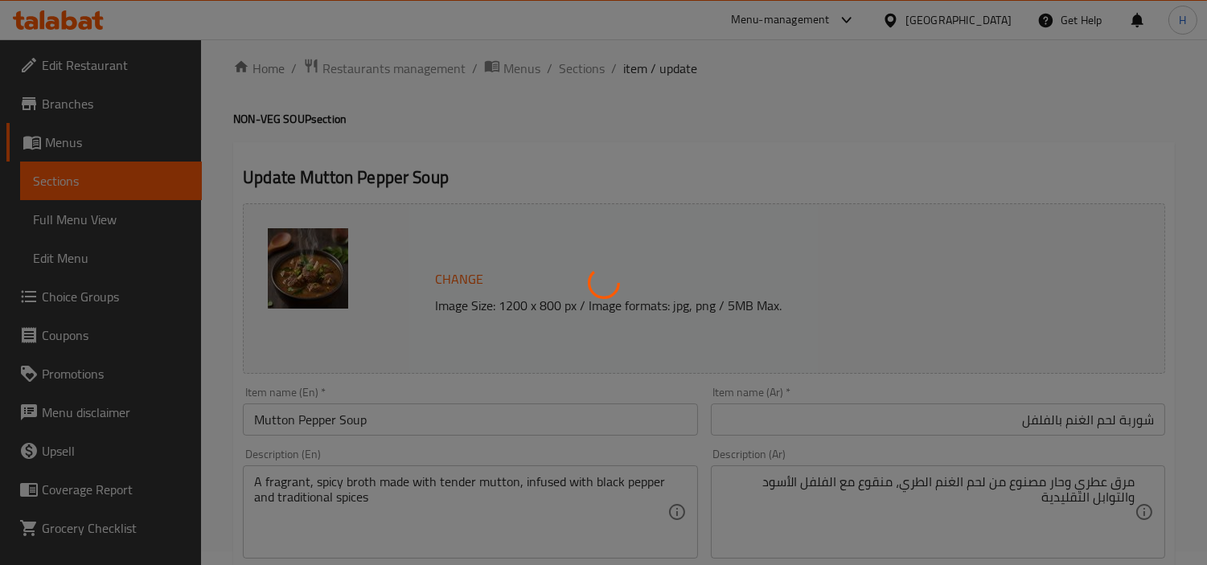
scroll to position [0, 0]
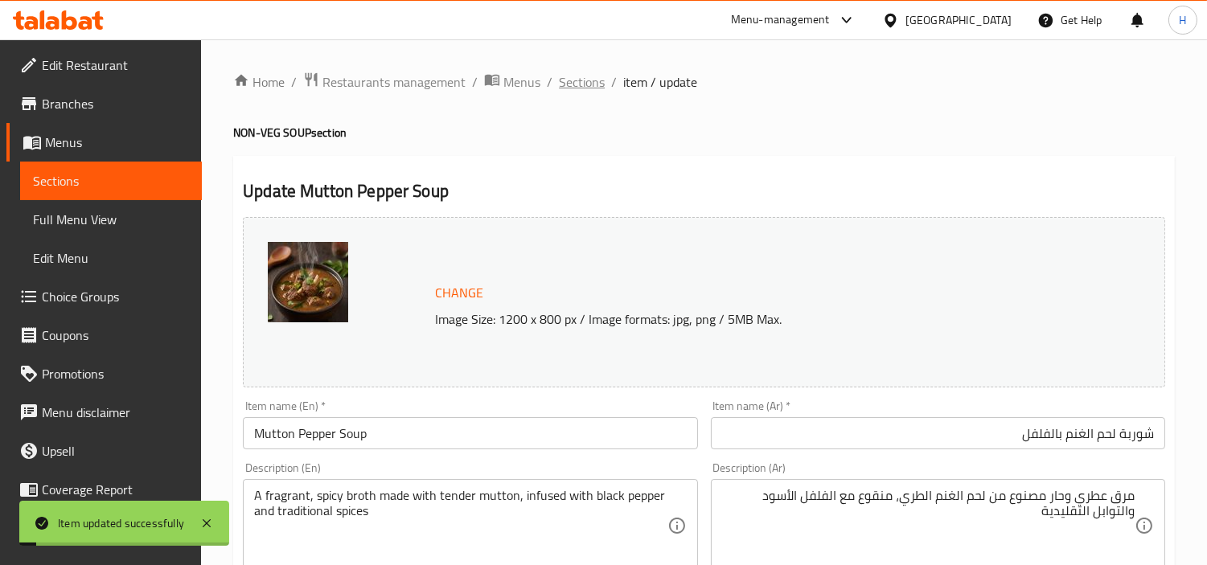
click at [575, 85] on span "Sections" at bounding box center [582, 81] width 46 height 19
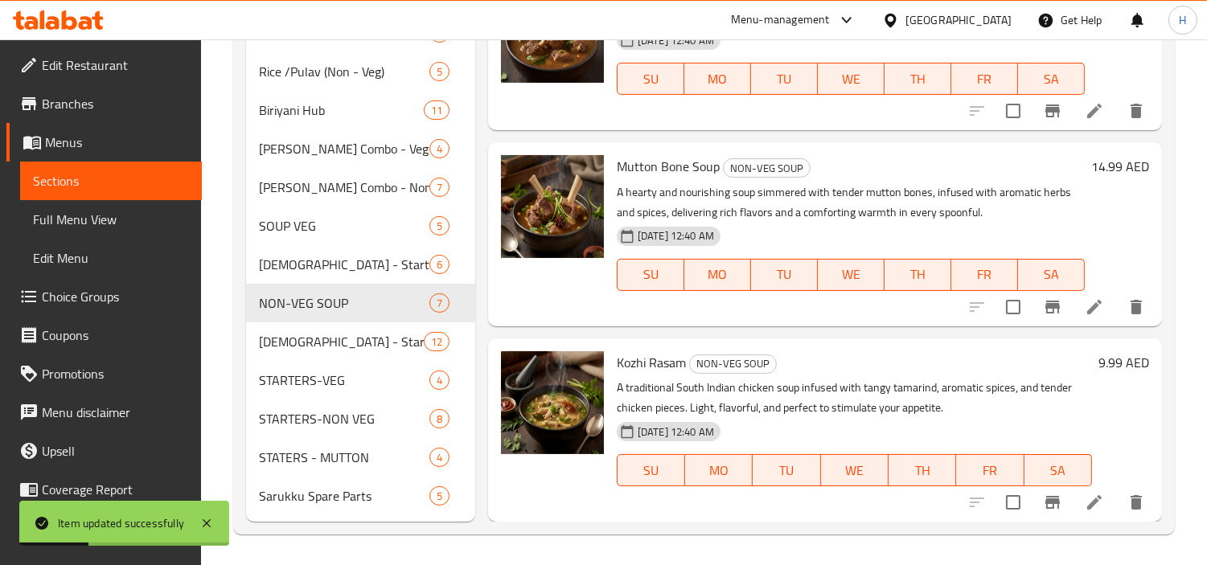
scroll to position [612, 0]
click at [1087, 312] on icon at bounding box center [1094, 306] width 14 height 14
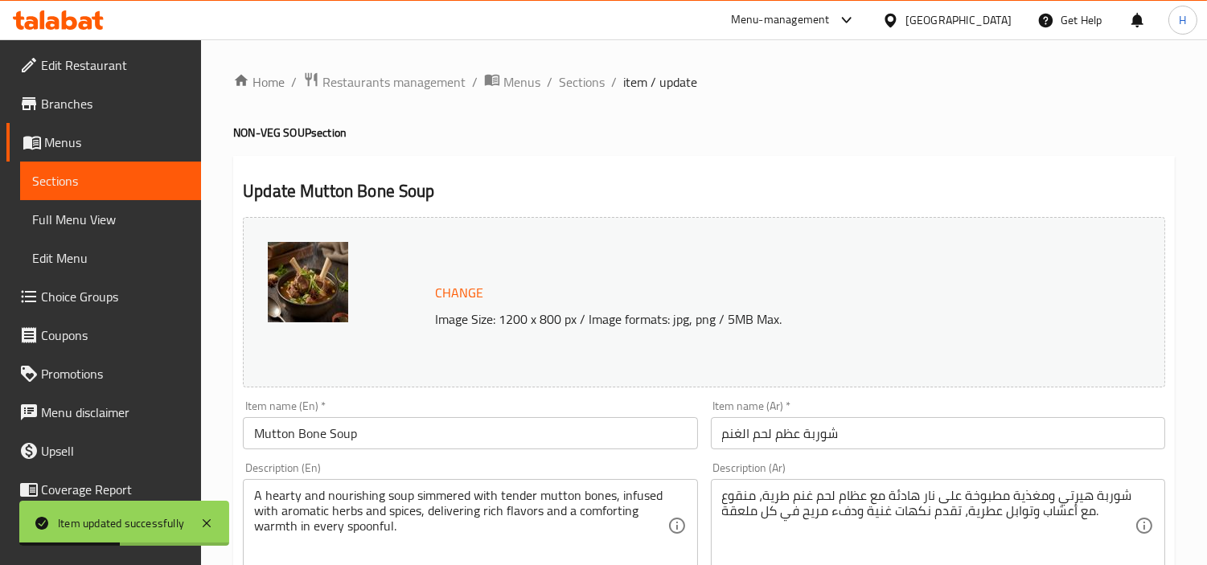
click at [1030, 440] on input "شوربة عظم لحم الغنم" at bounding box center [938, 433] width 454 height 32
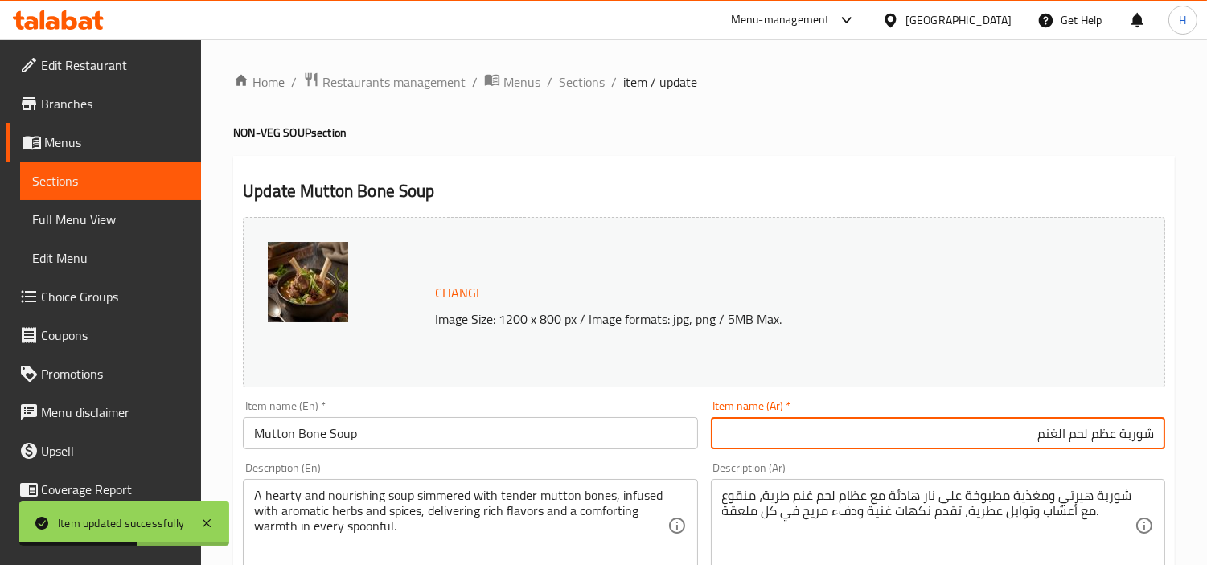
drag, startPoint x: 1091, startPoint y: 549, endPoint x: 1102, endPoint y: 547, distance: 10.6
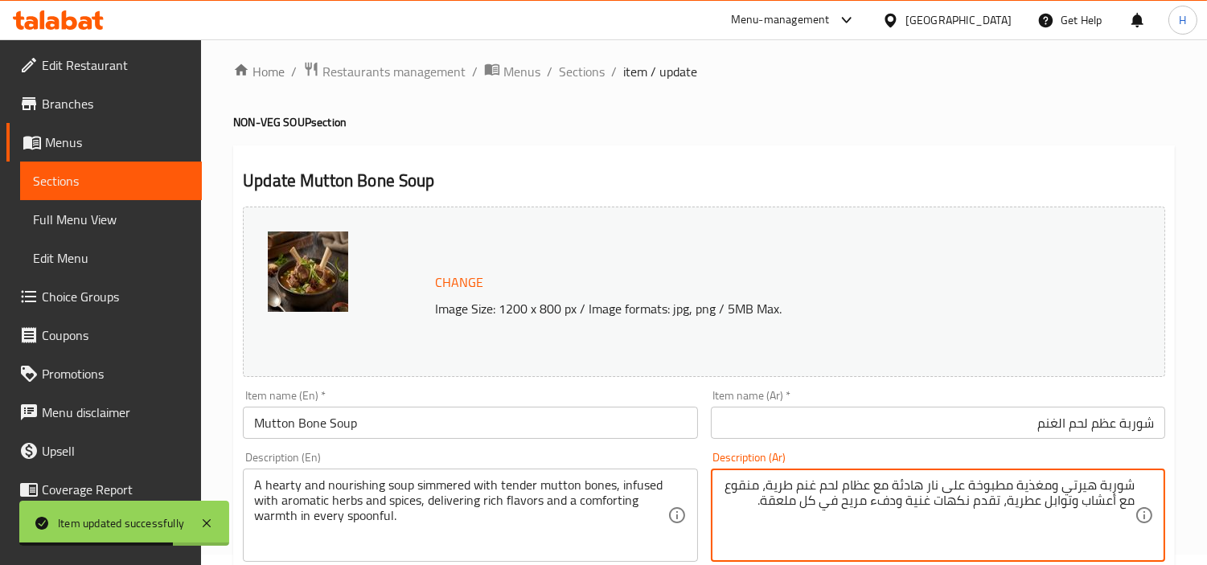
click at [1083, 487] on textarea "شوربة هيرتي ومغذية مطبوخة على نار هادئة مع عظام لحم غنم طرية، منقوع مع أعشاب وت…" at bounding box center [928, 516] width 413 height 76
click at [1097, 493] on textarea "شوربة ومغذية مطبوخة على نار هادئة مع عظام لحم غنم طرية، منقوع مع أعشاب وتوابل ع…" at bounding box center [928, 516] width 413 height 76
click at [1094, 491] on textarea "شوربة ومغذية مطبوخة على نار هادئة مع عظام لحم غنم طرية، منقوع مع أعشاب وتوابل ع…" at bounding box center [928, 516] width 413 height 76
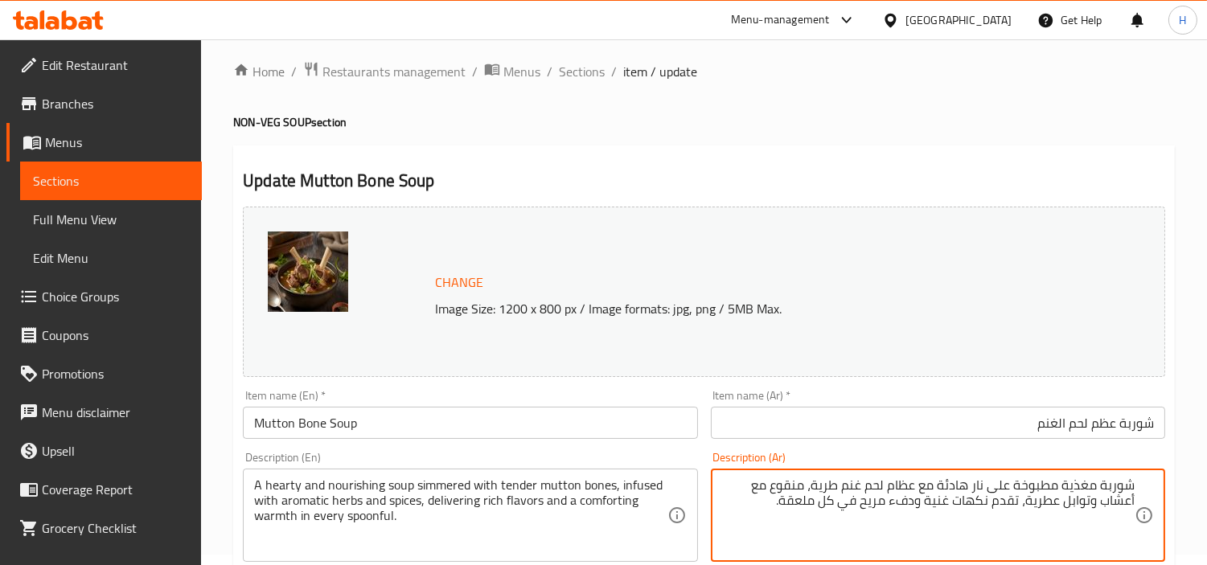
type textarea "شوربة مغذية مطبوخة على نار هادئة مع عظام لحم غنم طرية، منقوع مع أعشاب وتوابل عط…"
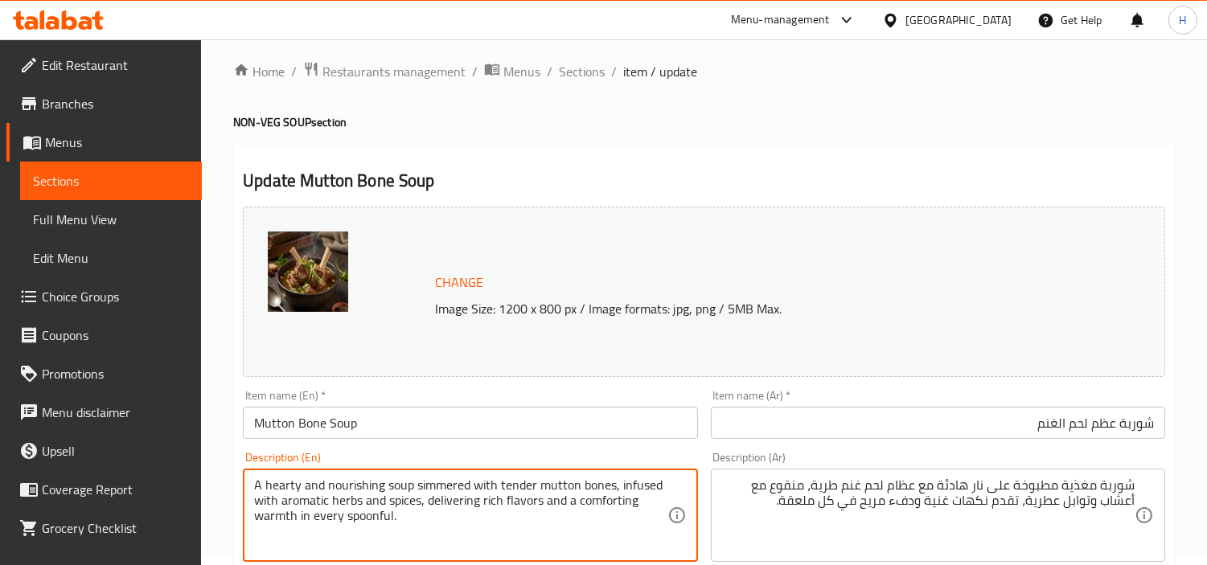
click at [280, 483] on textarea "A hearty and nourishing soup simmered with tender mutton bones, infused with ar…" at bounding box center [460, 516] width 413 height 76
click at [299, 486] on textarea "A hearty and nourishing soup simmered with tender mutton bones, infused with ar…" at bounding box center [460, 516] width 413 height 76
click at [272, 487] on textarea "A hearty and nourishing soup simmered with tender mutton bones, infused with ar…" at bounding box center [460, 516] width 413 height 76
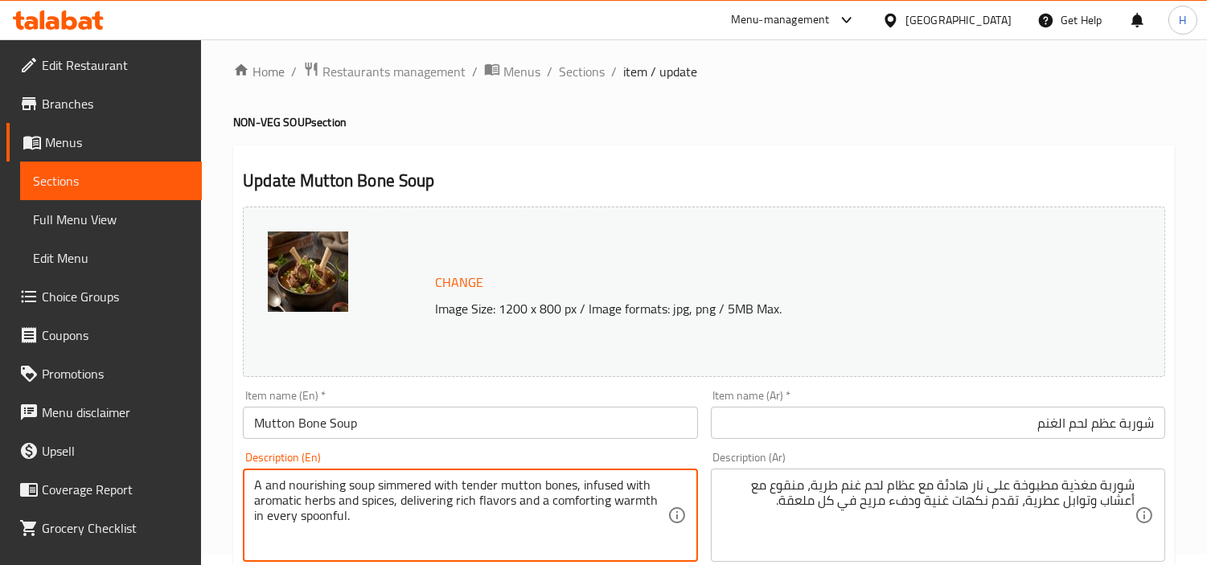
click at [276, 487] on textarea "A and nourishing soup simmered with tender mutton bones, infused with aromatic …" at bounding box center [460, 516] width 413 height 76
drag, startPoint x: 483, startPoint y: 525, endPoint x: 394, endPoint y: 511, distance: 89.7
click at [394, 511] on textarea "A nourishing soup simmered with tender mutton bones, infused with aromatic herb…" at bounding box center [460, 516] width 413 height 76
type textarea "A nourishing soup simmered with tender mutton bones, infused with aromatic herb…"
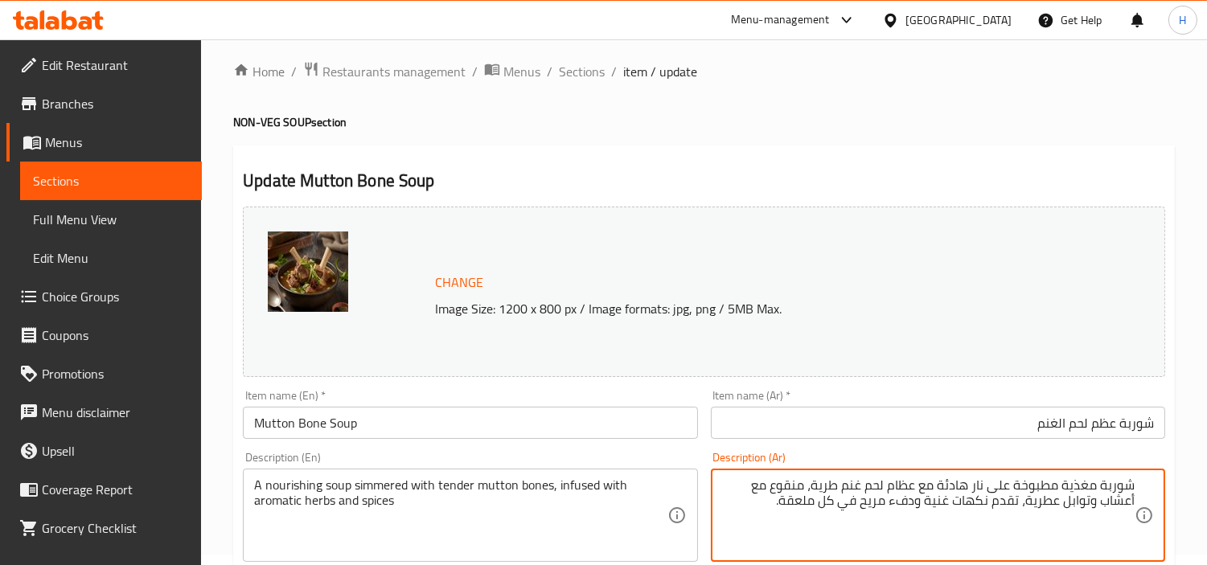
drag, startPoint x: 777, startPoint y: 509, endPoint x: 1027, endPoint y: 524, distance: 250.6
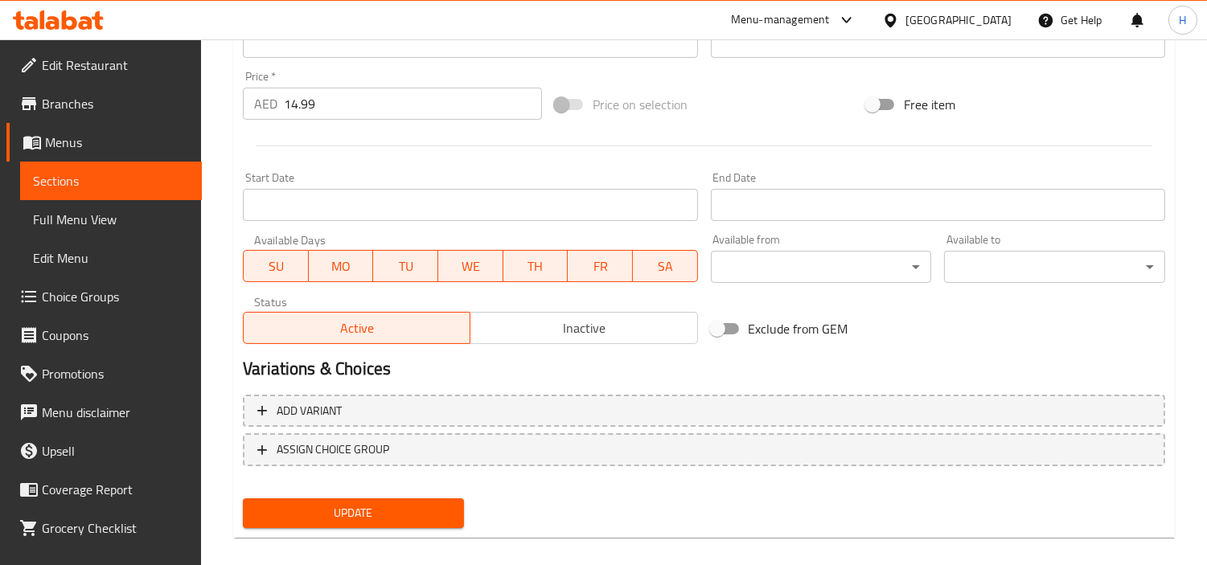
scroll to position [591, 0]
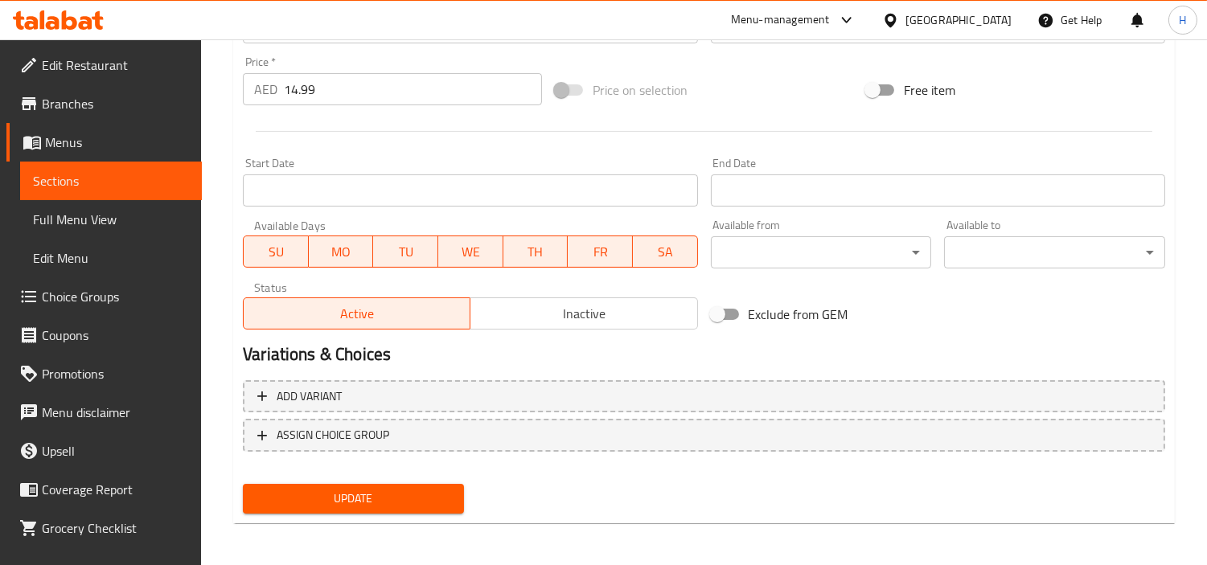
type textarea "شوربة مغذية مطبوخة على نار هادئة مع عظام لحم غنم طرية، منقوع مع أعشاب وتوابل عط…"
click at [421, 504] on span "Update" at bounding box center [353, 499] width 195 height 20
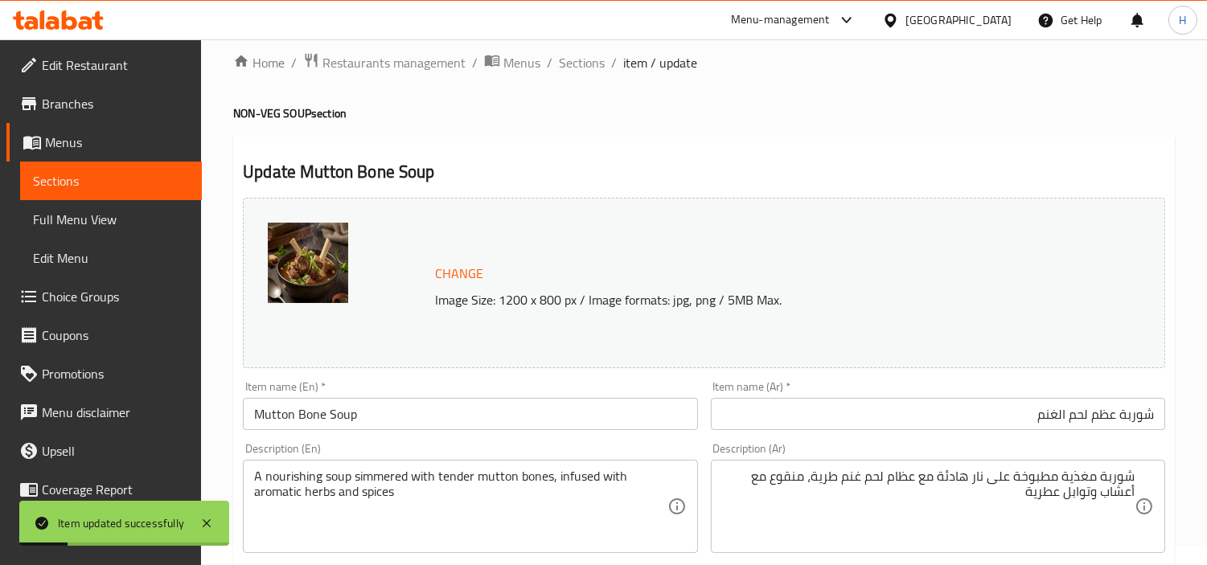
scroll to position [0, 0]
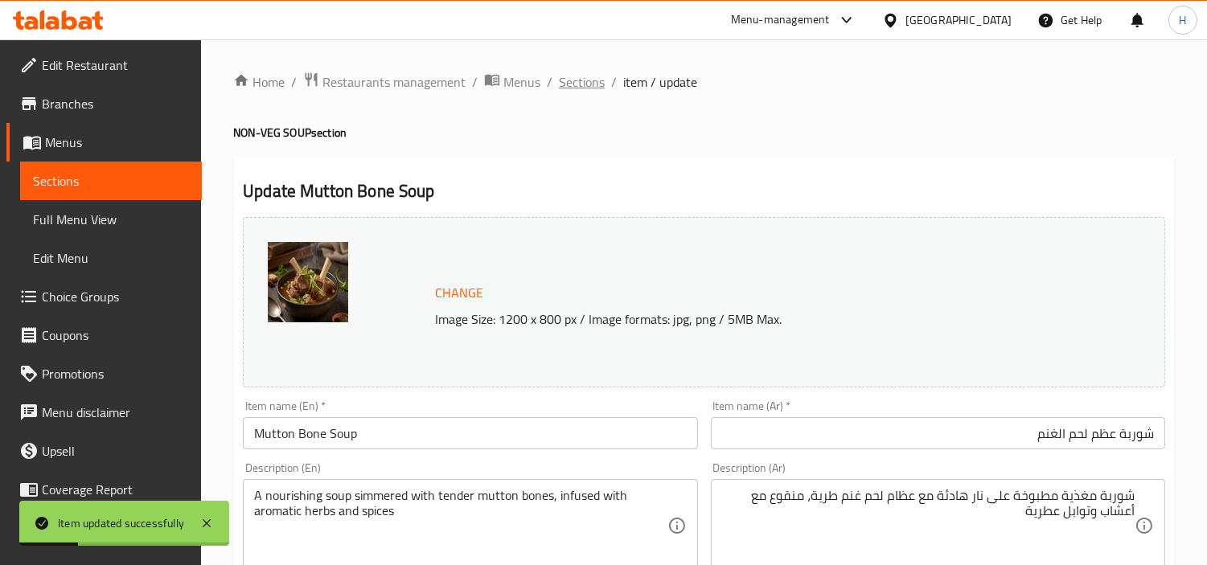
click at [559, 76] on span "Sections" at bounding box center [582, 81] width 46 height 19
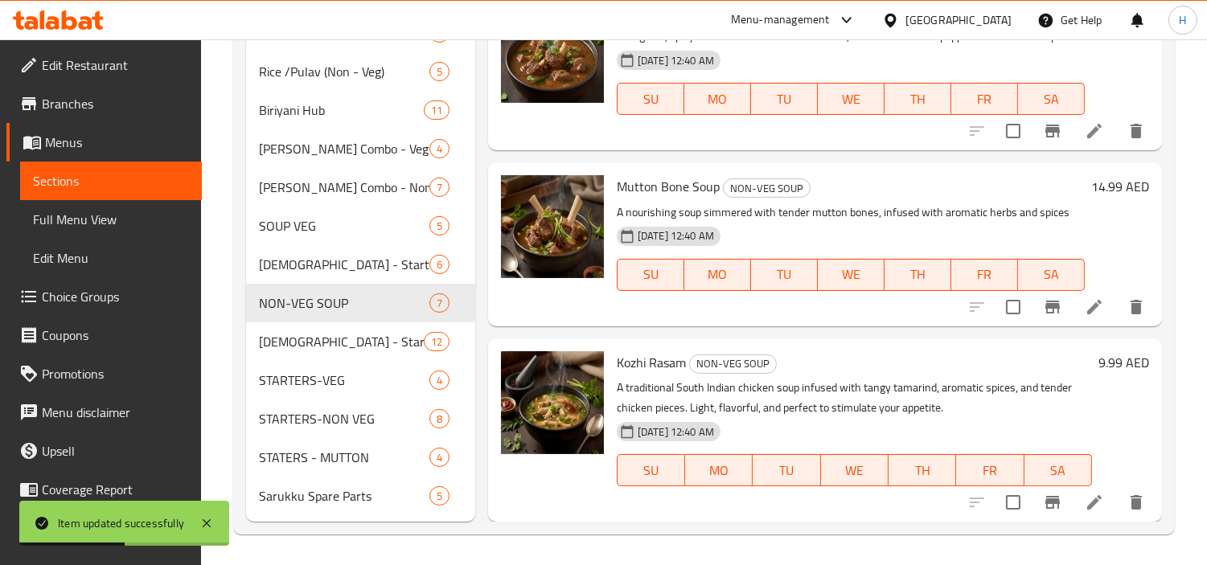
scroll to position [612, 0]
click at [1079, 489] on li at bounding box center [1094, 501] width 45 height 29
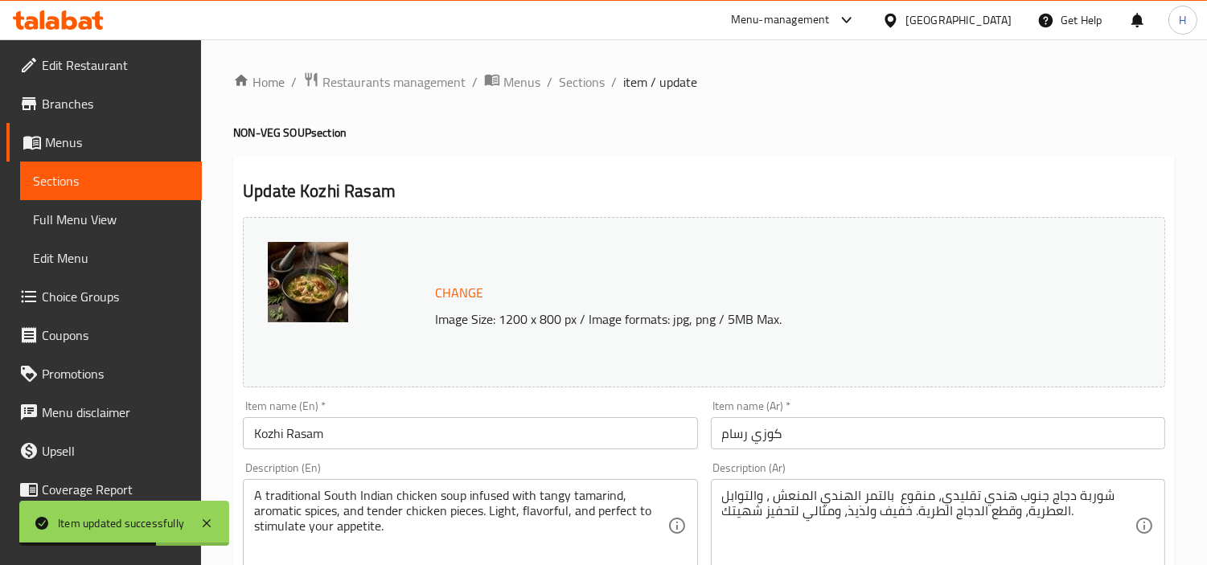
click at [972, 444] on input "كوزي رسام" at bounding box center [938, 433] width 454 height 32
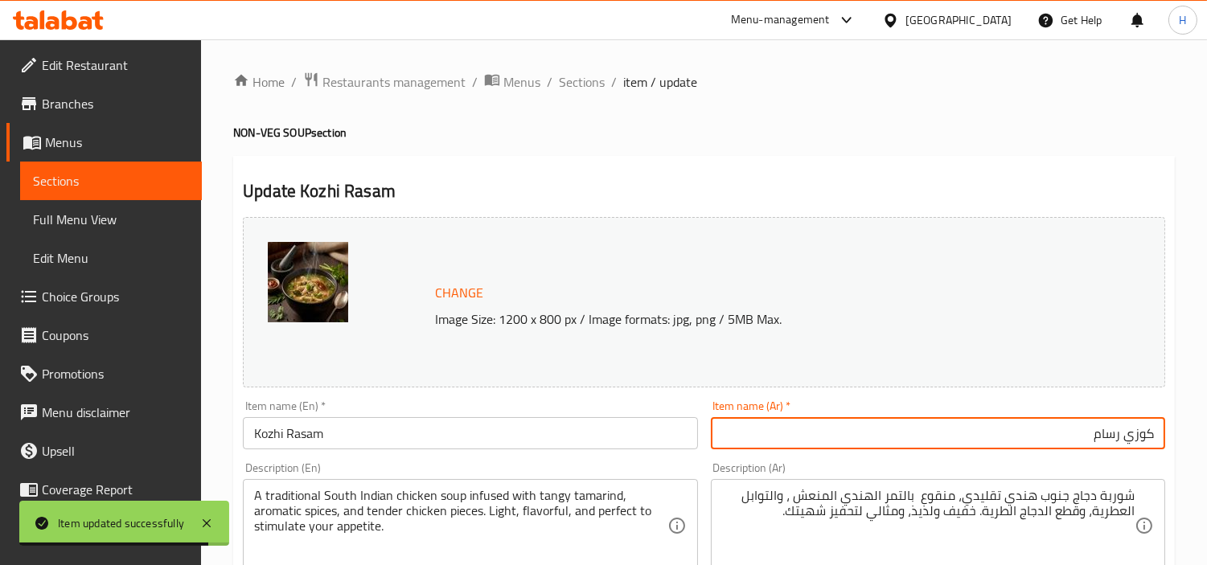
click at [1113, 437] on input "كوزي رسام" at bounding box center [938, 433] width 454 height 32
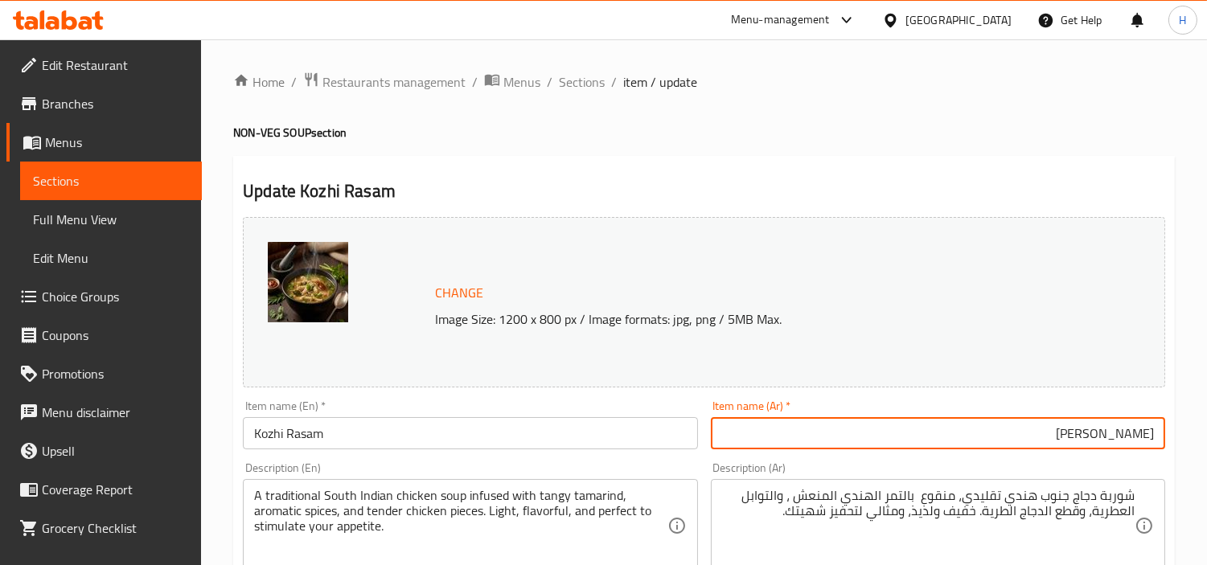
type input "كوزي راسام"
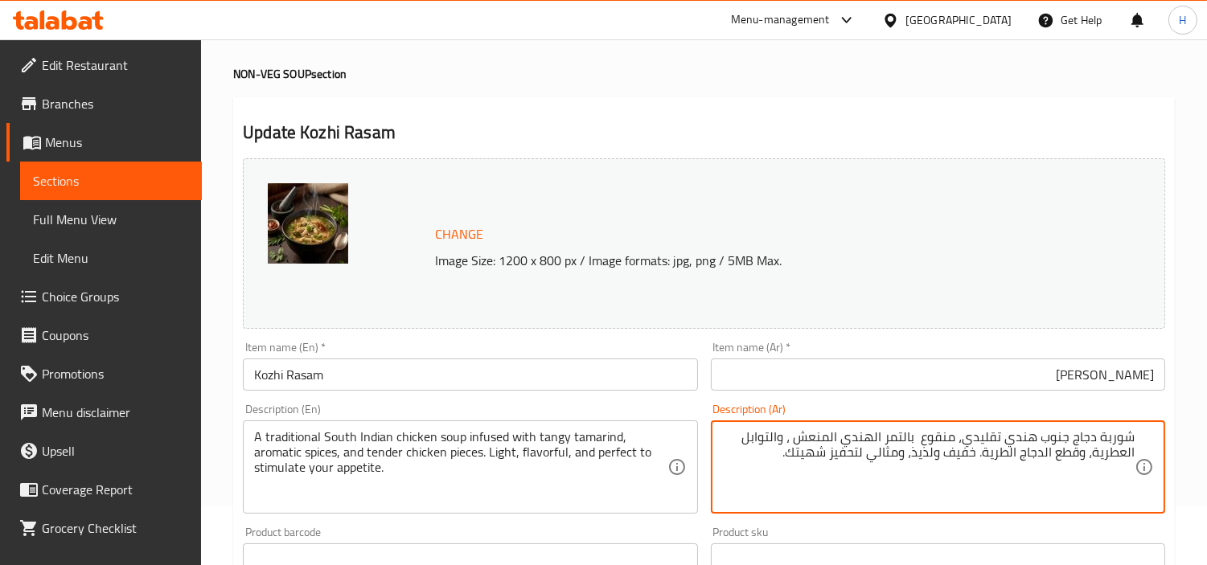
scroll to position [89, 0]
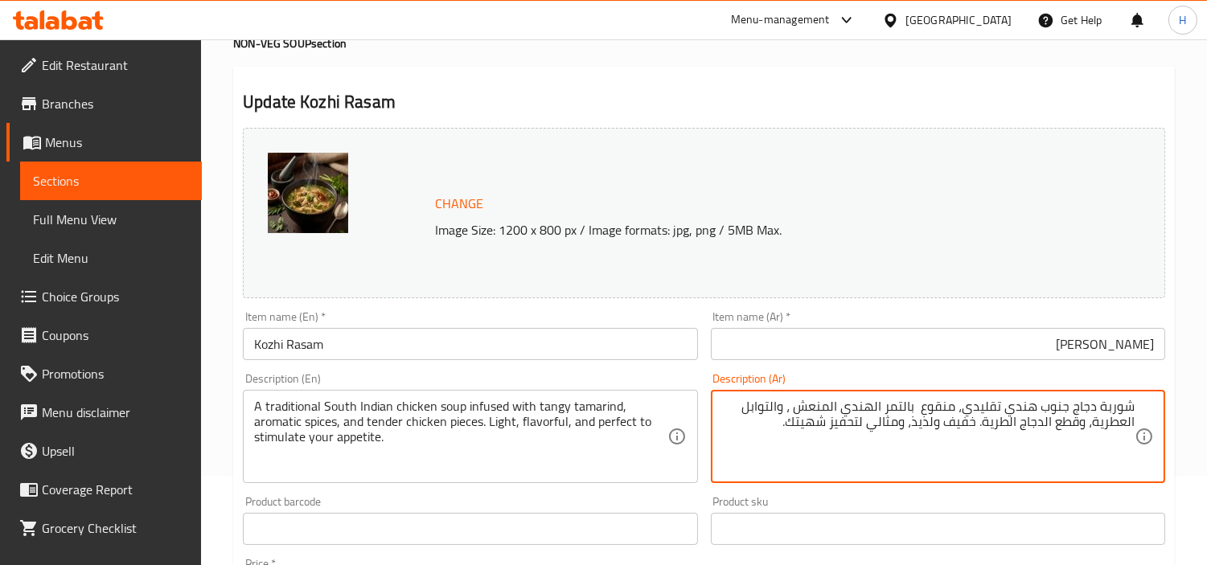
drag, startPoint x: 787, startPoint y: 426, endPoint x: 914, endPoint y: 427, distance: 127.1
click at [914, 427] on textarea "شوربة دجاج جنوب هندي تقليدي، منقوع بالتمر الهندي المنعش ، والتوابل العطرية، وقط…" at bounding box center [928, 437] width 413 height 76
type textarea "شوربة دجاج جنوب هندي تقليدي، منقوع بالتمر الهندي المنعش ، والتوابل العطرية، وقط…"
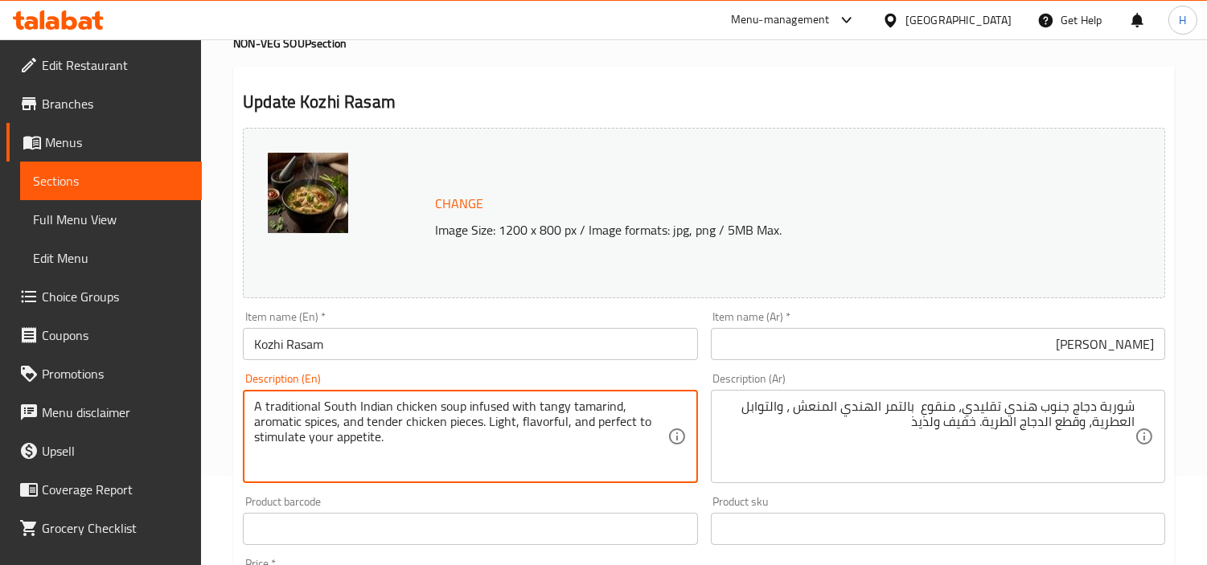
drag, startPoint x: 557, startPoint y: 452, endPoint x: 566, endPoint y: 426, distance: 27.2
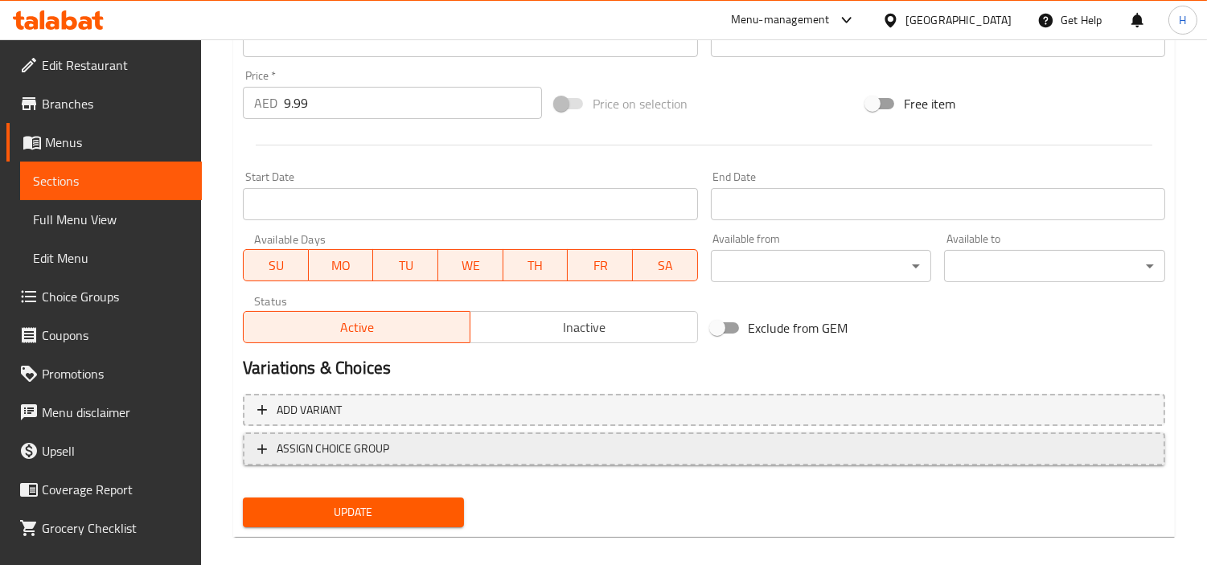
scroll to position [591, 0]
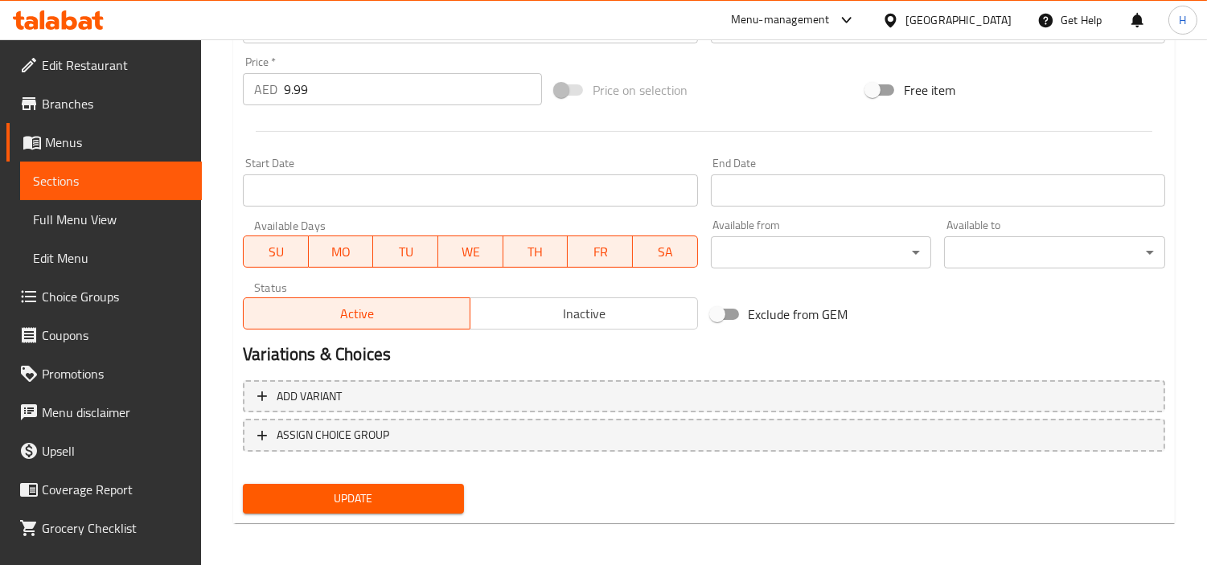
type textarea "A traditional South Indian chicken soup infused with tangy tamarind, aromatic s…"
click at [391, 492] on span "Update" at bounding box center [353, 499] width 195 height 20
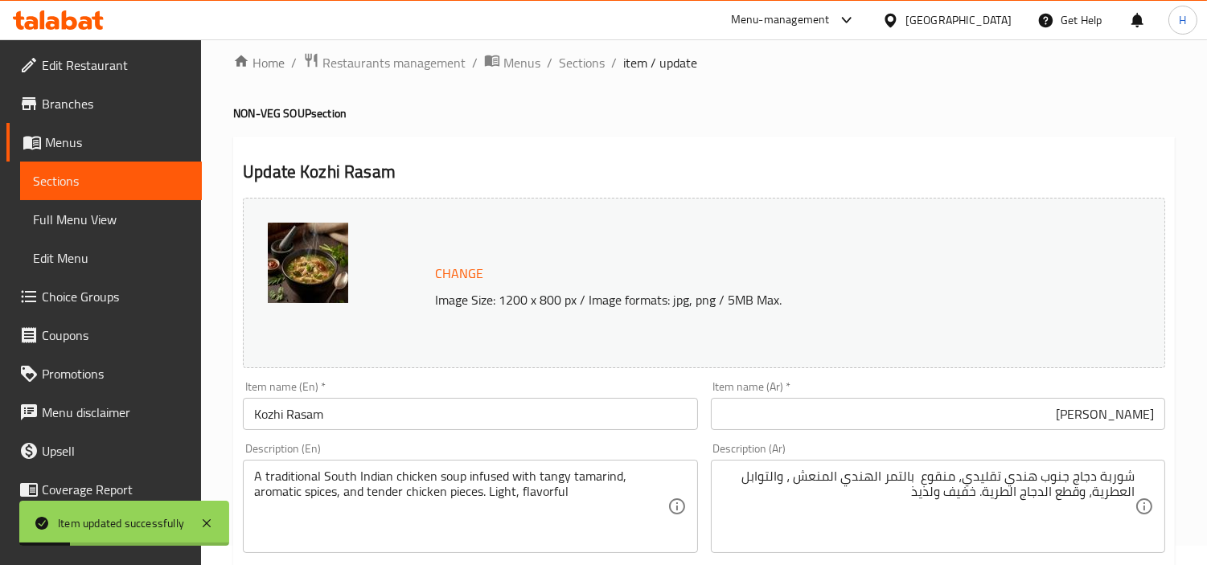
scroll to position [0, 0]
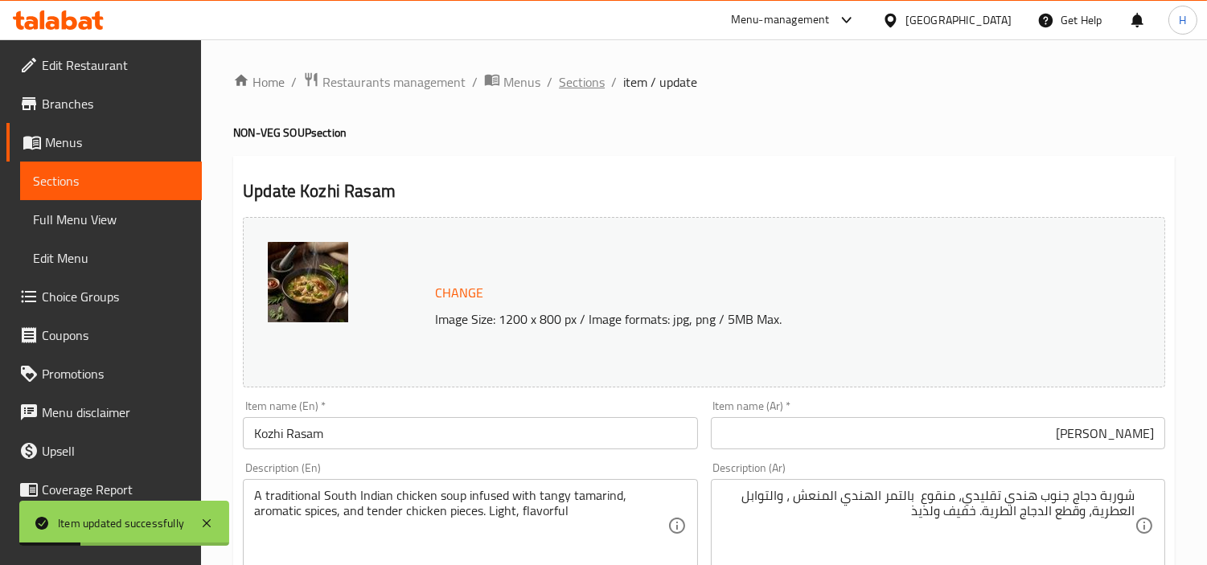
click at [592, 85] on span "Sections" at bounding box center [582, 81] width 46 height 19
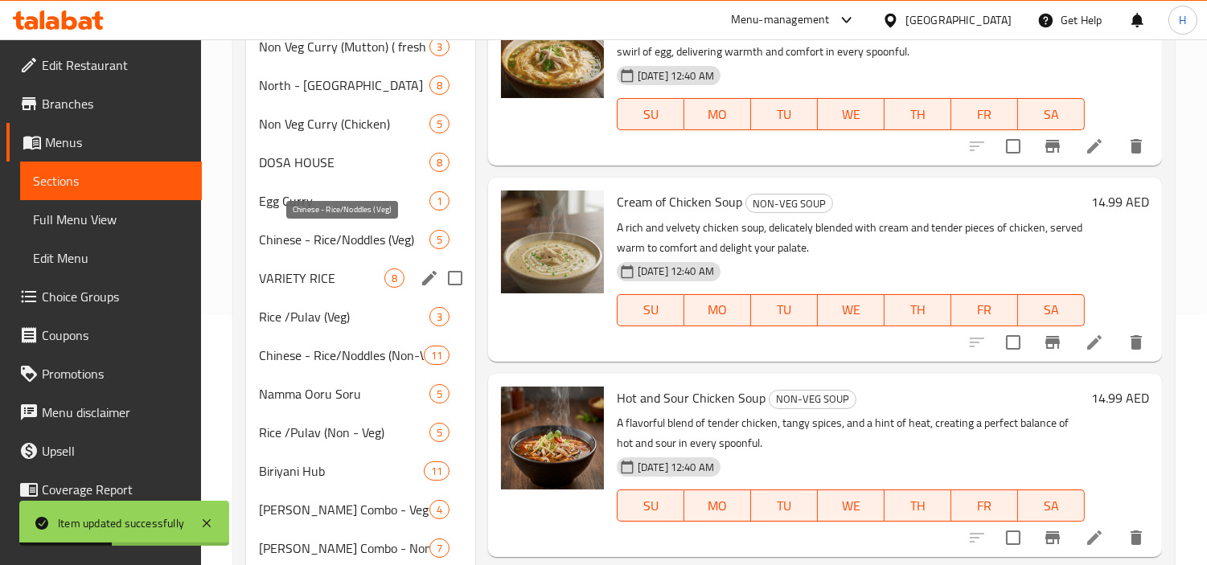
scroll to position [268, 0]
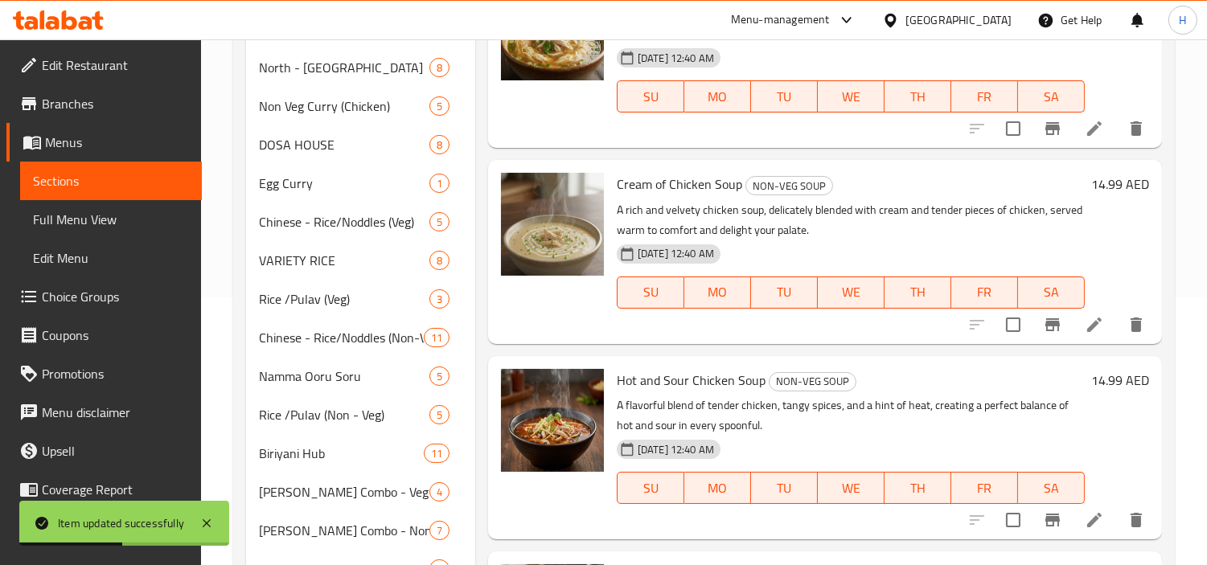
click at [102, 200] on link "Full Menu View" at bounding box center [111, 219] width 182 height 39
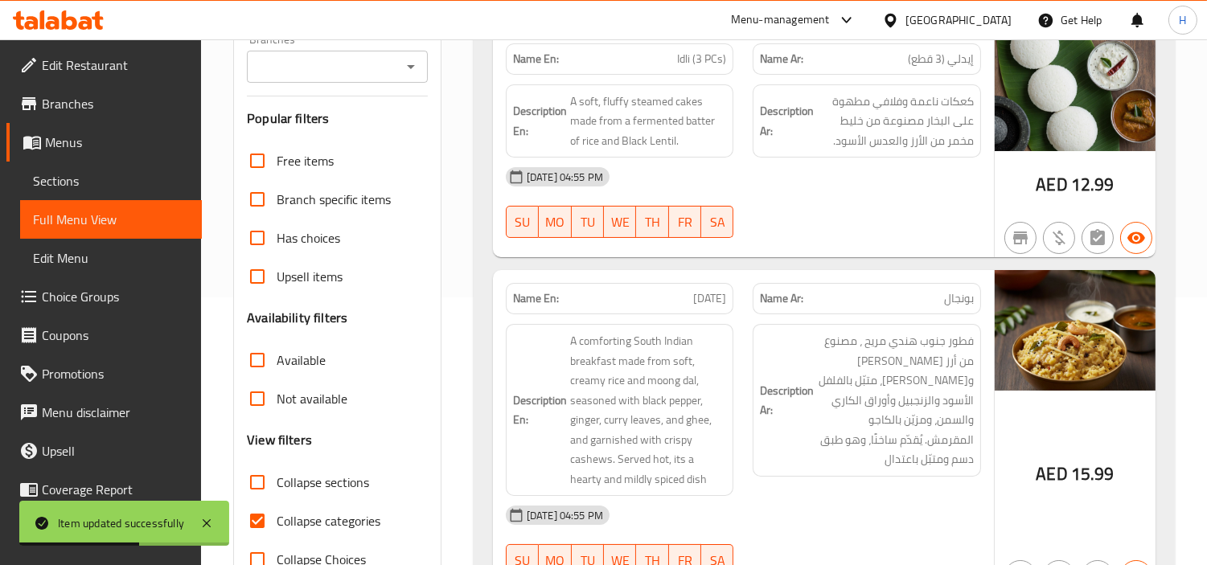
scroll to position [536, 0]
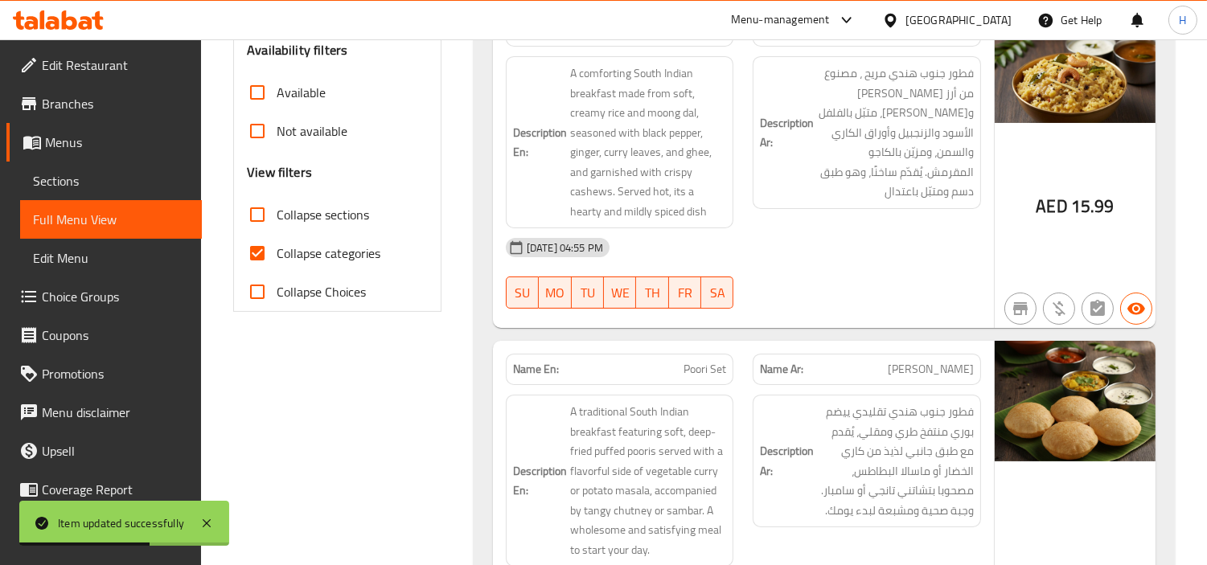
click at [246, 236] on input "Collapse categories" at bounding box center [257, 253] width 39 height 39
checkbox input "false"
click at [253, 198] on input "Collapse sections" at bounding box center [257, 214] width 39 height 39
checkbox input "true"
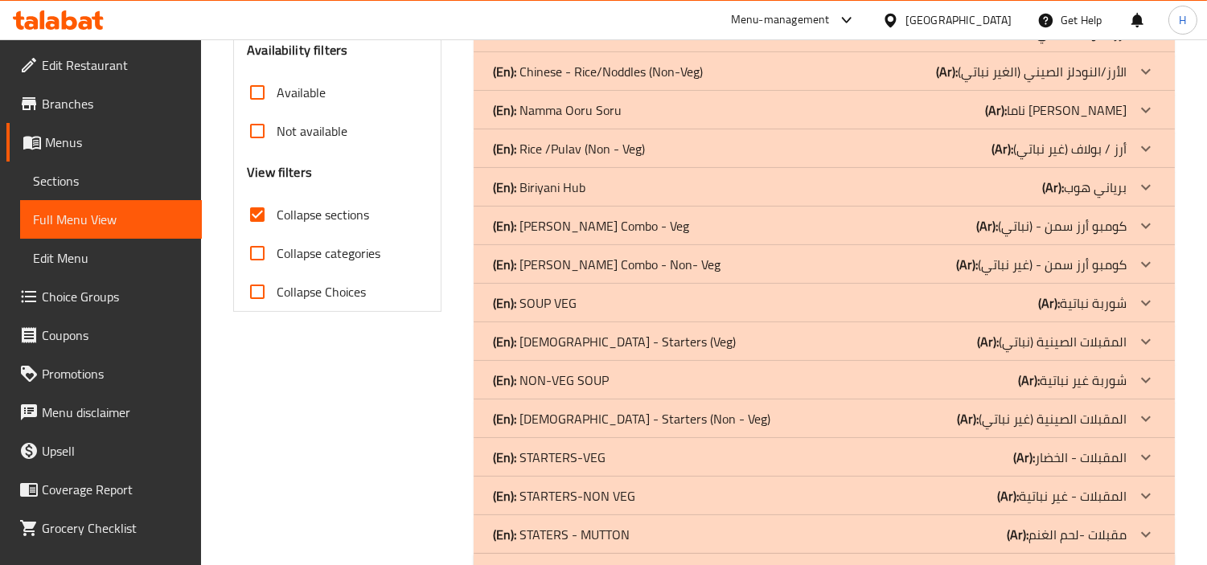
scroll to position [571, 0]
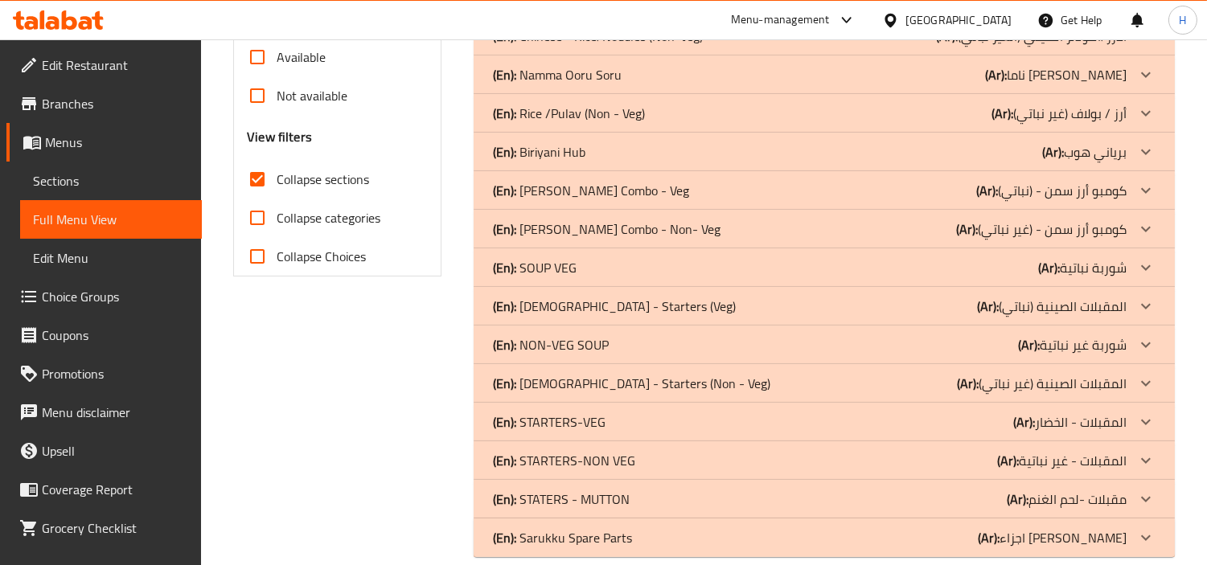
click at [542, 413] on p "(En): STARTERS-VEG" at bounding box center [549, 422] width 113 height 19
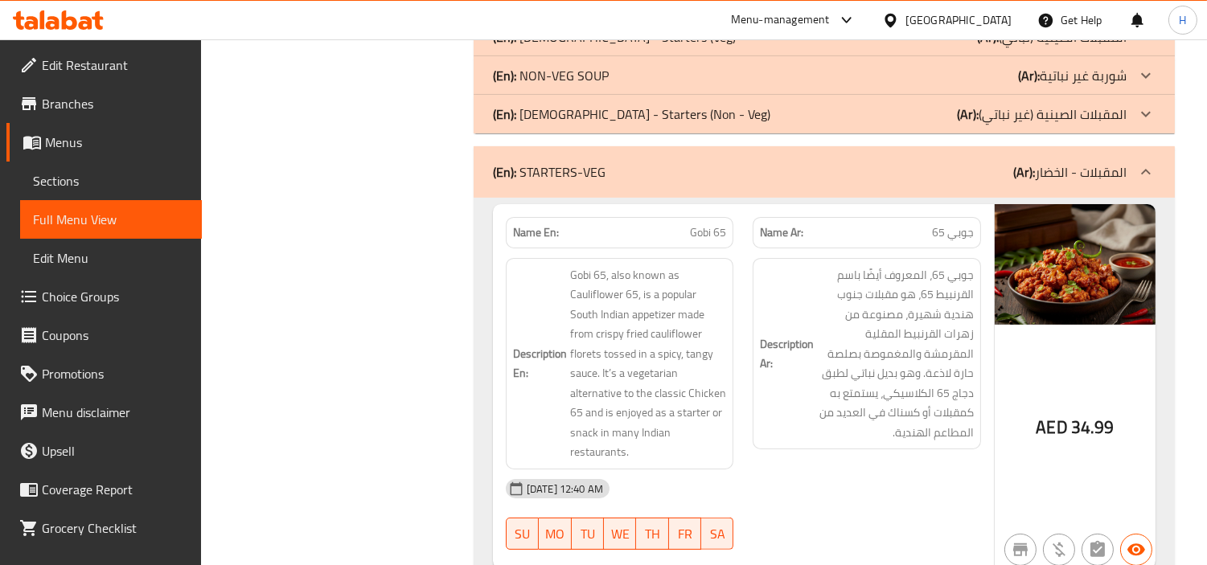
scroll to position [839, 0]
drag, startPoint x: 145, startPoint y: 183, endPoint x: 214, endPoint y: 186, distance: 69.2
click at [145, 183] on span "Sections" at bounding box center [111, 180] width 156 height 19
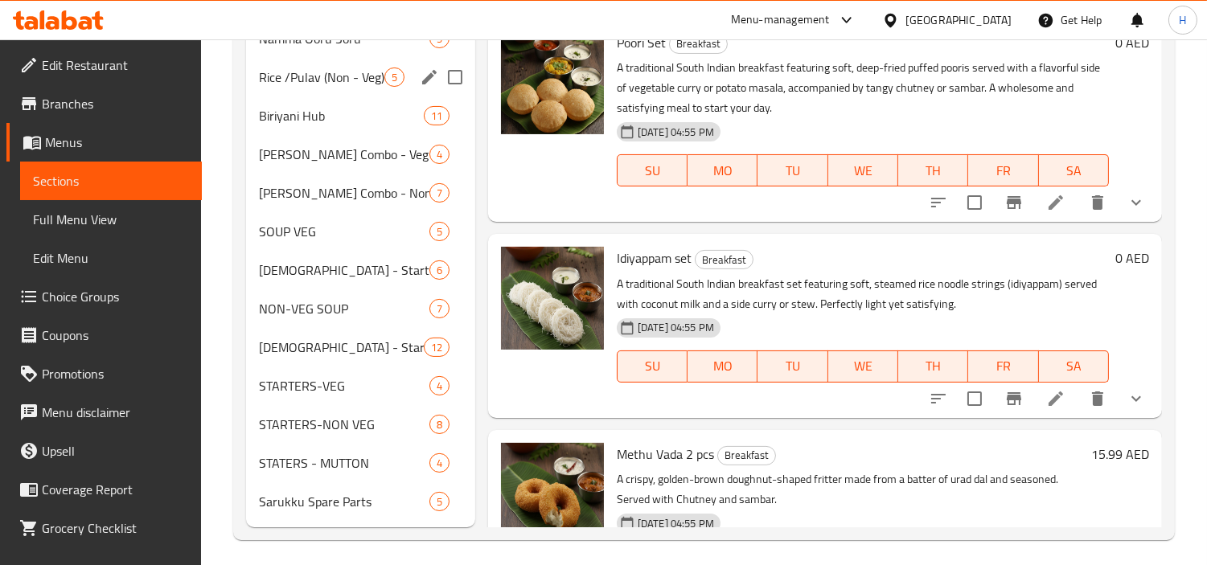
scroll to position [612, 0]
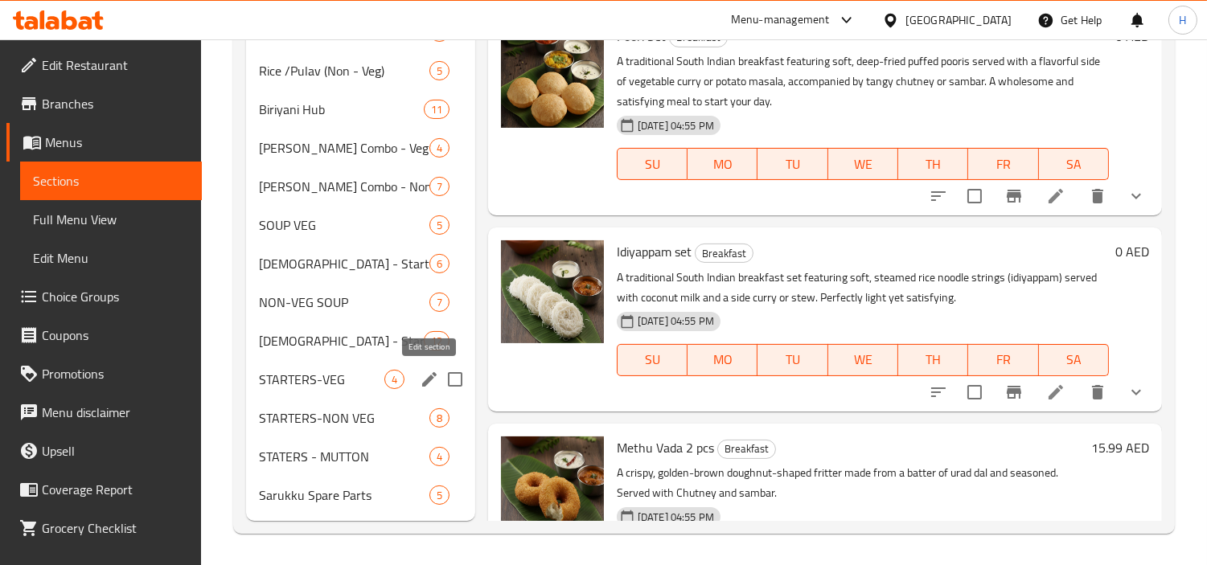
click at [433, 380] on icon "edit" at bounding box center [429, 379] width 19 height 19
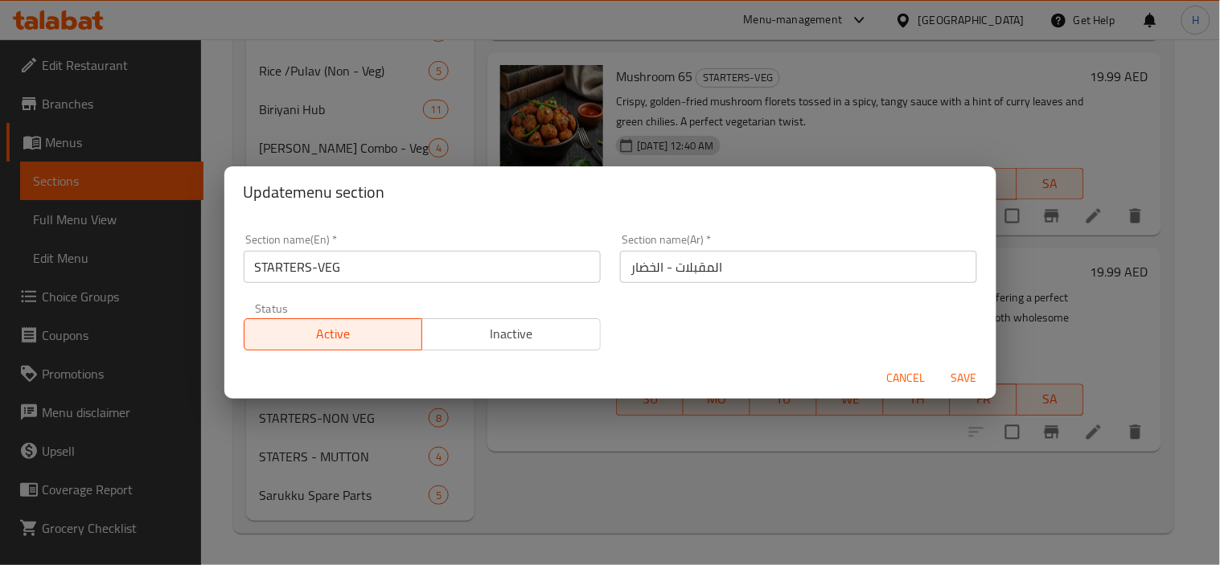
click at [716, 269] on input "المقبلات - الخضار" at bounding box center [798, 267] width 357 height 32
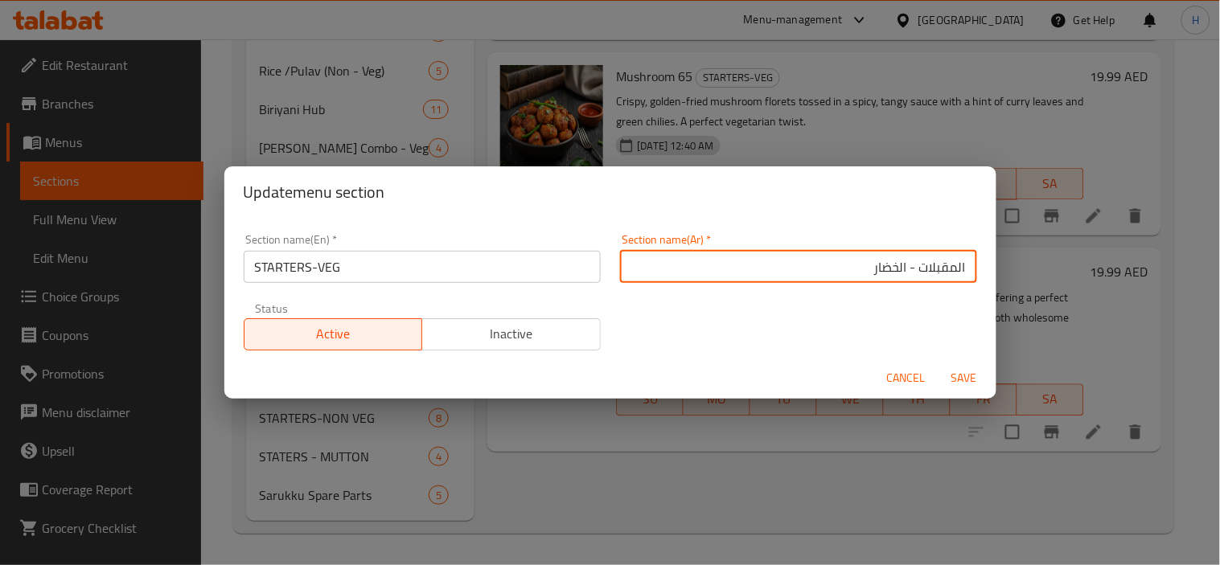
click at [726, 279] on input "المقبلات - الخضار" at bounding box center [798, 267] width 357 height 32
type input "المقبلات - النباتيه"
click at [957, 374] on span "Save" at bounding box center [964, 378] width 39 height 20
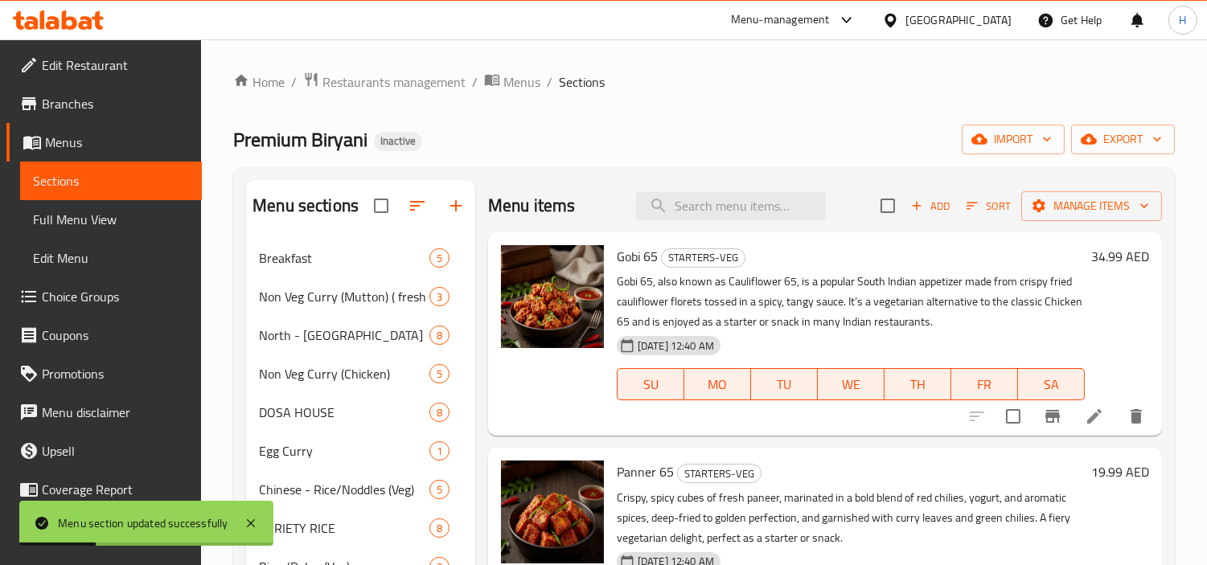
click at [1096, 417] on icon at bounding box center [1094, 416] width 14 height 14
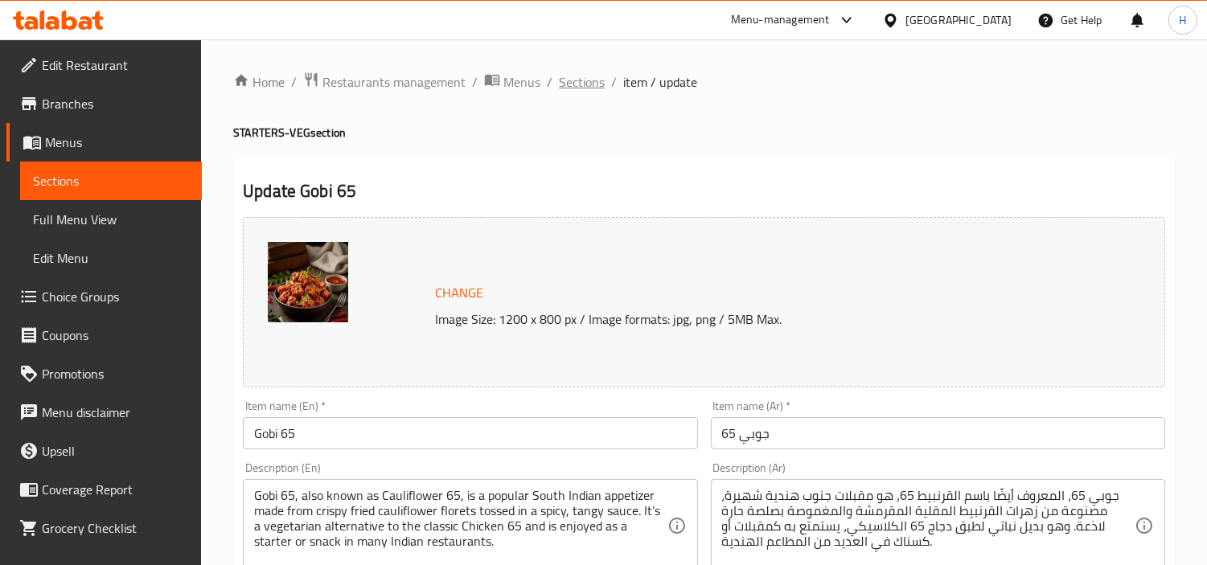
click at [586, 84] on span "Sections" at bounding box center [582, 81] width 46 height 19
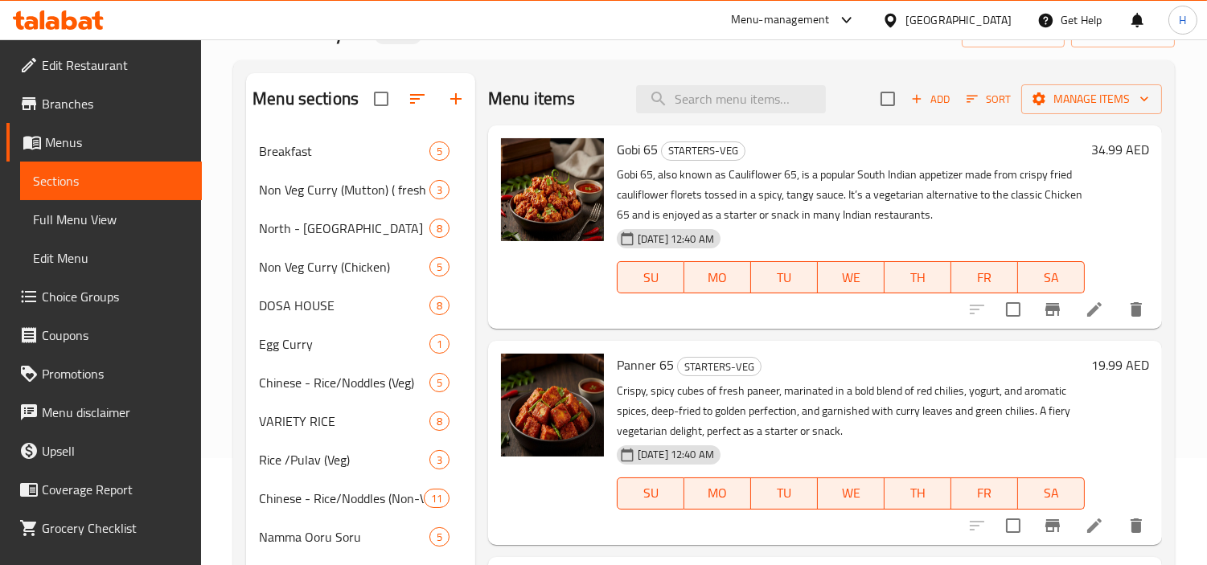
scroll to position [76, 0]
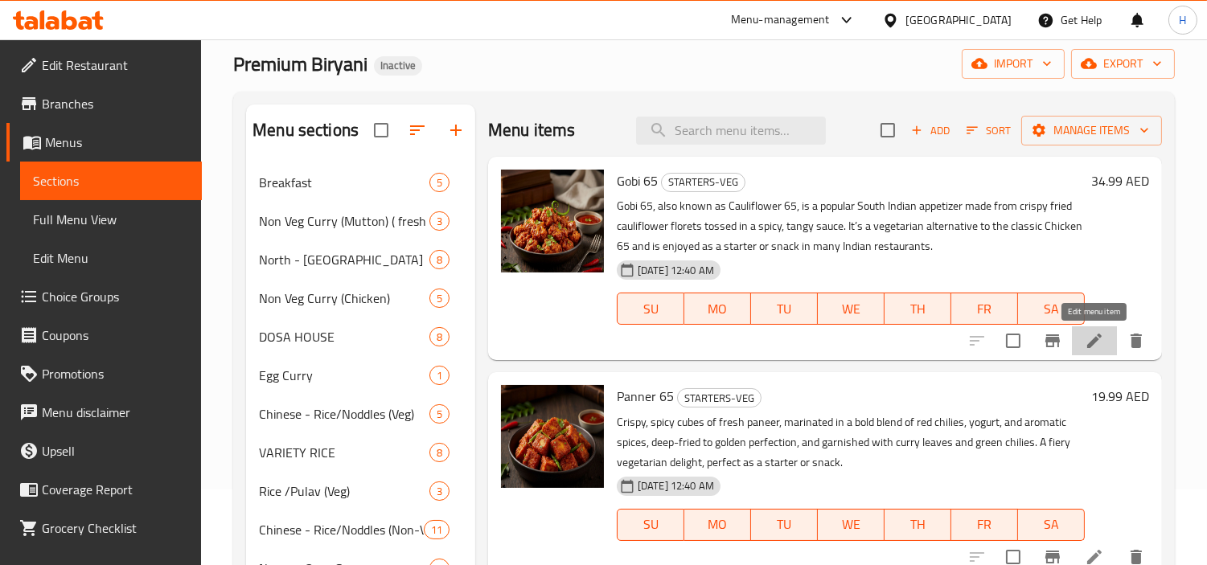
click at [1100, 339] on icon at bounding box center [1094, 340] width 19 height 19
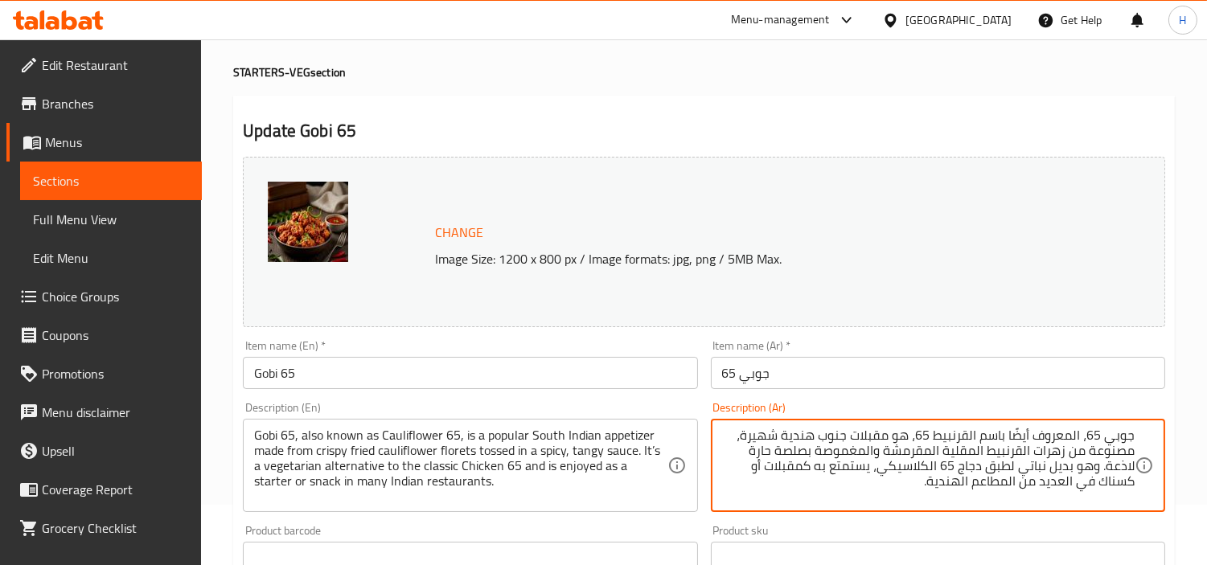
scroll to position [89, 0]
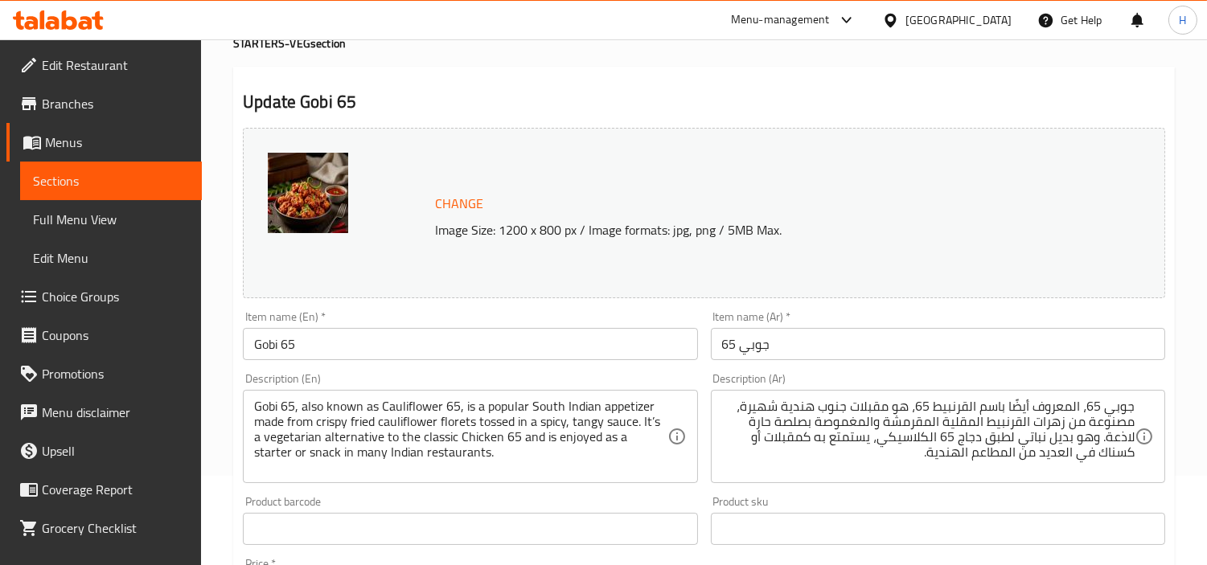
click at [1015, 415] on textarea "جوبي 65، المعروف أيضًا باسم القرنبيط 65، هو مقبلات جنوب هندية شهيرة، مصنوعة من …" at bounding box center [928, 437] width 413 height 76
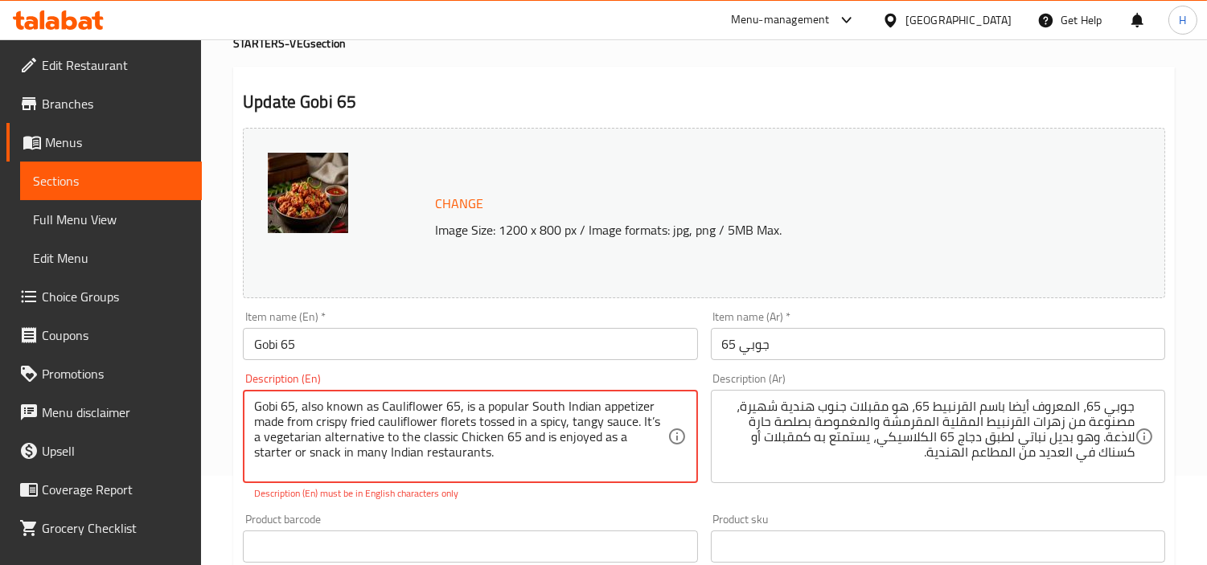
drag, startPoint x: 486, startPoint y: 456, endPoint x: 518, endPoint y: 440, distance: 36.0
click at [518, 440] on textarea "Gobi 65, also known as Cauliflower 65, is a popular South Indian appetizer made…" at bounding box center [460, 437] width 413 height 76
drag, startPoint x: 801, startPoint y: 523, endPoint x: 800, endPoint y: 511, distance: 12.1
click at [801, 524] on div "Product sku Product sku" at bounding box center [938, 538] width 454 height 49
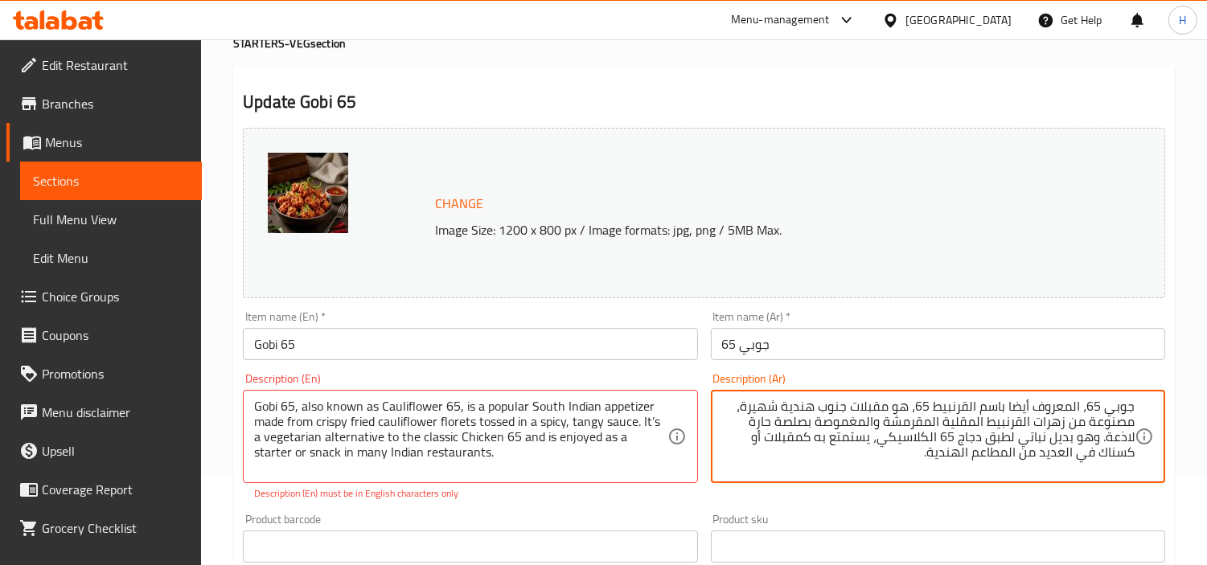
click at [865, 423] on textarea "جوبي 65، المعروف أيضا باسم القرنبيط 65، هو مقبلات جنوب هندية شهيرة، مصنوعة من ز…" at bounding box center [928, 437] width 413 height 76
click at [821, 430] on textarea "جوبي 65، المعروف أيضا باسم القرنبيط 65، هو مقبلات جنوب هندية شهيرة، مصنوعة من ز…" at bounding box center [928, 437] width 413 height 76
click at [827, 425] on textarea "جوبي 65، المعروف أيضا باسم القرنبيط 65، هو مقبلات جنوب هندية شهيرة، مصنوعة من ز…" at bounding box center [928, 437] width 413 height 76
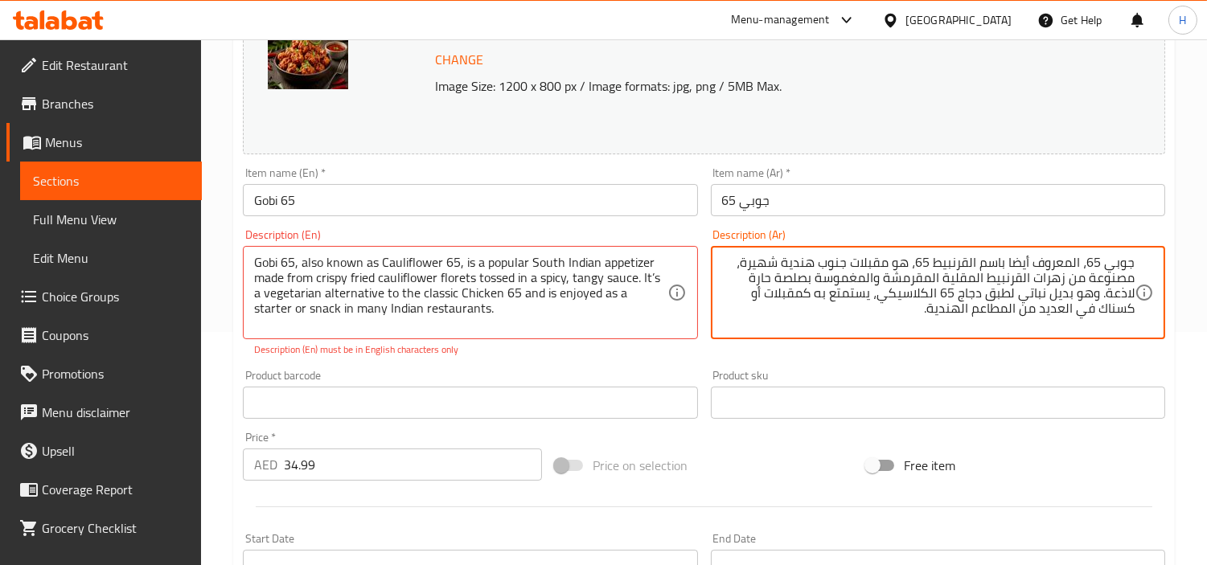
scroll to position [268, 0]
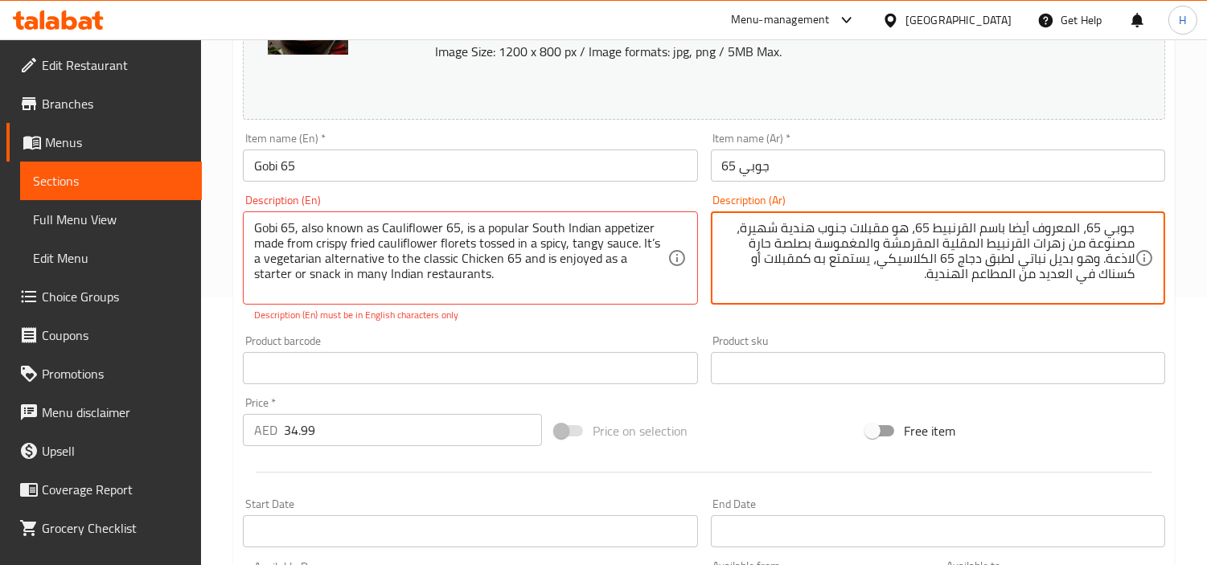
type textarea "جوبي 65، المعروف أيضا باسم القرنبيط 65، هو مقبلات جنوب هندية شهيرة، مصنوعة من ز…"
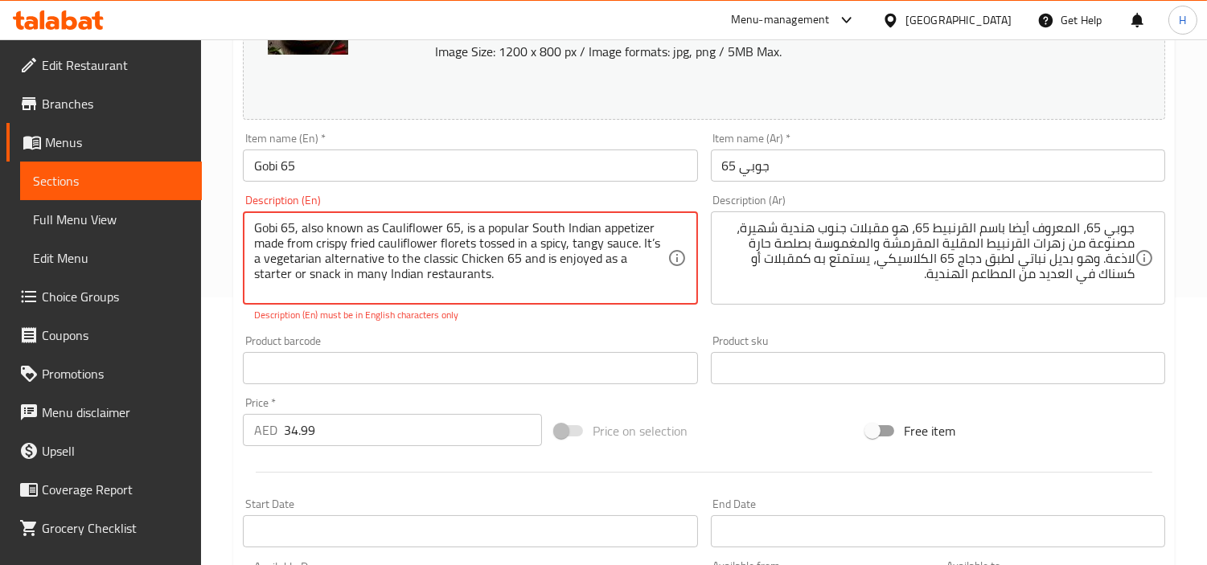
click at [477, 279] on textarea "Gobi 65, also known as Cauliflower 65, is a popular South Indian appetizer made…" at bounding box center [460, 258] width 413 height 76
click at [319, 263] on textarea "Gobi 65, also known as Cauliflower 65, is a popular South Indian appetizer made…" at bounding box center [460, 258] width 413 height 76
click at [481, 302] on div "Gobi 65, also known as Cauliflower 65, is a popular South Indian appetizer made…" at bounding box center [470, 258] width 454 height 93
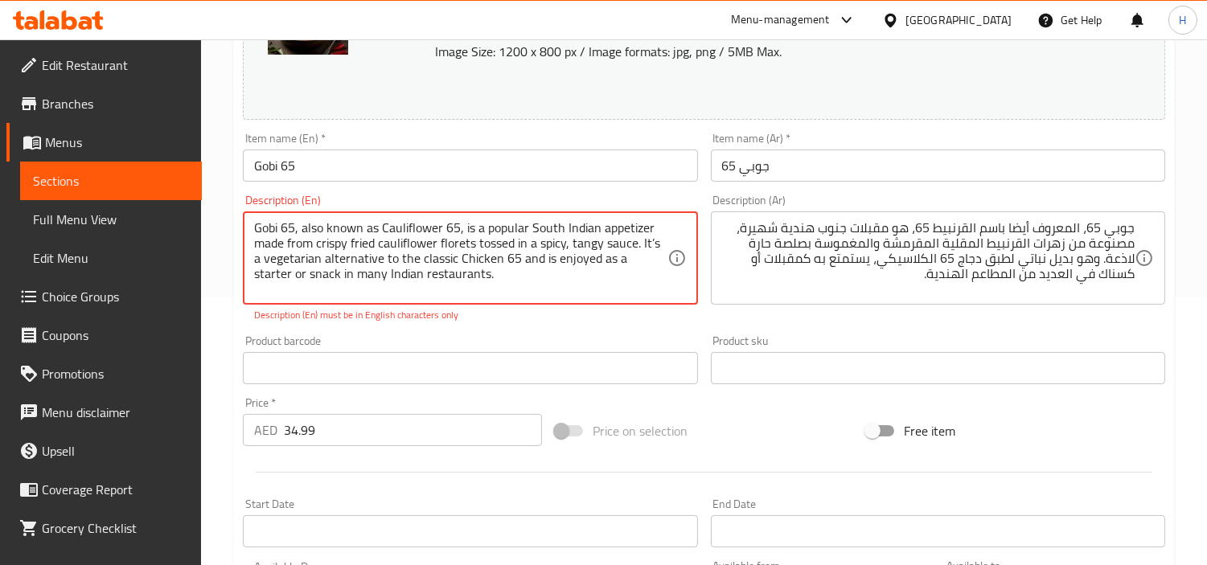
click at [481, 302] on div "Gobi 65, also known as Cauliflower 65, is a popular South Indian appetizer made…" at bounding box center [470, 258] width 454 height 93
click at [524, 320] on p "Description (En) must be in English characters only" at bounding box center [470, 315] width 432 height 14
click at [644, 246] on textarea "Gobi 65, also known as Cauliflower 65, is a popular South Indian appetizer made…" at bounding box center [460, 258] width 413 height 76
click at [644, 248] on textarea "Gobi 65, also known as Cauliflower 65, is a popular South Indian appetizer made…" at bounding box center [460, 258] width 413 height 76
click at [640, 252] on textarea "Gobi 65, also known as Cauliflower 65, is a popular South Indian appetizer made…" at bounding box center [460, 258] width 413 height 76
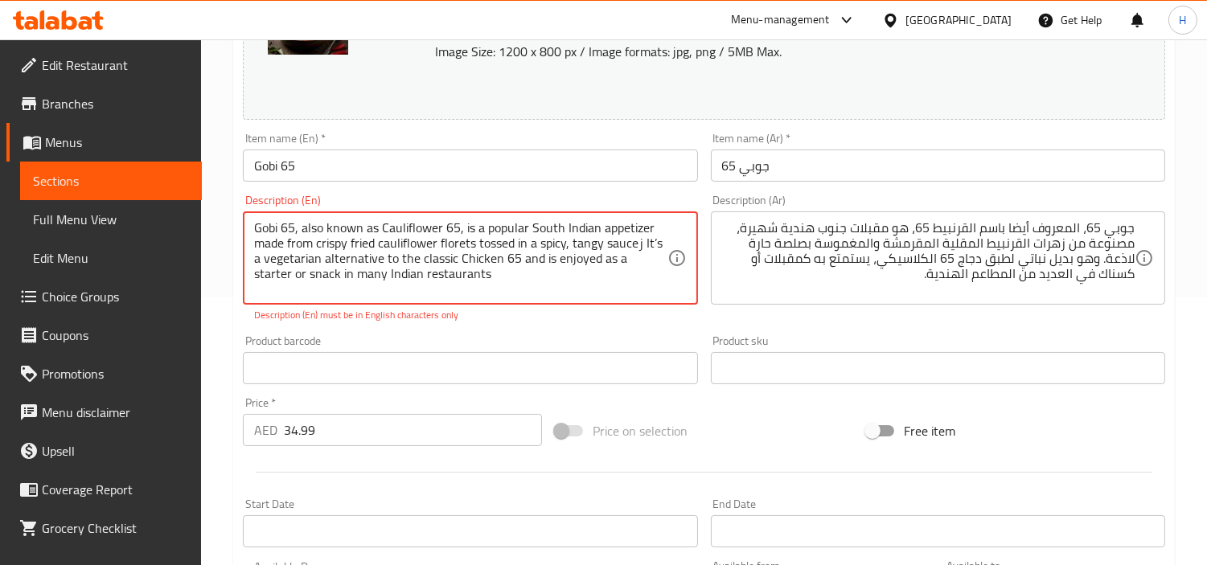
click at [615, 319] on p "Description (En) must be in English characters only" at bounding box center [470, 315] width 432 height 14
click at [609, 282] on textarea "Gobi 65, also known as Cauliflower 65, is a popular South Indian appetizer made…" at bounding box center [460, 258] width 413 height 76
click at [610, 292] on textarea "Gobi 65, also known as Cauliflower 65, is a popular South Indian appetizer made…" at bounding box center [460, 258] width 413 height 76
click at [503, 278] on textarea "Gobi 65, also known as Cauliflower 65, is a popular South Indian appetizer made…" at bounding box center [460, 258] width 413 height 76
click at [487, 253] on textarea "Gobi 65, also known as Cauliflower 65, is a popular South Indian appetizer made…" at bounding box center [460, 258] width 413 height 76
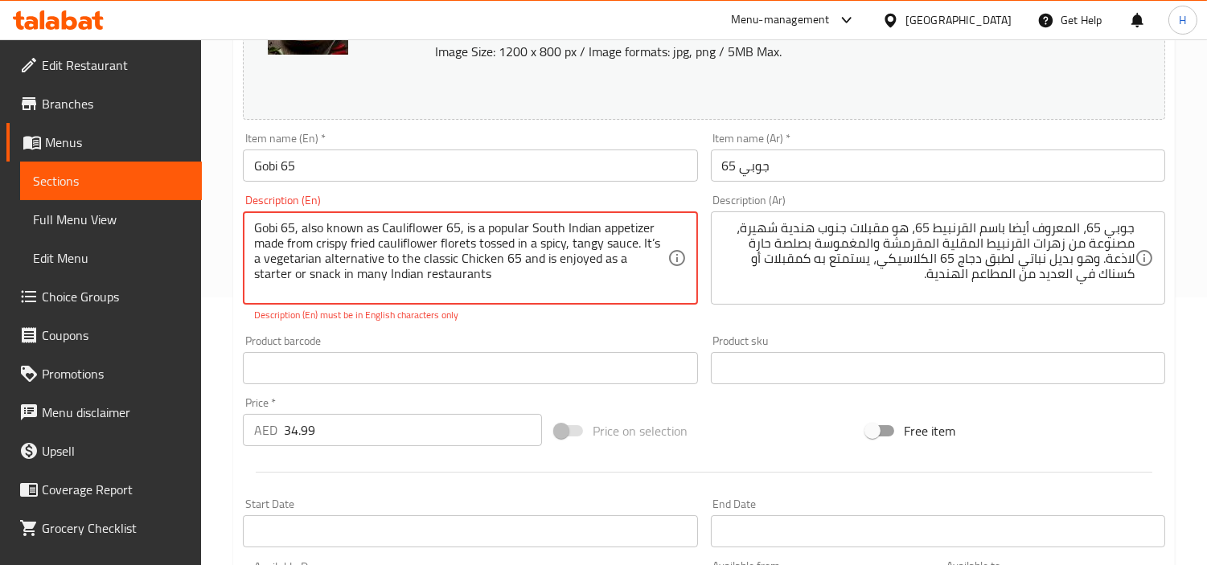
click at [487, 253] on textarea "Gobi 65, also known as Cauliflower 65, is a popular South Indian appetizer made…" at bounding box center [460, 258] width 413 height 76
paste textarea "'"
type textarea "Gobi 65, also known as Cauliflower 65, is a popular South Indian appetizer made…"
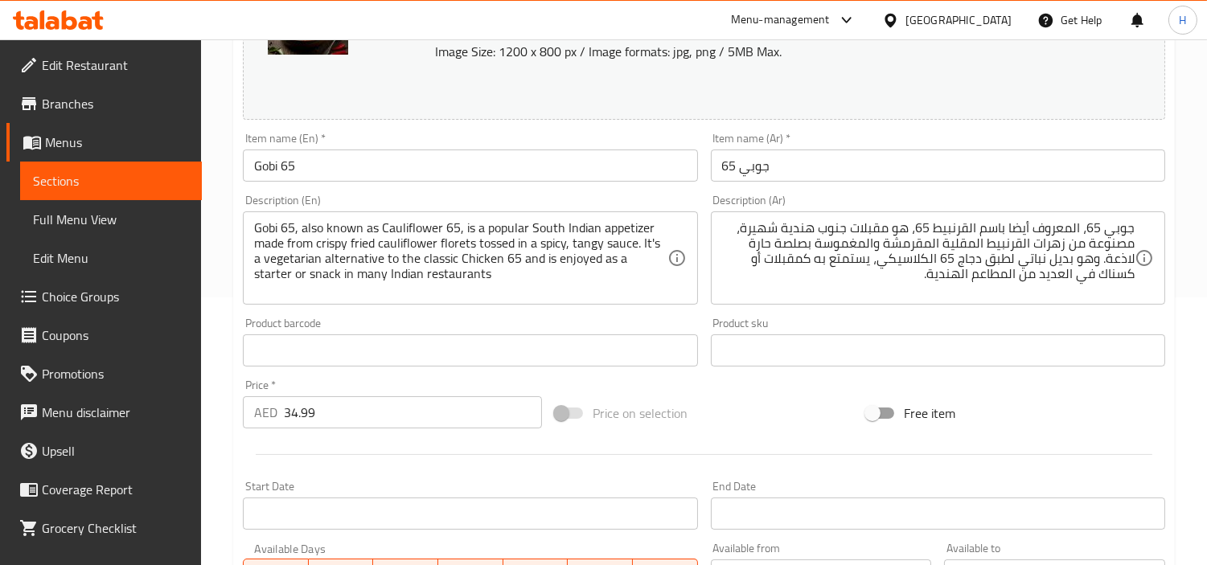
click at [539, 332] on div "Product barcode Product barcode" at bounding box center [469, 342] width 467 height 62
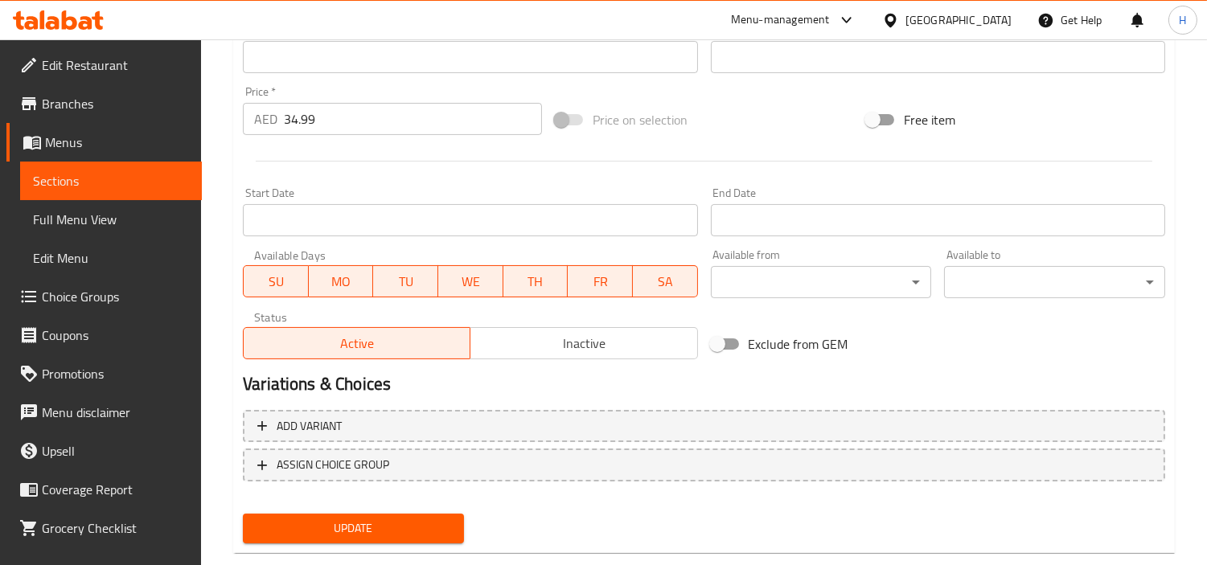
scroll to position [591, 0]
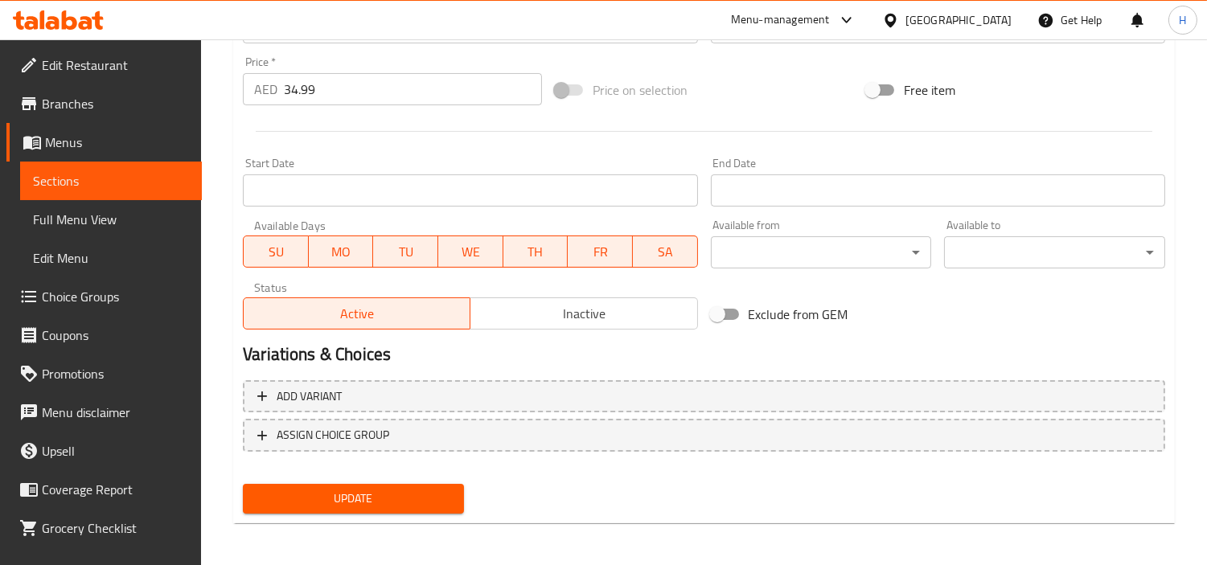
click at [416, 501] on span "Update" at bounding box center [353, 499] width 195 height 20
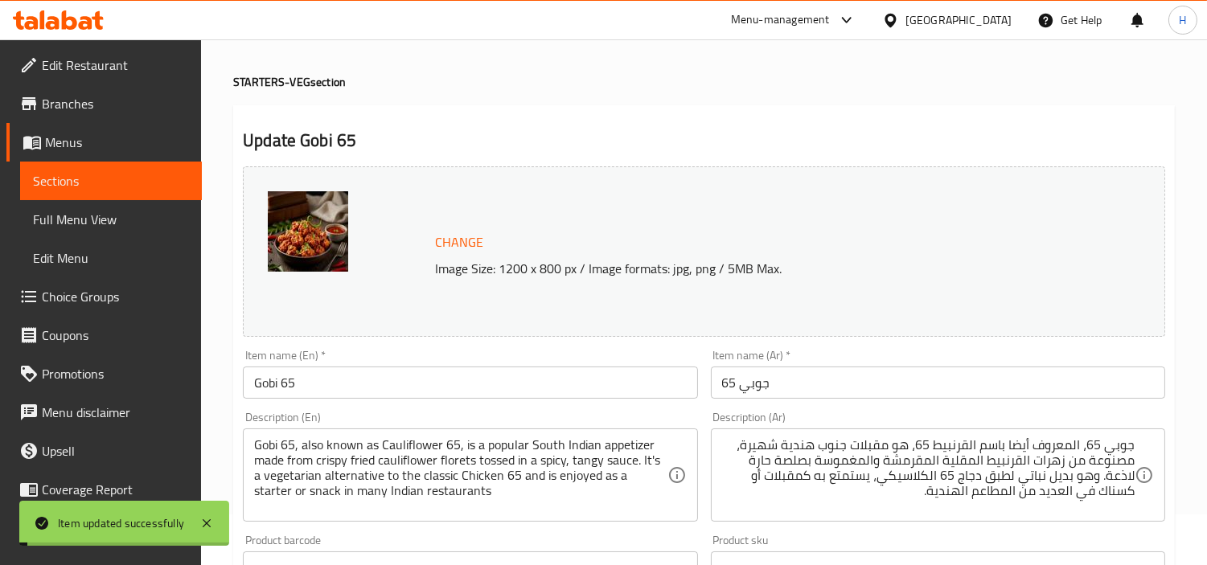
scroll to position [0, 0]
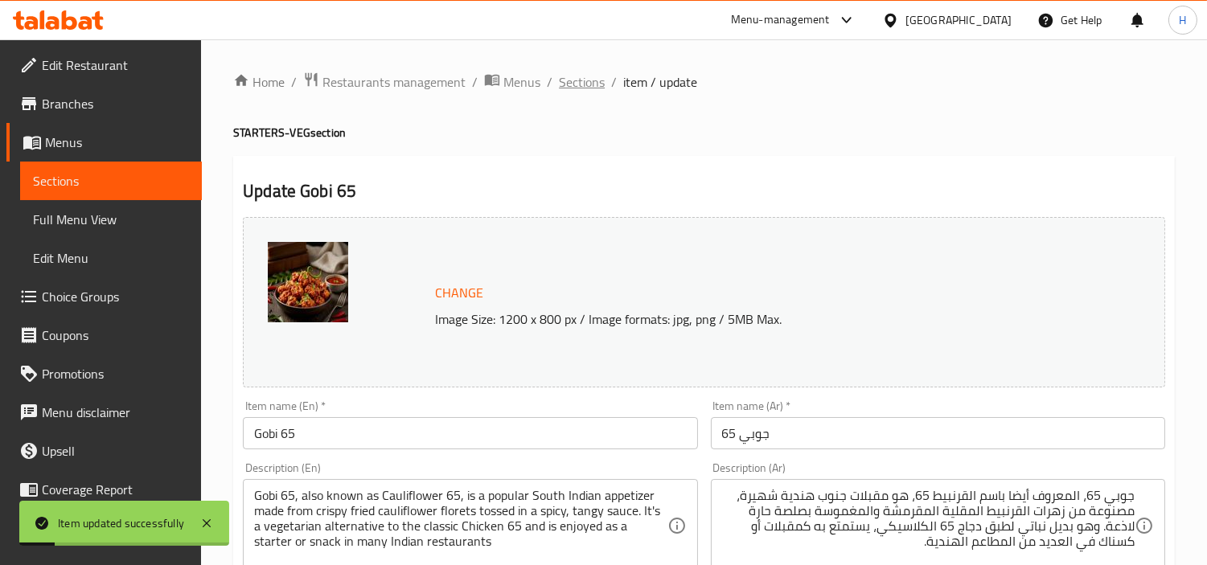
click at [584, 82] on span "Sections" at bounding box center [582, 81] width 46 height 19
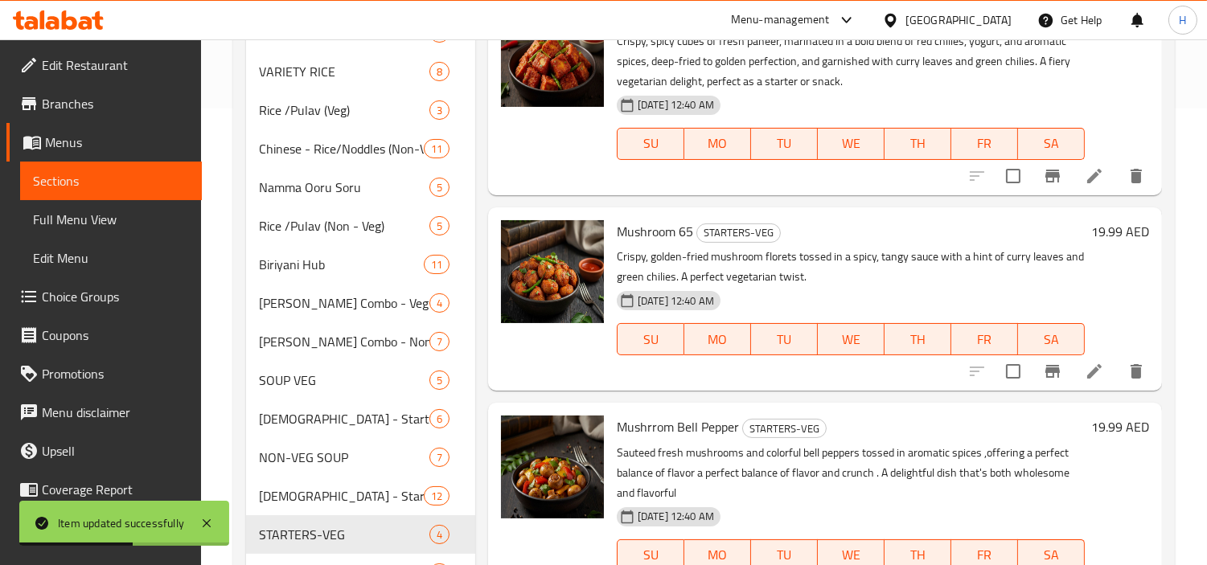
scroll to position [357, 0]
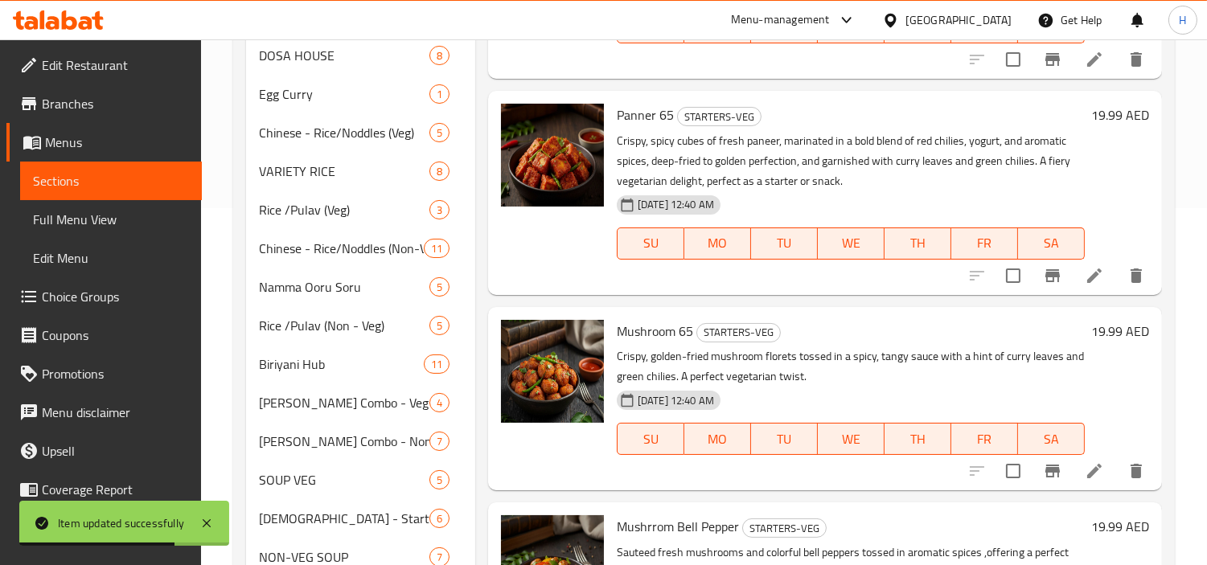
click at [1081, 277] on li at bounding box center [1094, 275] width 45 height 29
